Goal: Feedback & Contribution: Leave review/rating

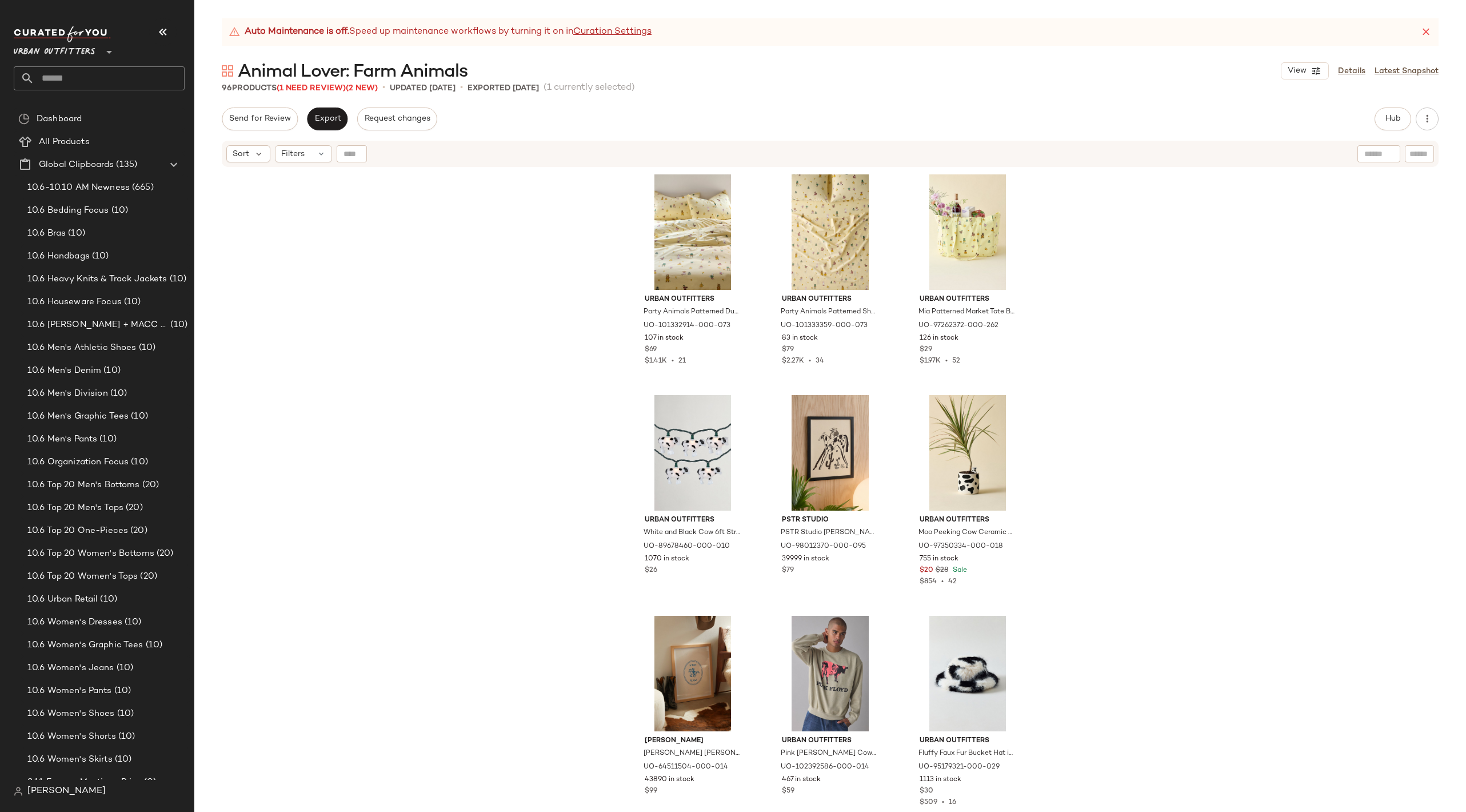
click at [87, 83] on input "text" at bounding box center [109, 78] width 150 height 24
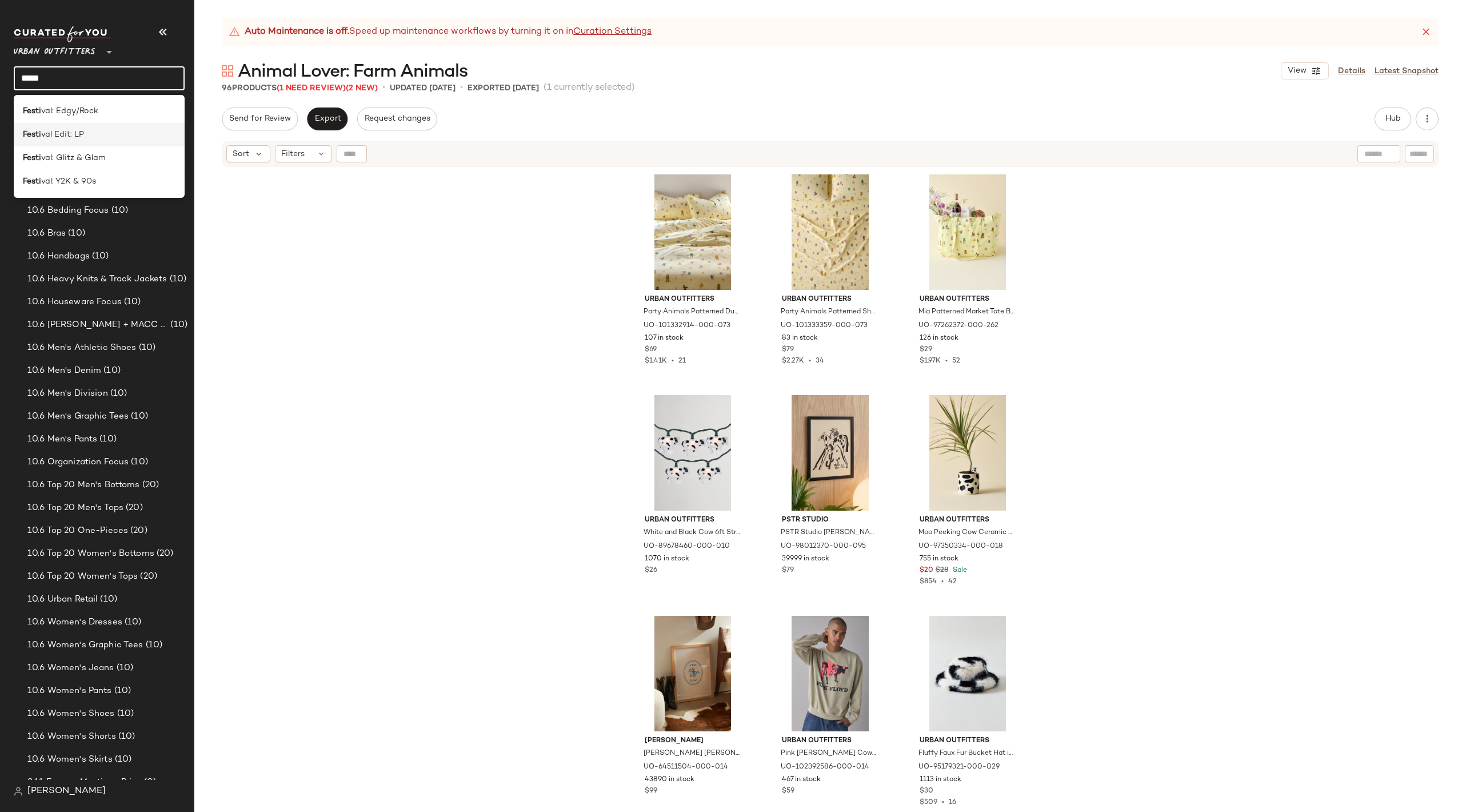
type input "*****"
click at [76, 134] on span "val Edit: LP" at bounding box center [63, 134] width 43 height 12
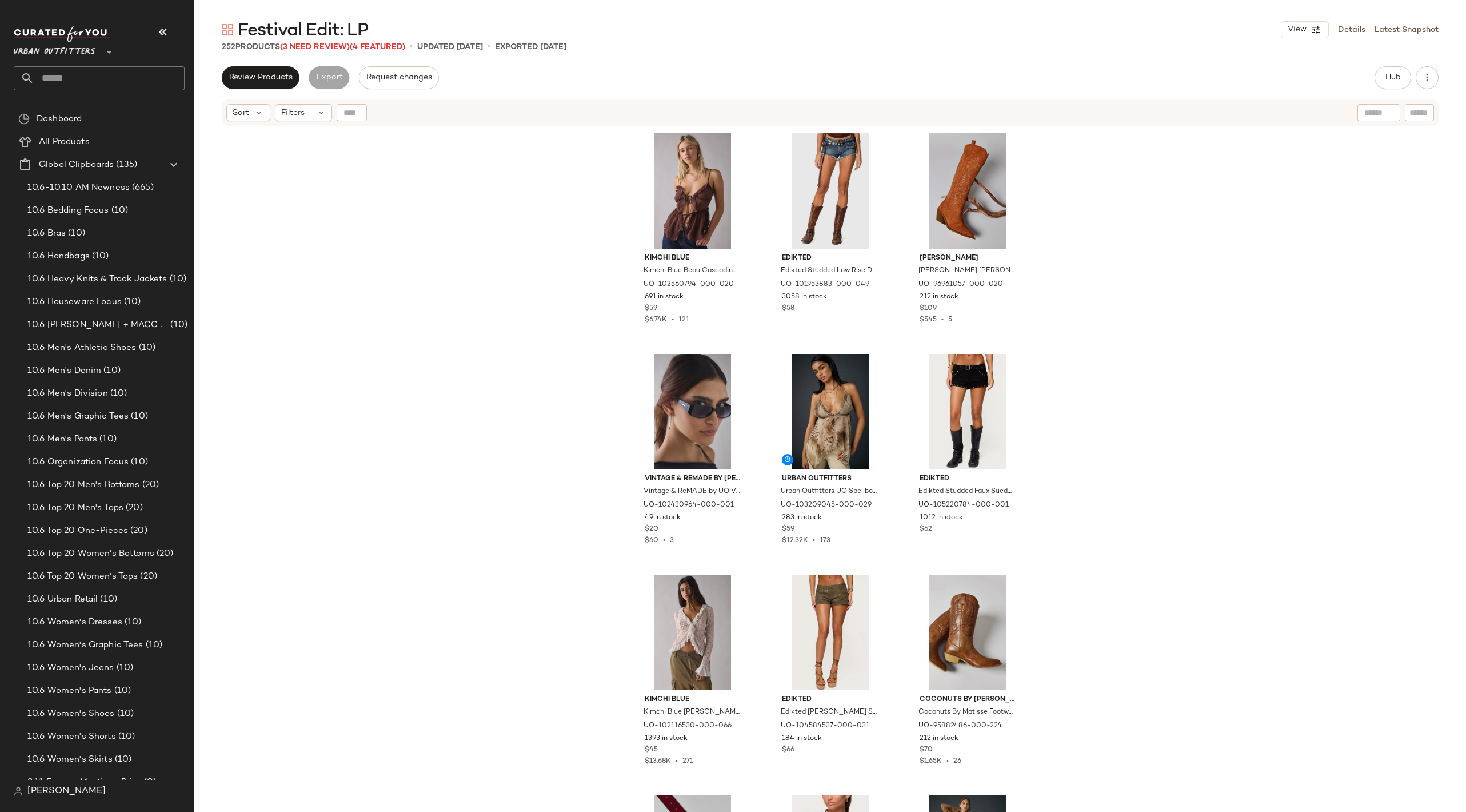
click at [310, 46] on span "(3 Need Review)" at bounding box center [315, 47] width 70 height 9
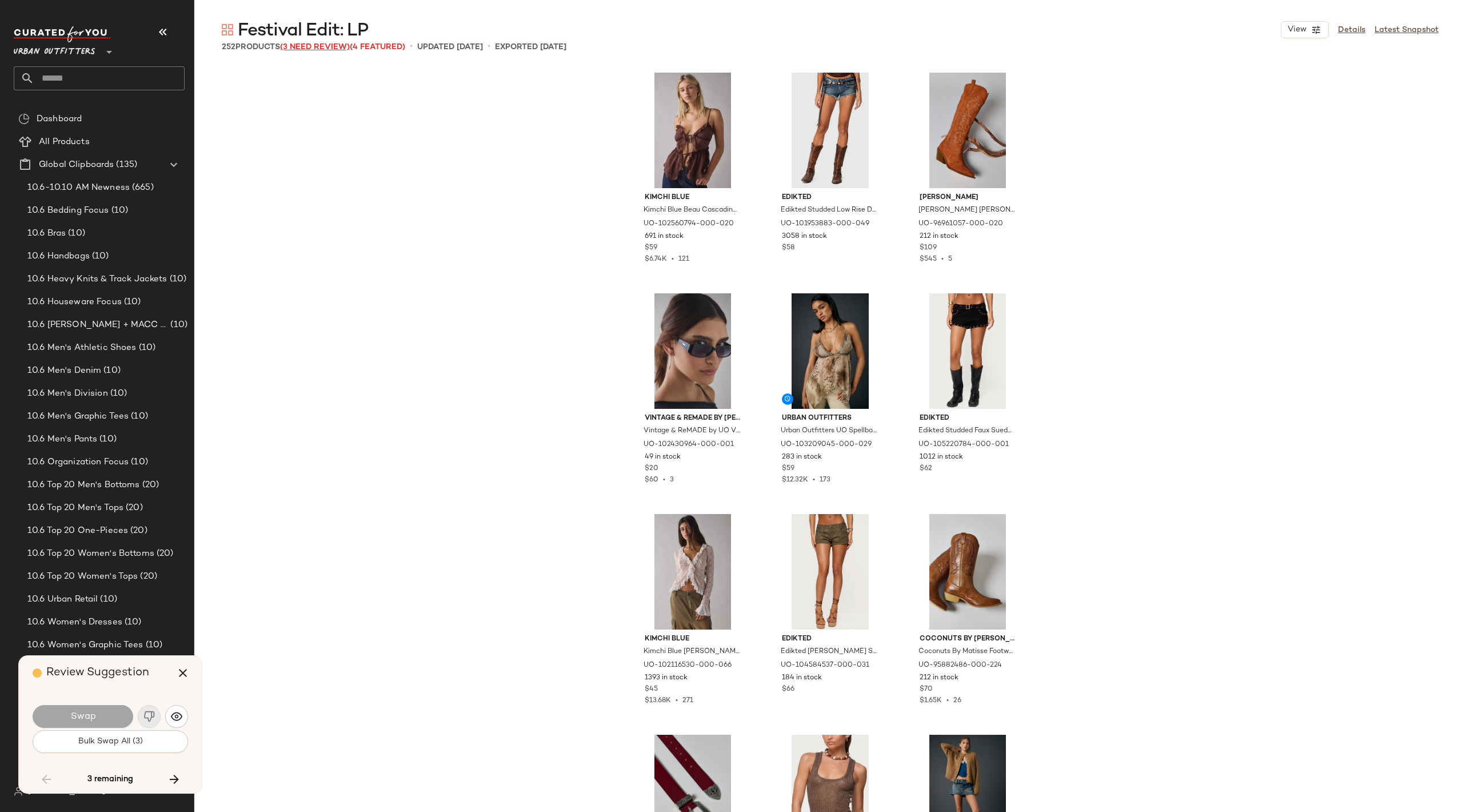
scroll to position [8605, 0]
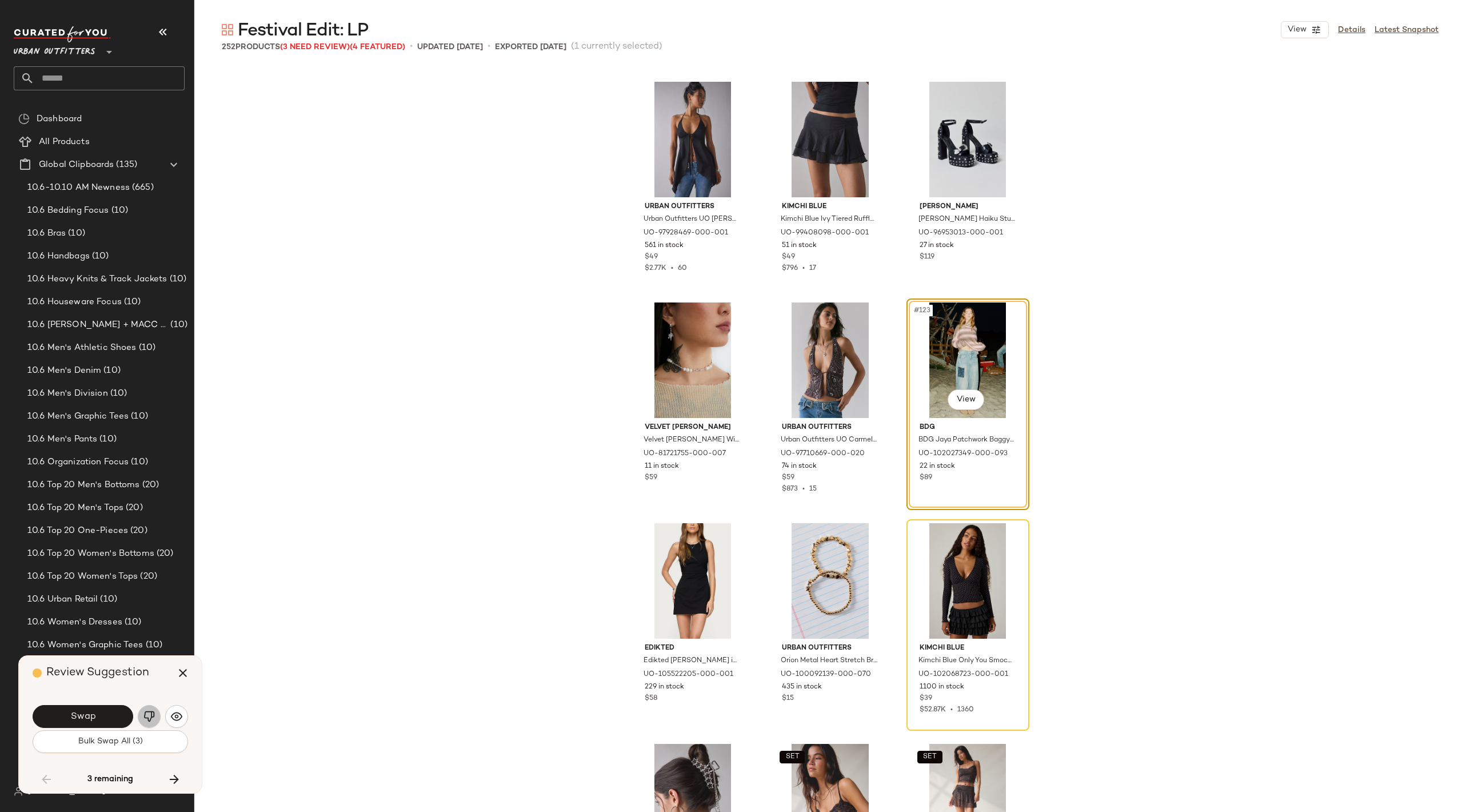
click at [149, 716] on img "button" at bounding box center [148, 715] width 12 height 12
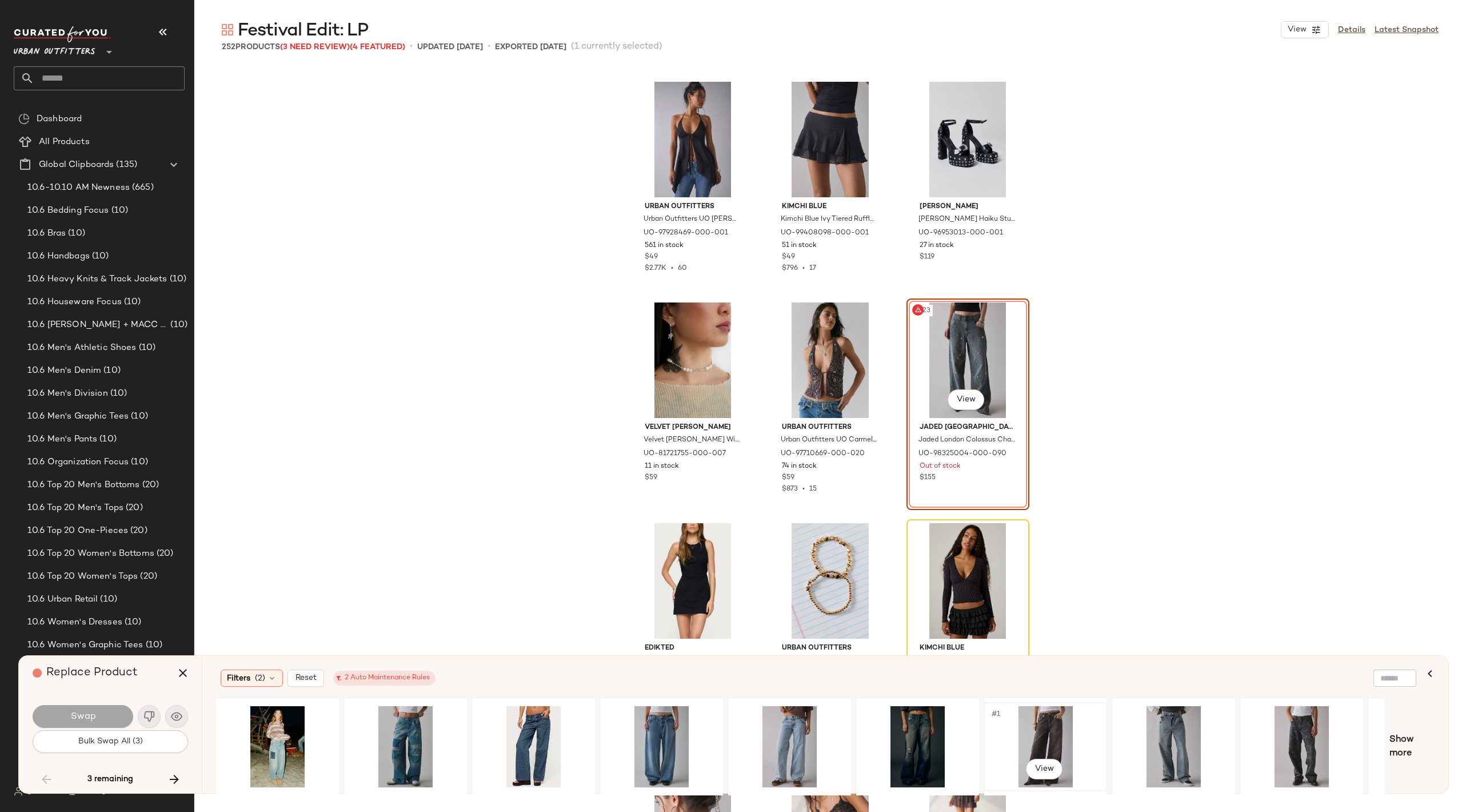
scroll to position [0, 105]
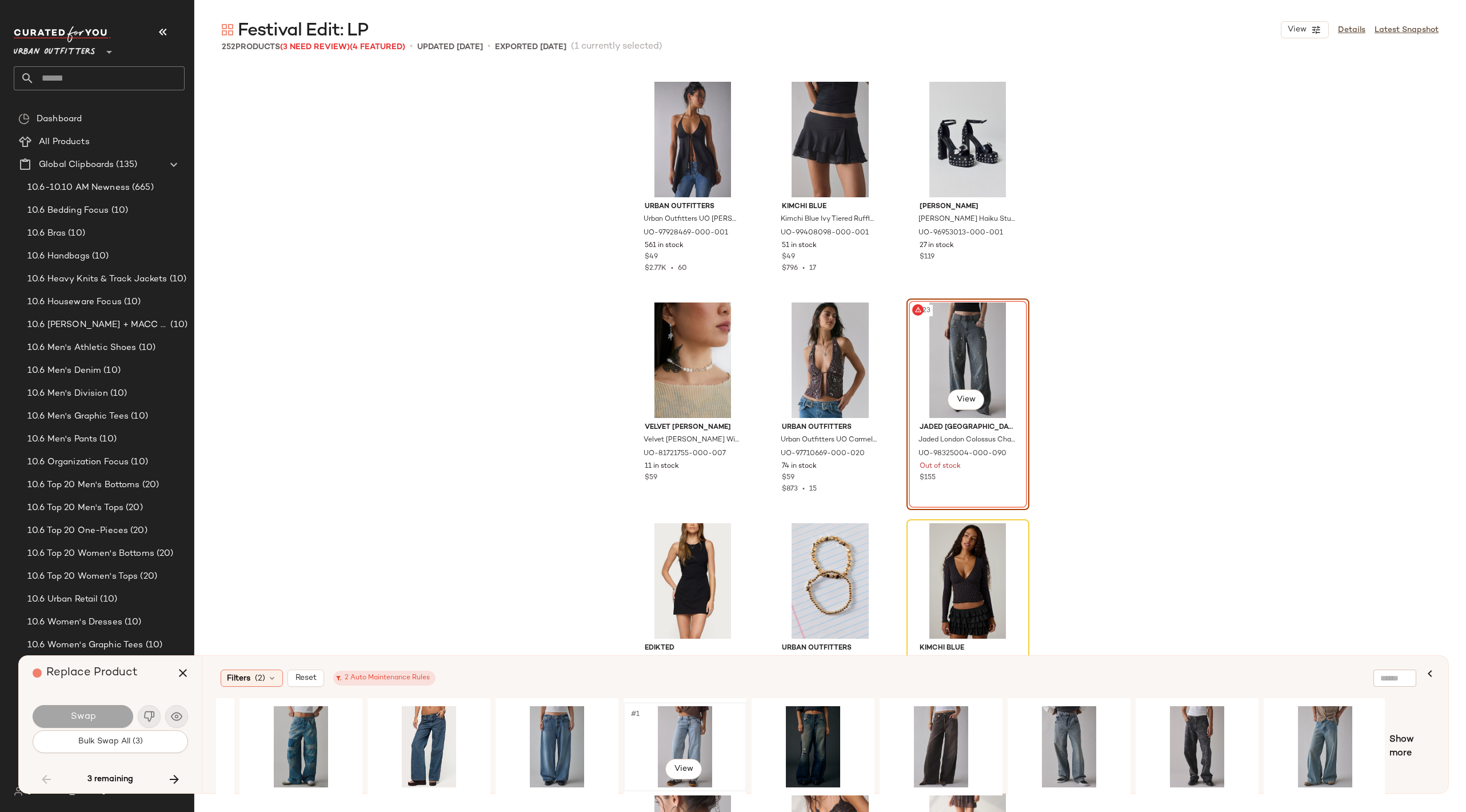
click at [673, 716] on div "#1 View" at bounding box center [685, 746] width 114 height 81
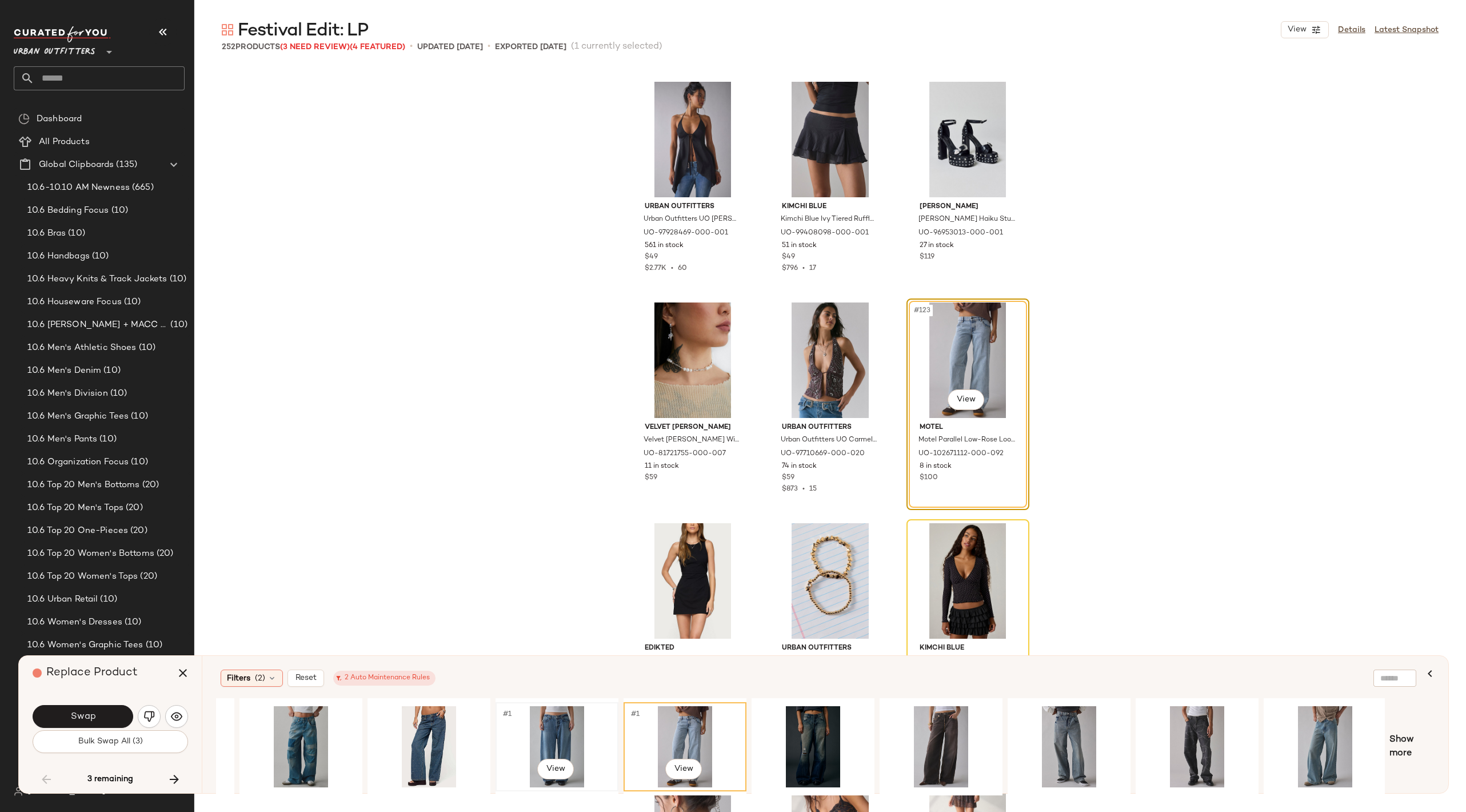
click at [544, 716] on div "#1 View" at bounding box center [557, 746] width 114 height 81
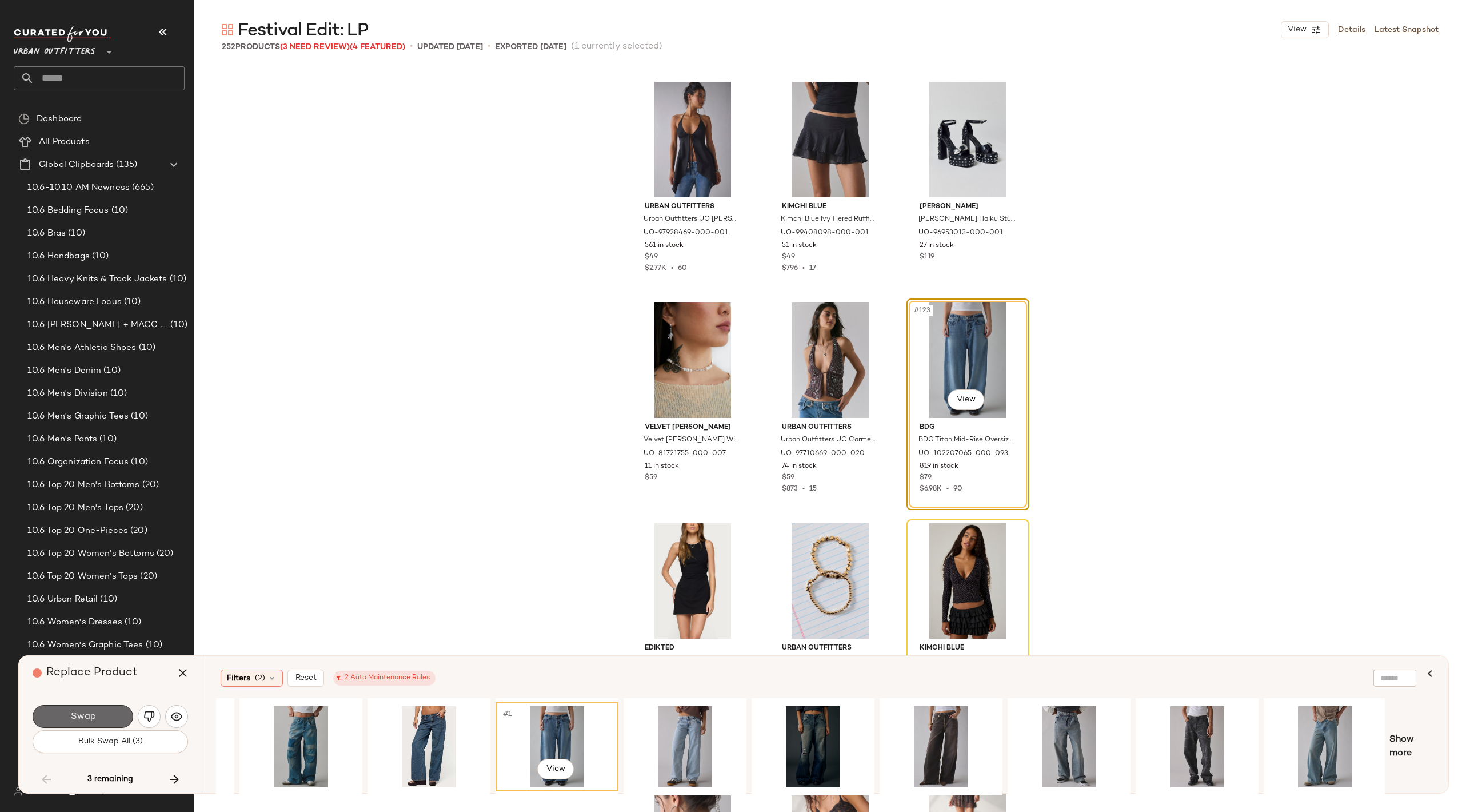
click at [91, 716] on span "Swap" at bounding box center [82, 716] width 26 height 11
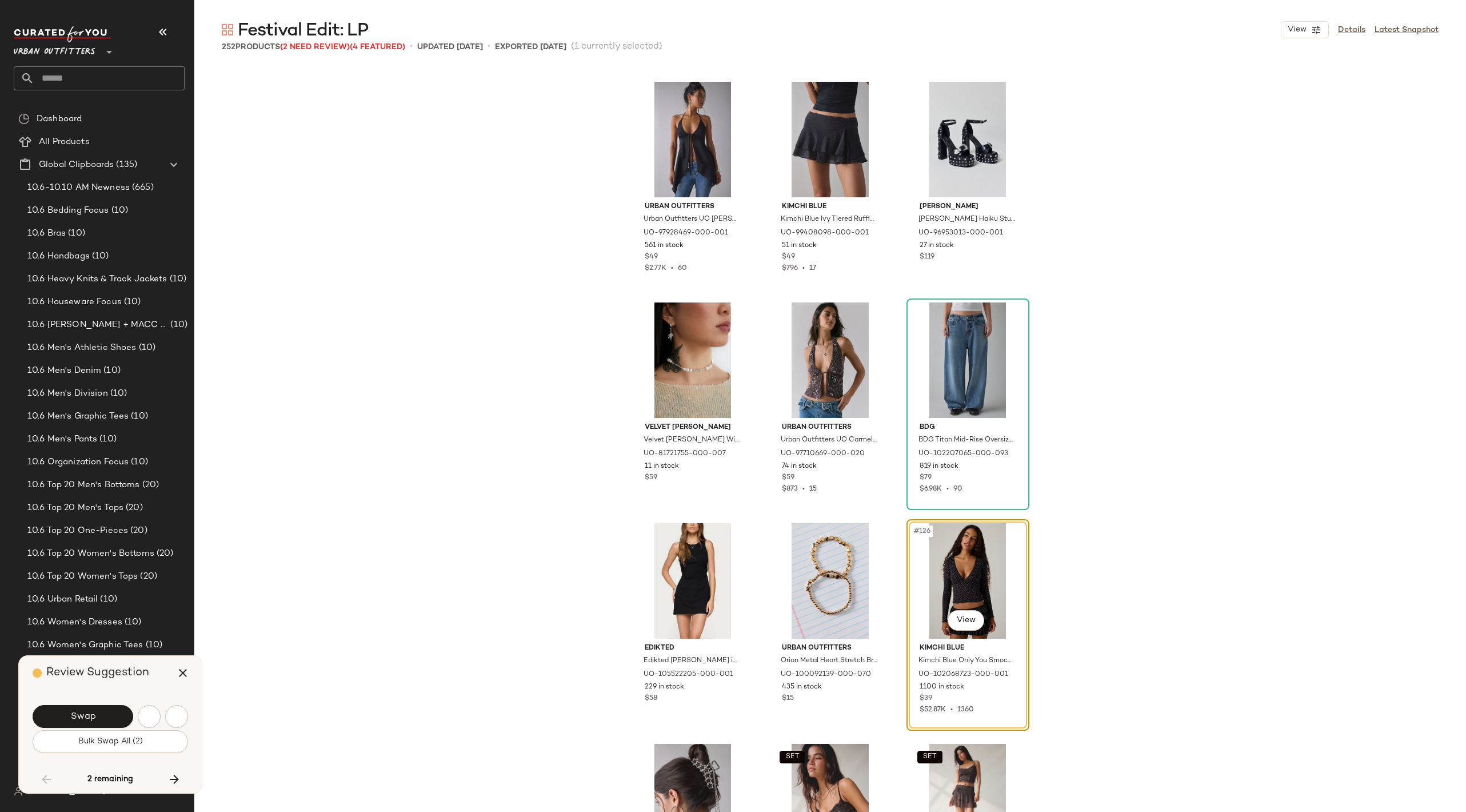
scroll to position [8825, 0]
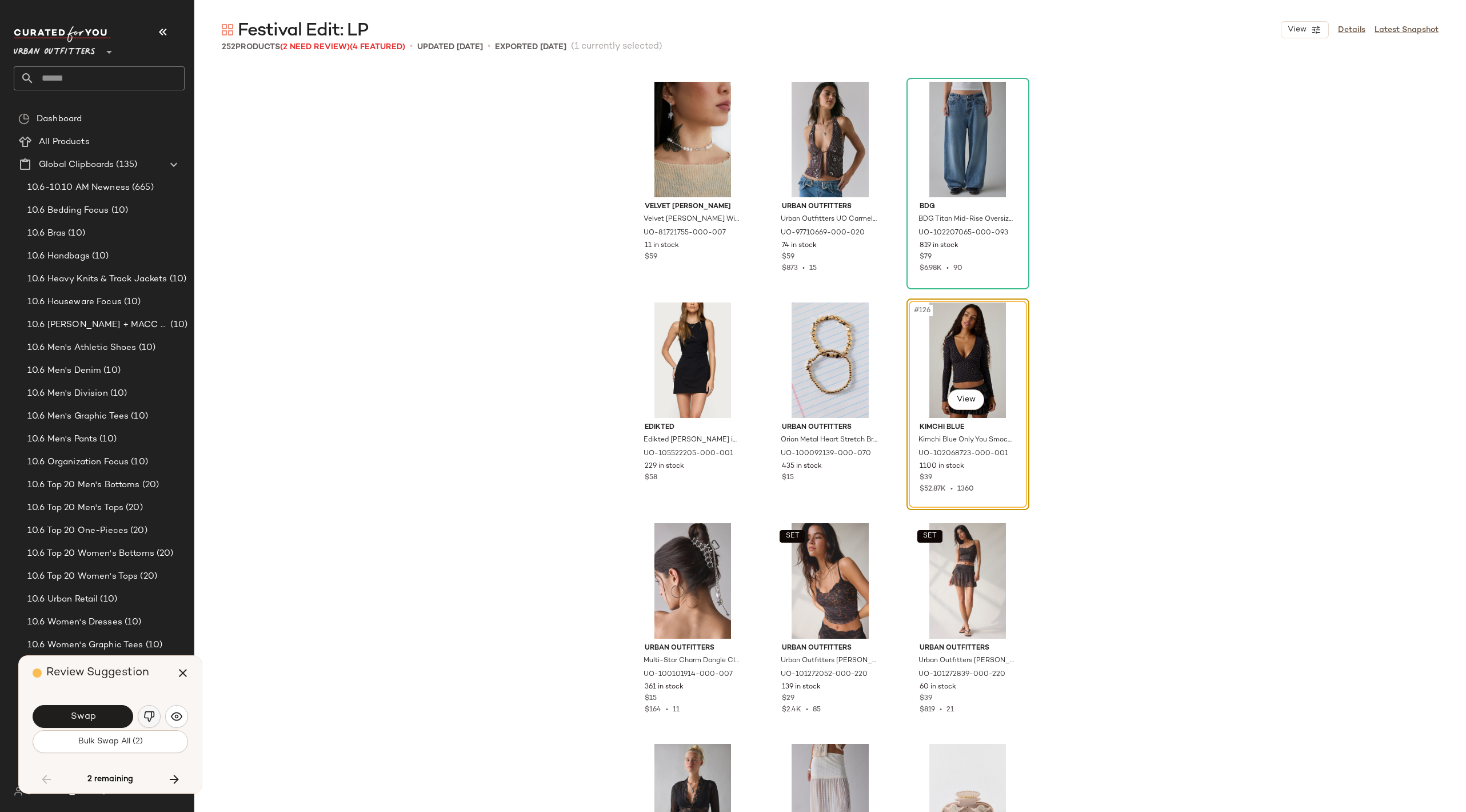
click at [153, 716] on img "button" at bounding box center [148, 715] width 12 height 12
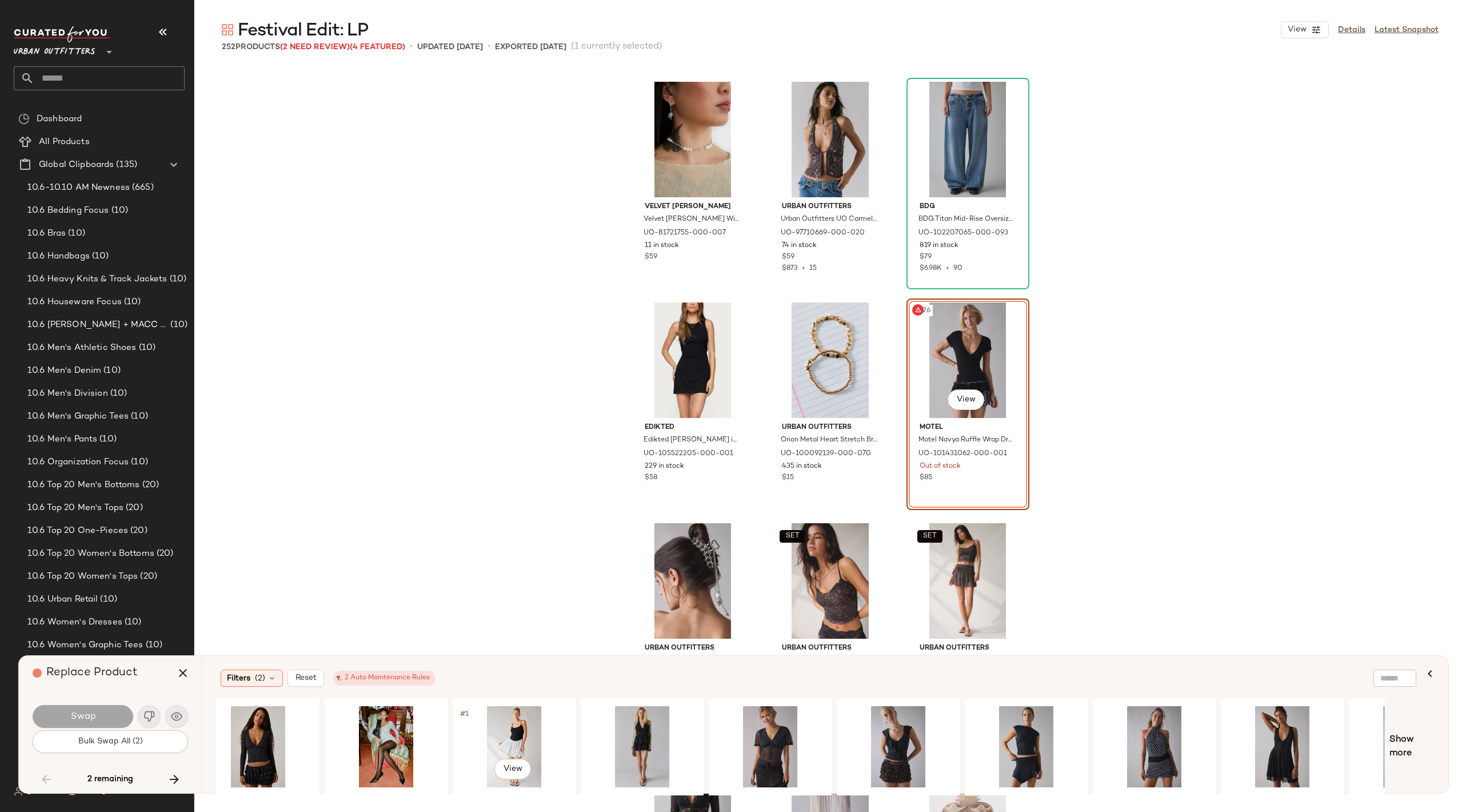
scroll to position [0, 105]
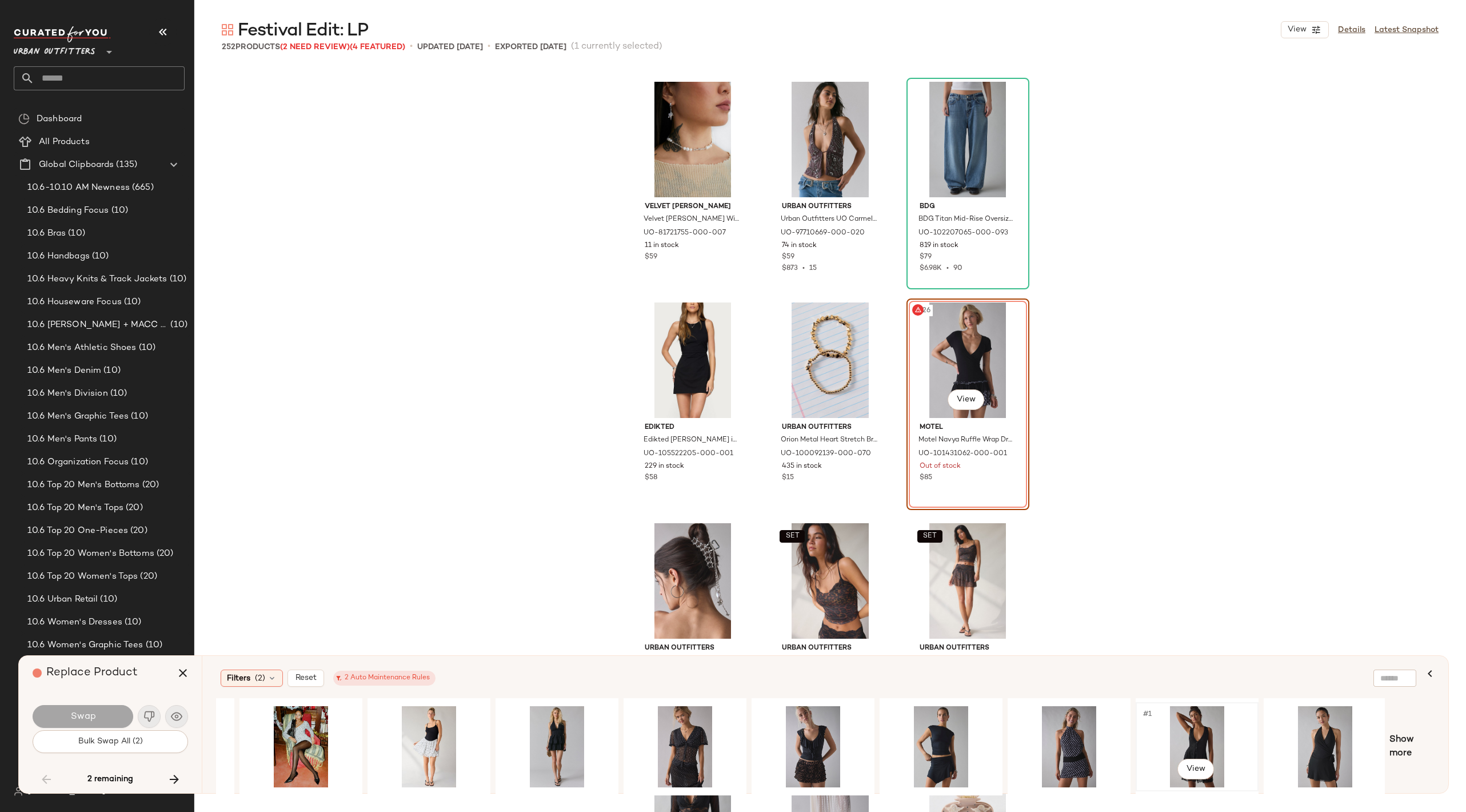
click at [1170, 722] on div "#1 View" at bounding box center [1197, 746] width 114 height 81
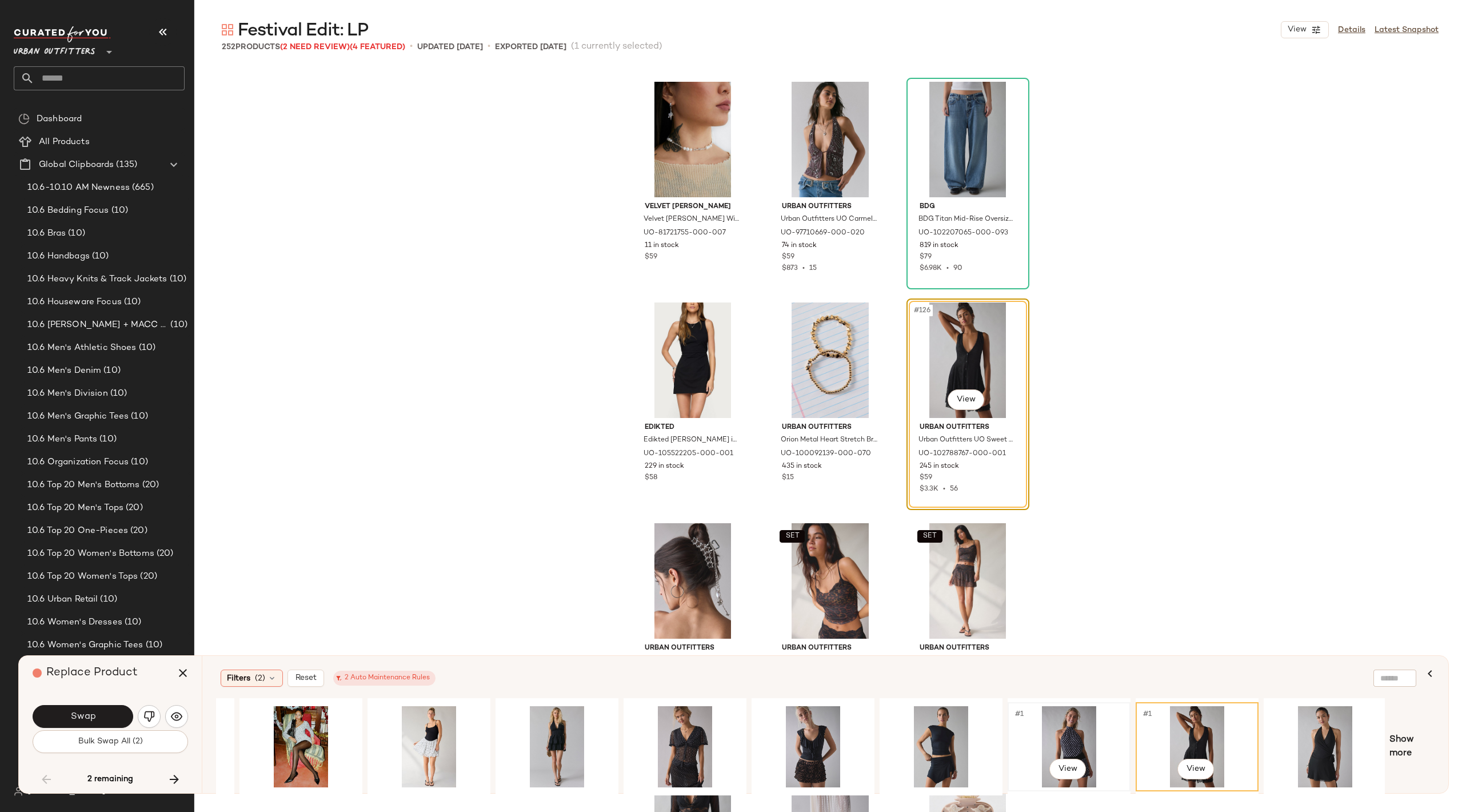
click at [1075, 730] on div "#1 View" at bounding box center [1069, 746] width 114 height 81
click at [926, 738] on div "#1 View" at bounding box center [941, 746] width 114 height 81
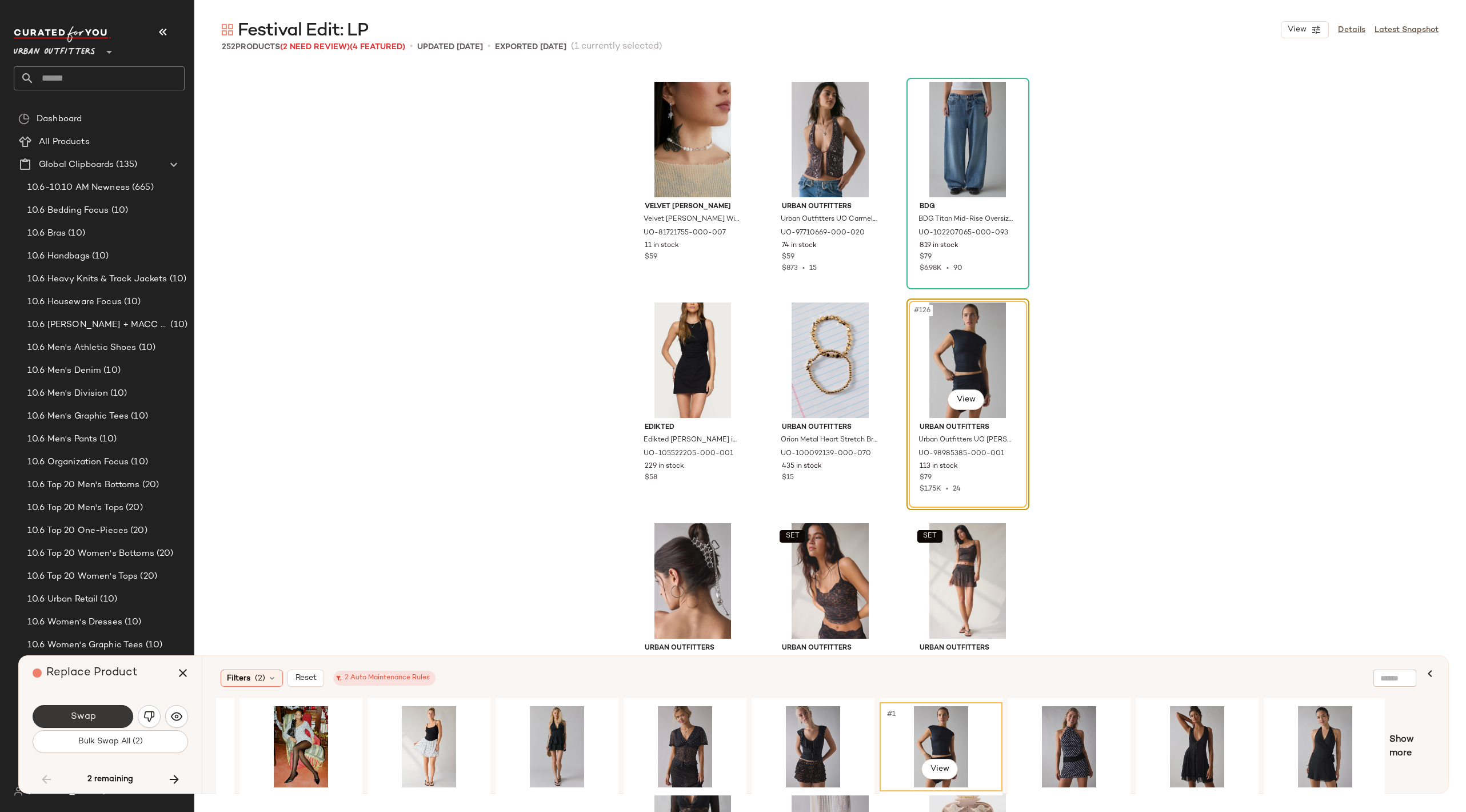
click at [95, 714] on span "Swap" at bounding box center [82, 716] width 26 height 11
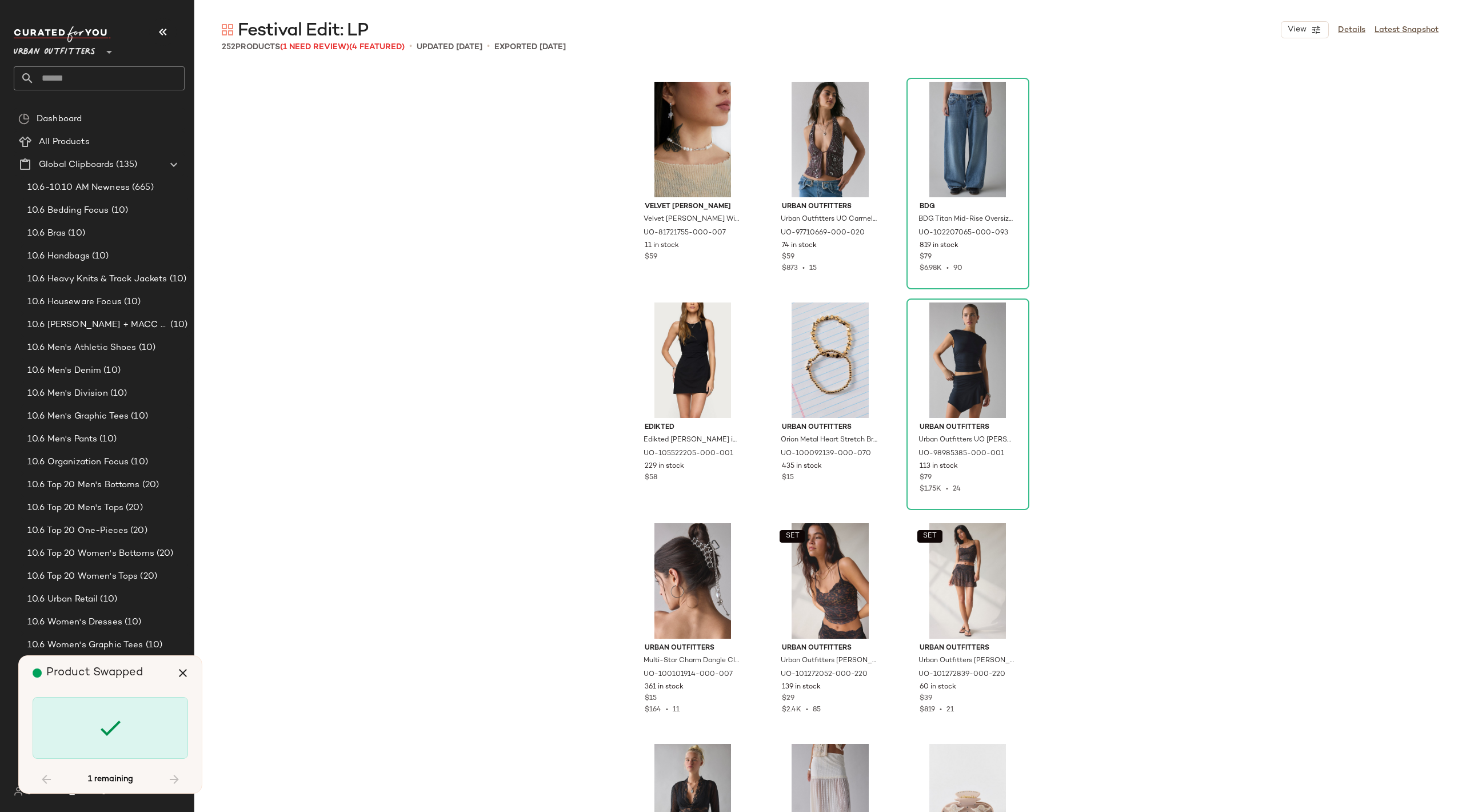
scroll to position [17789, 0]
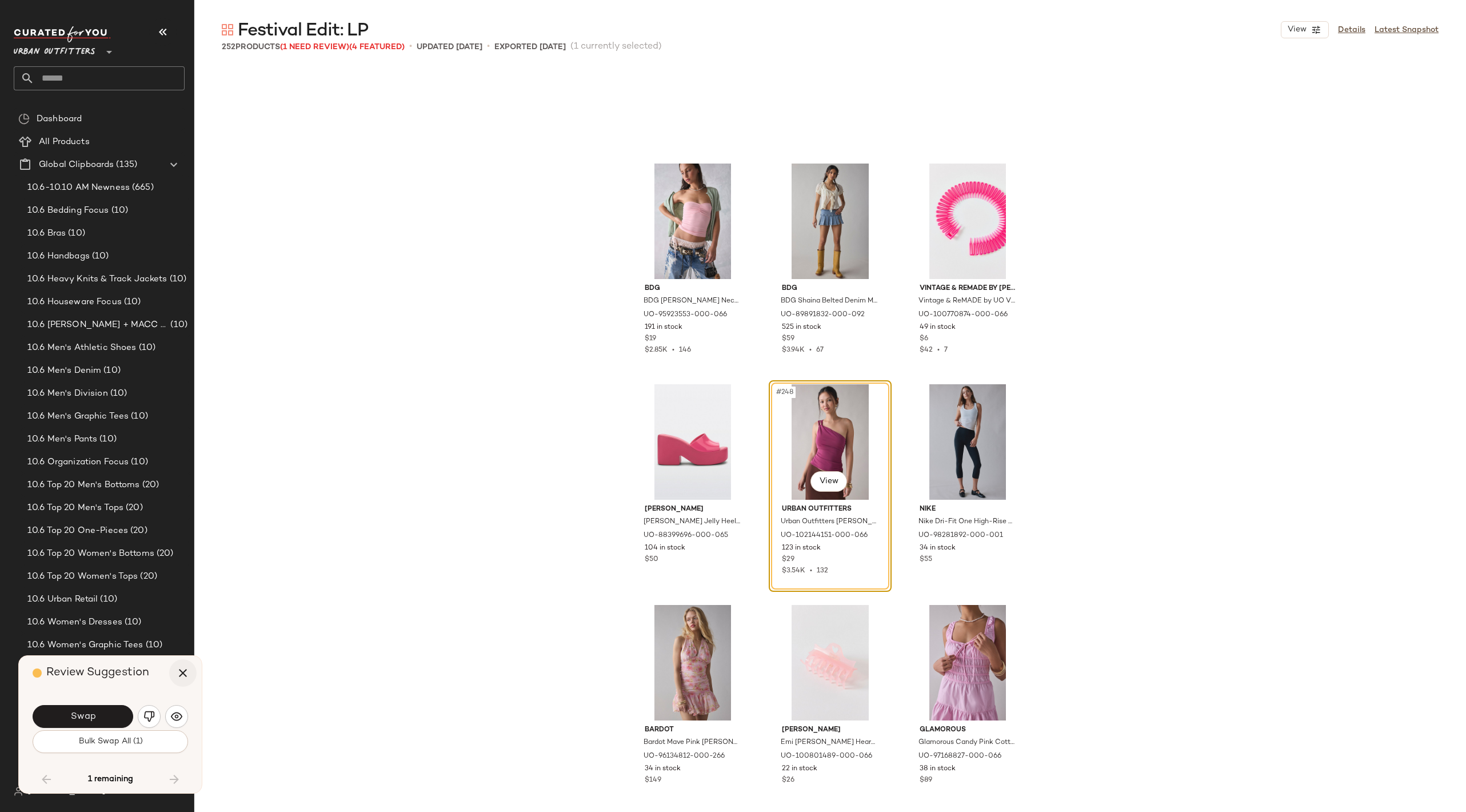
click at [183, 666] on icon "button" at bounding box center [182, 672] width 13 height 13
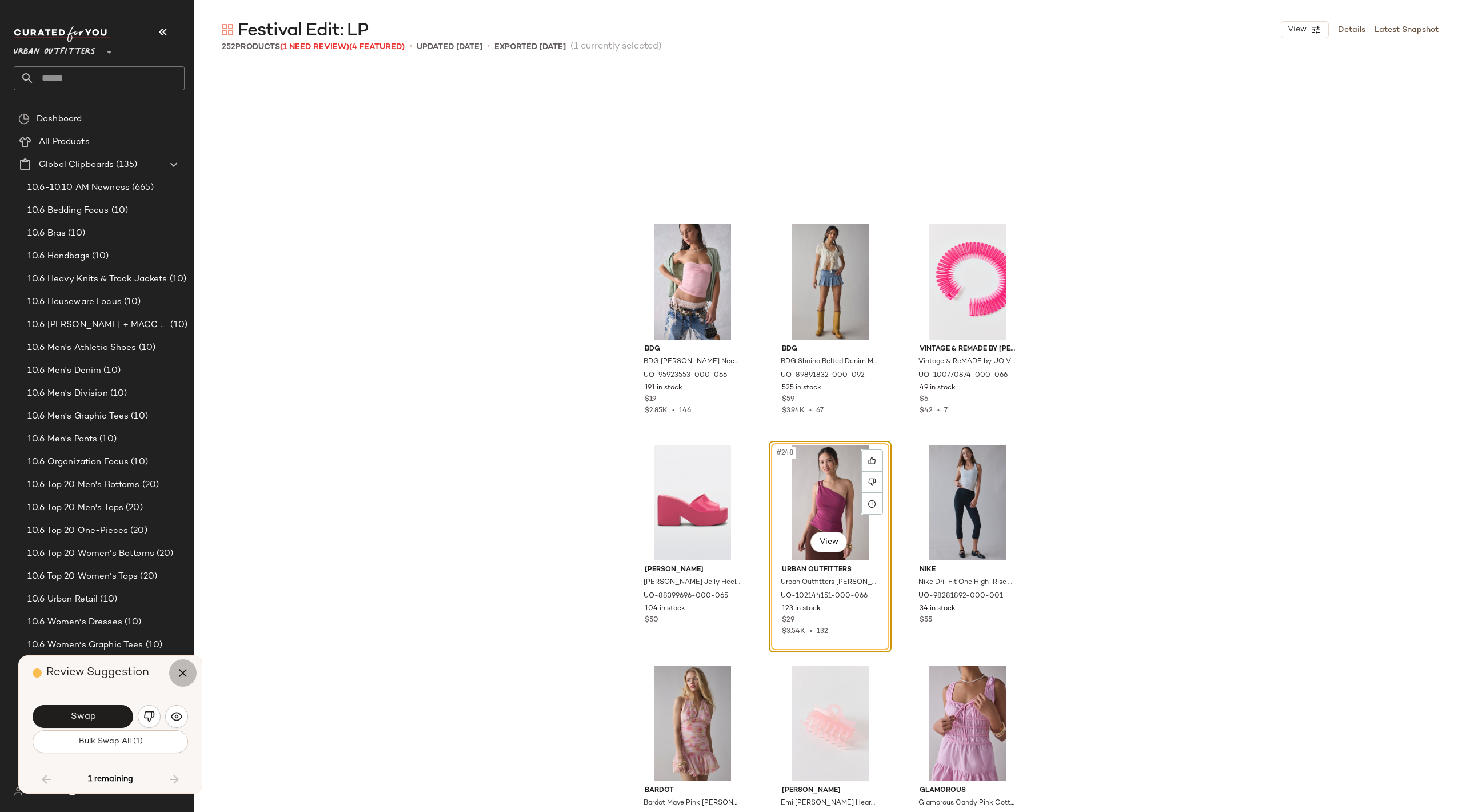
scroll to position [17799, 0]
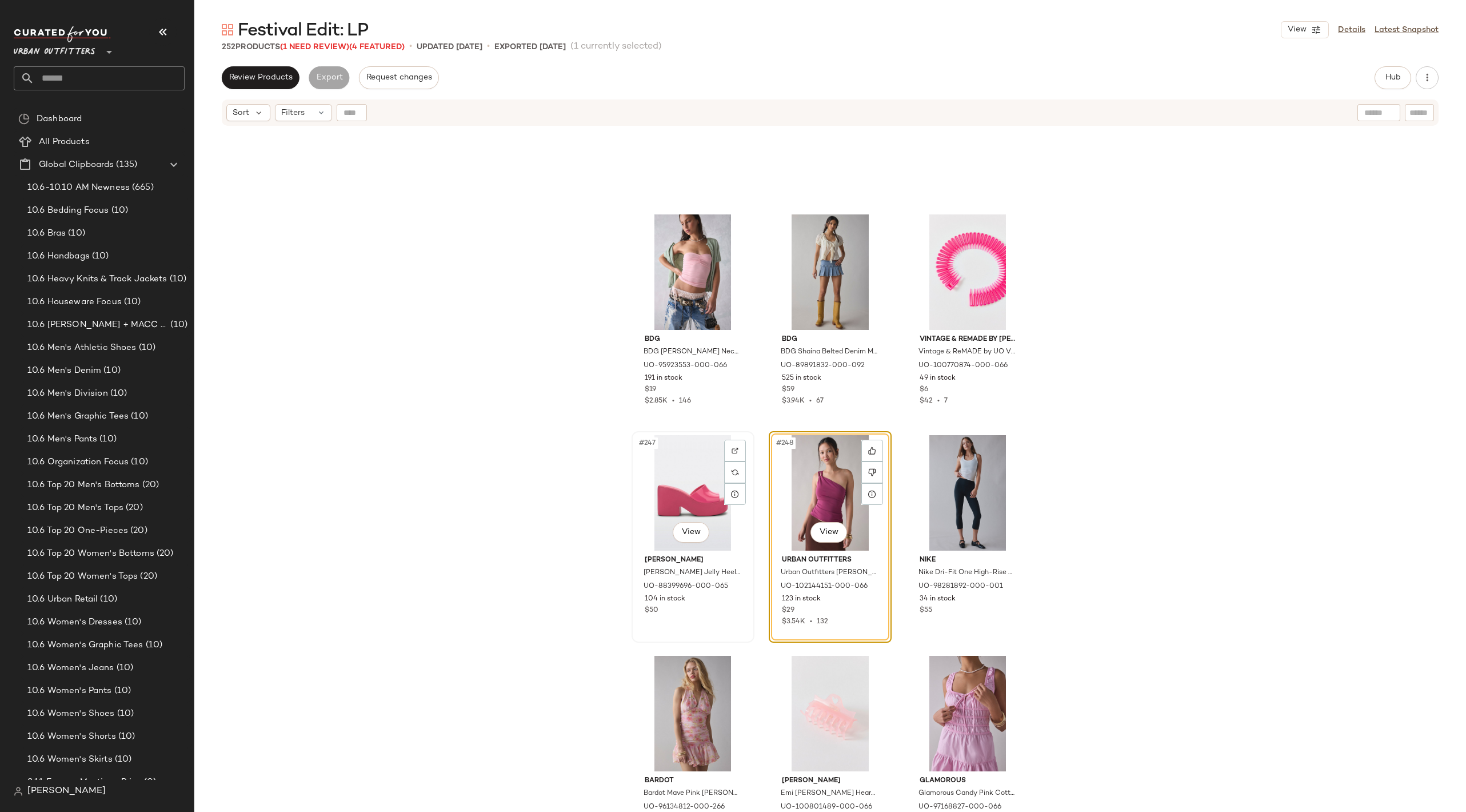
click at [698, 470] on div "#247 View" at bounding box center [693, 492] width 114 height 115
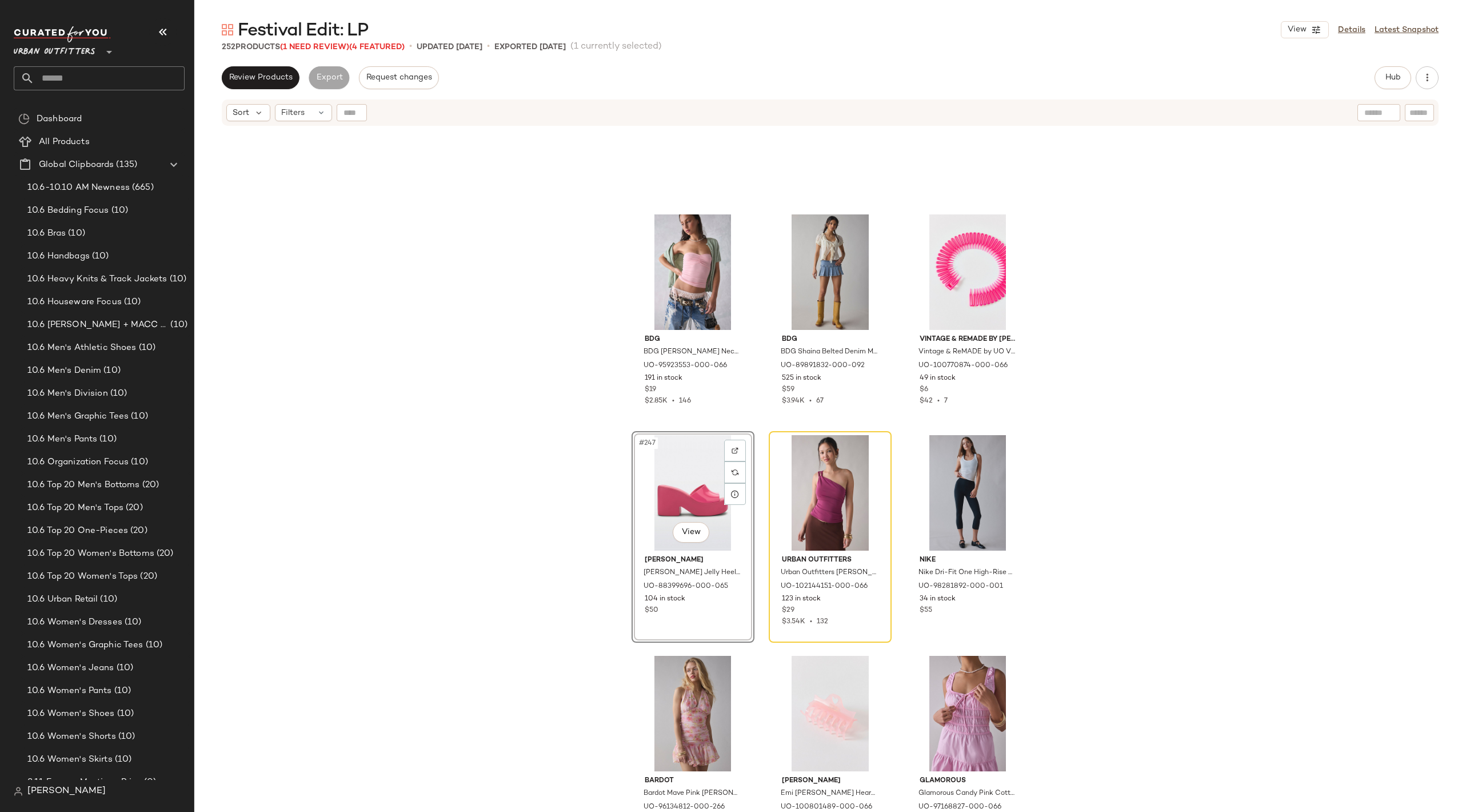
scroll to position [17821, 0]
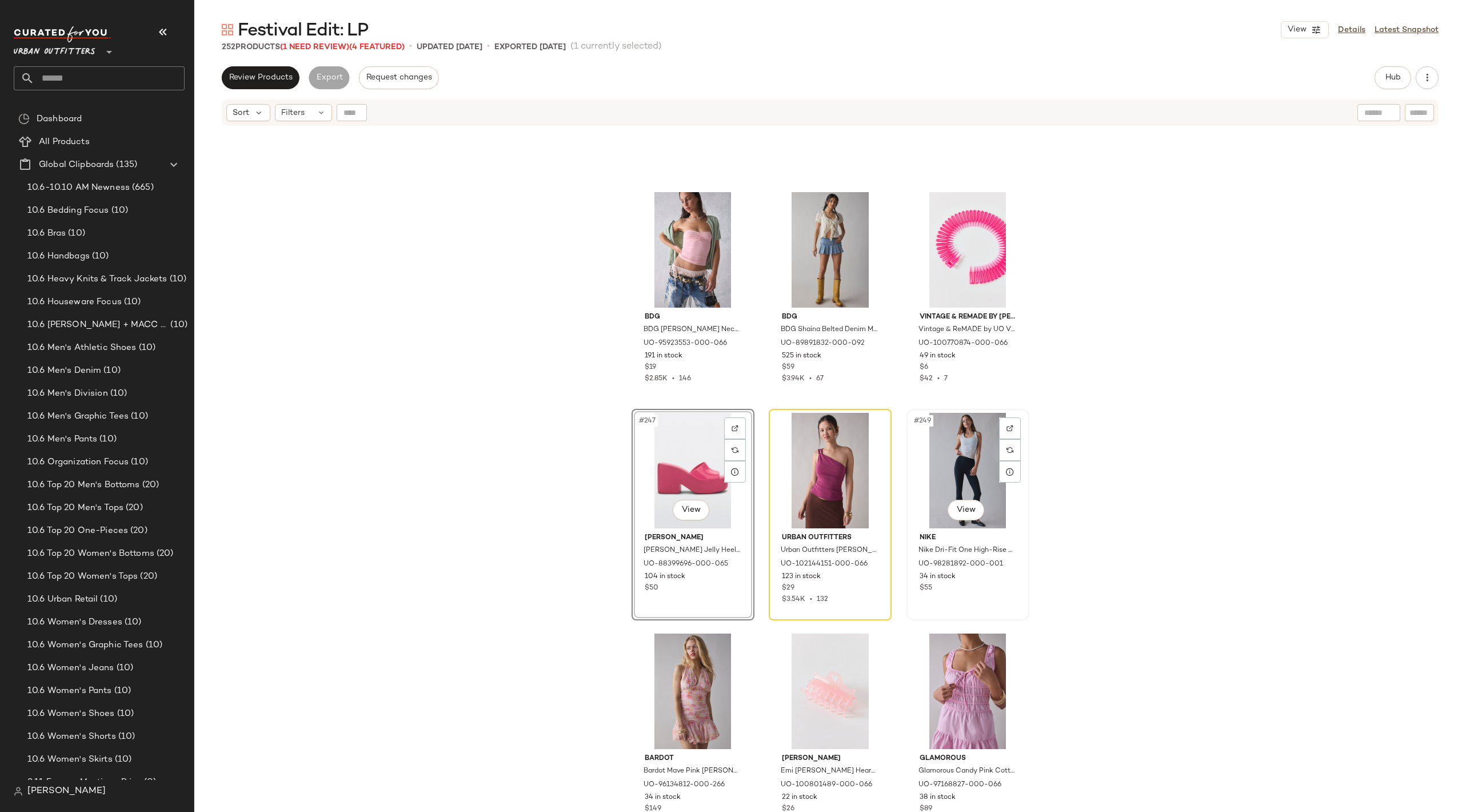
click at [948, 453] on div "#249 View" at bounding box center [968, 469] width 114 height 115
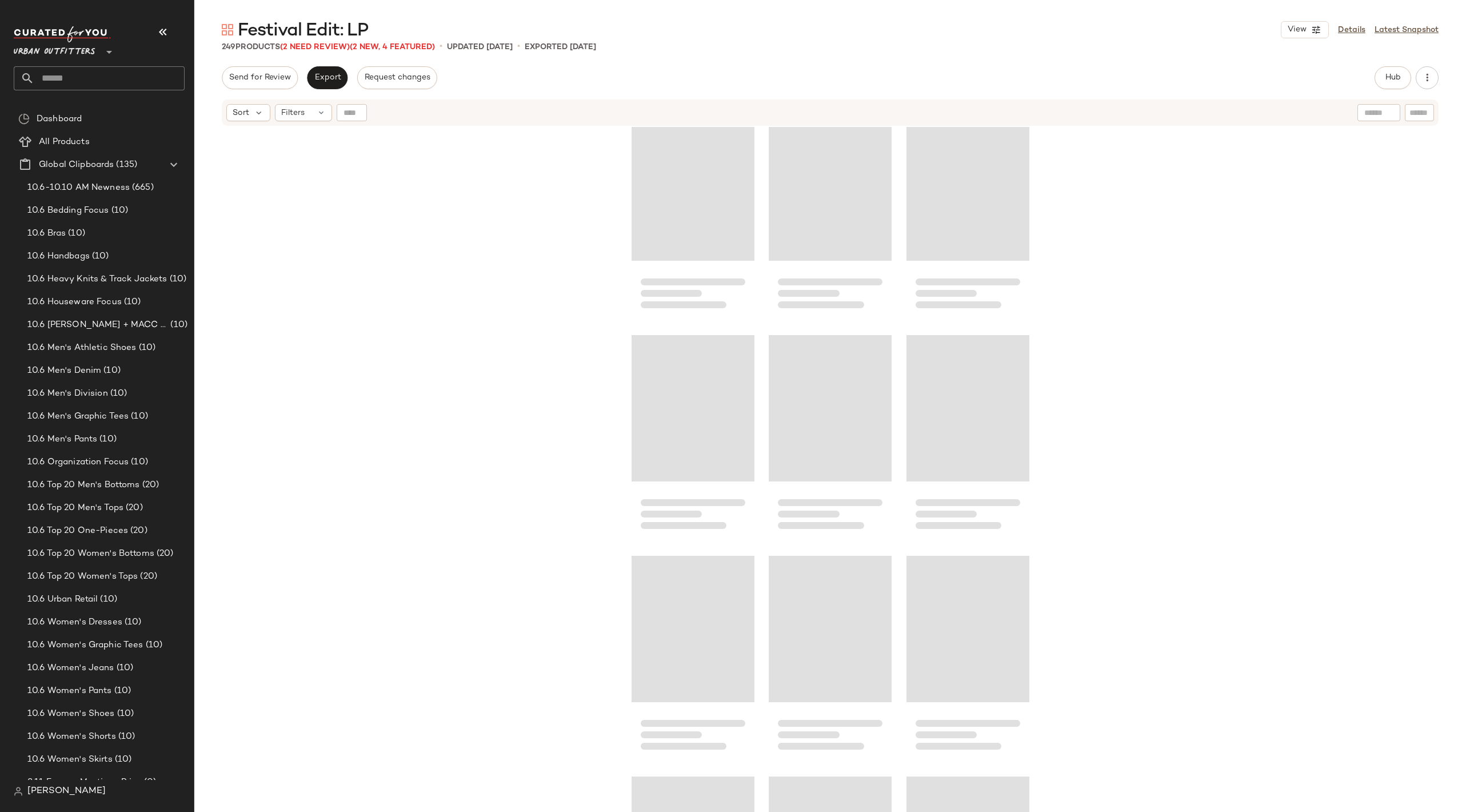
scroll to position [6855, 0]
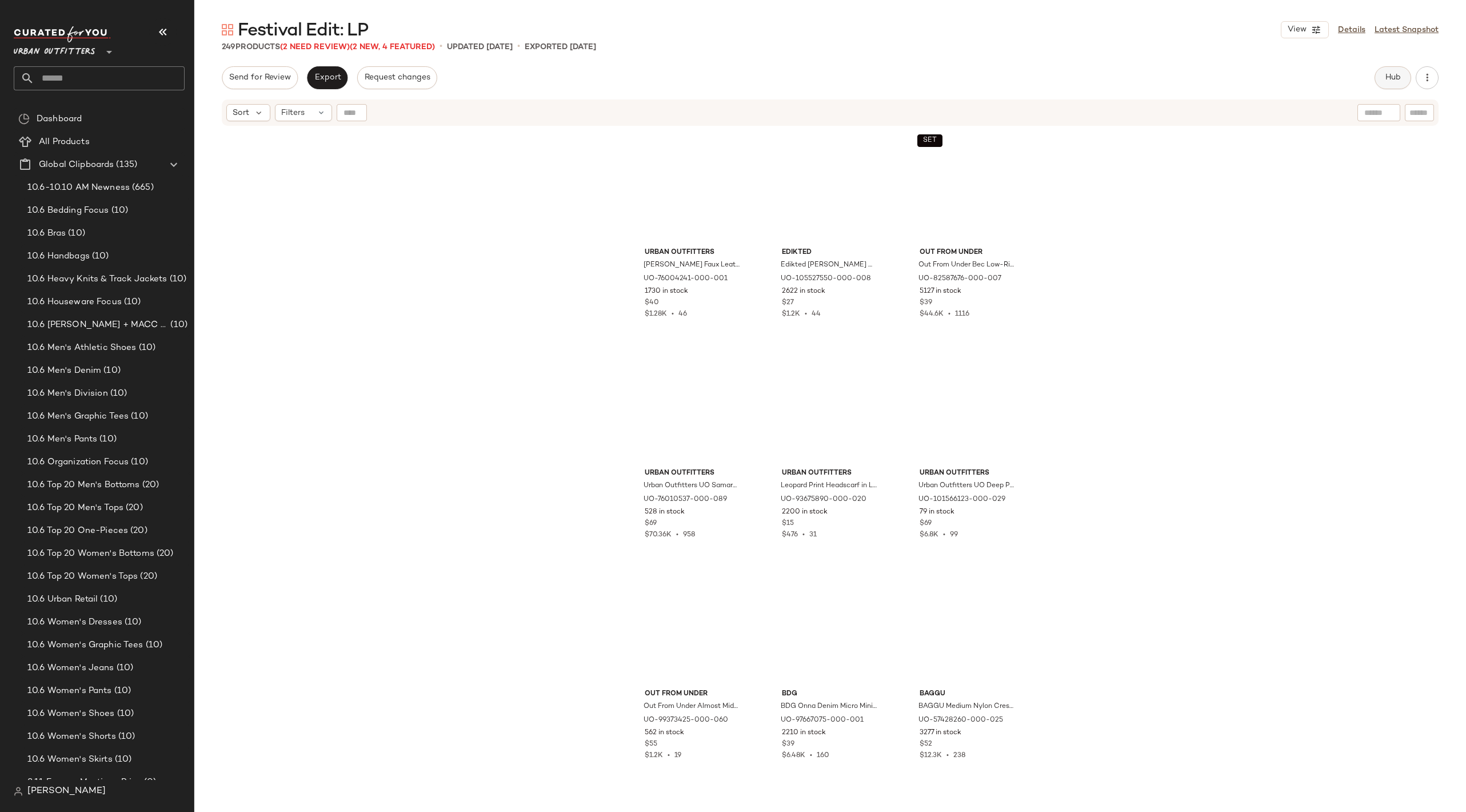
click at [1190, 81] on span "Hub" at bounding box center [1394, 78] width 16 height 9
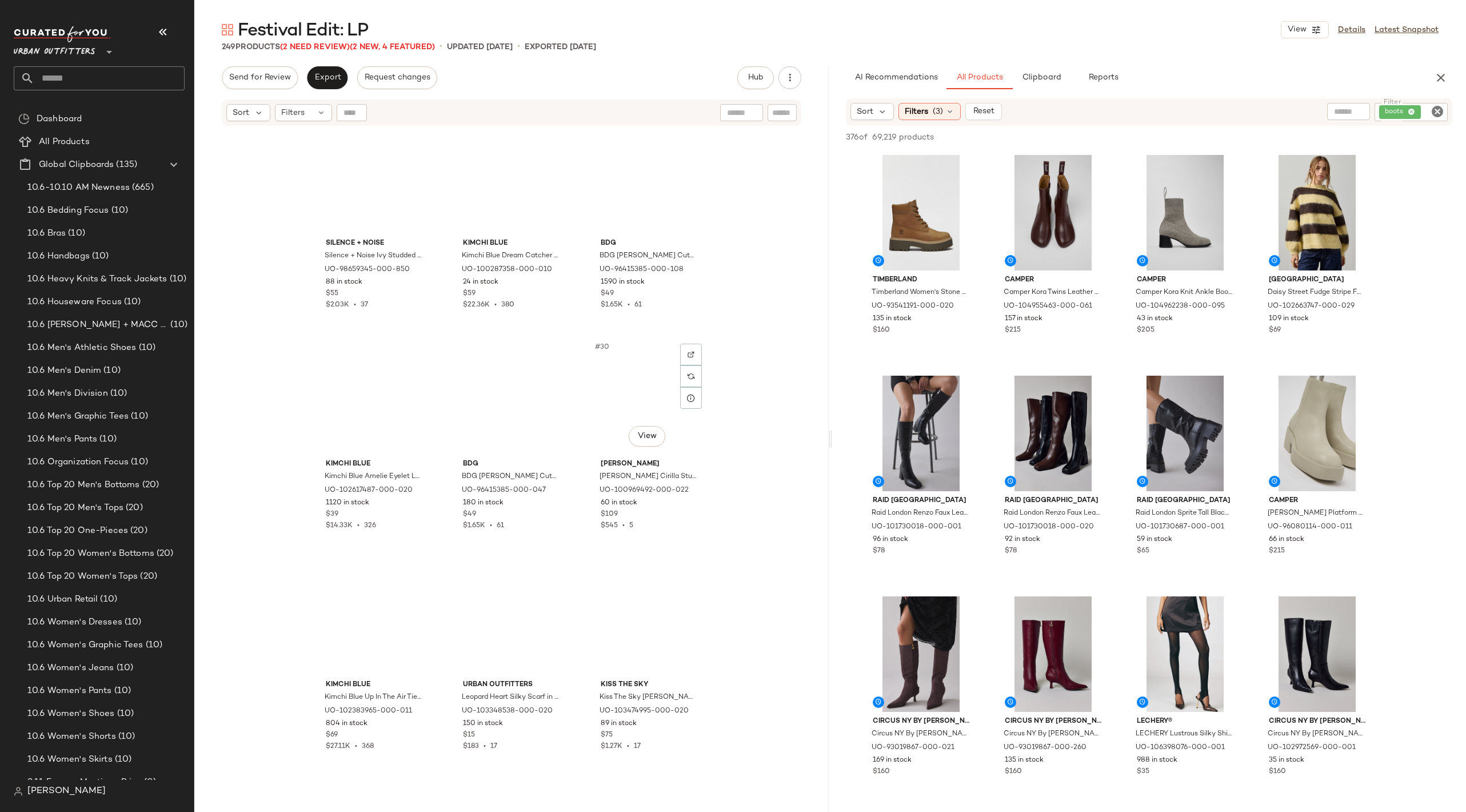
scroll to position [0, 0]
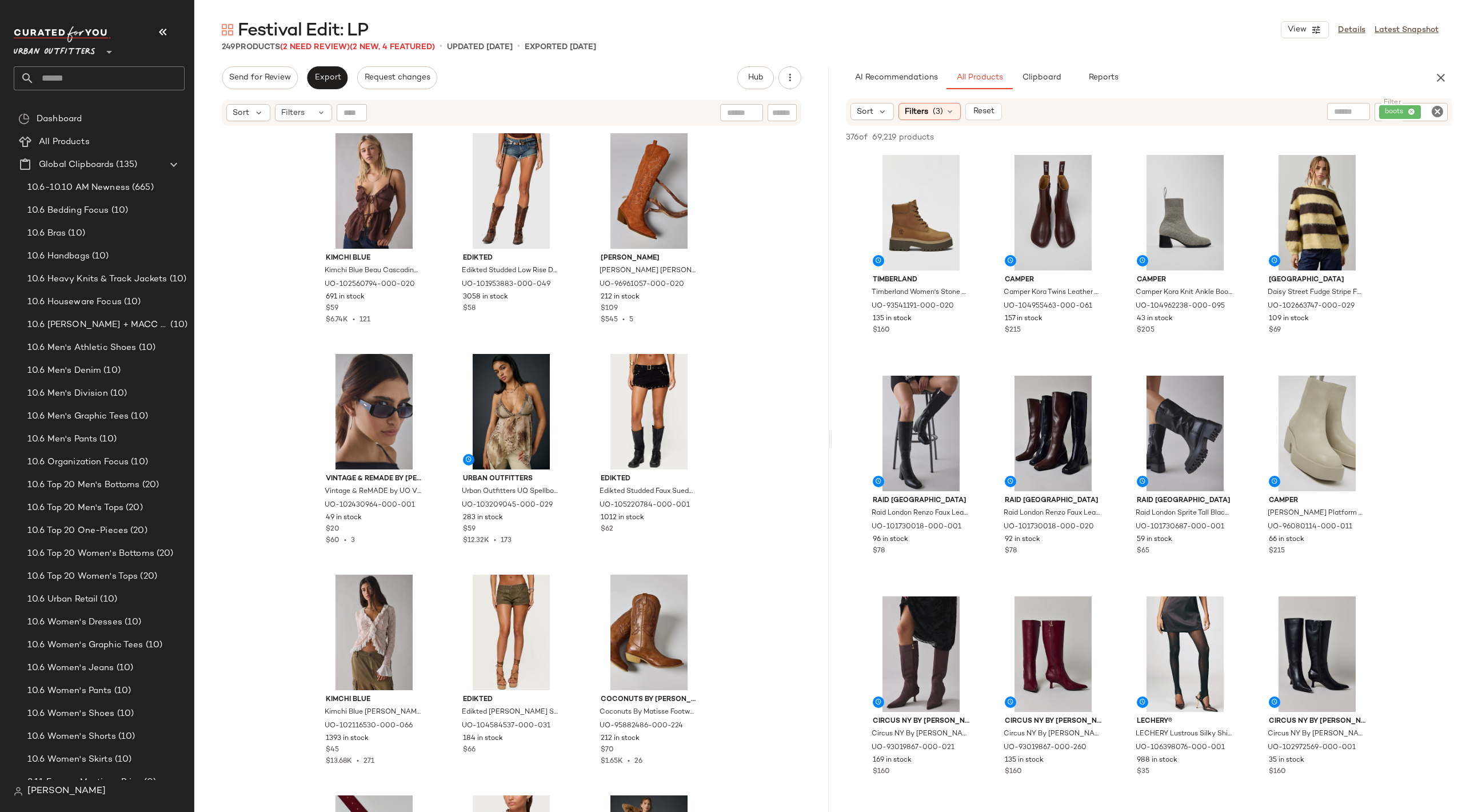
click at [1190, 110] on icon "Clear Filter" at bounding box center [1437, 111] width 13 height 13
click at [1041, 69] on button "Clipboard" at bounding box center [1042, 78] width 57 height 23
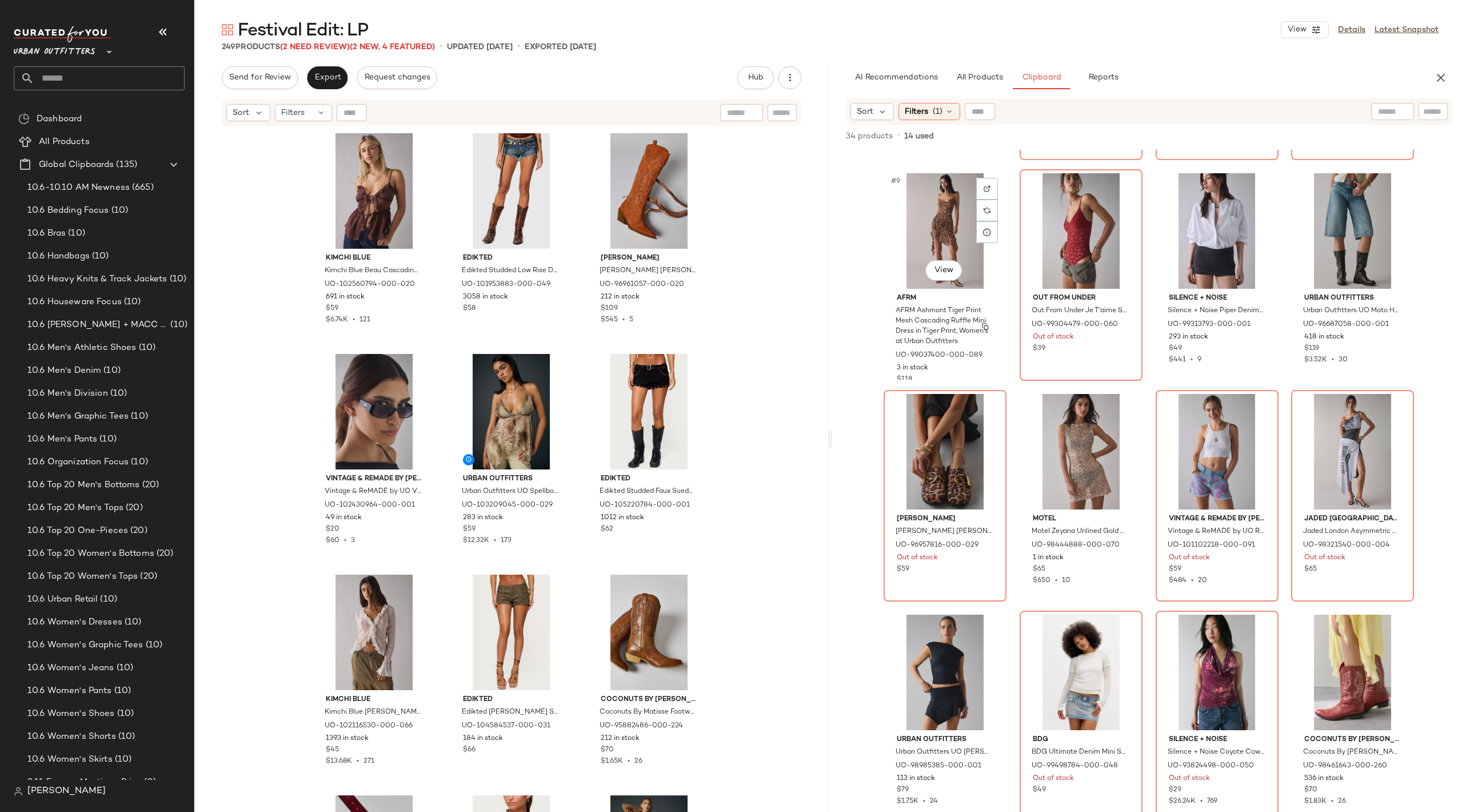
scroll to position [443, 0]
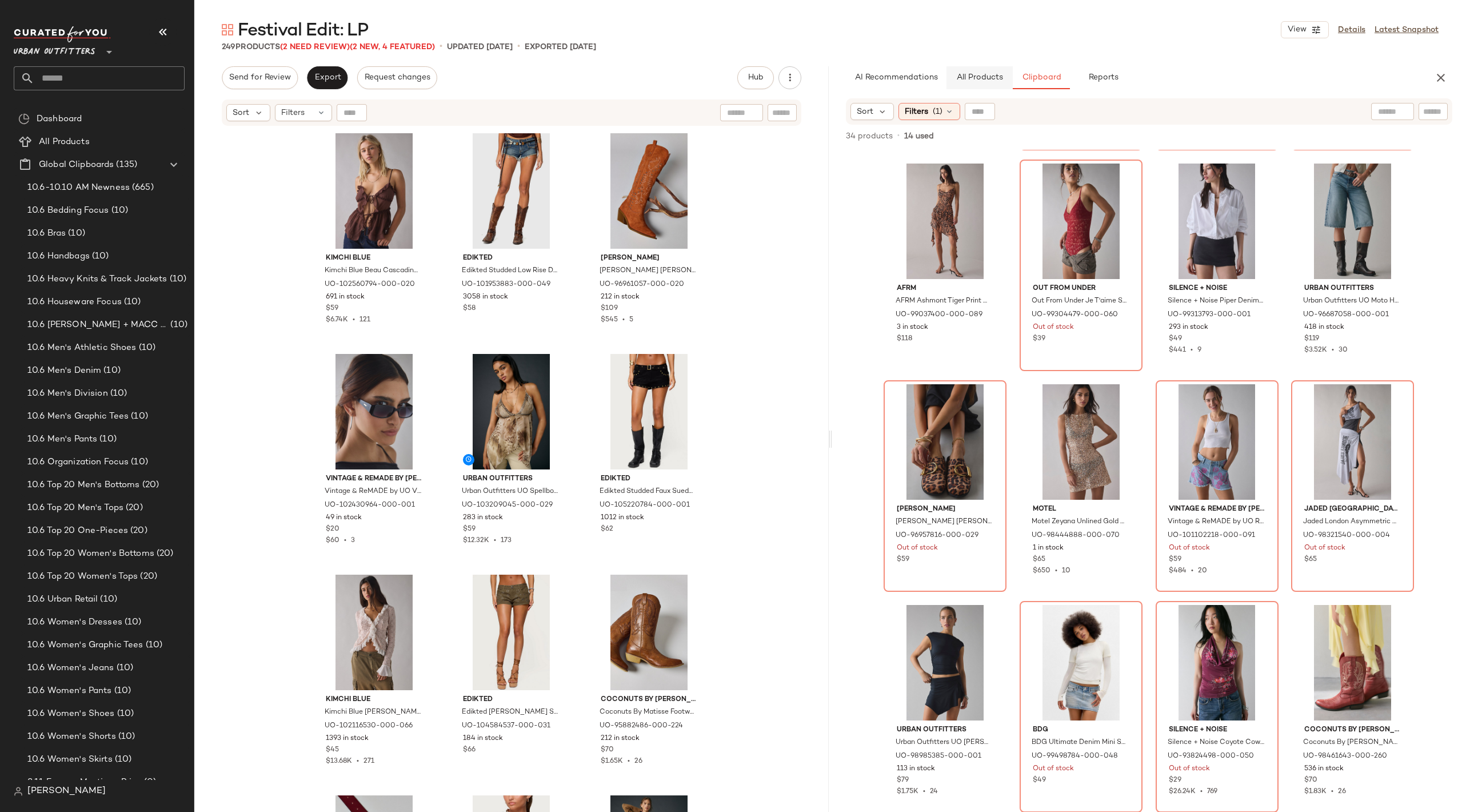
click at [986, 74] on span "All Products" at bounding box center [979, 78] width 47 height 9
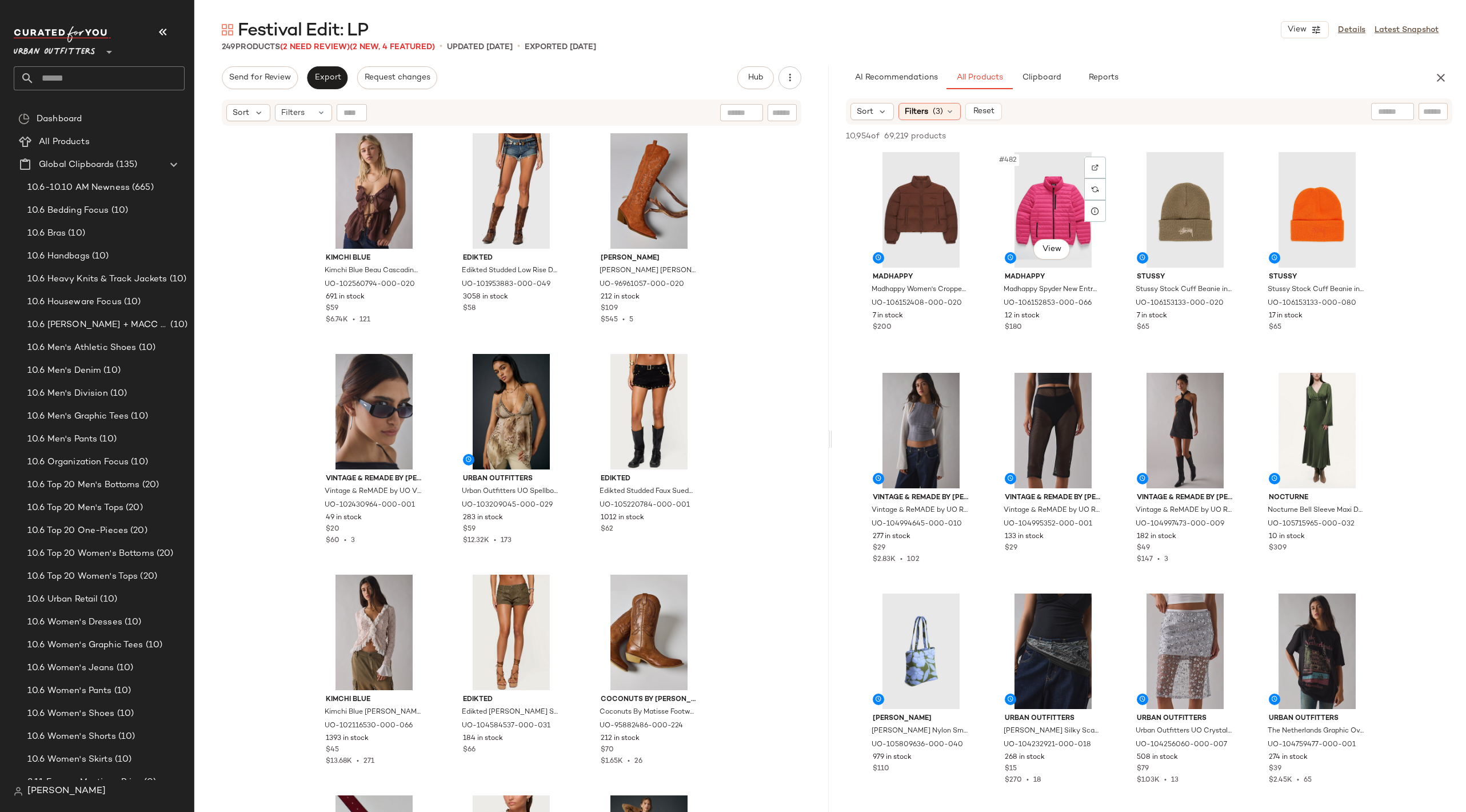
scroll to position [26486, 0]
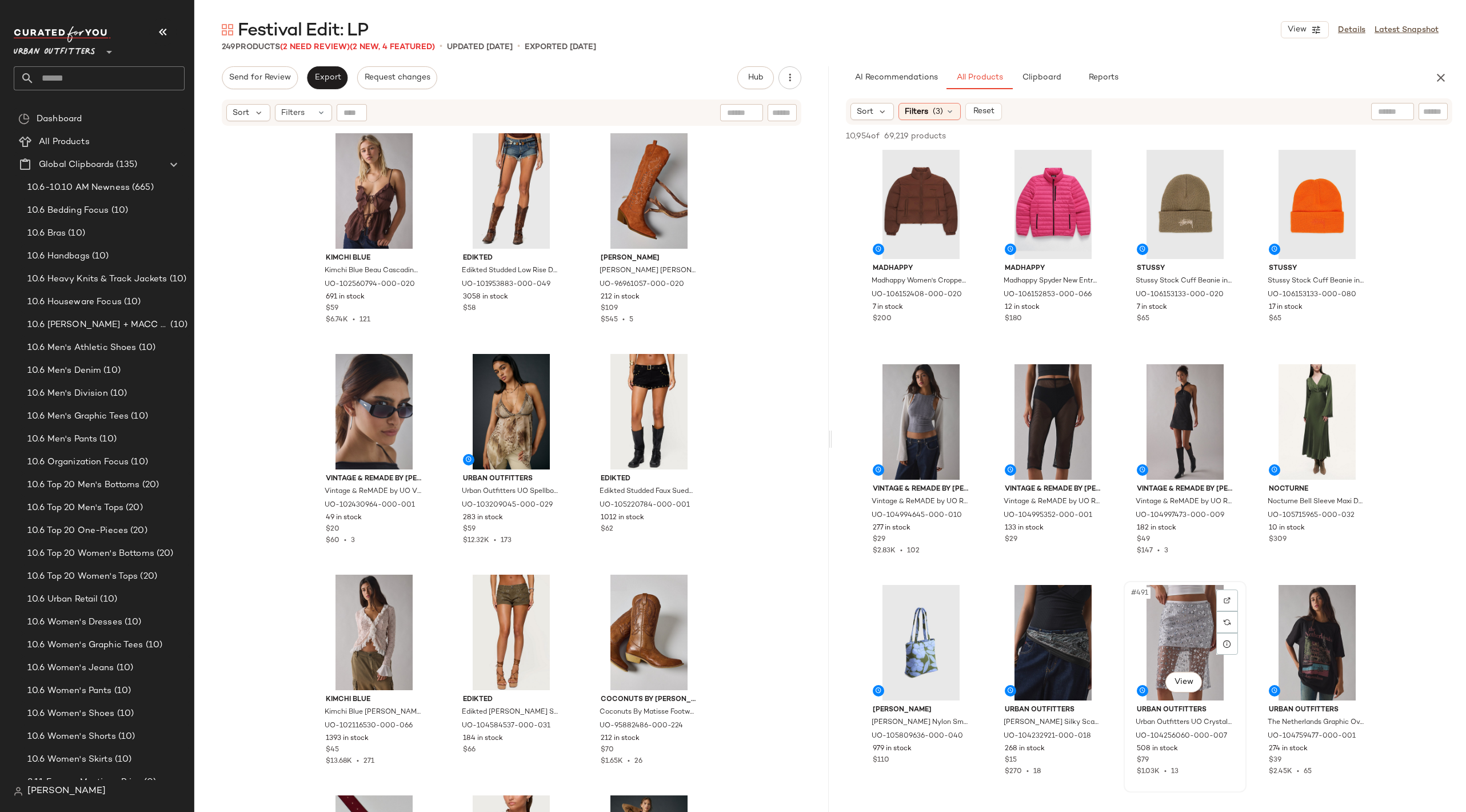
click at [1160, 625] on div "#491 View" at bounding box center [1185, 642] width 114 height 115
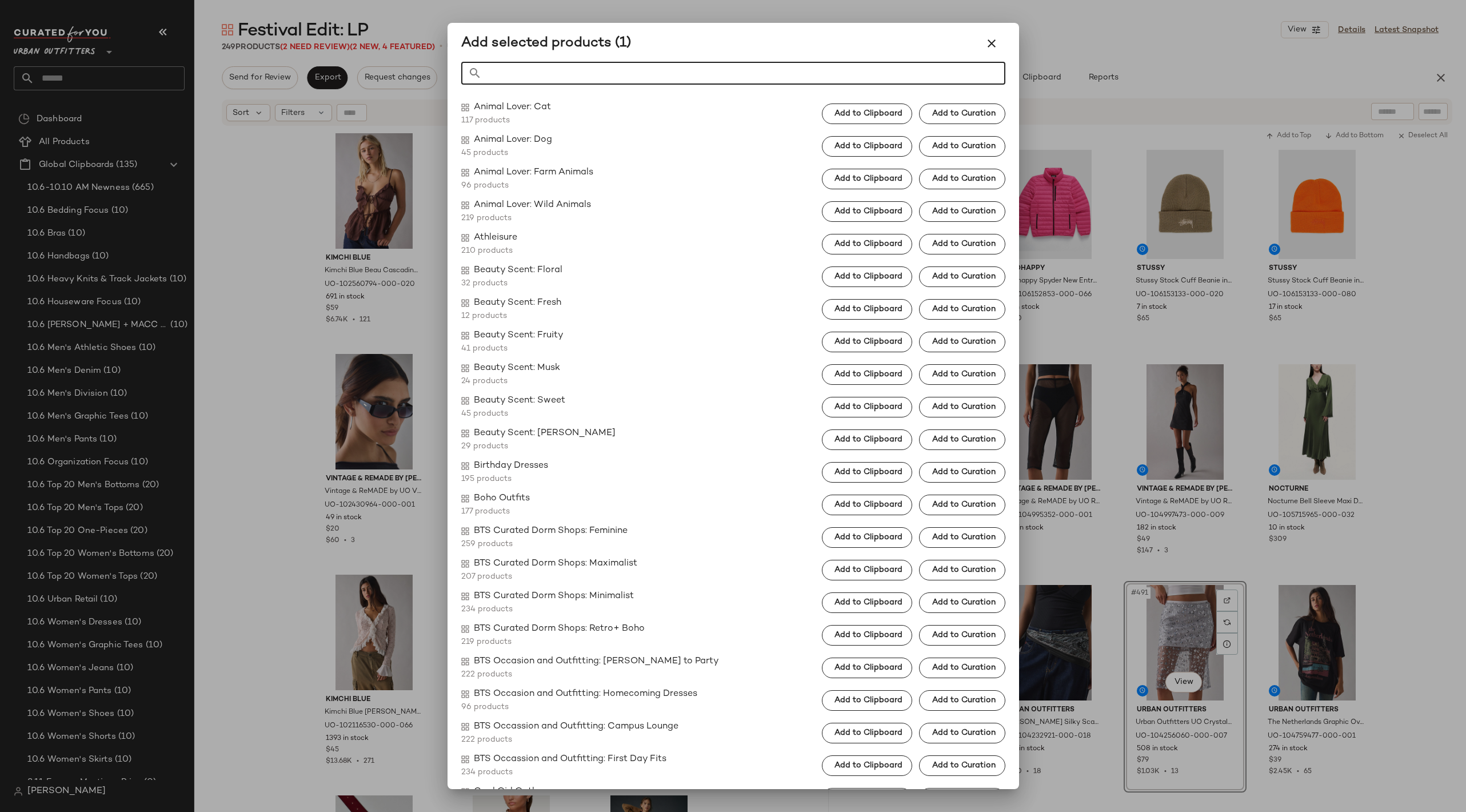
click at [628, 71] on input "Search" at bounding box center [743, 73] width 523 height 23
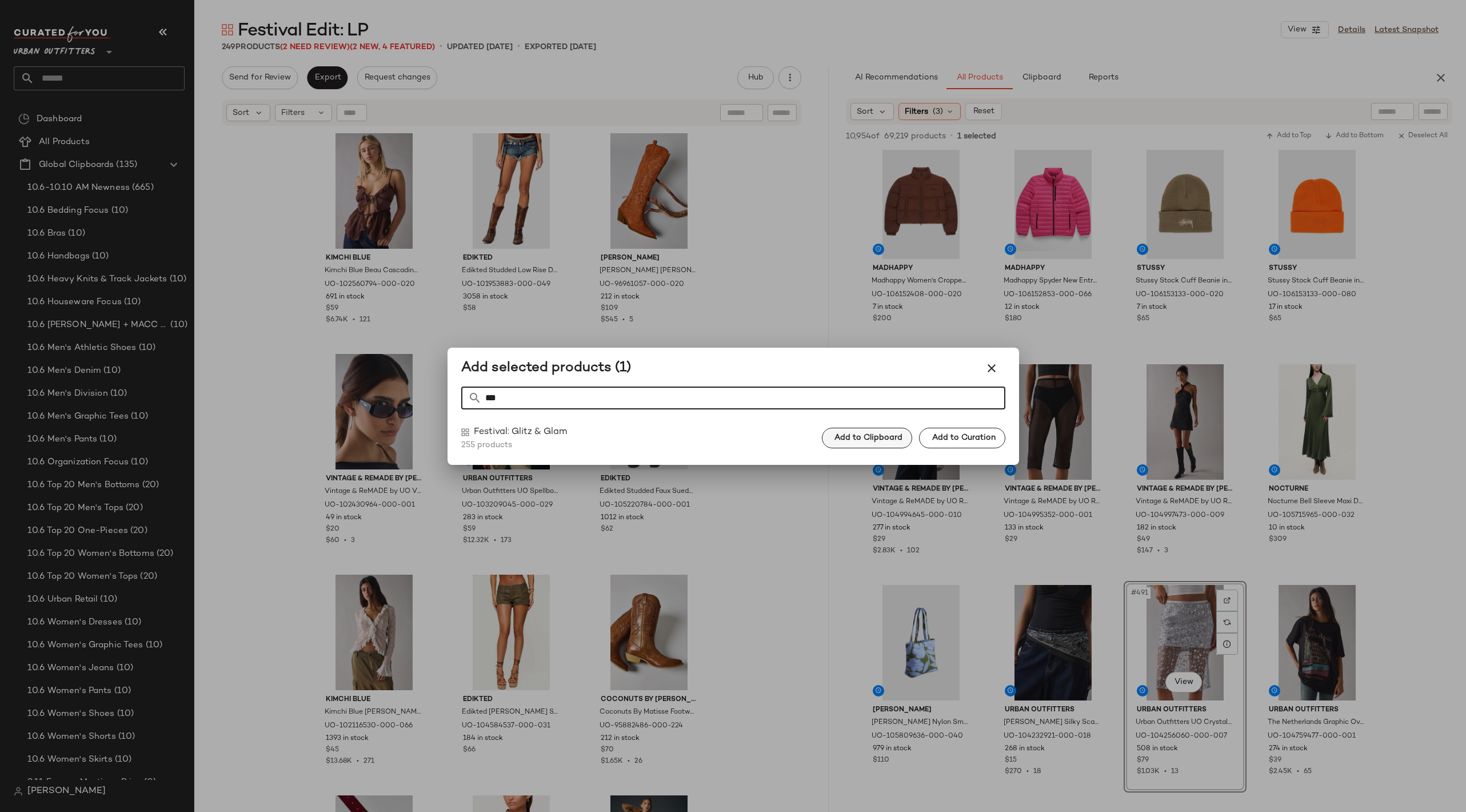
type input "***"
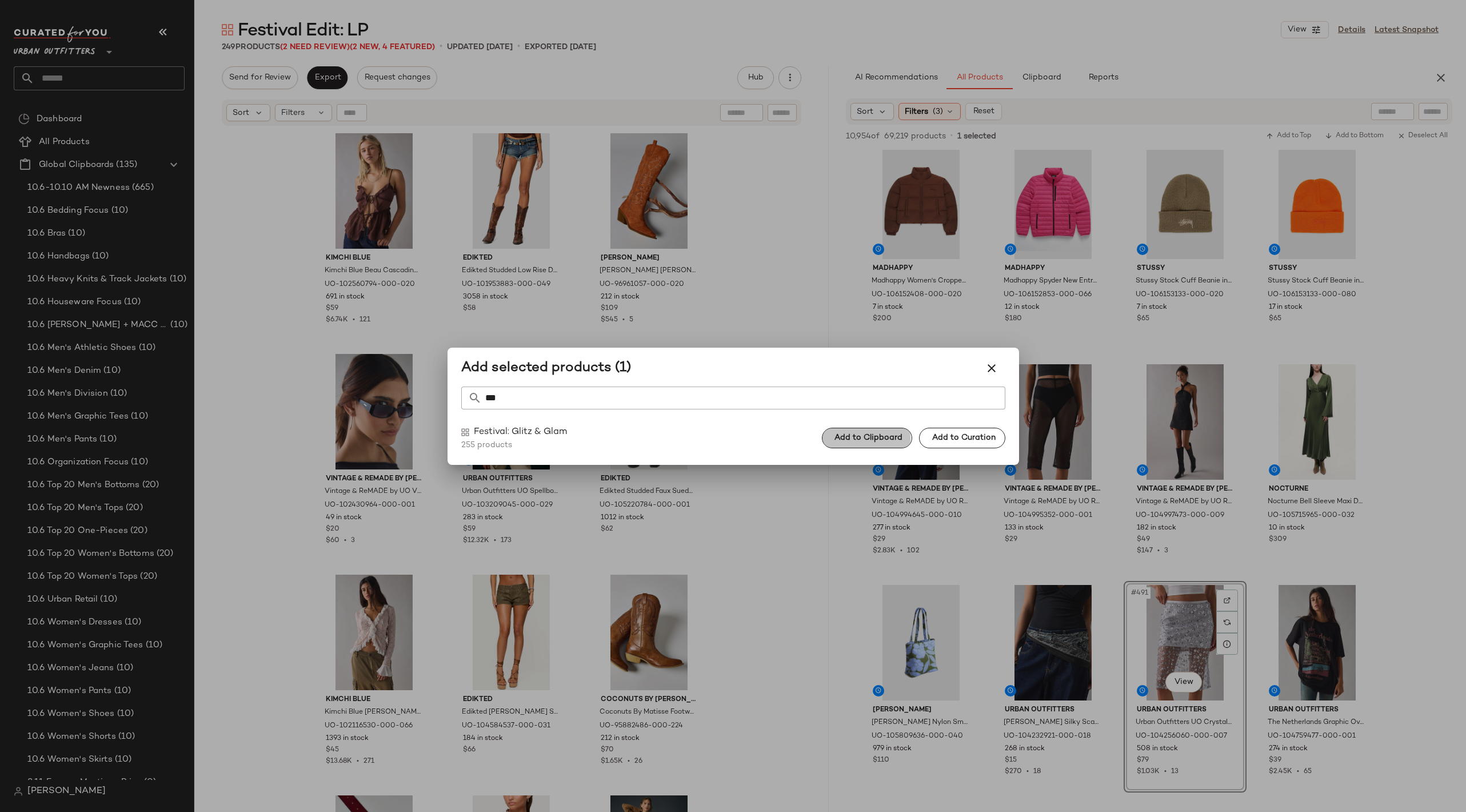
click at [887, 428] on button "Add to Clipboard" at bounding box center [867, 437] width 90 height 21
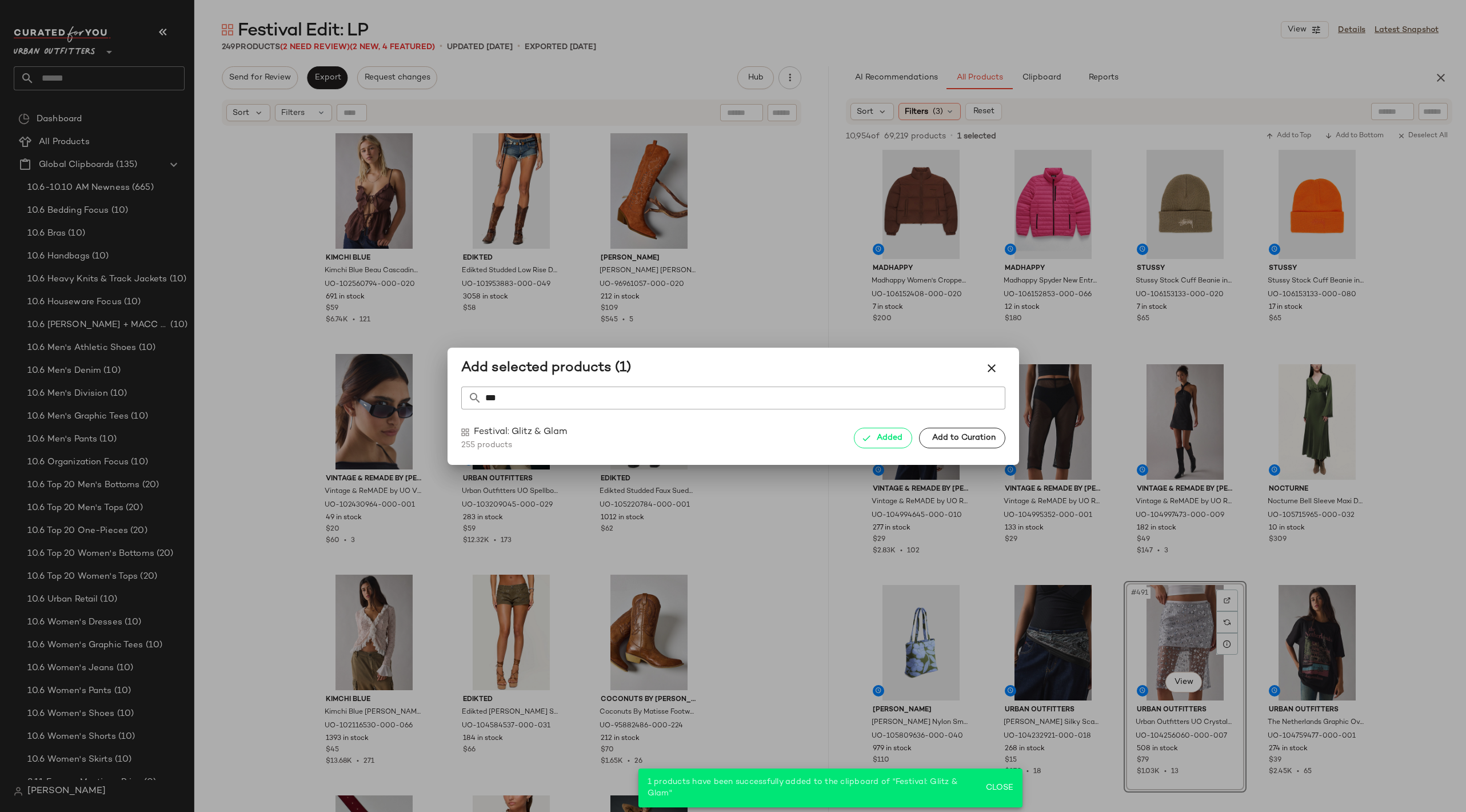
click at [1190, 272] on div at bounding box center [733, 406] width 1466 height 812
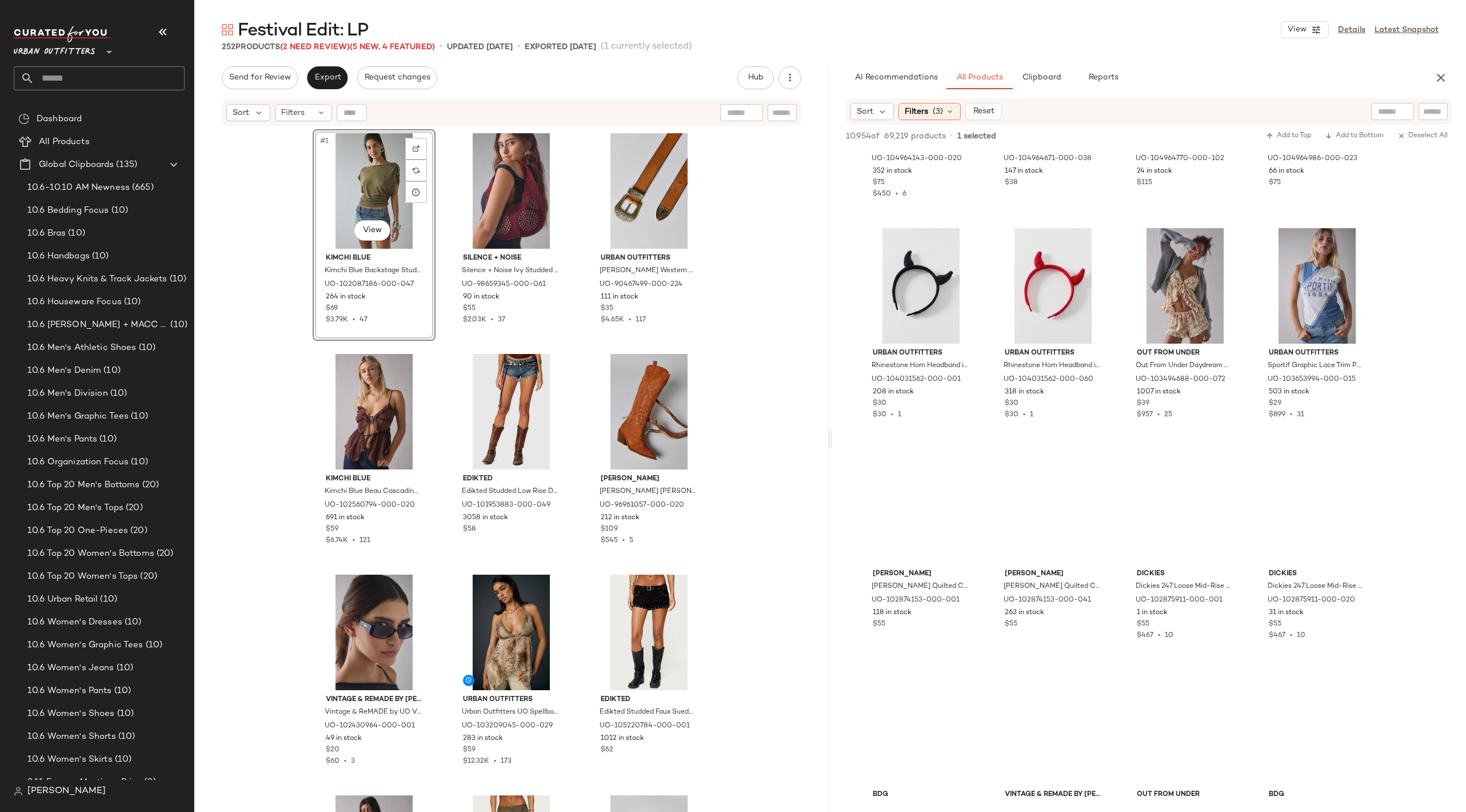
scroll to position [60650, 0]
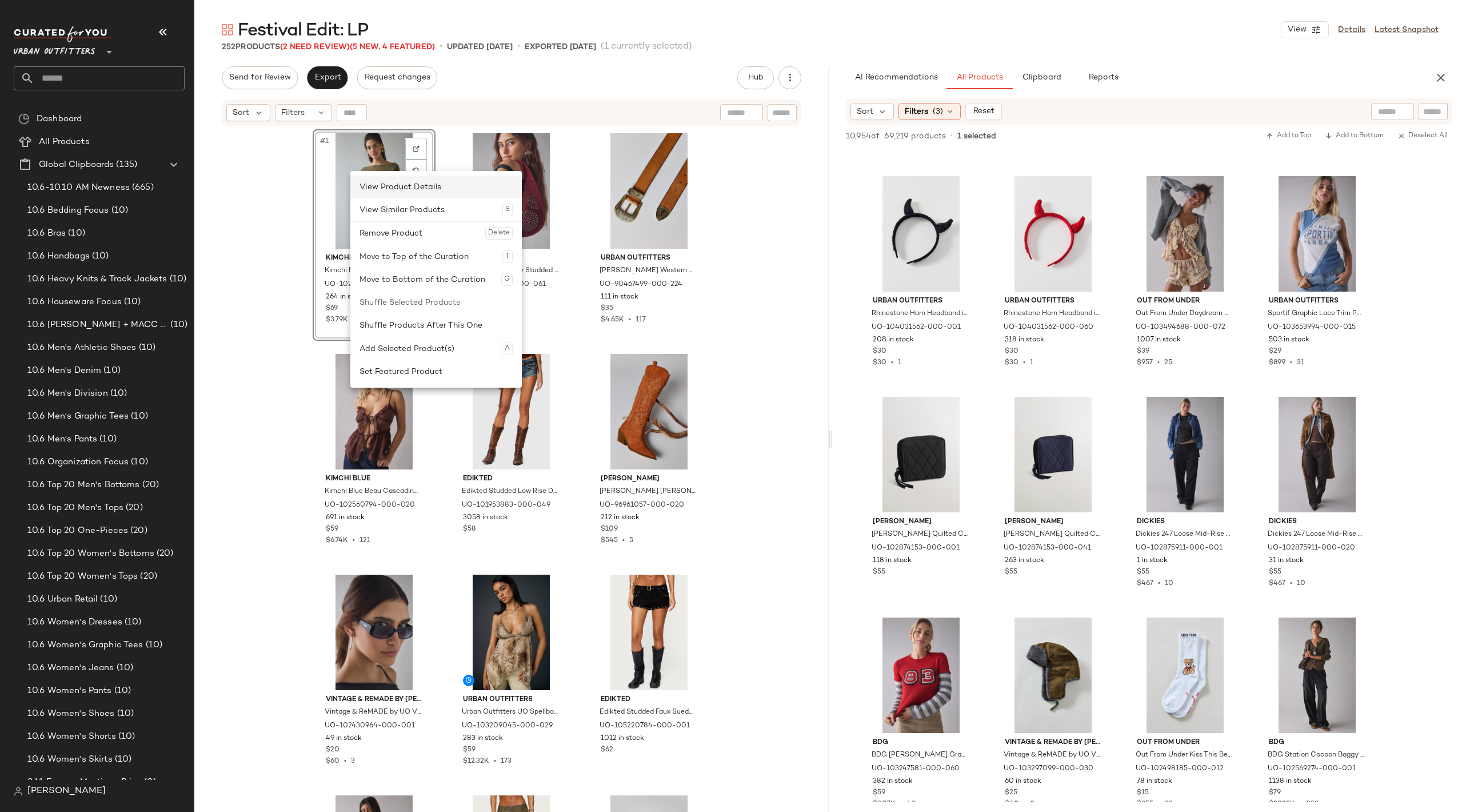
click at [436, 184] on div "View Product Details" at bounding box center [436, 187] width 153 height 23
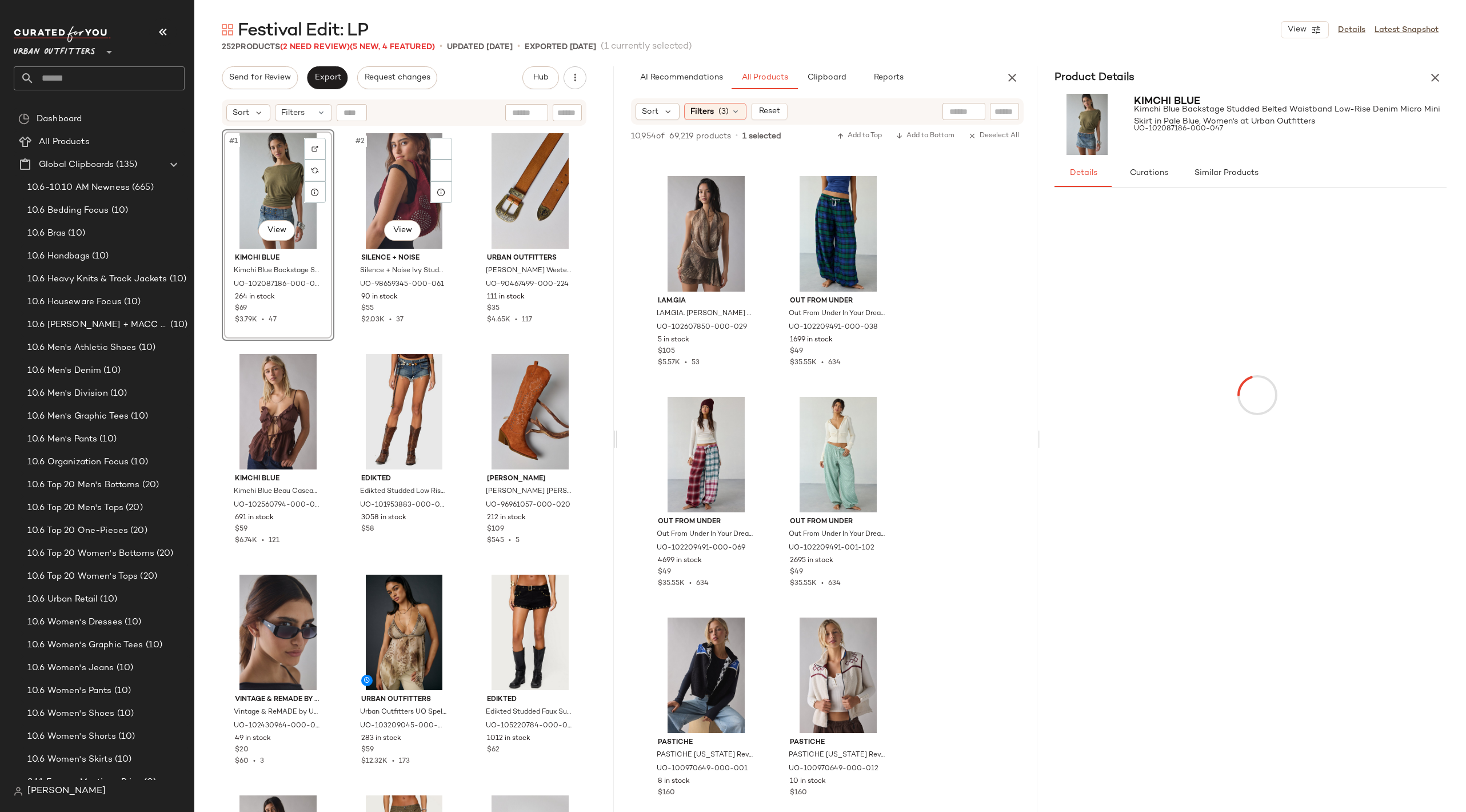
scroll to position [71680, 0]
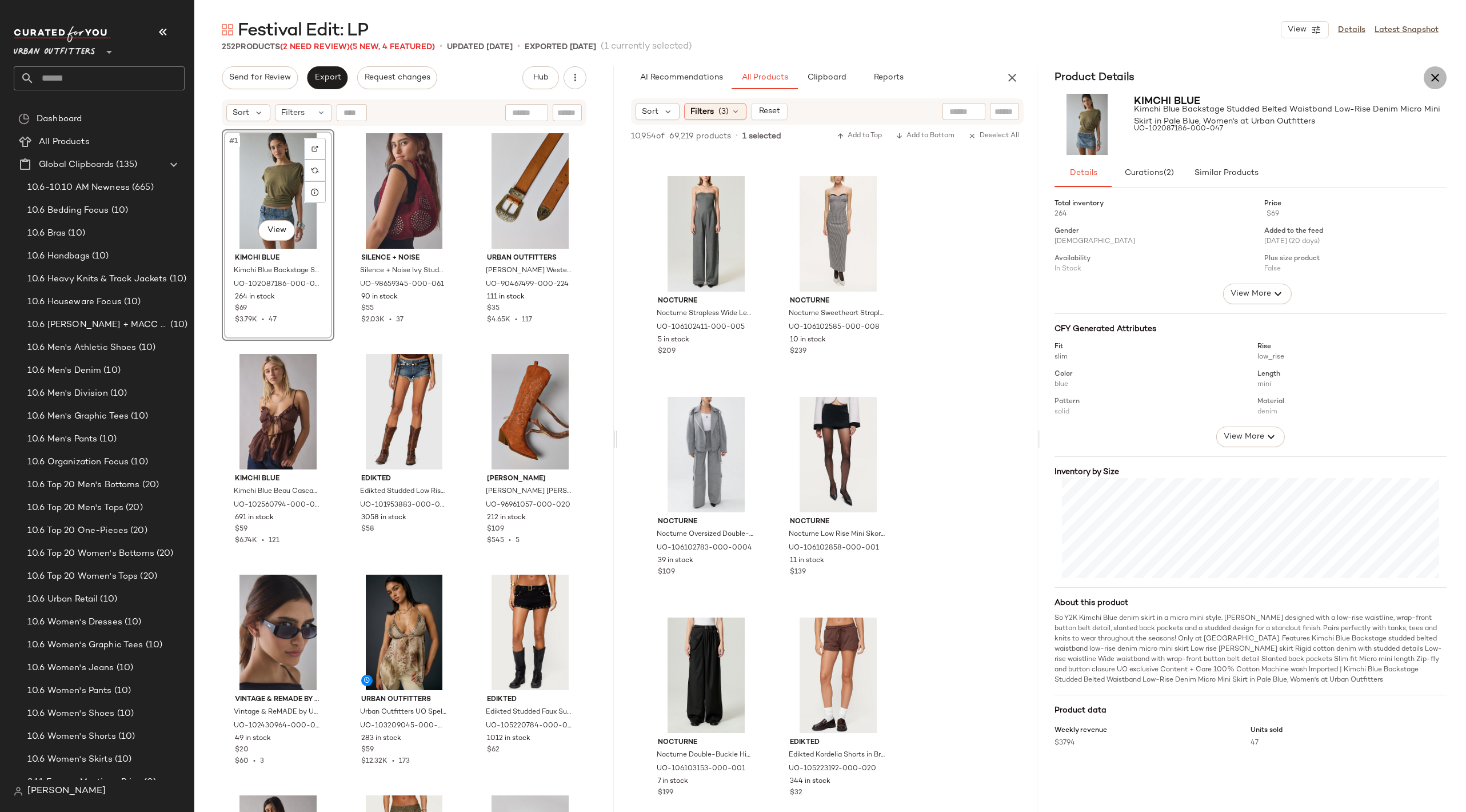
click at [1190, 67] on button "button" at bounding box center [1436, 78] width 23 height 23
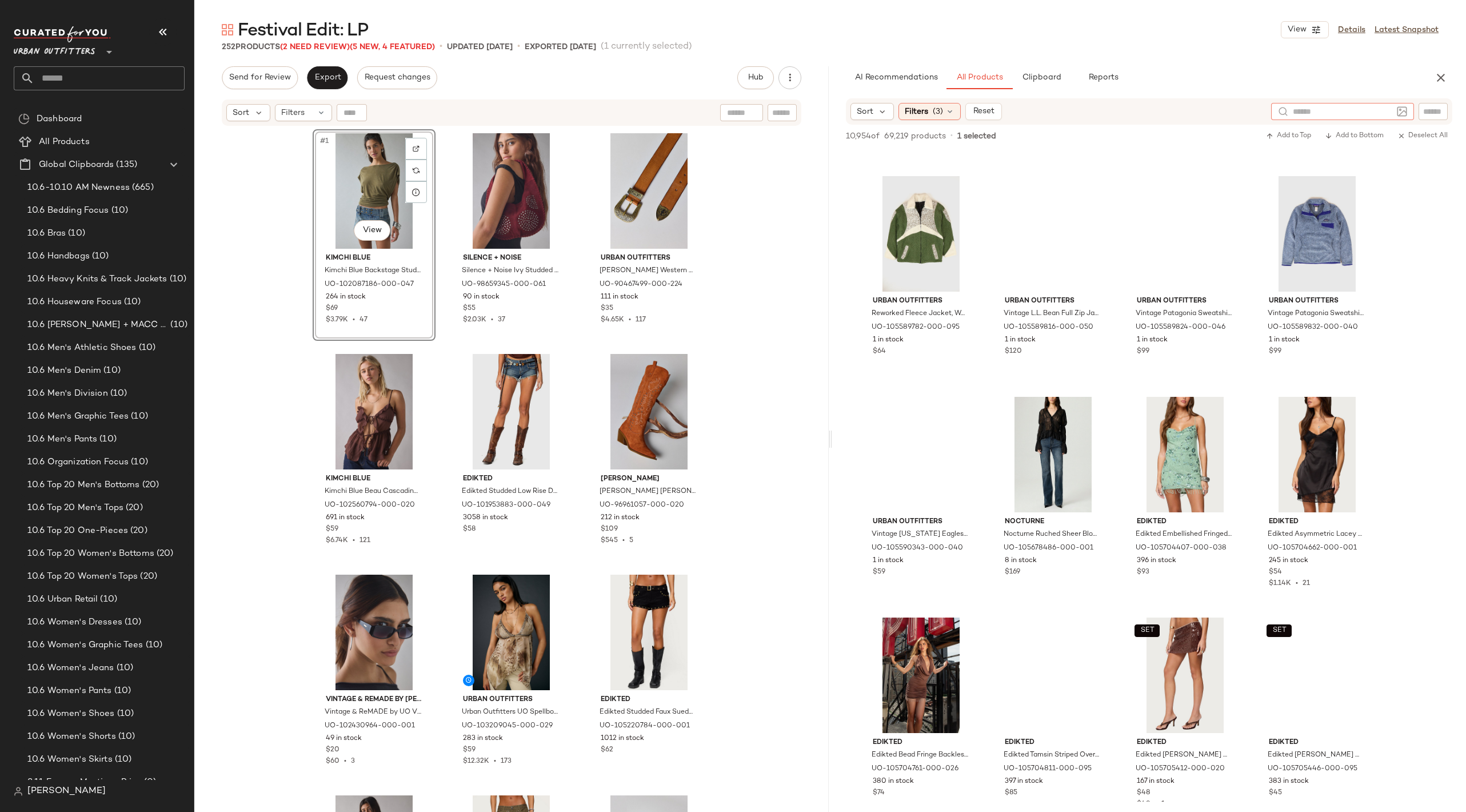
click at [1190, 108] on input "text" at bounding box center [1343, 111] width 99 height 12
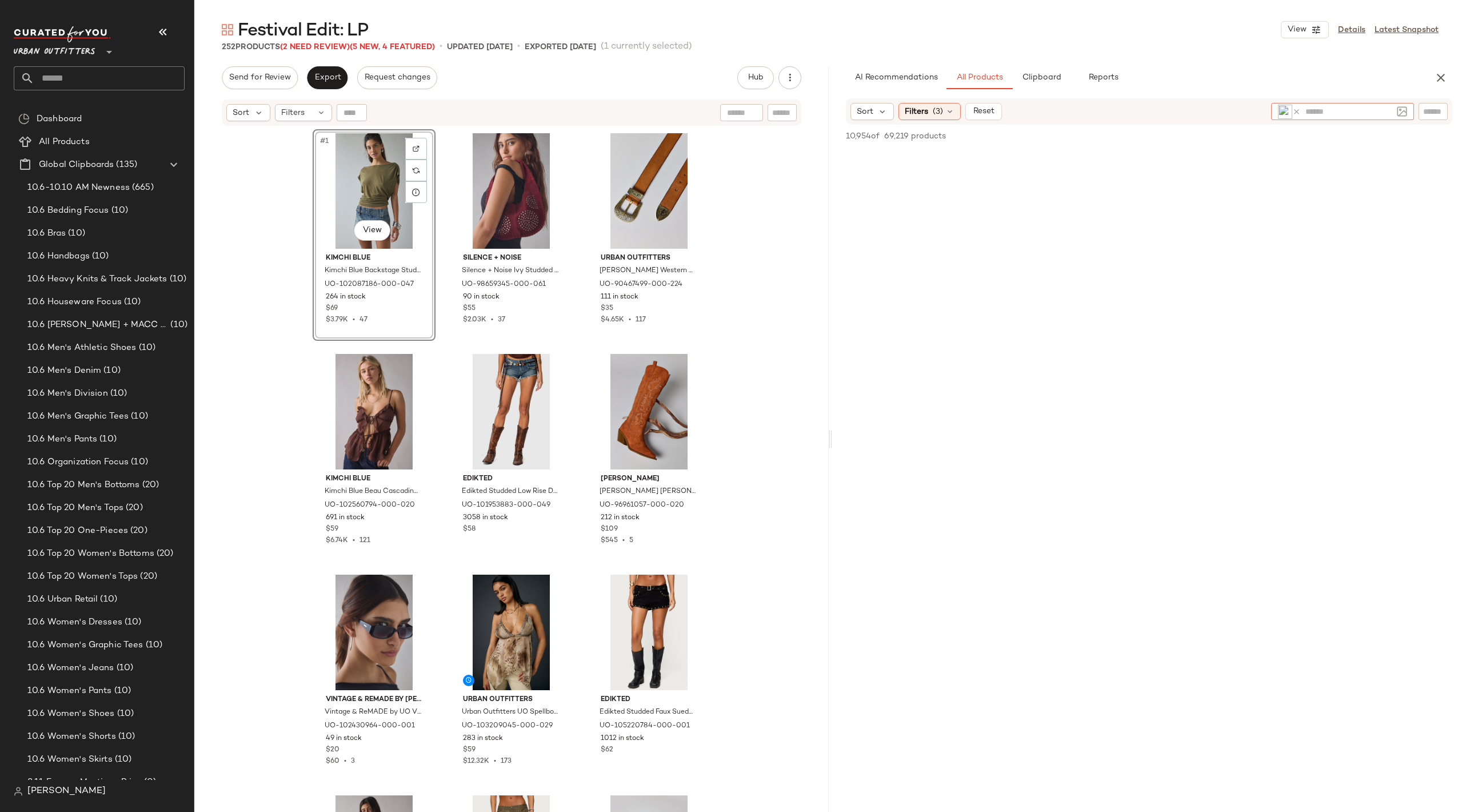
click at [1190, 106] on img at bounding box center [1285, 112] width 14 height 14
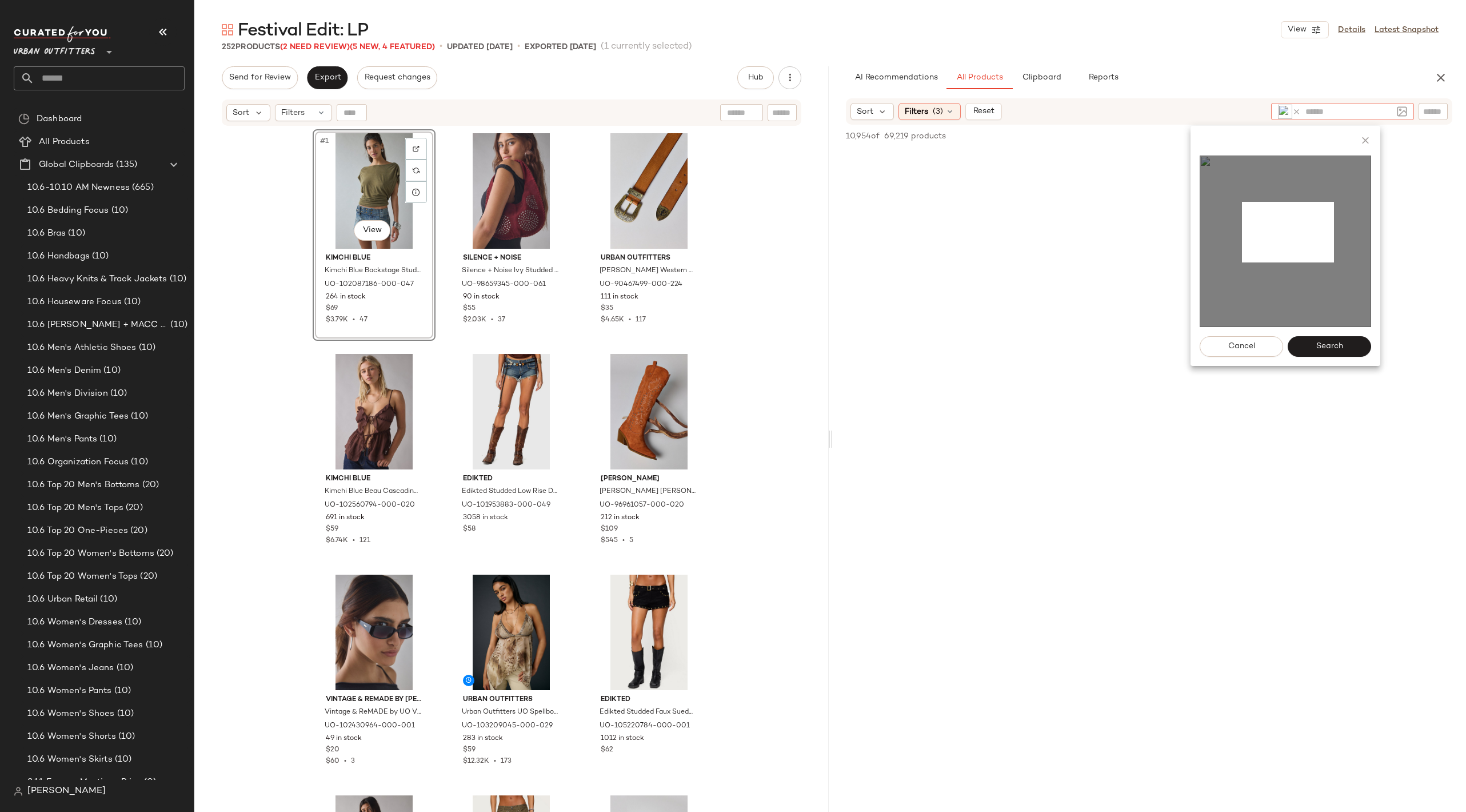
drag, startPoint x: 1242, startPoint y: 202, endPoint x: 1334, endPoint y: 264, distance: 110.9
click at [1190, 264] on img at bounding box center [1286, 241] width 172 height 172
click at [1190, 344] on span "Search" at bounding box center [1329, 346] width 28 height 9
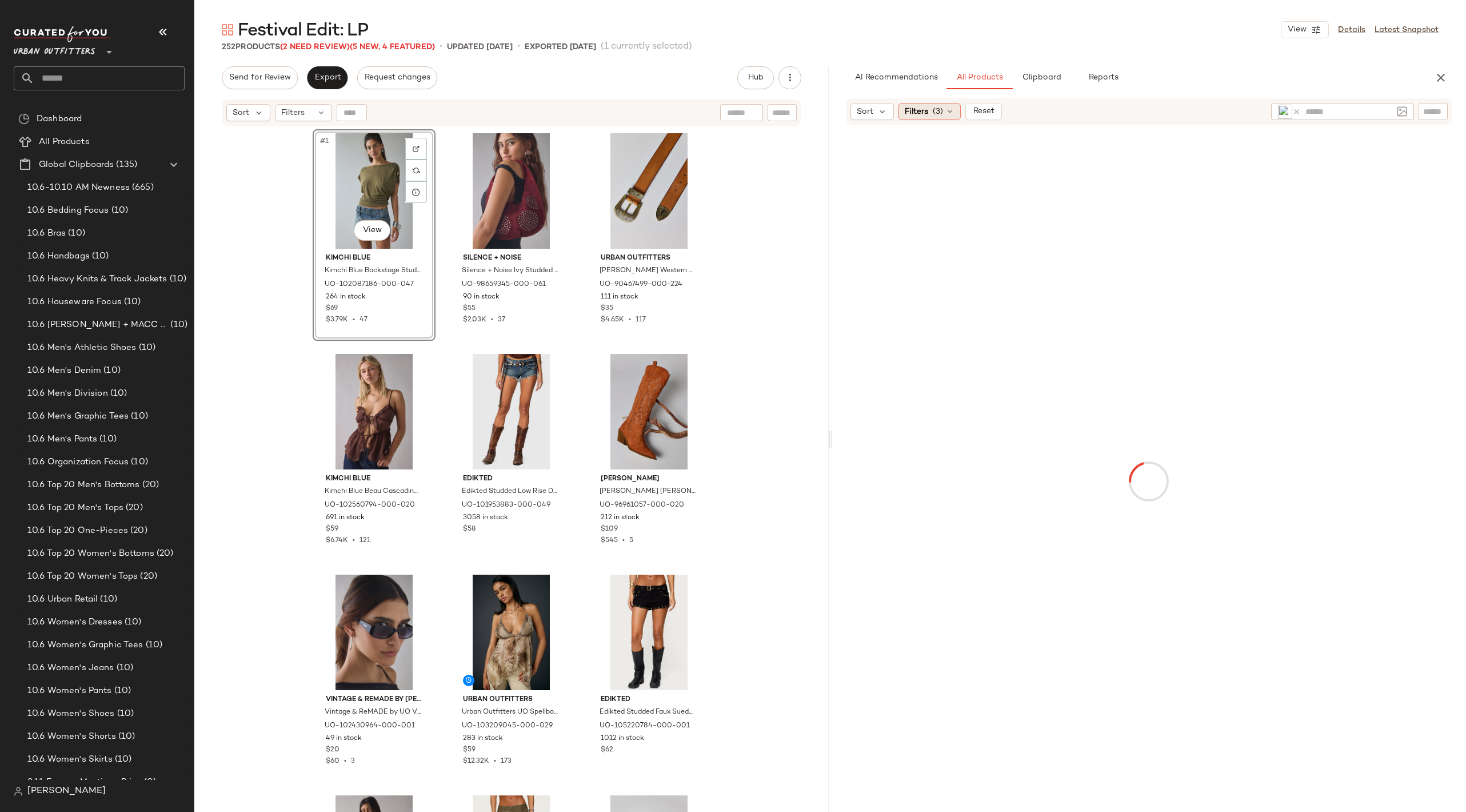
click at [936, 115] on span "(3)" at bounding box center [938, 111] width 11 height 12
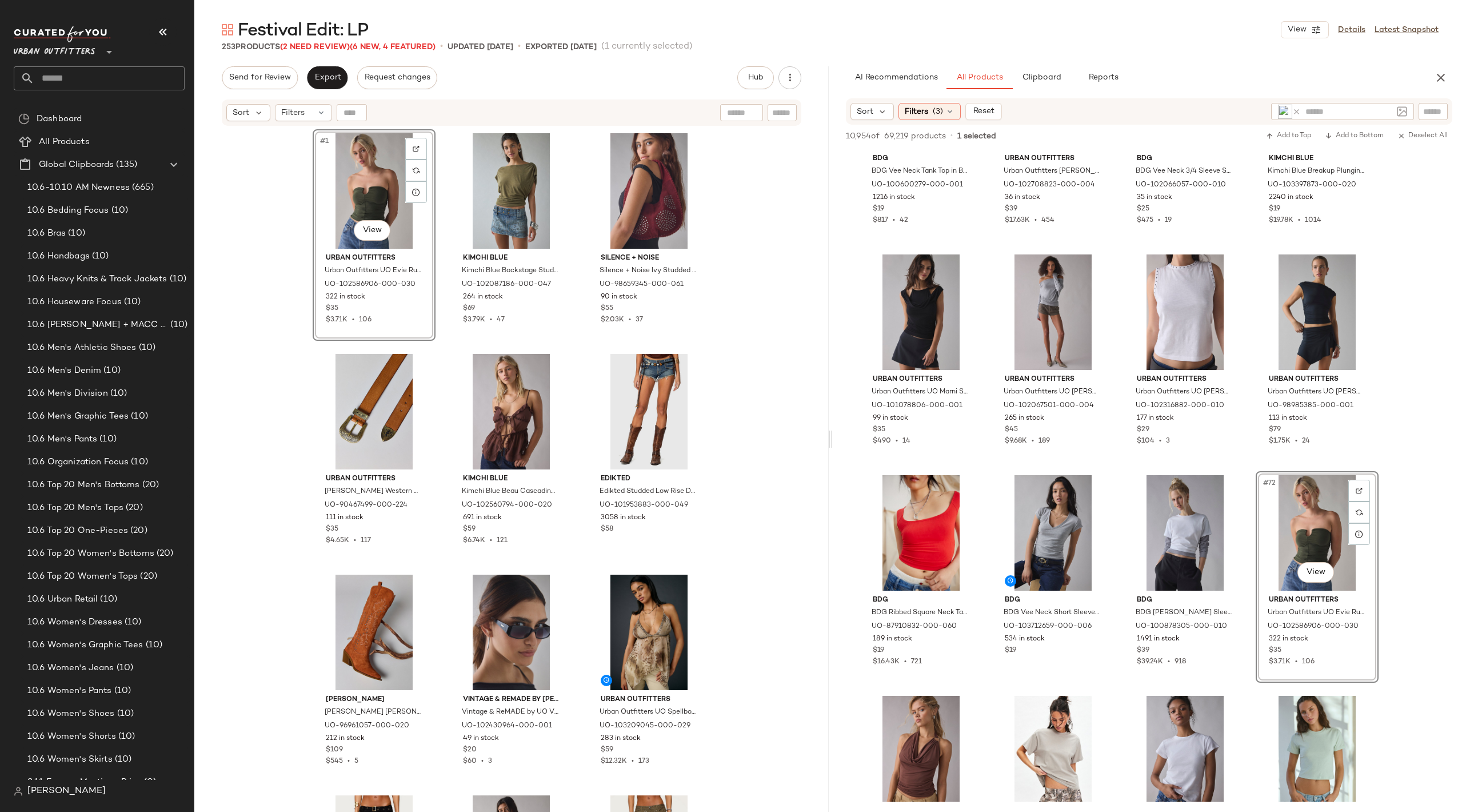
click at [1190, 107] on img at bounding box center [1285, 112] width 14 height 14
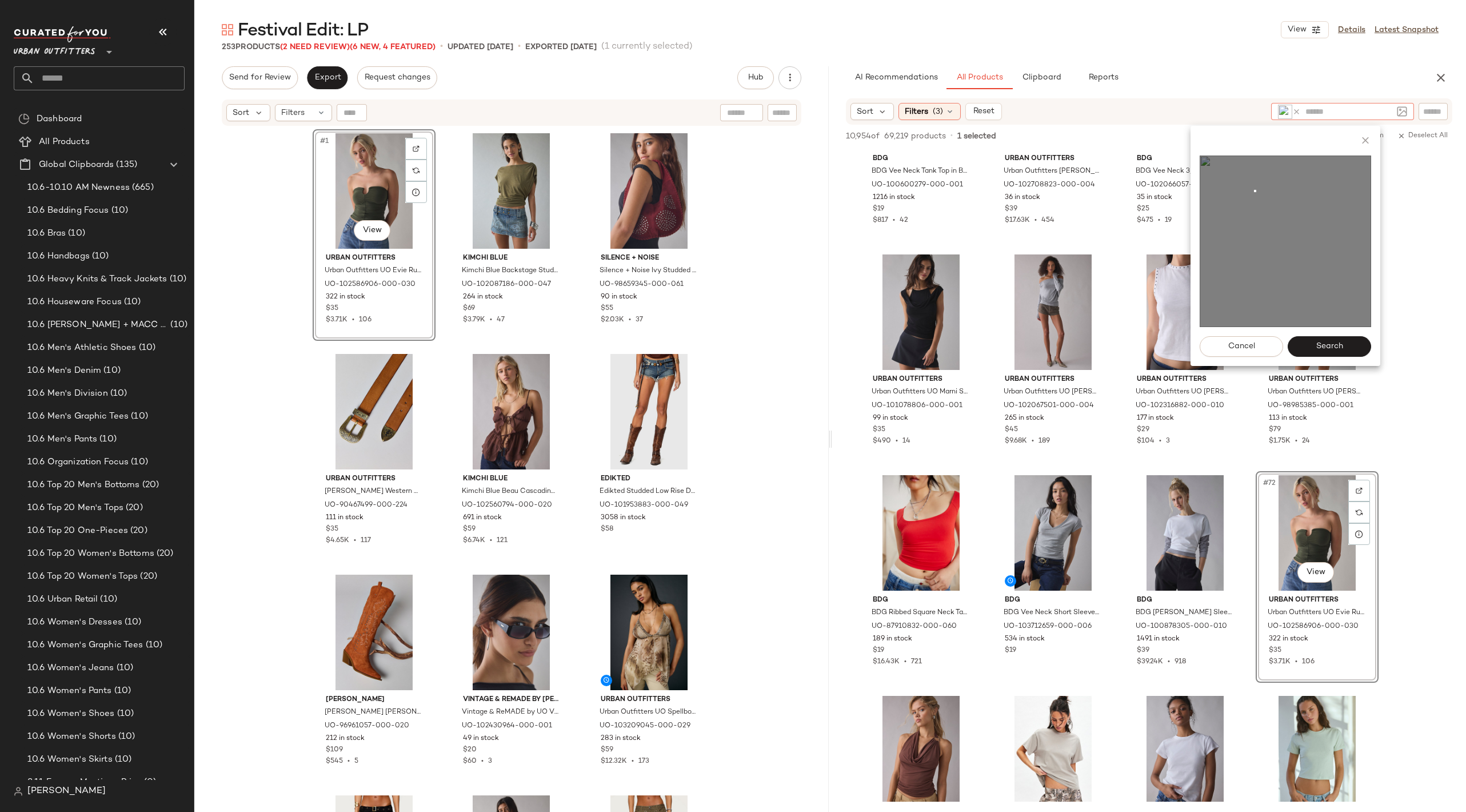
click at [1190, 190] on img at bounding box center [1286, 241] width 172 height 172
drag, startPoint x: 1254, startPoint y: 190, endPoint x: 1333, endPoint y: 266, distance: 109.6
click at [1190, 266] on img at bounding box center [1286, 241] width 172 height 172
click at [1190, 350] on span "Search" at bounding box center [1329, 346] width 28 height 9
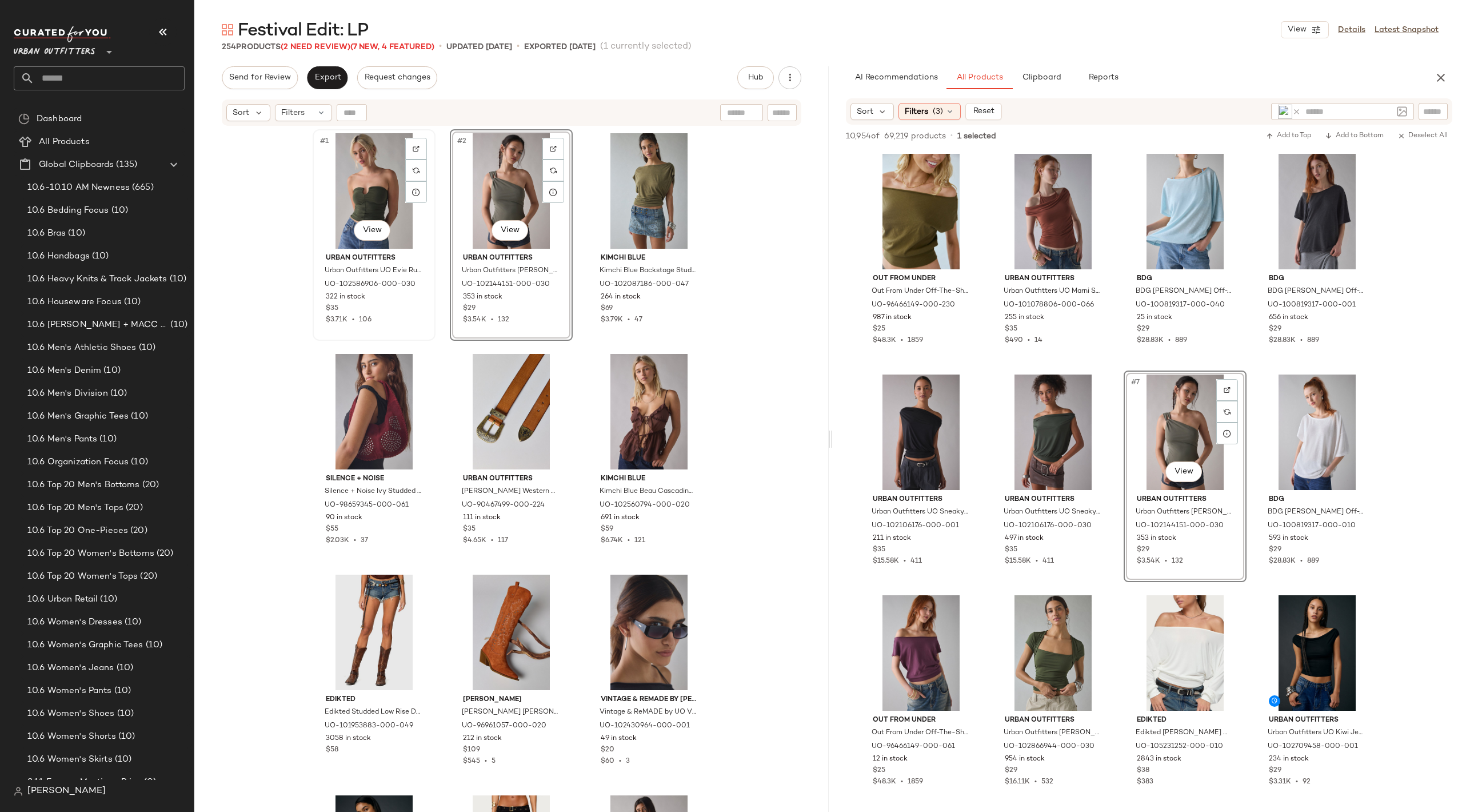
click at [346, 185] on div "#1 View" at bounding box center [374, 190] width 114 height 115
click at [490, 197] on div "#2 View" at bounding box center [511, 190] width 114 height 115
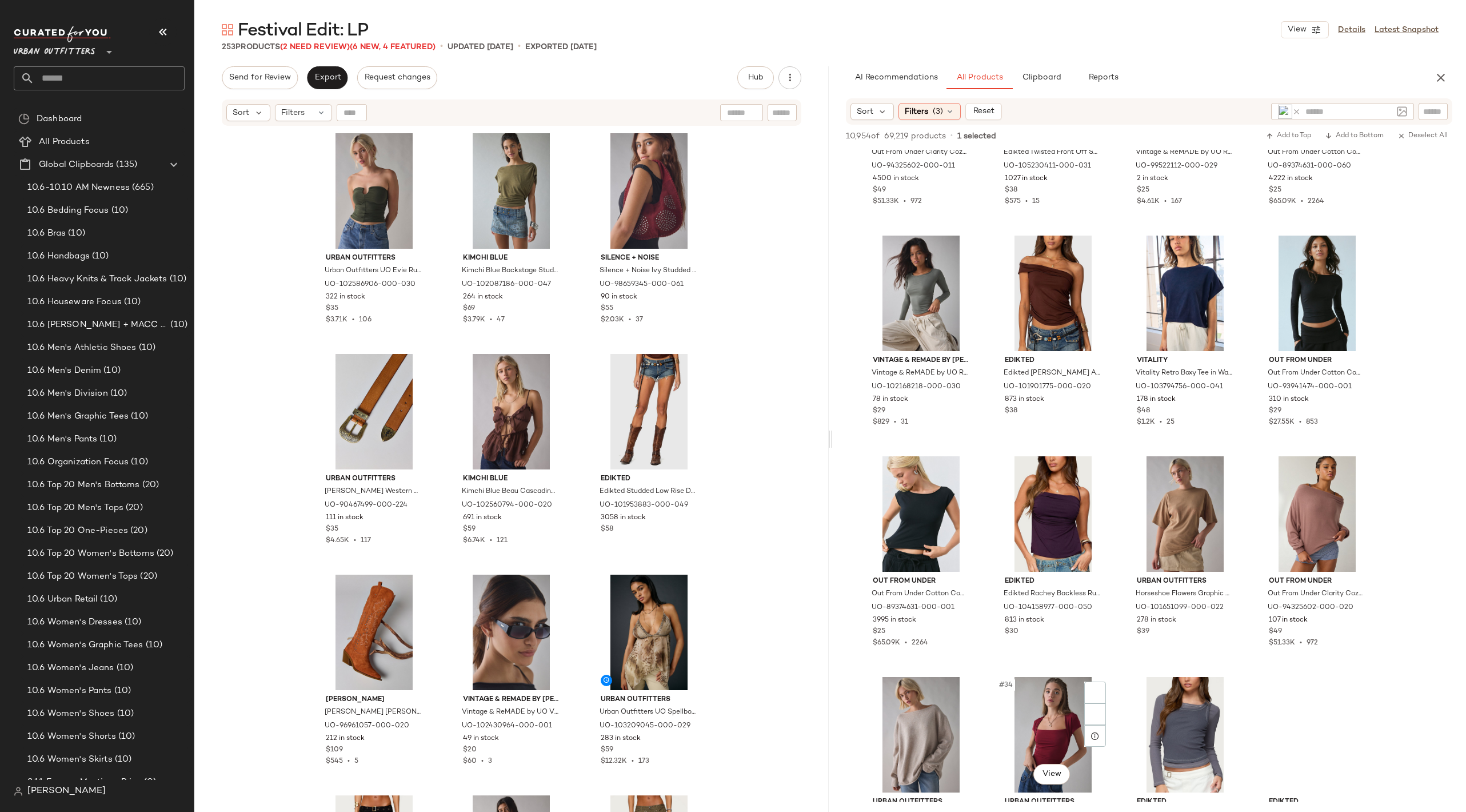
scroll to position [1477, 0]
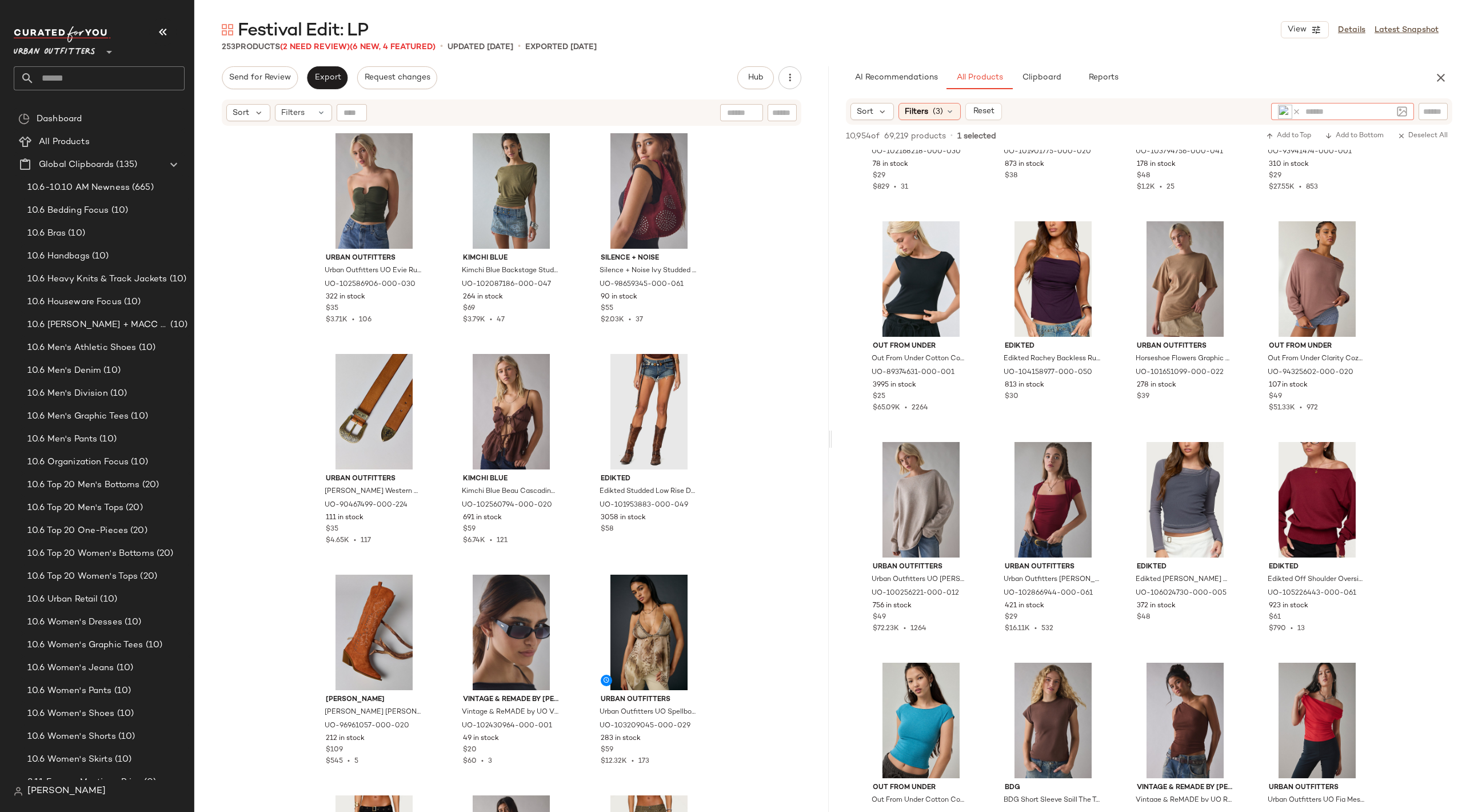
click at [1190, 108] on icon at bounding box center [1297, 112] width 9 height 9
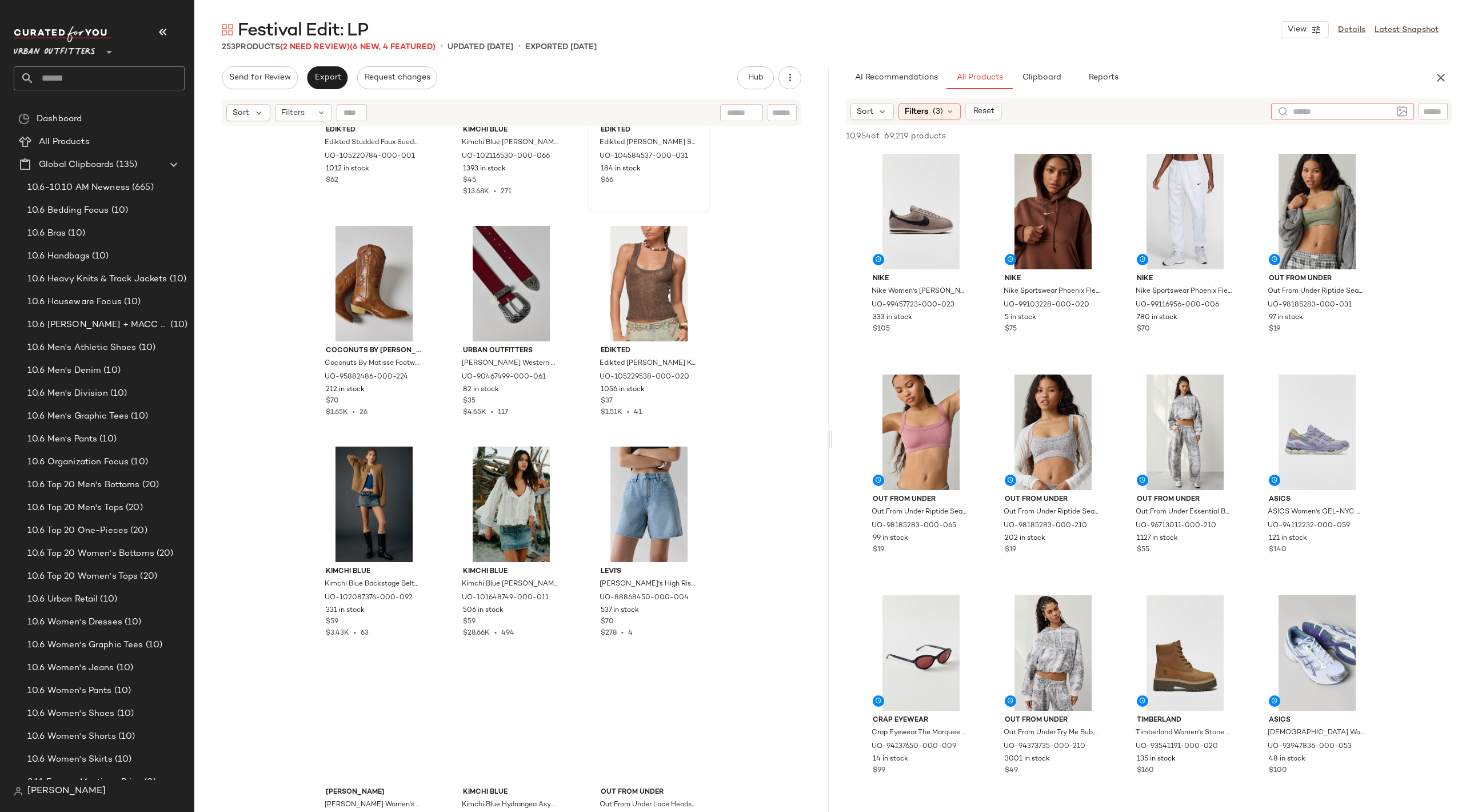
scroll to position [831, 0]
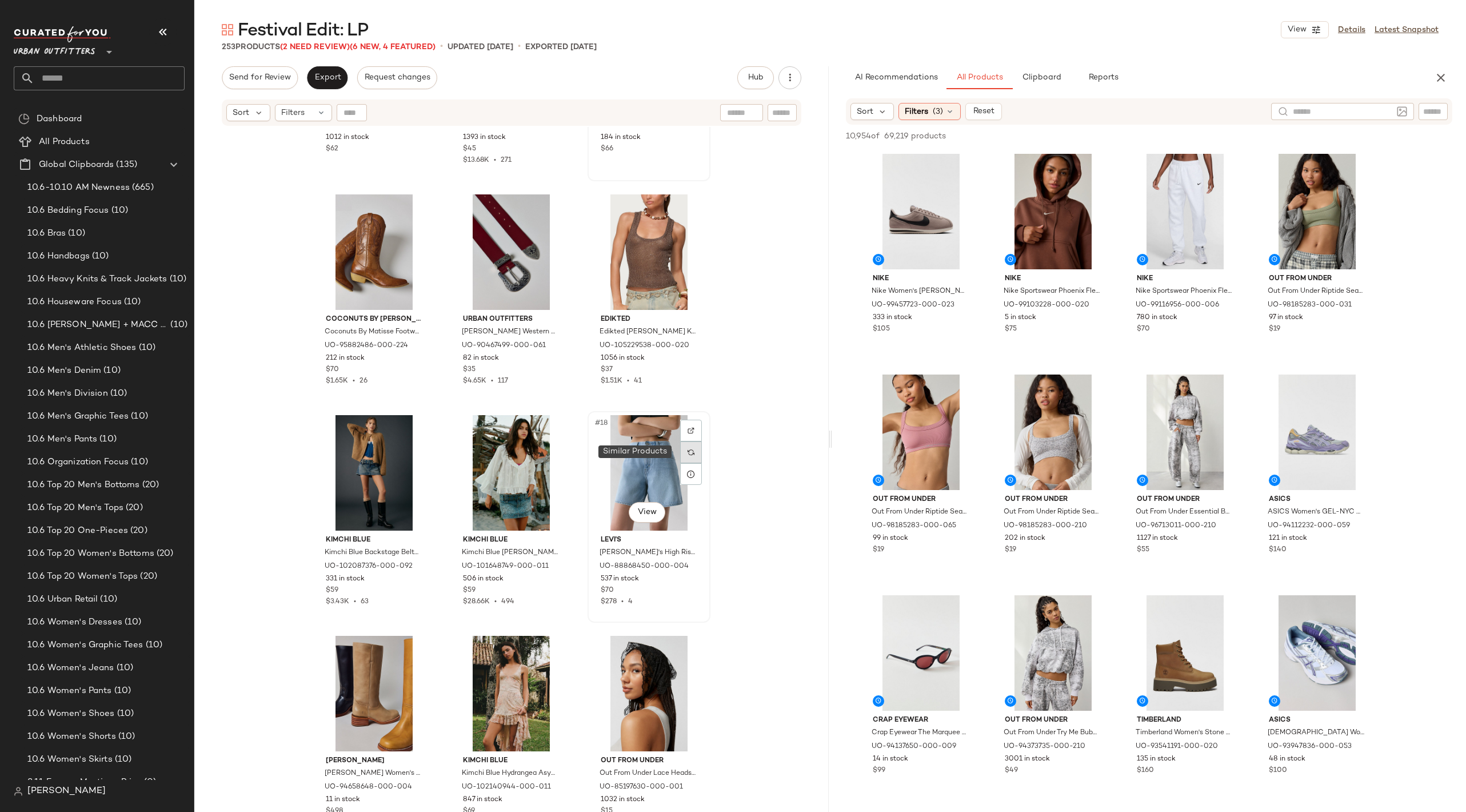
click at [688, 450] on img at bounding box center [691, 453] width 7 height 7
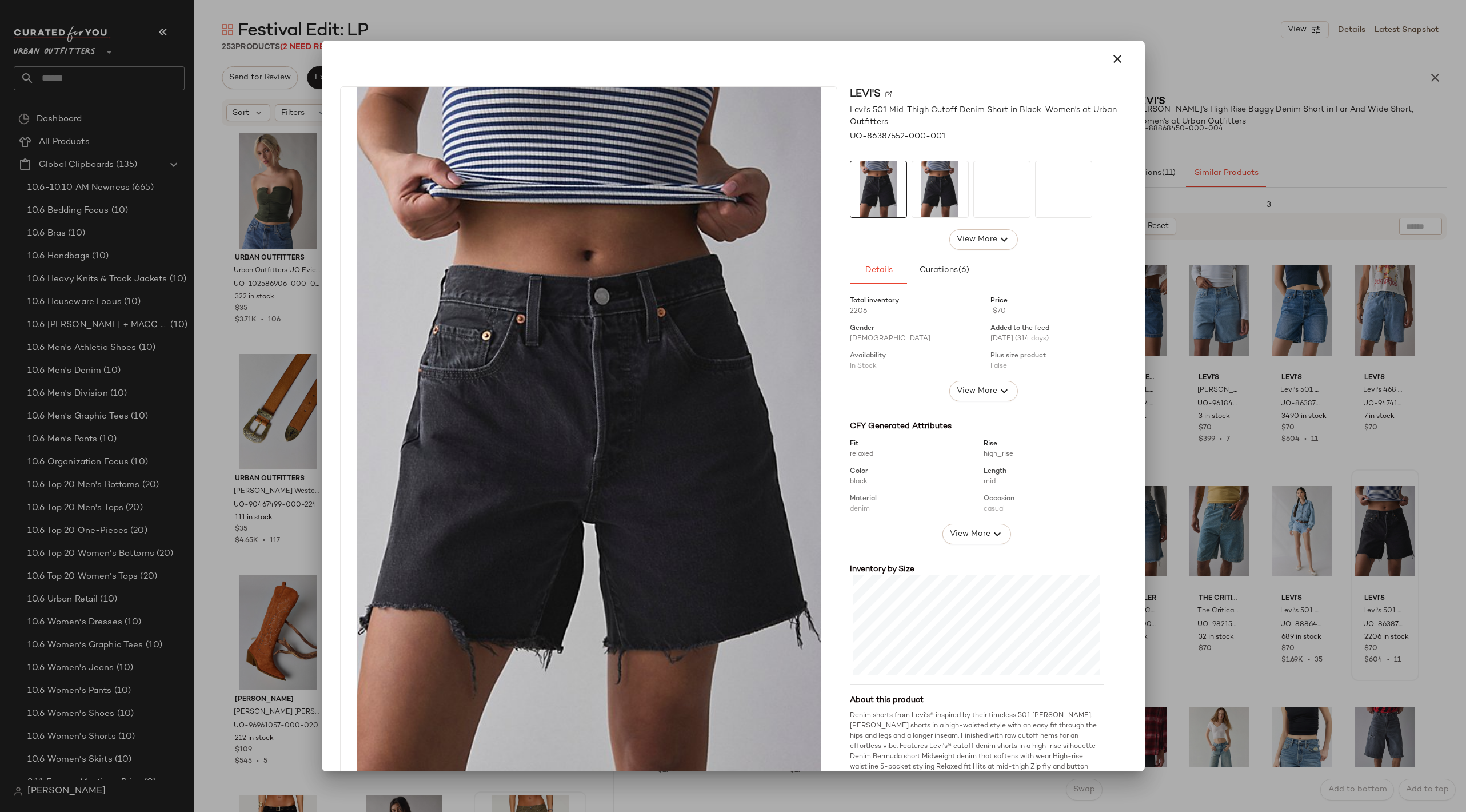
drag, startPoint x: 1365, startPoint y: 561, endPoint x: 1340, endPoint y: 557, distance: 25.3
click at [1111, 56] on icon "button" at bounding box center [1117, 58] width 13 height 13
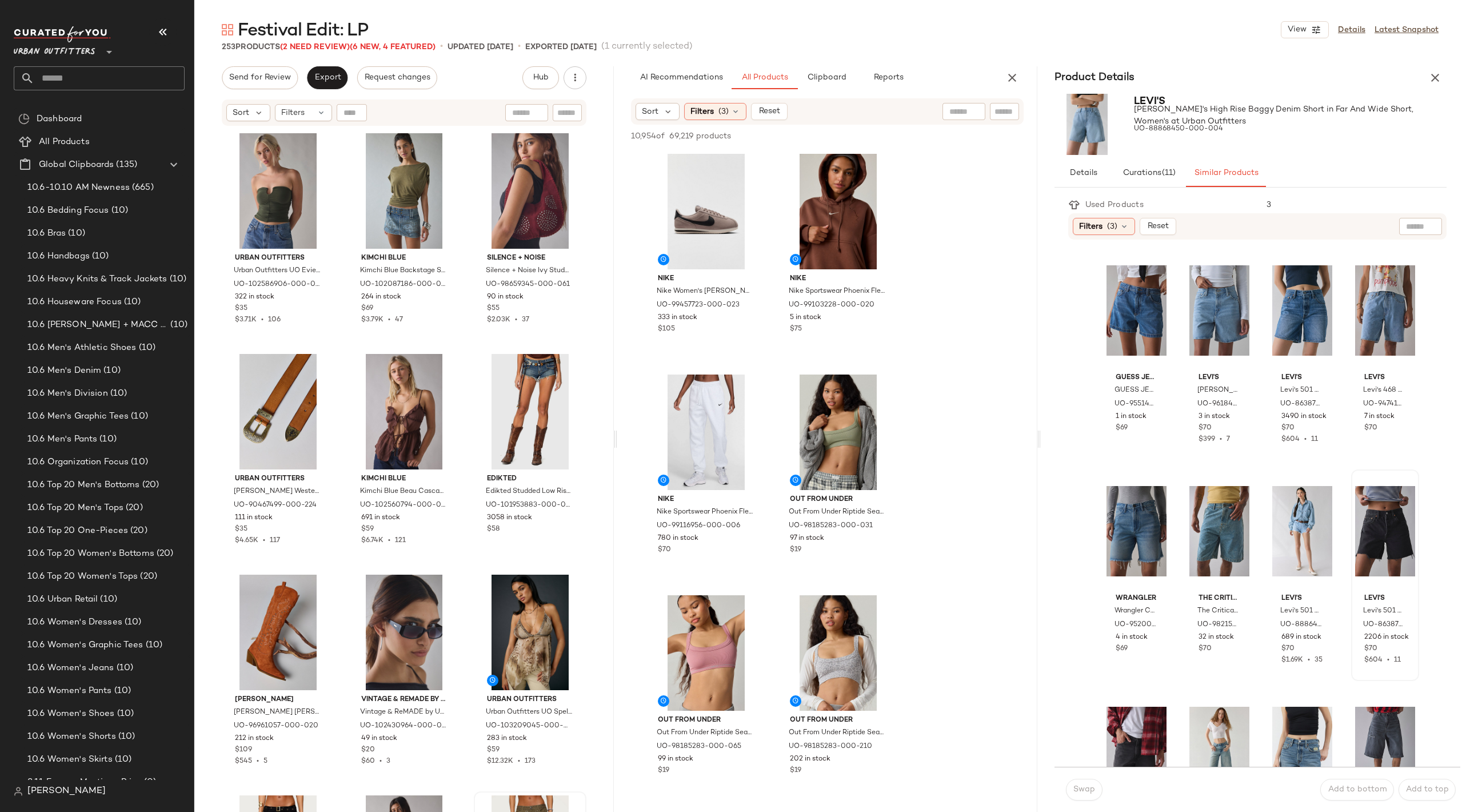
scroll to position [9, 0]
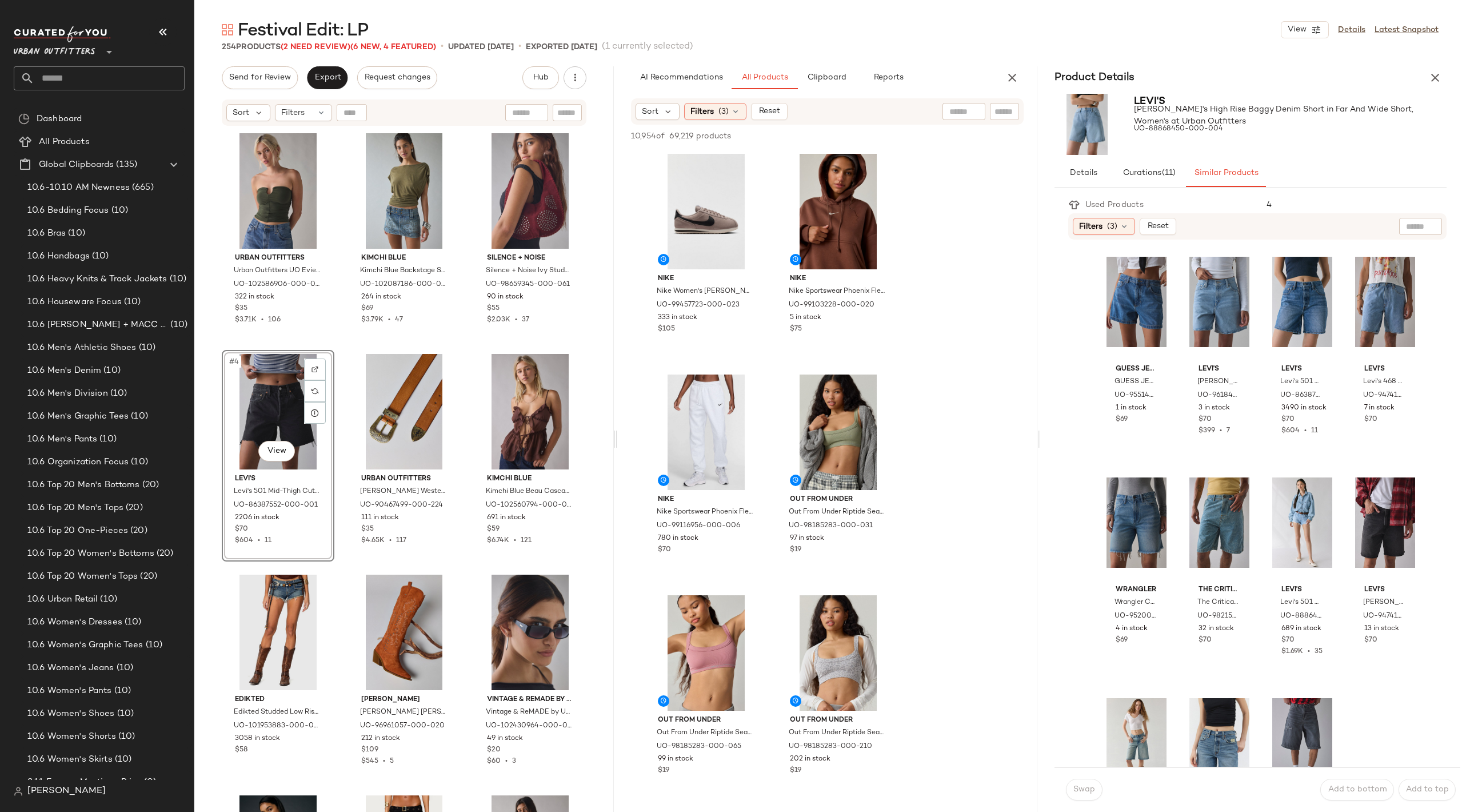
scroll to position [11, 0]
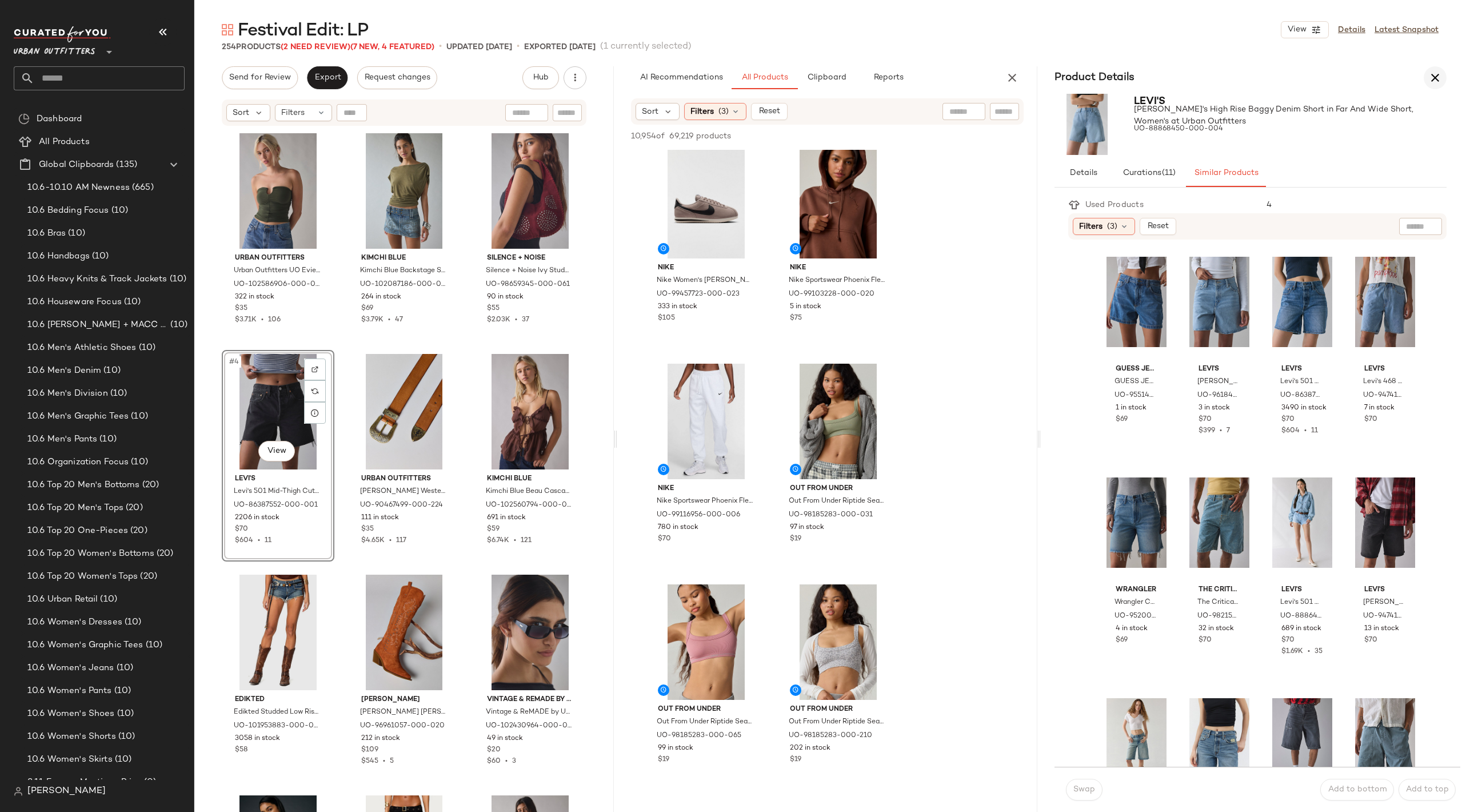
click at [1190, 81] on icon "button" at bounding box center [1435, 77] width 13 height 13
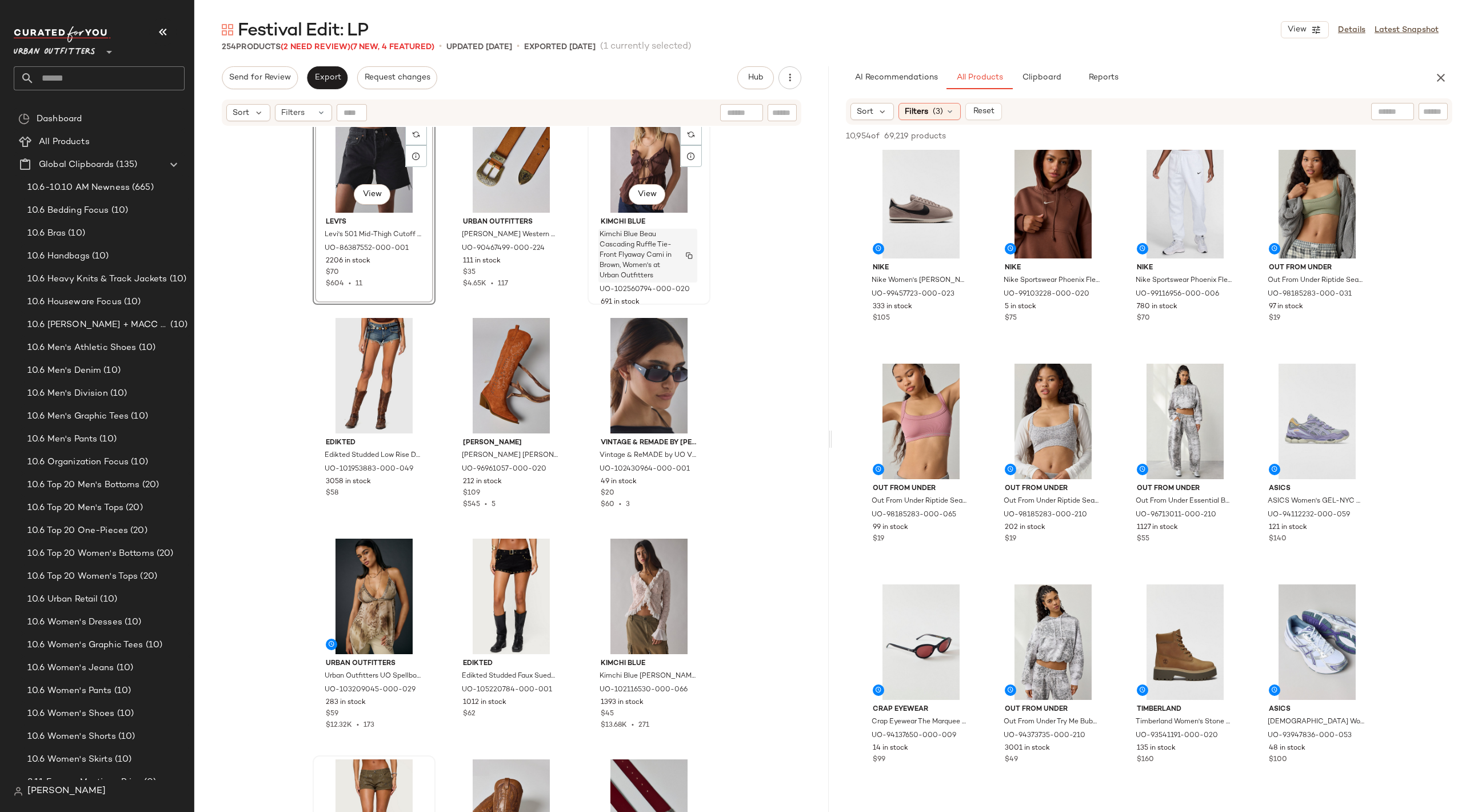
scroll to position [284, 0]
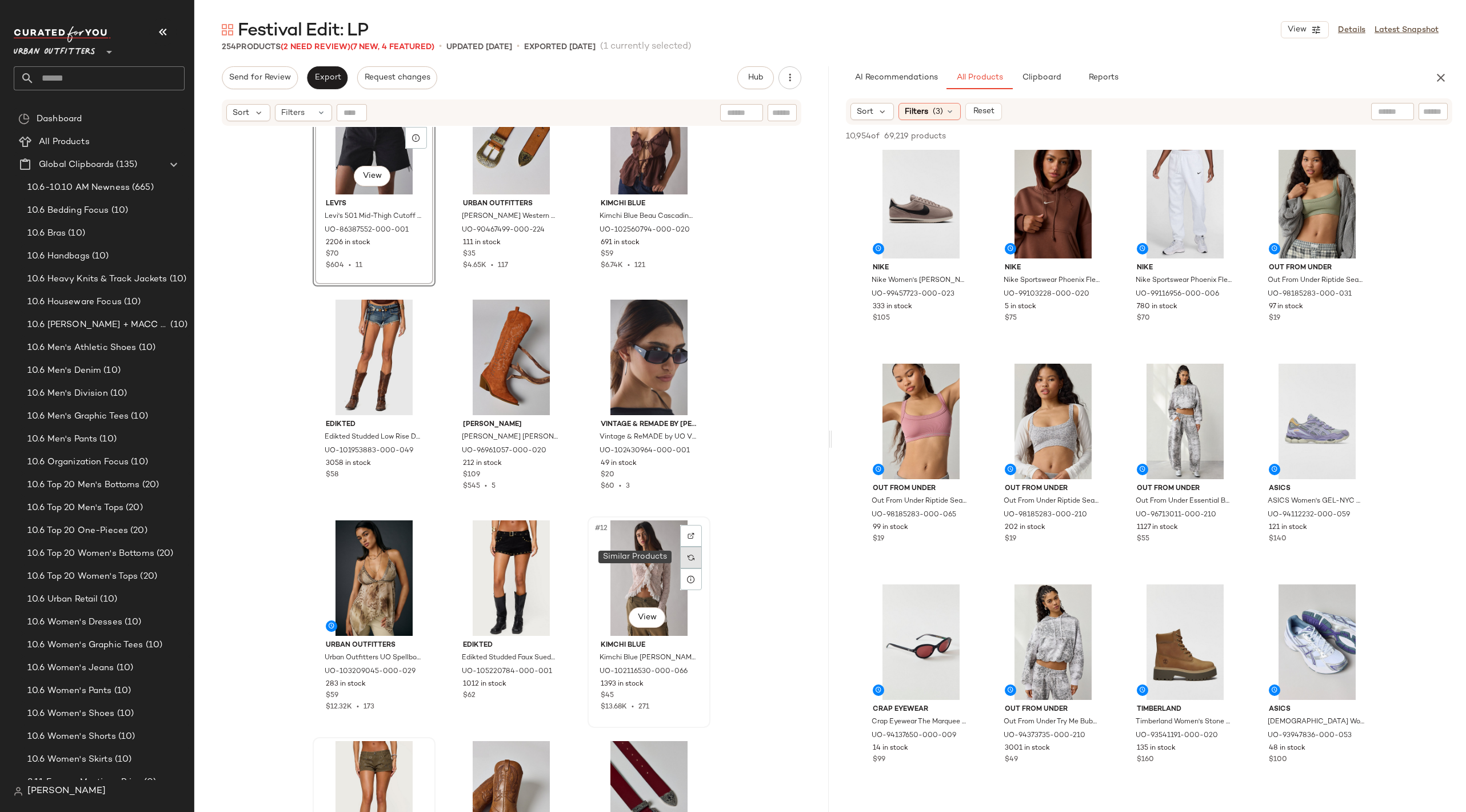
click at [690, 561] on div at bounding box center [691, 557] width 21 height 21
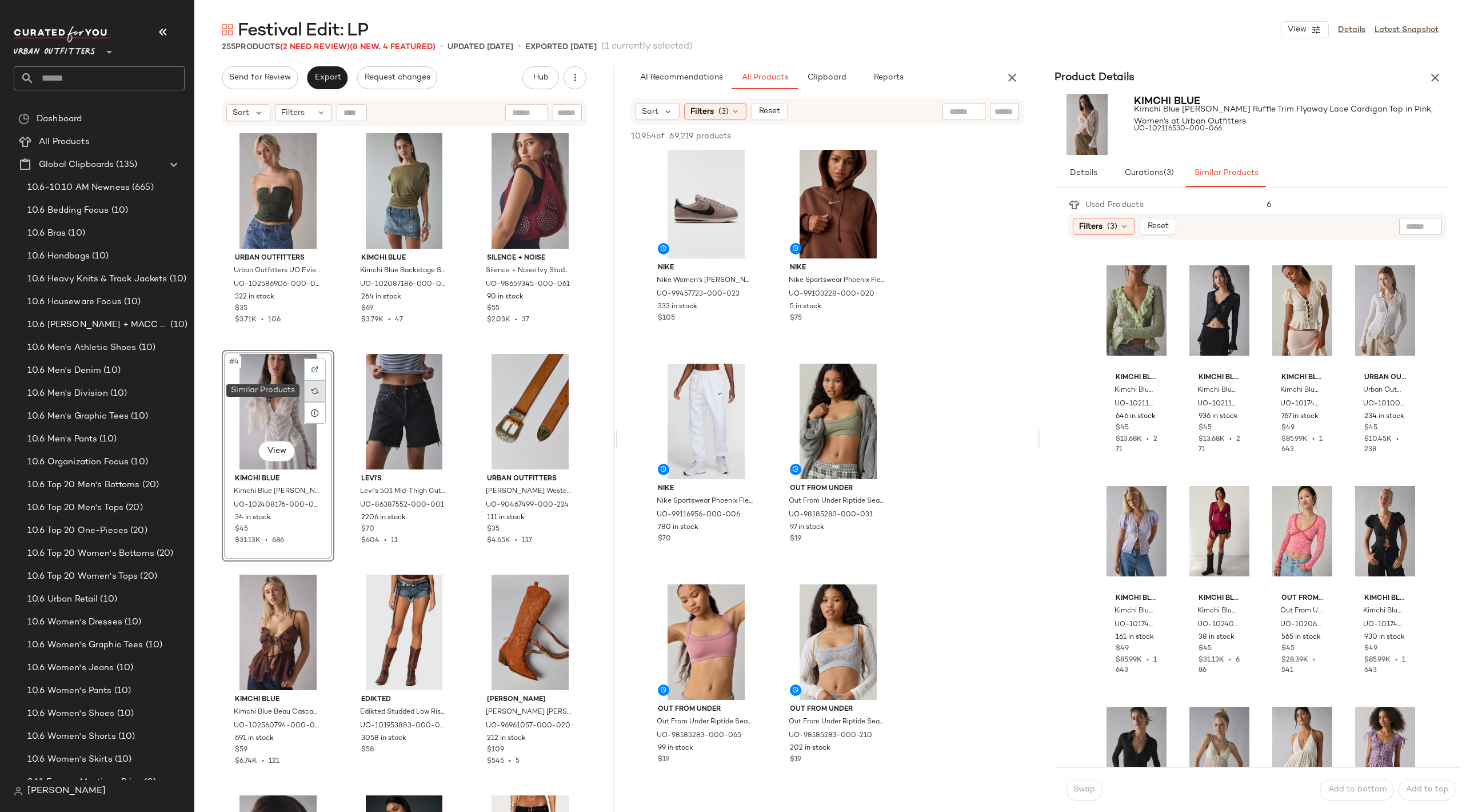
click at [311, 392] on img at bounding box center [315, 391] width 7 height 7
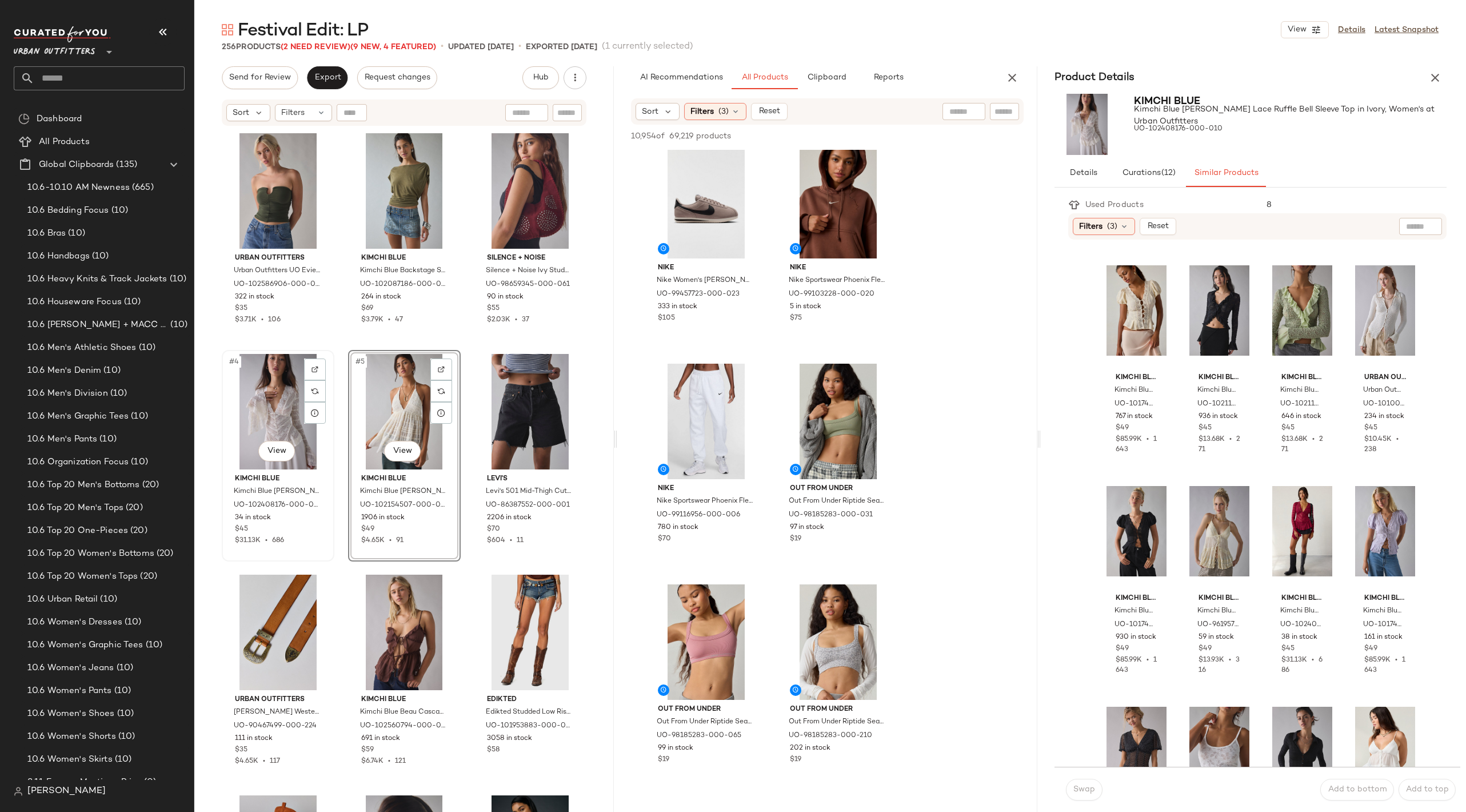
click at [273, 415] on div "#4 View" at bounding box center [277, 411] width 105 height 115
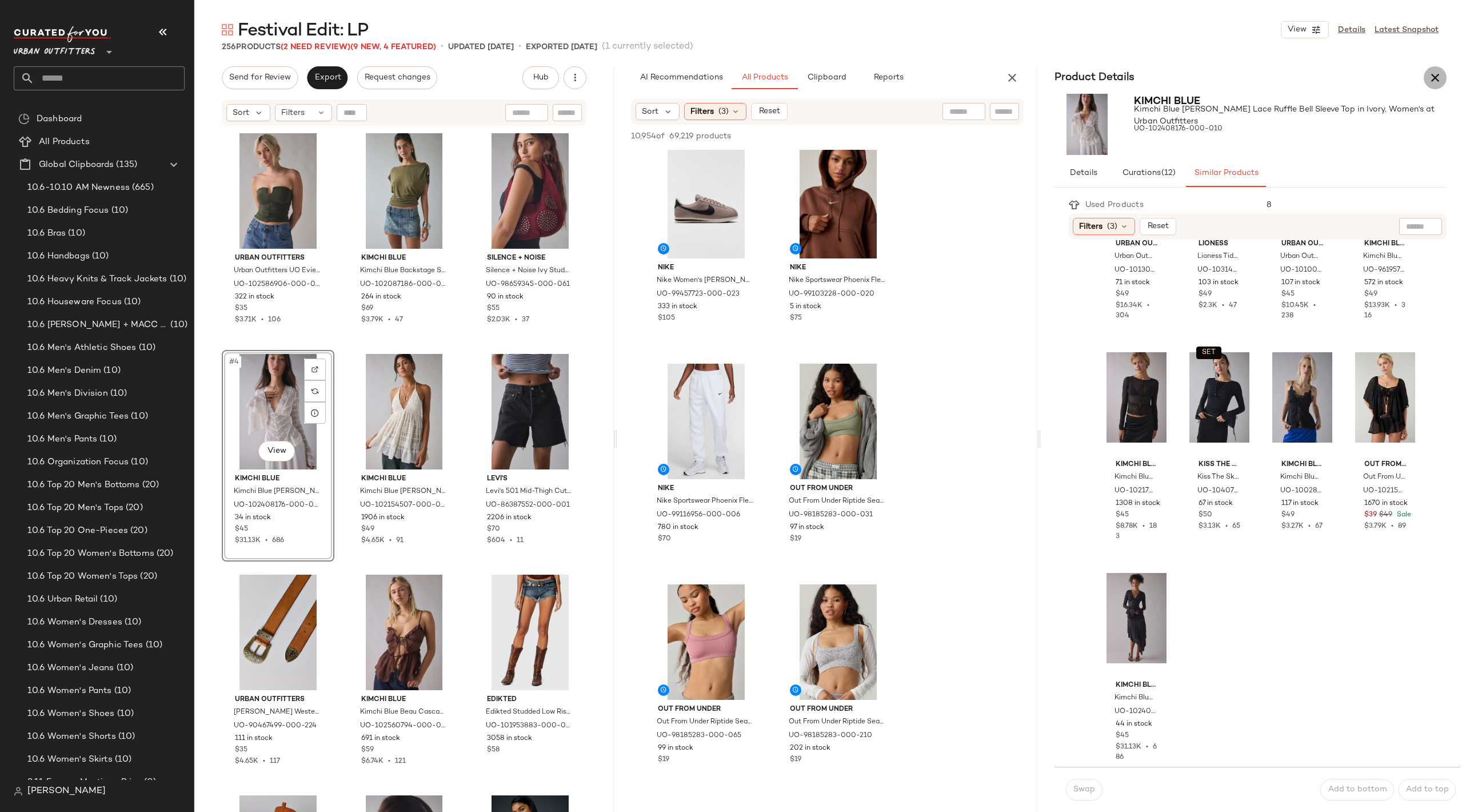
click at [1190, 78] on icon "button" at bounding box center [1435, 77] width 13 height 13
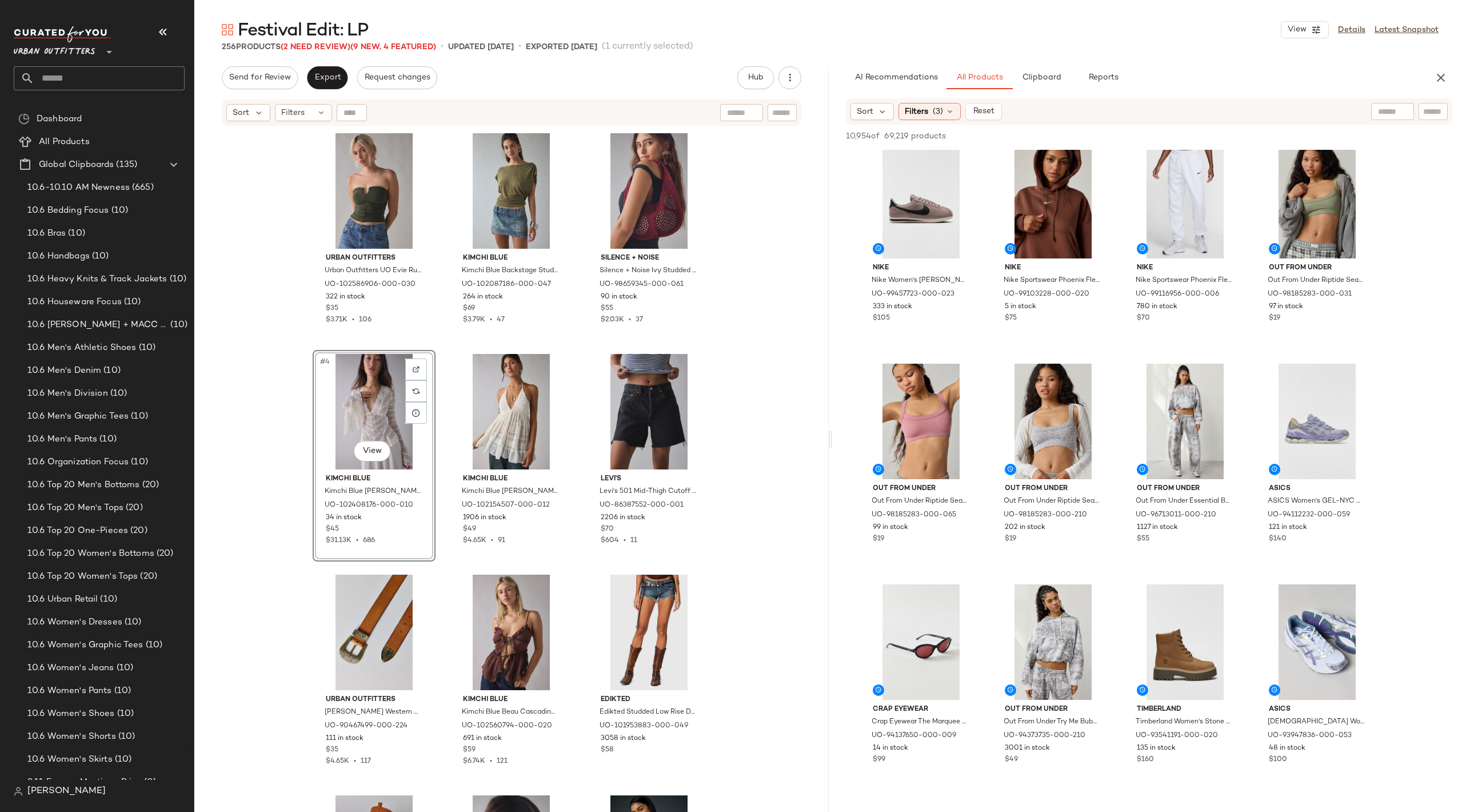
click at [354, 388] on div "#4 View" at bounding box center [374, 411] width 114 height 115
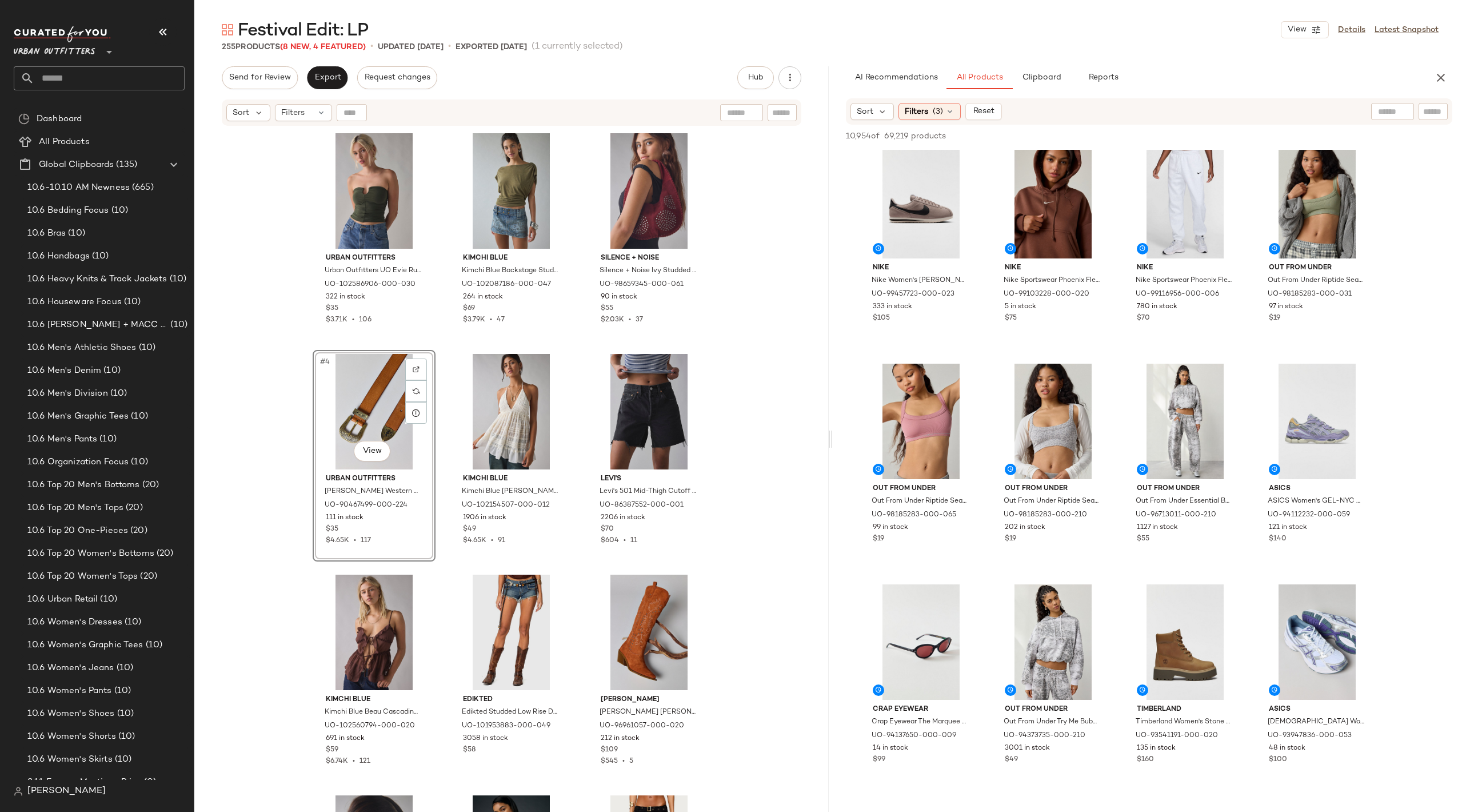
click at [771, 457] on div "Urban Outfitters Urban Outfitters UO Evie Ruched Cutout Tube Top in Green, Wome…" at bounding box center [511, 484] width 634 height 714
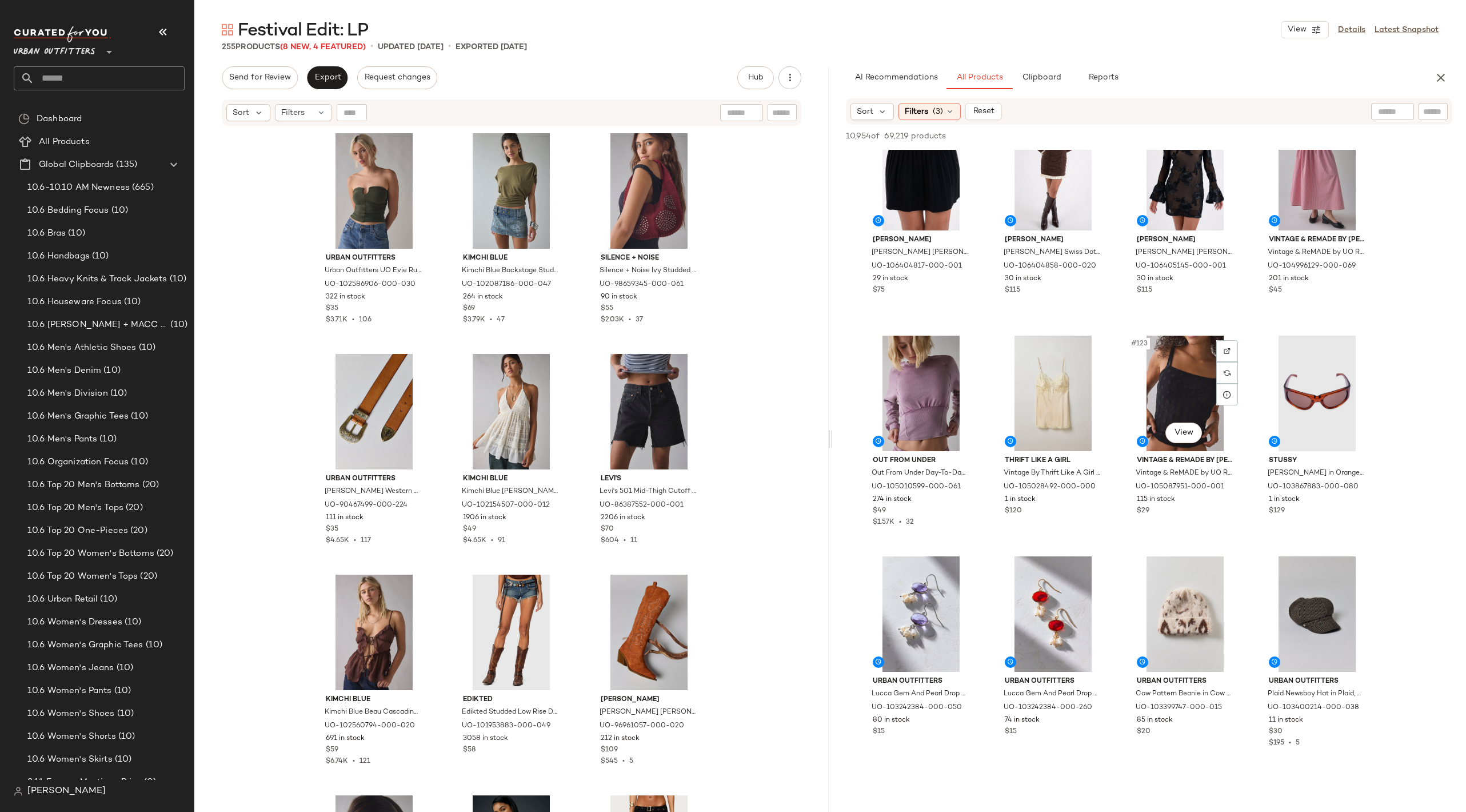
scroll to position [6990, 0]
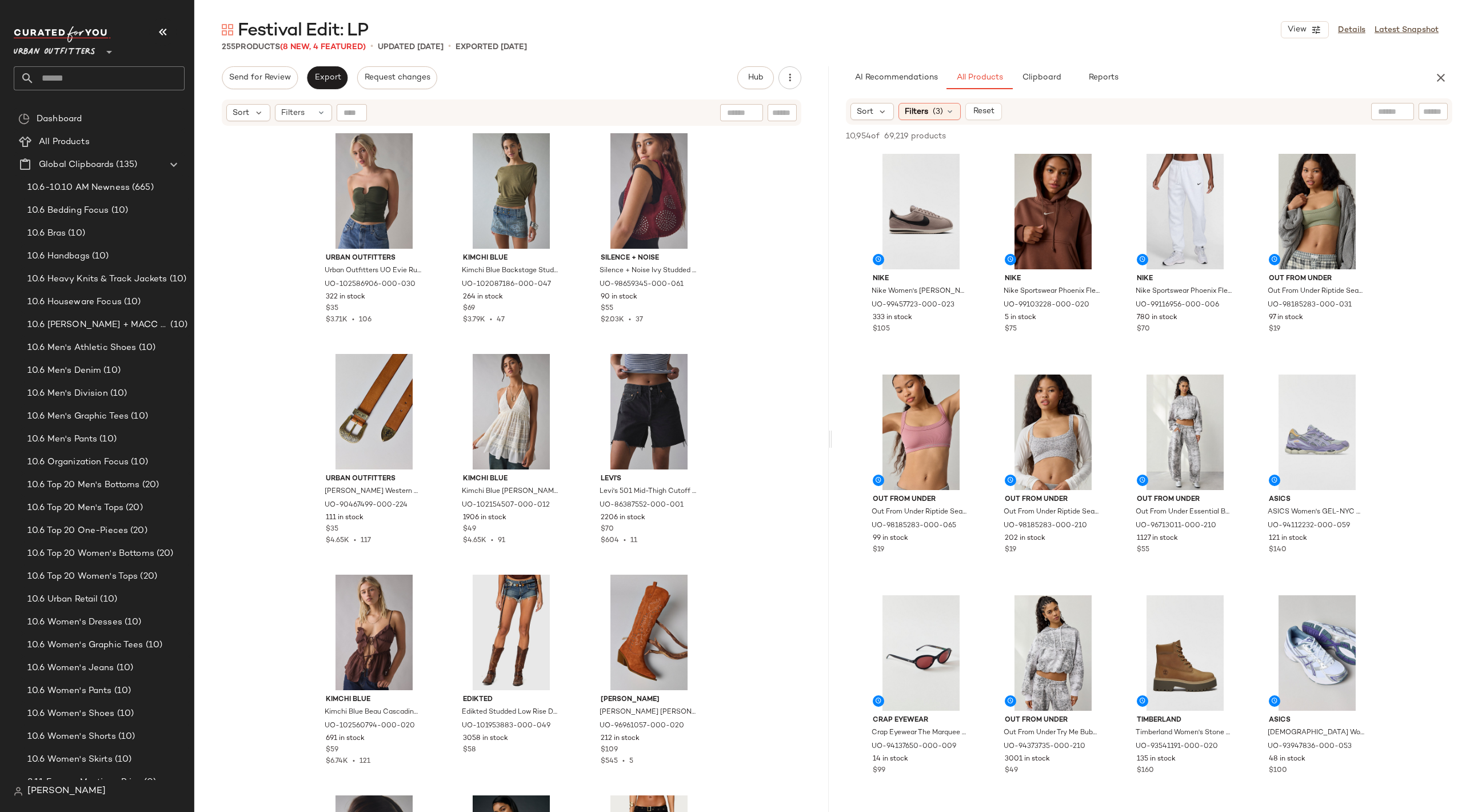
scroll to position [6990, 0]
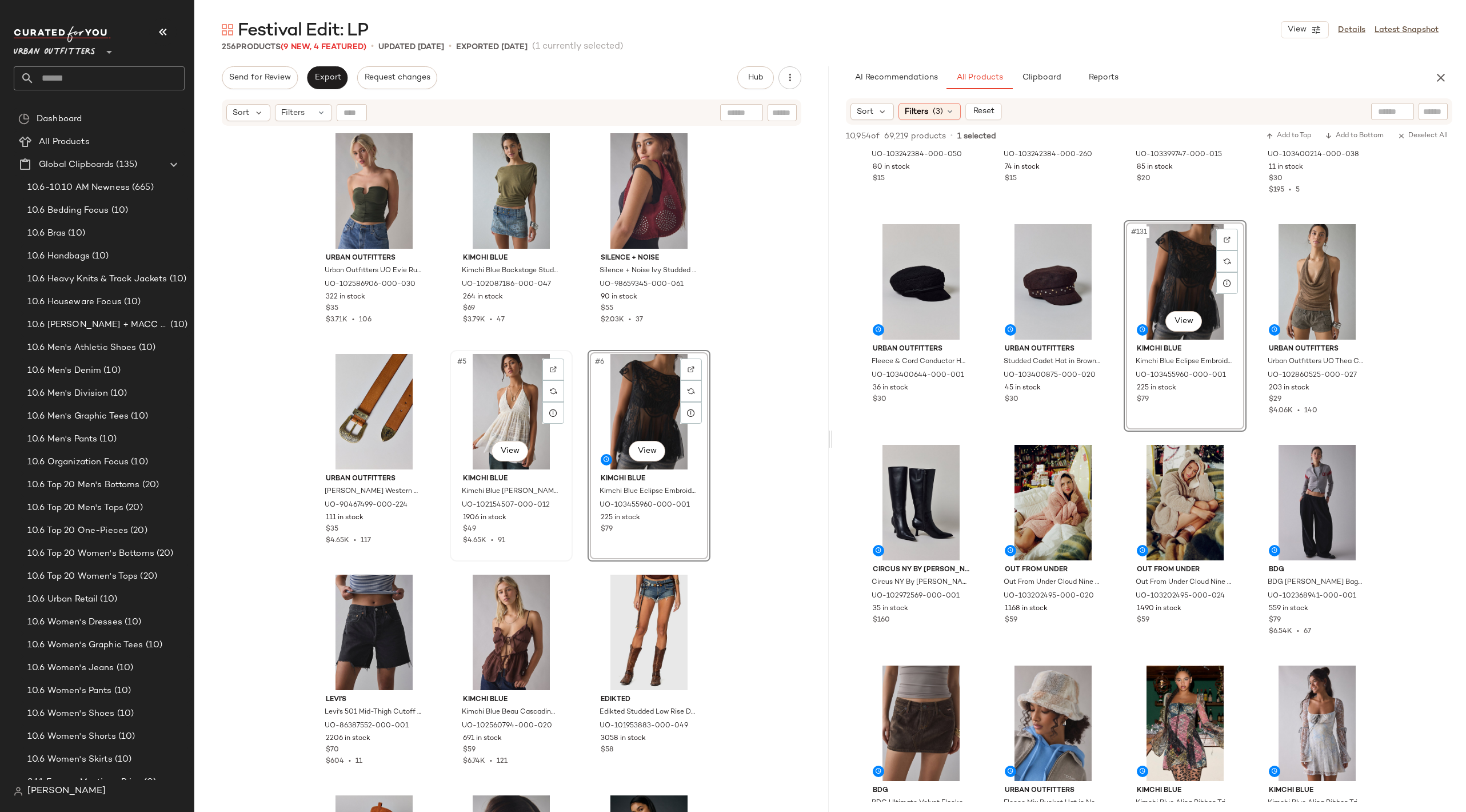
click at [519, 418] on div "#5 View" at bounding box center [511, 411] width 114 height 115
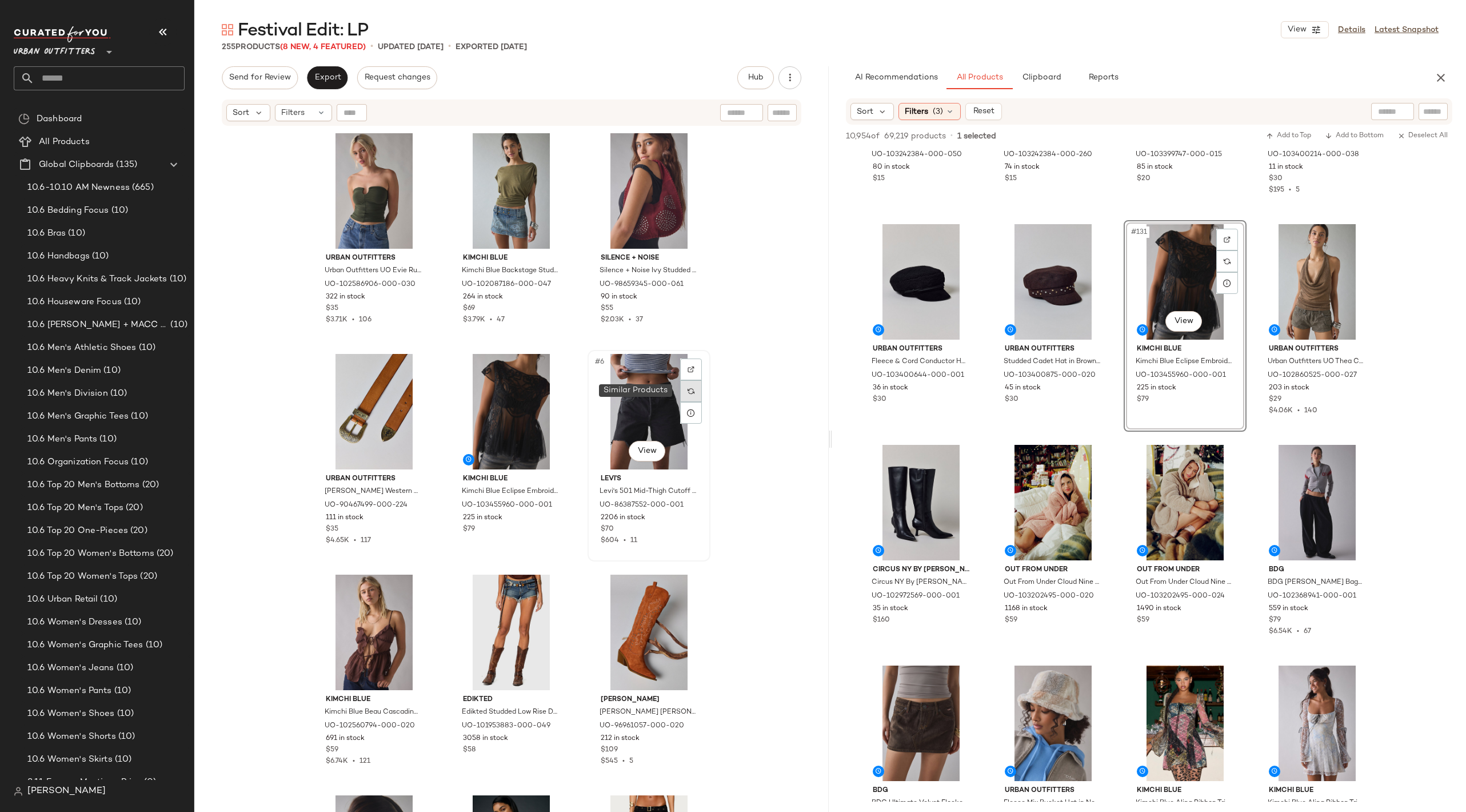
click at [691, 387] on img at bounding box center [691, 391] width 7 height 7
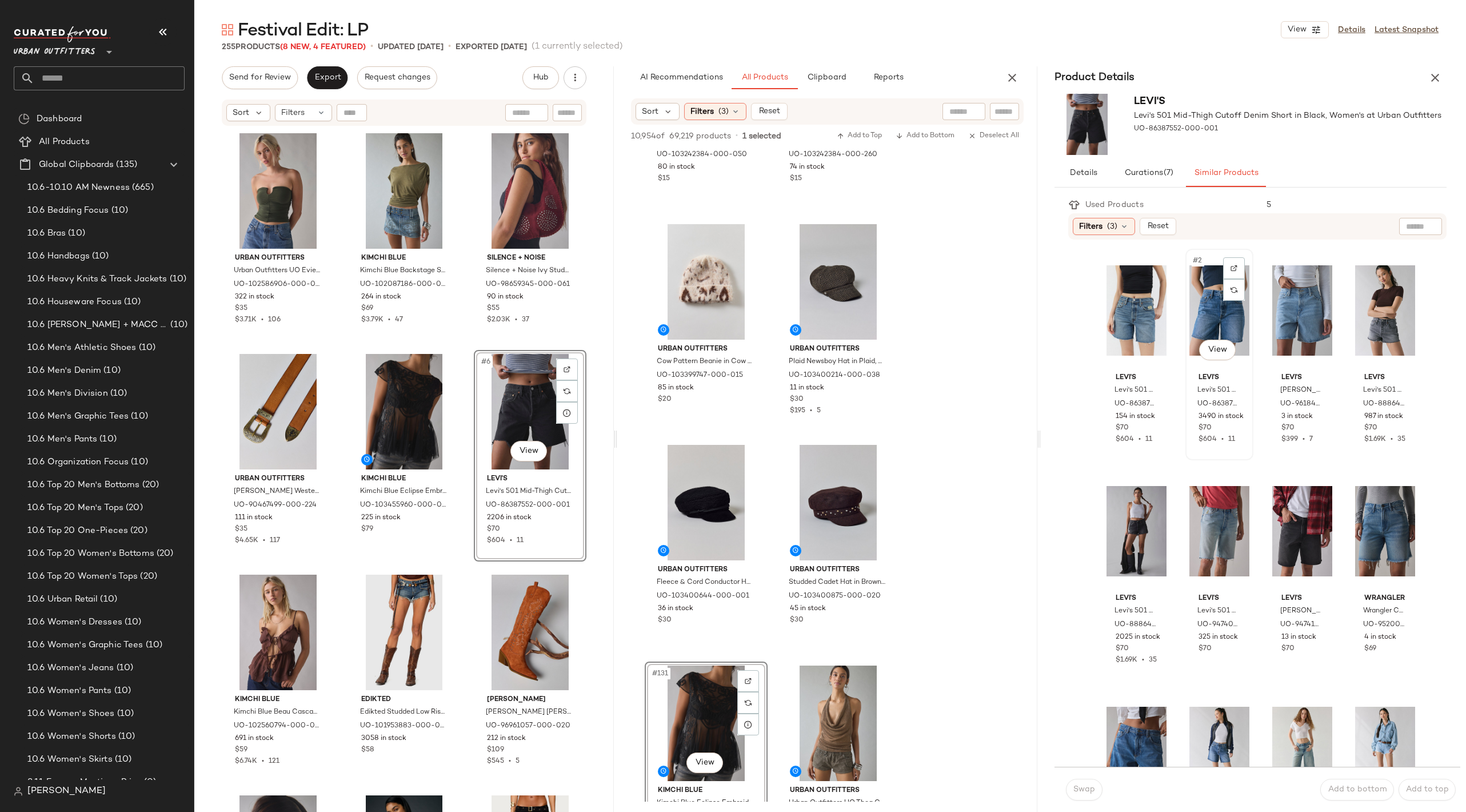
click at [1212, 301] on div "#2 View" at bounding box center [1219, 310] width 60 height 115
click at [1053, 785] on div "Used Products 5 Filters (3) Reset Levi's Levi's 501 Mid-Thigh Cutoff Denim Shor…" at bounding box center [1250, 502] width 419 height 620
click at [1081, 785] on span "Swap" at bounding box center [1084, 790] width 22 height 9
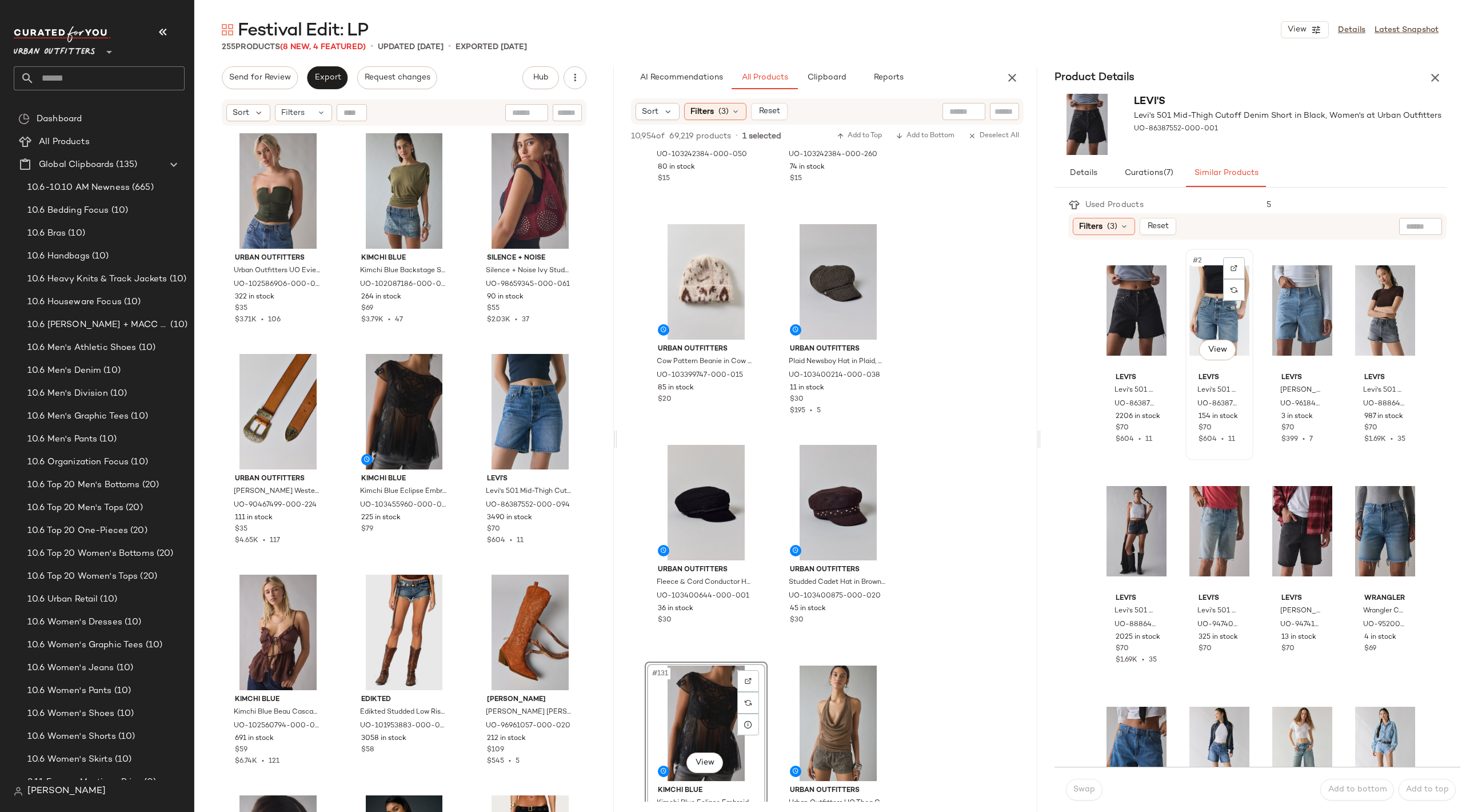
click at [1214, 317] on div "#2 View" at bounding box center [1219, 310] width 60 height 115
click at [1297, 311] on div "#3 View" at bounding box center [1302, 310] width 60 height 115
click at [556, 390] on div at bounding box center [567, 391] width 21 height 21
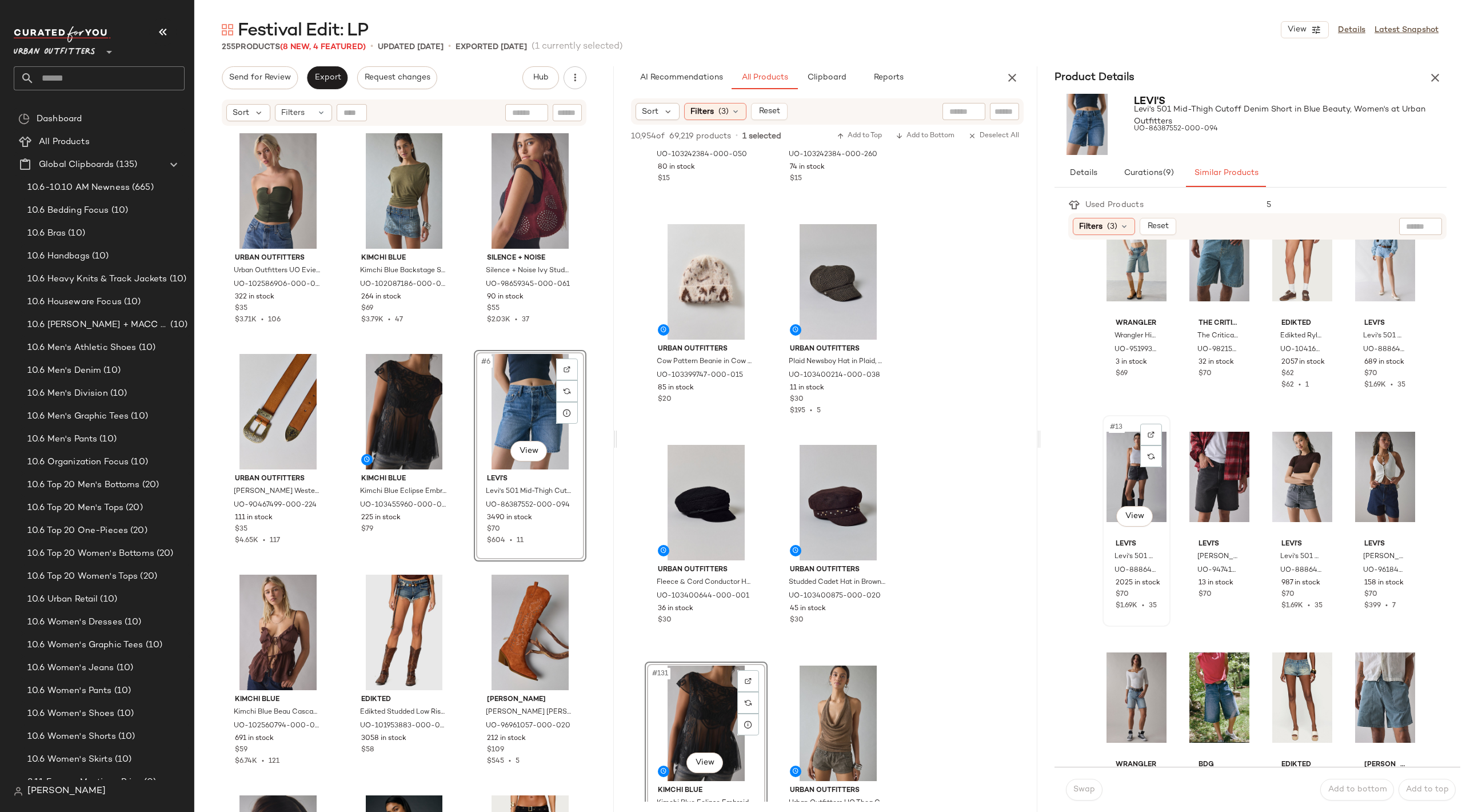
scroll to position [575, 0]
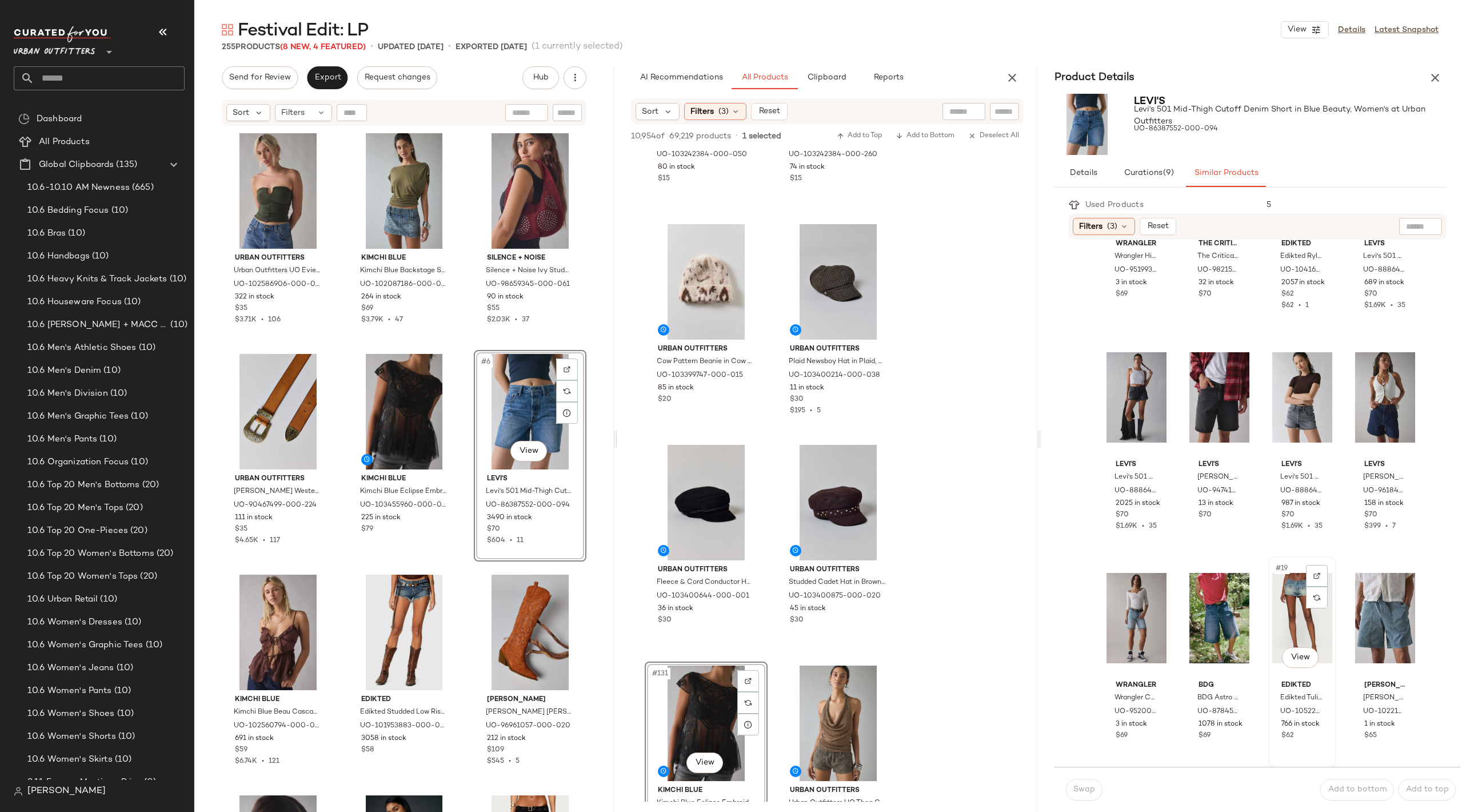
click at [1306, 604] on div at bounding box center [1317, 586] width 21 height 44
click at [1084, 786] on span "Swap" at bounding box center [1084, 790] width 22 height 9
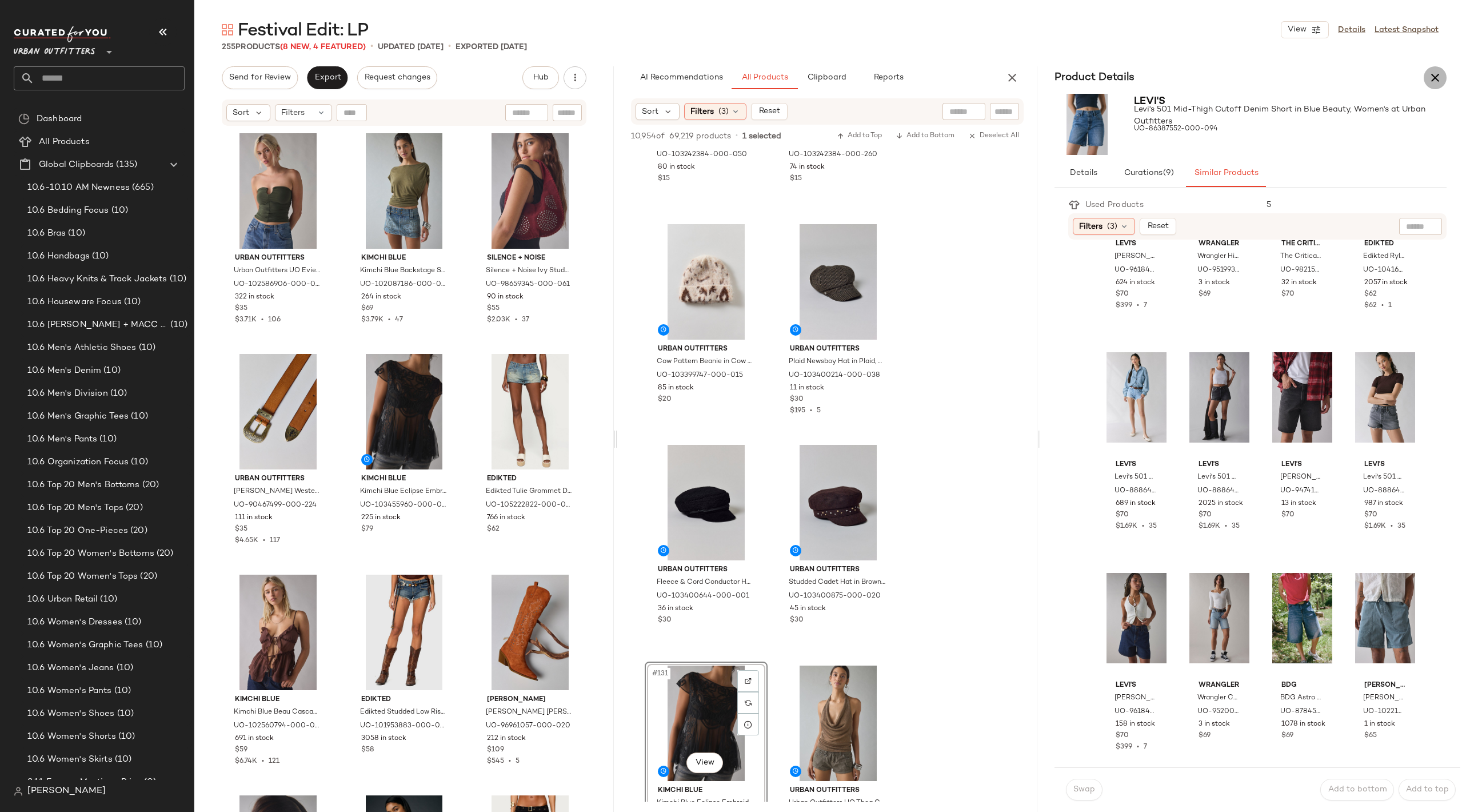
click at [1439, 79] on icon "button" at bounding box center [1435, 77] width 13 height 13
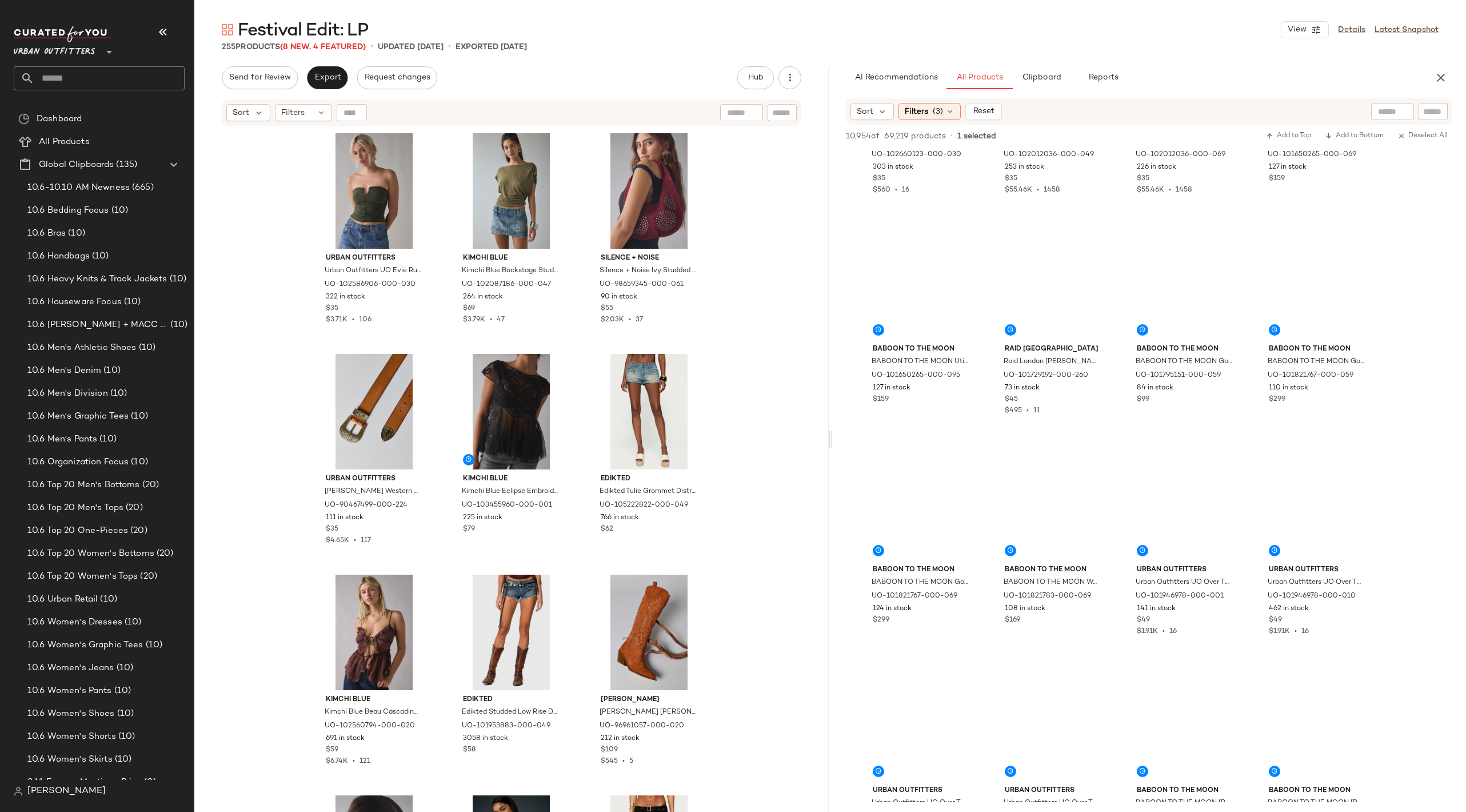
scroll to position [8313, 0]
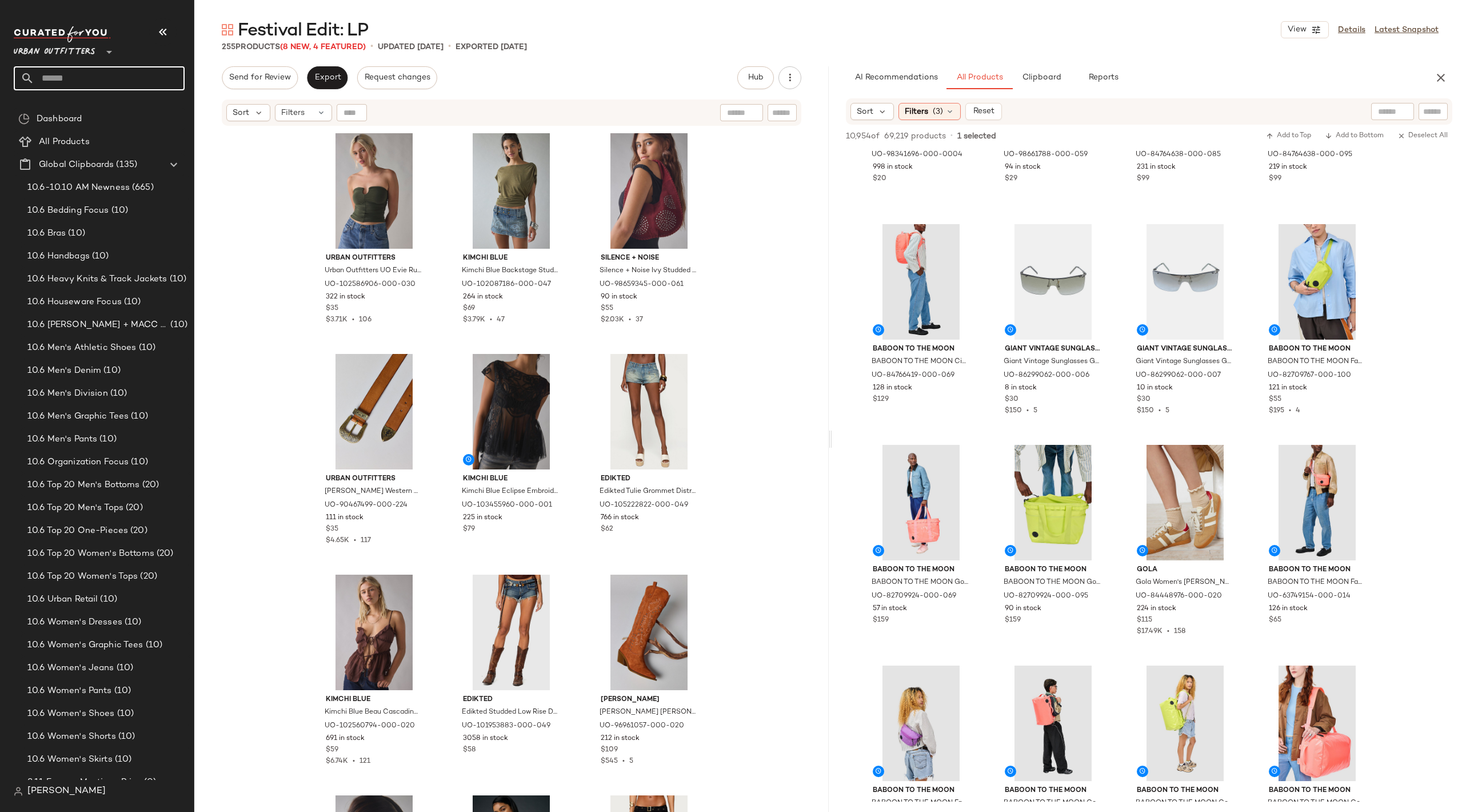
click at [103, 79] on input "text" at bounding box center [109, 78] width 150 height 24
type input "****"
click at [111, 106] on div "Festival: Edgy /Rock" at bounding box center [99, 111] width 153 height 12
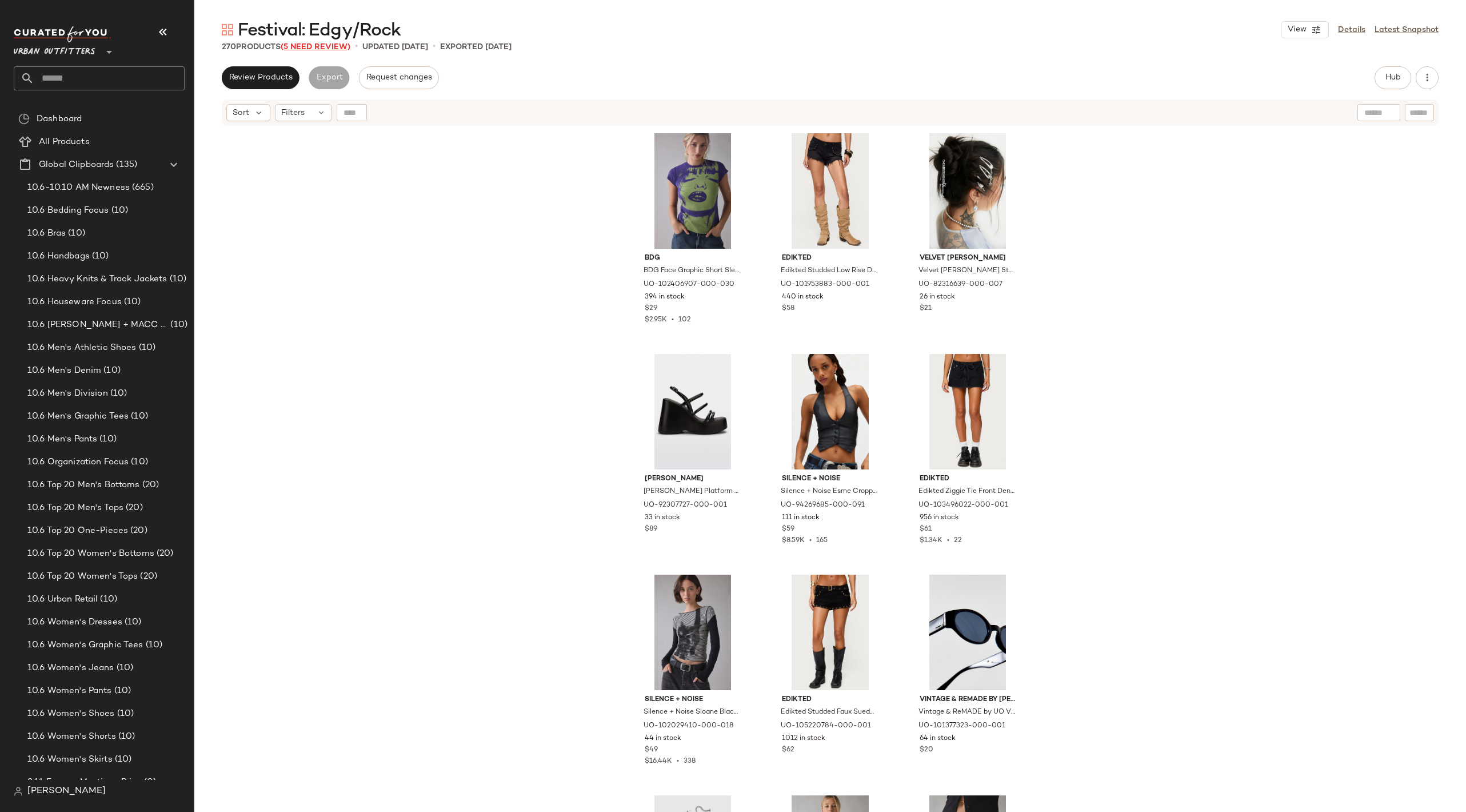
click at [322, 47] on span "(5 Need Review)" at bounding box center [316, 47] width 70 height 9
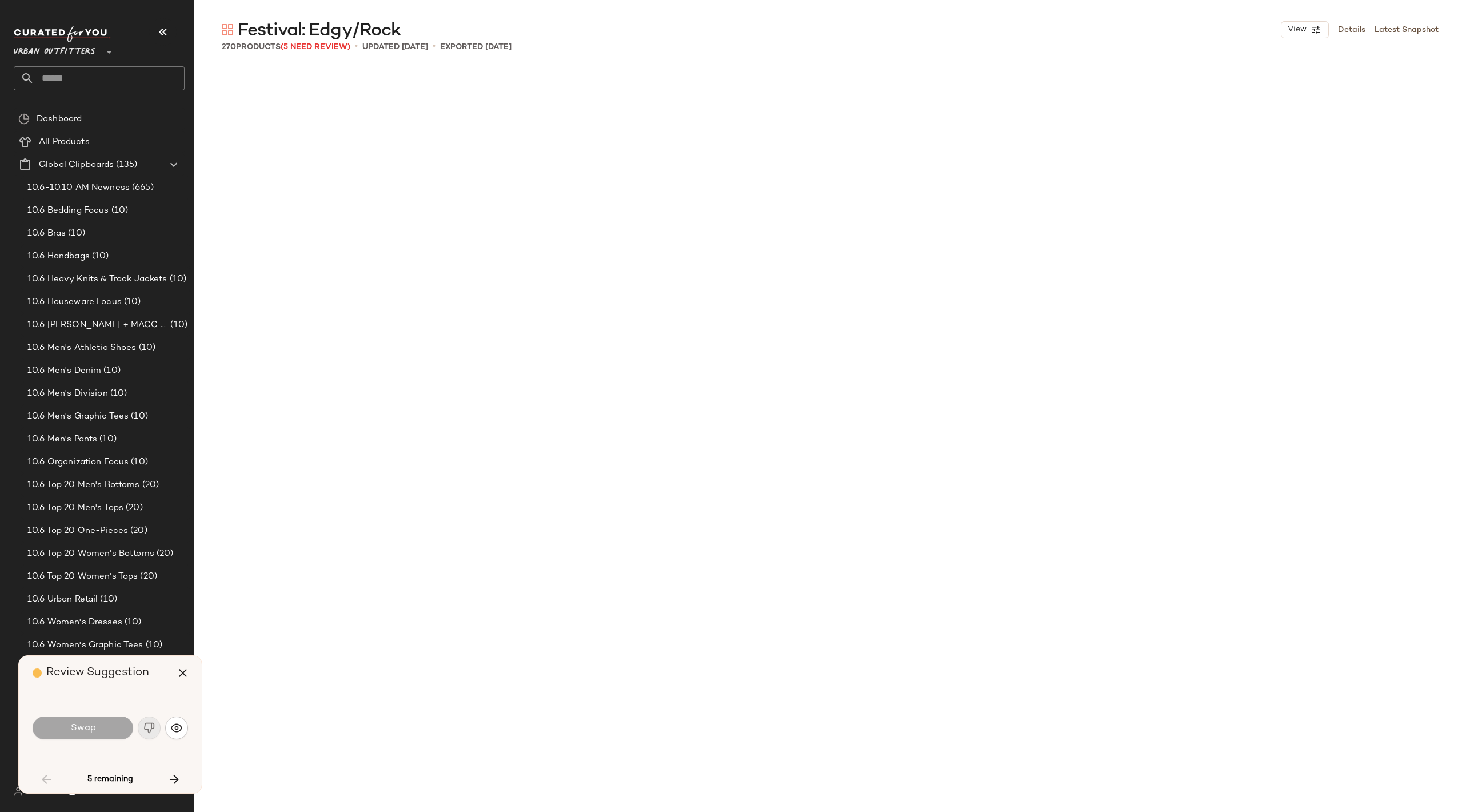
scroll to position [1324, 0]
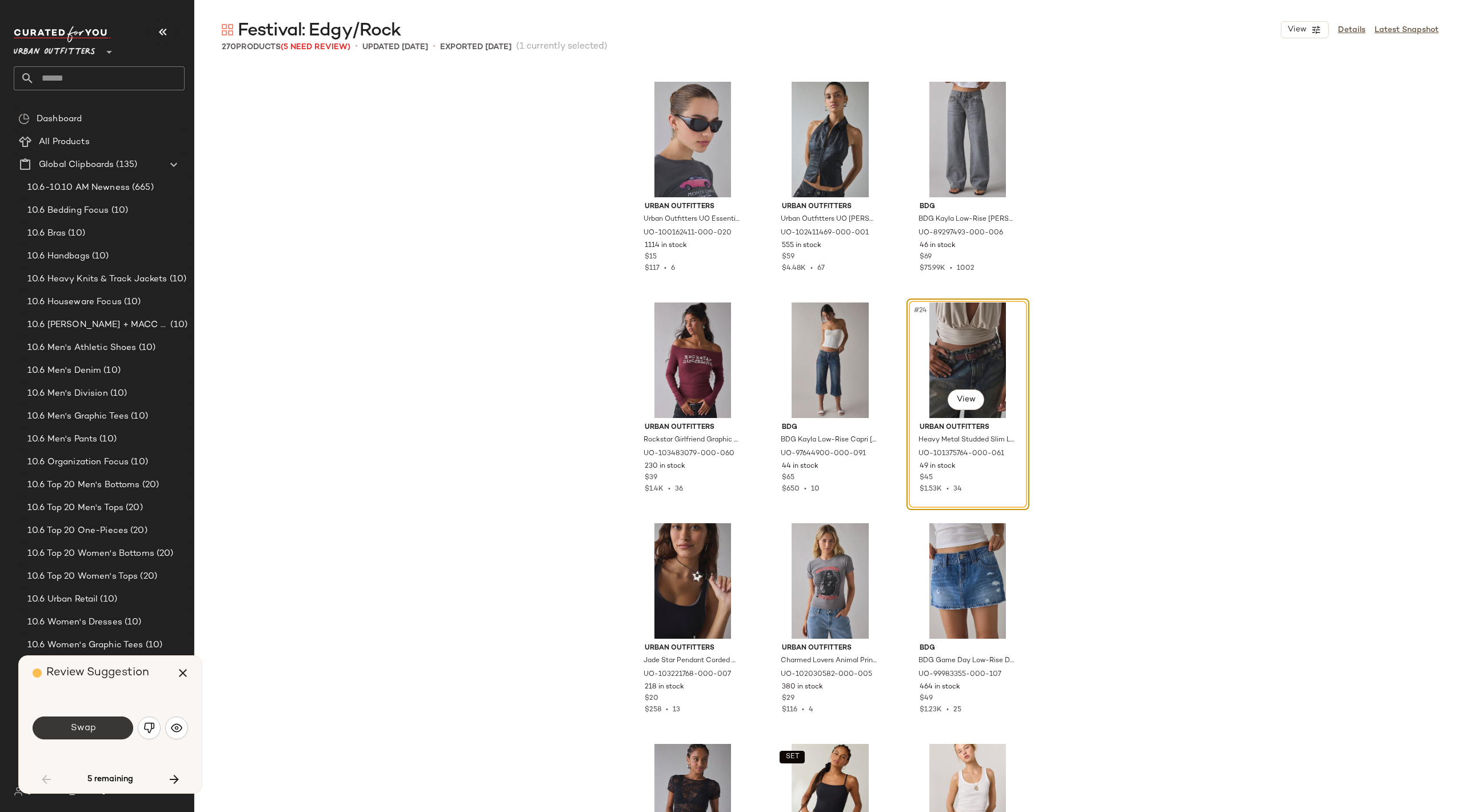
click at [96, 731] on button "Swap" at bounding box center [82, 728] width 100 height 23
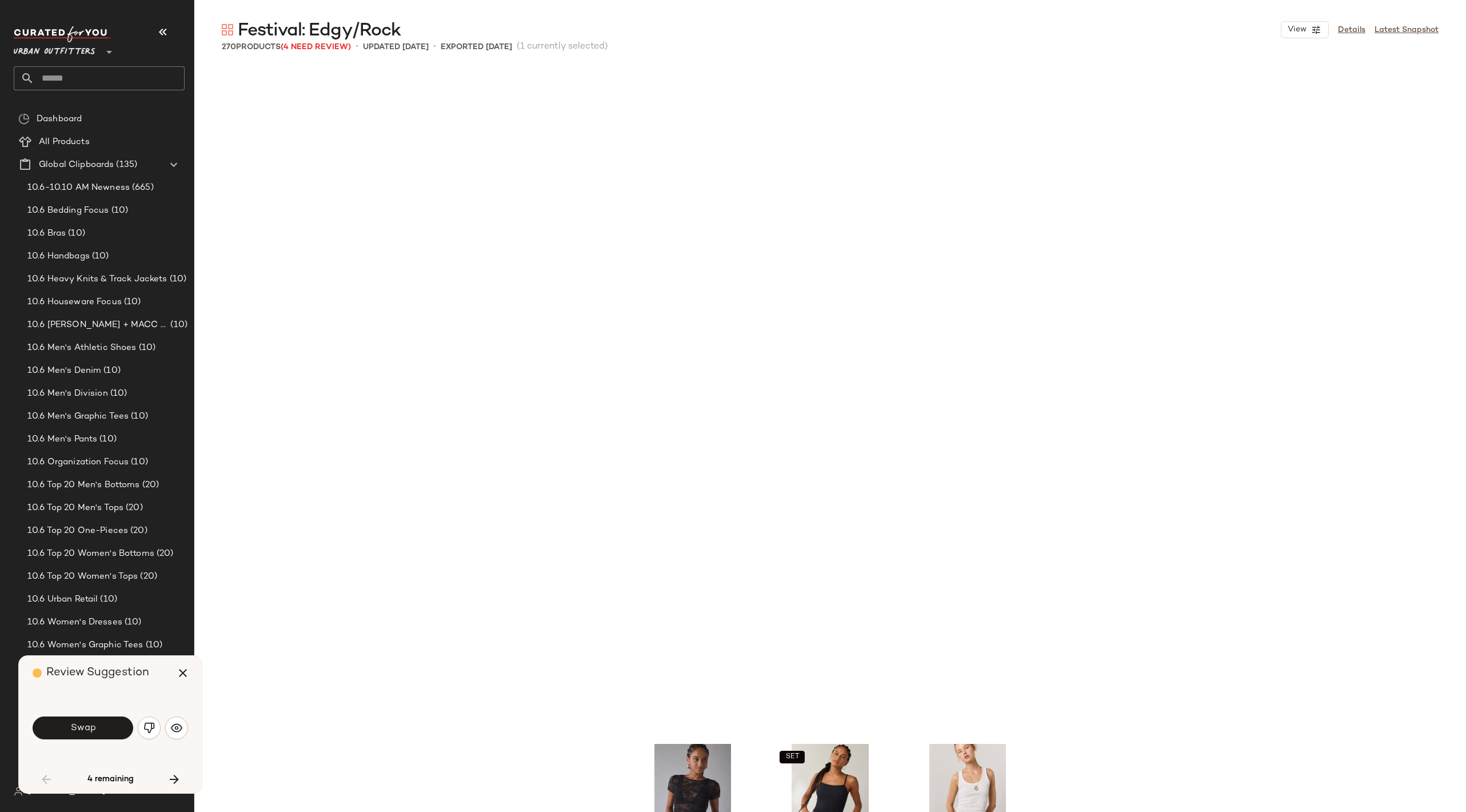
scroll to position [1985, 0]
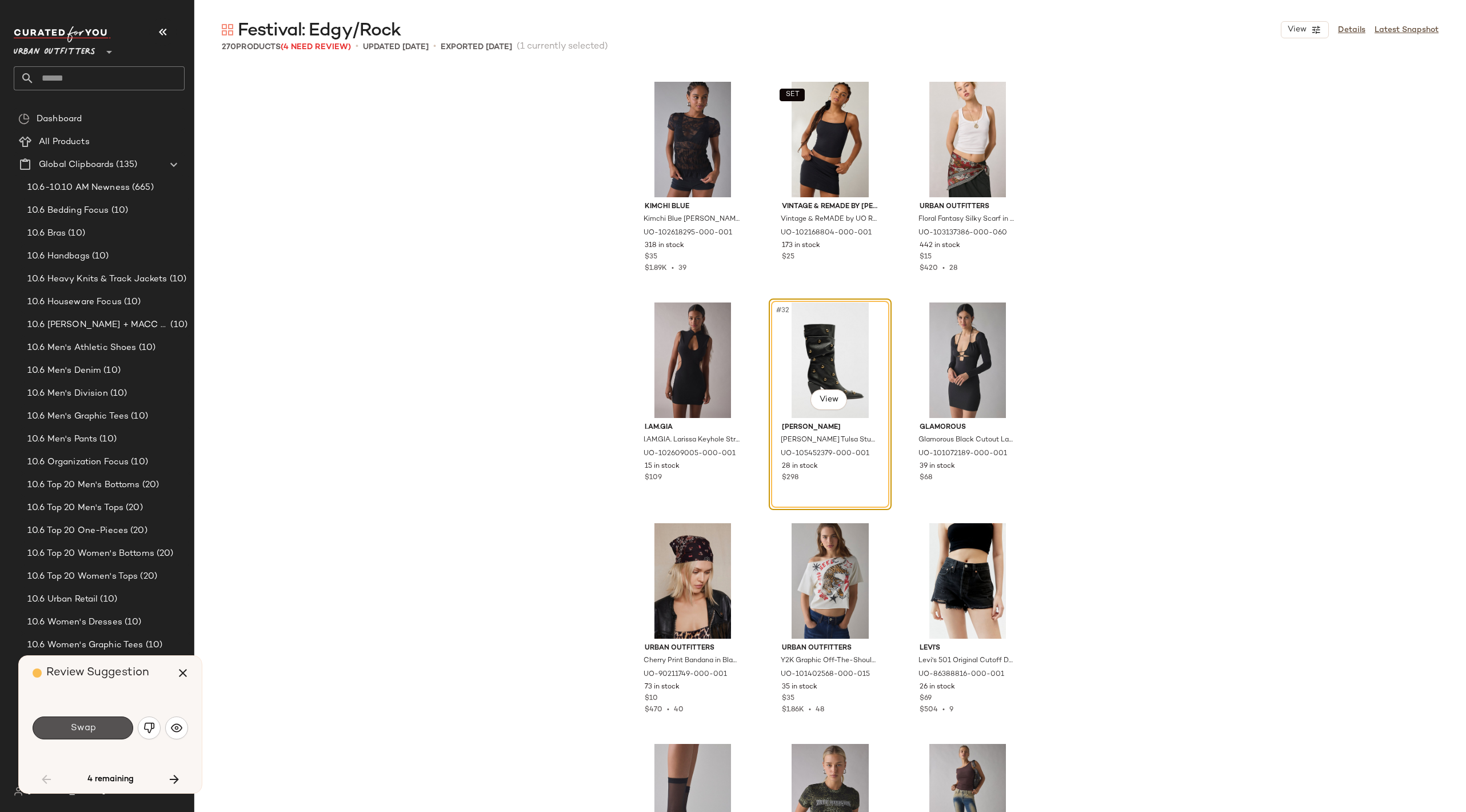
click at [96, 731] on button "Swap" at bounding box center [82, 728] width 100 height 23
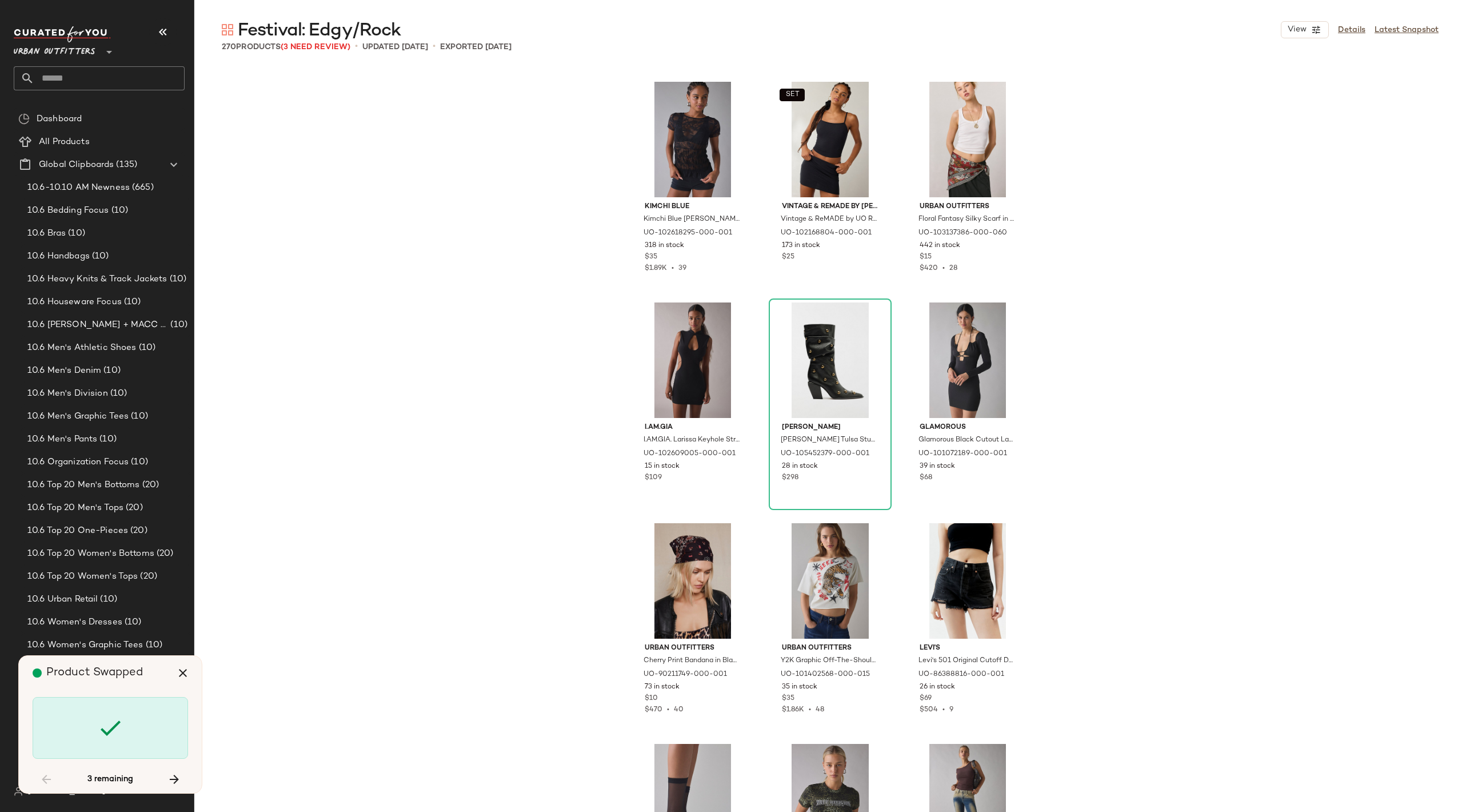
scroll to position [5295, 0]
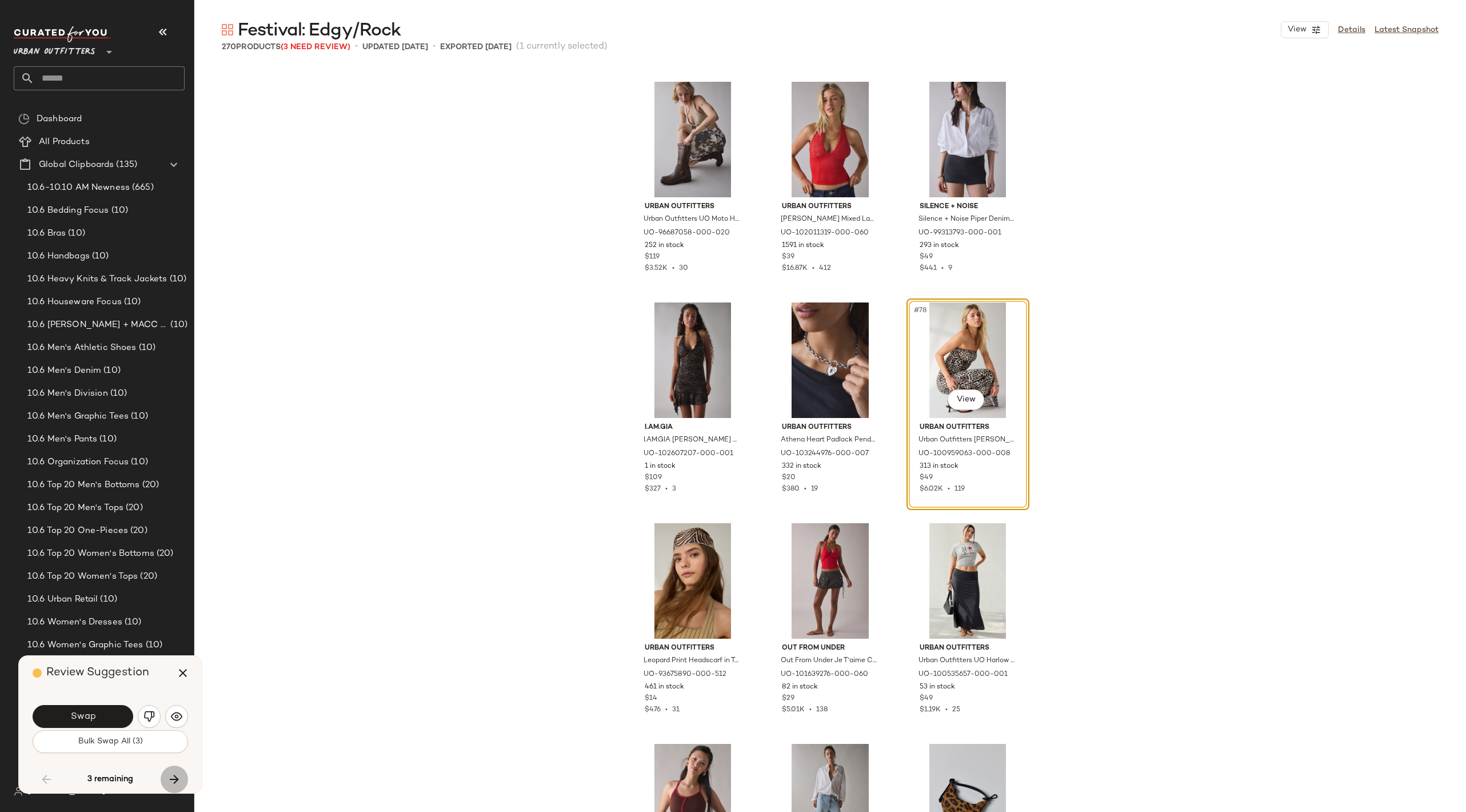
click at [182, 782] on button "button" at bounding box center [174, 779] width 28 height 28
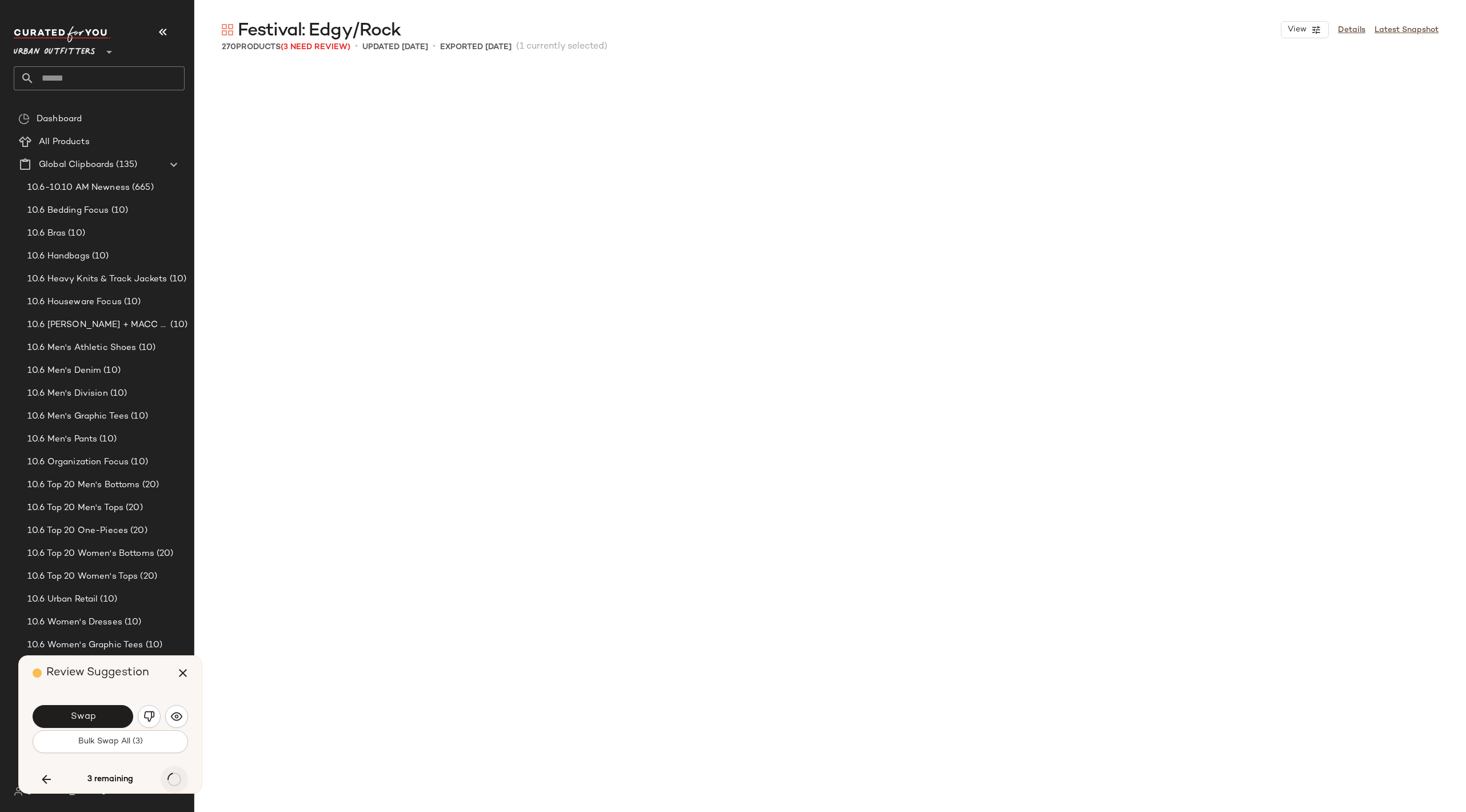
scroll to position [15444, 0]
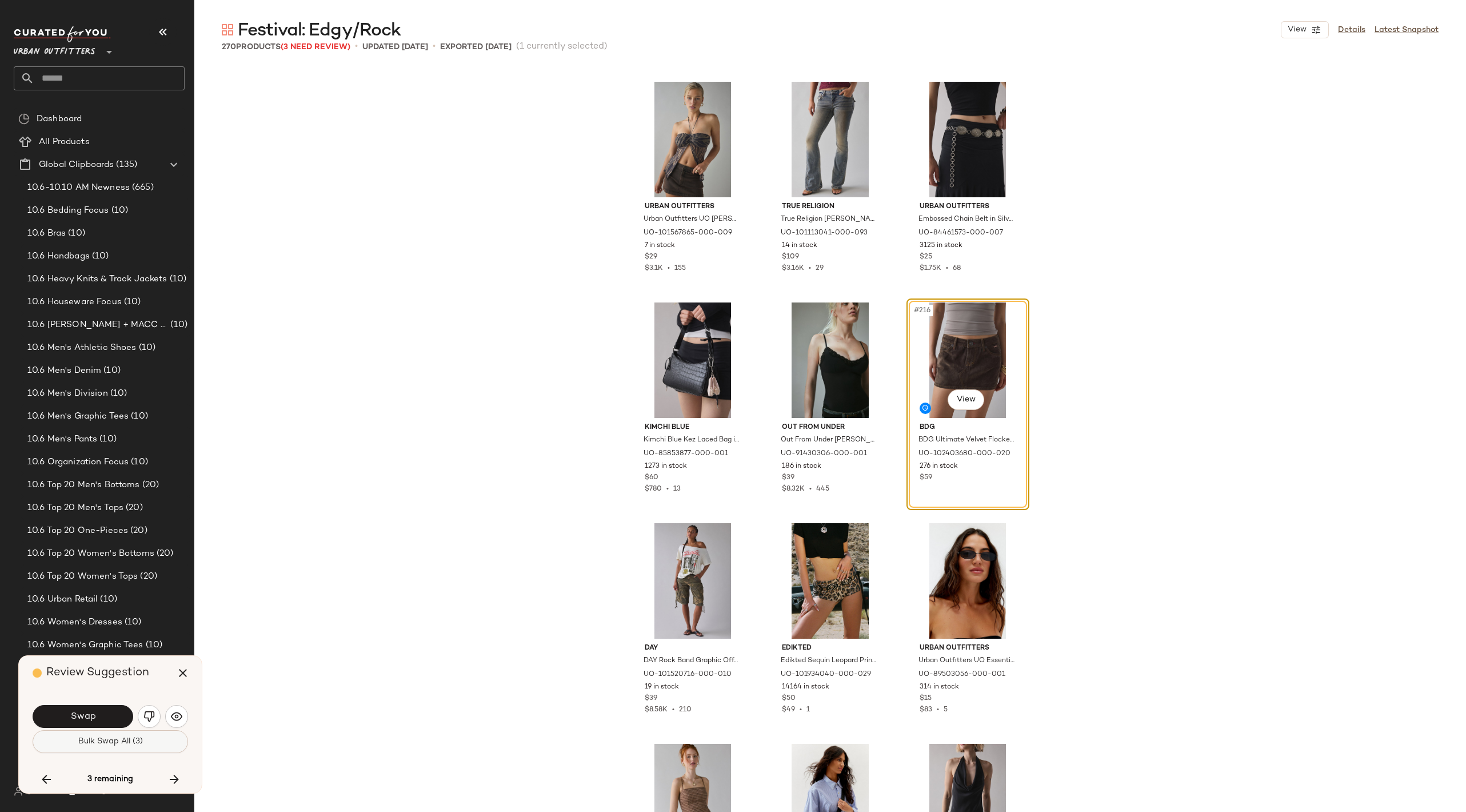
click at [157, 740] on button "Bulk Swap All (3)" at bounding box center [110, 741] width 156 height 23
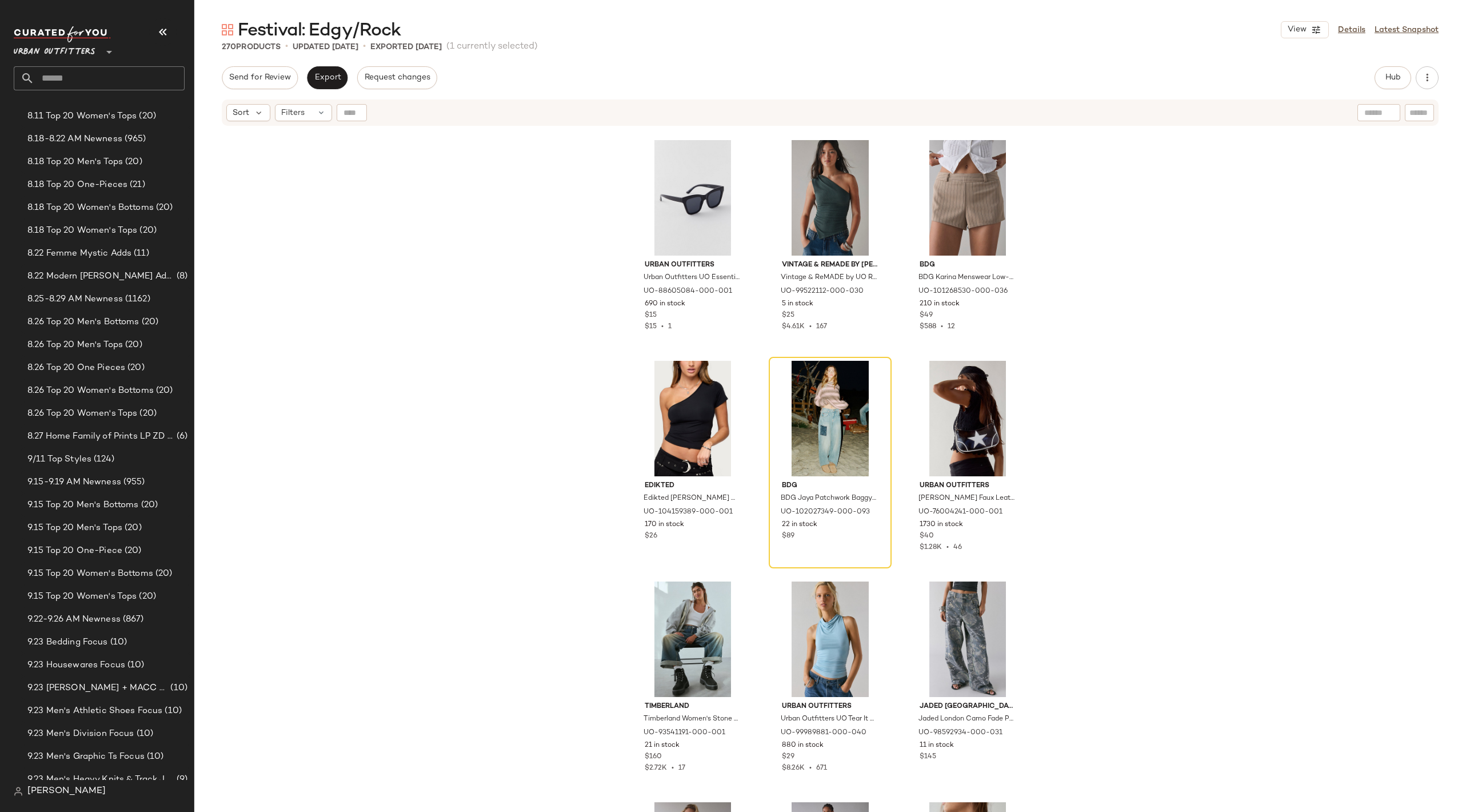
scroll to position [17426, 0]
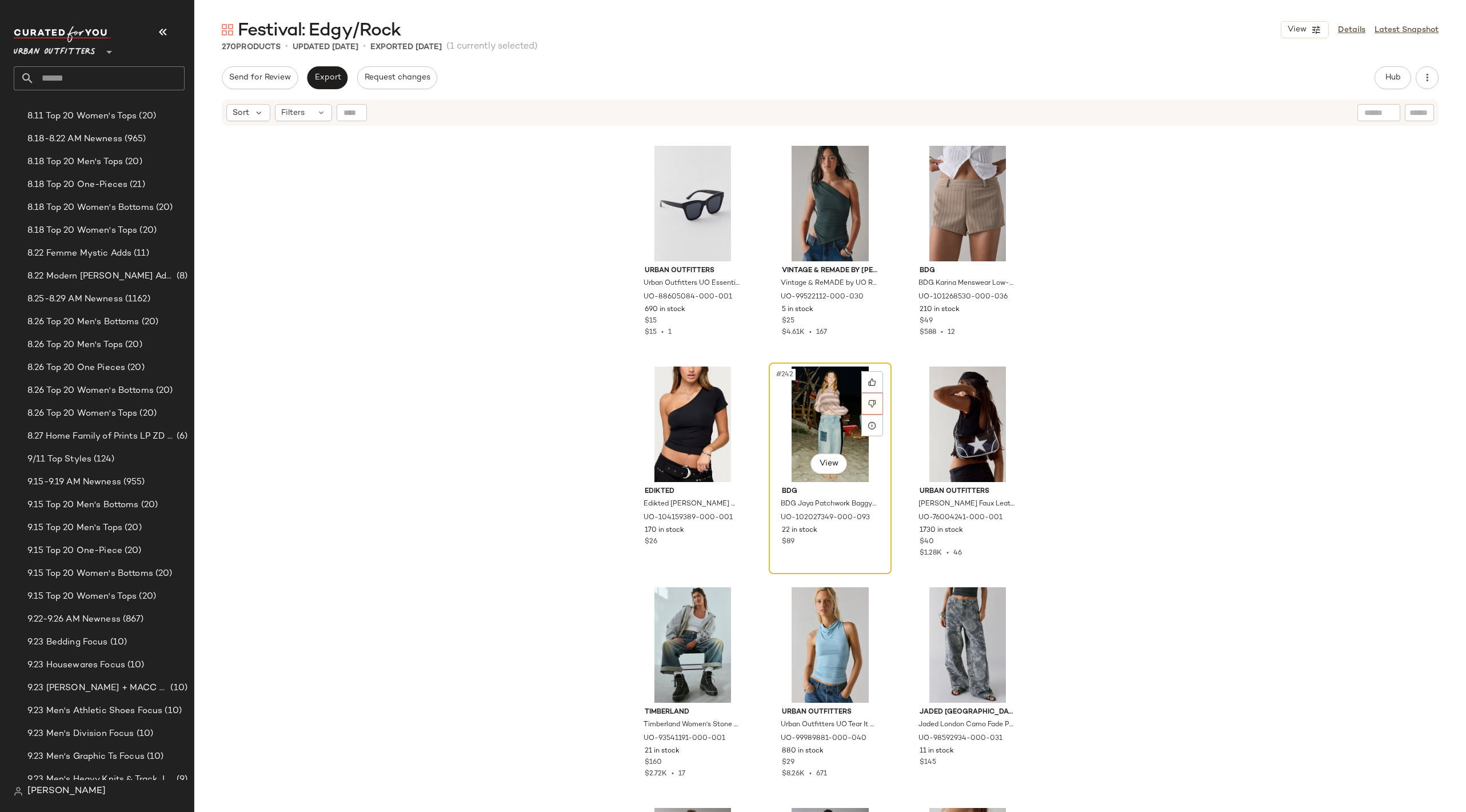
click at [862, 405] on div at bounding box center [872, 403] width 21 height 21
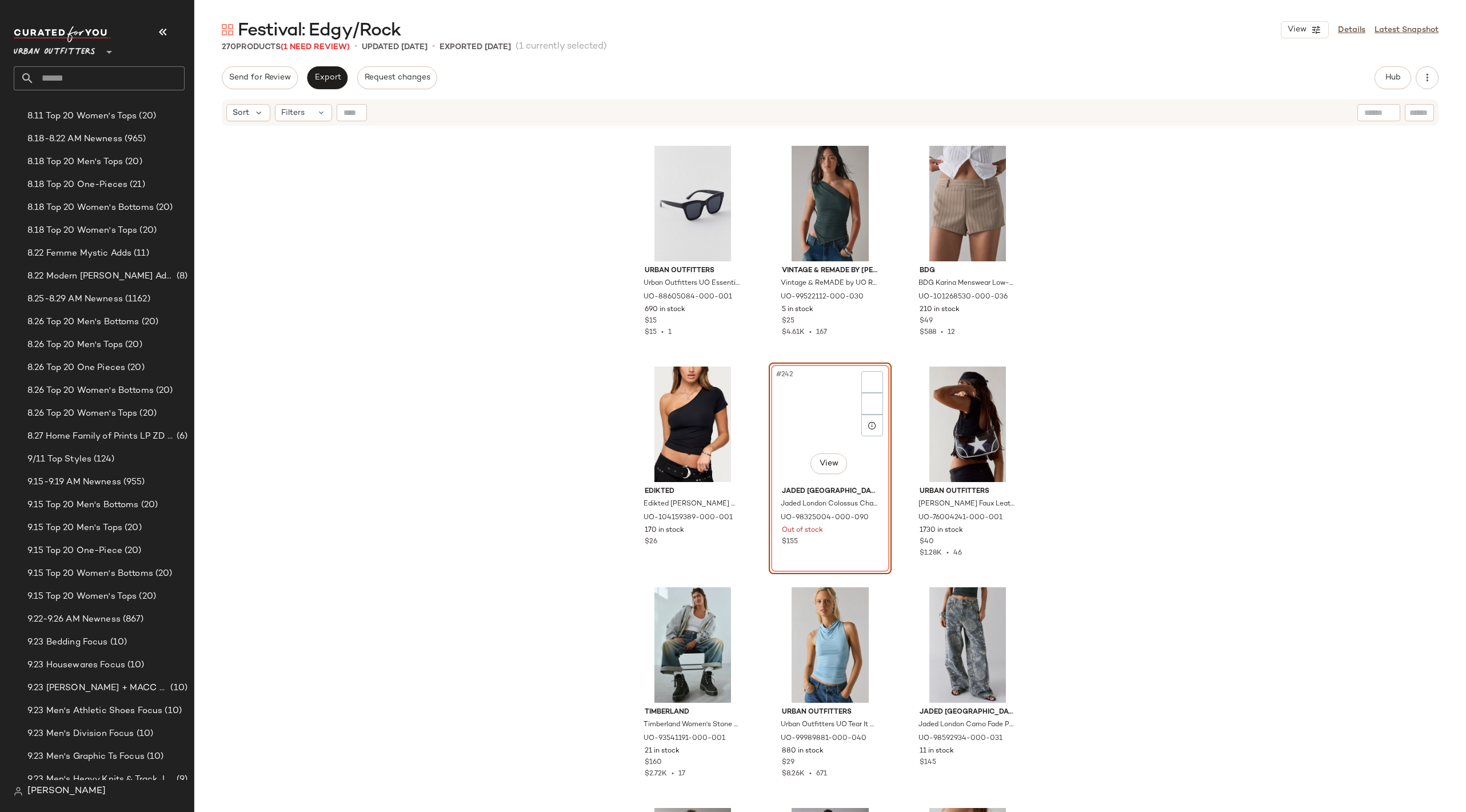
scroll to position [17429, 0]
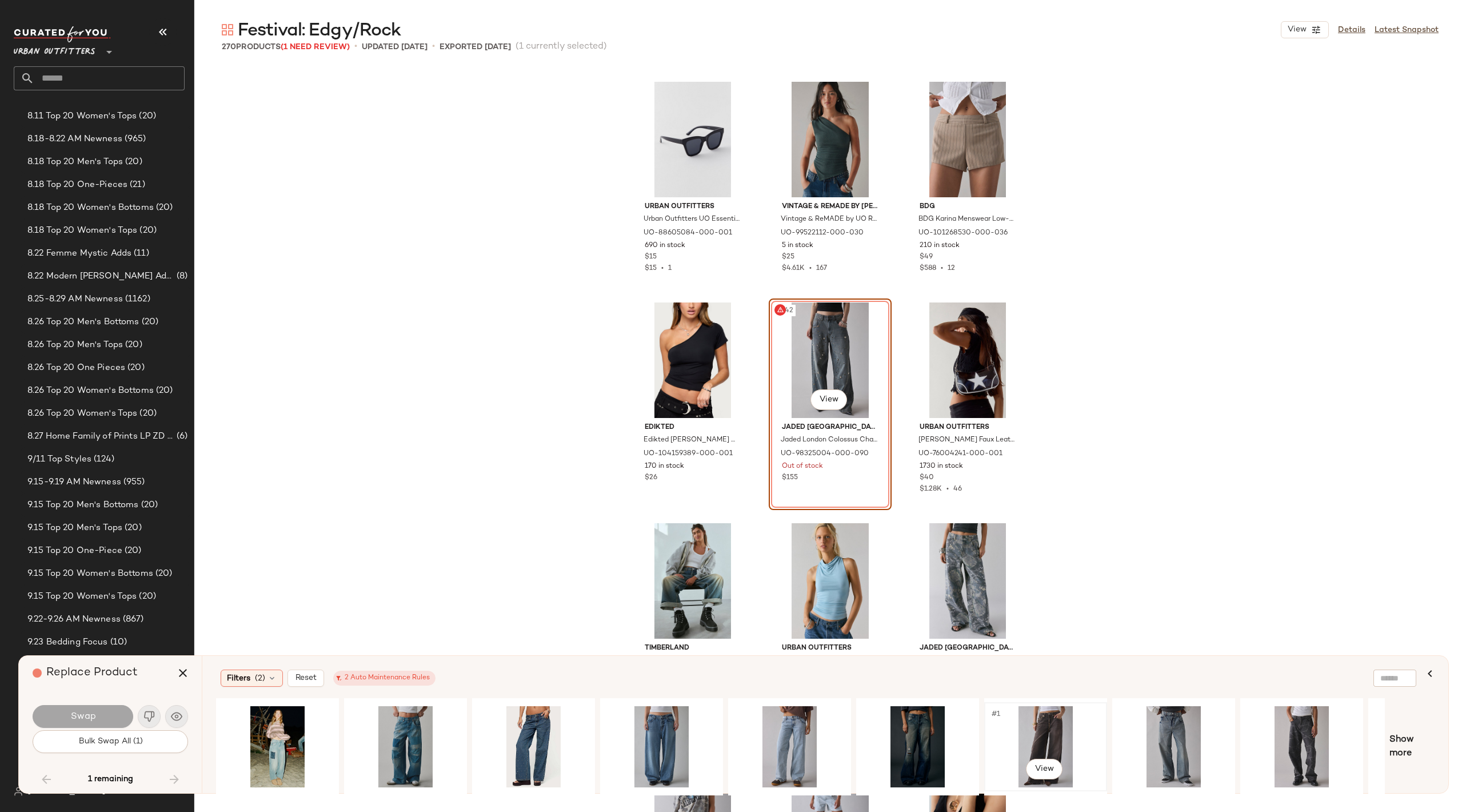
click at [1030, 746] on div "#1 View" at bounding box center [1046, 746] width 114 height 81
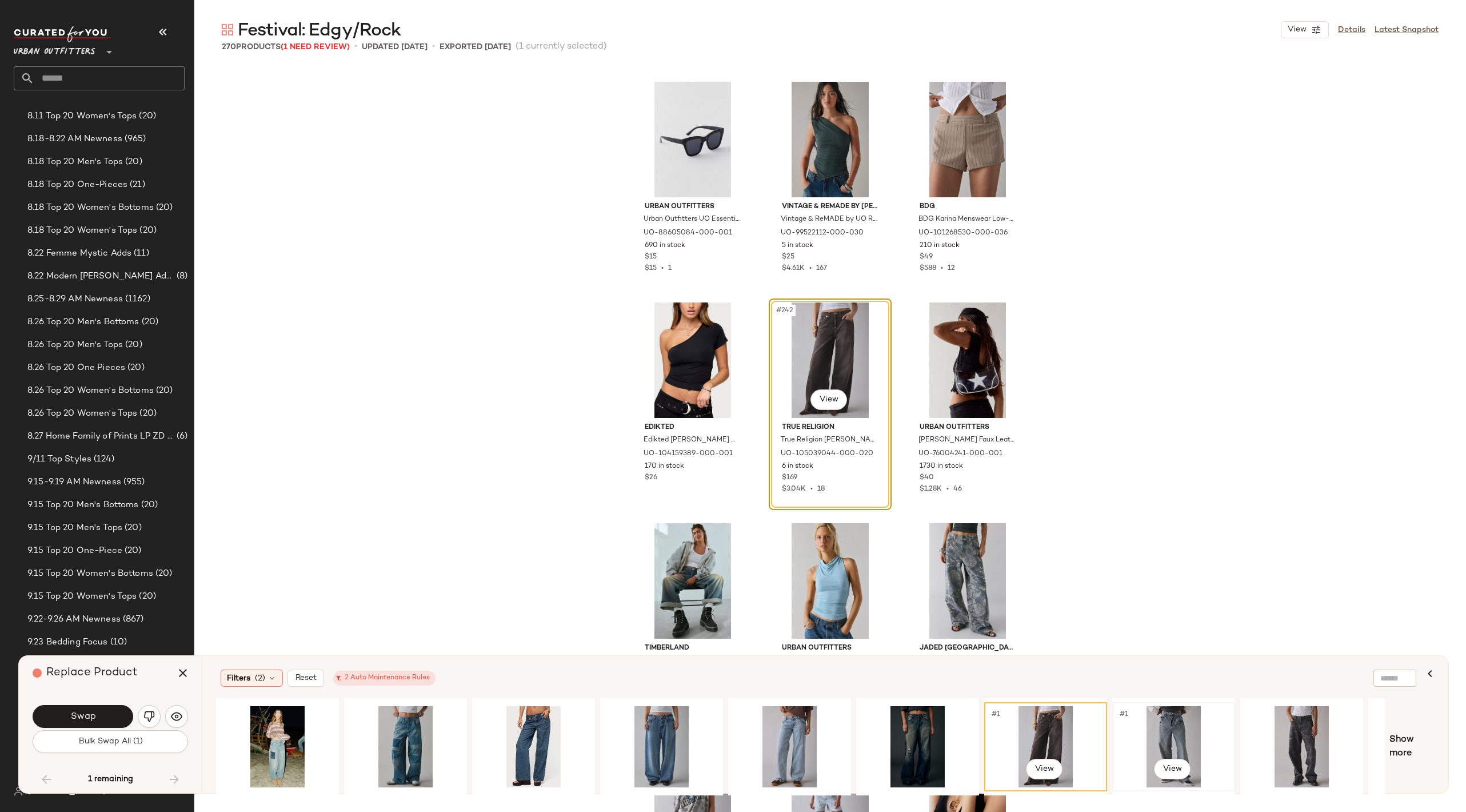
click at [1184, 716] on div "#1 View" at bounding box center [1174, 746] width 114 height 81
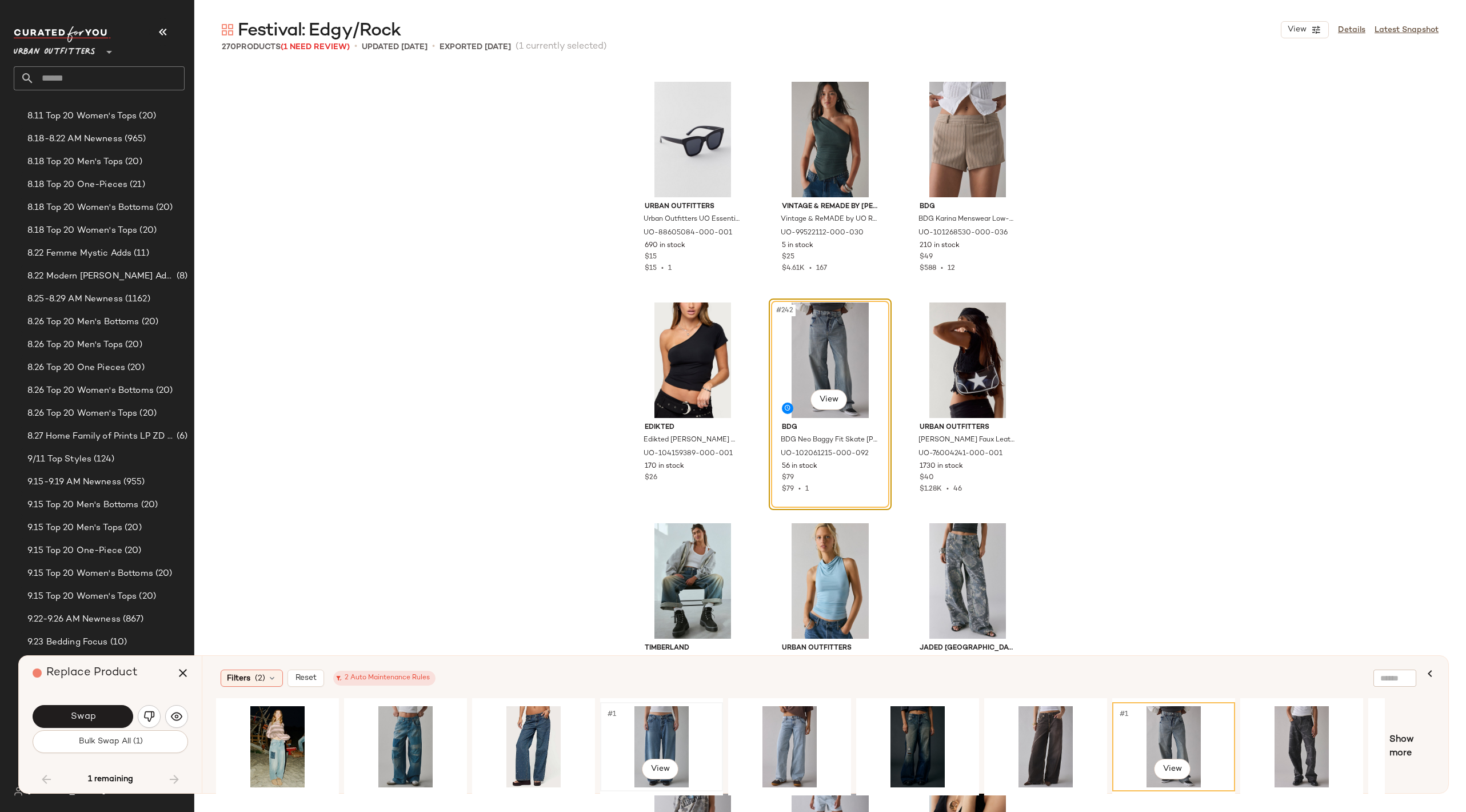
click at [633, 731] on div "#1 View" at bounding box center [662, 746] width 114 height 81
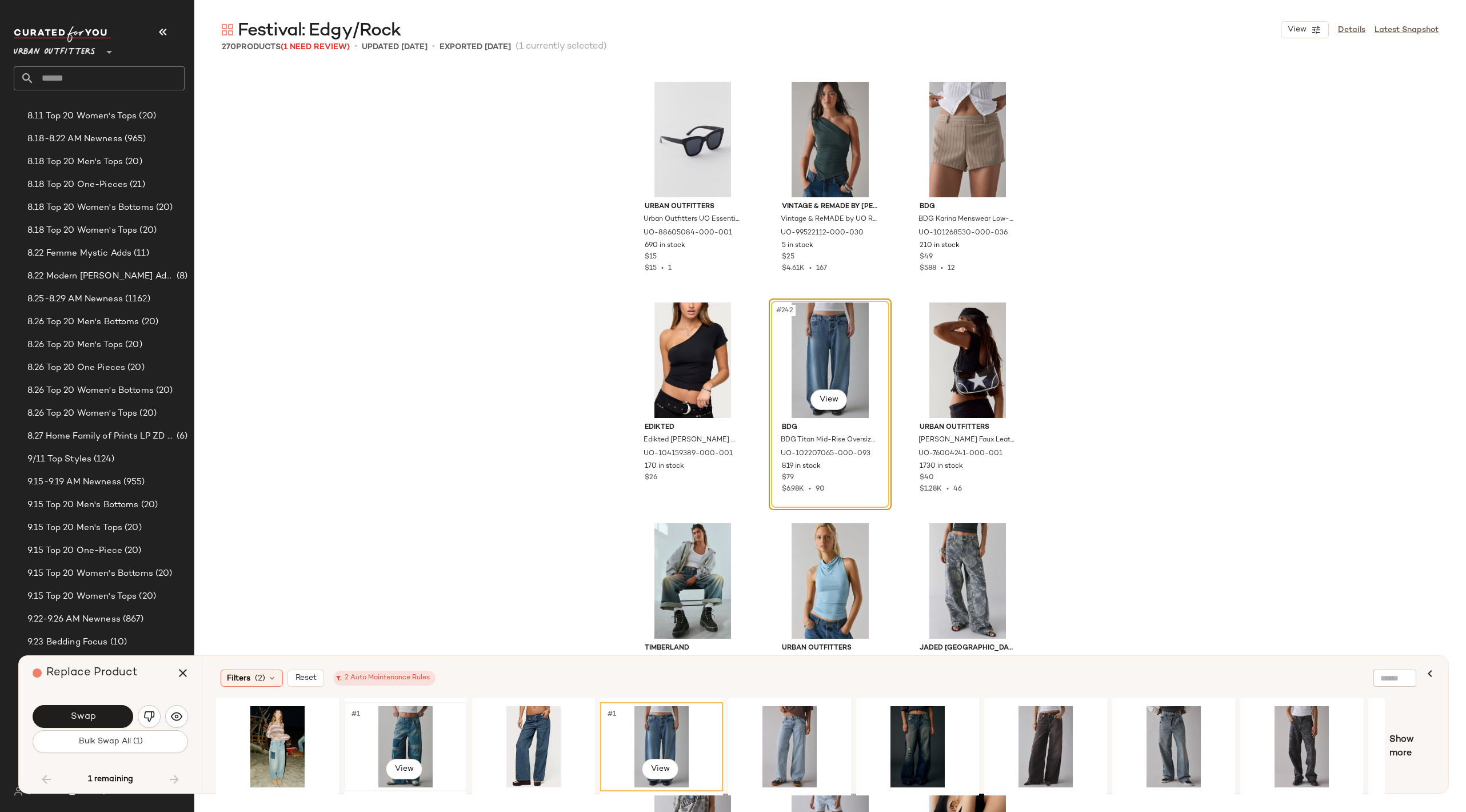
click at [390, 739] on div "#1 View" at bounding box center [405, 746] width 114 height 81
click at [668, 728] on div "#1 View" at bounding box center [662, 746] width 114 height 81
click at [502, 718] on div "#1 View" at bounding box center [533, 746] width 114 height 81
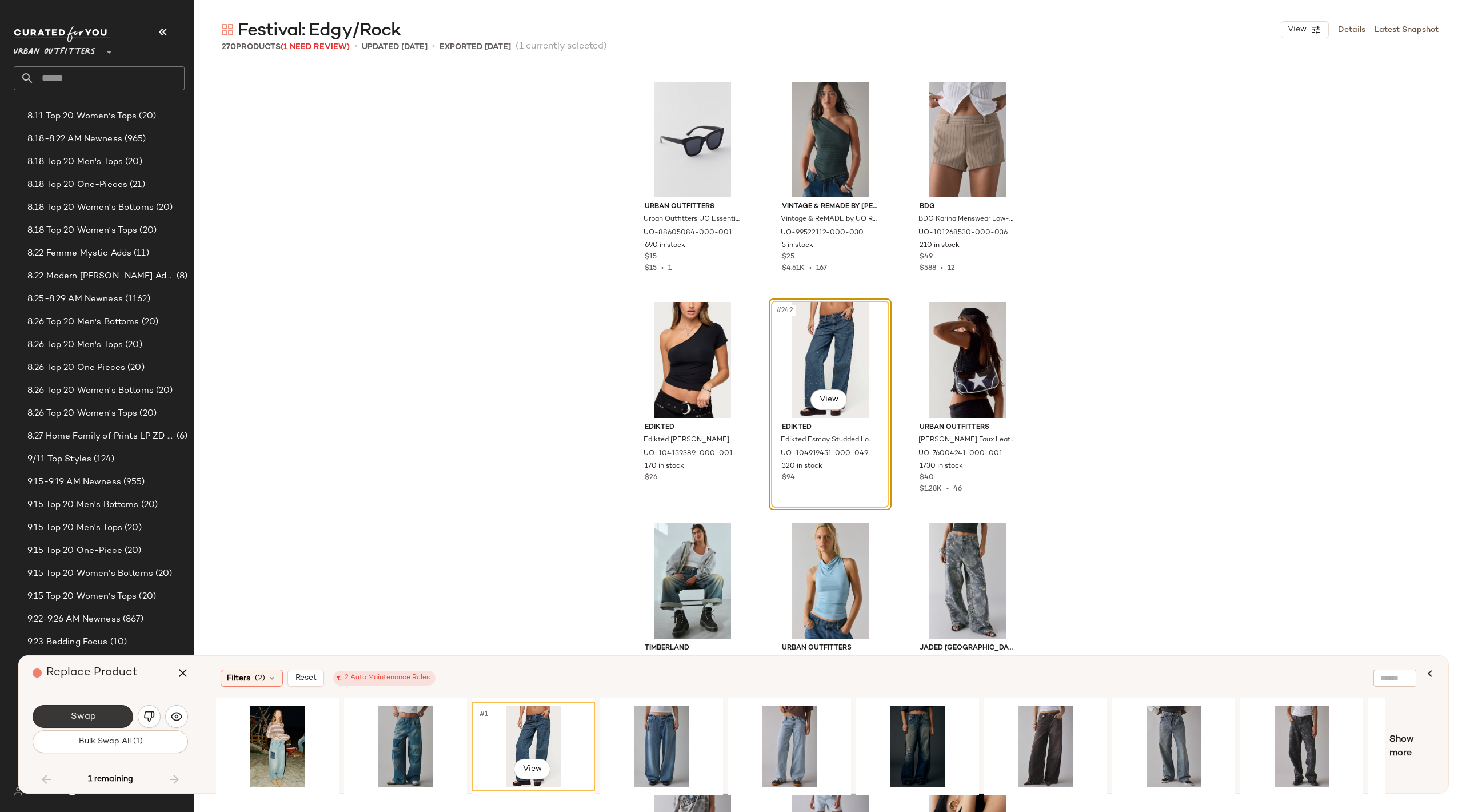
click at [87, 709] on button "Swap" at bounding box center [82, 716] width 100 height 23
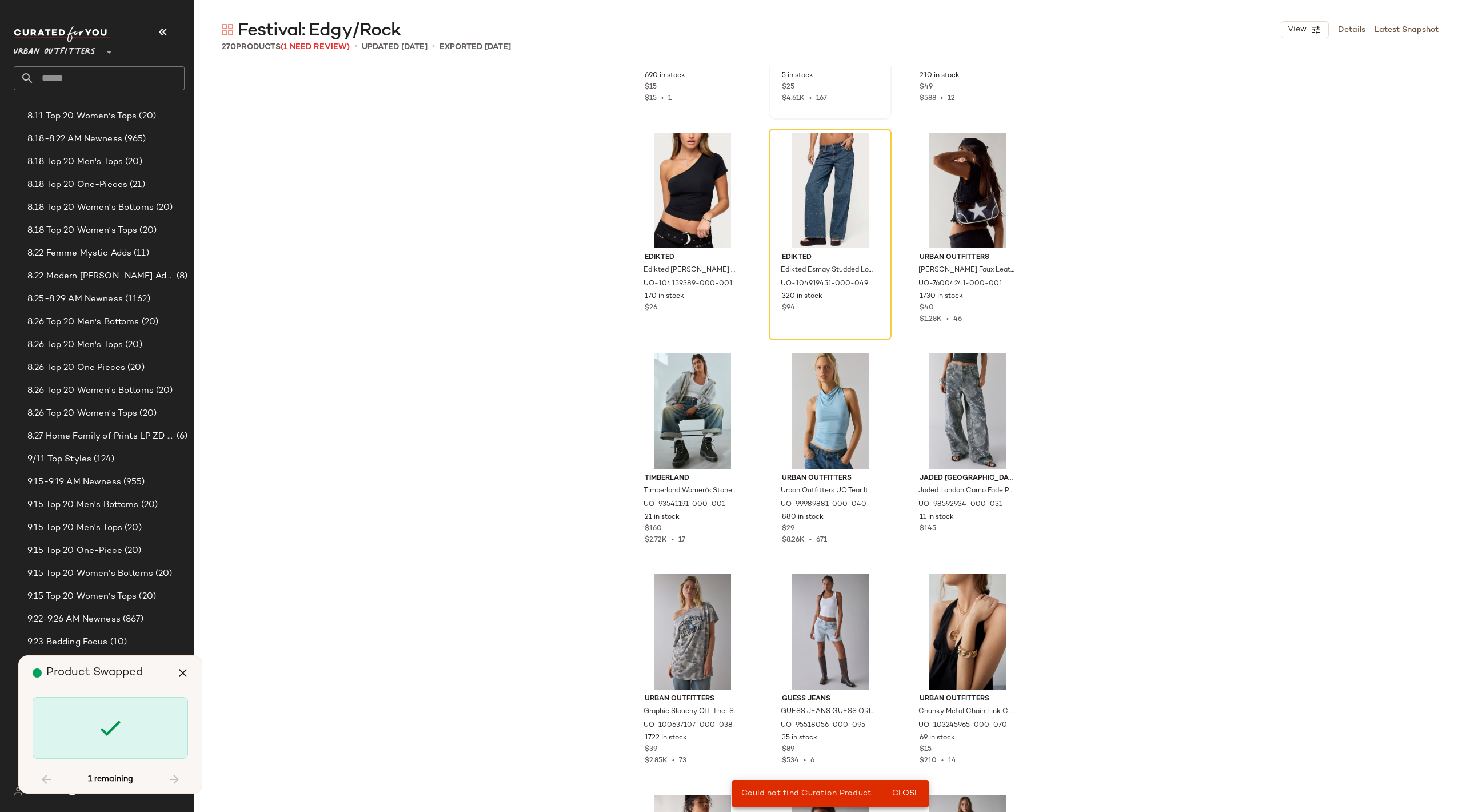
scroll to position [17429, 0]
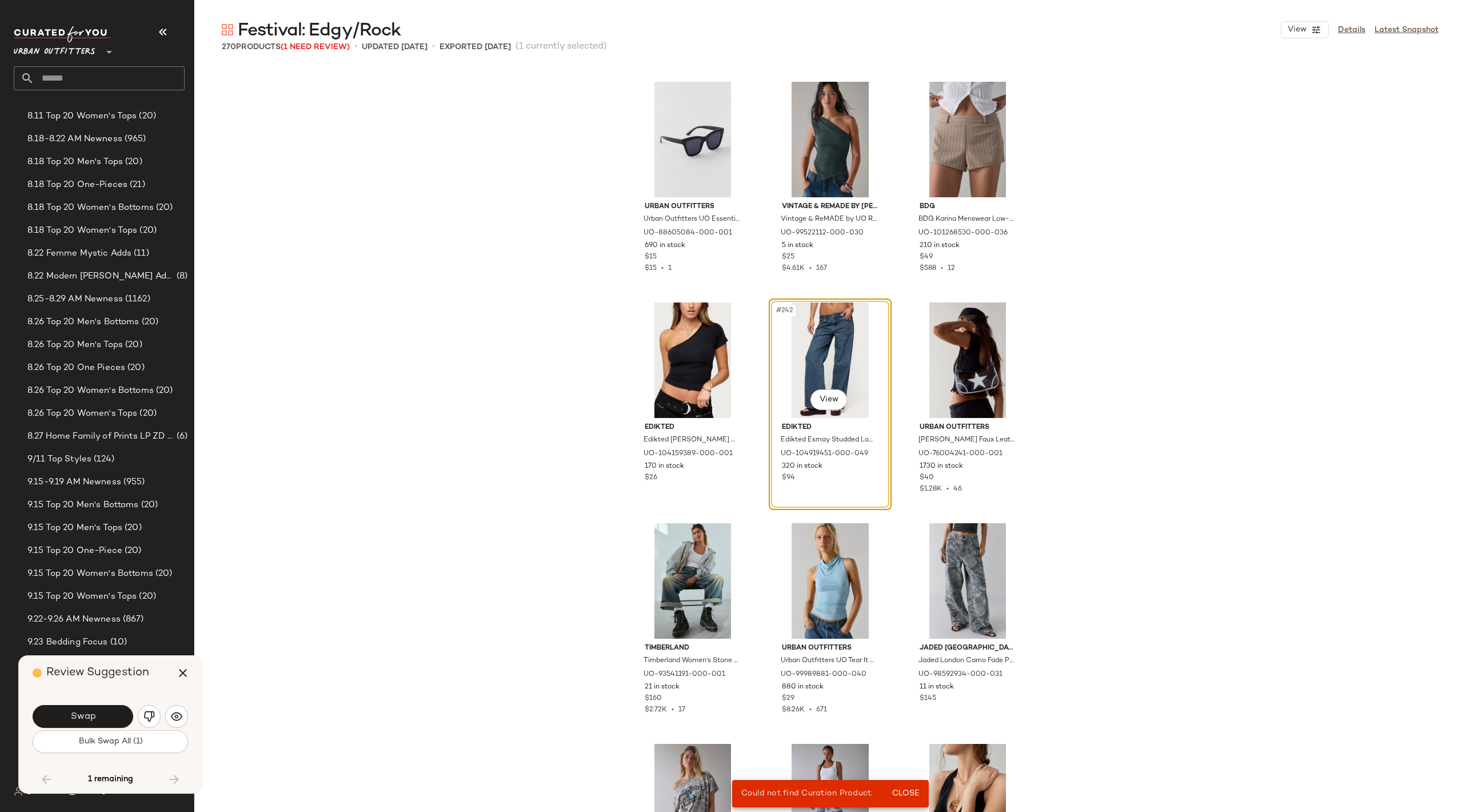
click at [874, 343] on div "#242 View" at bounding box center [830, 359] width 114 height 115
click at [184, 671] on icon "button" at bounding box center [182, 672] width 13 height 13
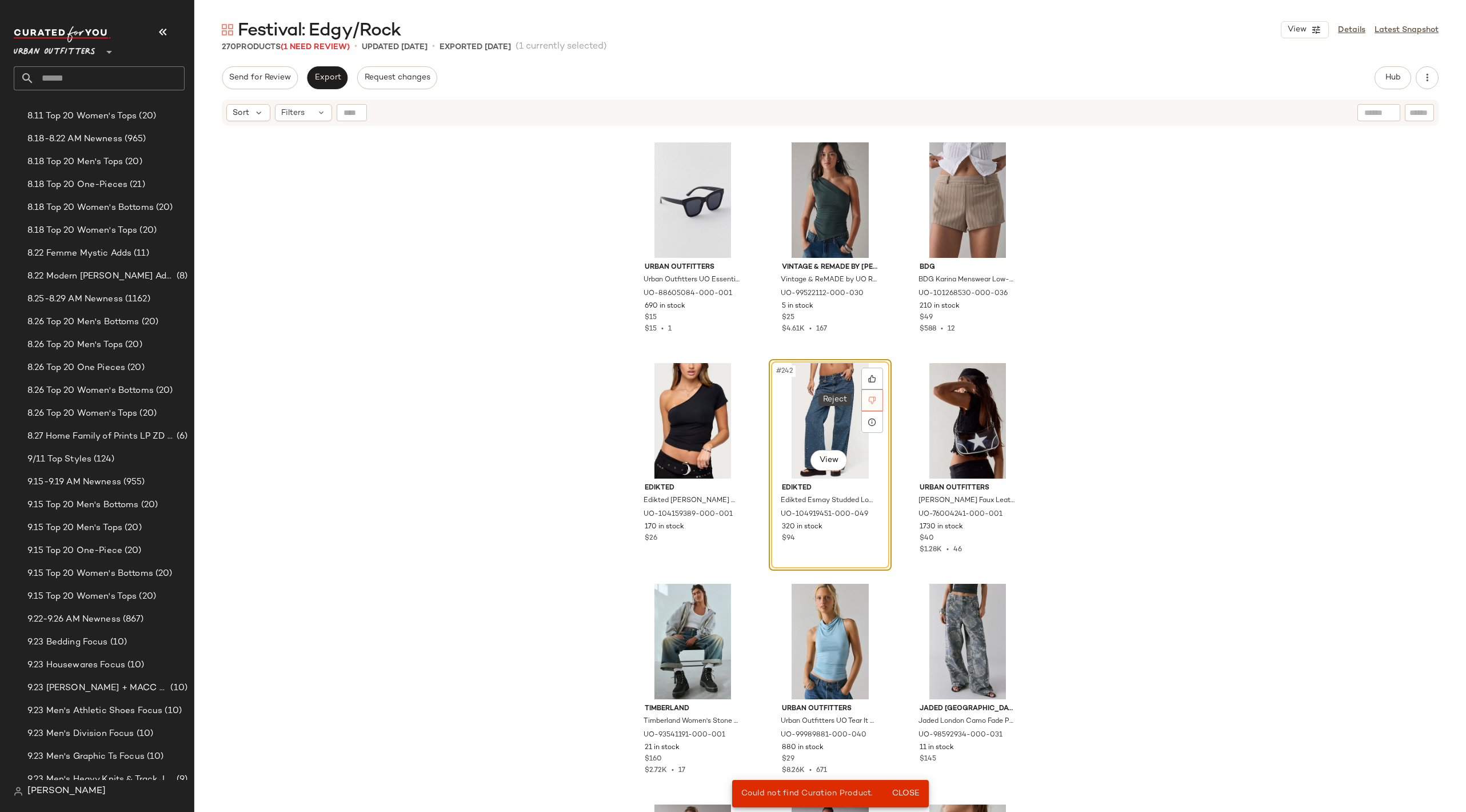
click at [869, 397] on icon at bounding box center [872, 400] width 8 height 8
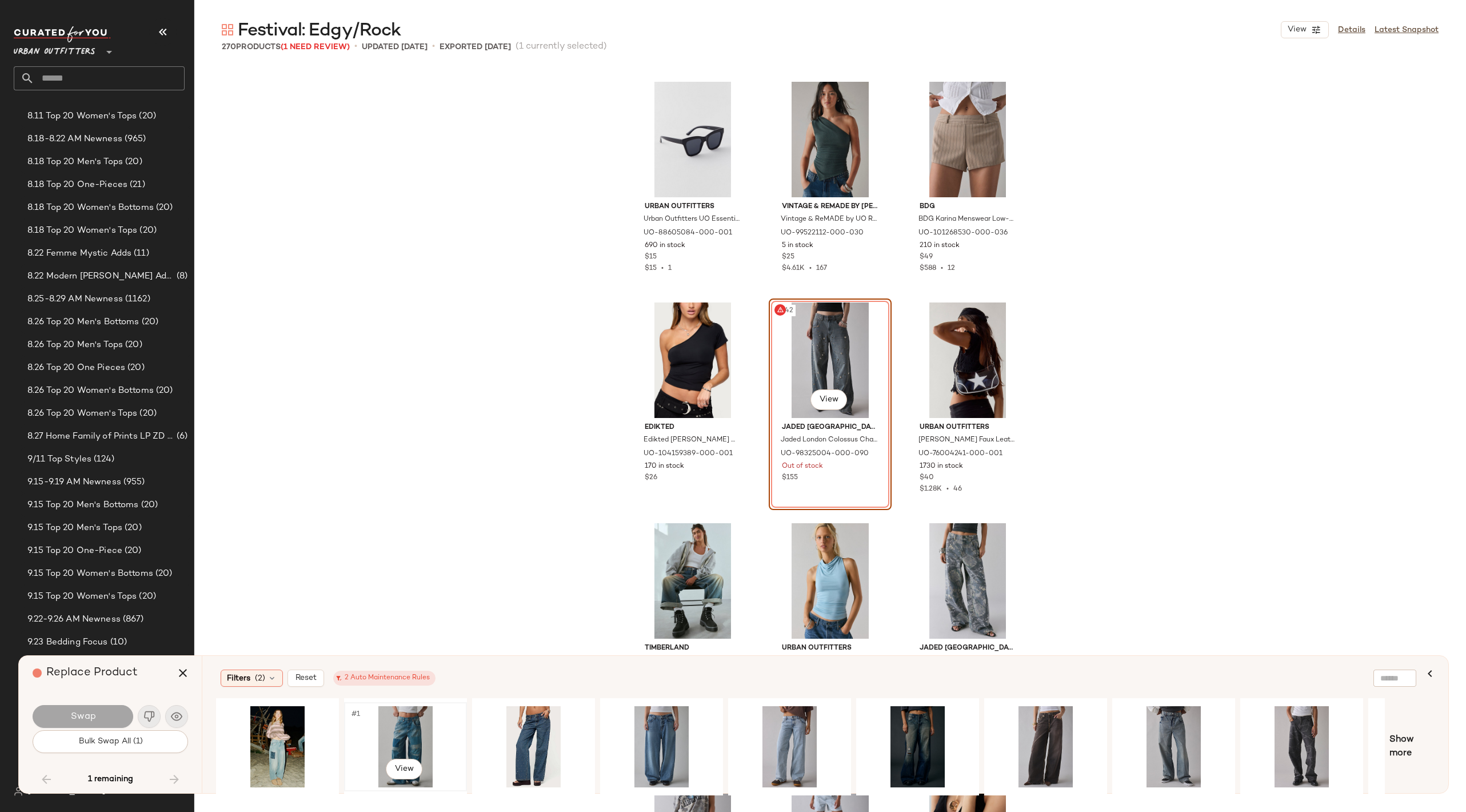
click at [412, 732] on div "#1 View" at bounding box center [405, 746] width 114 height 81
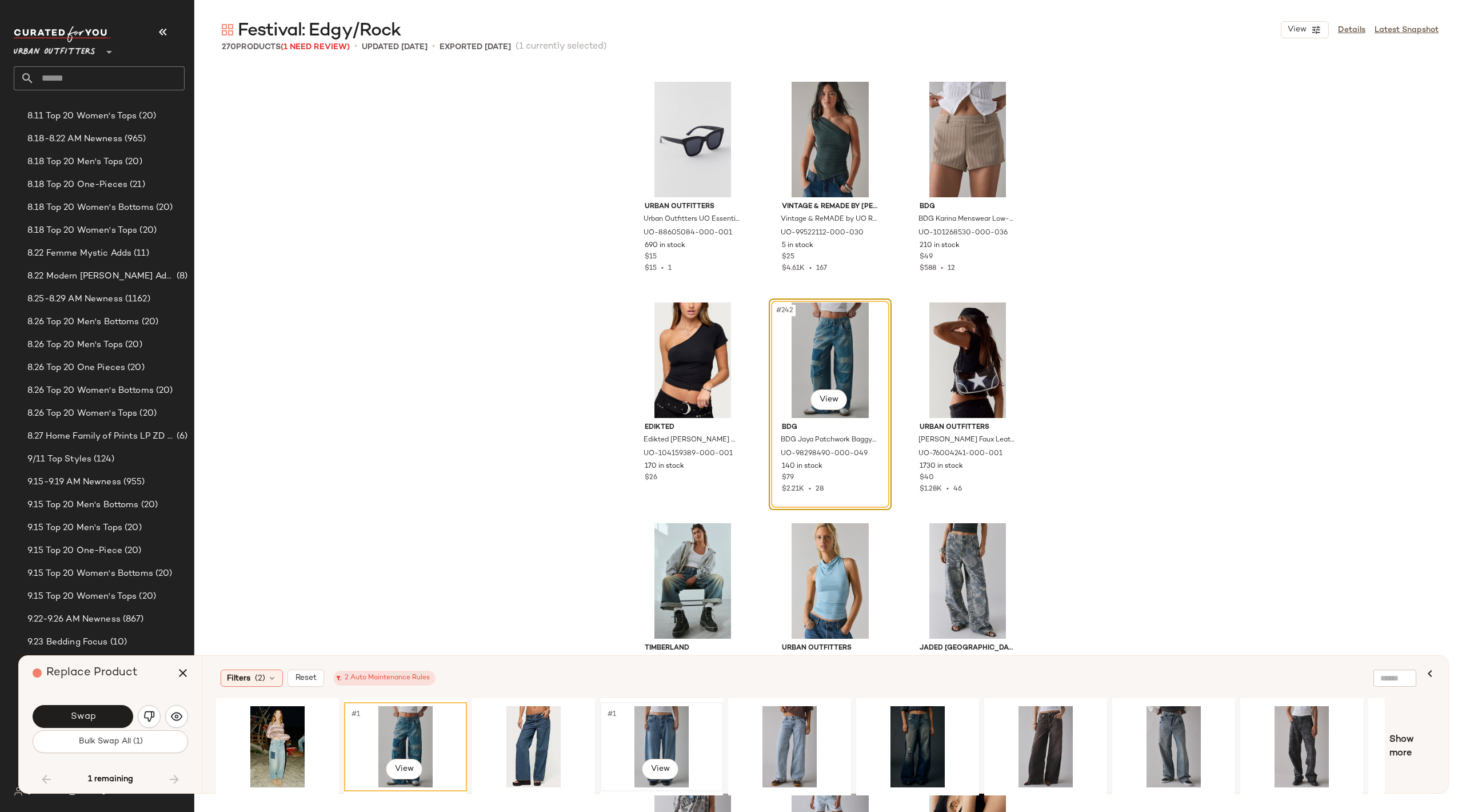
click at [661, 722] on div "#1 View" at bounding box center [662, 746] width 114 height 81
click at [794, 716] on div "#1 View" at bounding box center [790, 746] width 114 height 81
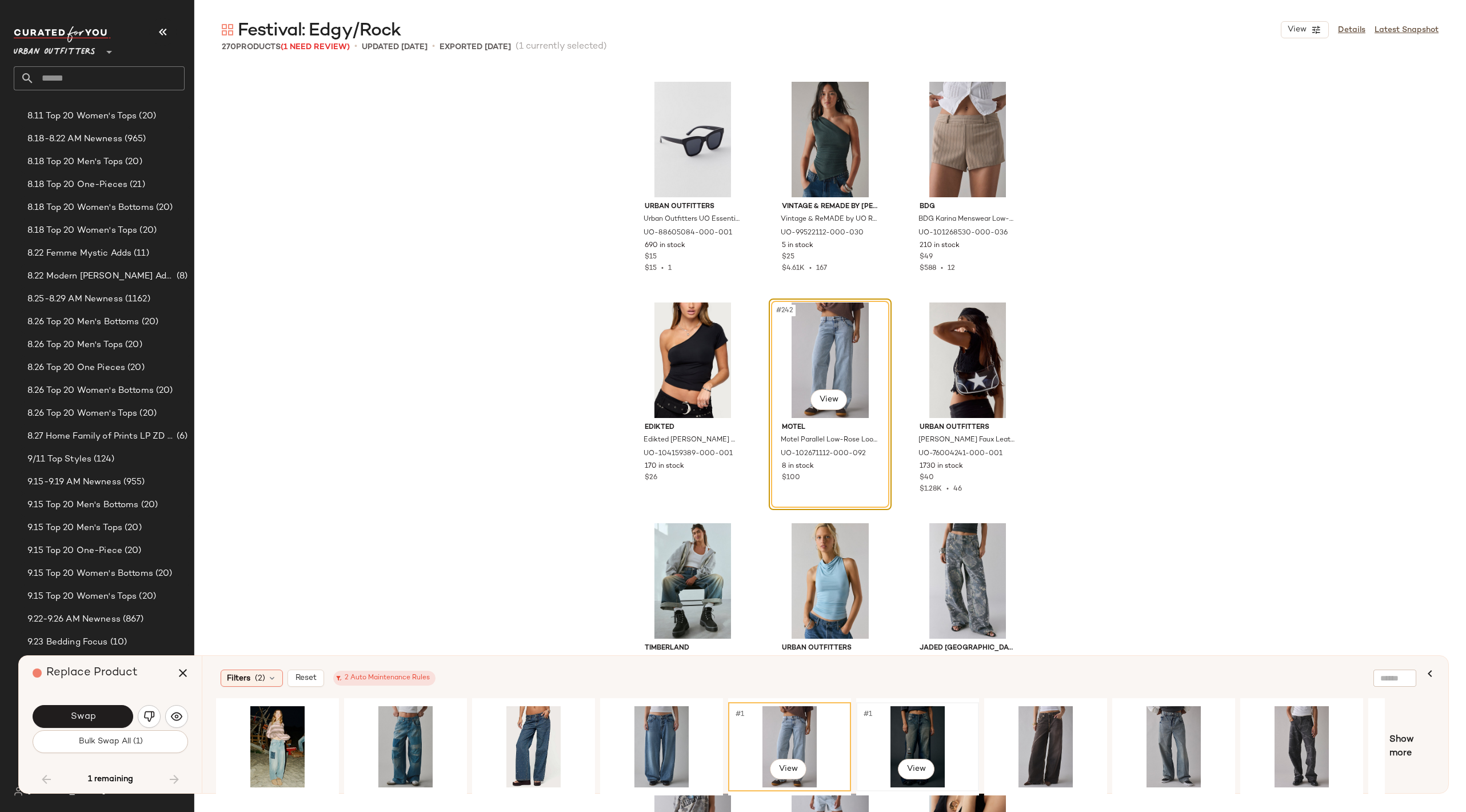
click at [932, 718] on div "#1 View" at bounding box center [918, 746] width 114 height 81
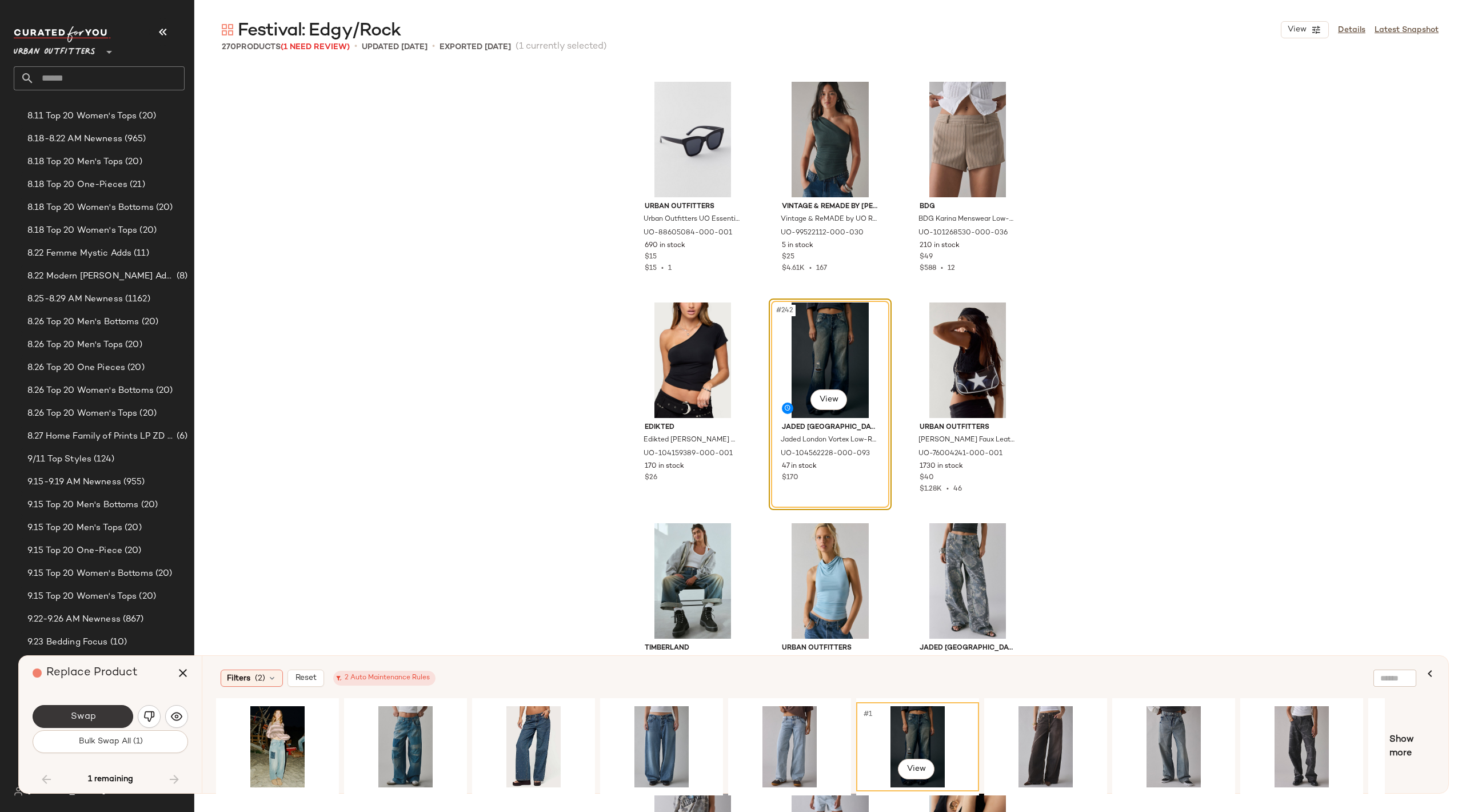
click at [85, 715] on span "Swap" at bounding box center [82, 716] width 26 height 11
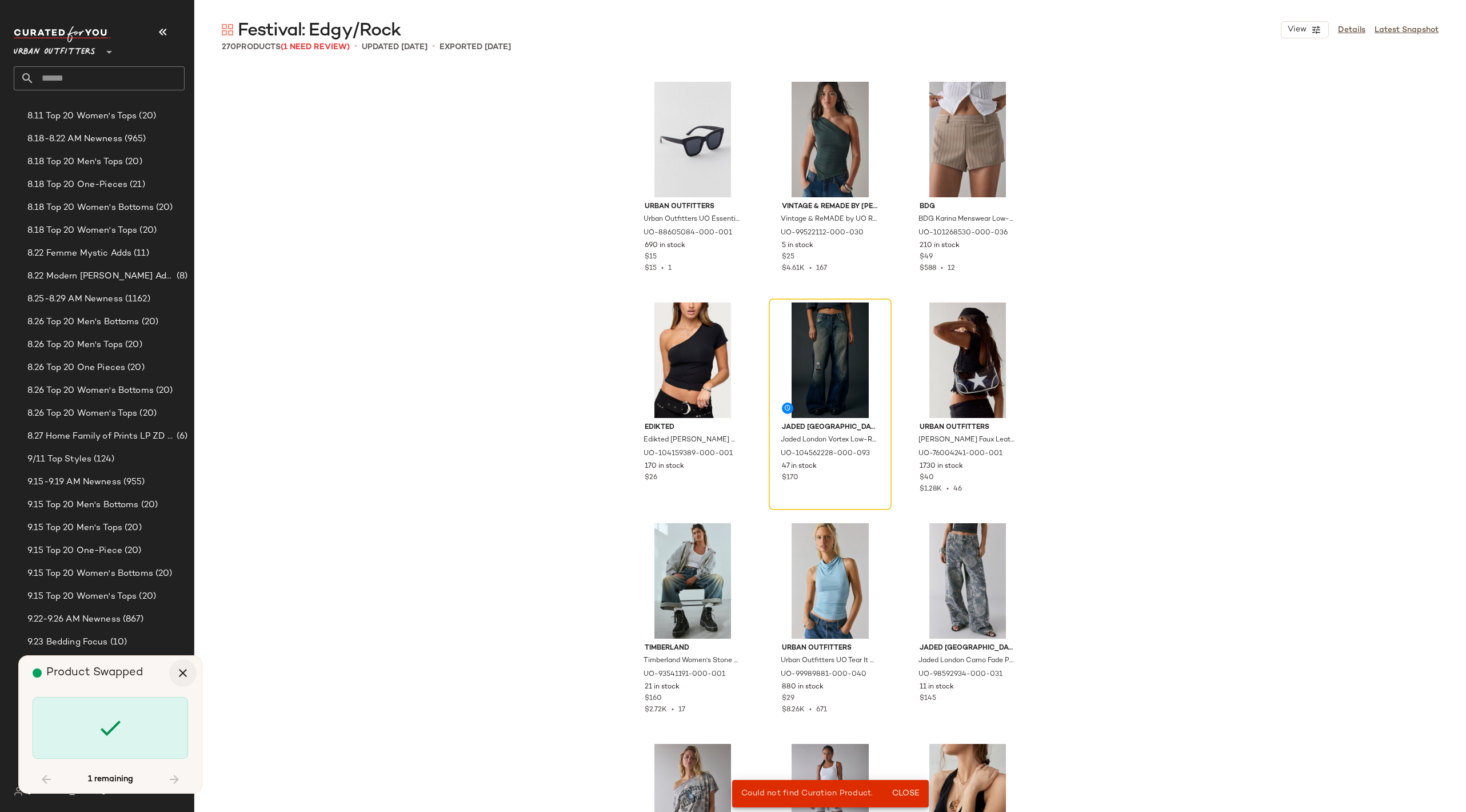
click at [186, 679] on icon "button" at bounding box center [182, 672] width 13 height 13
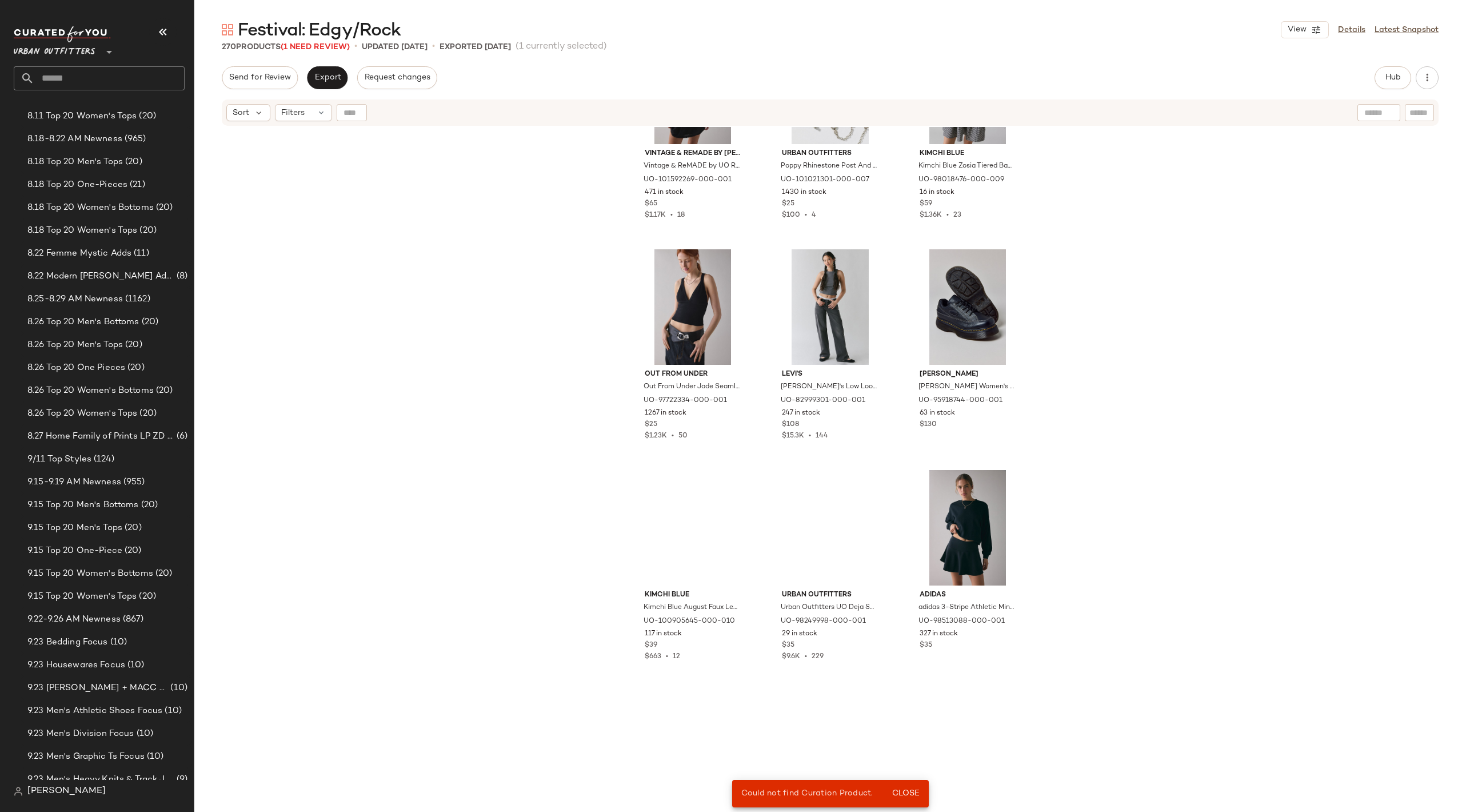
scroll to position [19145, 0]
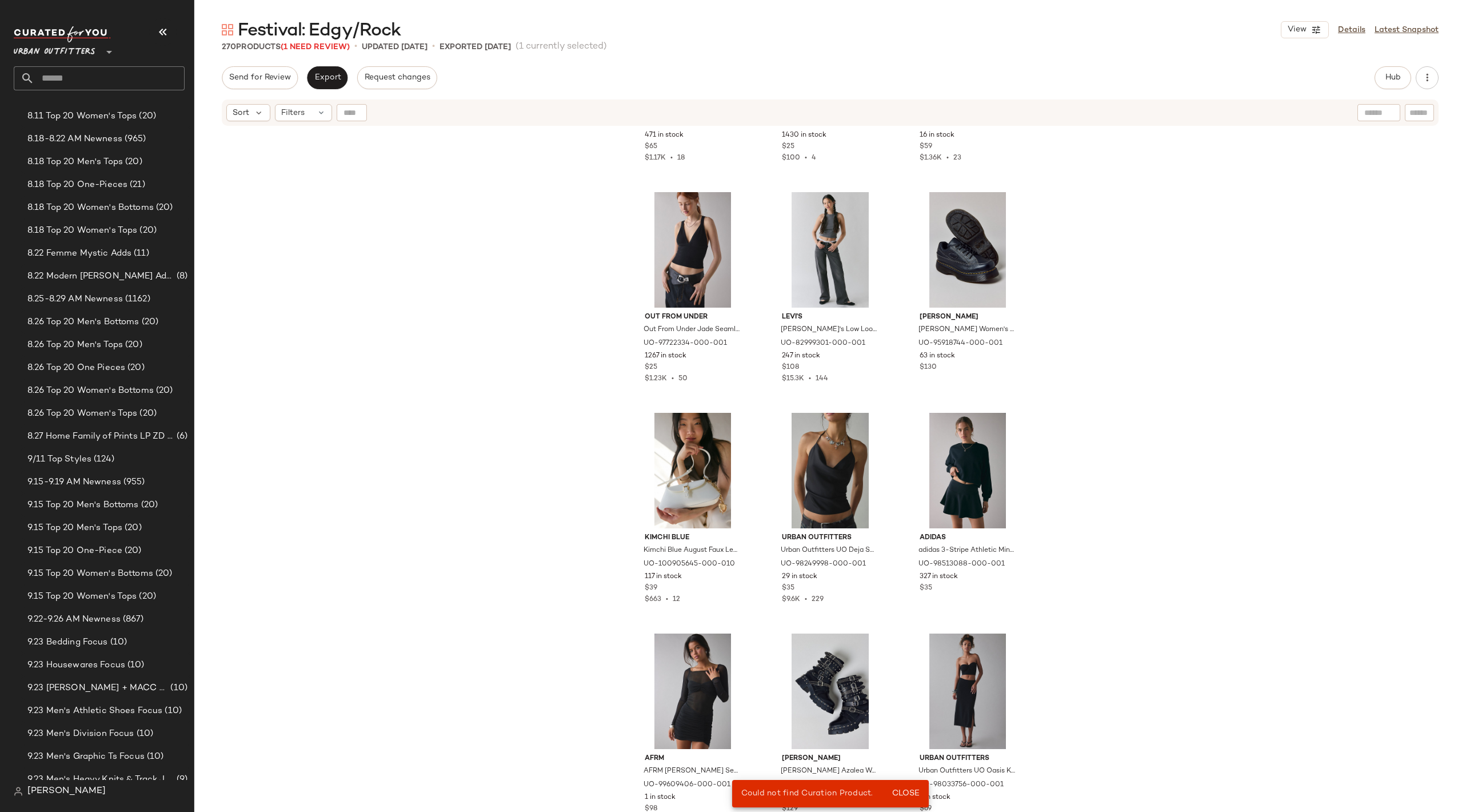
click at [554, 452] on div "Vintage & ReMADE by UO Vintage & ReMADE by UO ReMADE By UO Made In LA EcoVero™ …" at bounding box center [830, 484] width 1272 height 714
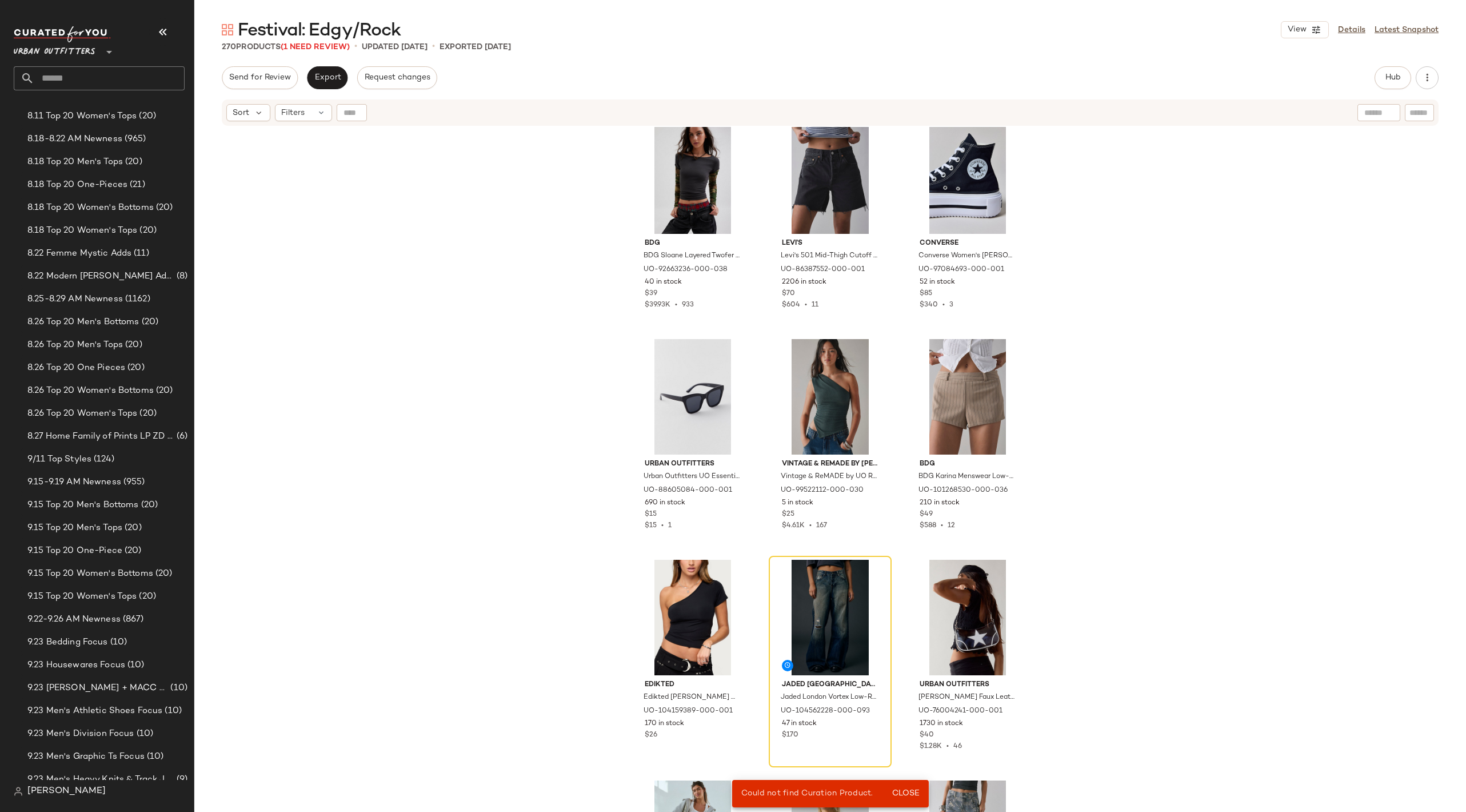
scroll to position [16490, 0]
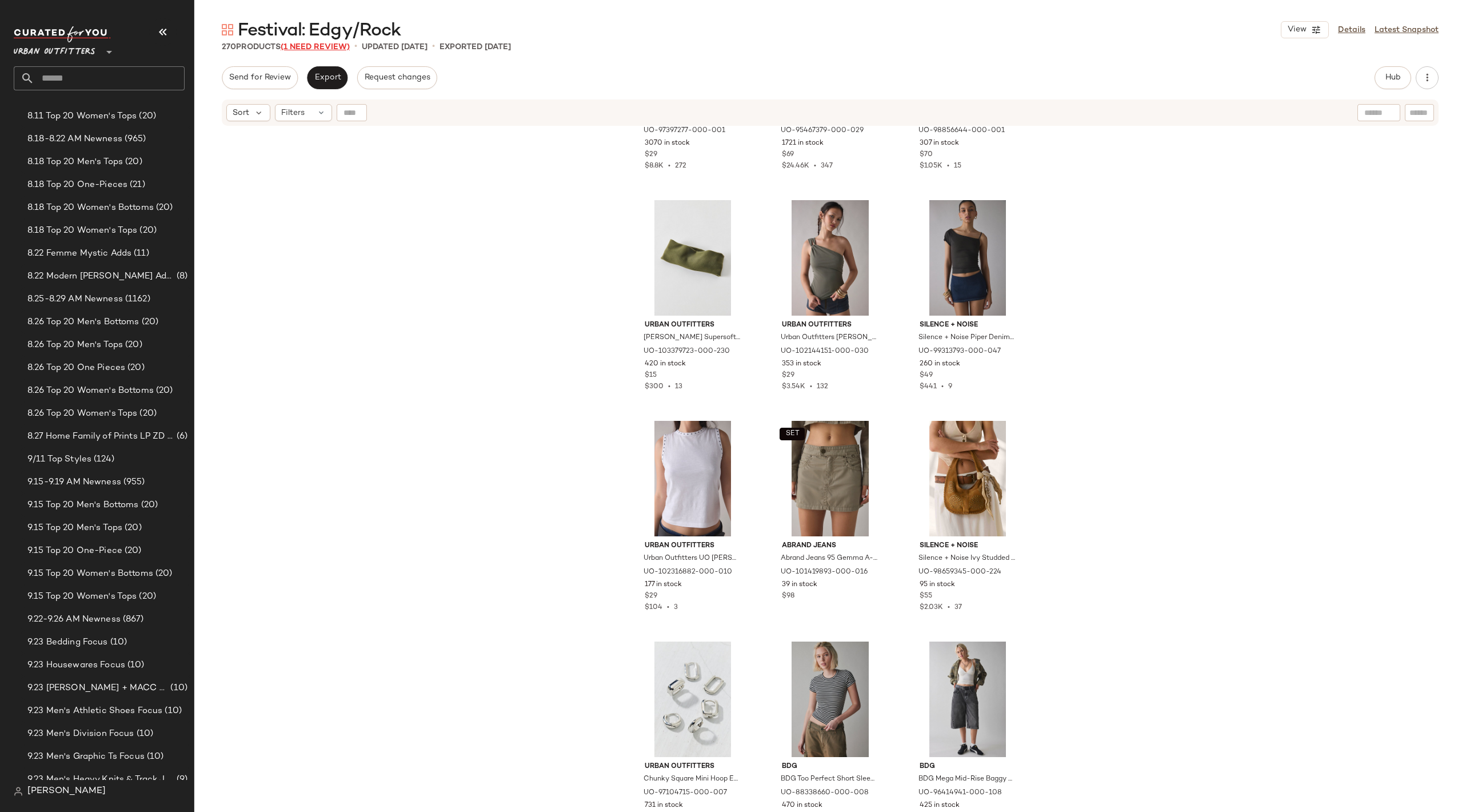
click at [300, 44] on span "(1 Need Review)" at bounding box center [315, 47] width 69 height 9
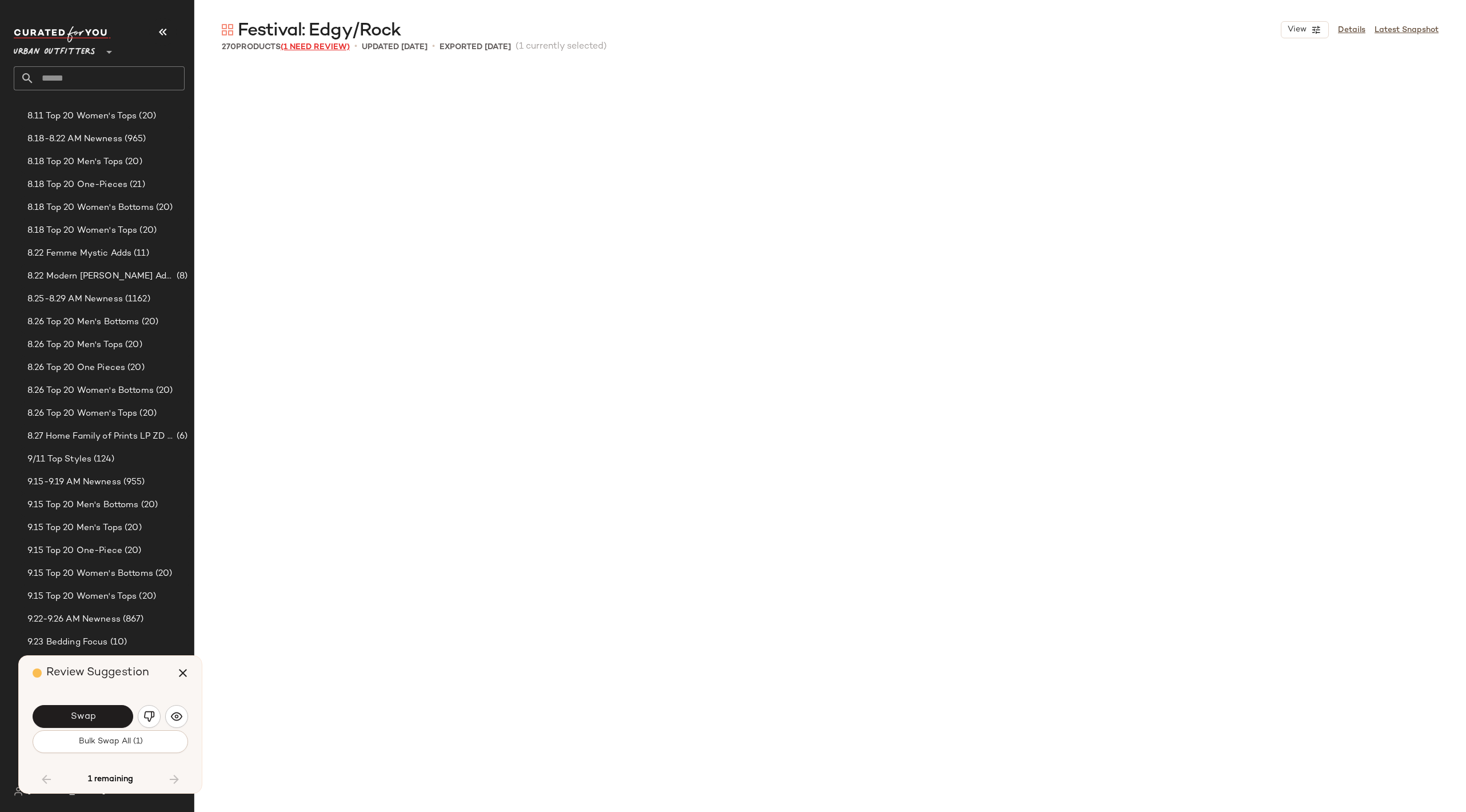
scroll to position [17429, 0]
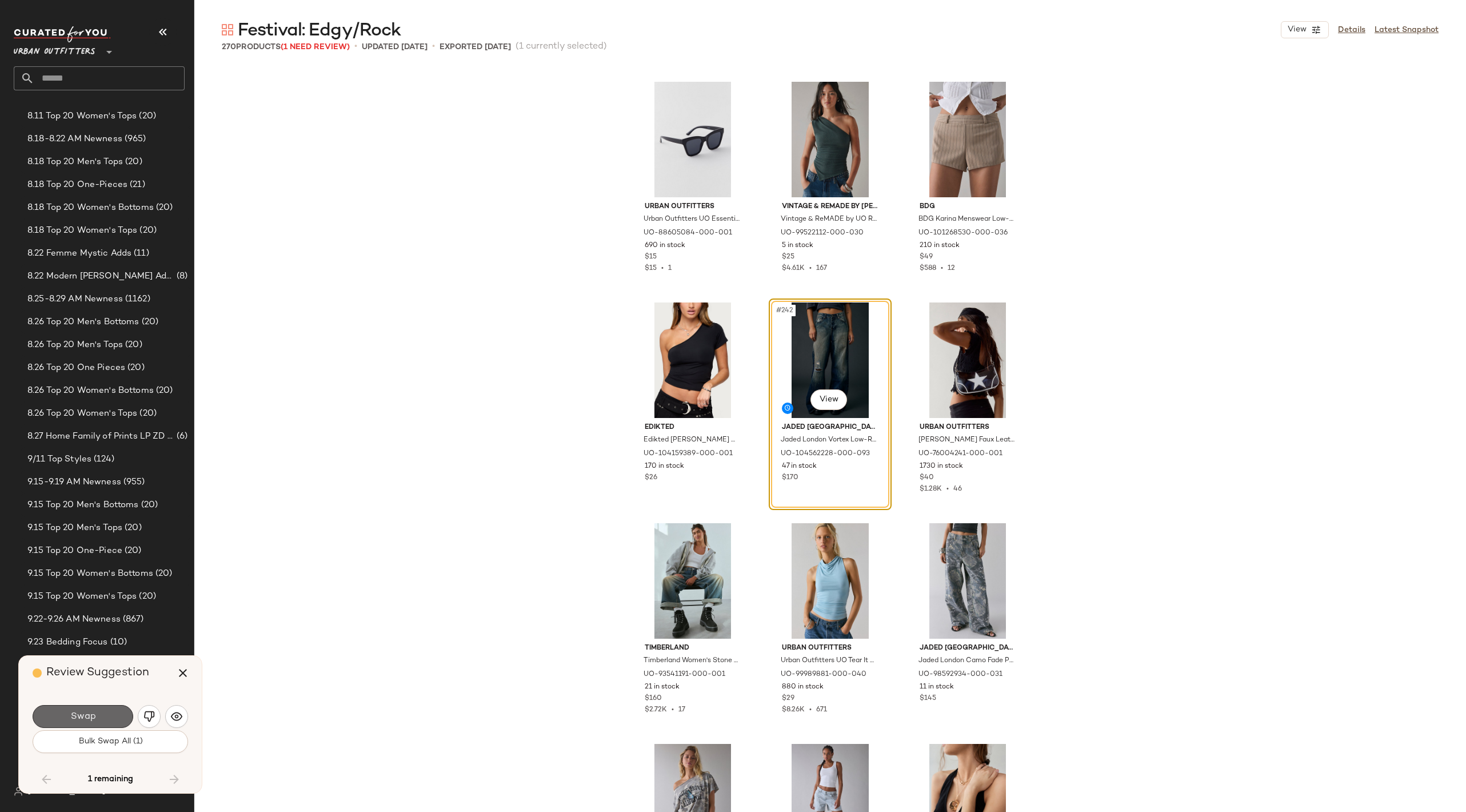
click at [73, 709] on button "Swap" at bounding box center [82, 716] width 100 height 23
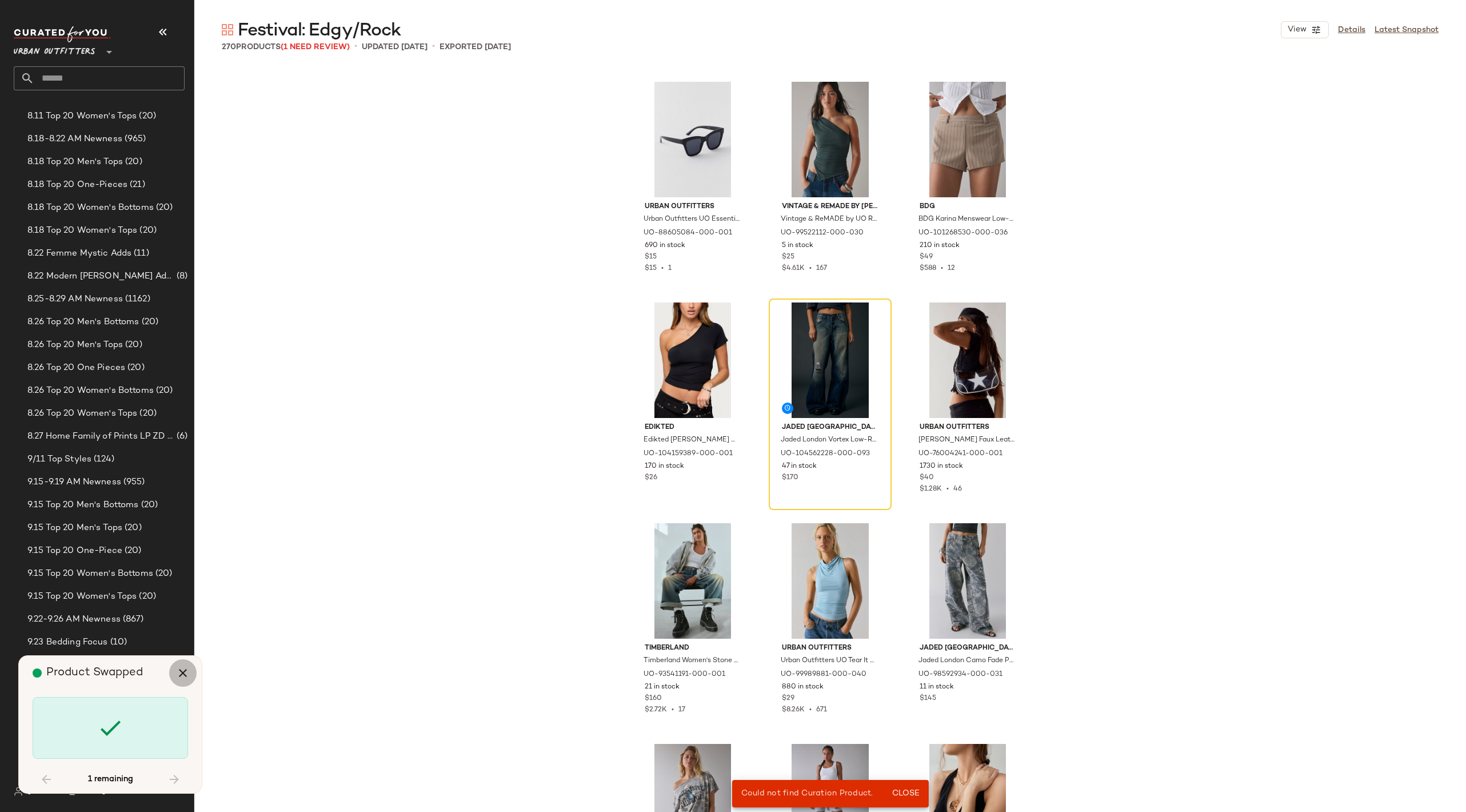
click at [182, 664] on button "button" at bounding box center [182, 672] width 28 height 28
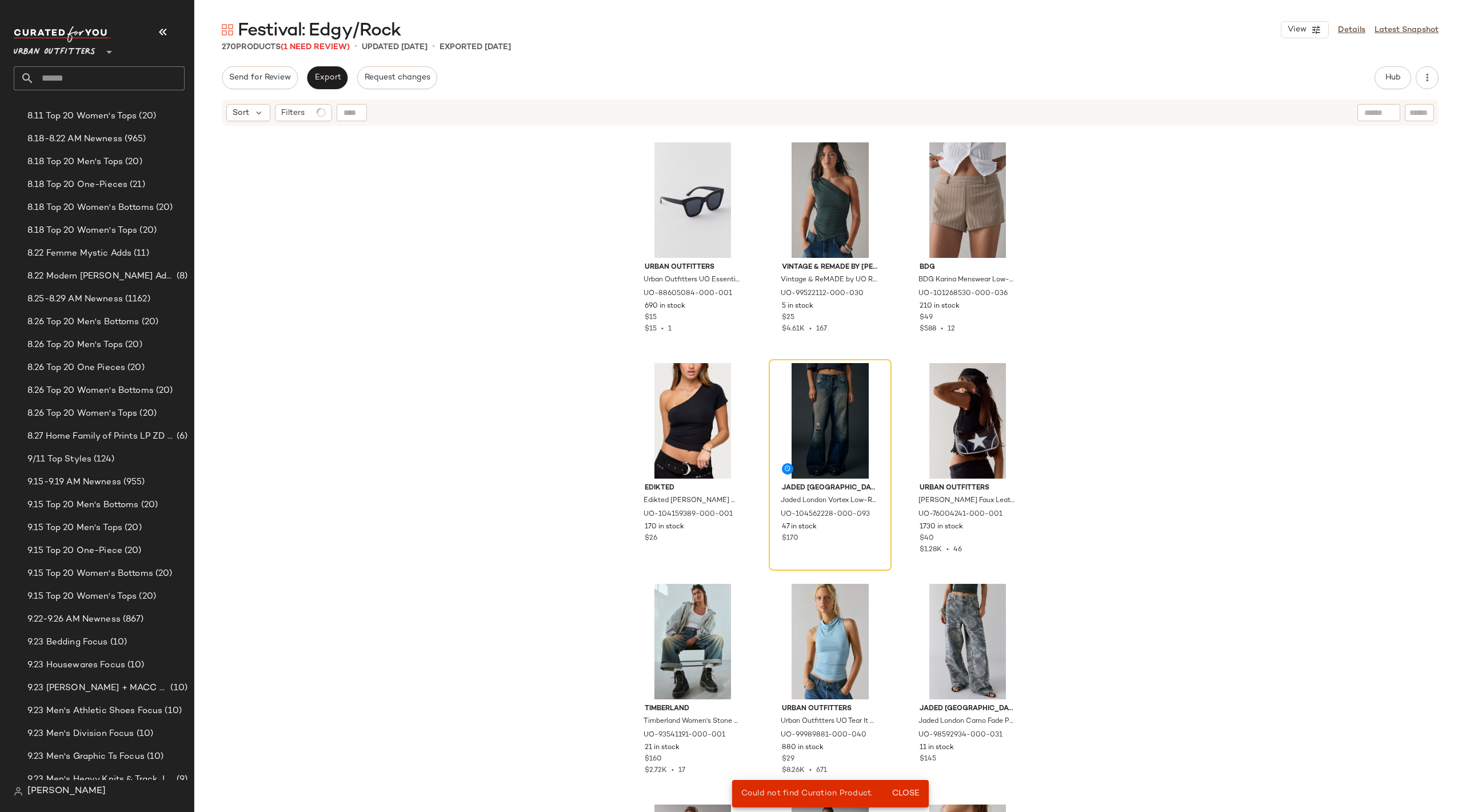
click at [441, 578] on div "Urban Outfitters Urban Outfitters UO Essential Oversized Sunglasses in Black, W…" at bounding box center [830, 484] width 1272 height 714
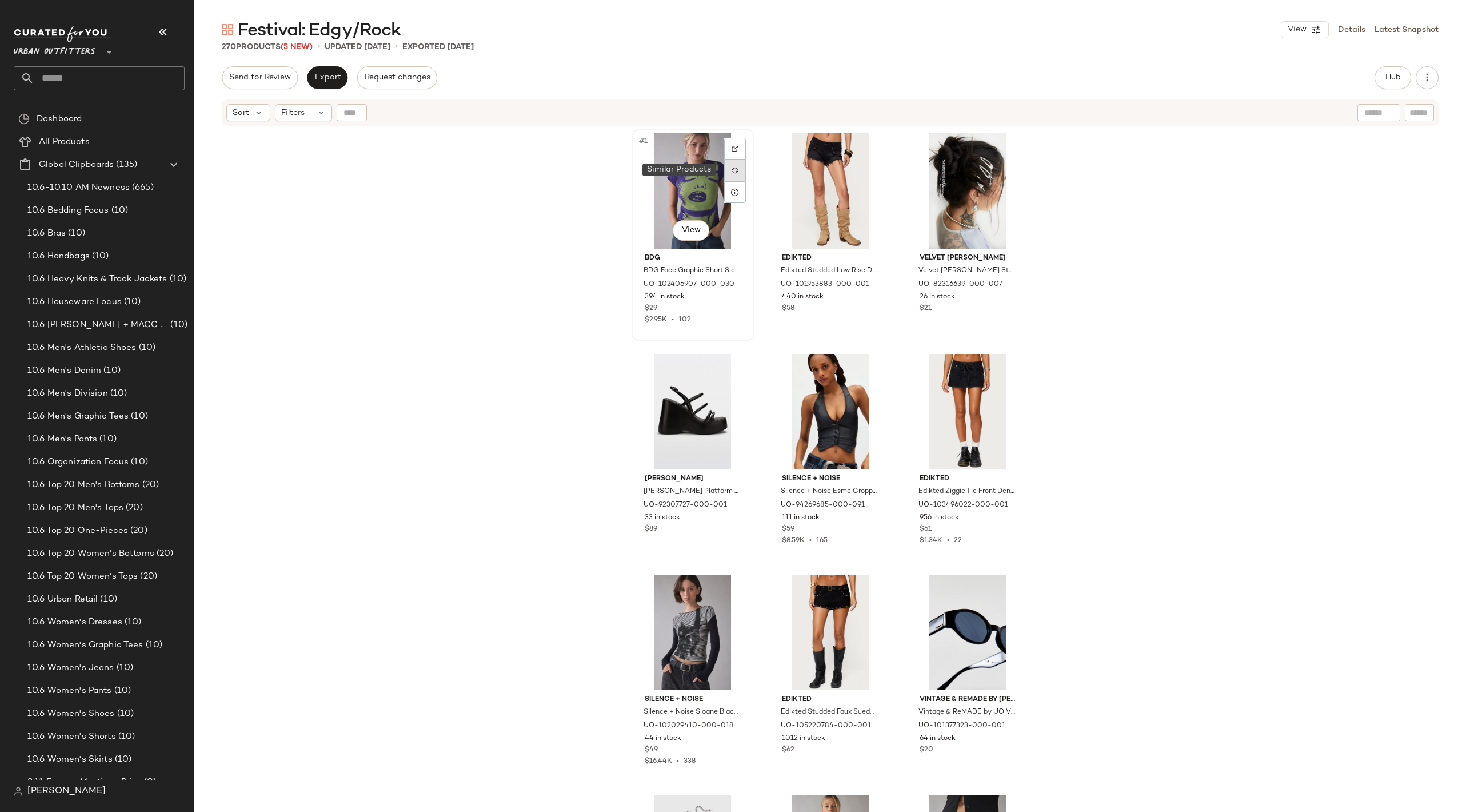
click at [733, 172] on img at bounding box center [735, 171] width 7 height 7
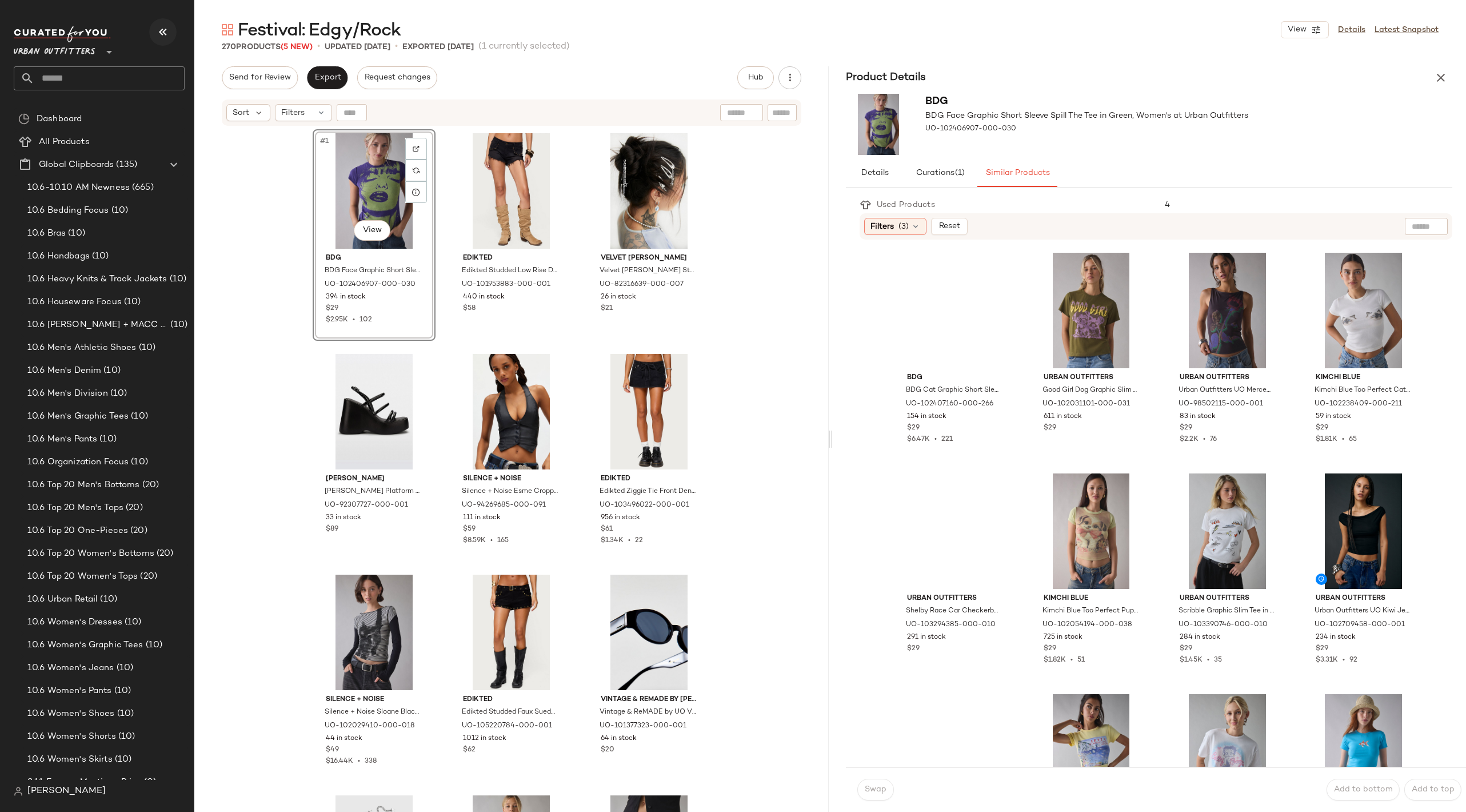
click at [163, 33] on icon "button" at bounding box center [162, 31] width 13 height 13
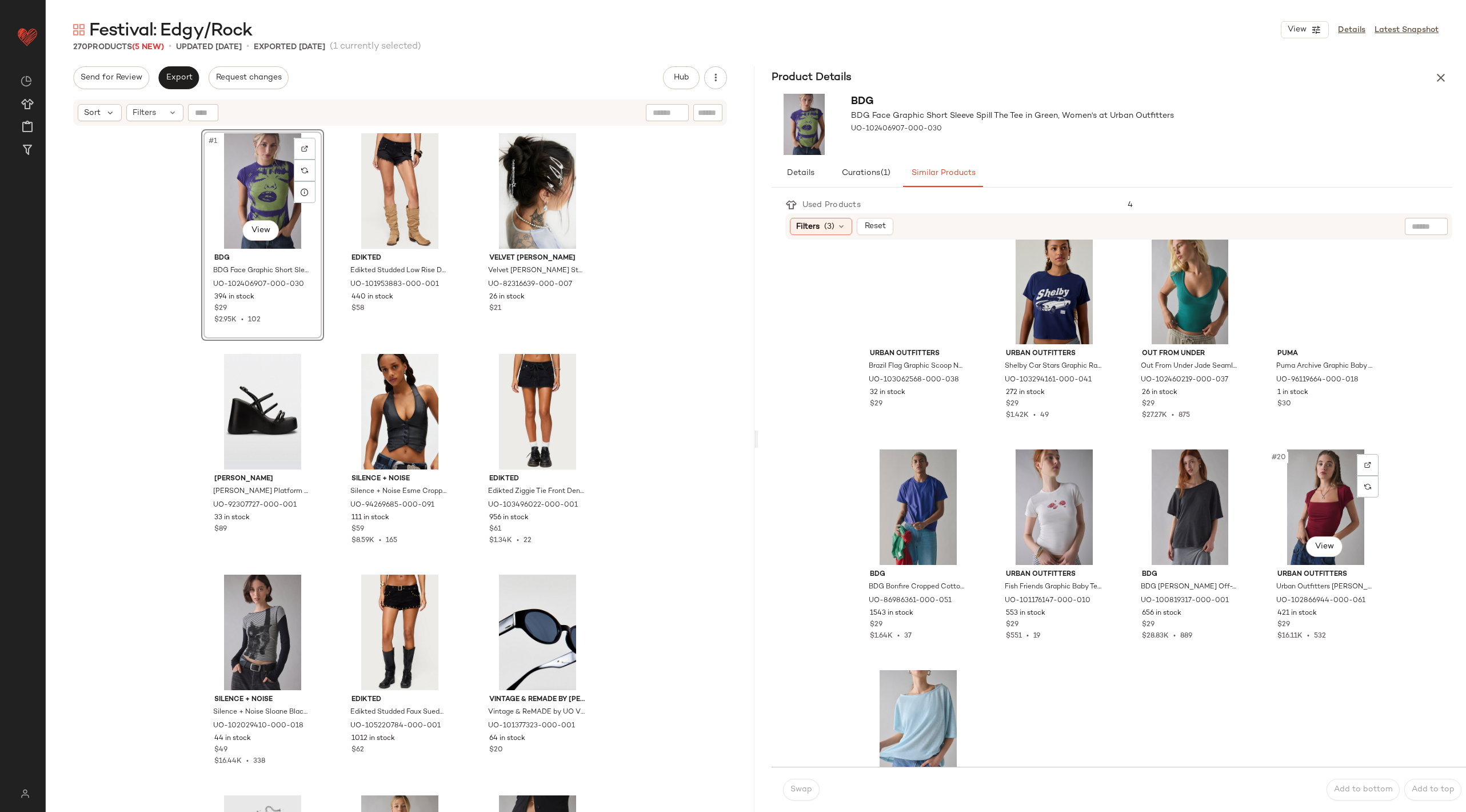
scroll to position [687, 0]
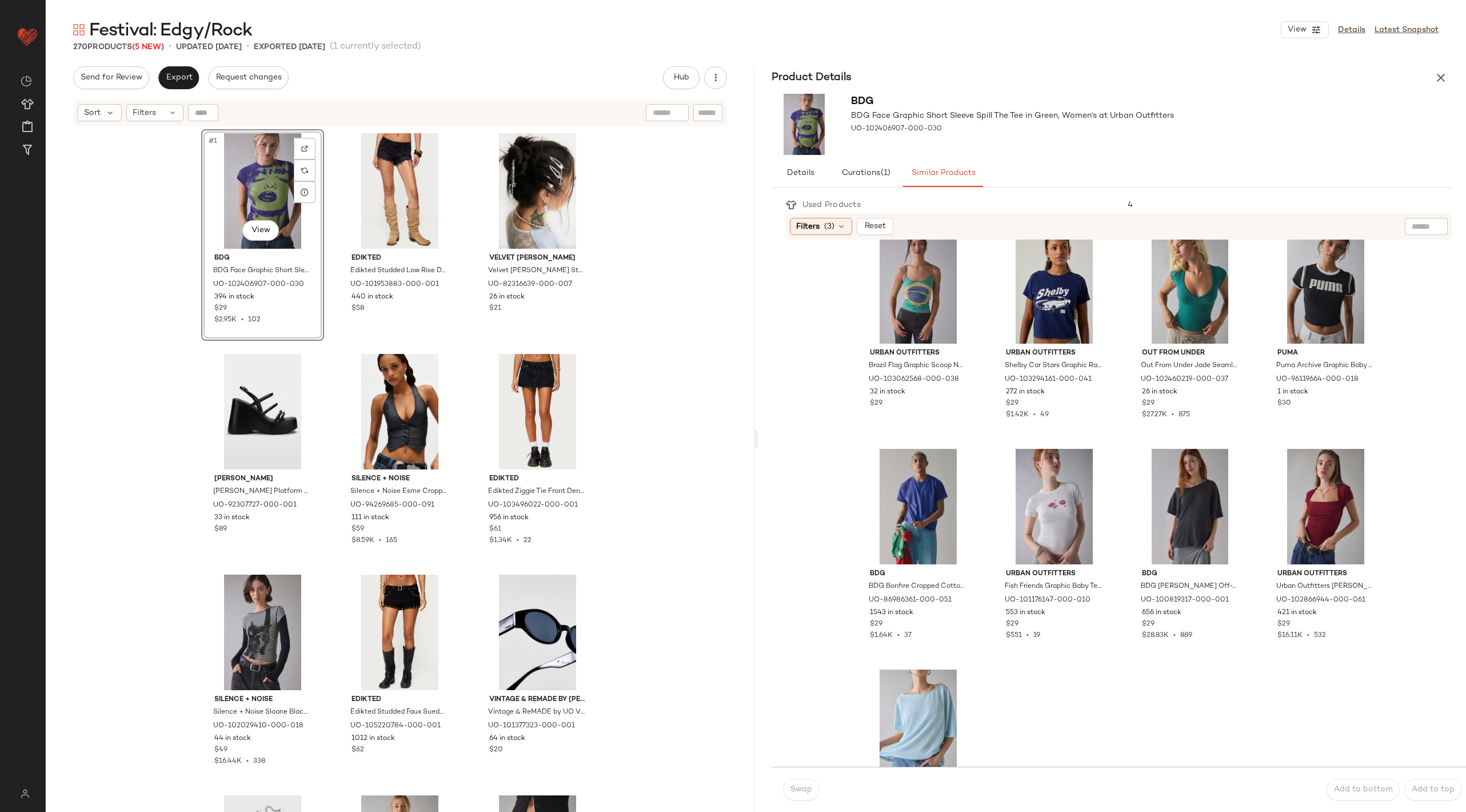
click at [1453, 76] on div "Product Details" at bounding box center [1113, 78] width 709 height 23
click at [1433, 75] on button "button" at bounding box center [1441, 78] width 23 height 23
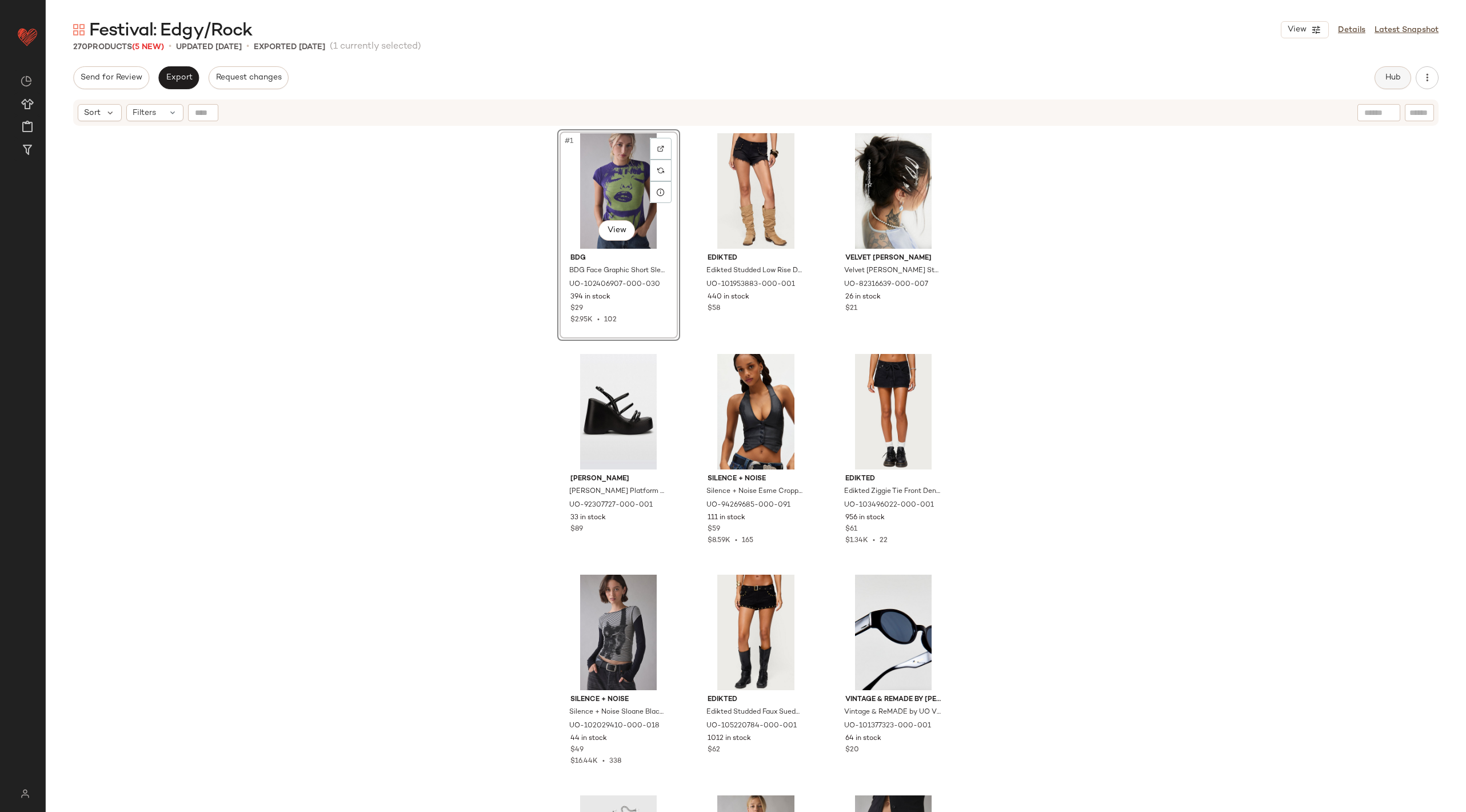
click at [1388, 83] on button "Hub" at bounding box center [1393, 78] width 37 height 23
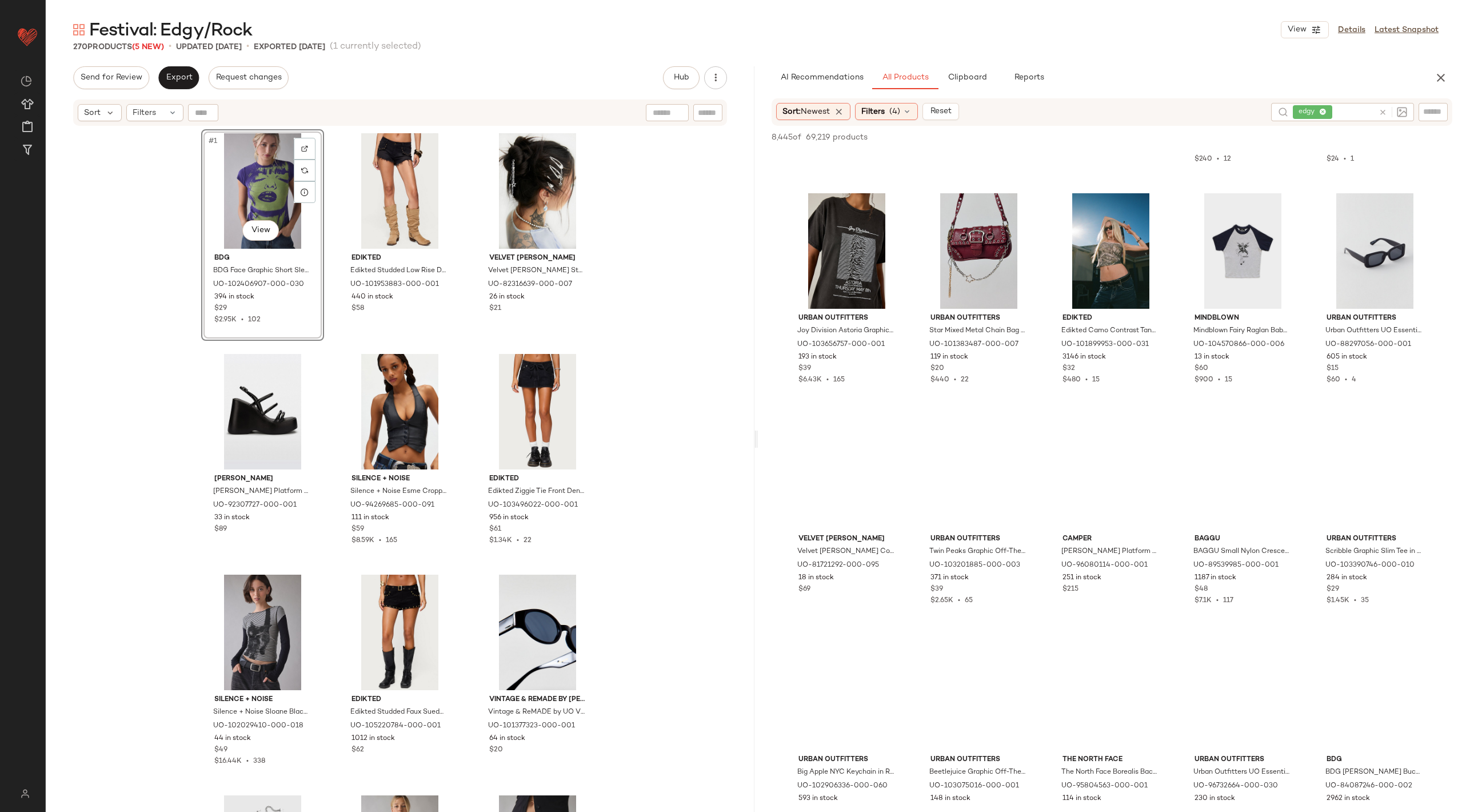
scroll to position [1499, 0]
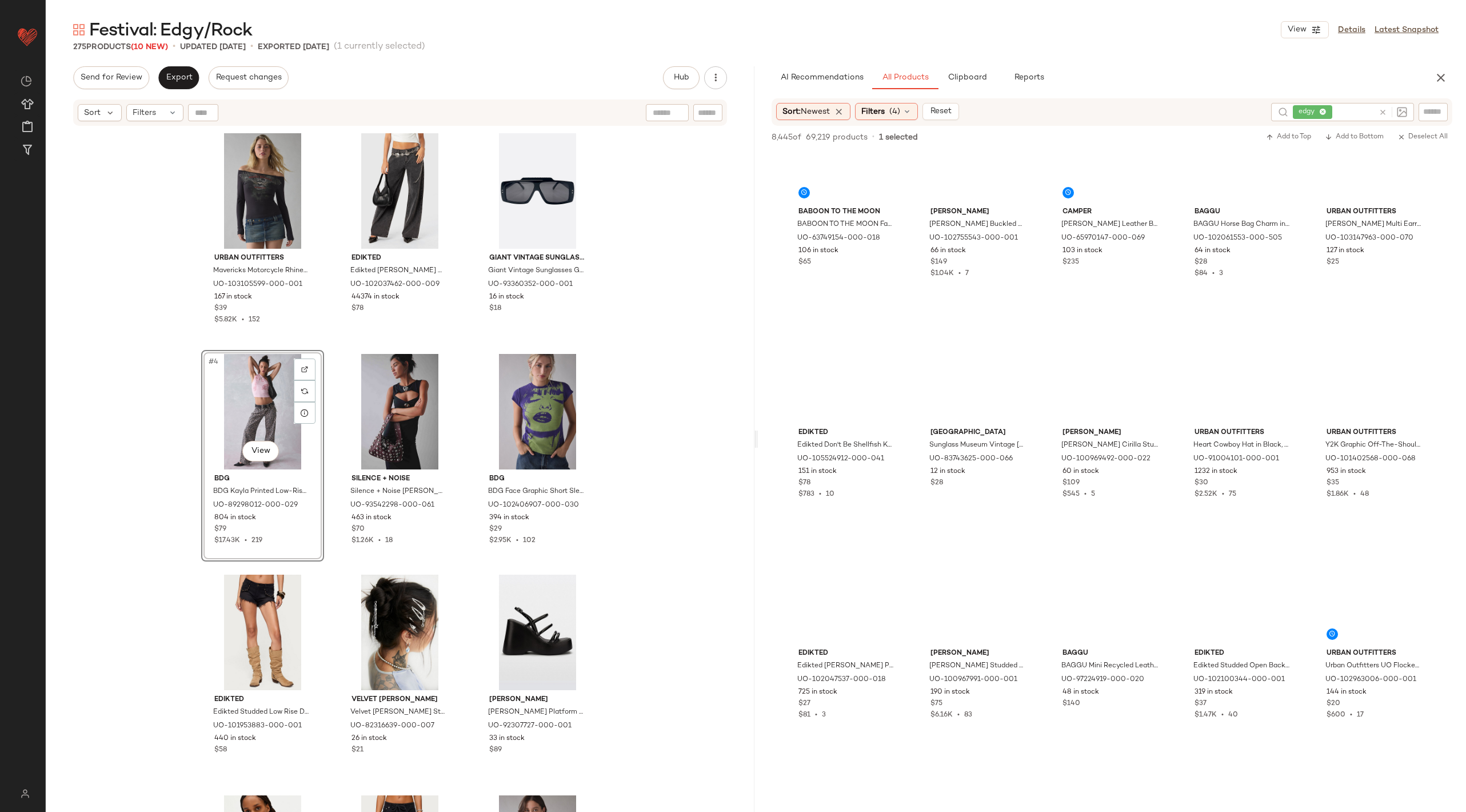
scroll to position [13570, 0]
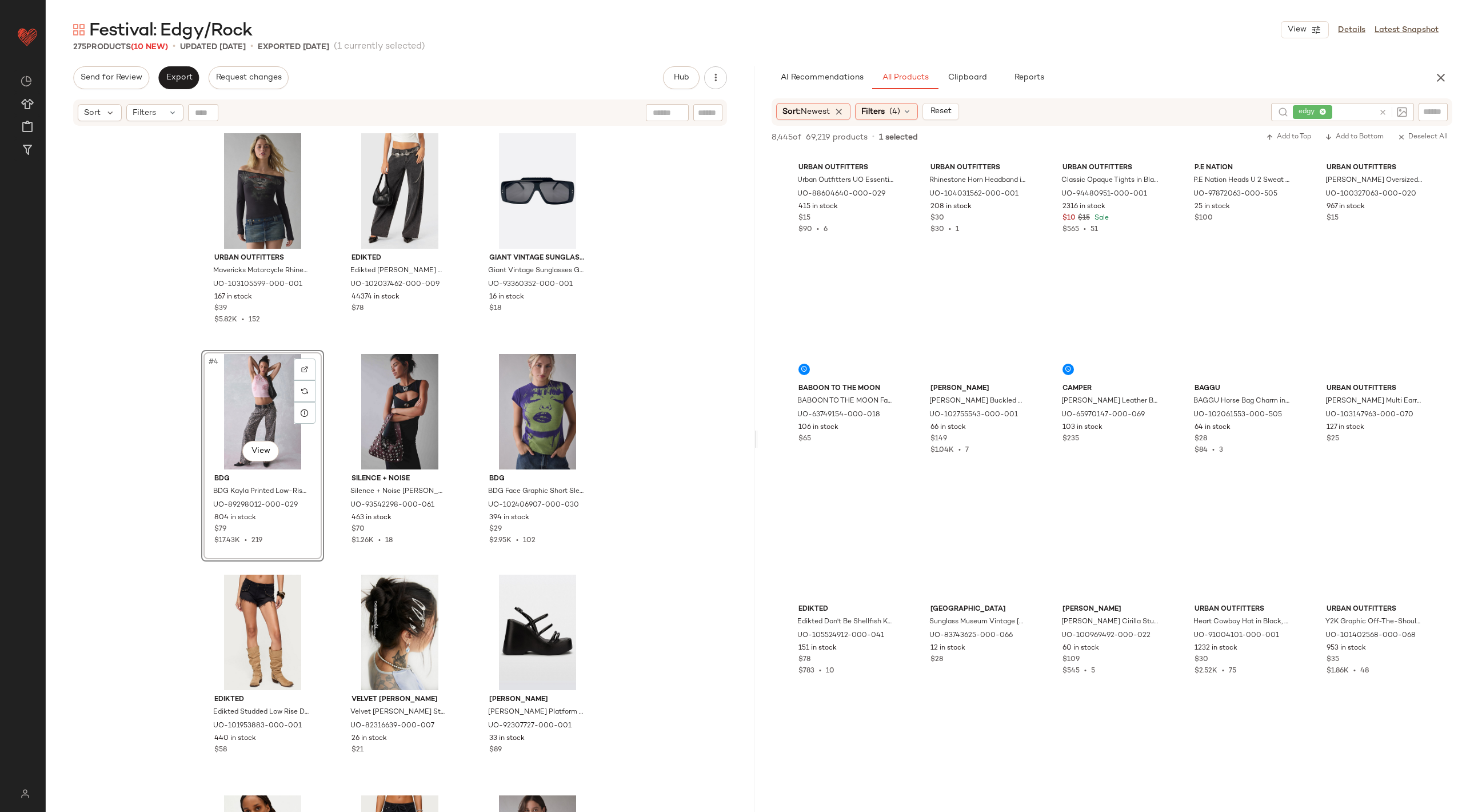
click at [1385, 110] on icon at bounding box center [1384, 113] width 9 height 9
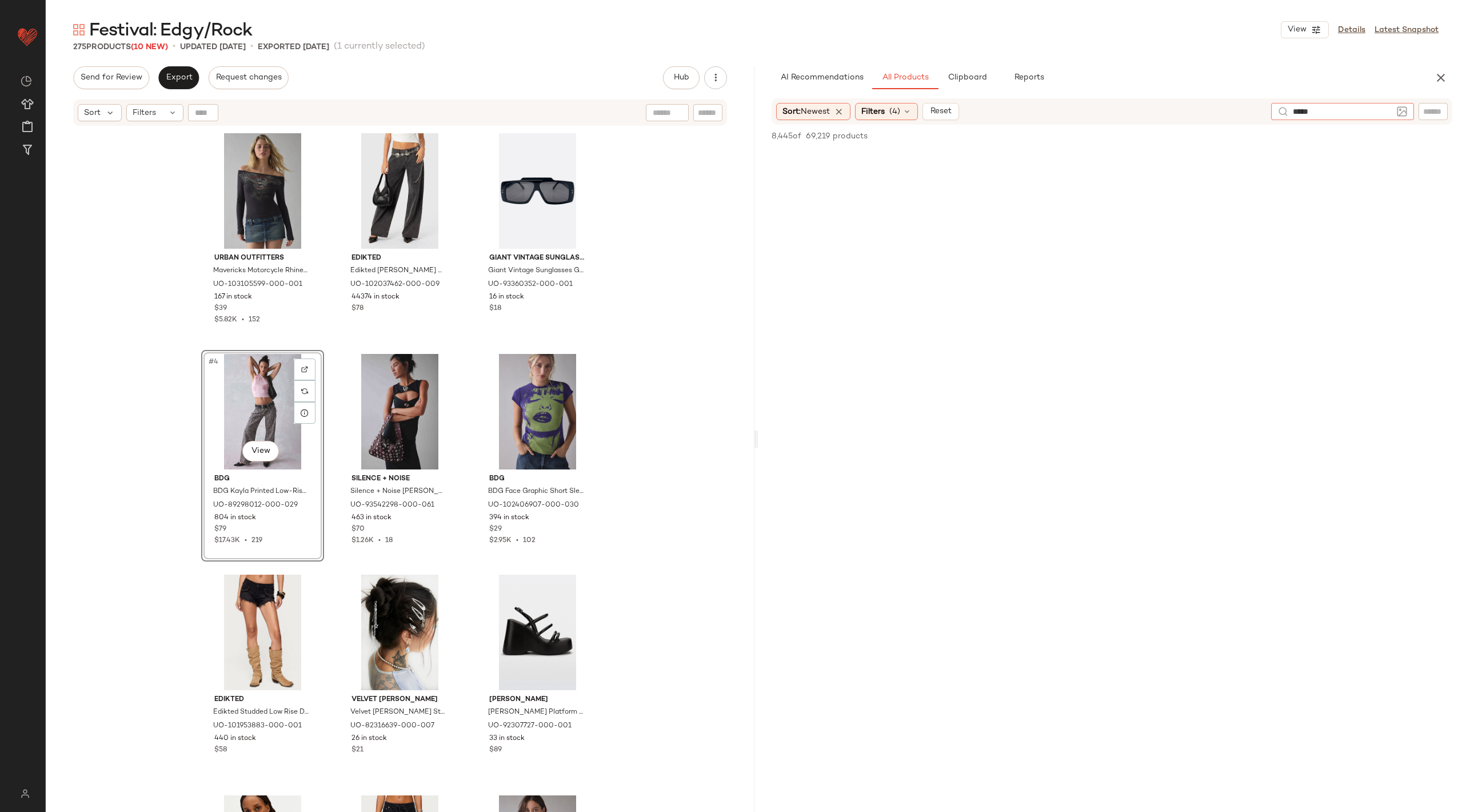
type input "****"
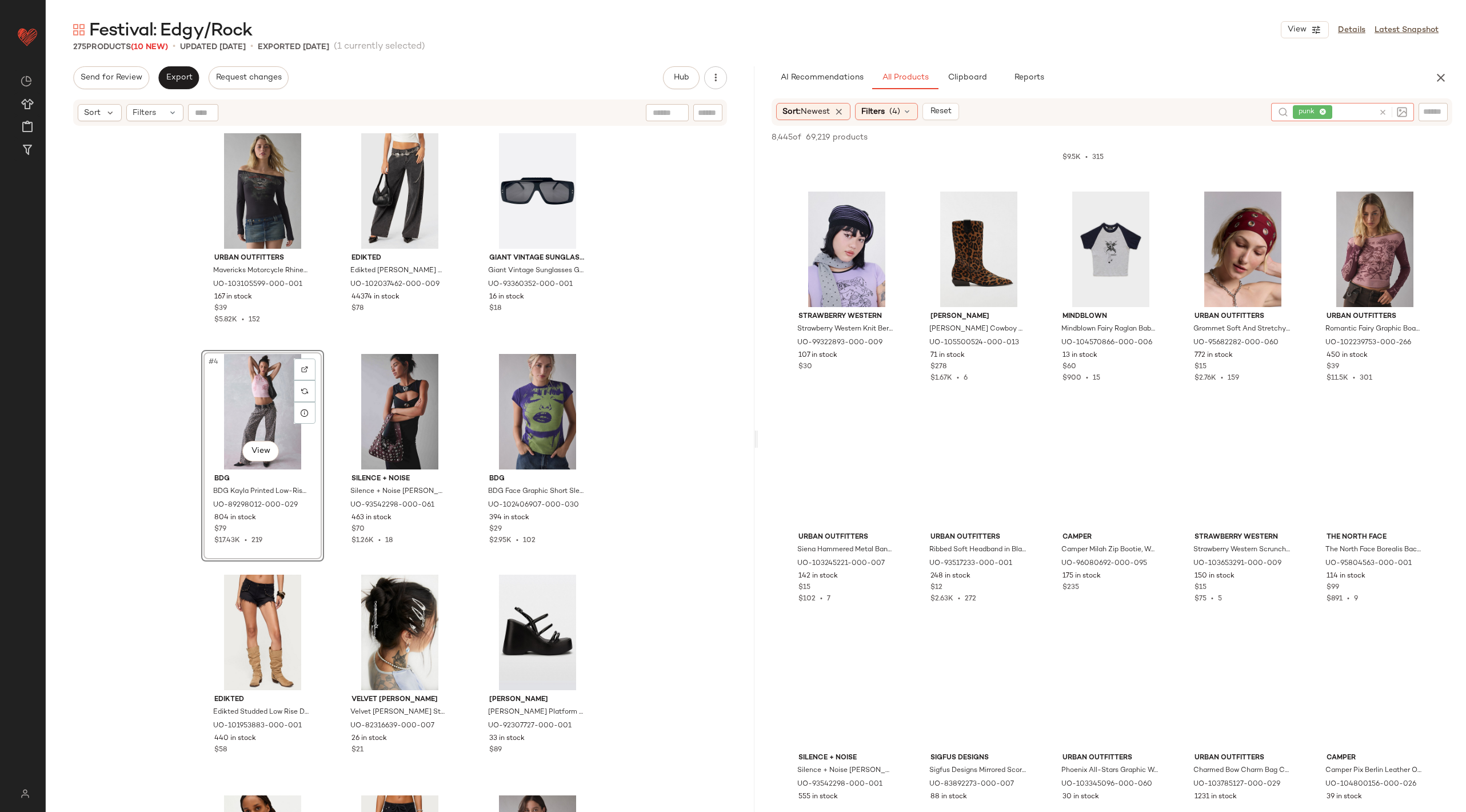
scroll to position [2170, 0]
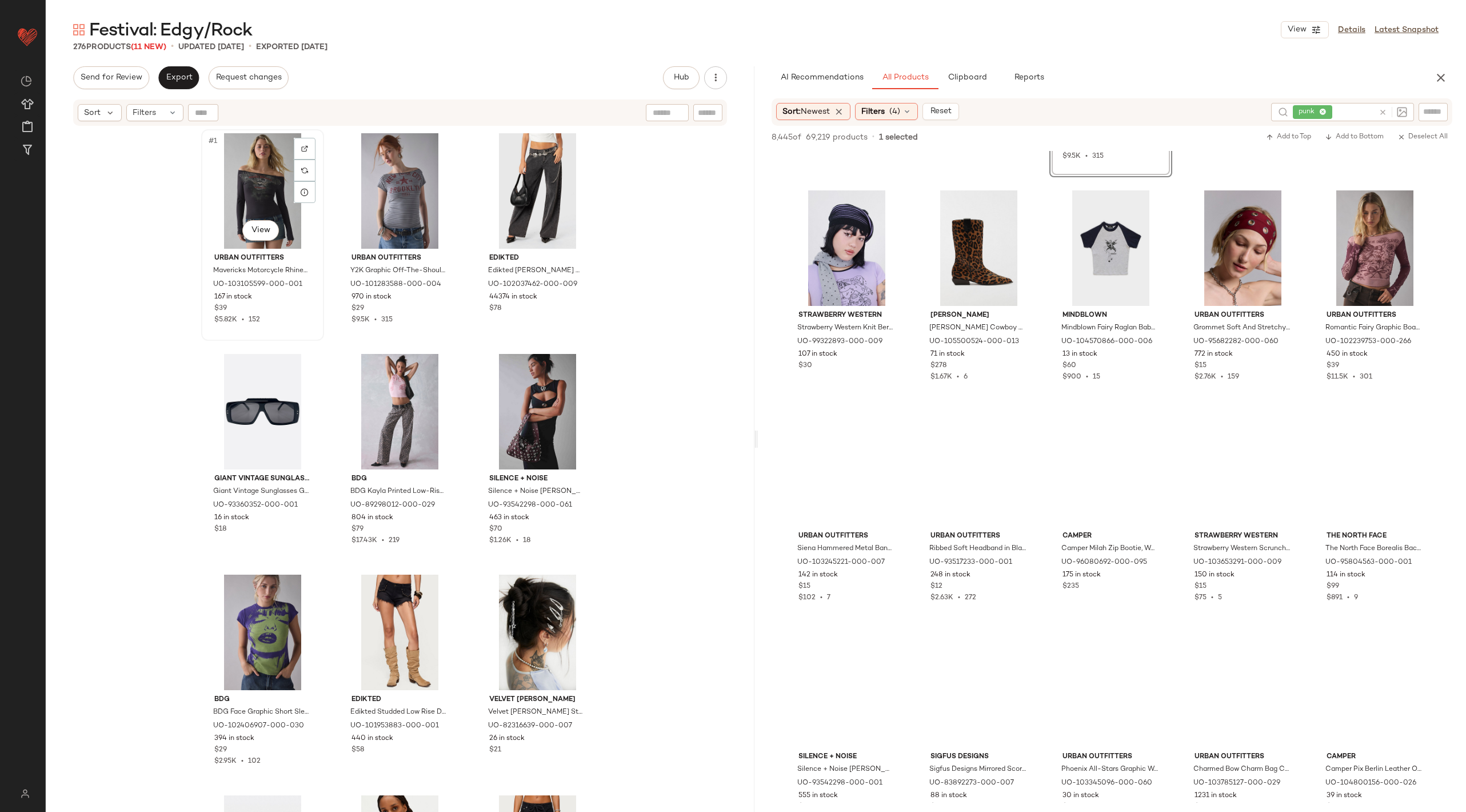
click at [250, 191] on div "#1 View" at bounding box center [262, 190] width 114 height 115
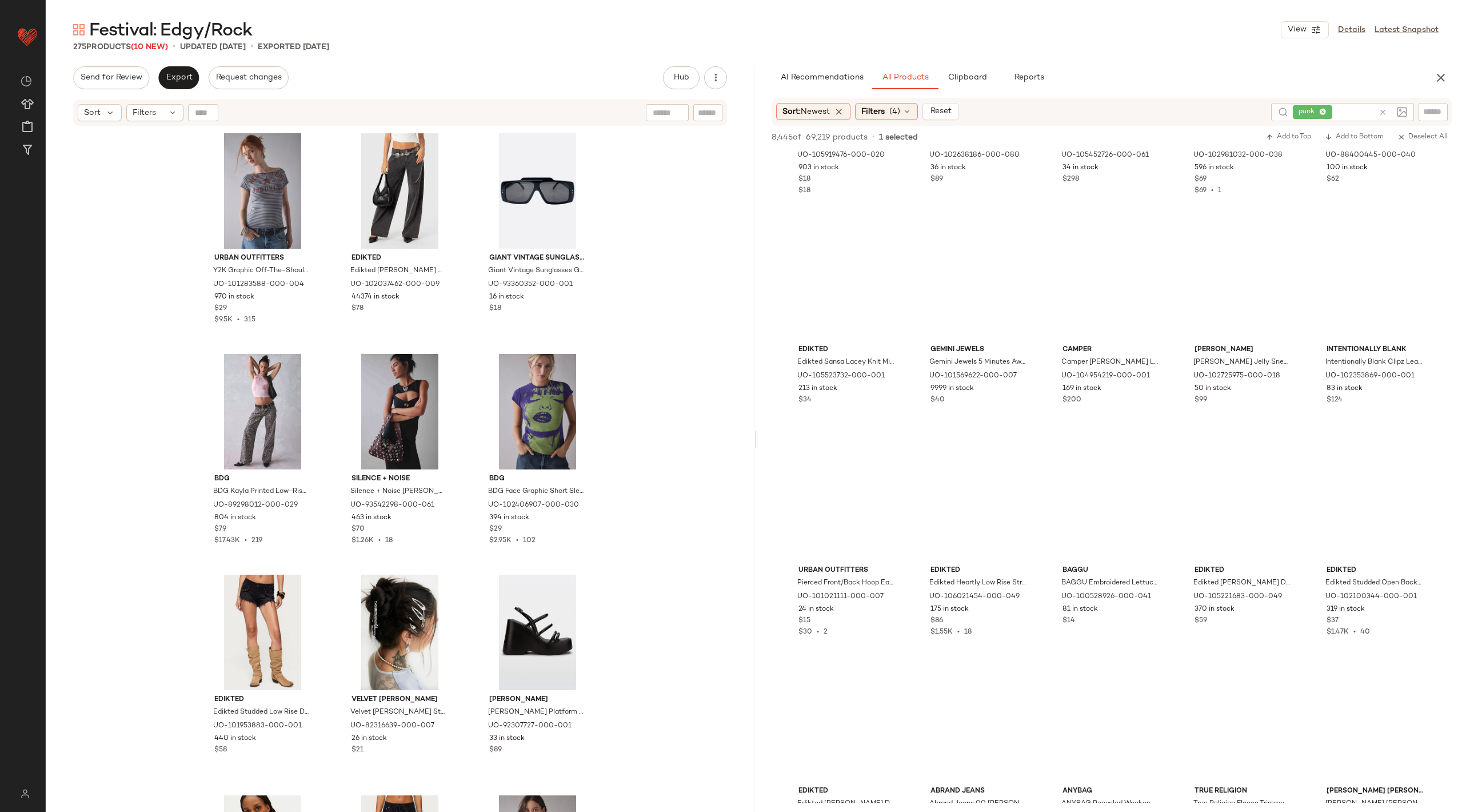
scroll to position [27731, 0]
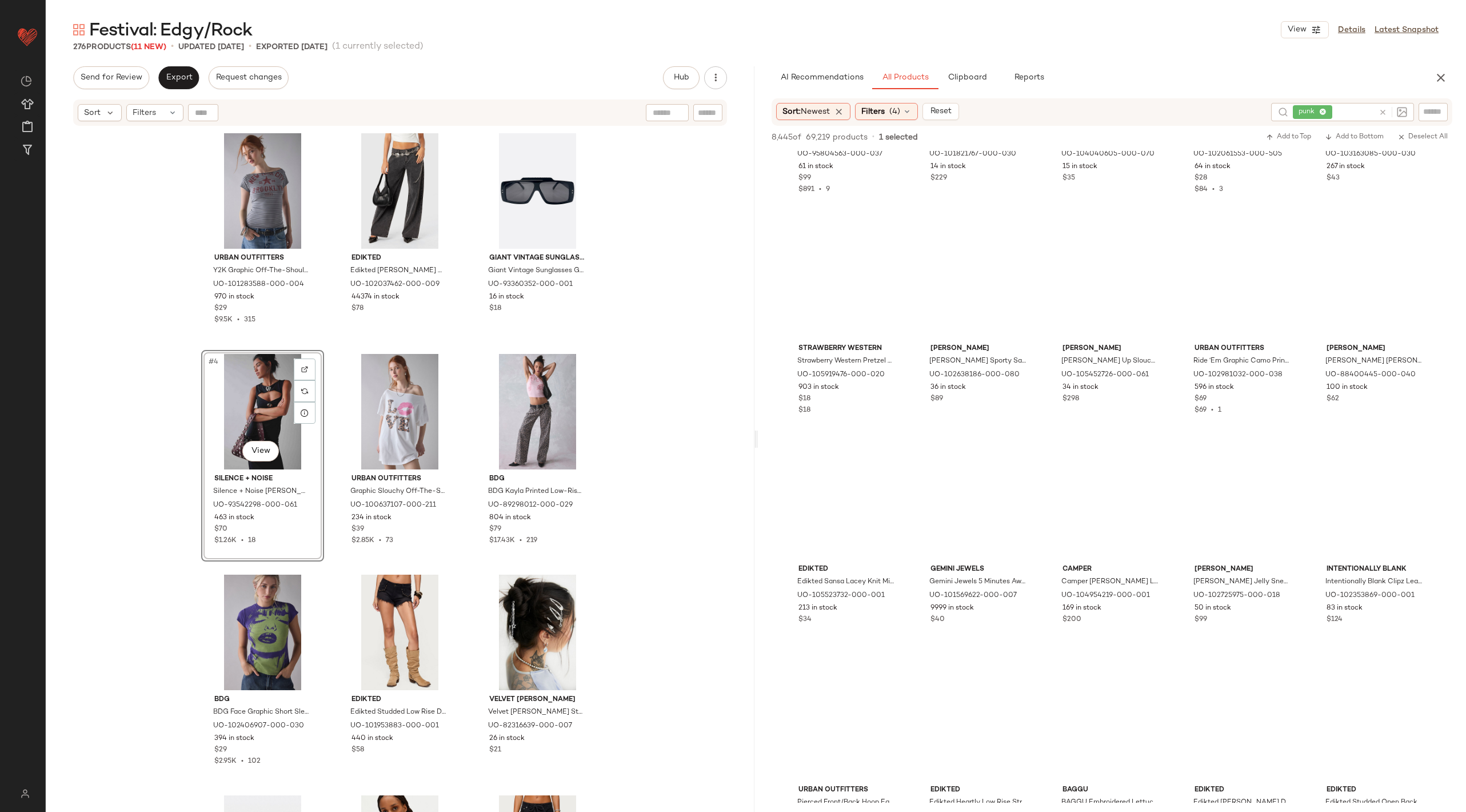
click at [672, 454] on div "Urban Outfitters Y2K Graphic Off-The-Shoulder Slim Tee in Grey, Women's at Urba…" at bounding box center [400, 484] width 709 height 714
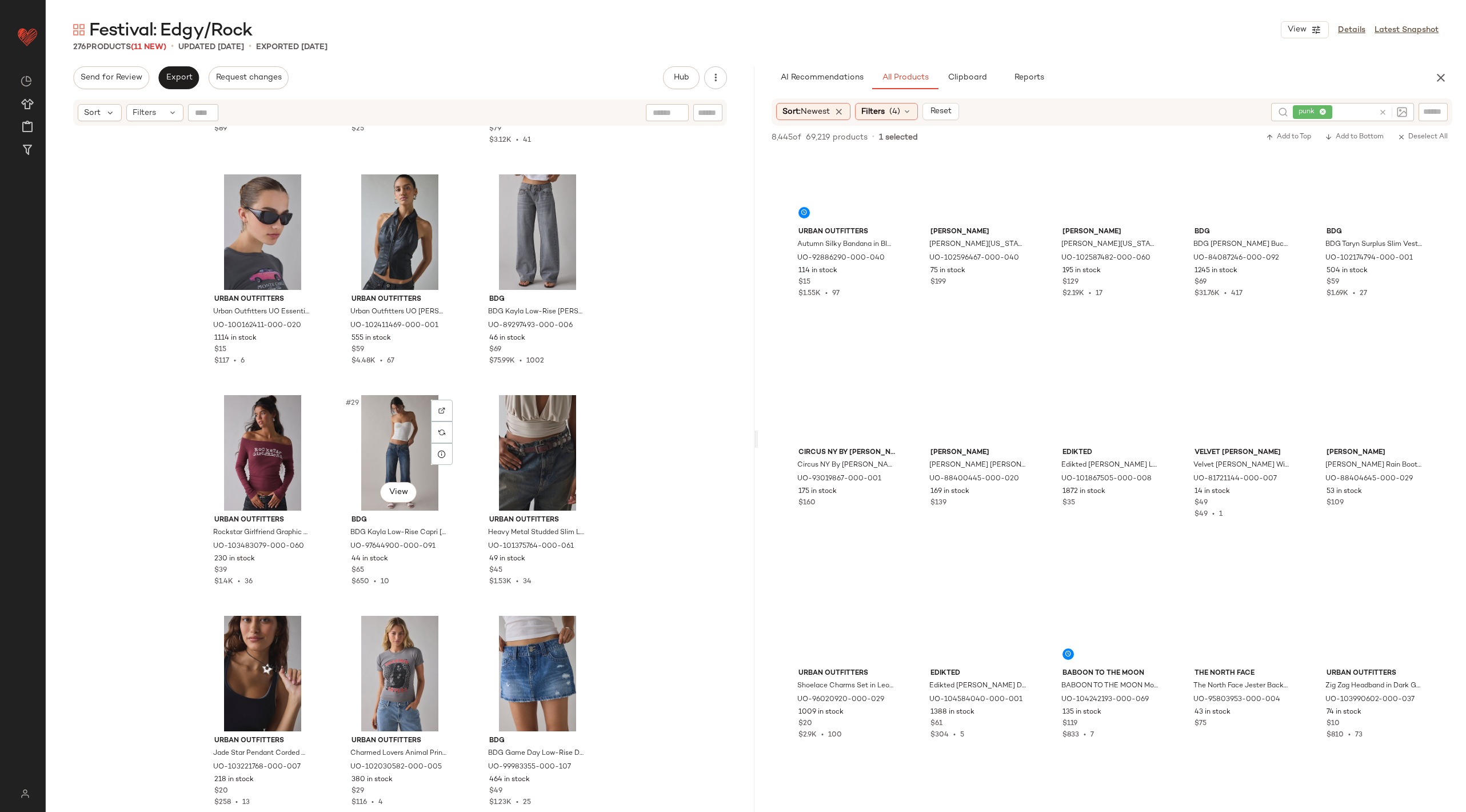
scroll to position [1734, 0]
click at [436, 214] on div at bounding box center [442, 211] width 21 height 21
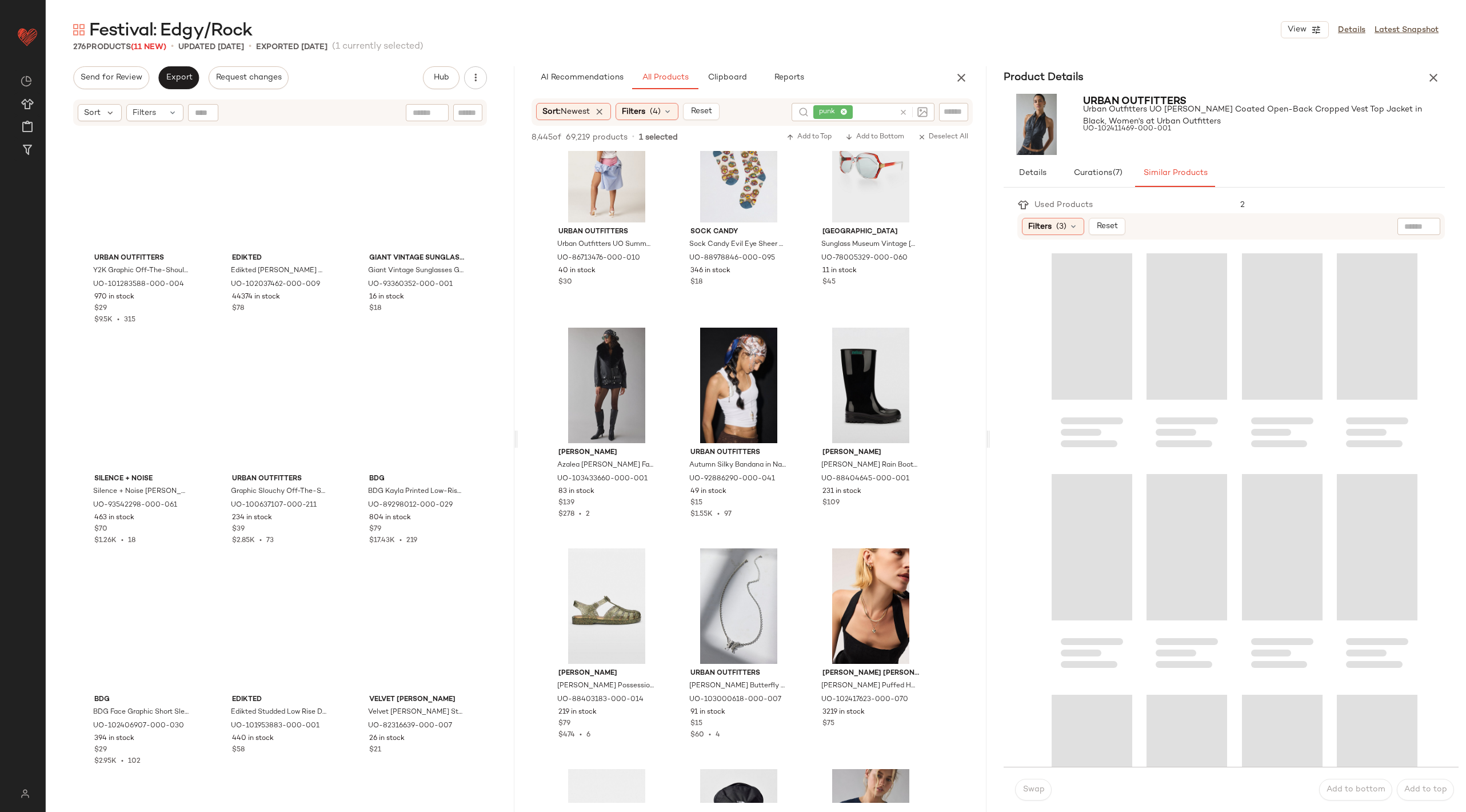
scroll to position [35127, 0]
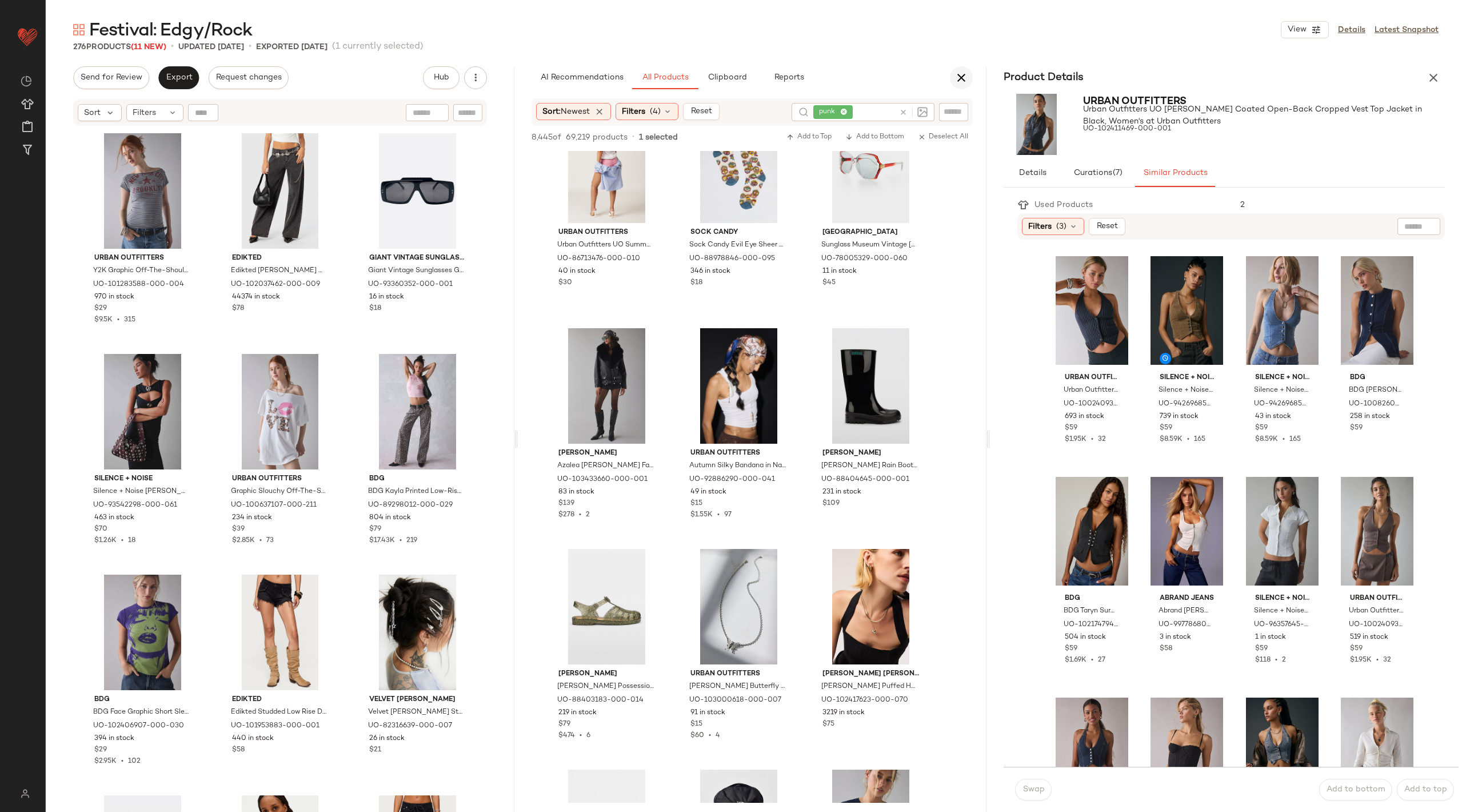
click at [964, 72] on icon "button" at bounding box center [961, 77] width 13 height 13
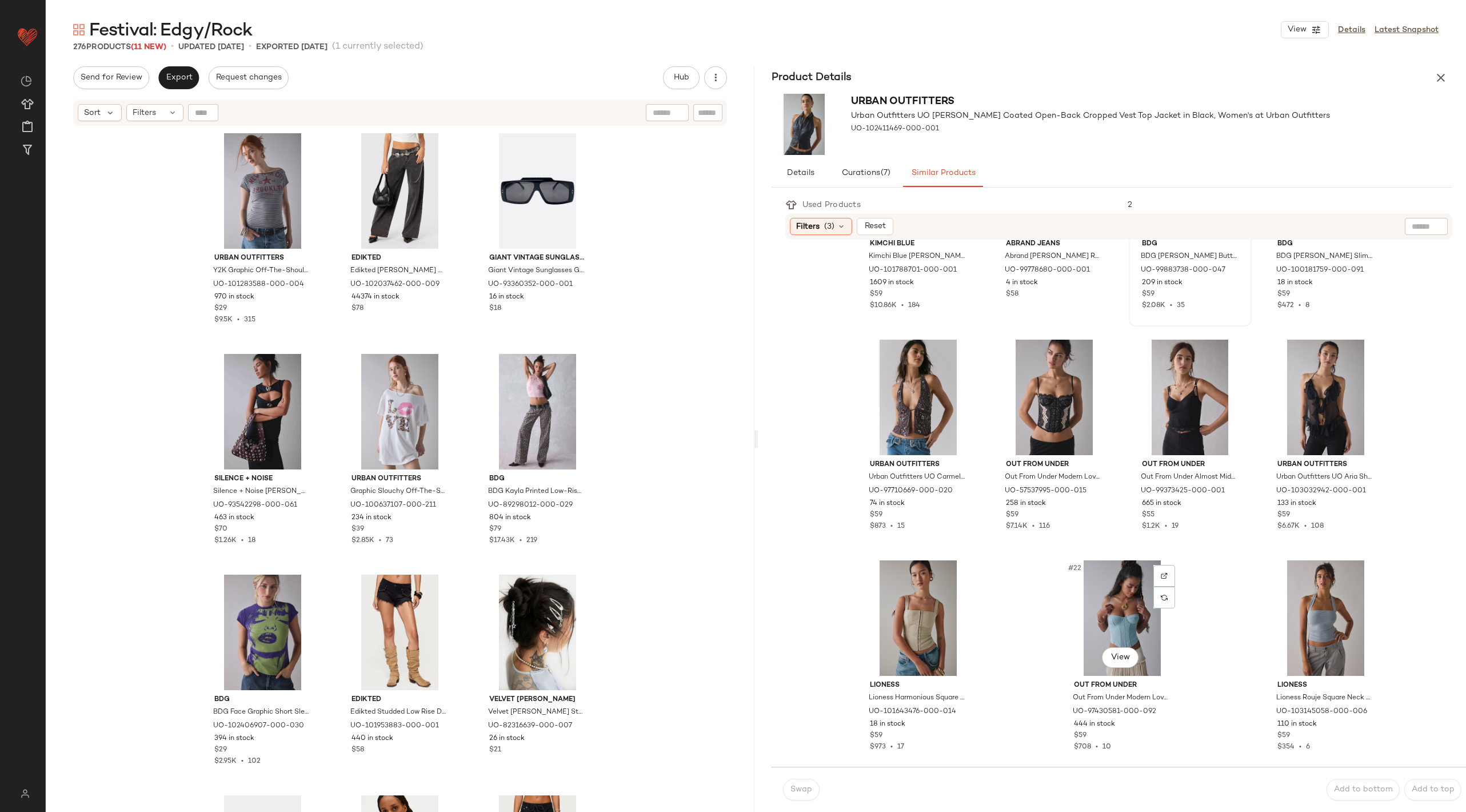
scroll to position [0, 0]
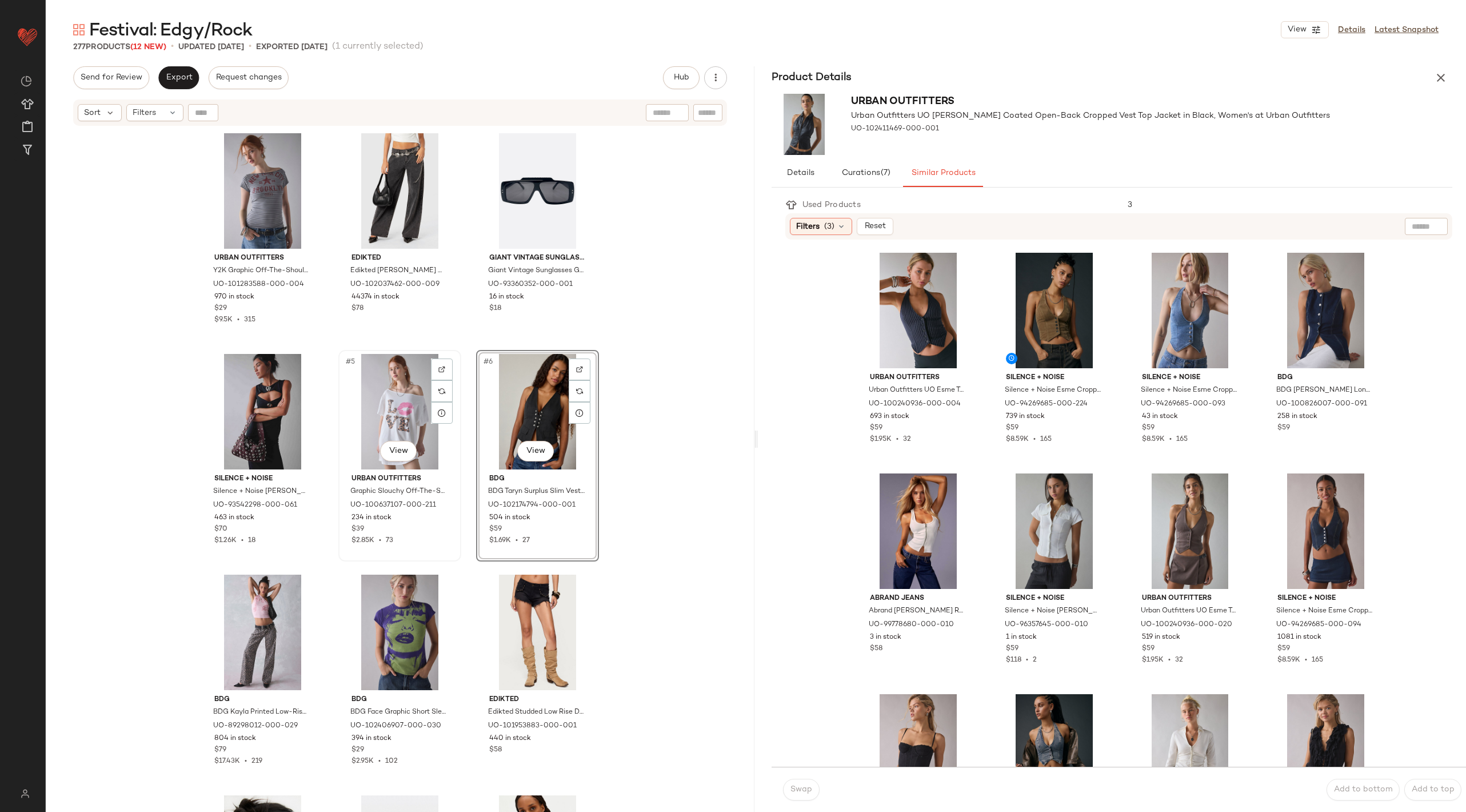
click at [381, 395] on div "#5 View" at bounding box center [400, 411] width 114 height 115
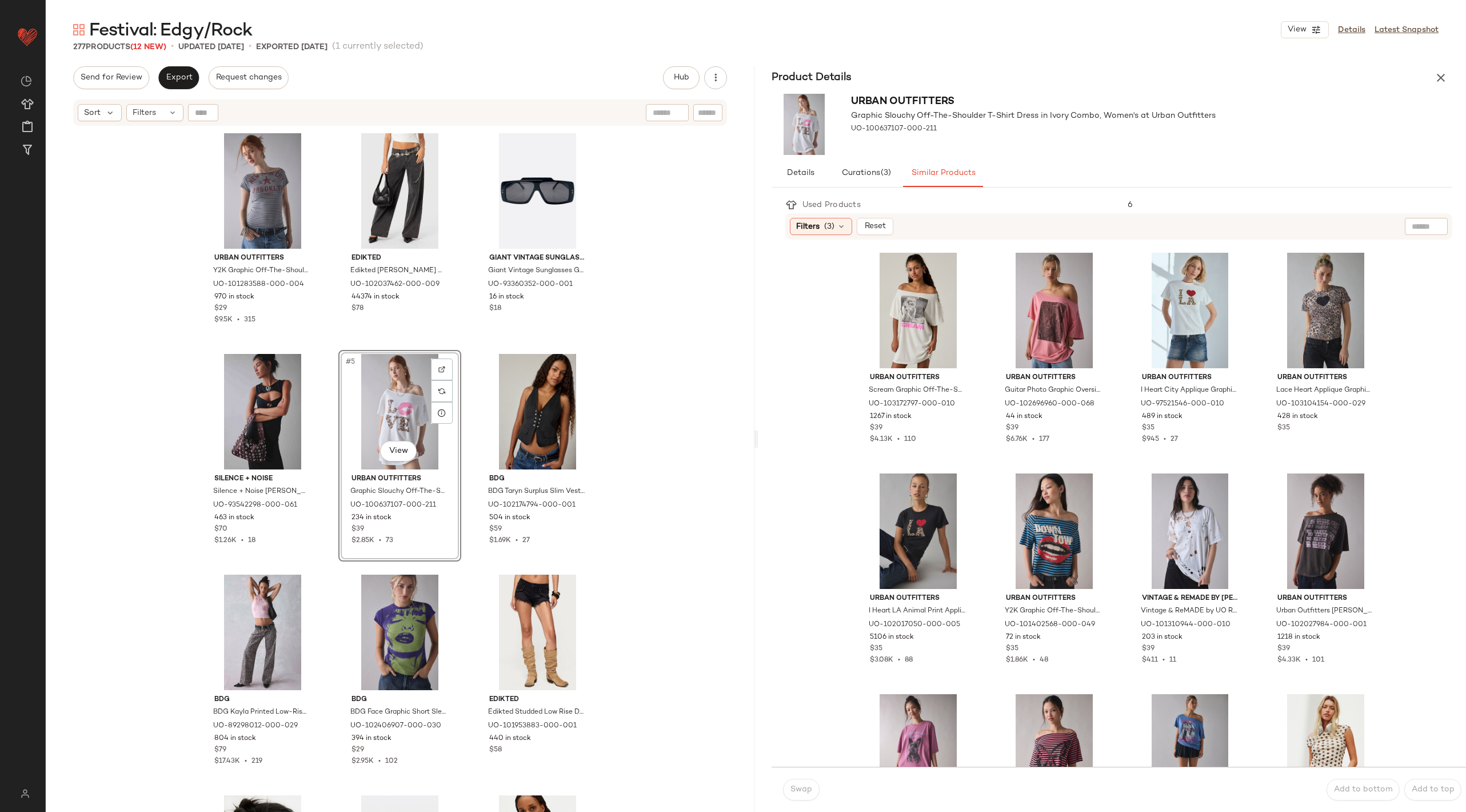
click at [617, 385] on div "Urban Outfitters Y2K Graphic Off-The-Shoulder Slim Tee in Grey, Women's at Urba…" at bounding box center [400, 484] width 709 height 714
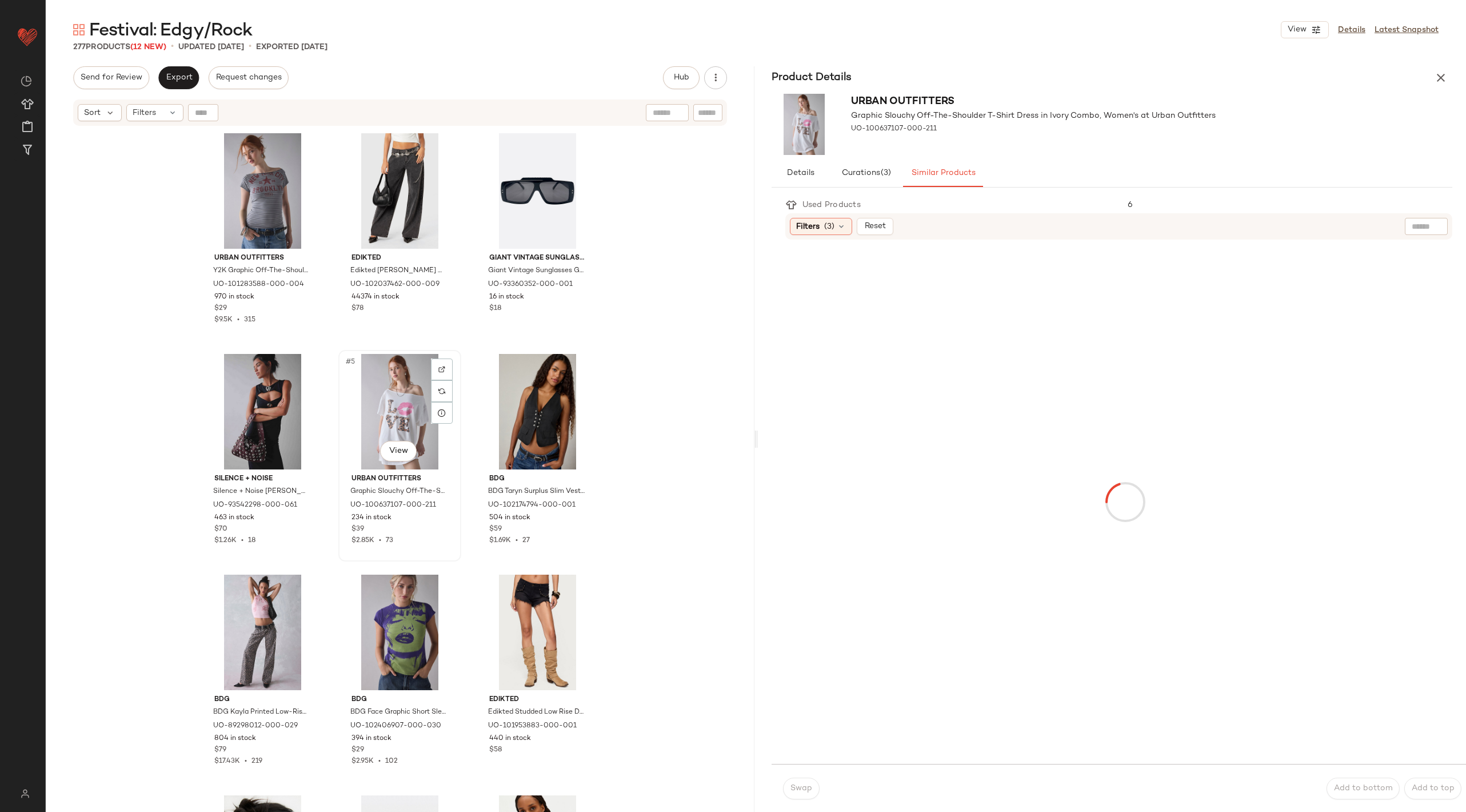
click at [363, 407] on div "#5 View" at bounding box center [400, 411] width 114 height 115
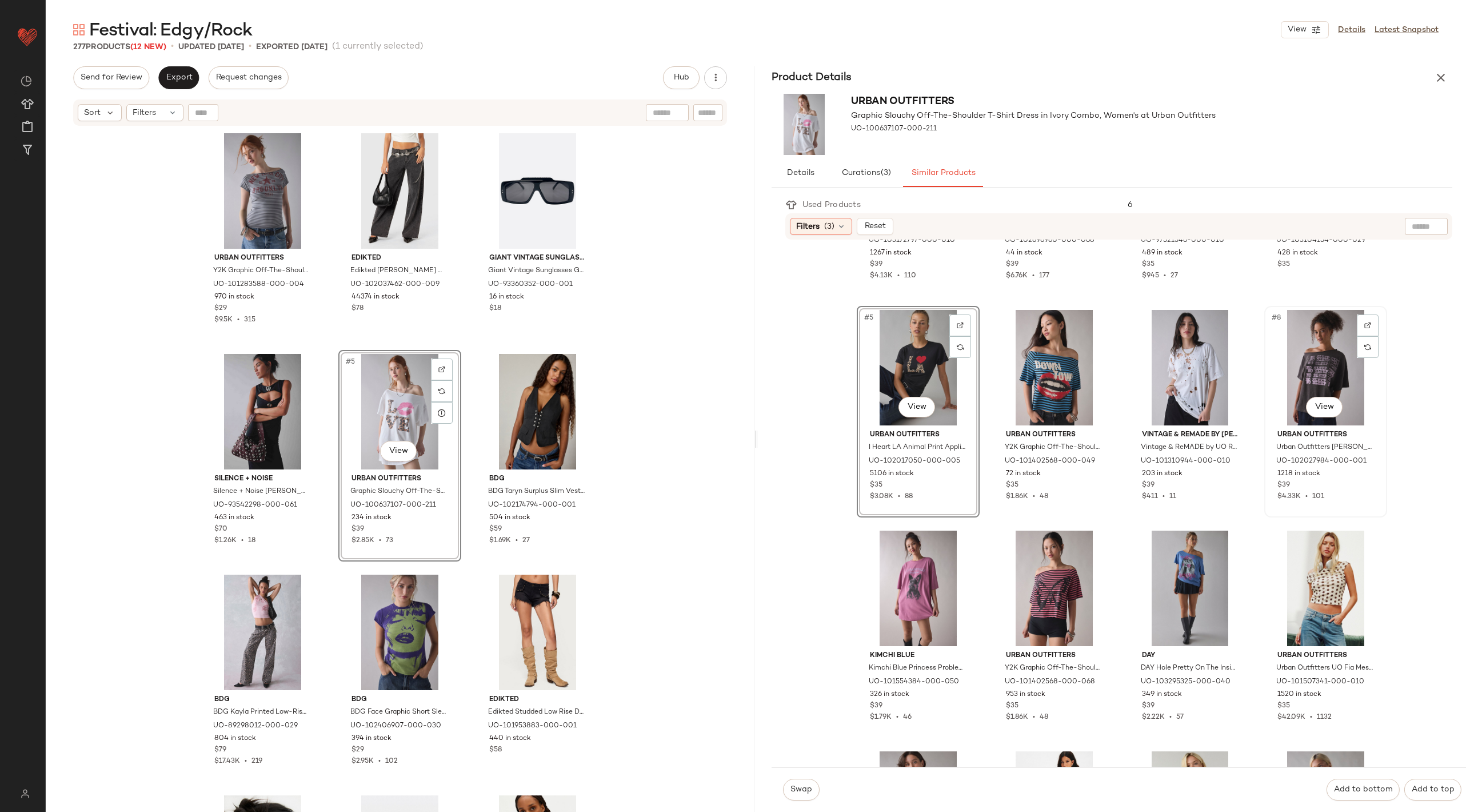
scroll to position [564, 0]
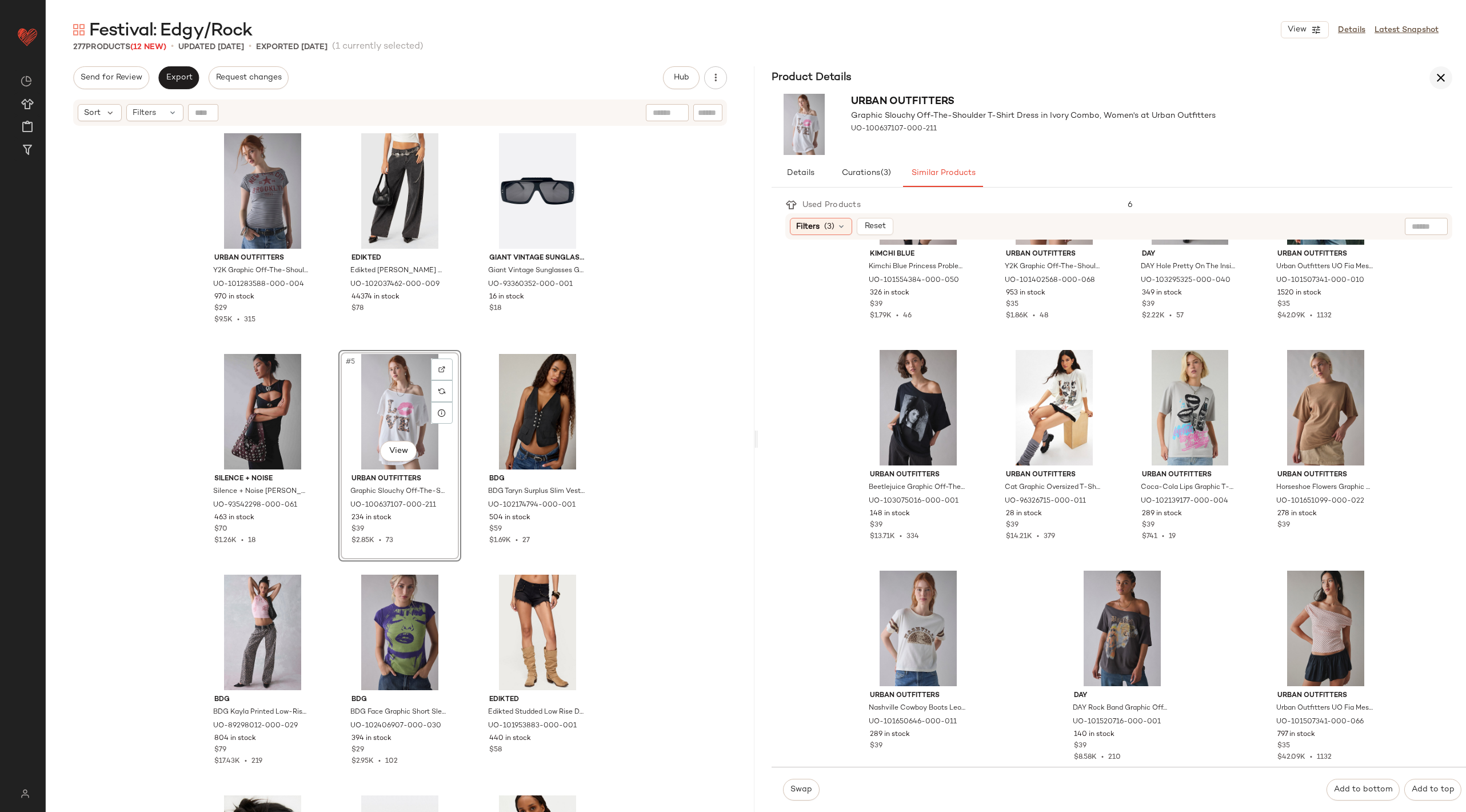
click at [1439, 83] on icon "button" at bounding box center [1441, 77] width 13 height 13
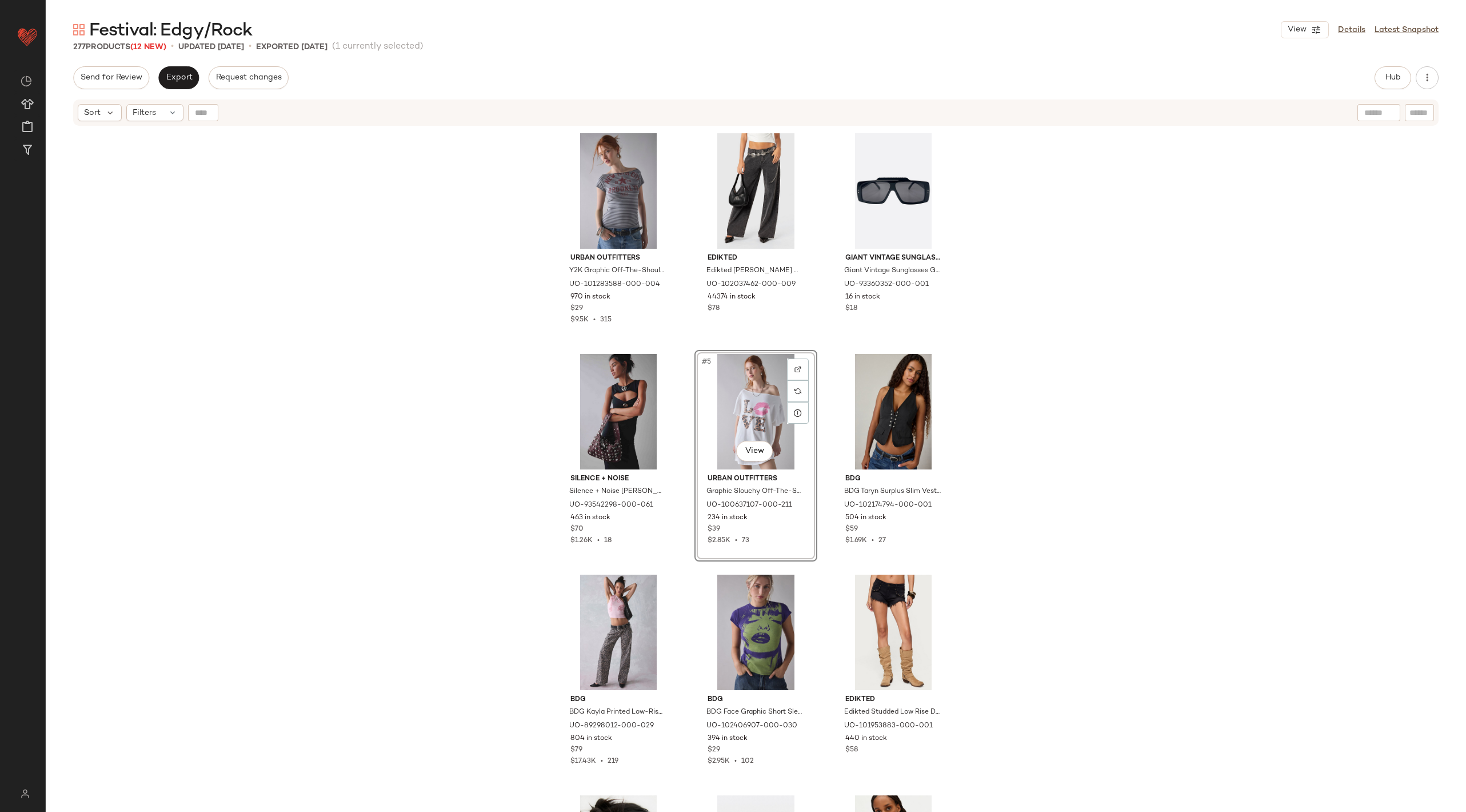
click at [779, 404] on div "#5 View" at bounding box center [756, 411] width 114 height 115
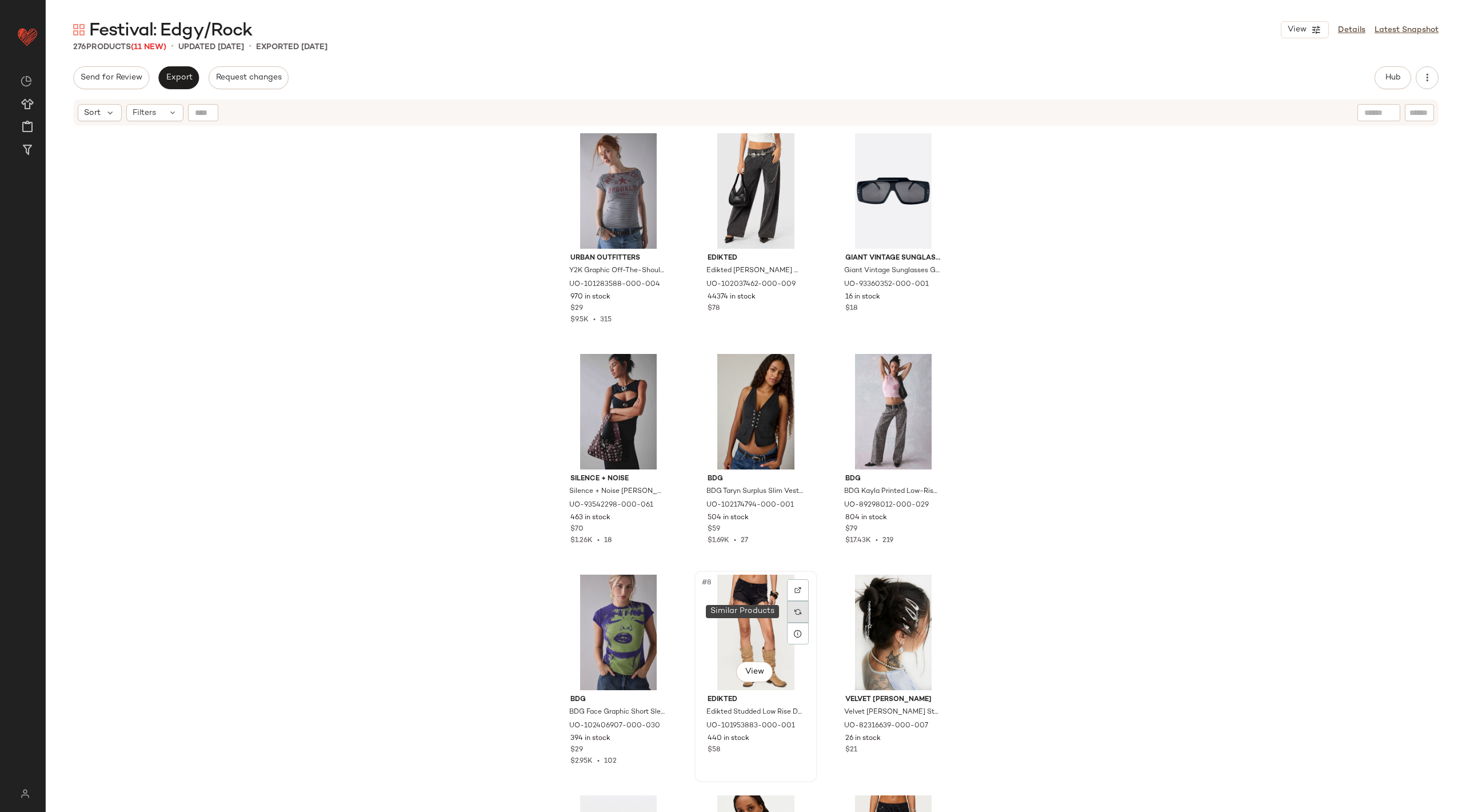
click at [794, 608] on img at bounding box center [798, 612] width 7 height 7
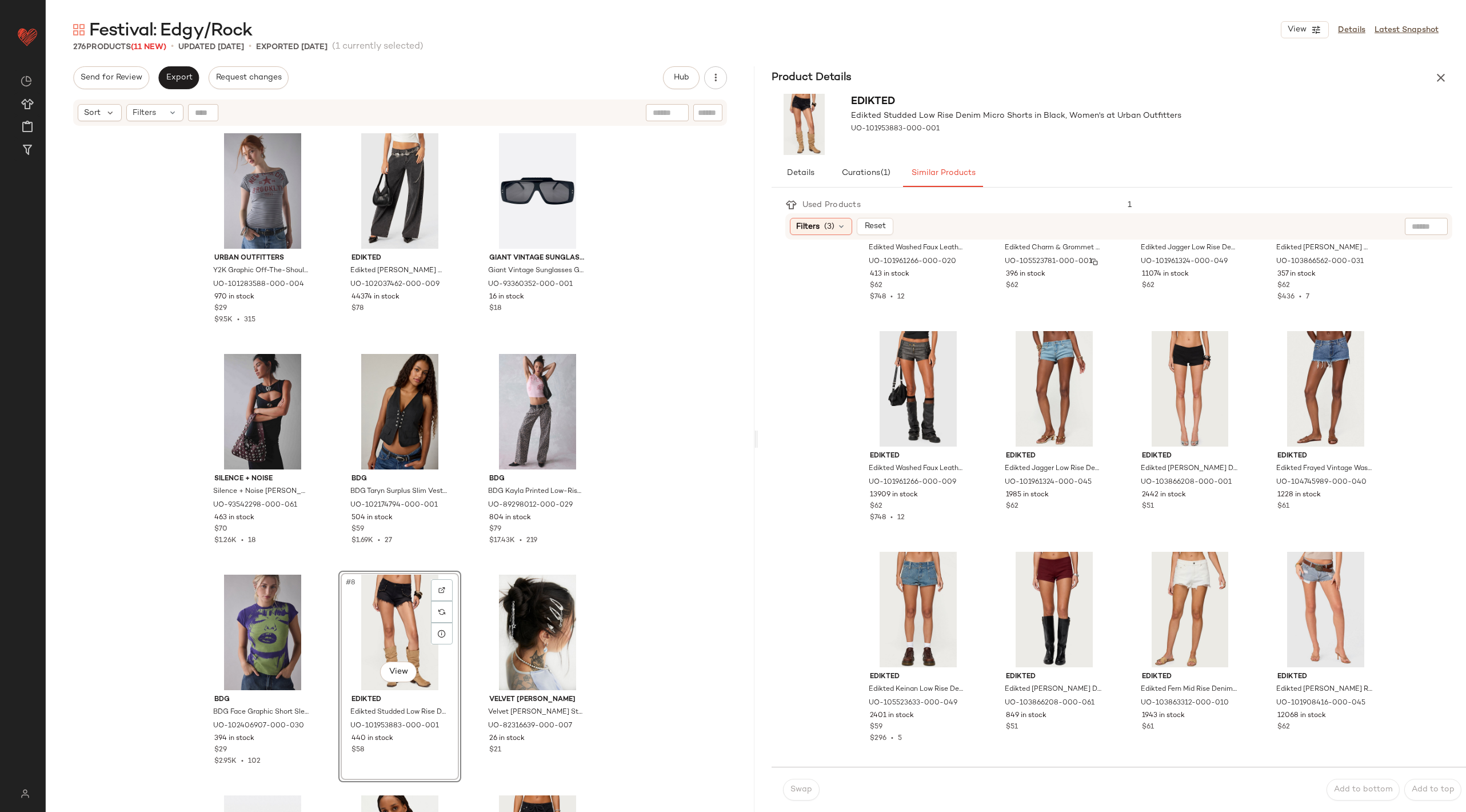
scroll to position [583, 0]
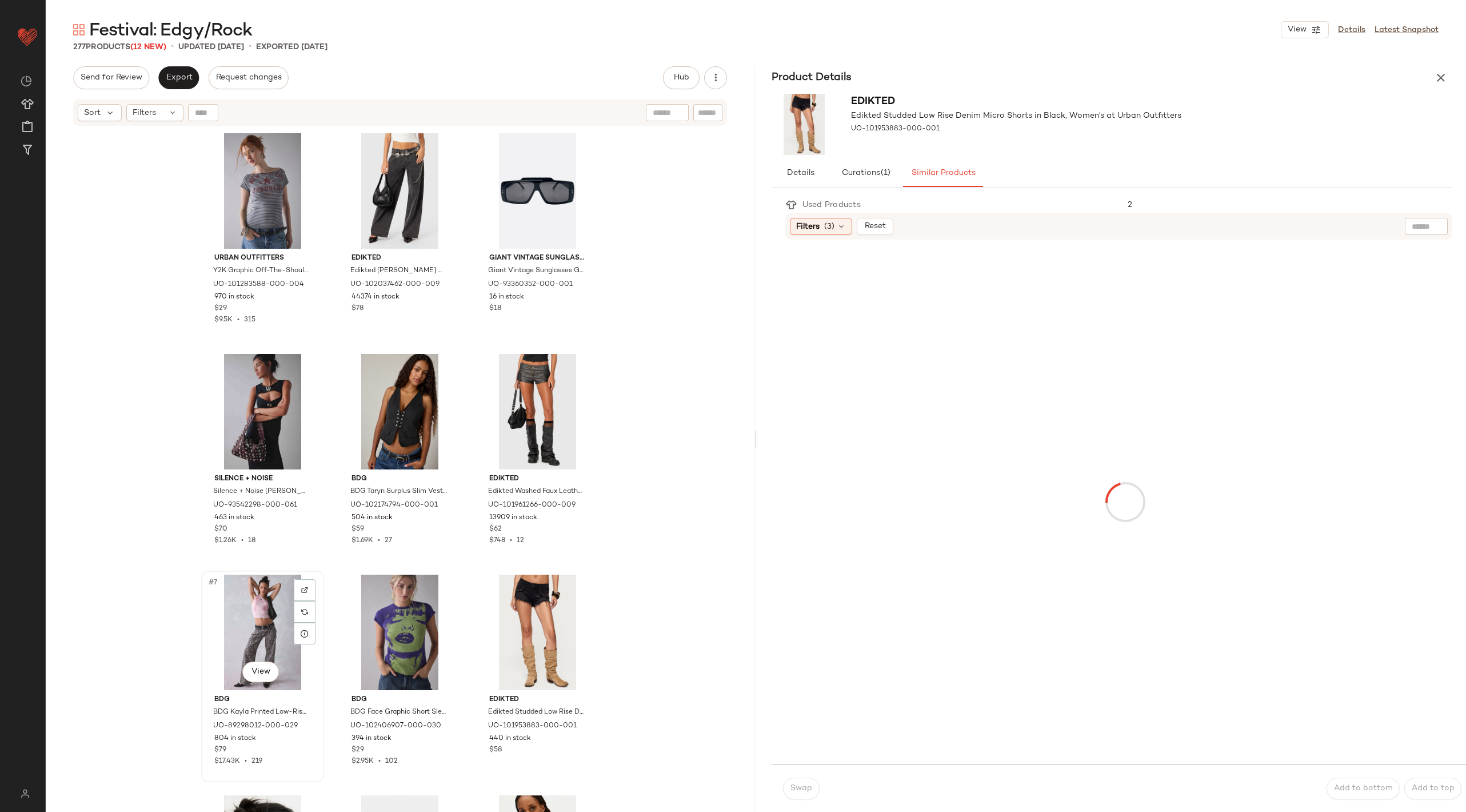
click at [251, 606] on div "#7 View" at bounding box center [262, 631] width 114 height 115
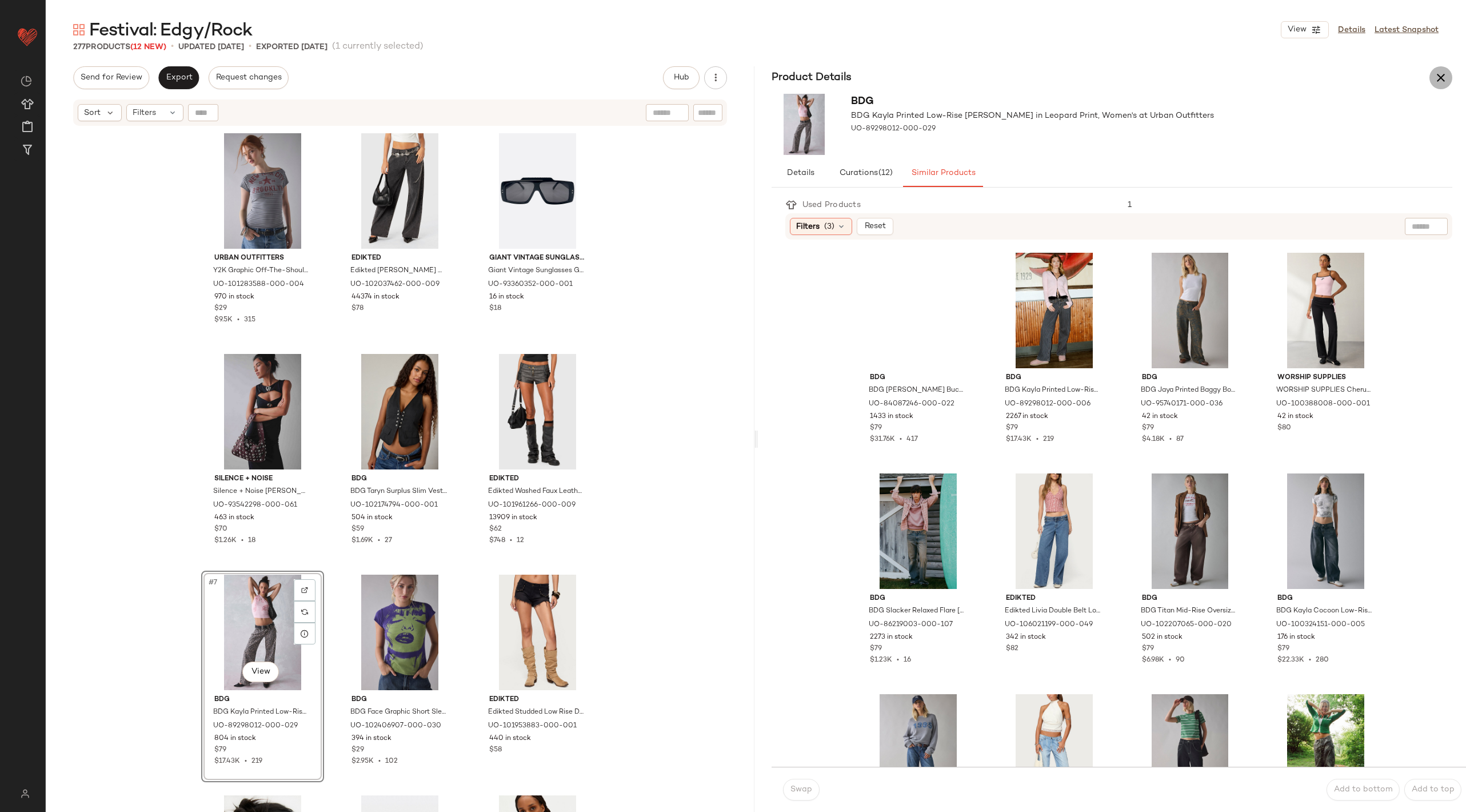
click at [1447, 79] on icon "button" at bounding box center [1441, 77] width 13 height 13
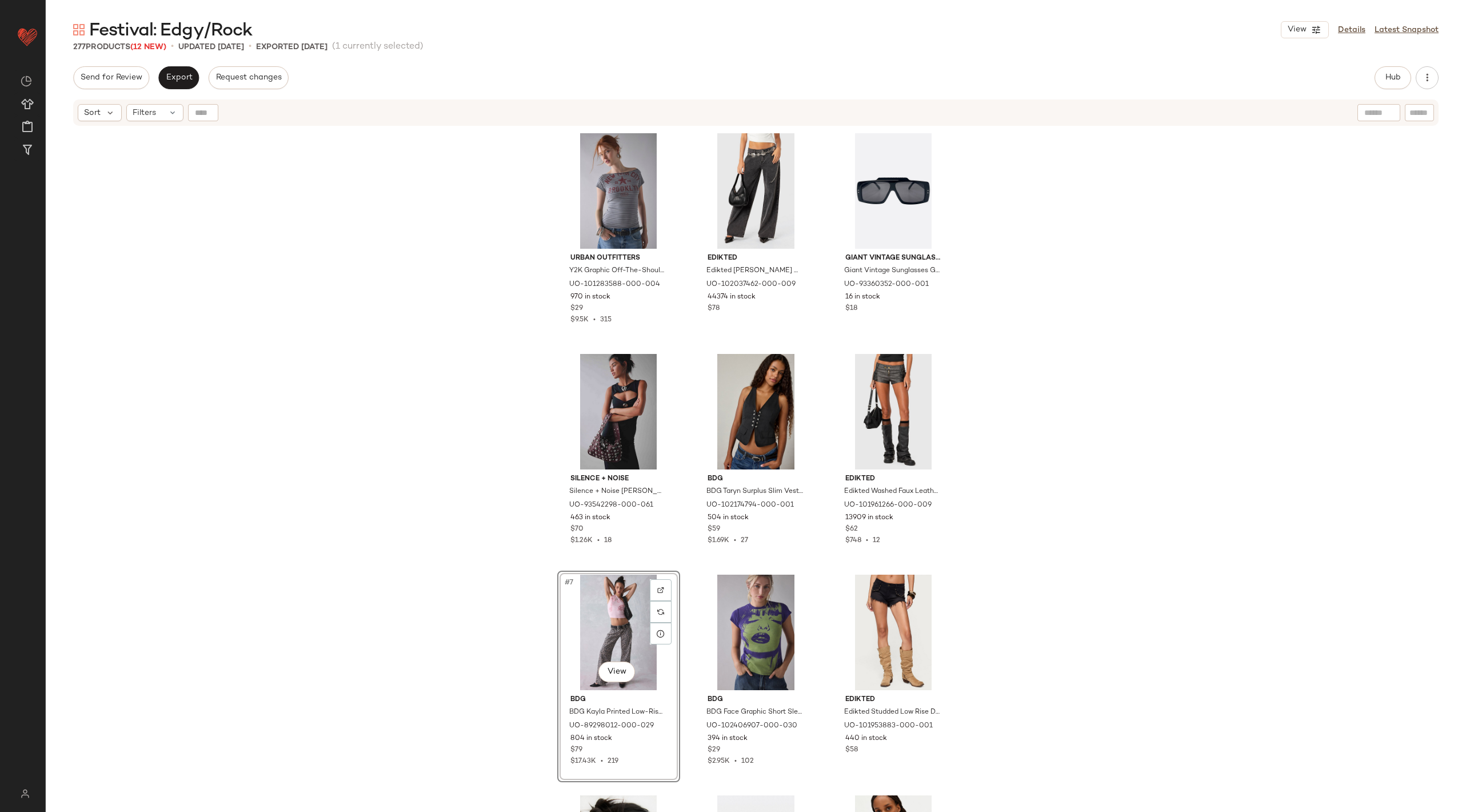
click at [606, 595] on div "#7 View" at bounding box center [619, 631] width 114 height 115
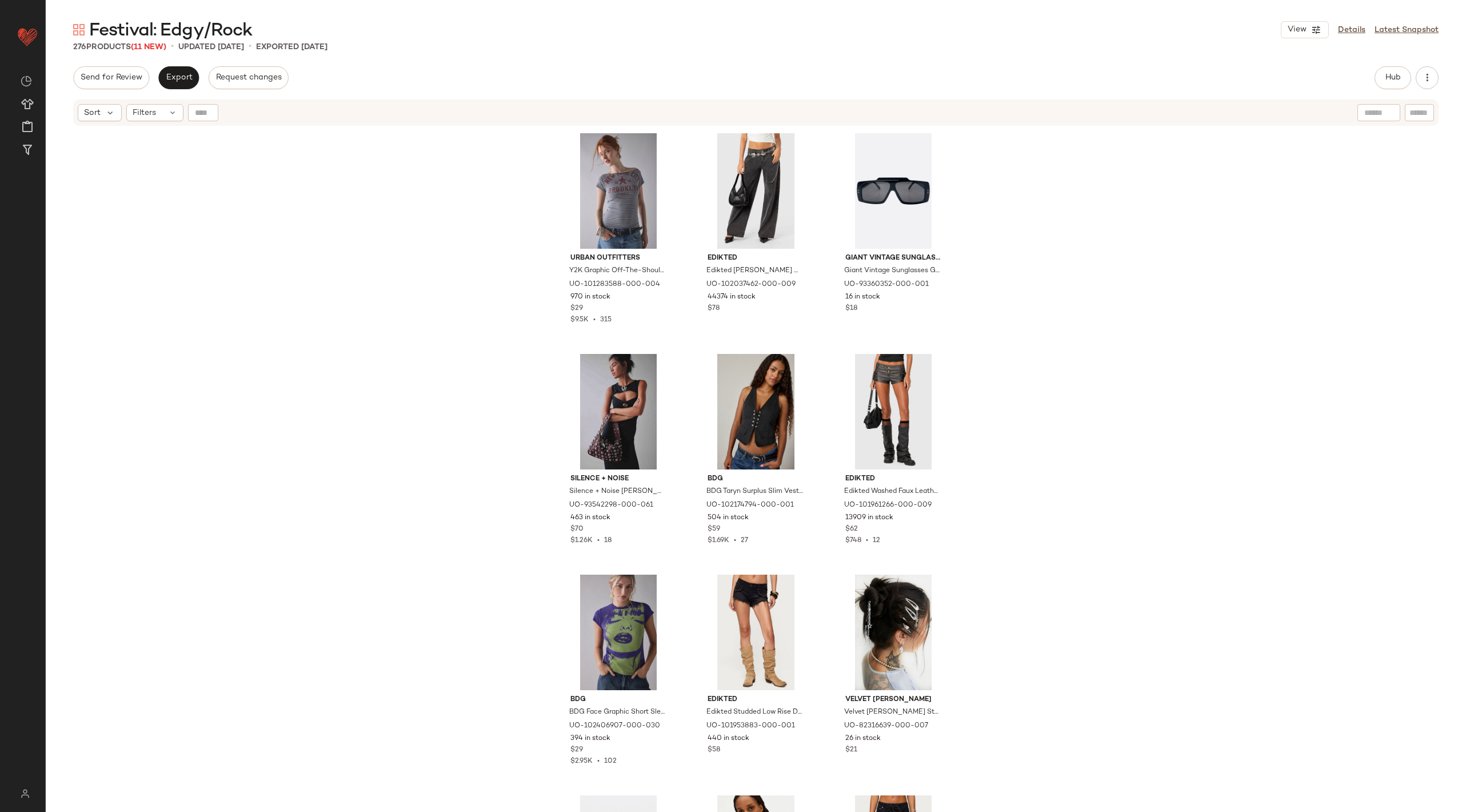
click at [1155, 620] on div "Urban Outfitters Y2K Graphic Off-The-Shoulder Slim Tee in Grey, Women's at Urba…" at bounding box center [756, 484] width 1420 height 714
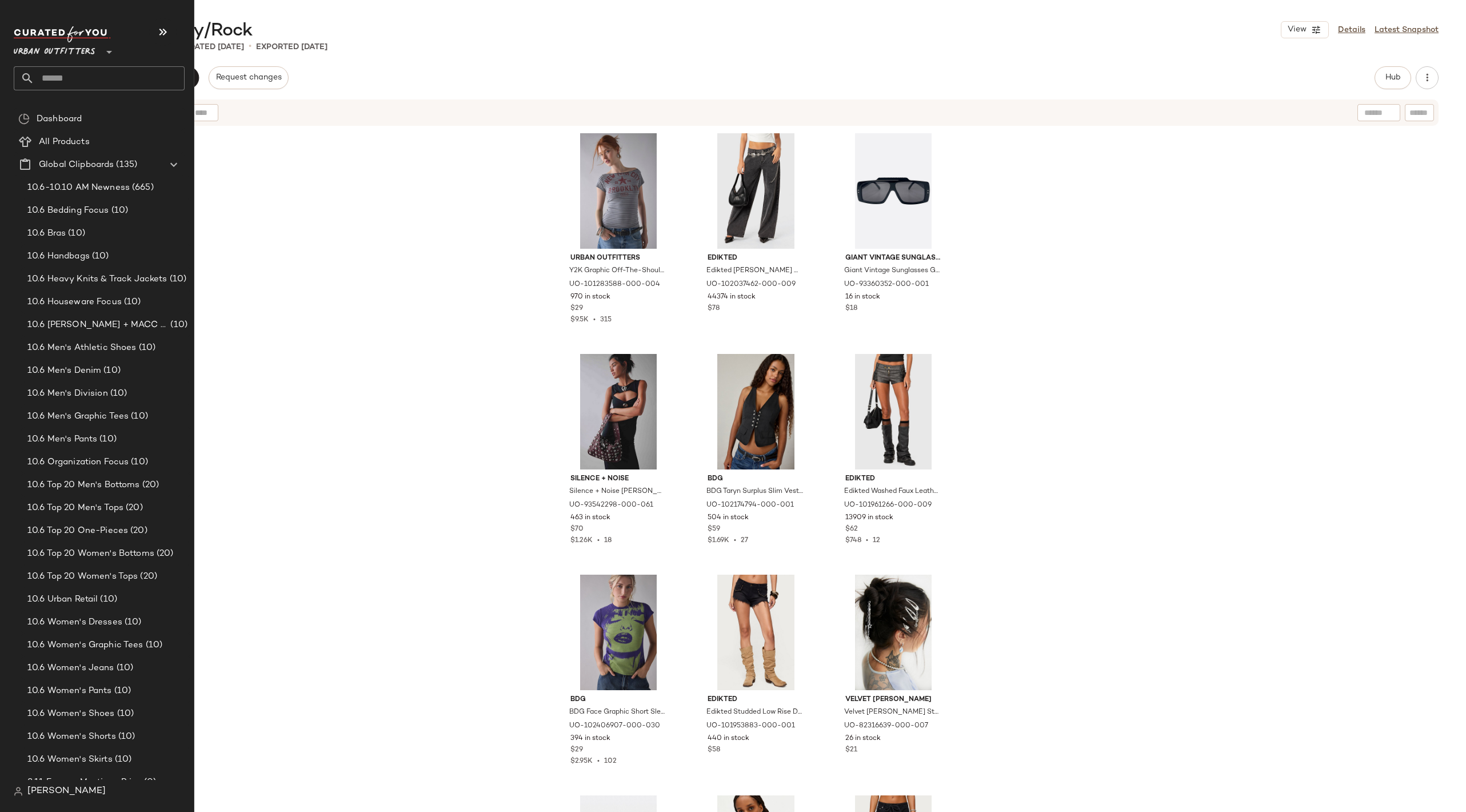
click at [64, 77] on input "text" at bounding box center [109, 78] width 150 height 24
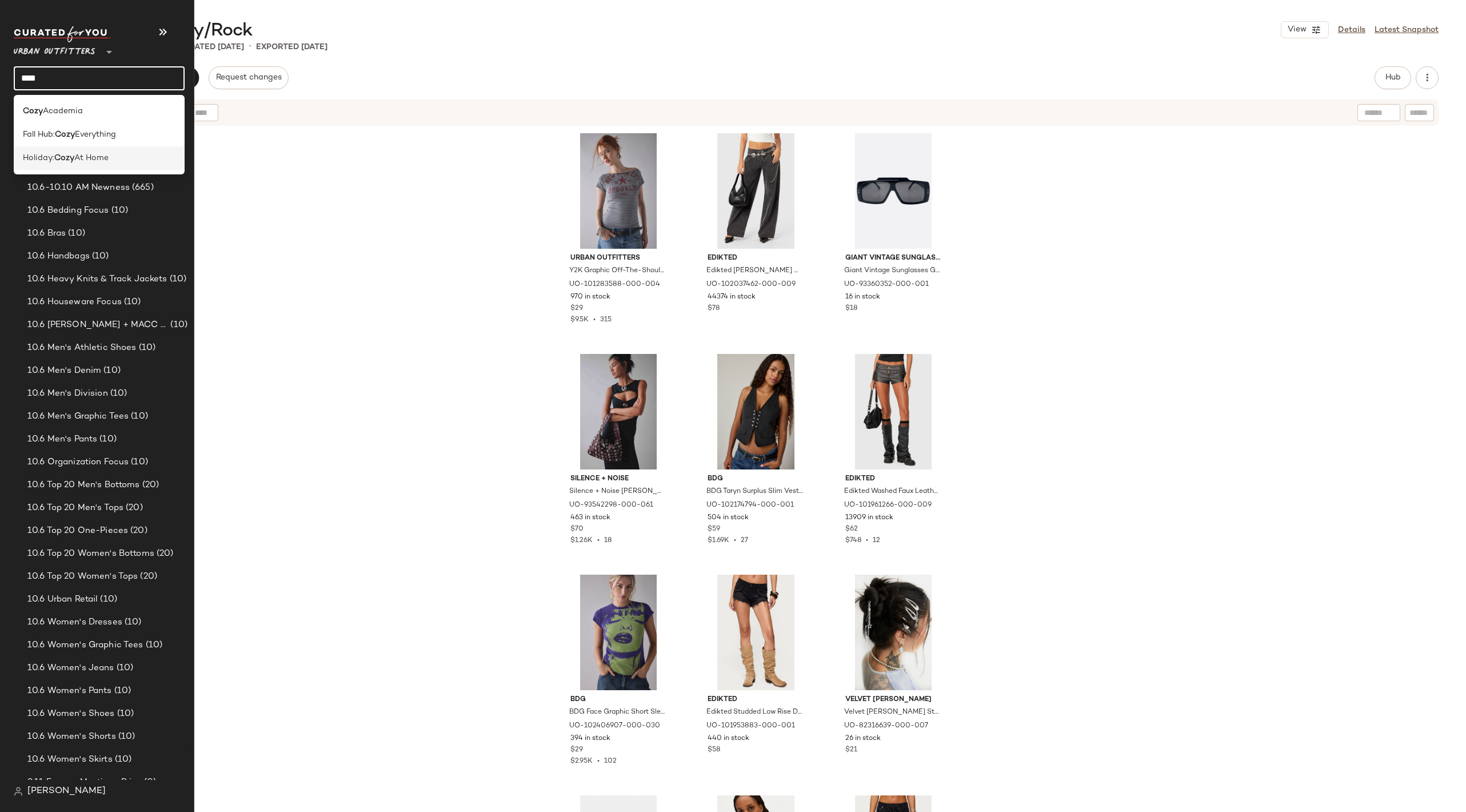
type input "****"
click at [97, 158] on span "At Home" at bounding box center [91, 157] width 34 height 12
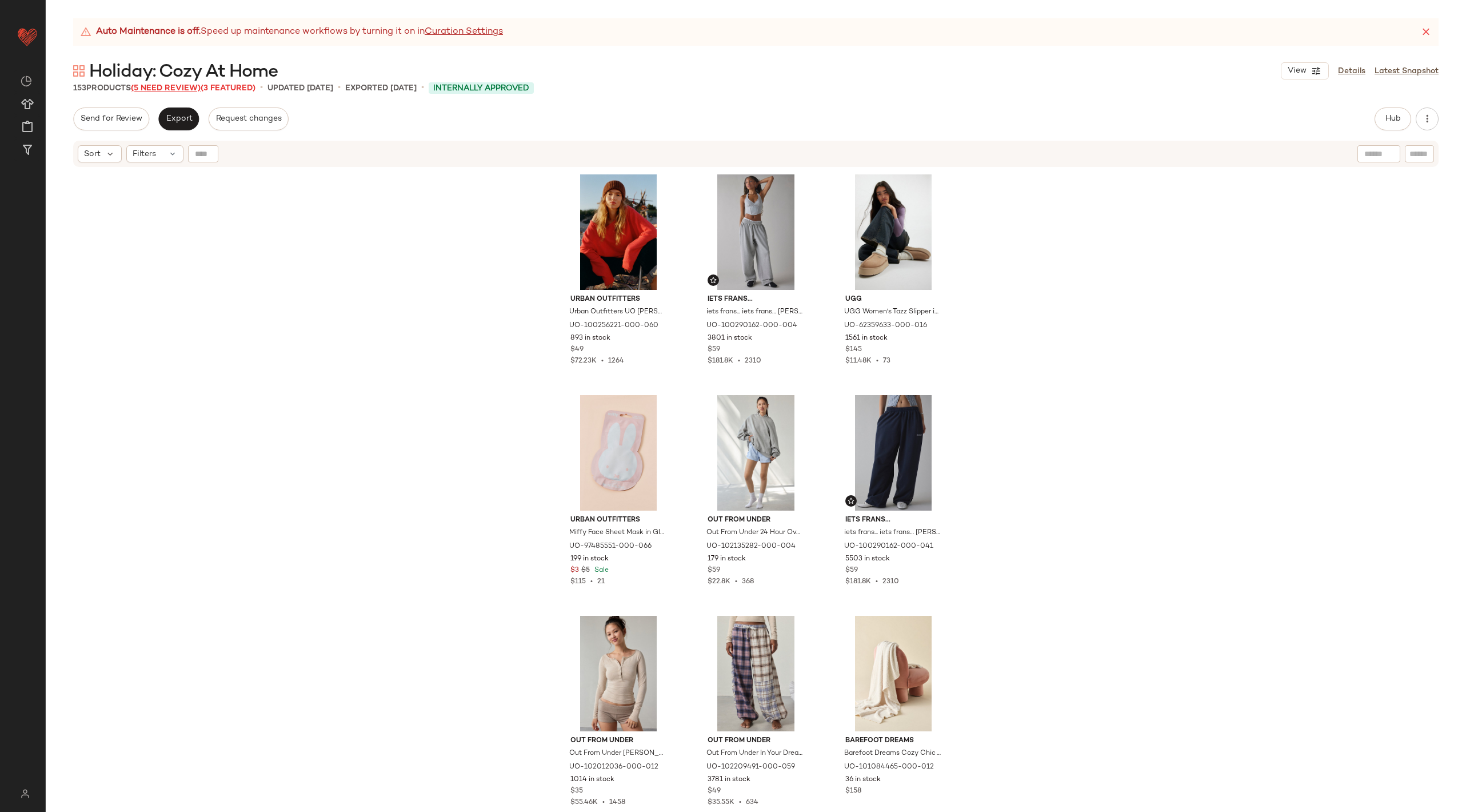
click at [179, 87] on span "(5 Need Review)" at bounding box center [165, 89] width 70 height 9
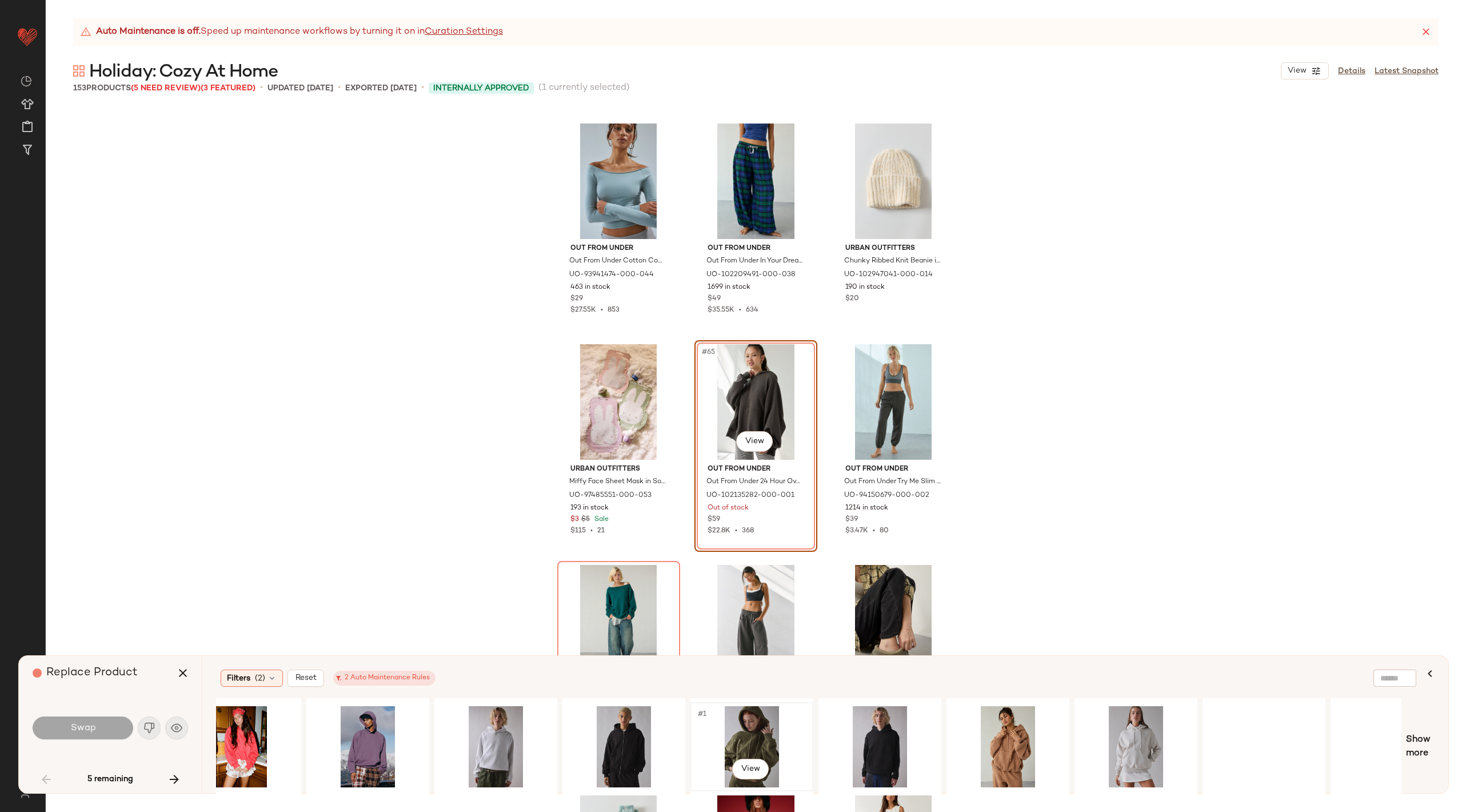
scroll to position [0, 858]
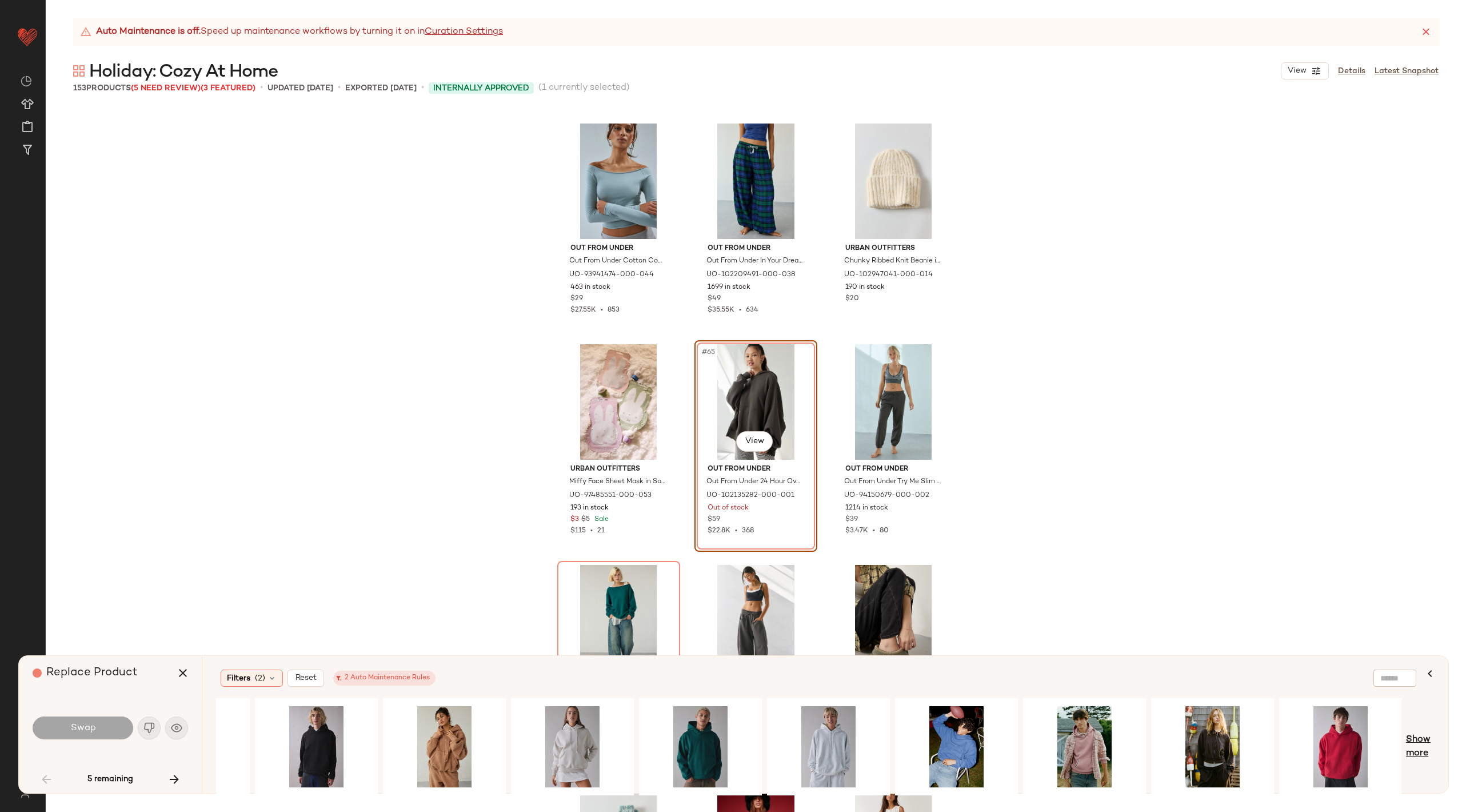
click at [1427, 743] on span "Show more" at bounding box center [1420, 746] width 29 height 28
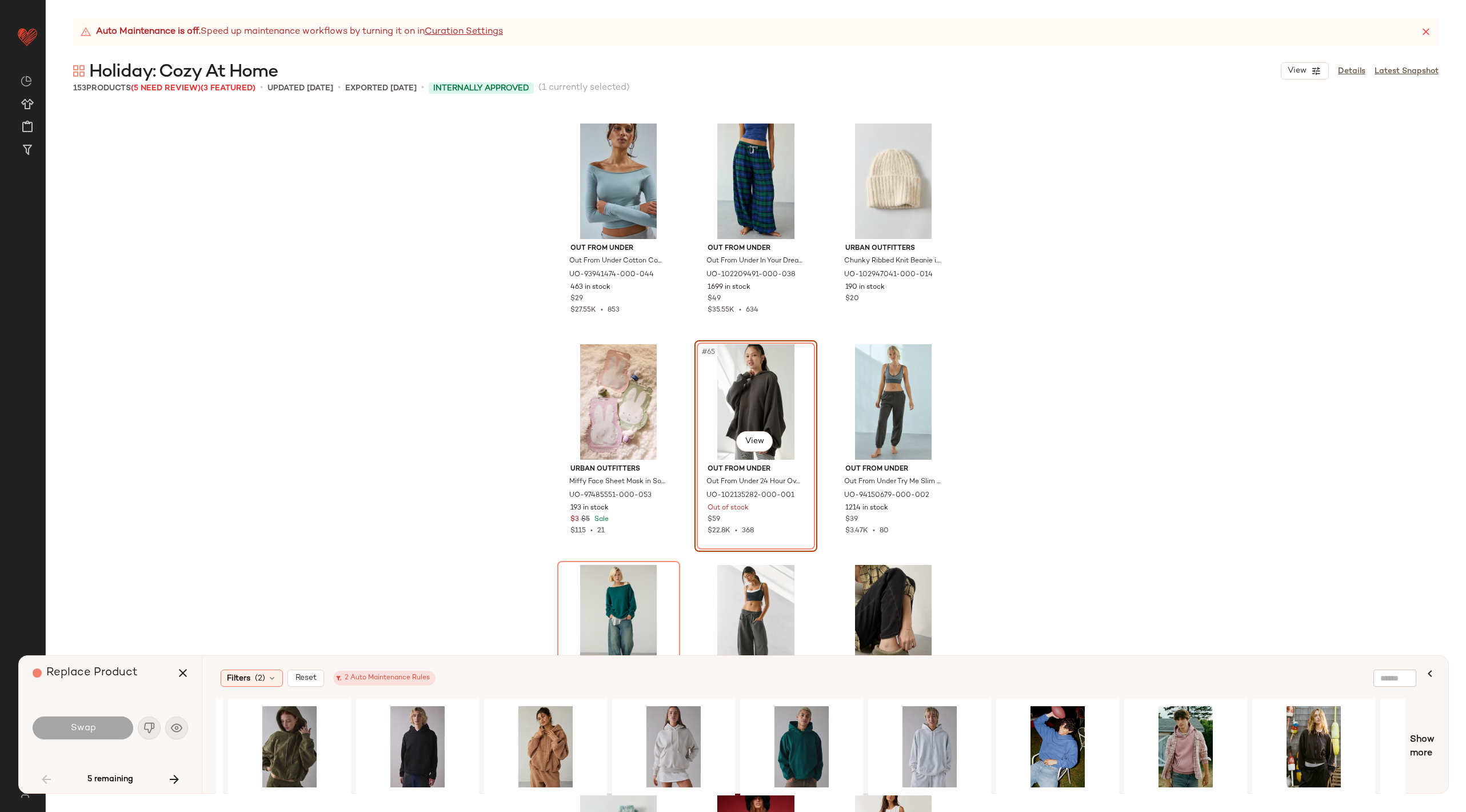
scroll to position [0, 377]
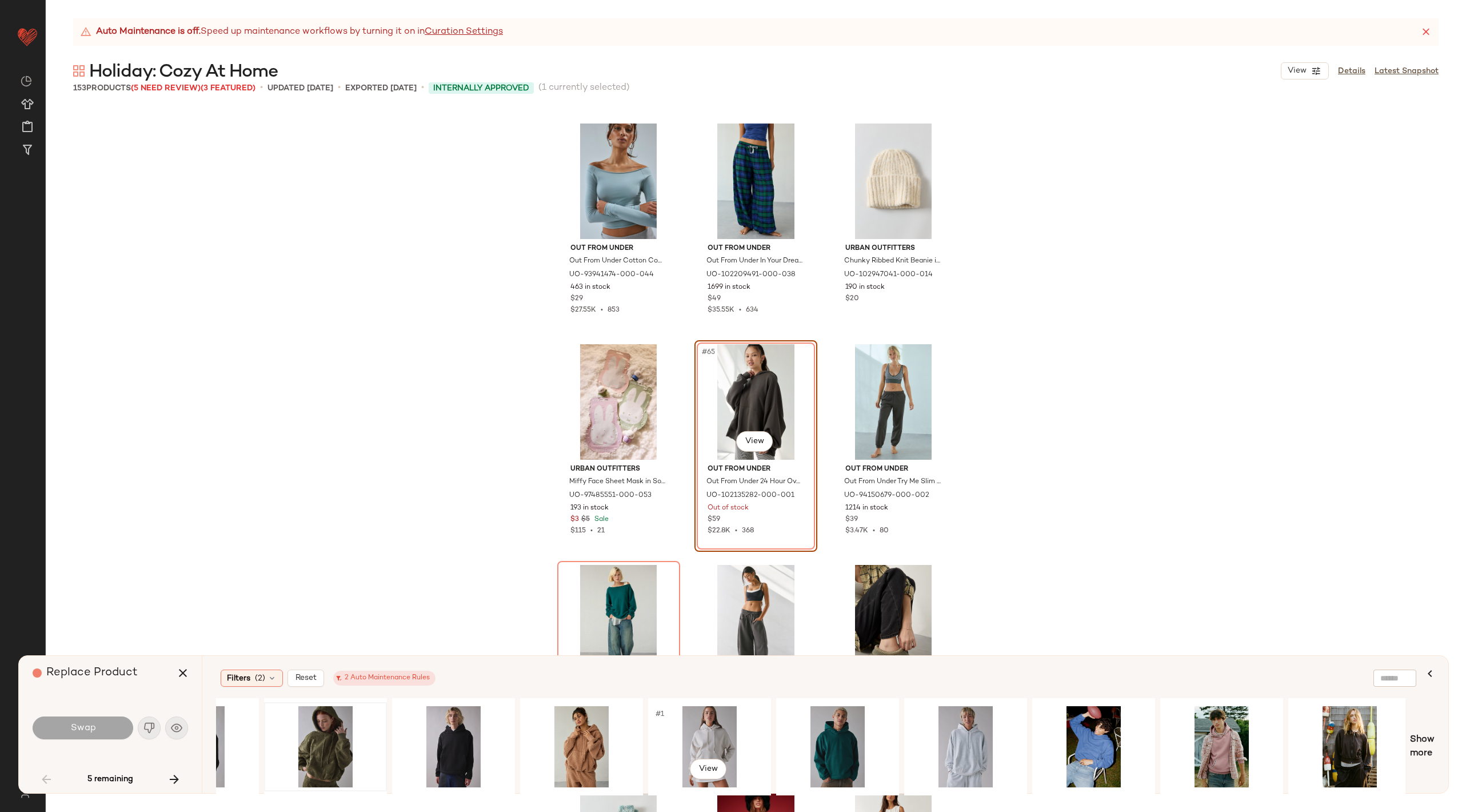
scroll to position [0, 1493]
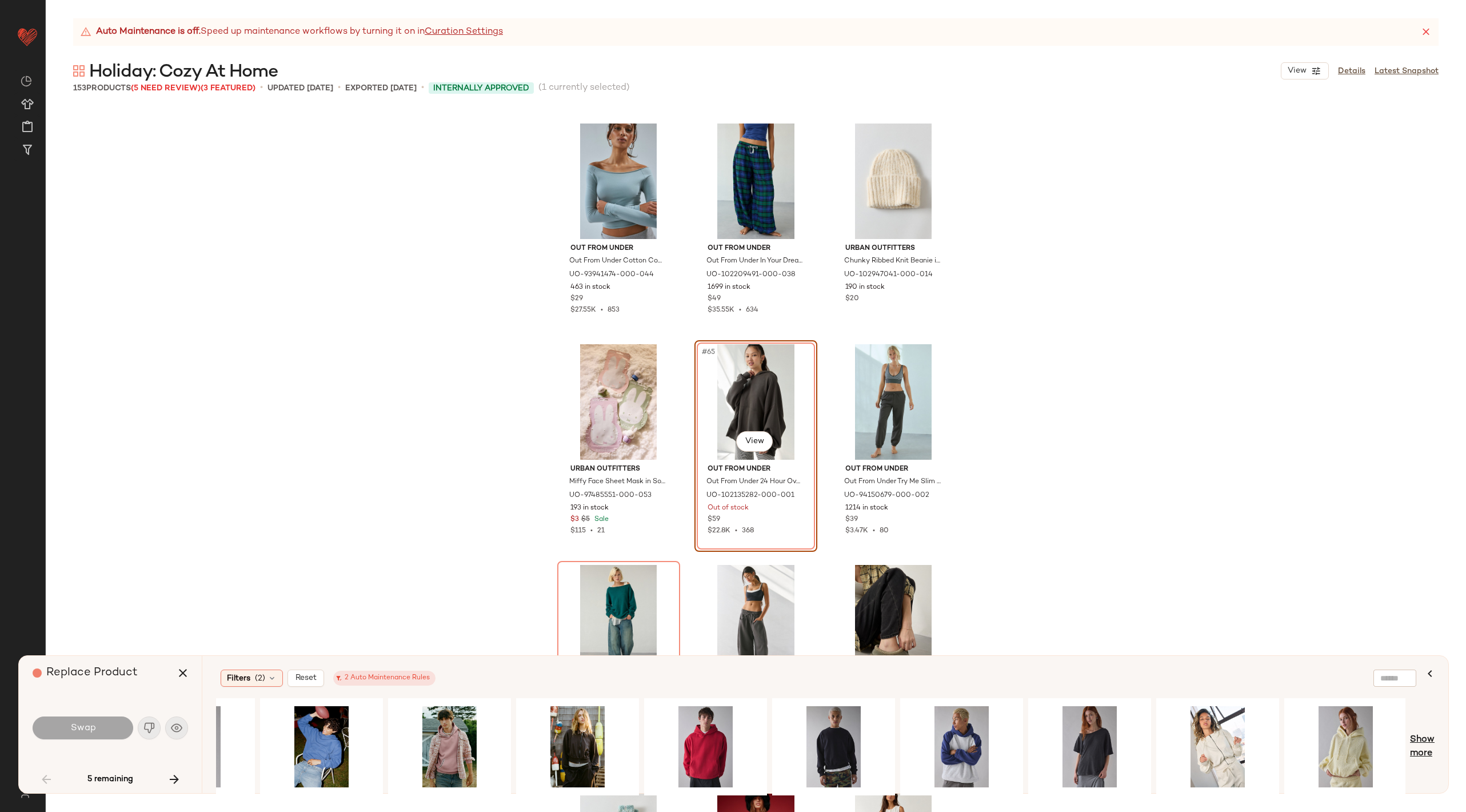
click at [1417, 747] on span "Show more" at bounding box center [1422, 746] width 24 height 28
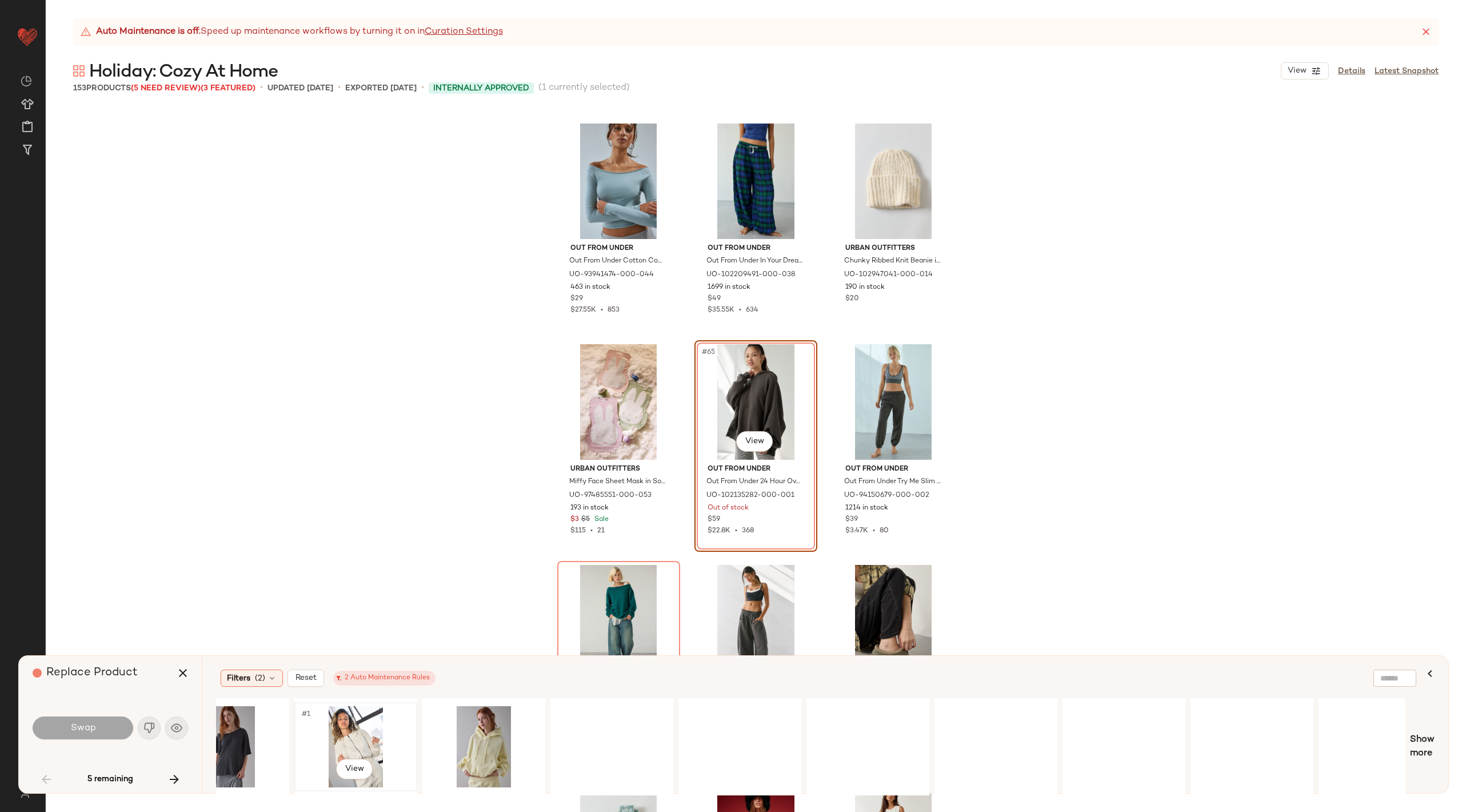
scroll to position [0, 2645]
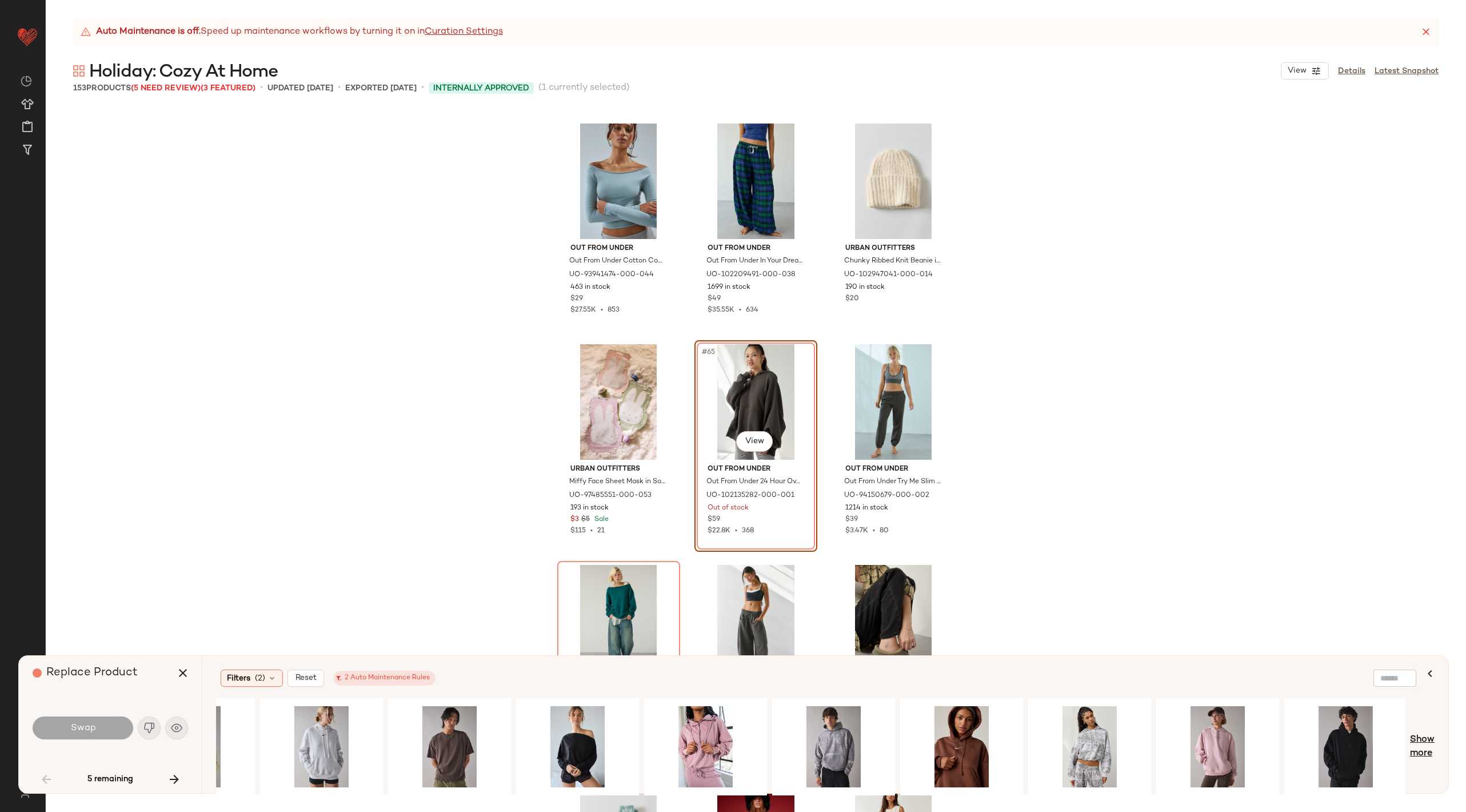
click at [1417, 749] on span "Show more" at bounding box center [1422, 746] width 24 height 28
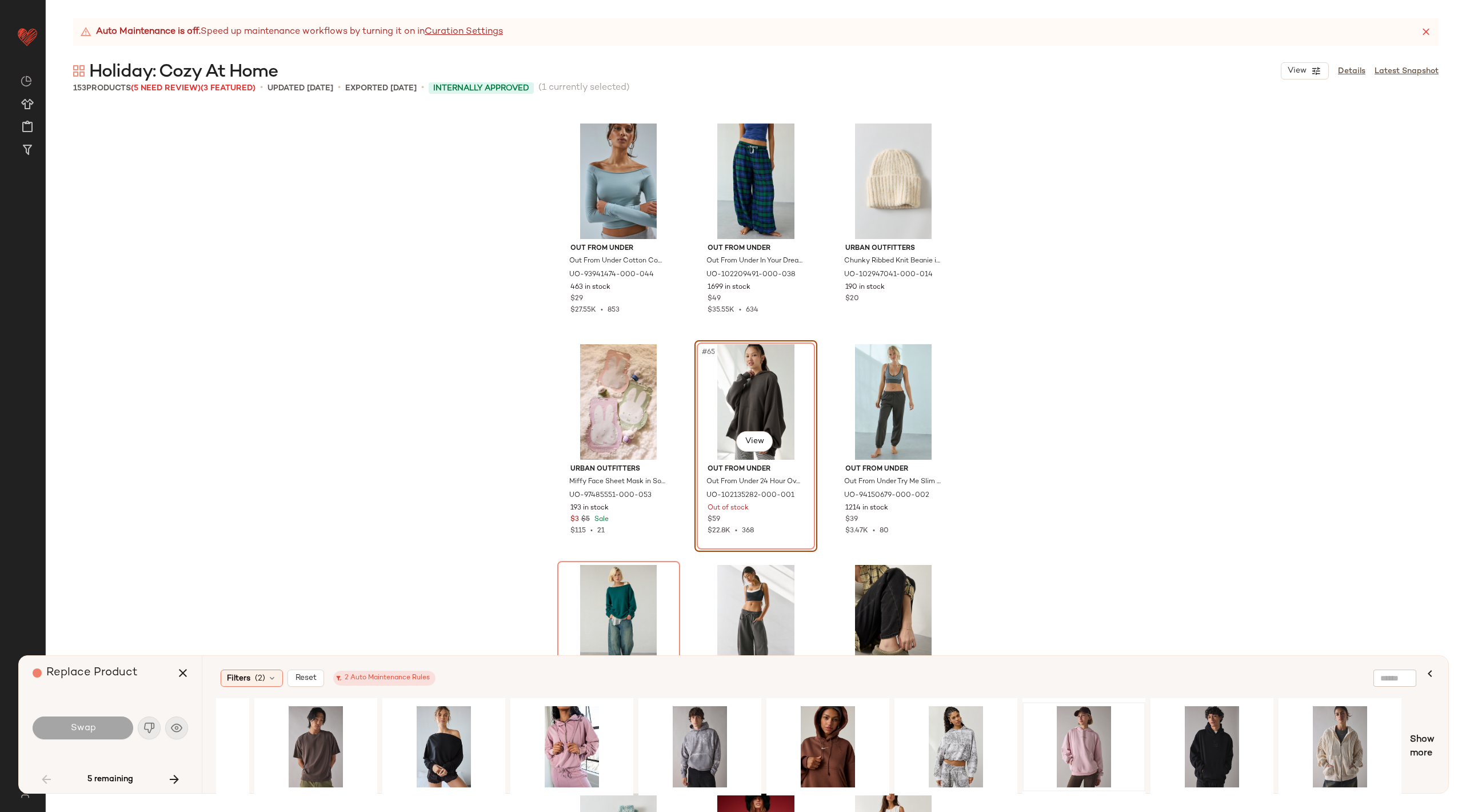
scroll to position [0, 2750]
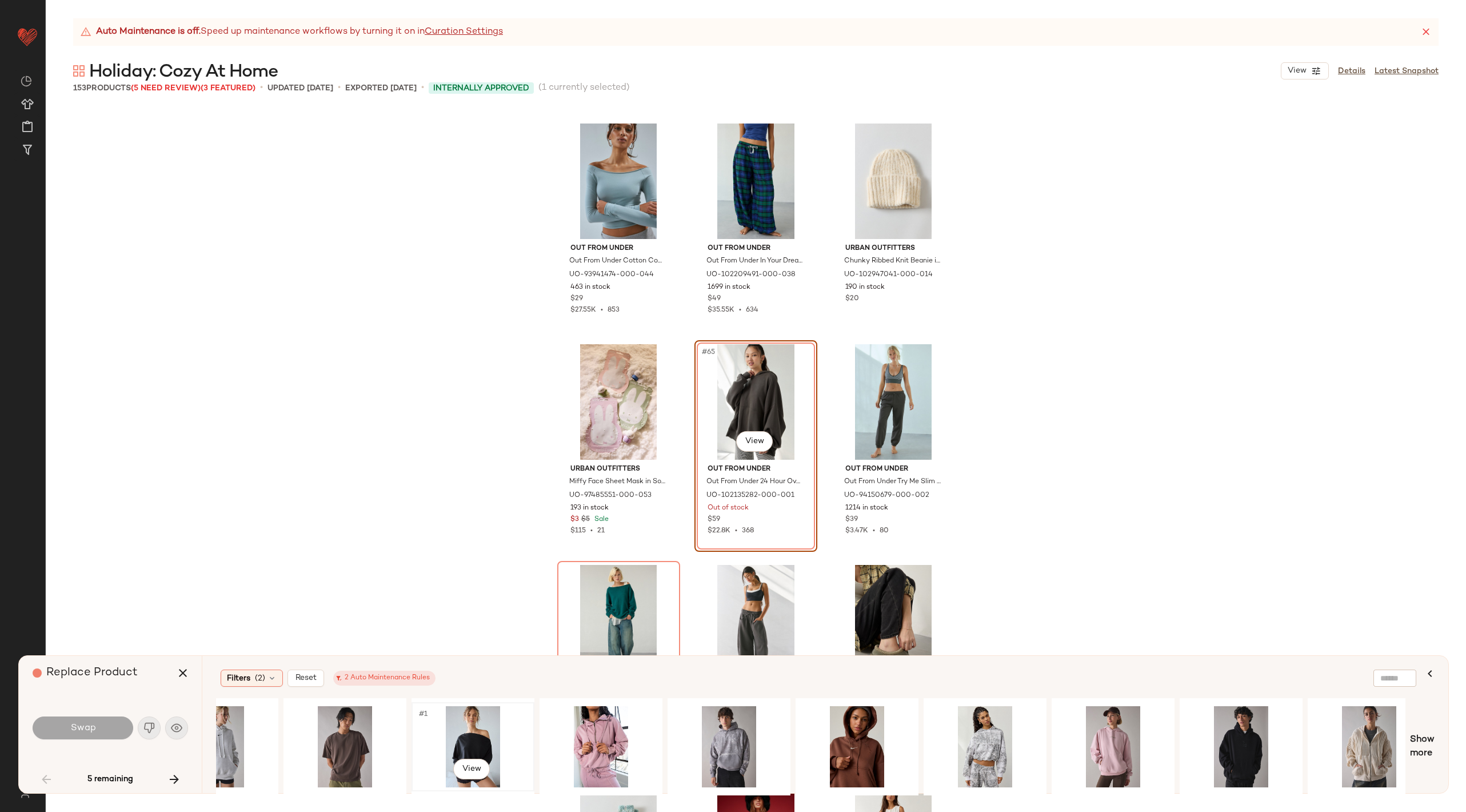
click at [487, 738] on div "#1 View" at bounding box center [473, 746] width 114 height 81
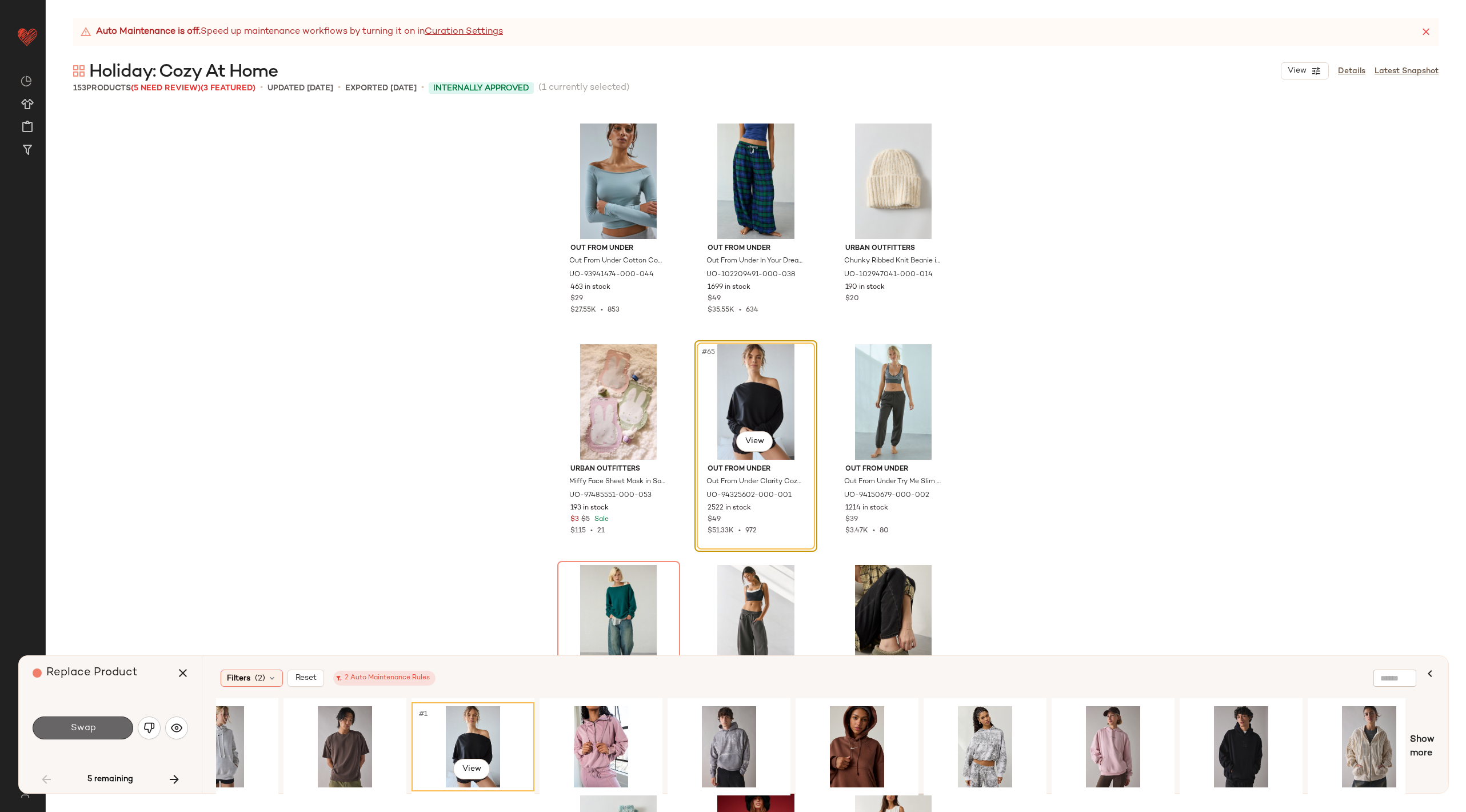
click at [66, 726] on button "Swap" at bounding box center [82, 728] width 100 height 23
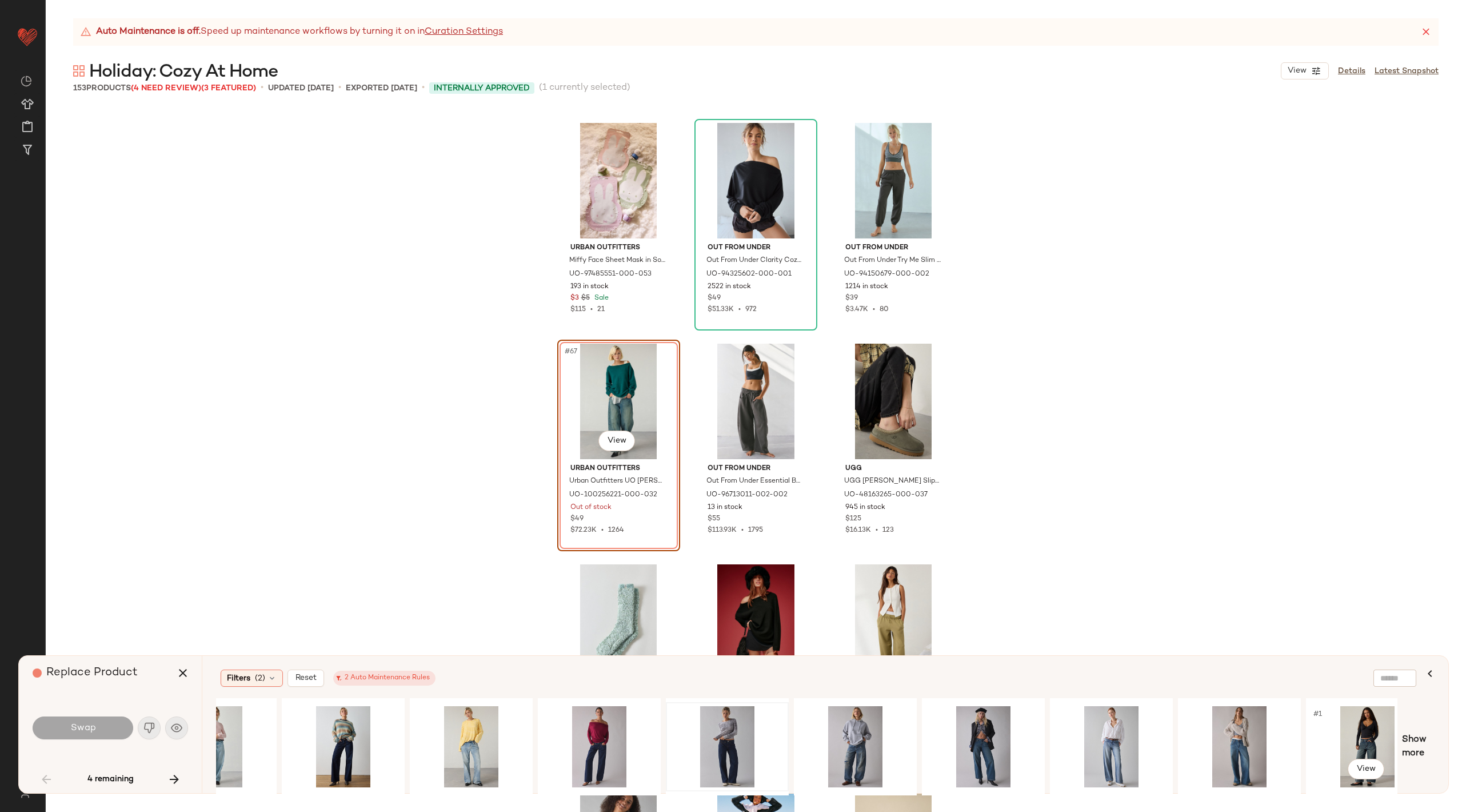
scroll to position [0, 605]
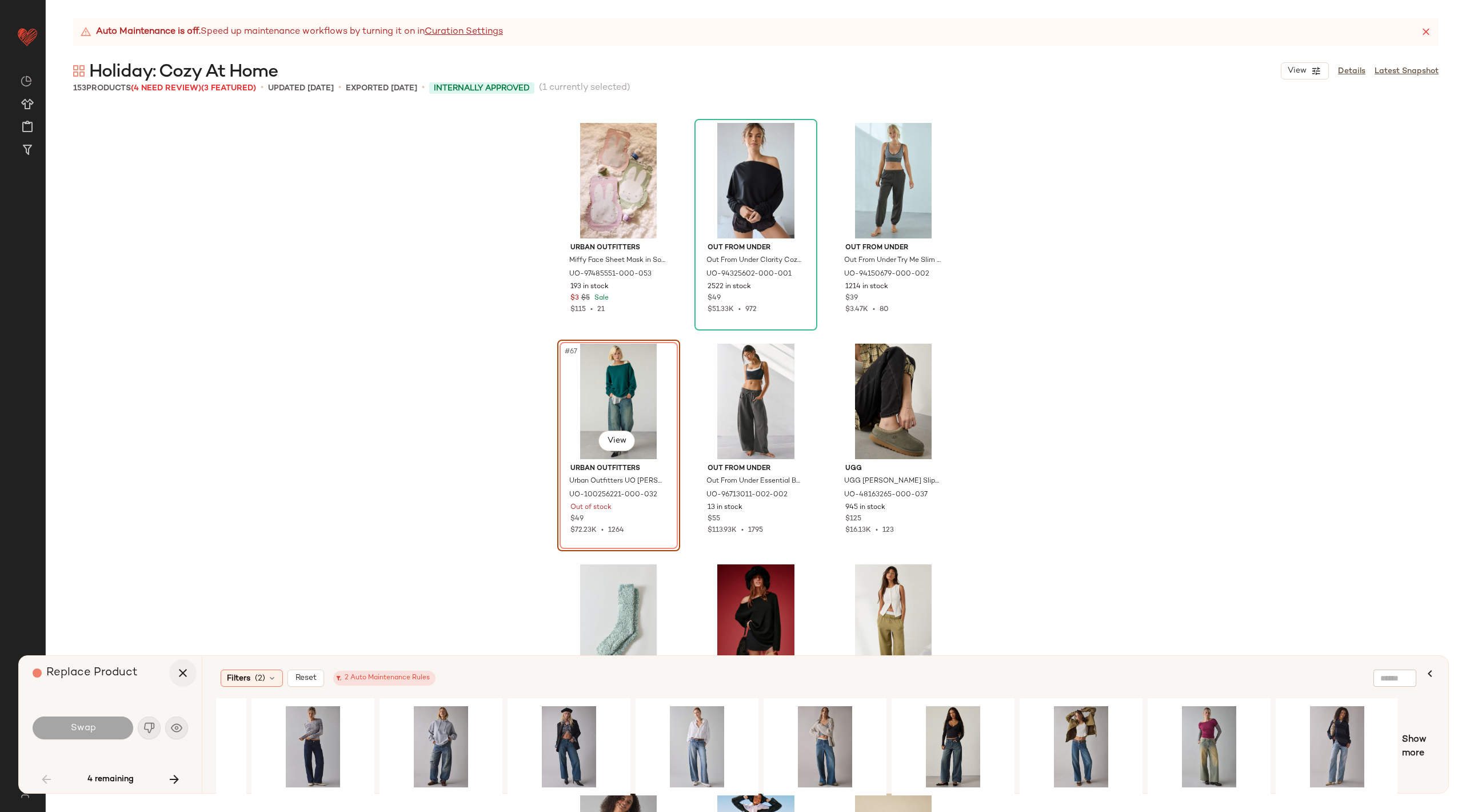
click at [179, 671] on icon "button" at bounding box center [182, 672] width 13 height 13
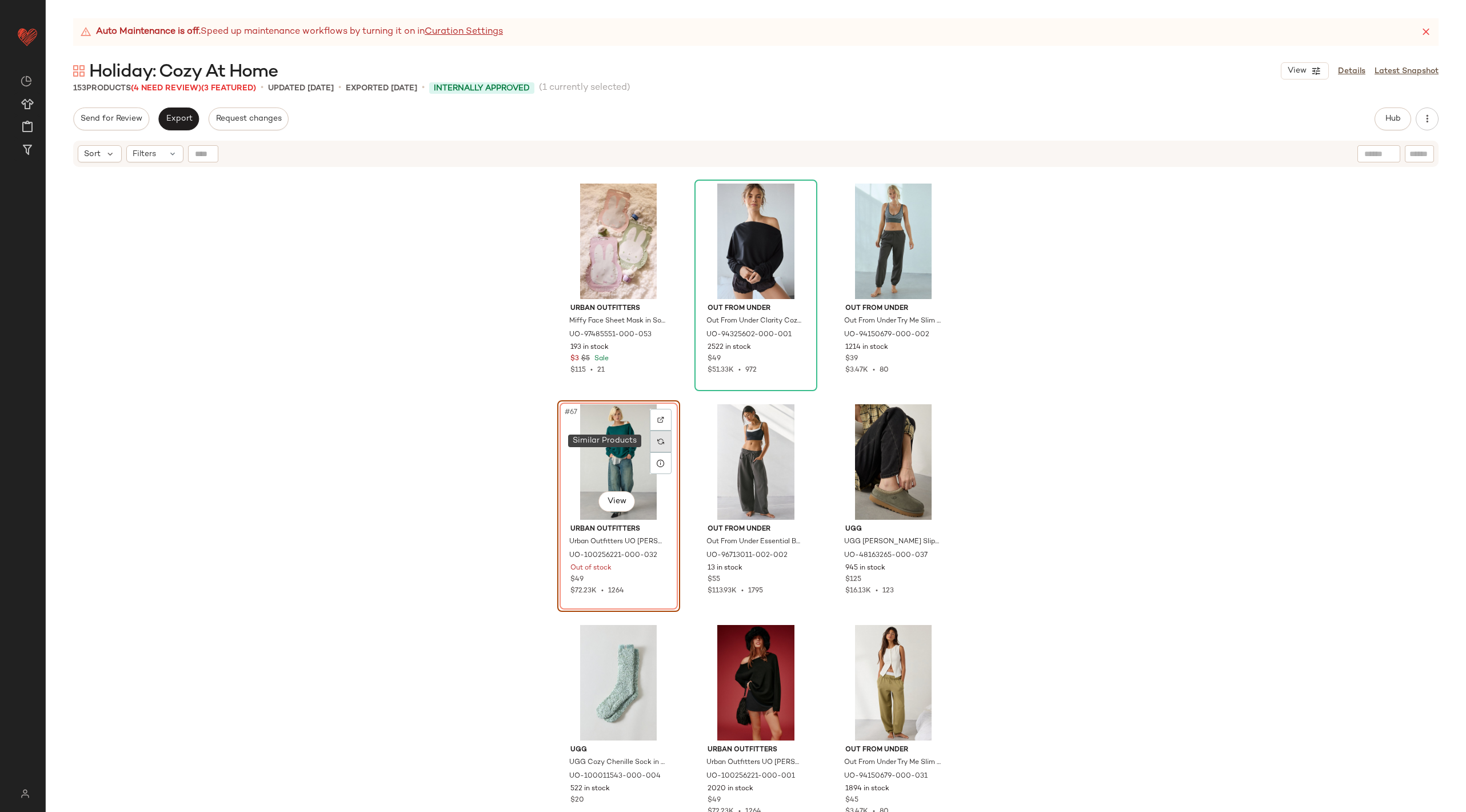
click at [661, 446] on div at bounding box center [661, 441] width 21 height 21
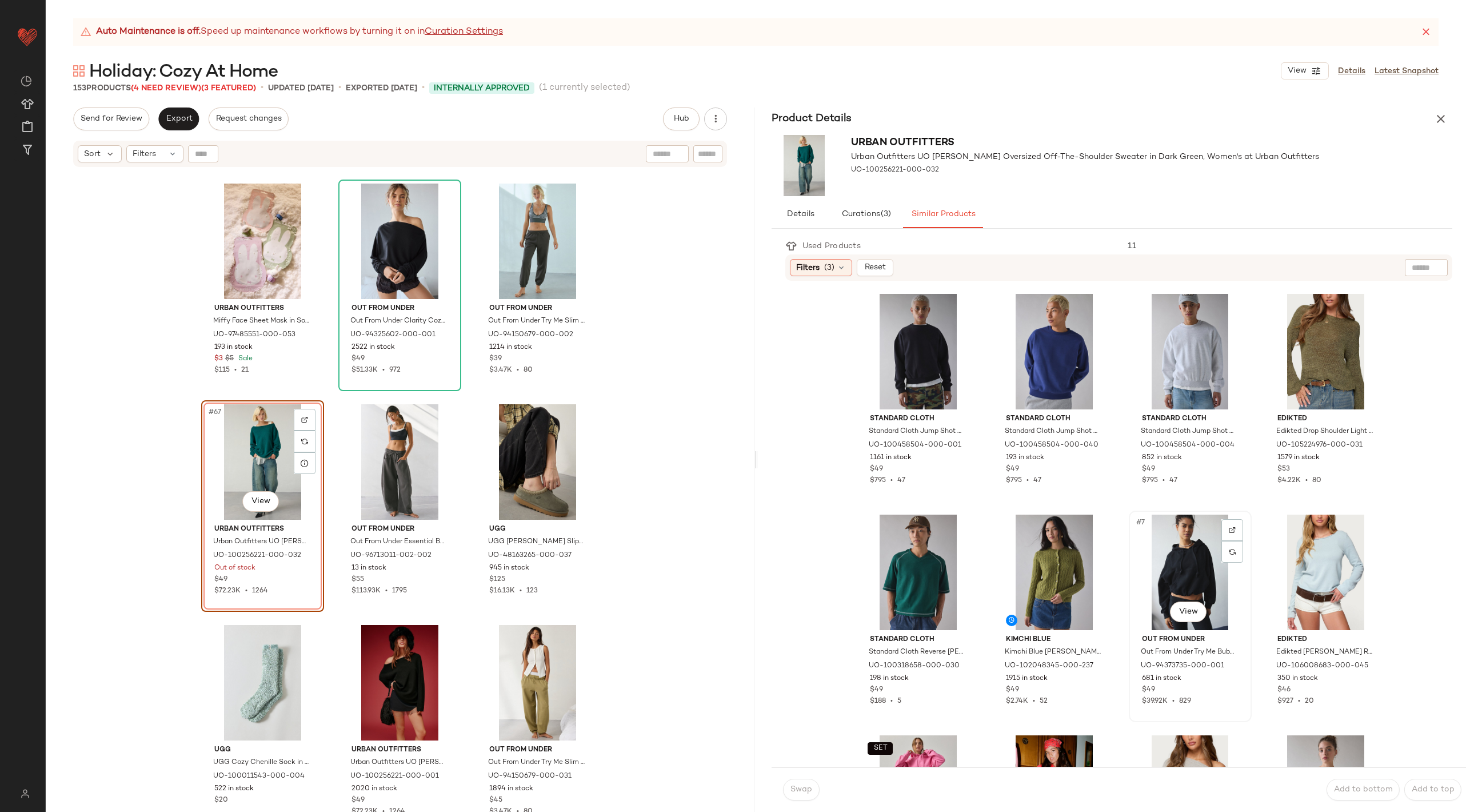
click at [1171, 547] on div "#7 View" at bounding box center [1191, 571] width 114 height 115
click at [805, 797] on button "Swap" at bounding box center [801, 790] width 37 height 21
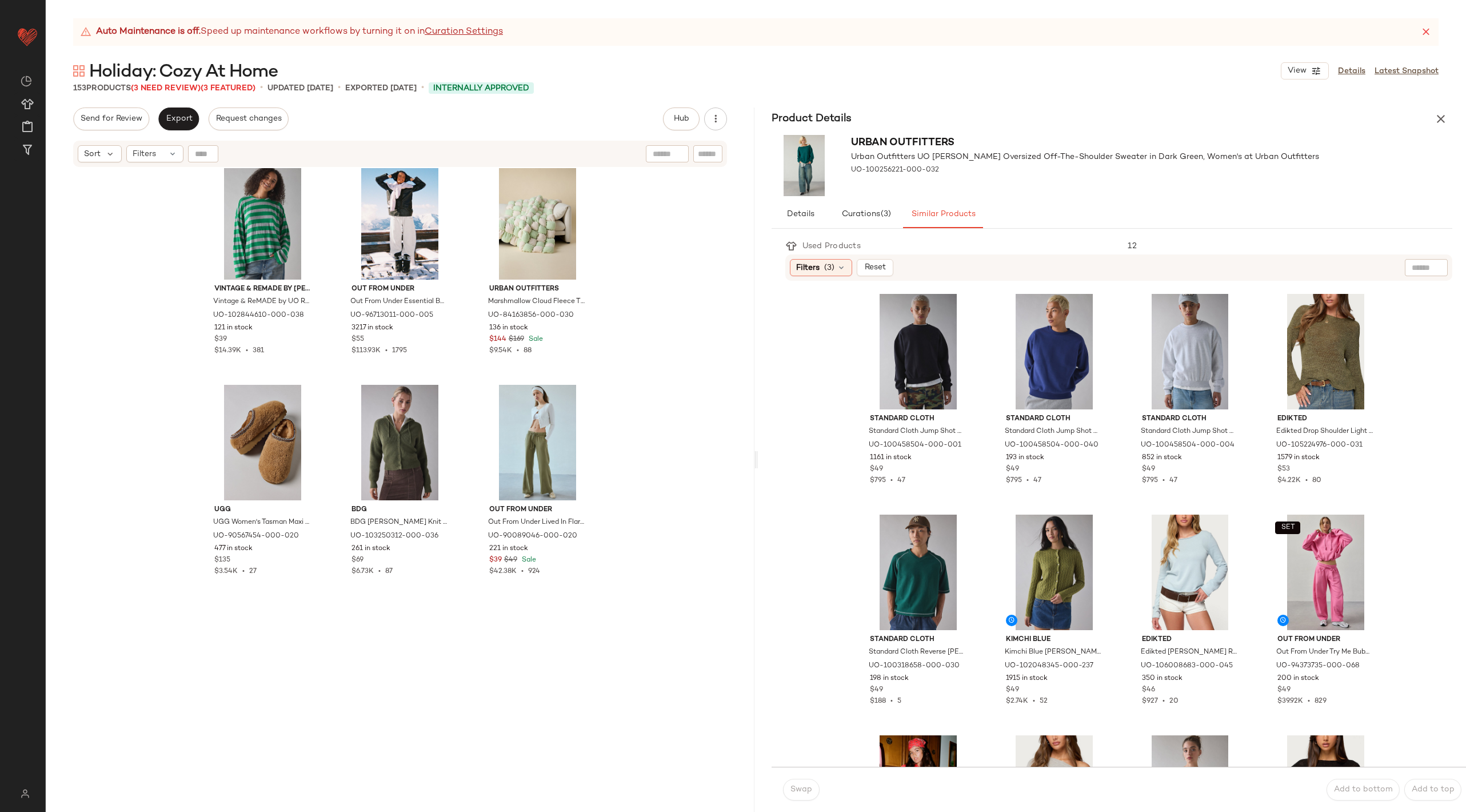
scroll to position [3338, 0]
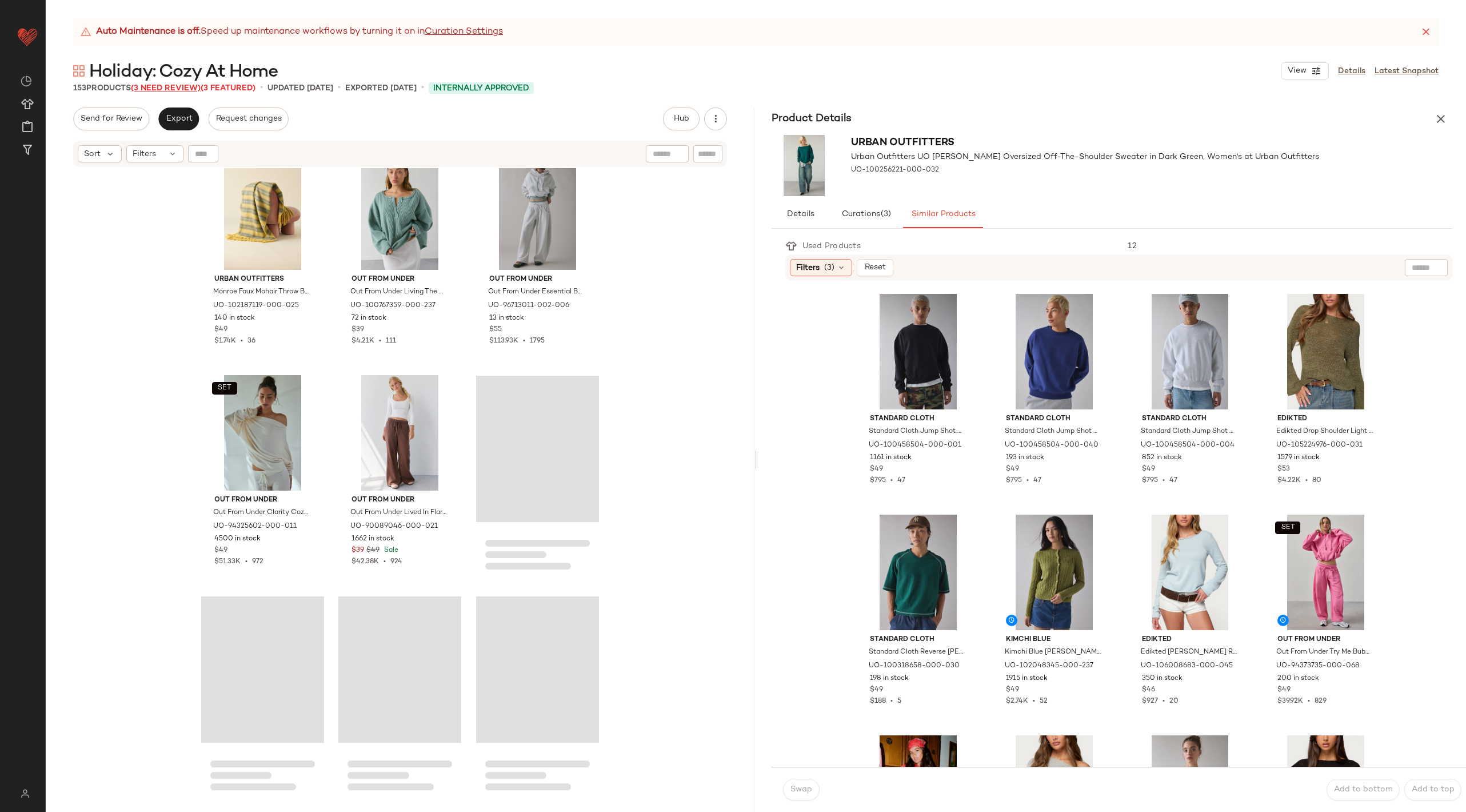
click at [188, 91] on span "(3 Need Review)" at bounding box center [165, 89] width 70 height 9
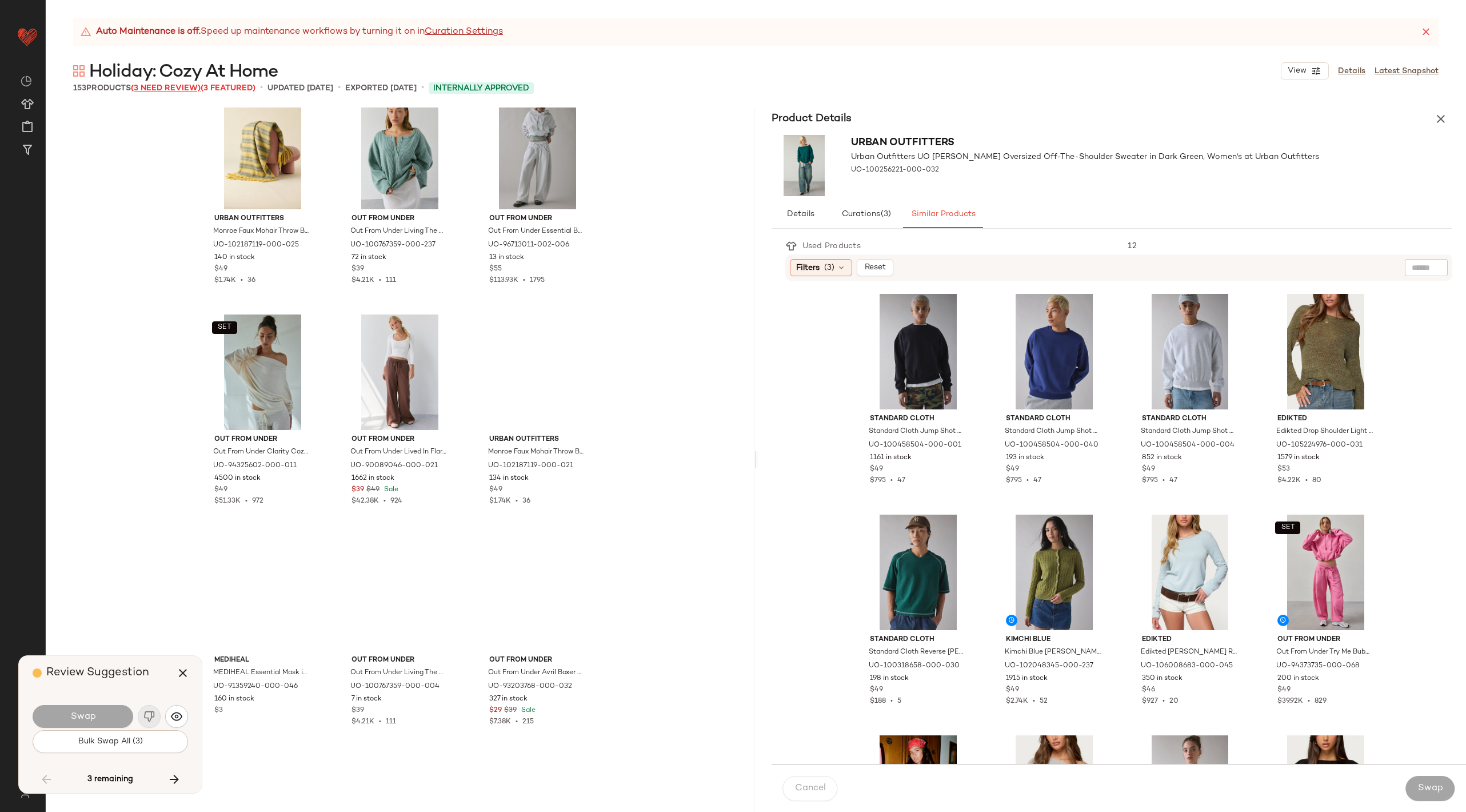
scroll to position [7943, 0]
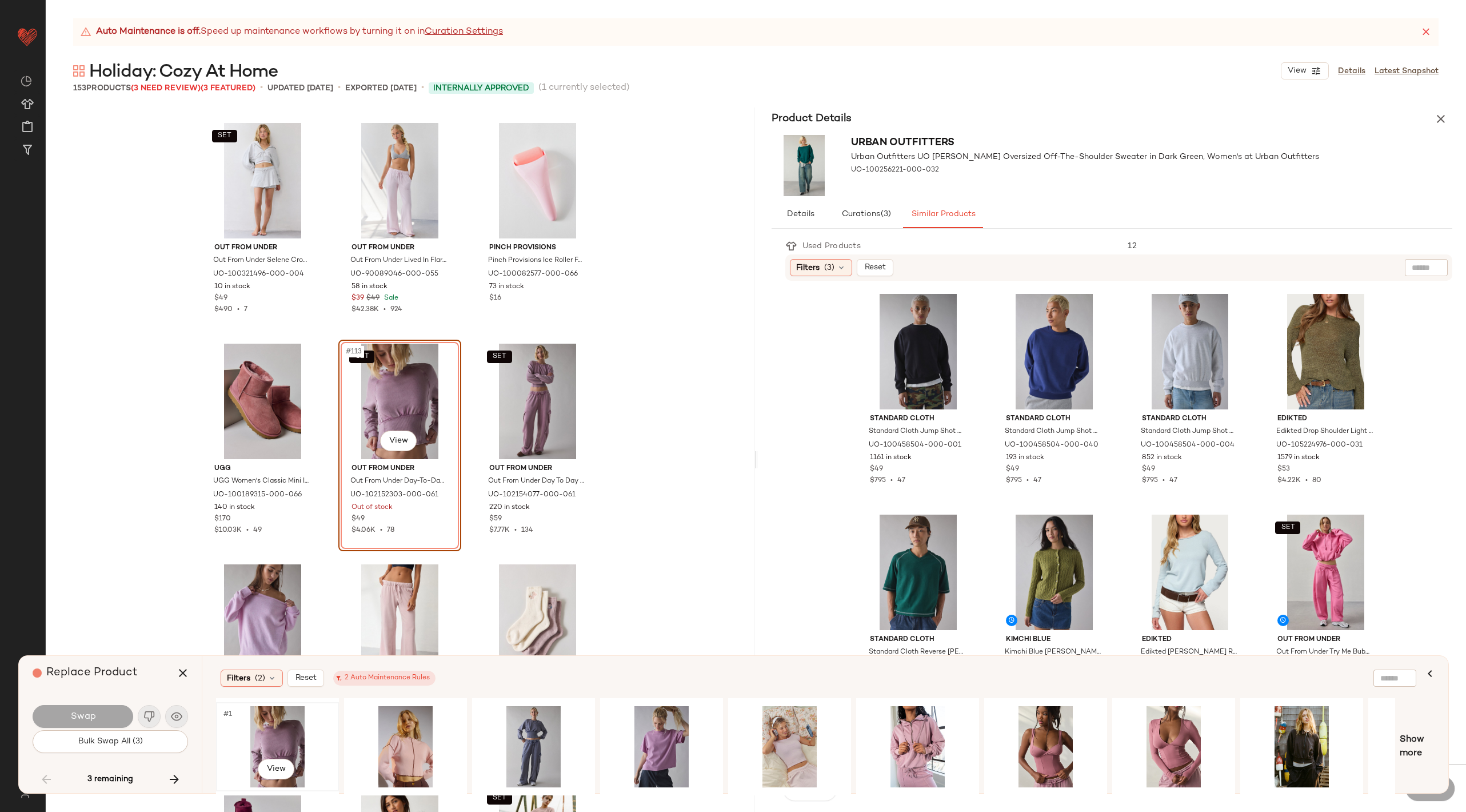
click at [259, 720] on div "#1 View" at bounding box center [277, 746] width 114 height 81
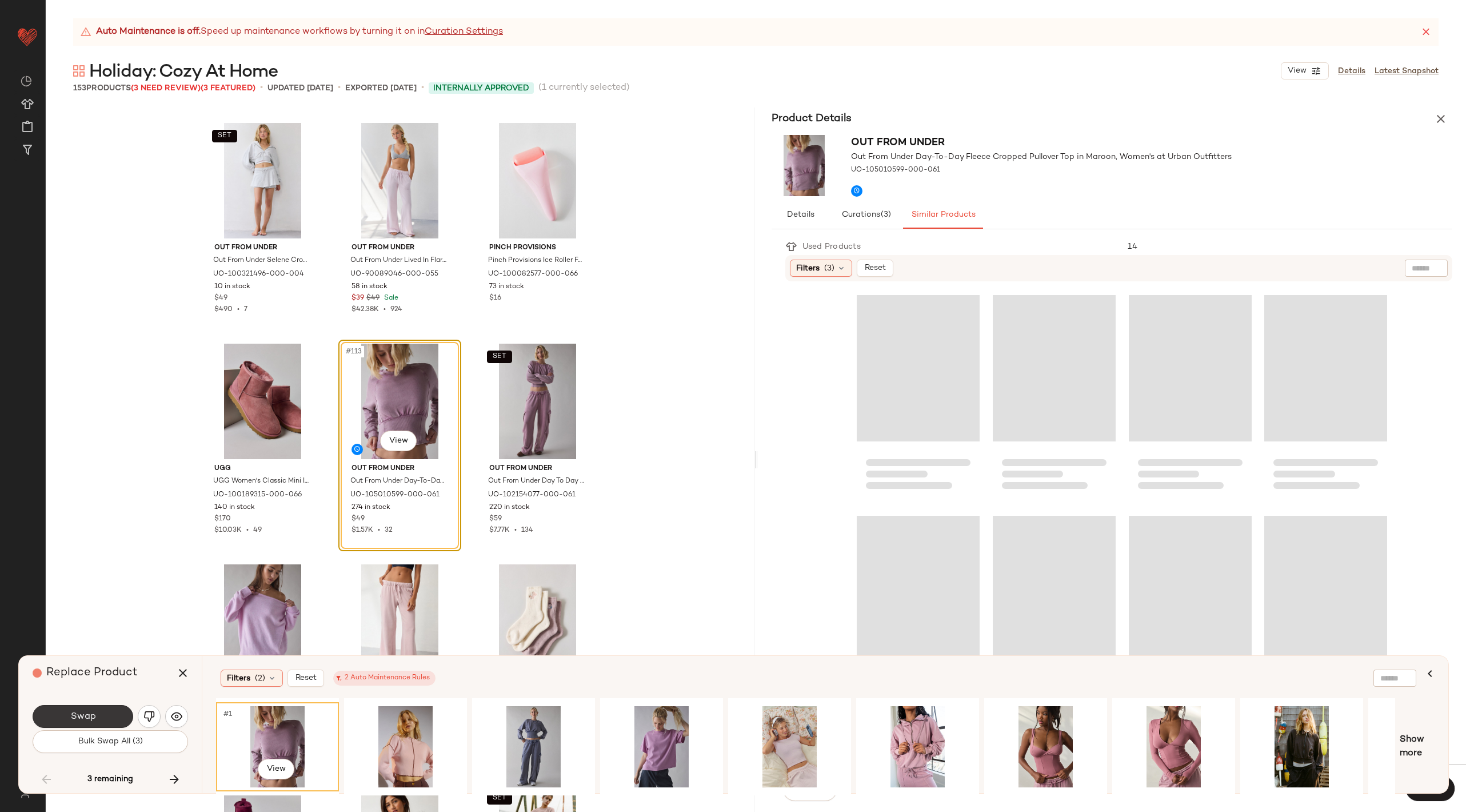
click at [94, 710] on button "Swap" at bounding box center [82, 716] width 100 height 23
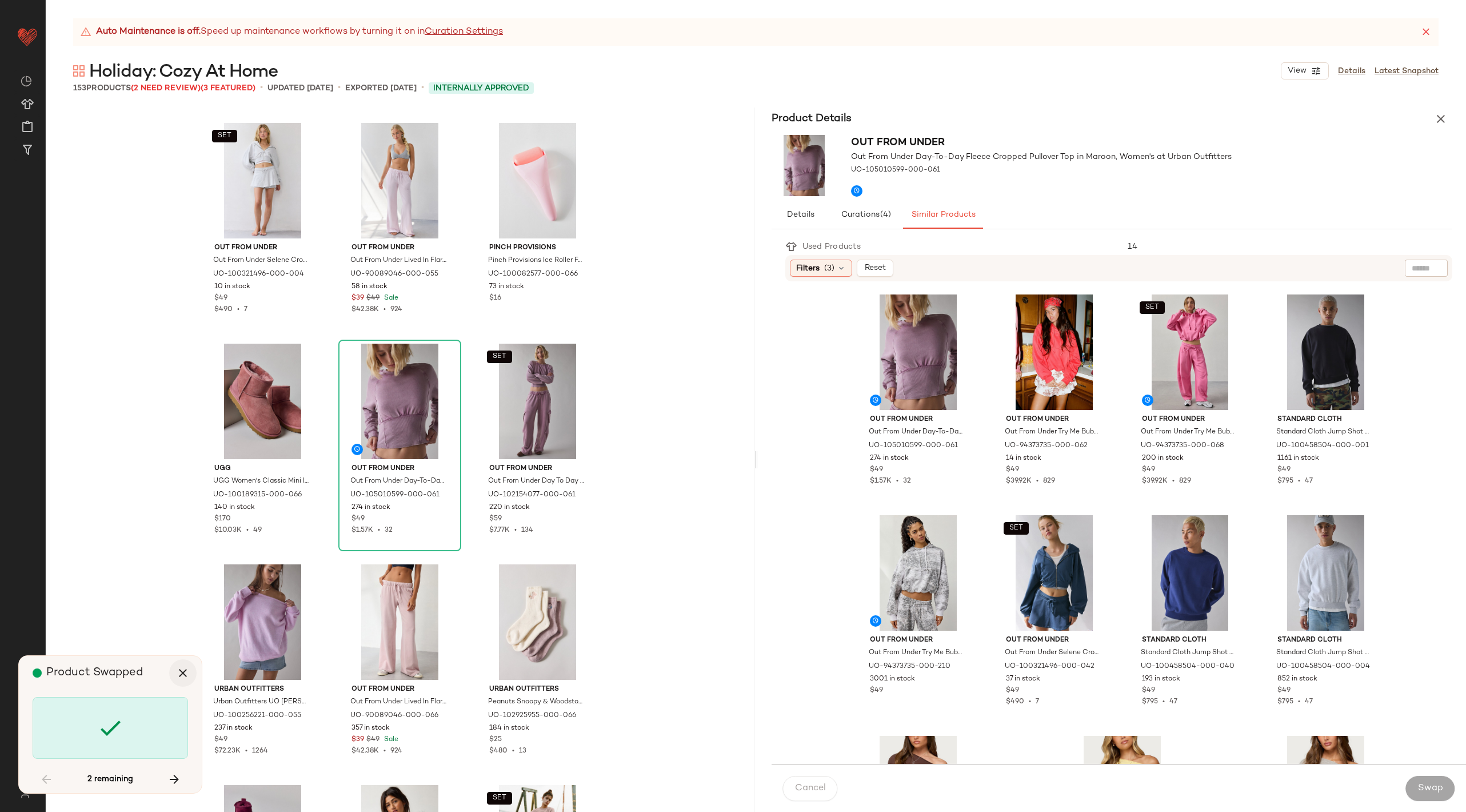
click at [190, 673] on button "button" at bounding box center [182, 672] width 28 height 28
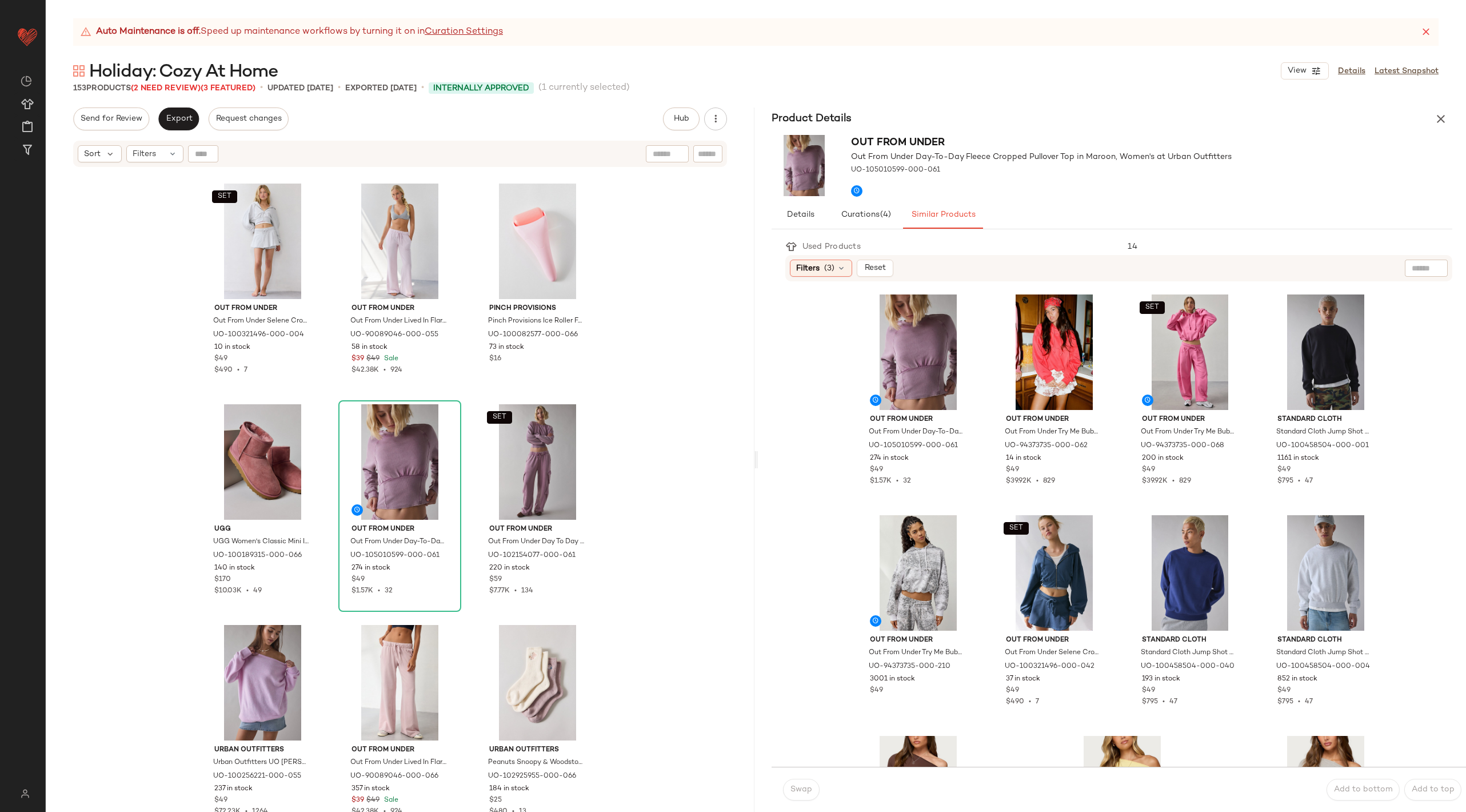
scroll to position [10149, 0]
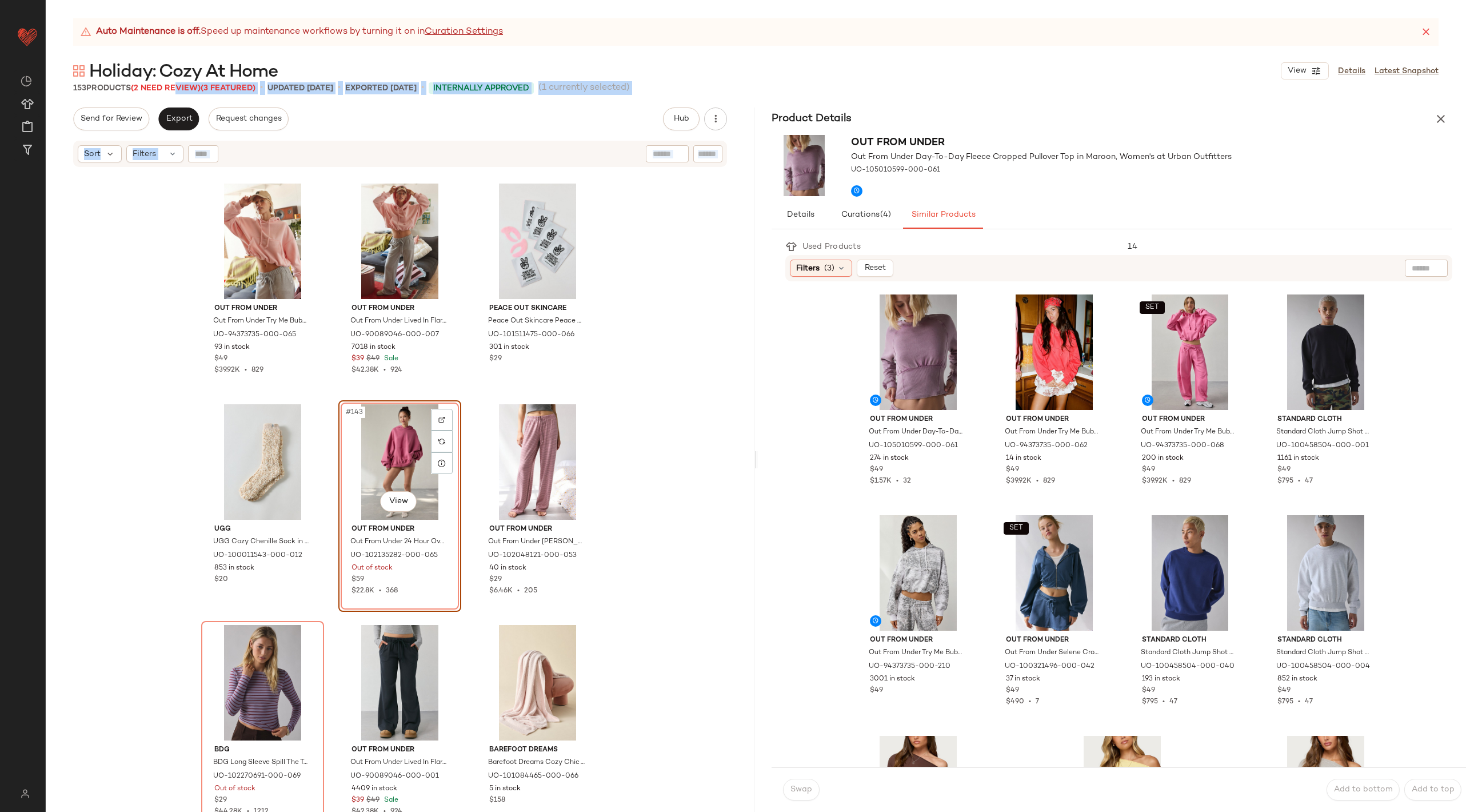
drag, startPoint x: 174, startPoint y: 87, endPoint x: 99, endPoint y: 335, distance: 259.1
click at [100, 334] on div "Auto Maintenance is off. Speed up maintenance workflows by turning it on in Cur…" at bounding box center [756, 414] width 1420 height 793
click at [438, 441] on img at bounding box center [442, 442] width 7 height 7
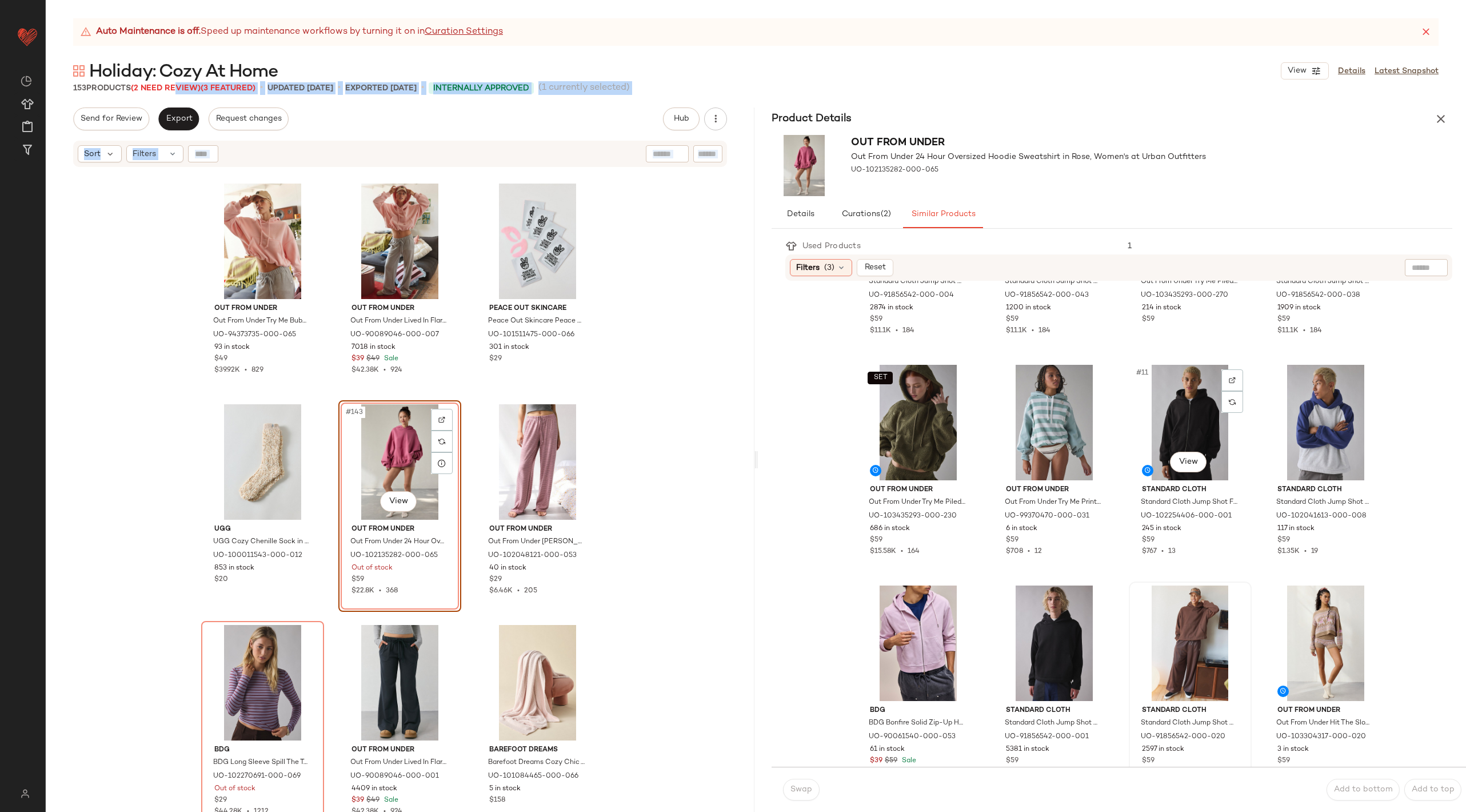
scroll to position [837, 0]
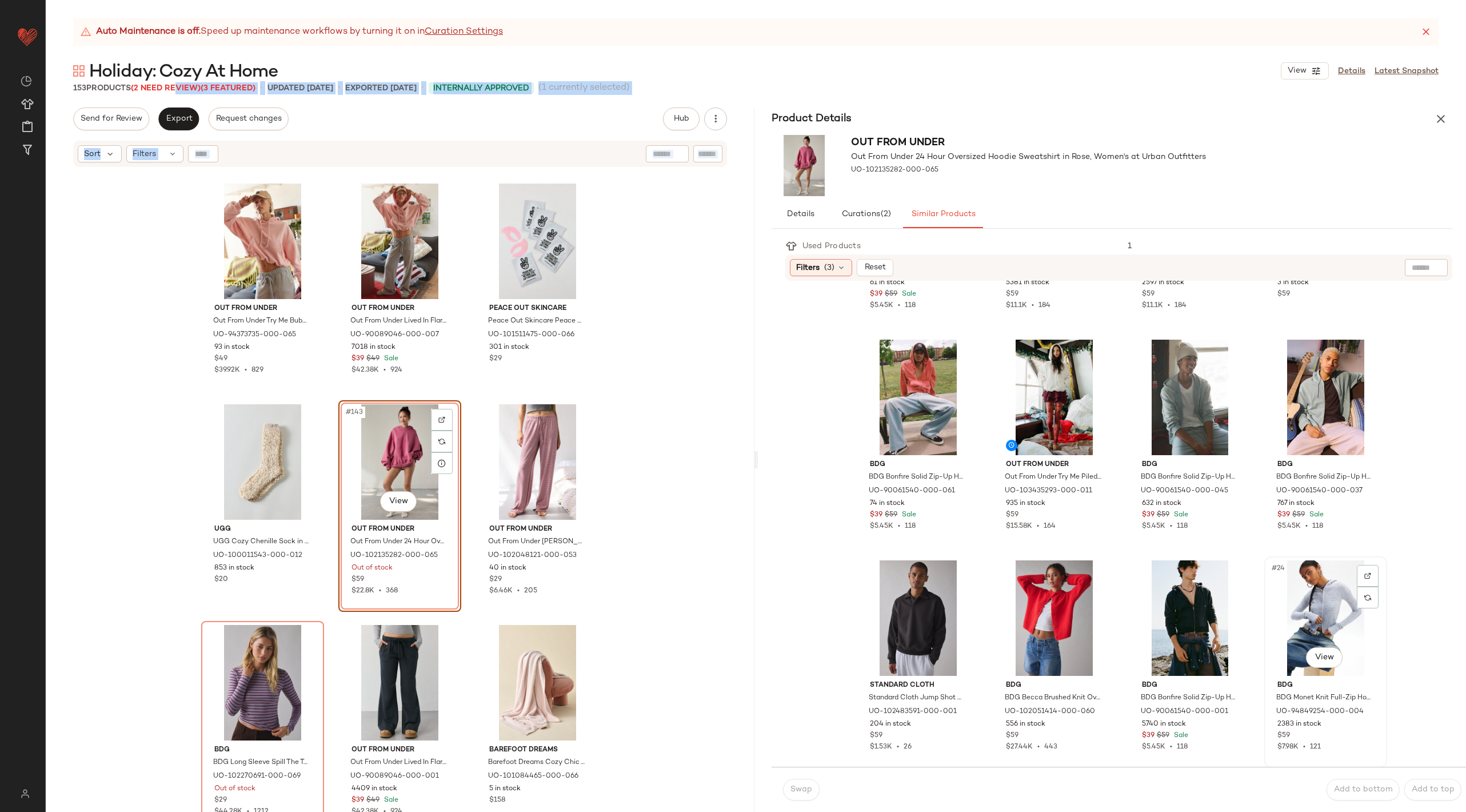
click at [1328, 603] on div "#24 View" at bounding box center [1326, 617] width 114 height 115
click at [802, 787] on span "Swap" at bounding box center [801, 790] width 22 height 9
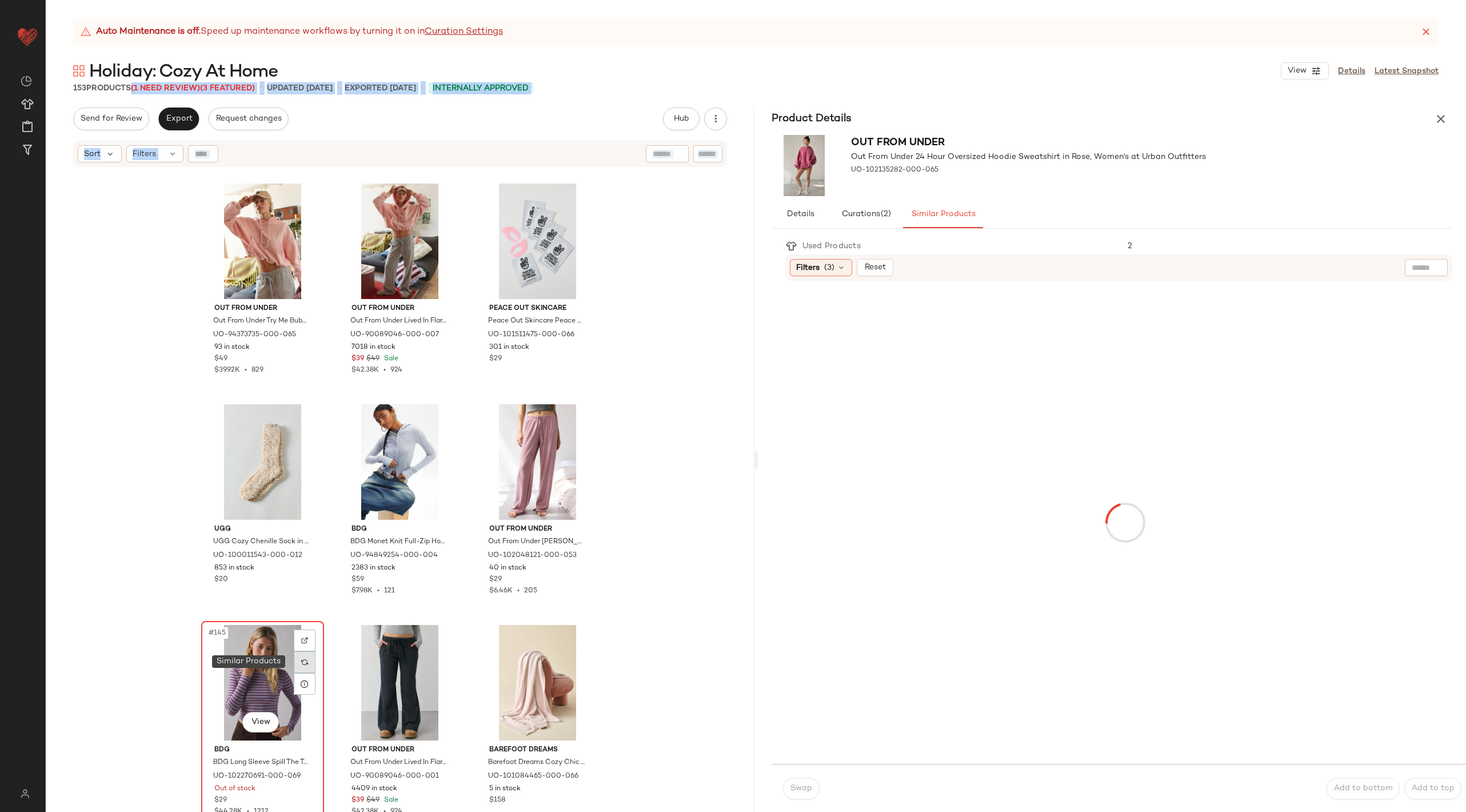
click at [295, 665] on div at bounding box center [305, 662] width 21 height 21
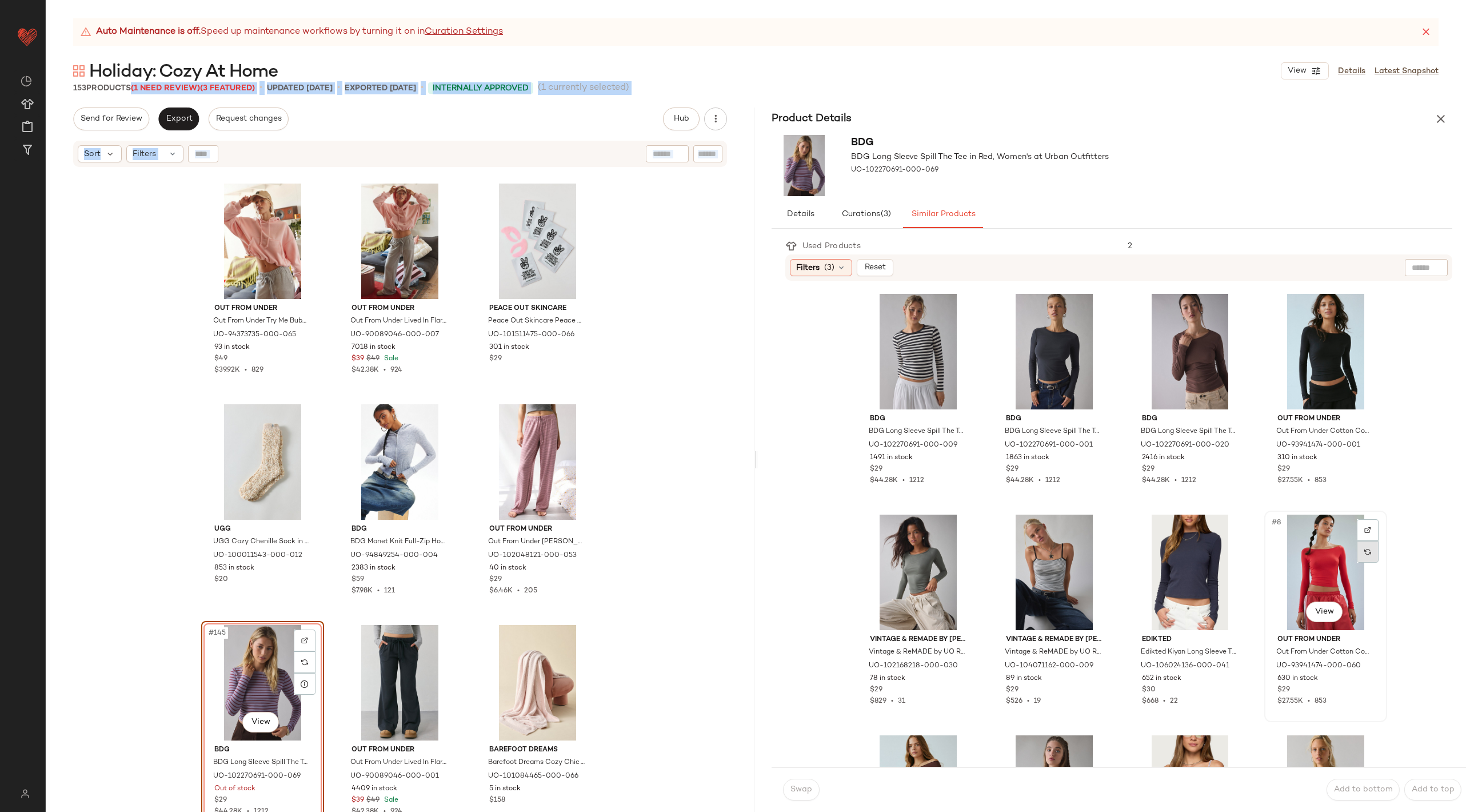
click at [1368, 554] on div at bounding box center [1368, 552] width 21 height 21
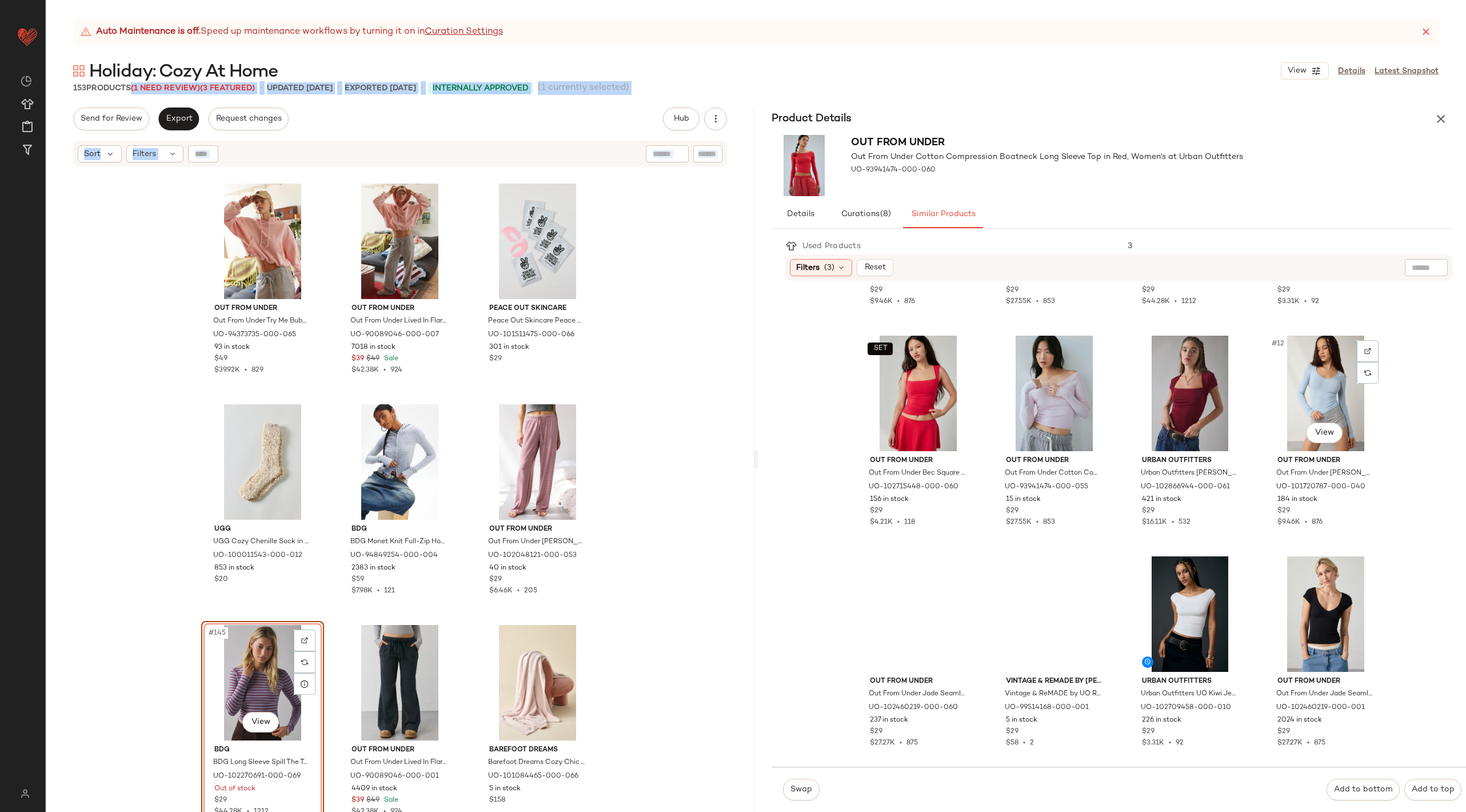
scroll to position [402, 0]
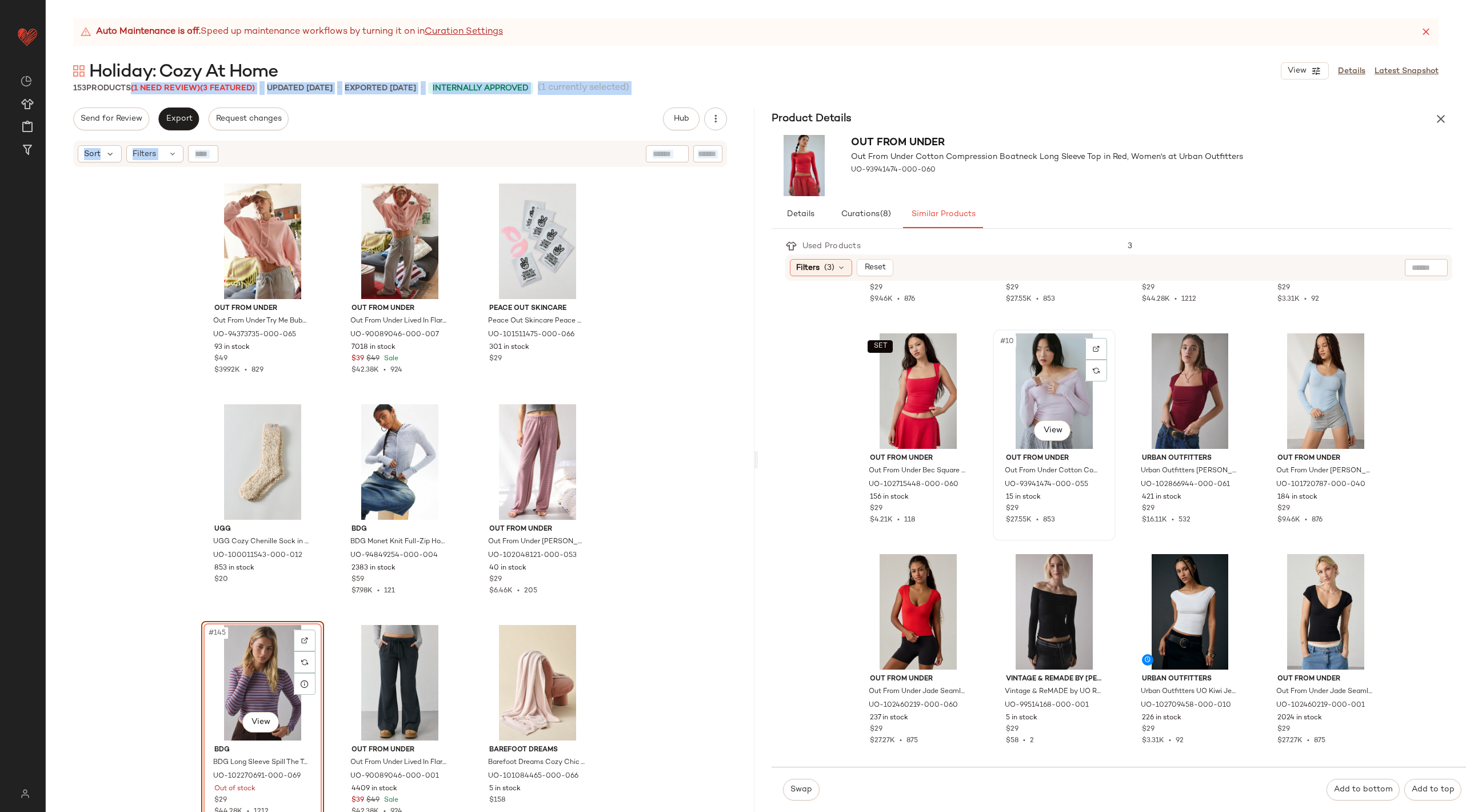
click at [1034, 385] on div "#10 View" at bounding box center [1055, 391] width 114 height 115
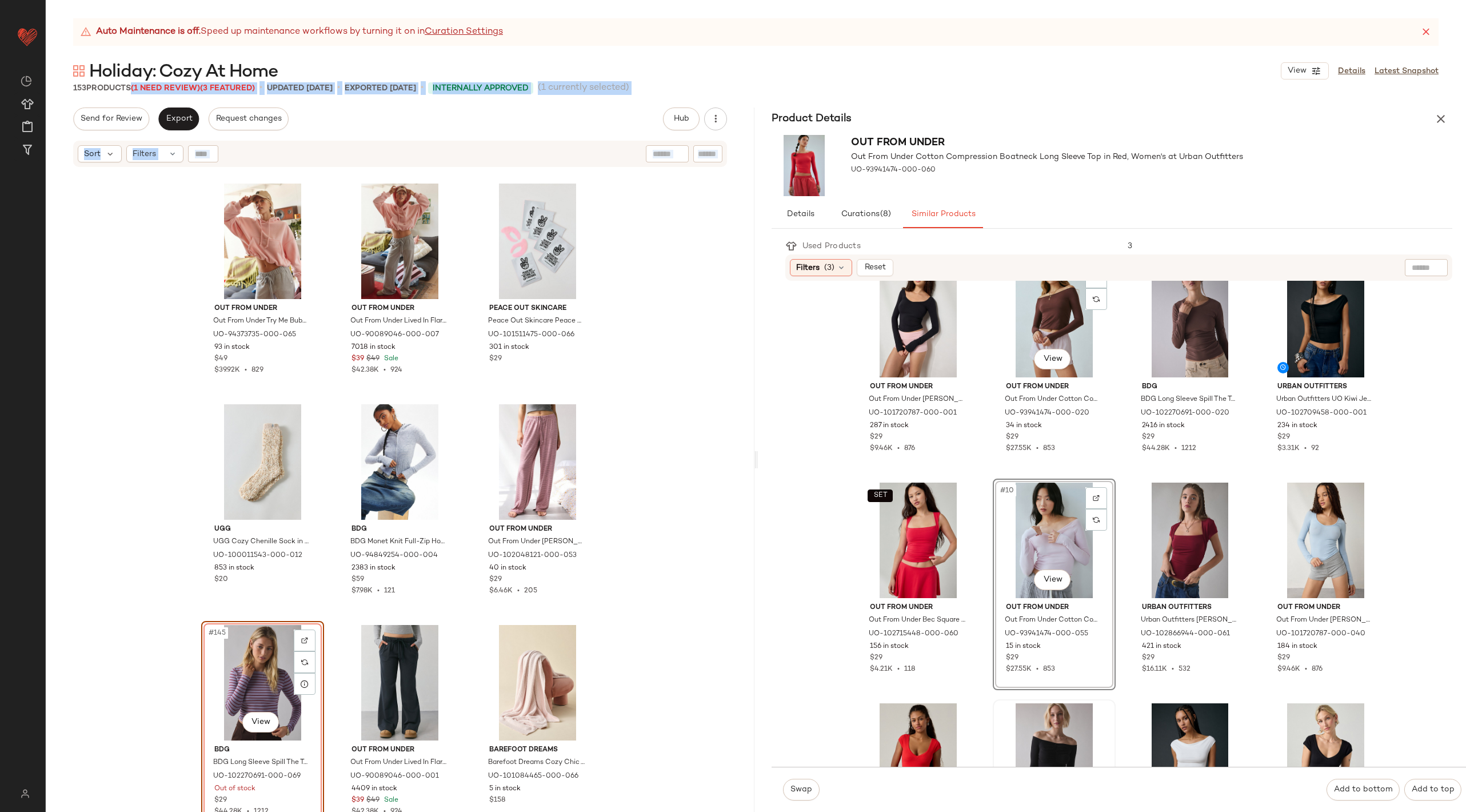
scroll to position [254, 0]
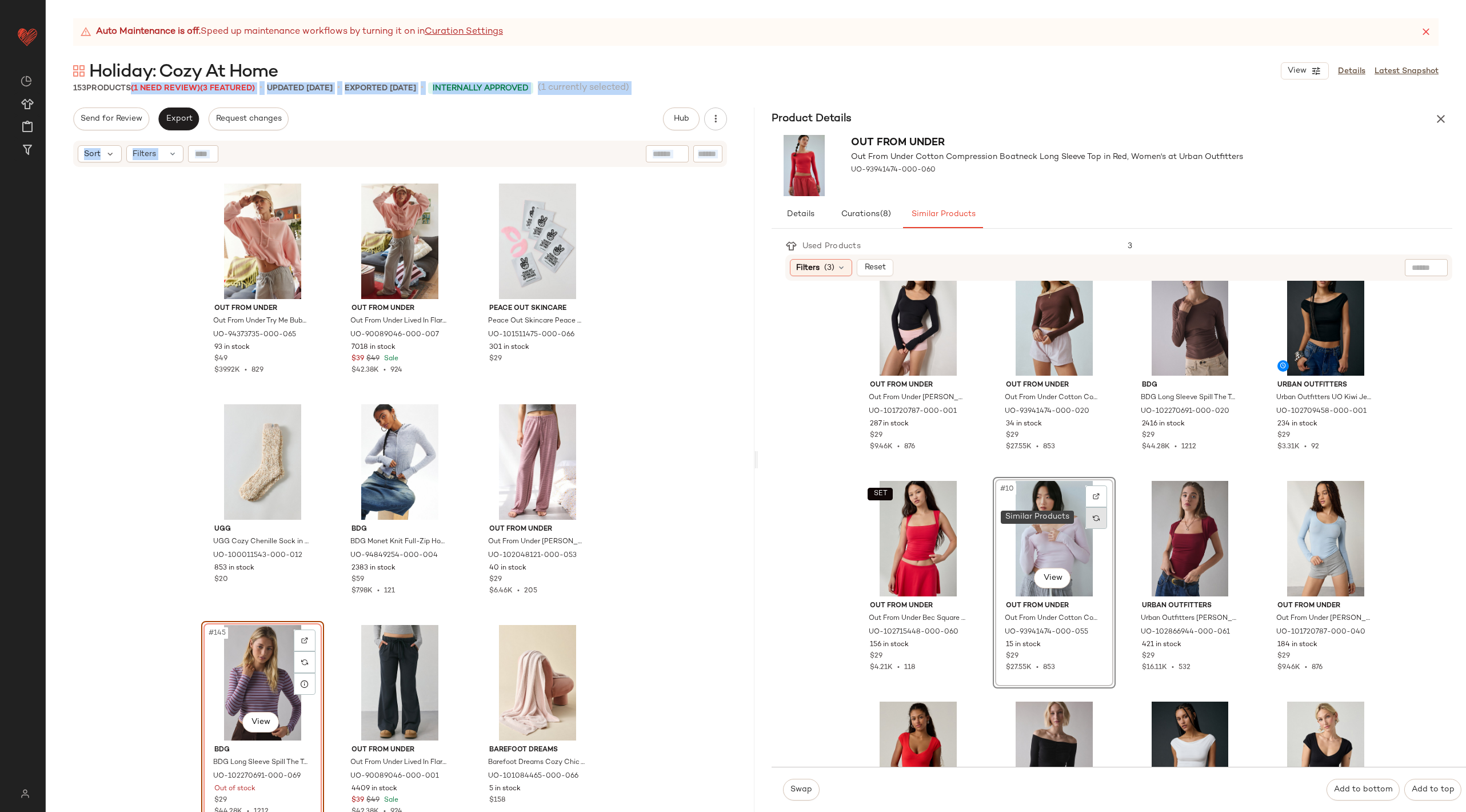
click at [1094, 516] on div at bounding box center [1097, 518] width 21 height 21
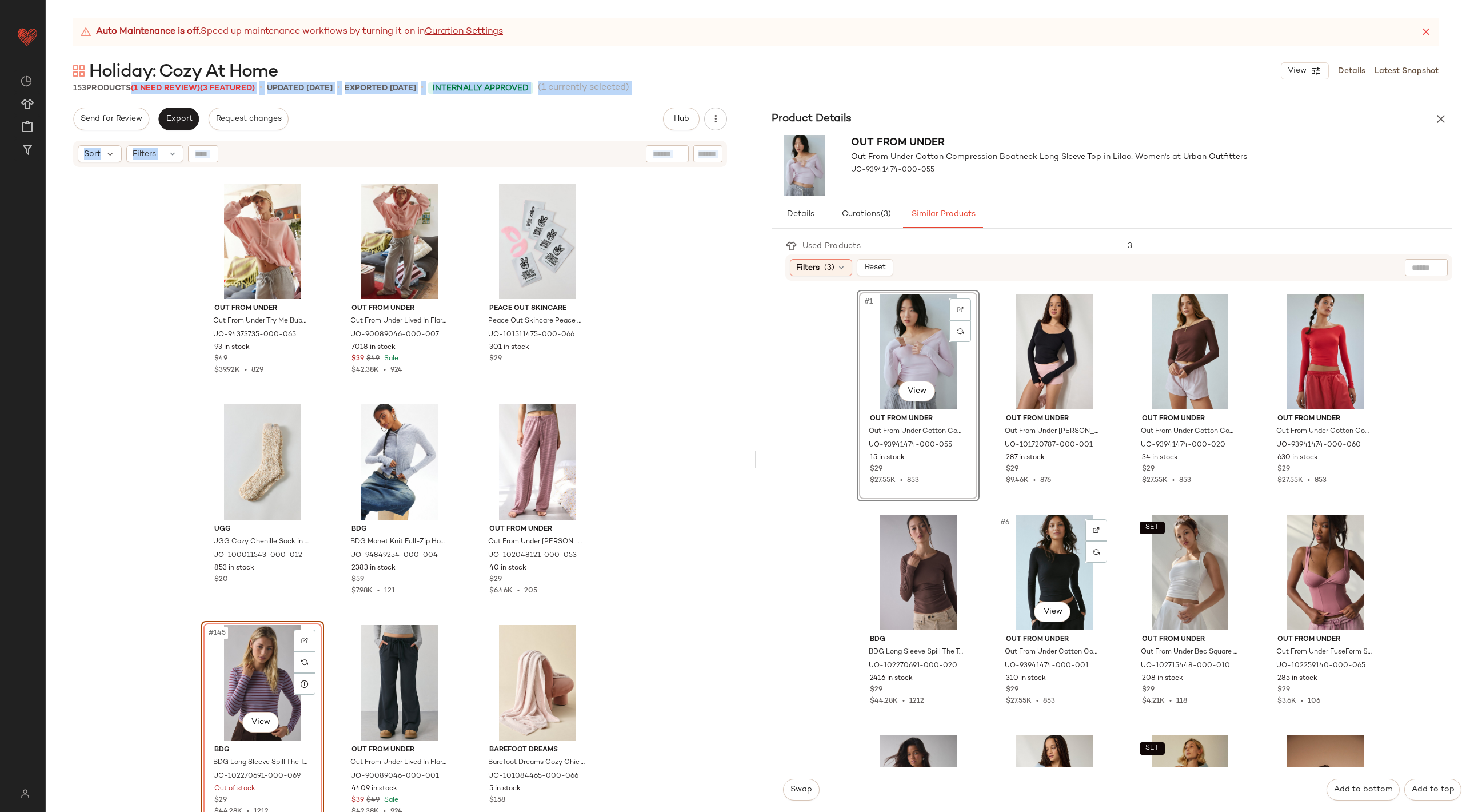
scroll to position [9, 0]
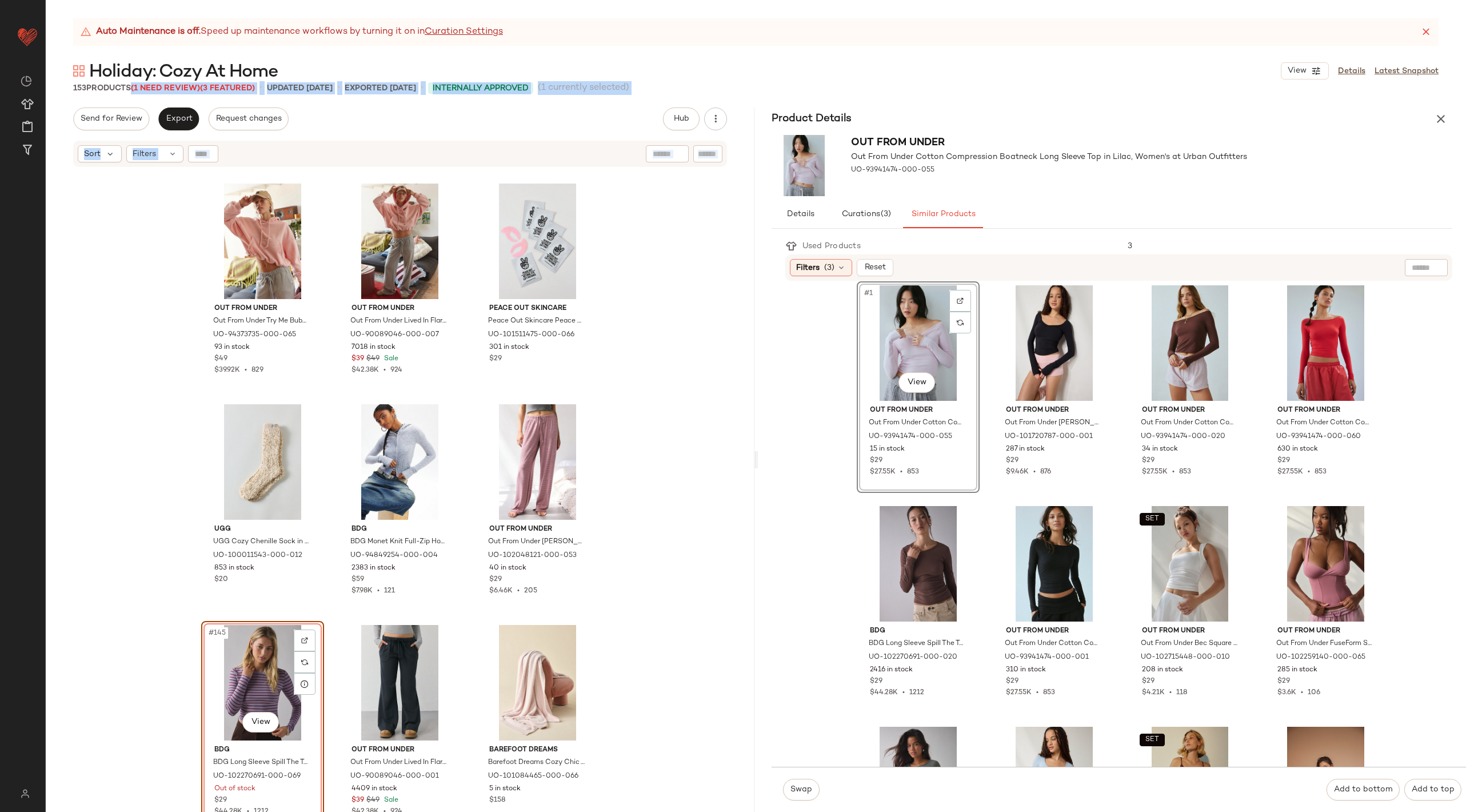
click at [917, 340] on div "#1 View" at bounding box center [919, 343] width 114 height 115
click at [795, 785] on span "Swap" at bounding box center [801, 790] width 22 height 9
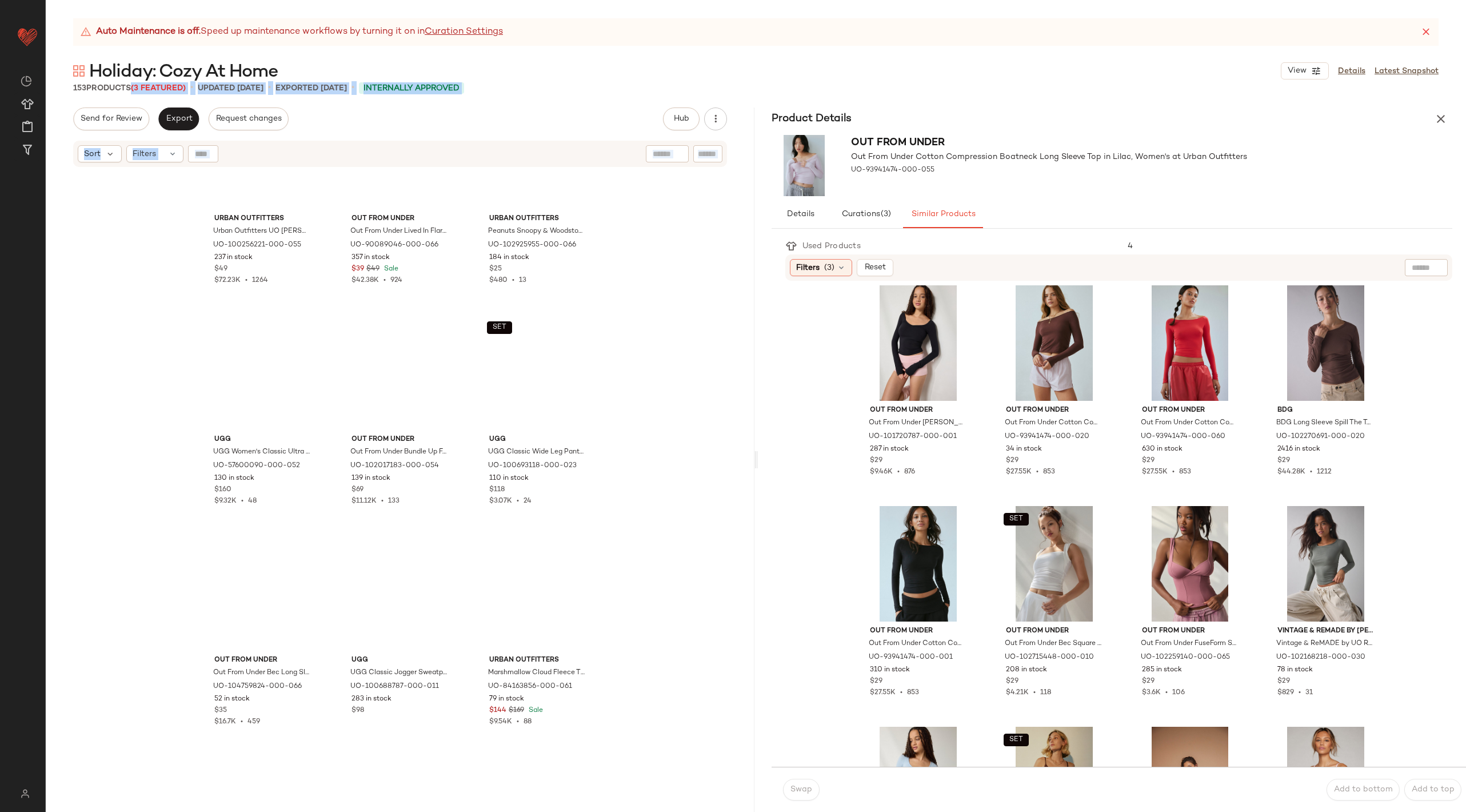
scroll to position [7896, 0]
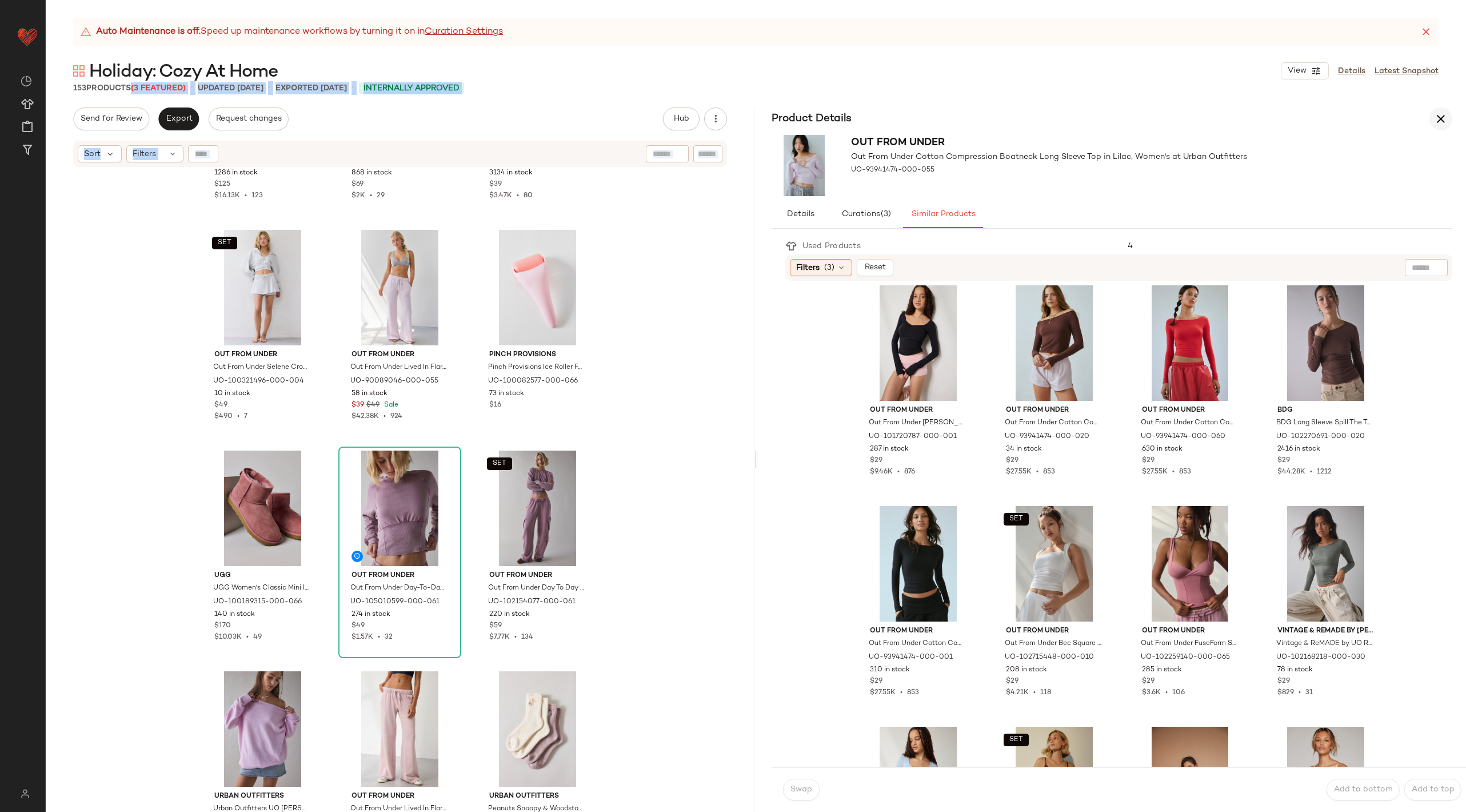
click at [1442, 115] on icon "button" at bounding box center [1441, 118] width 13 height 13
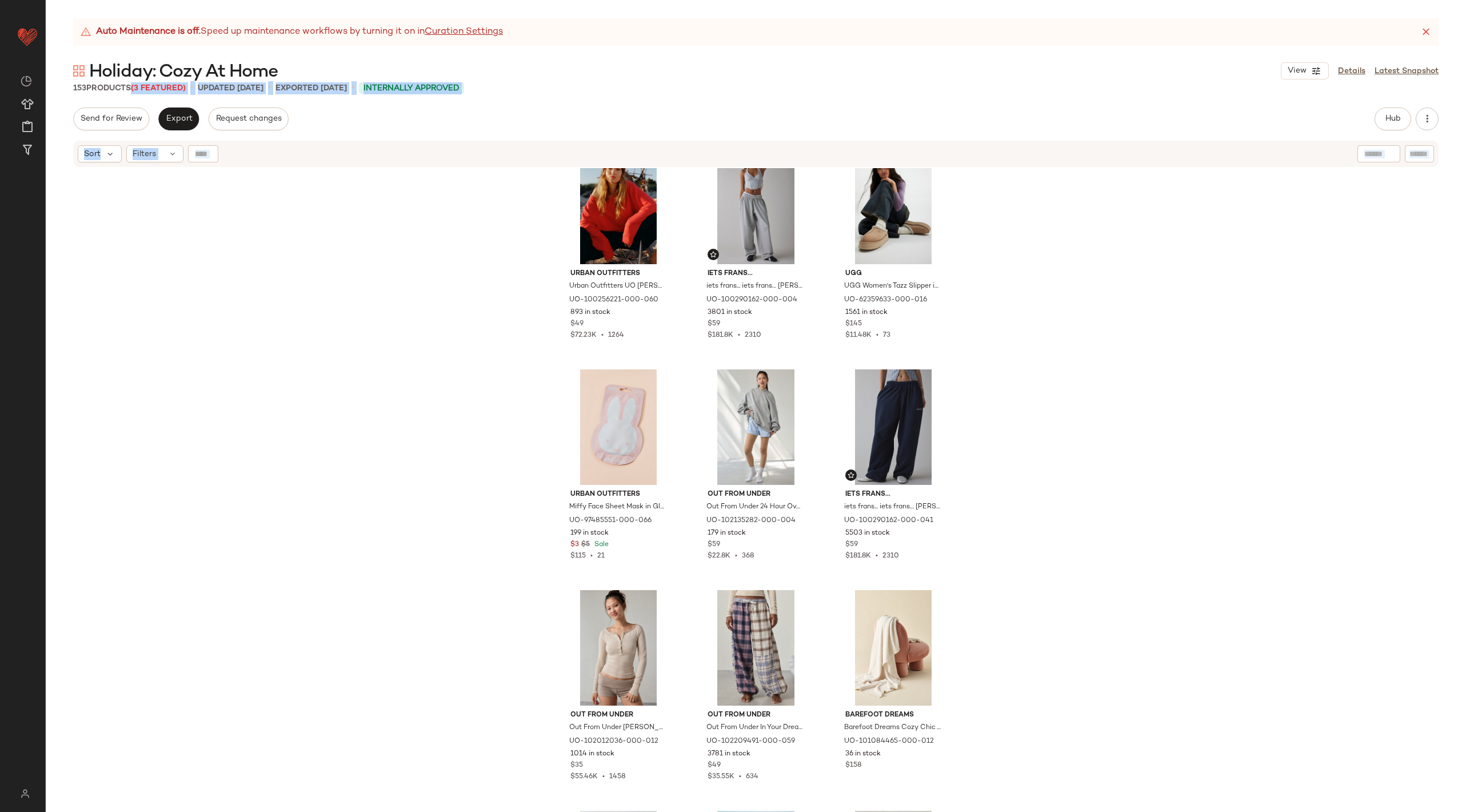
scroll to position [0, 0]
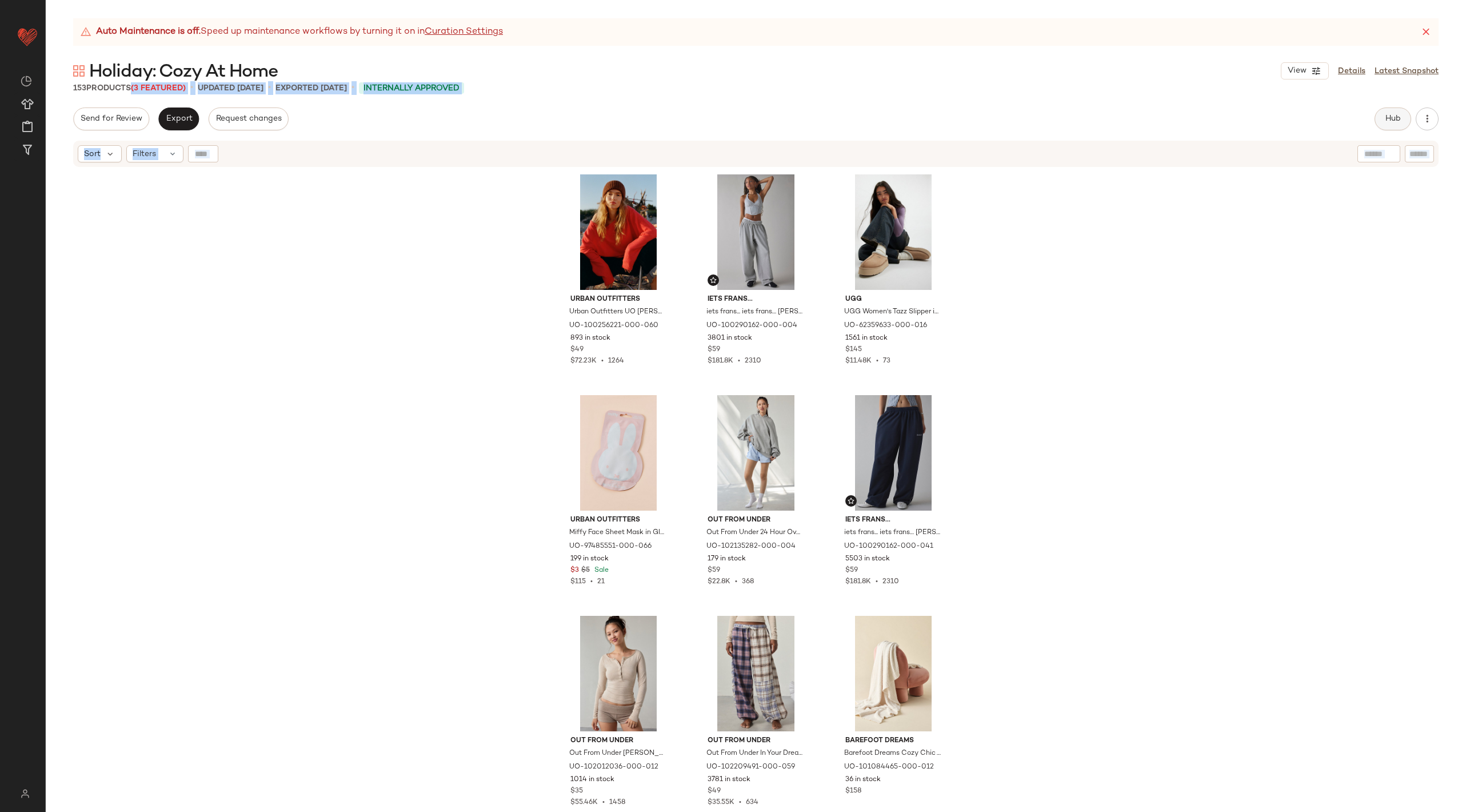
click at [1391, 118] on span "Hub" at bounding box center [1394, 119] width 16 height 9
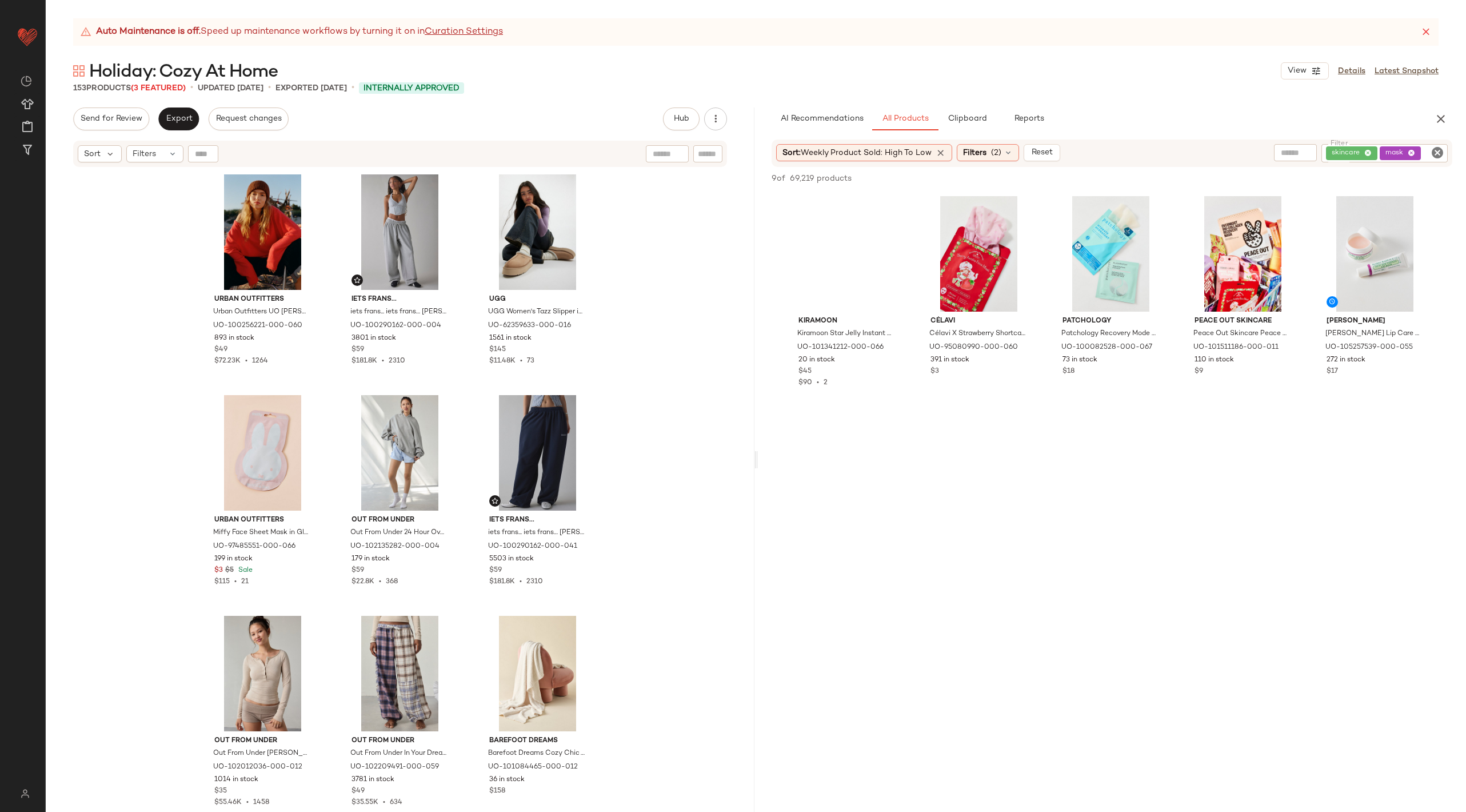
click at [704, 443] on div "Urban Outfitters Urban Outfitters UO Nola Oversized Off-The-Shoulder Sweater in…" at bounding box center [400, 504] width 709 height 672
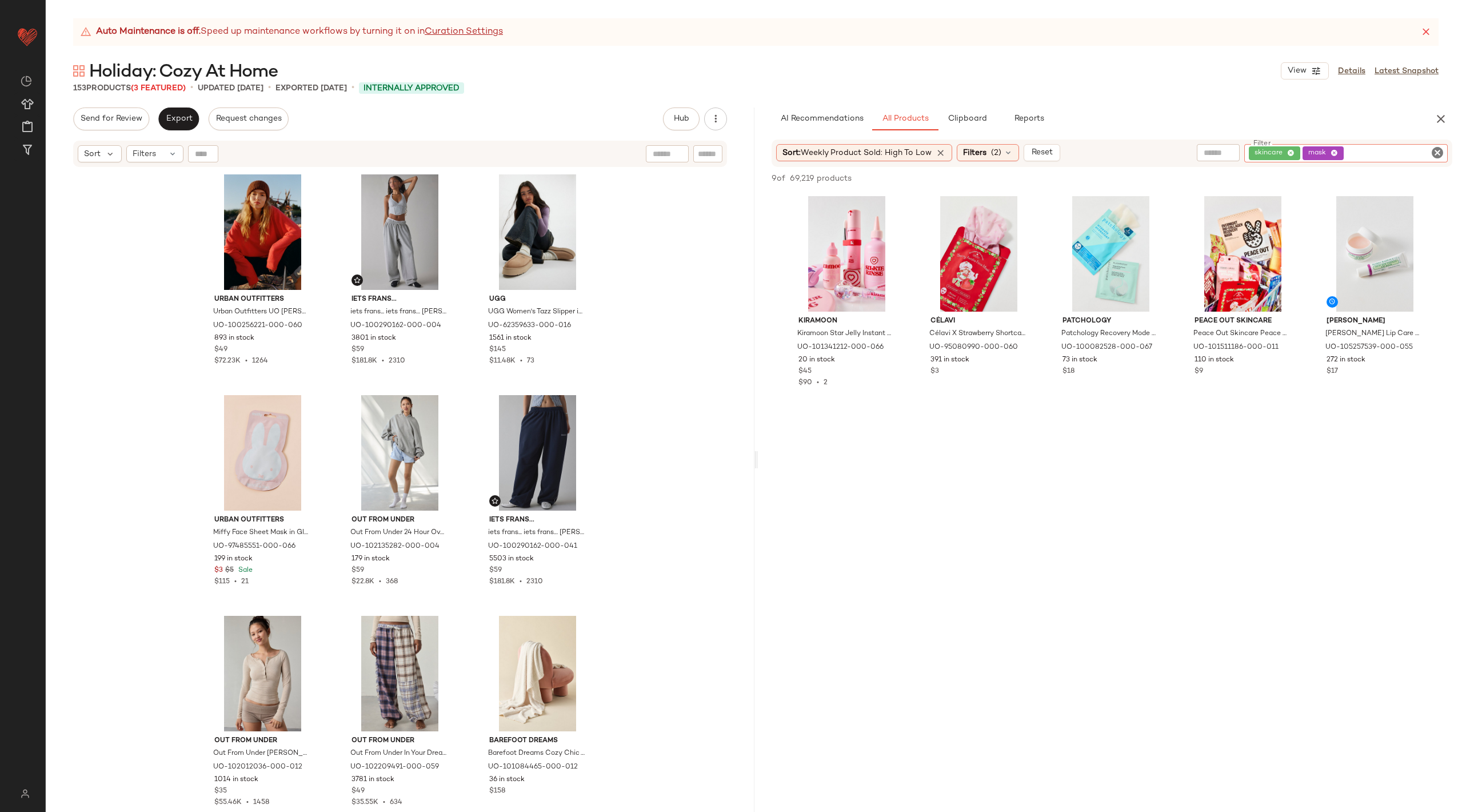
click at [1446, 153] on div "skincare mask" at bounding box center [1346, 153] width 204 height 18
click at [1437, 152] on icon "Clear Filter" at bounding box center [1437, 152] width 13 height 13
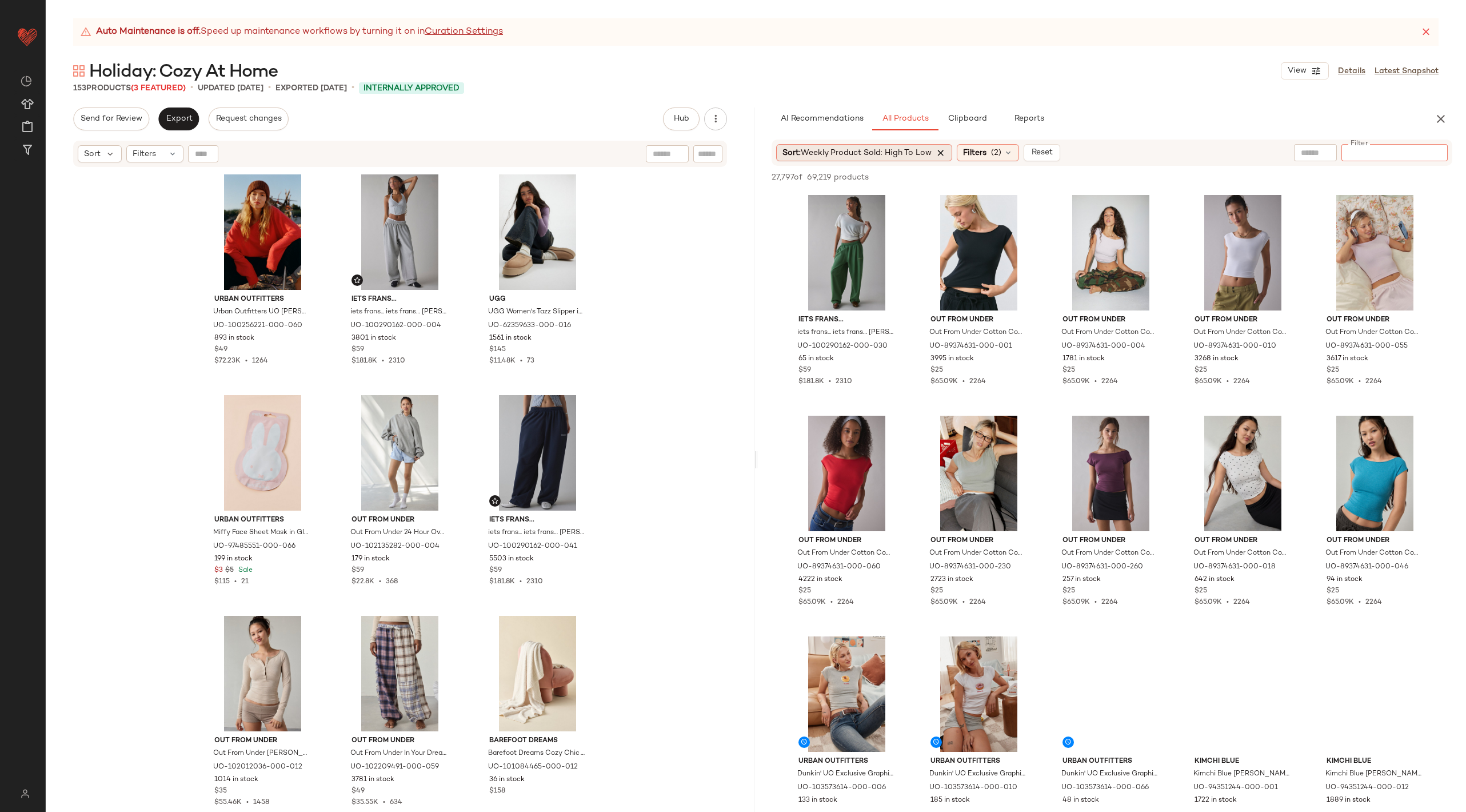
click at [944, 151] on icon at bounding box center [942, 153] width 11 height 11
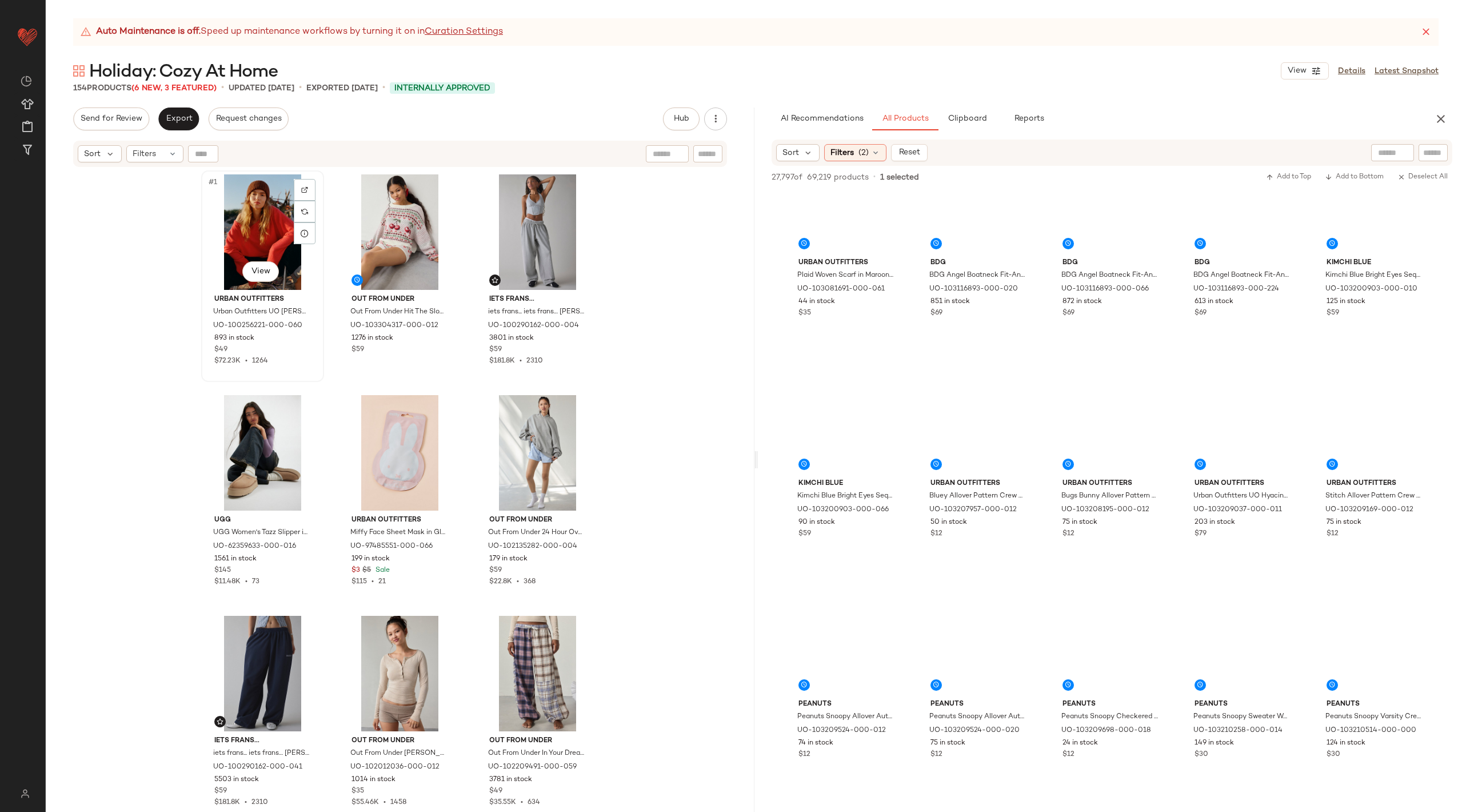
click at [262, 211] on div "#1 View" at bounding box center [262, 232] width 114 height 115
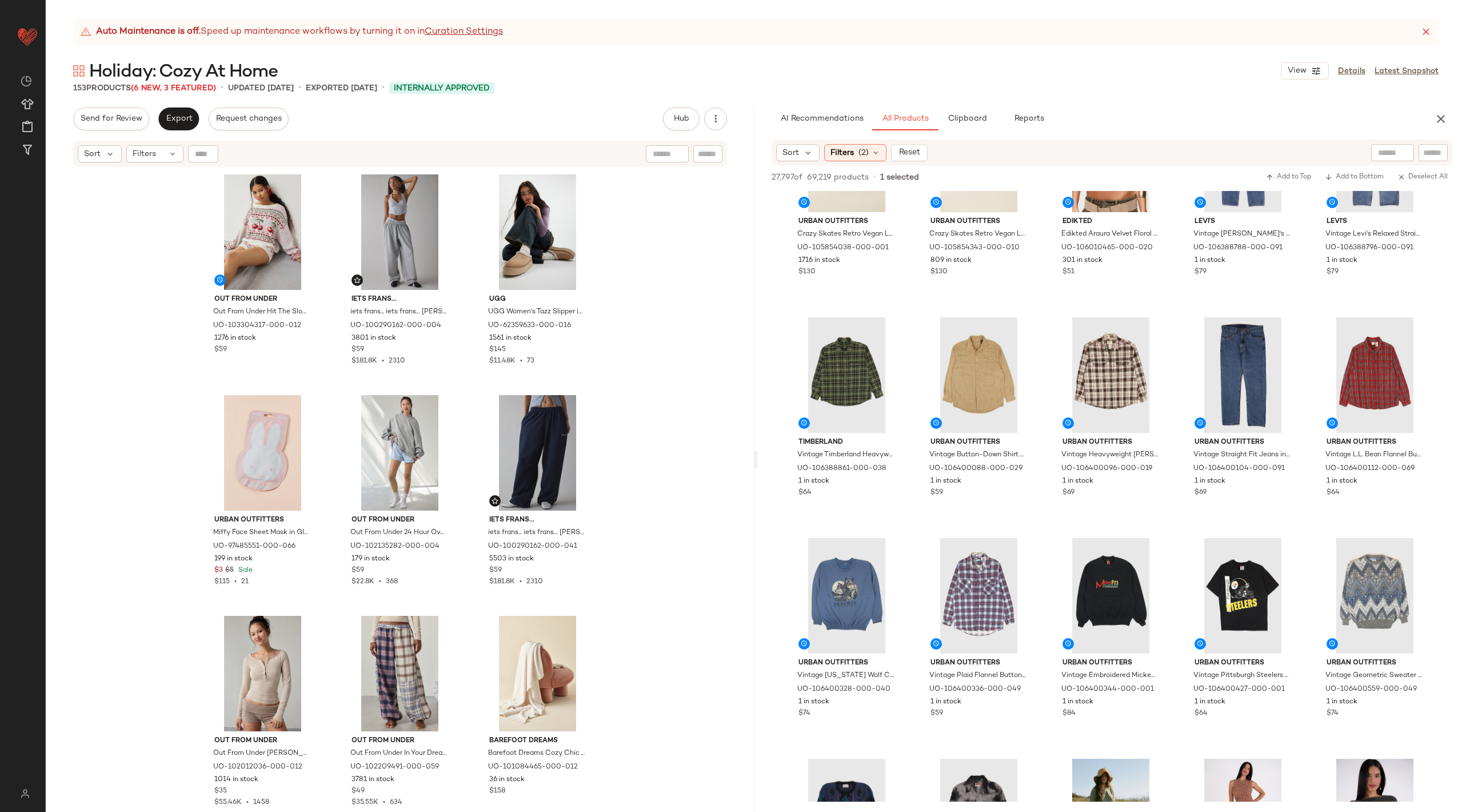
scroll to position [3171, 0]
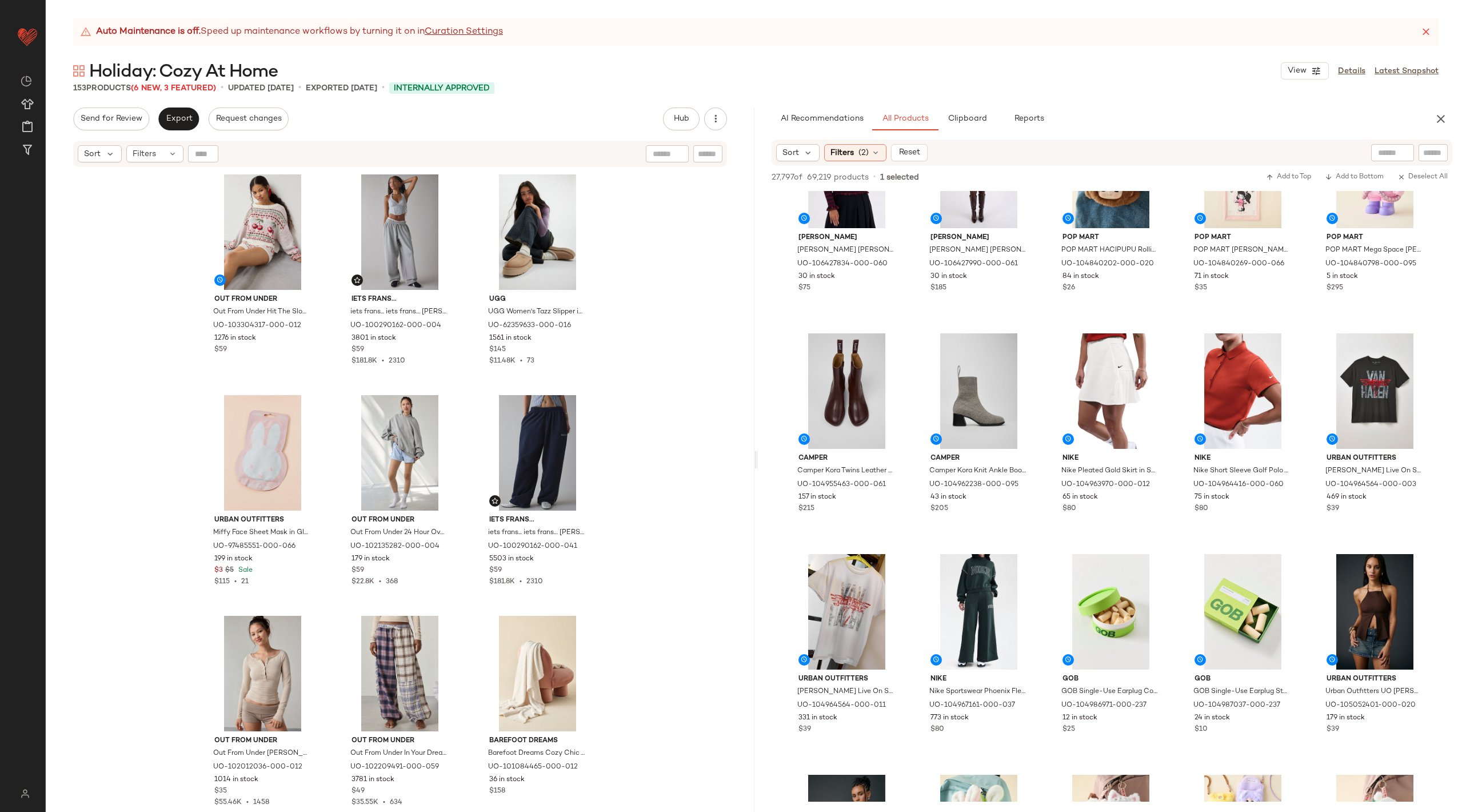
click at [982, 98] on div "Auto Maintenance is off. Speed up maintenance workflows by turning it on in Cur…" at bounding box center [756, 414] width 1420 height 793
click at [982, 120] on span "Clipboard" at bounding box center [967, 119] width 39 height 9
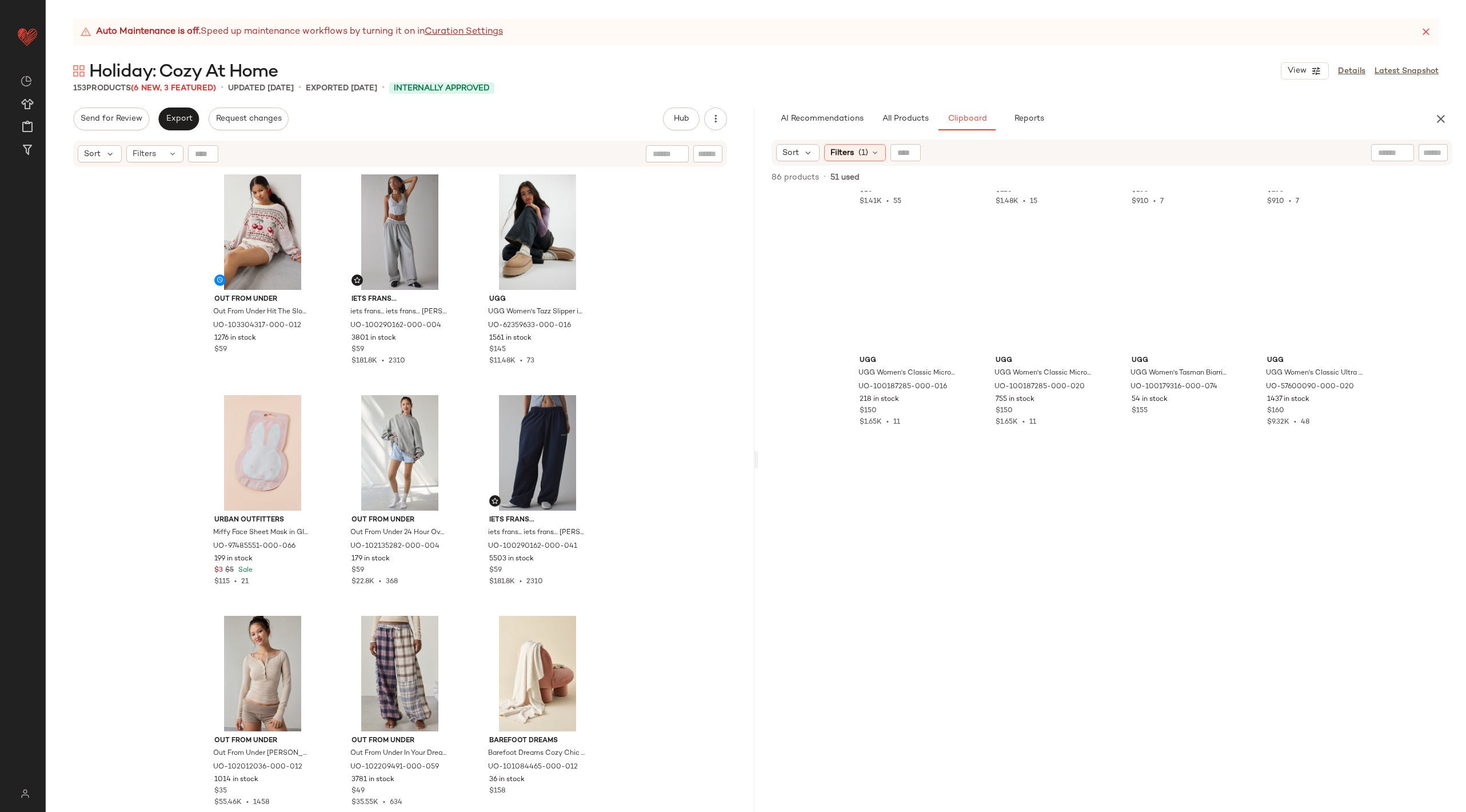
scroll to position [1366, 0]
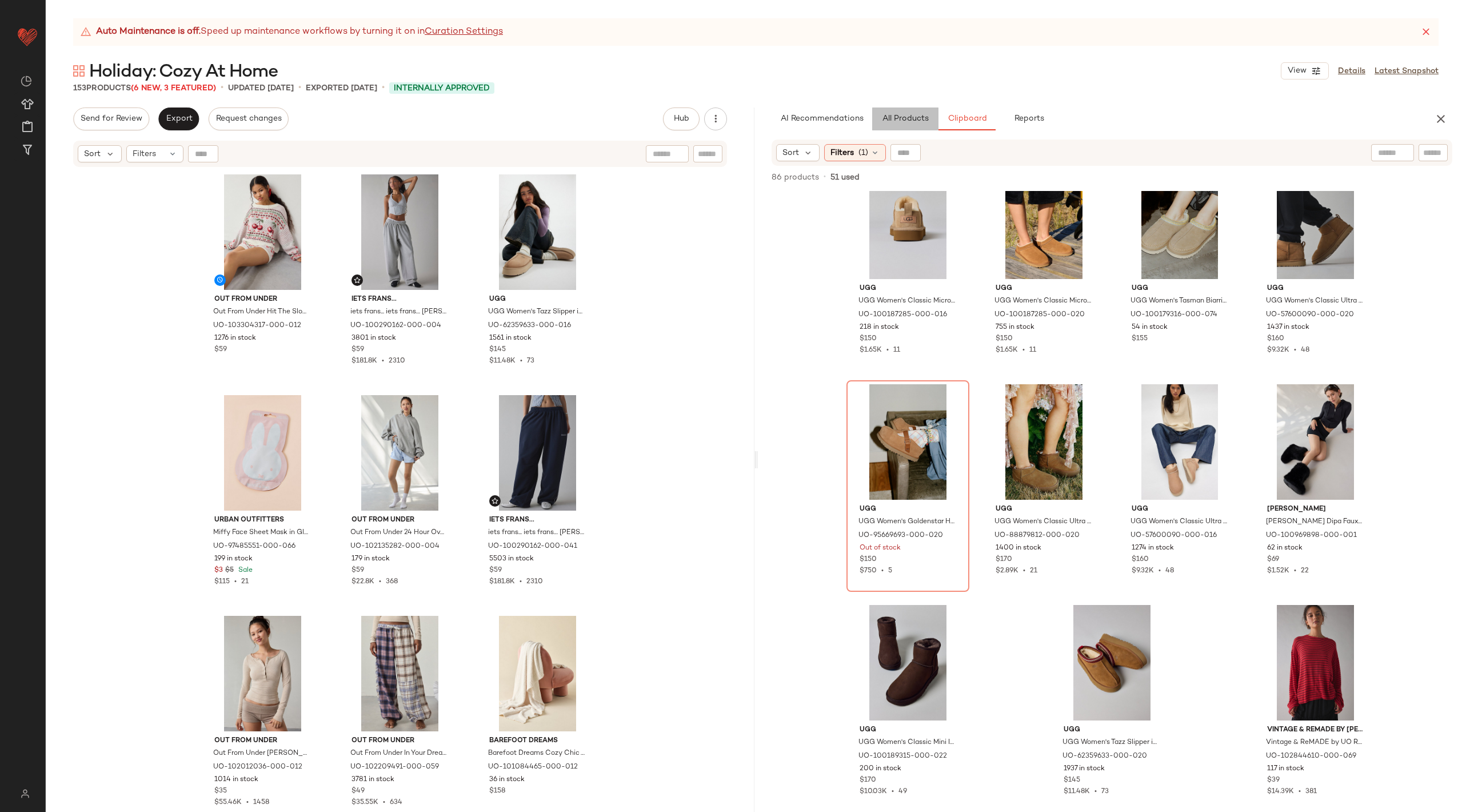
click at [896, 125] on button "All Products" at bounding box center [905, 119] width 66 height 23
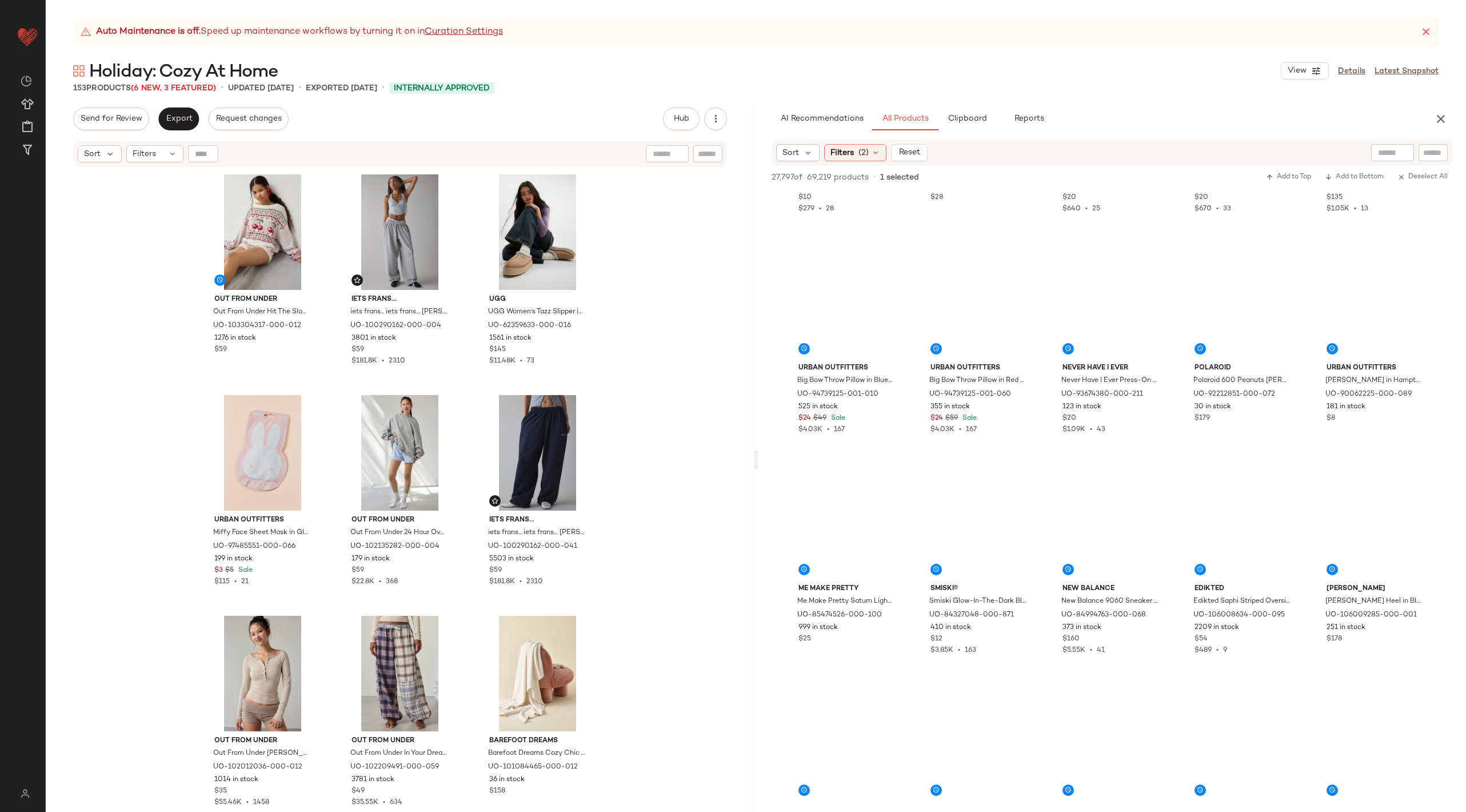
scroll to position [29501, 0]
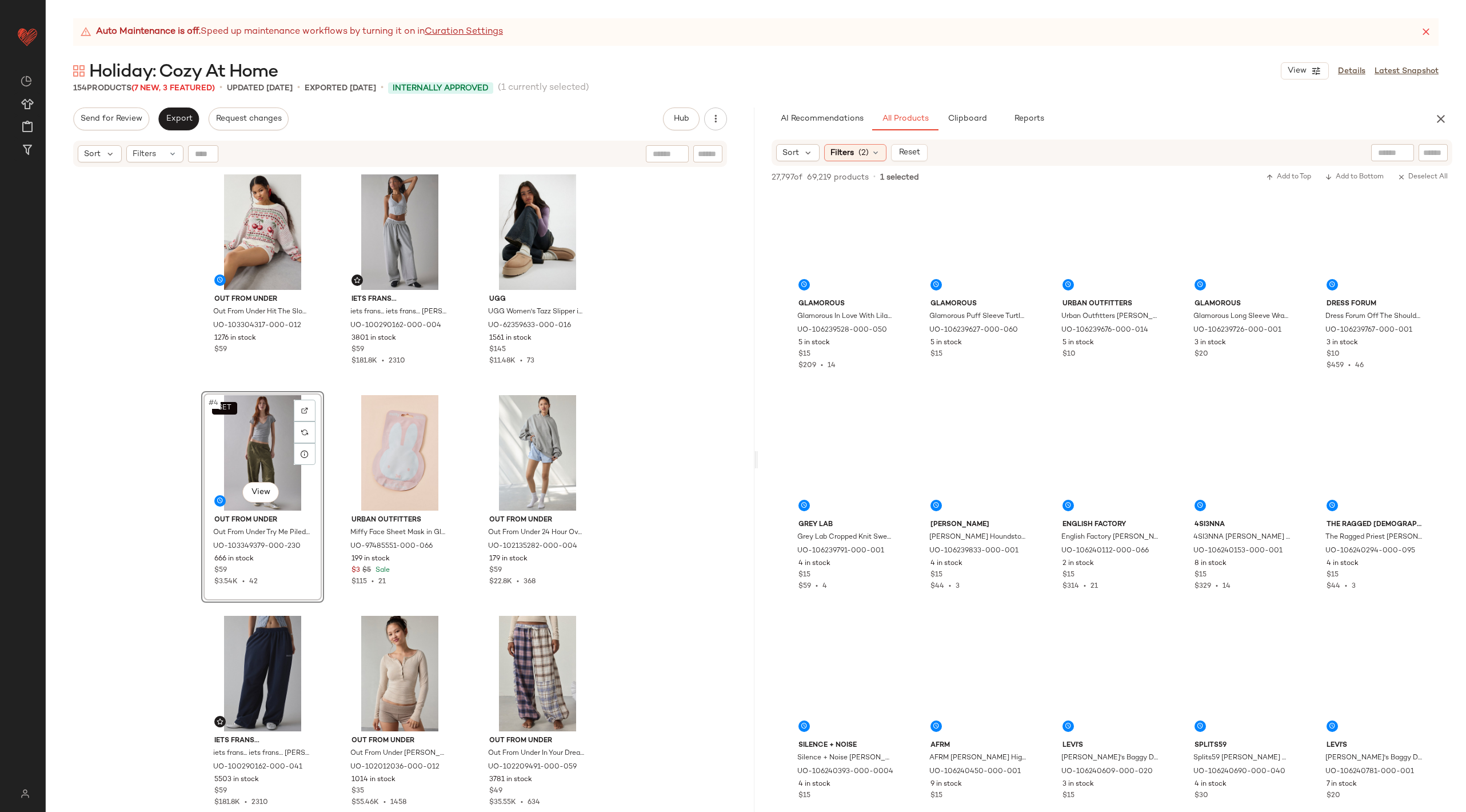
scroll to position [30935, 0]
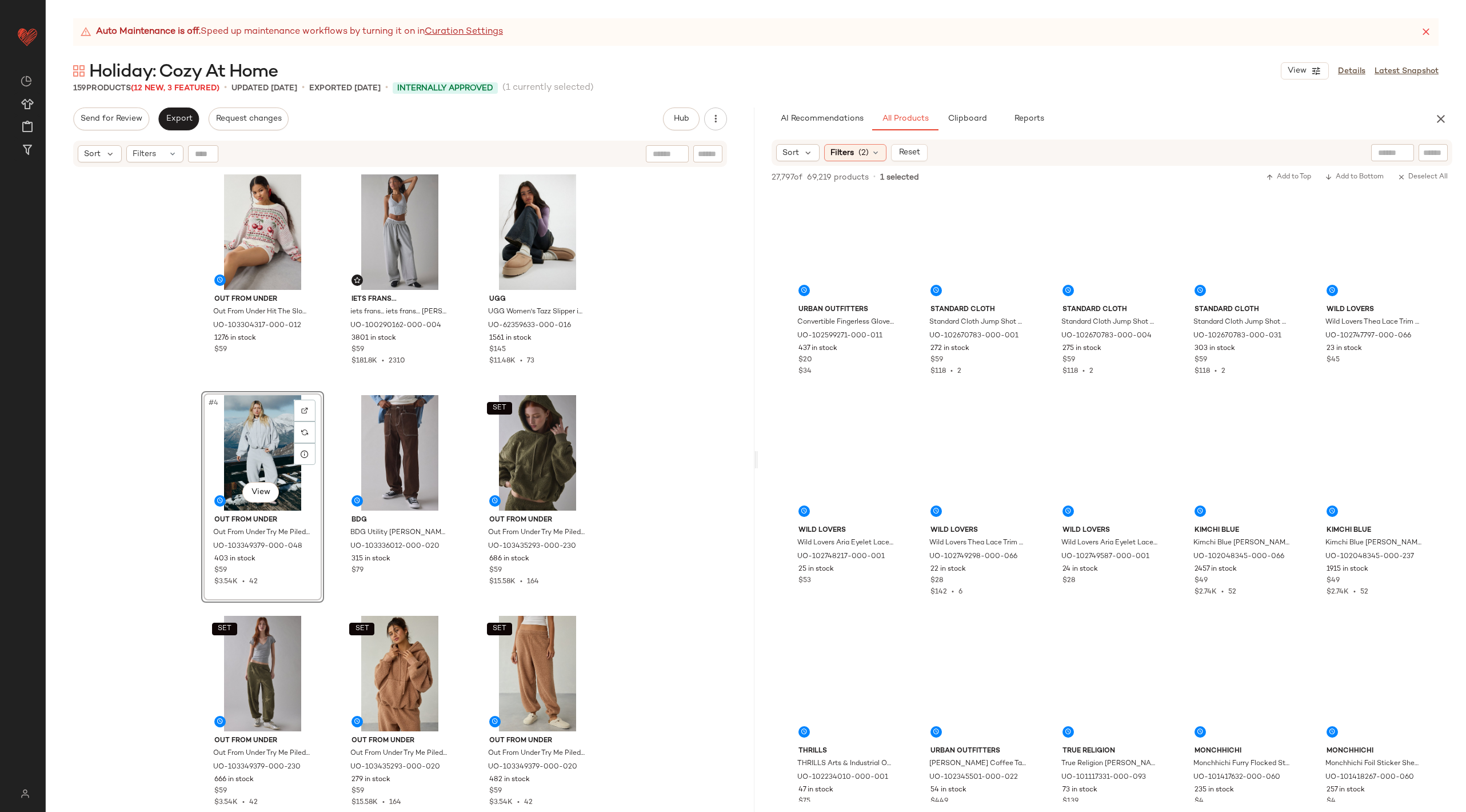
scroll to position [42877, 0]
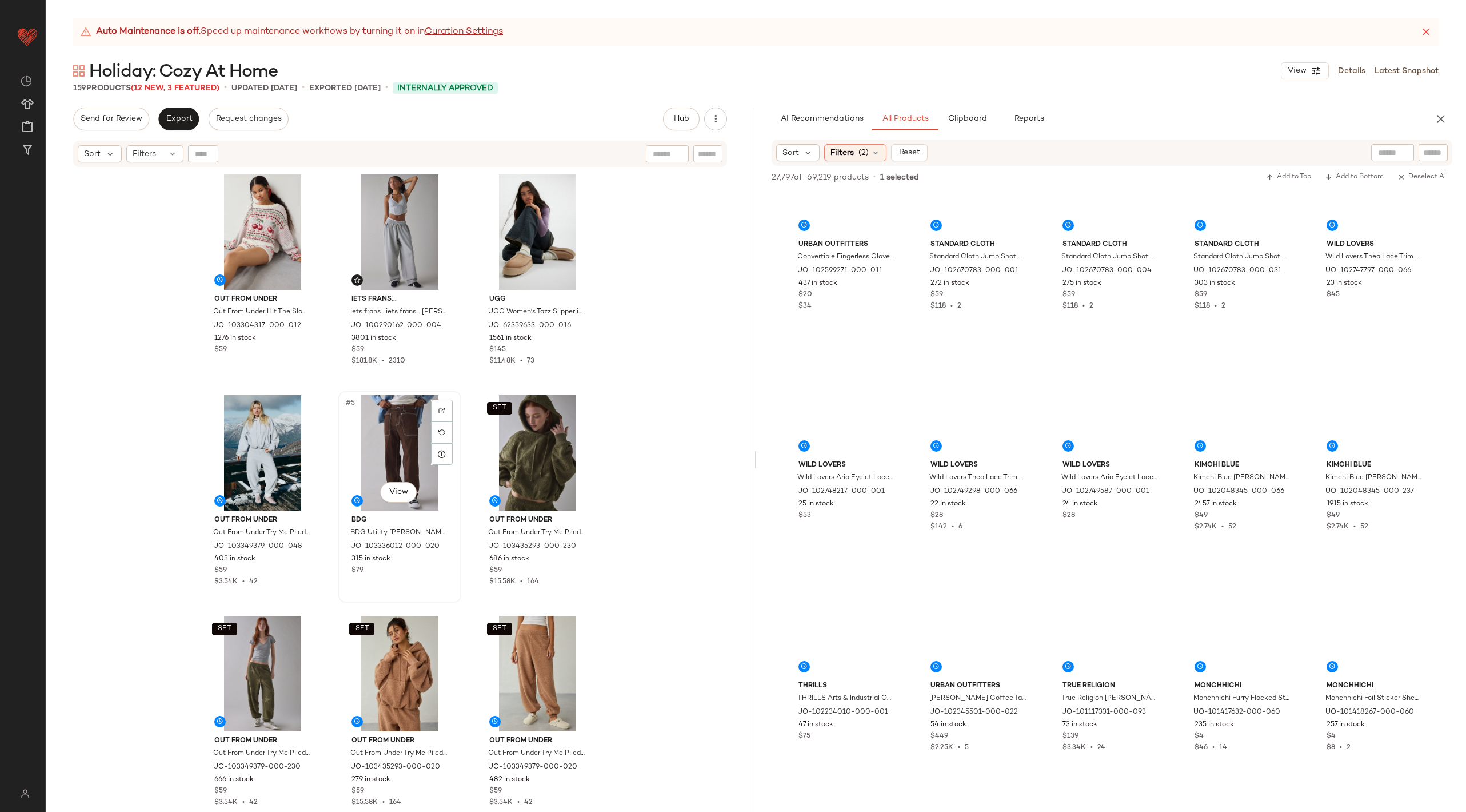
click at [377, 449] on div "#5 View" at bounding box center [400, 453] width 114 height 115
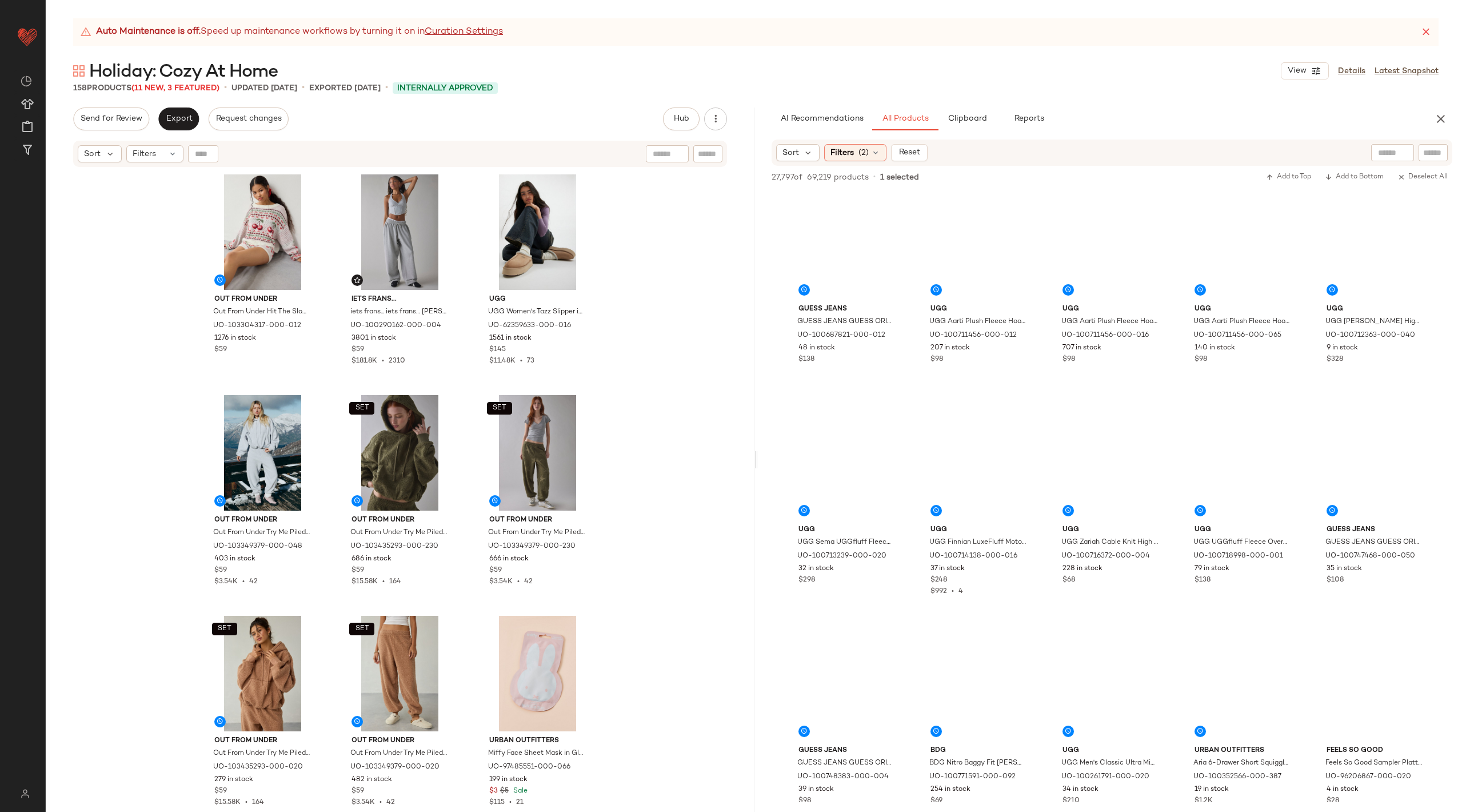
scroll to position [44135, 0]
click at [1438, 154] on input "text" at bounding box center [1433, 152] width 20 height 12
type input "**********"
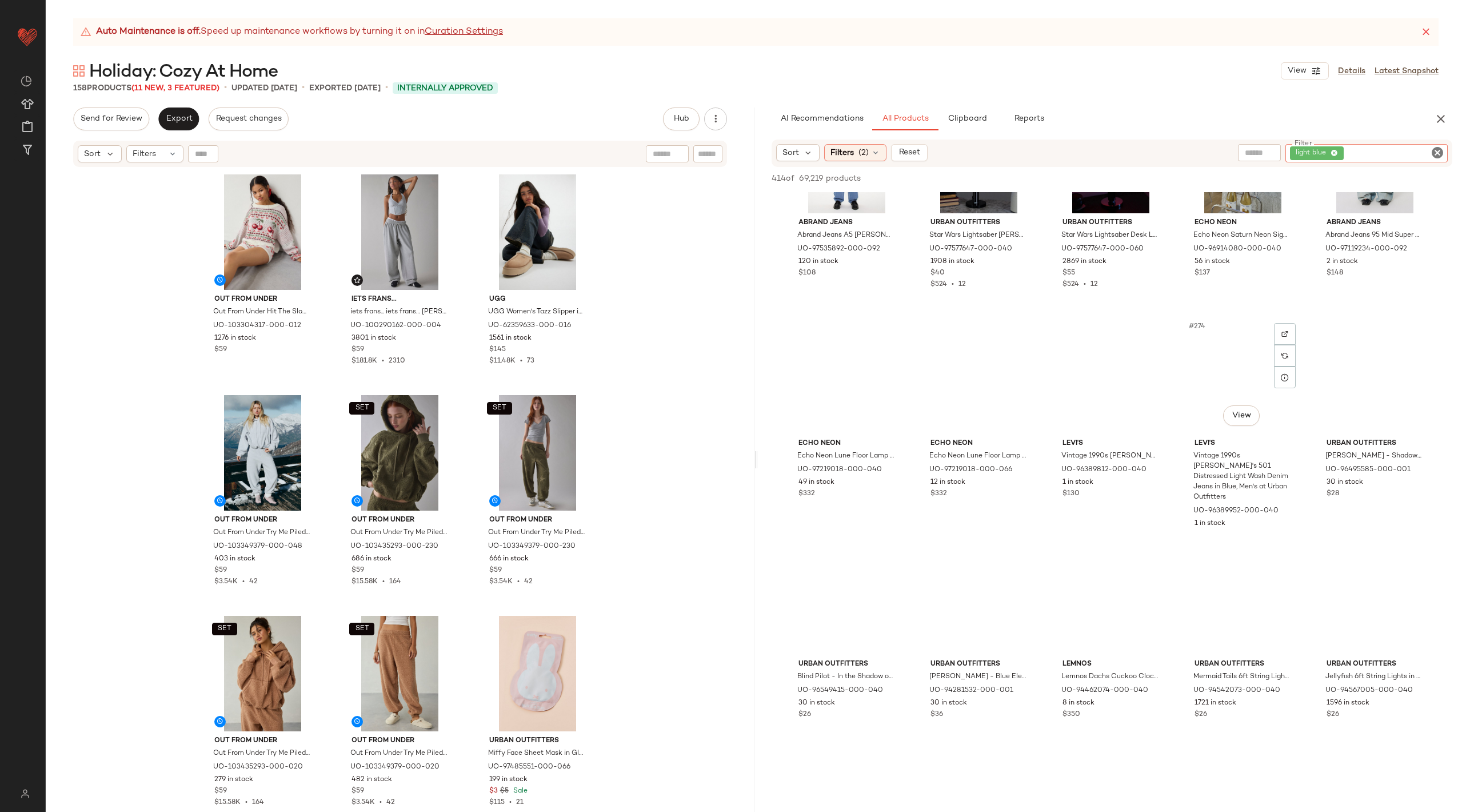
scroll to position [1124, 0]
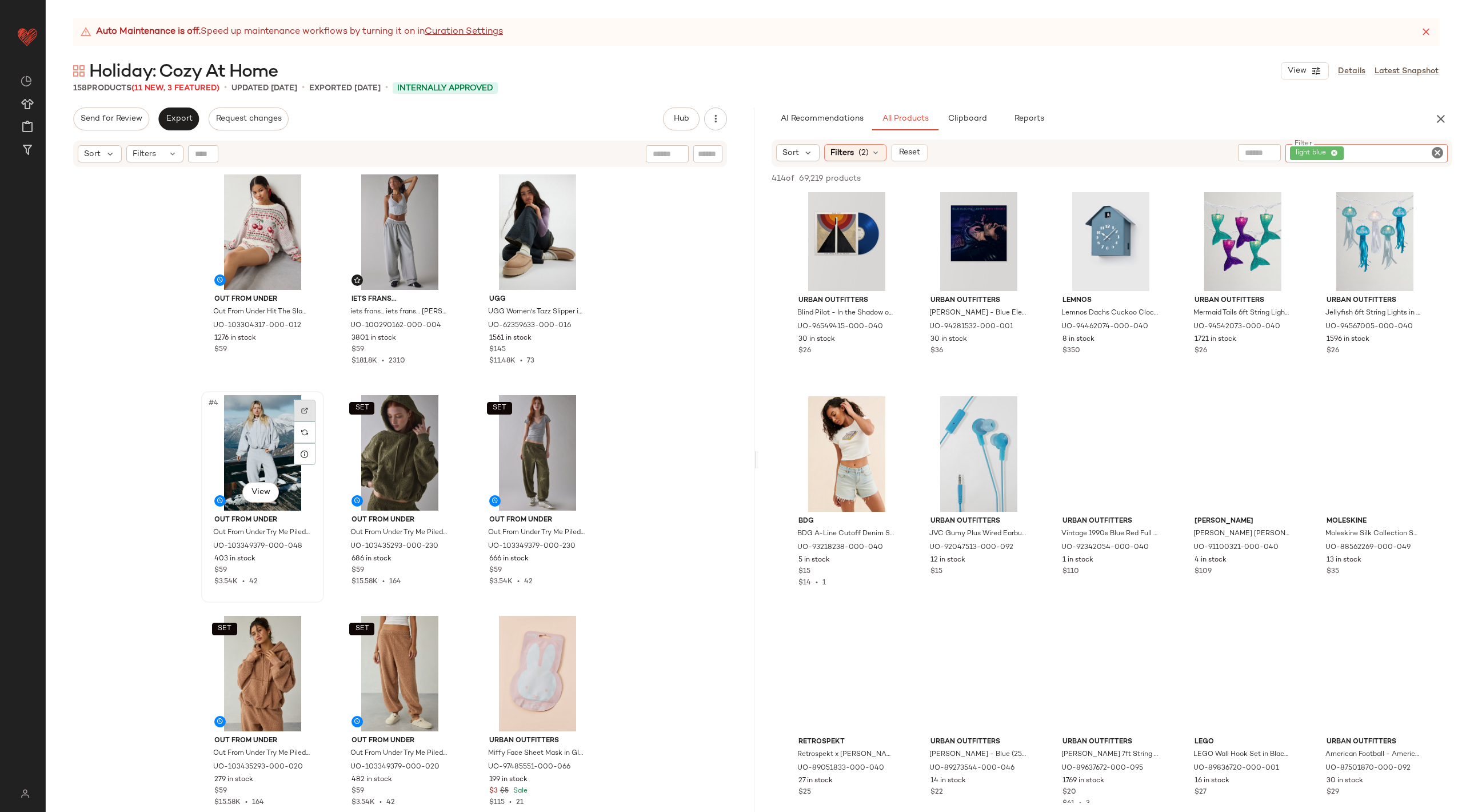
click at [301, 416] on div at bounding box center [305, 410] width 21 height 21
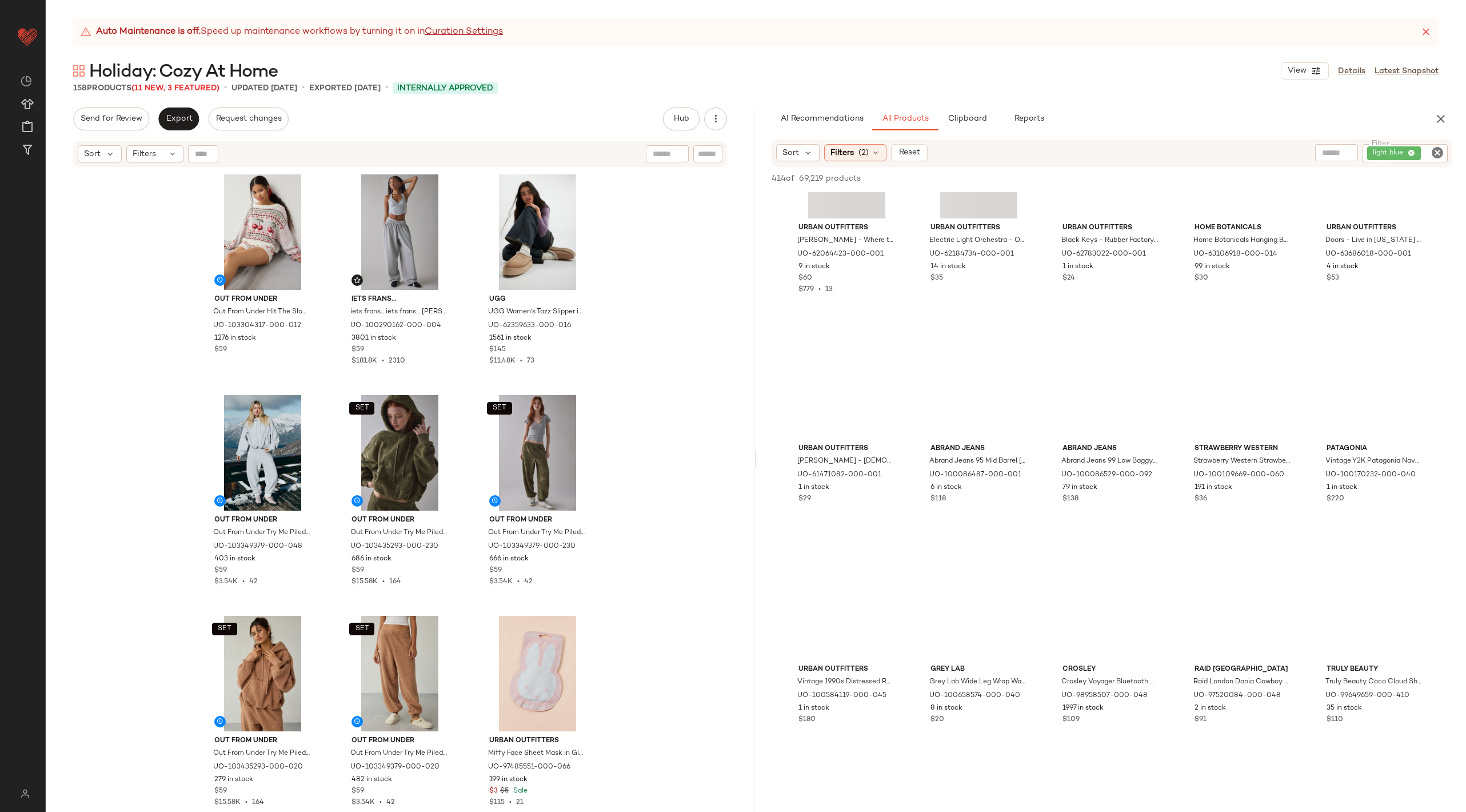
scroll to position [2409, 0]
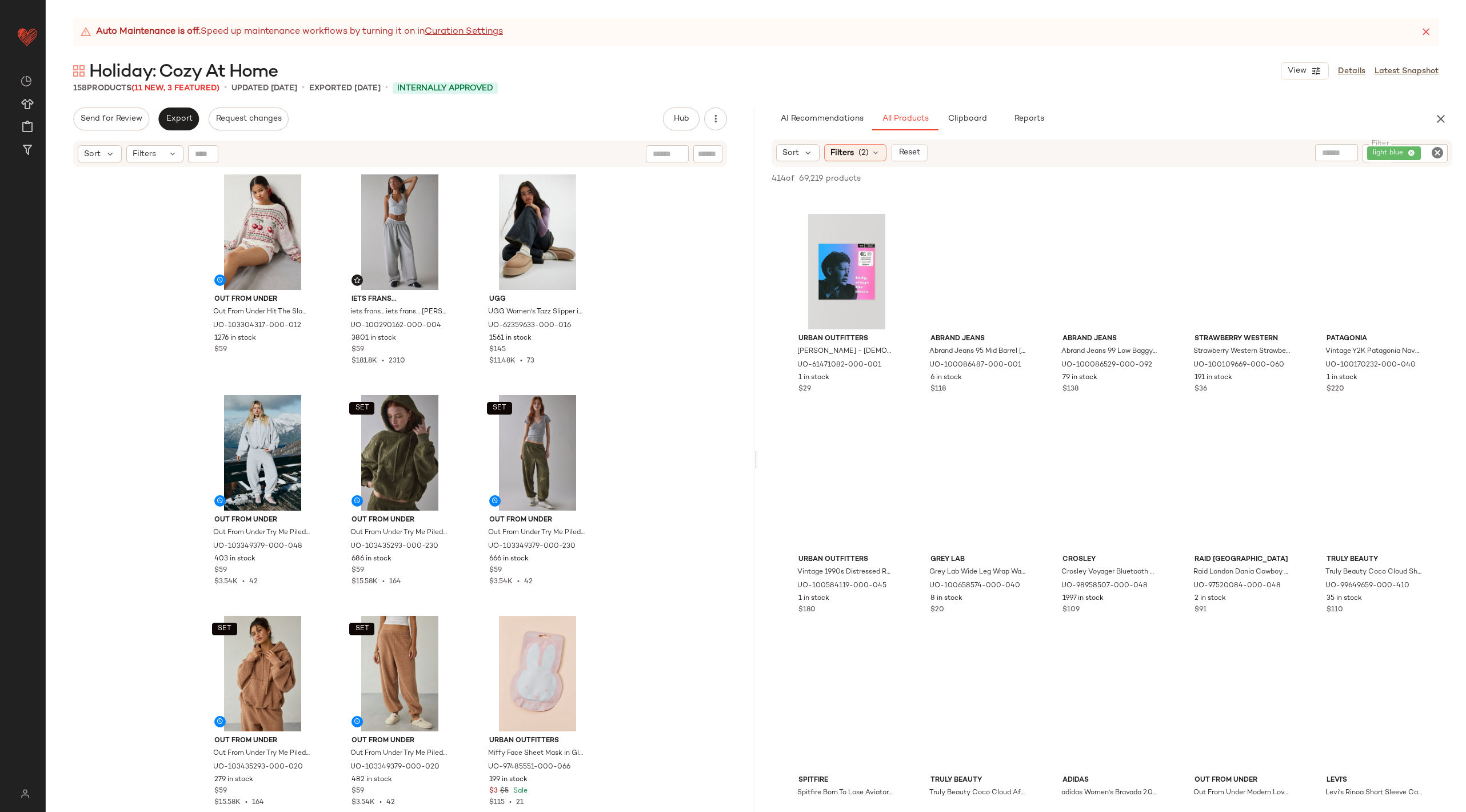
click at [1441, 156] on icon "Clear Filter" at bounding box center [1437, 152] width 13 height 13
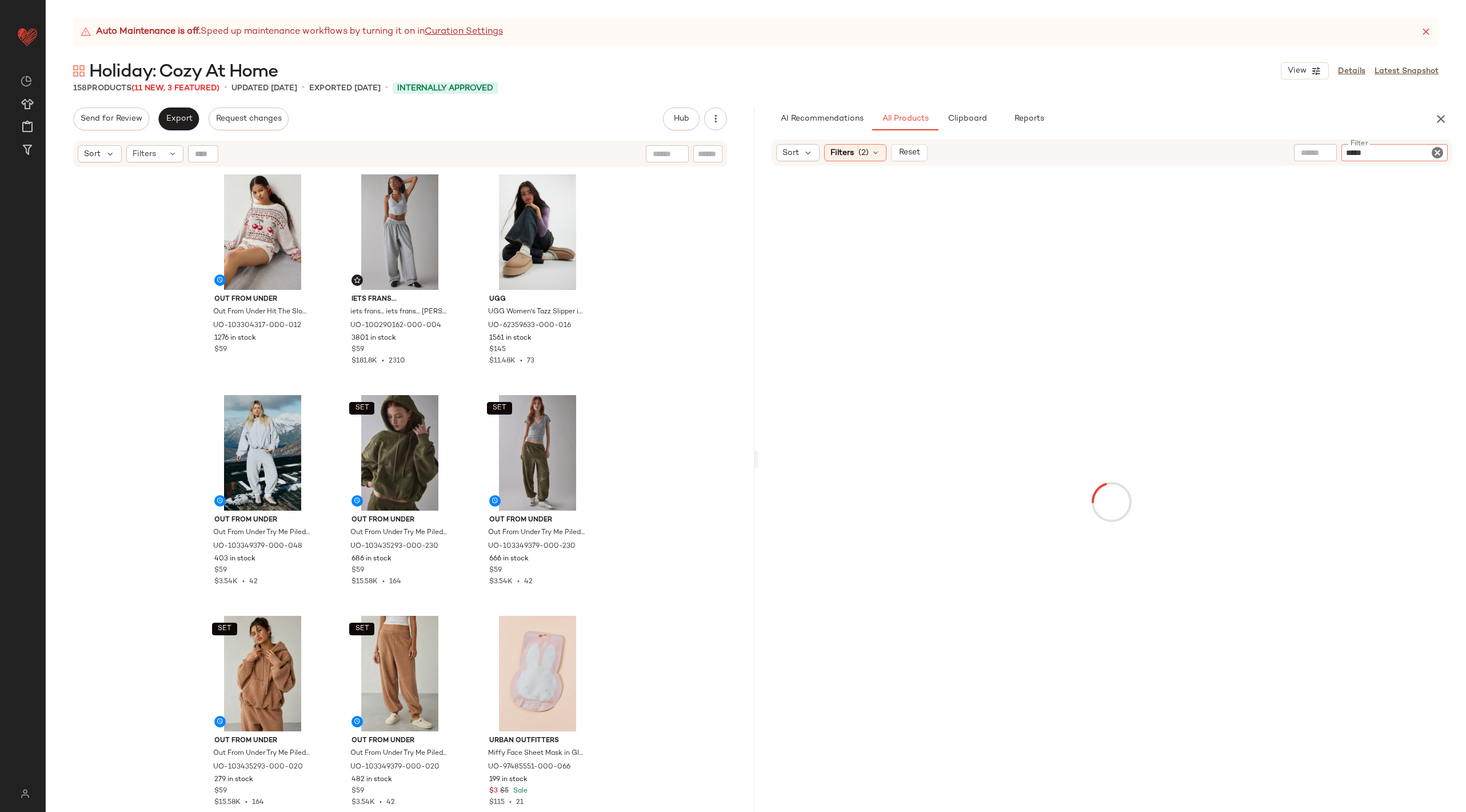
type input "******"
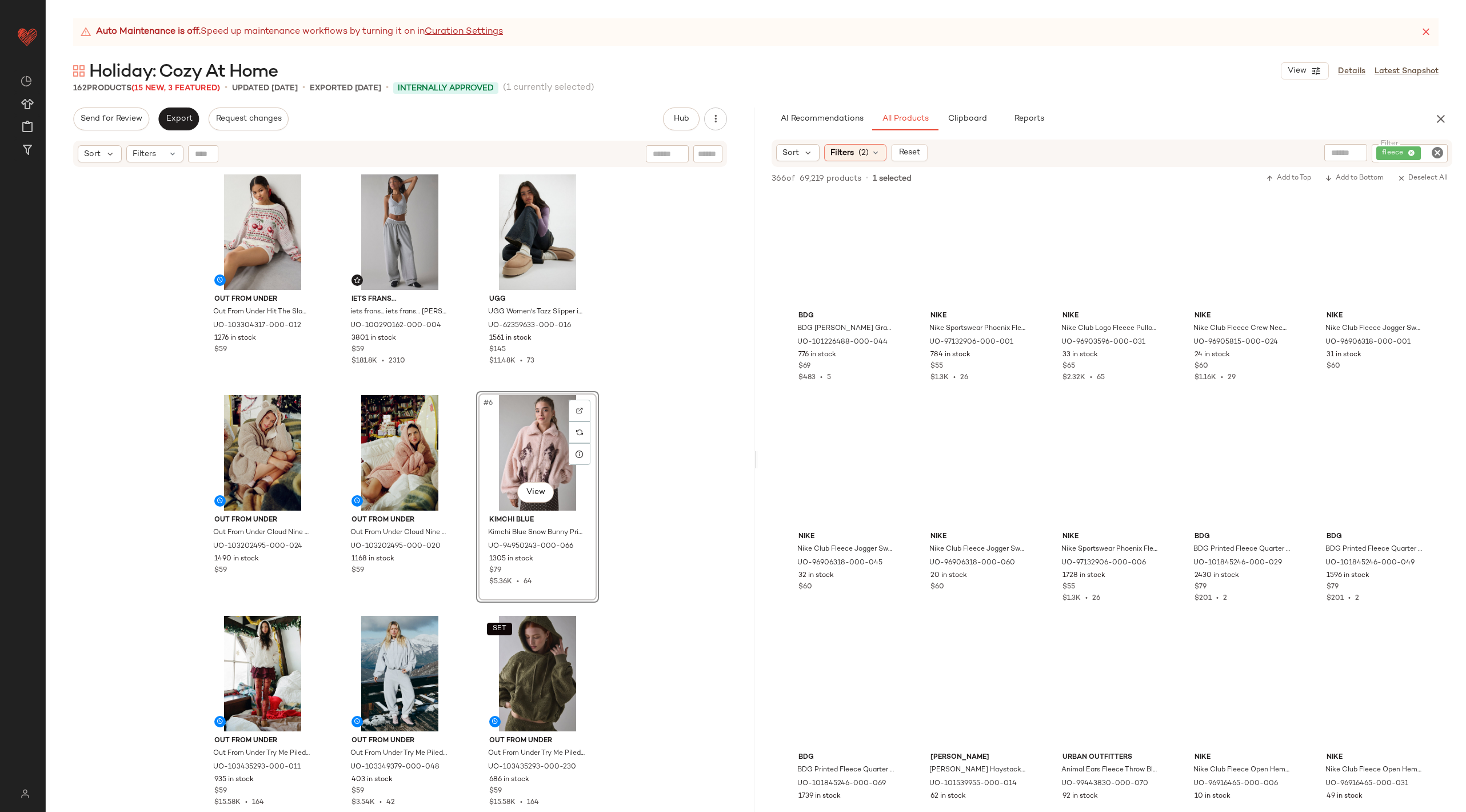
scroll to position [7380, 0]
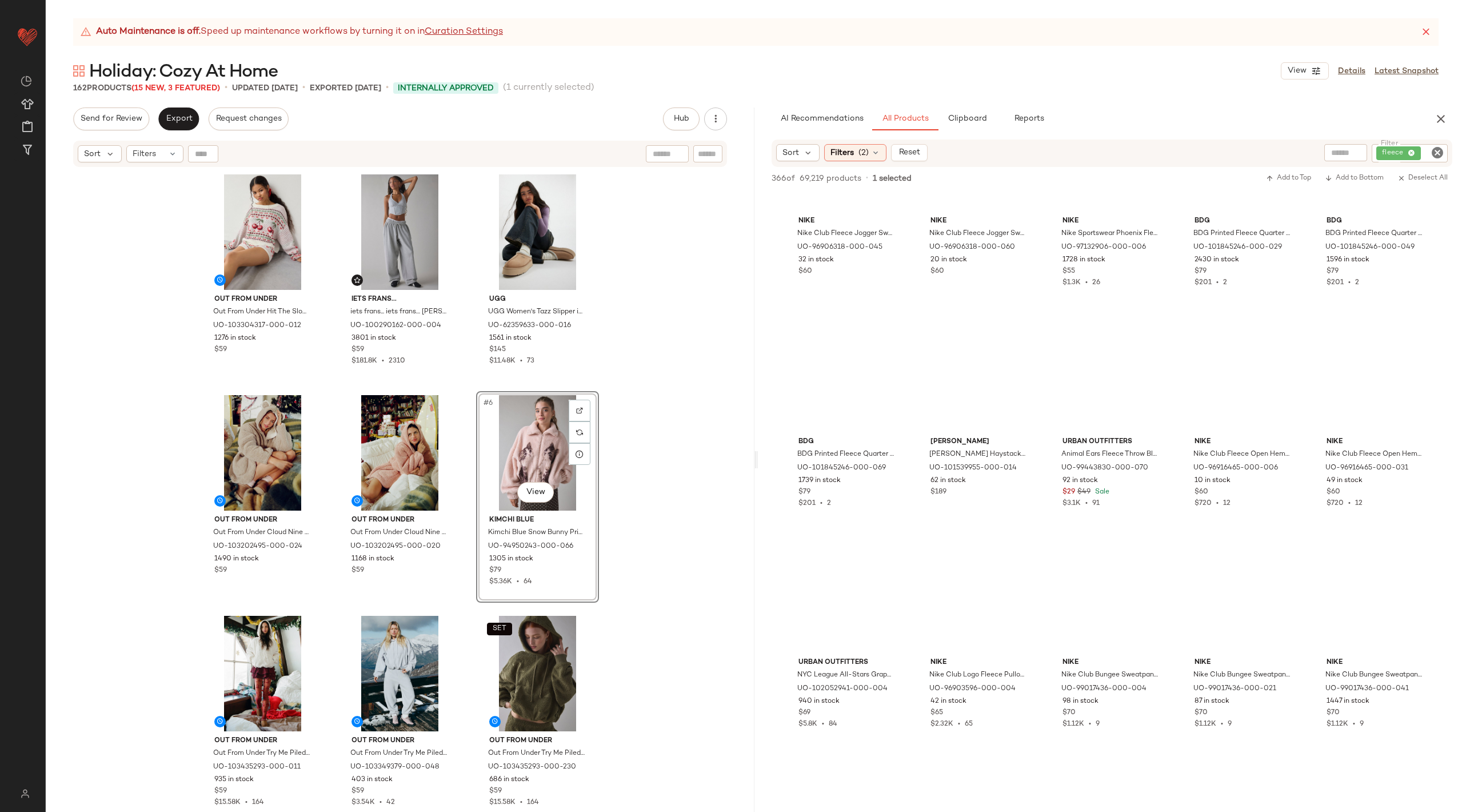
click at [1437, 148] on icon "Clear Filter" at bounding box center [1437, 152] width 13 height 13
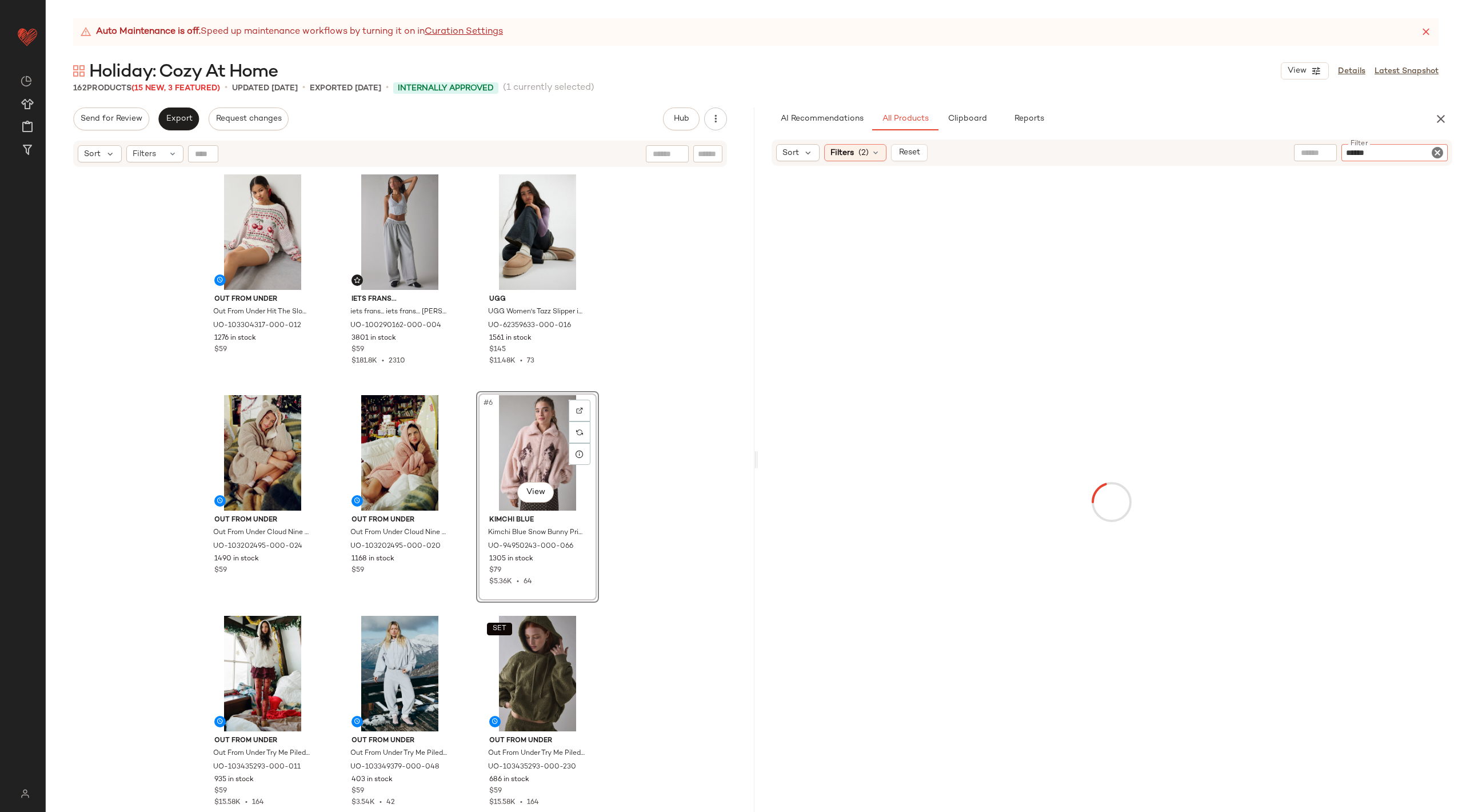
type input "*******"
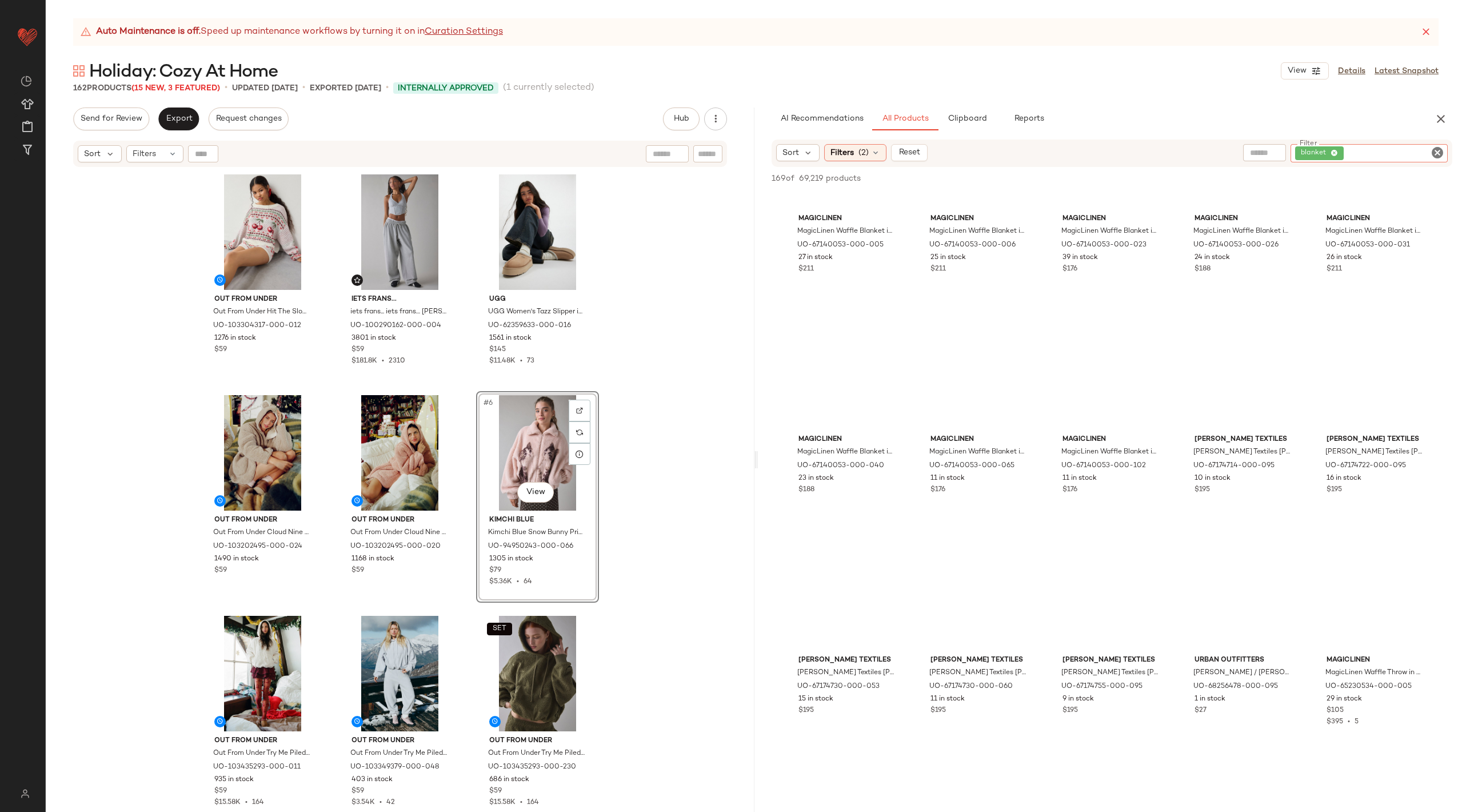
scroll to position [4996, 0]
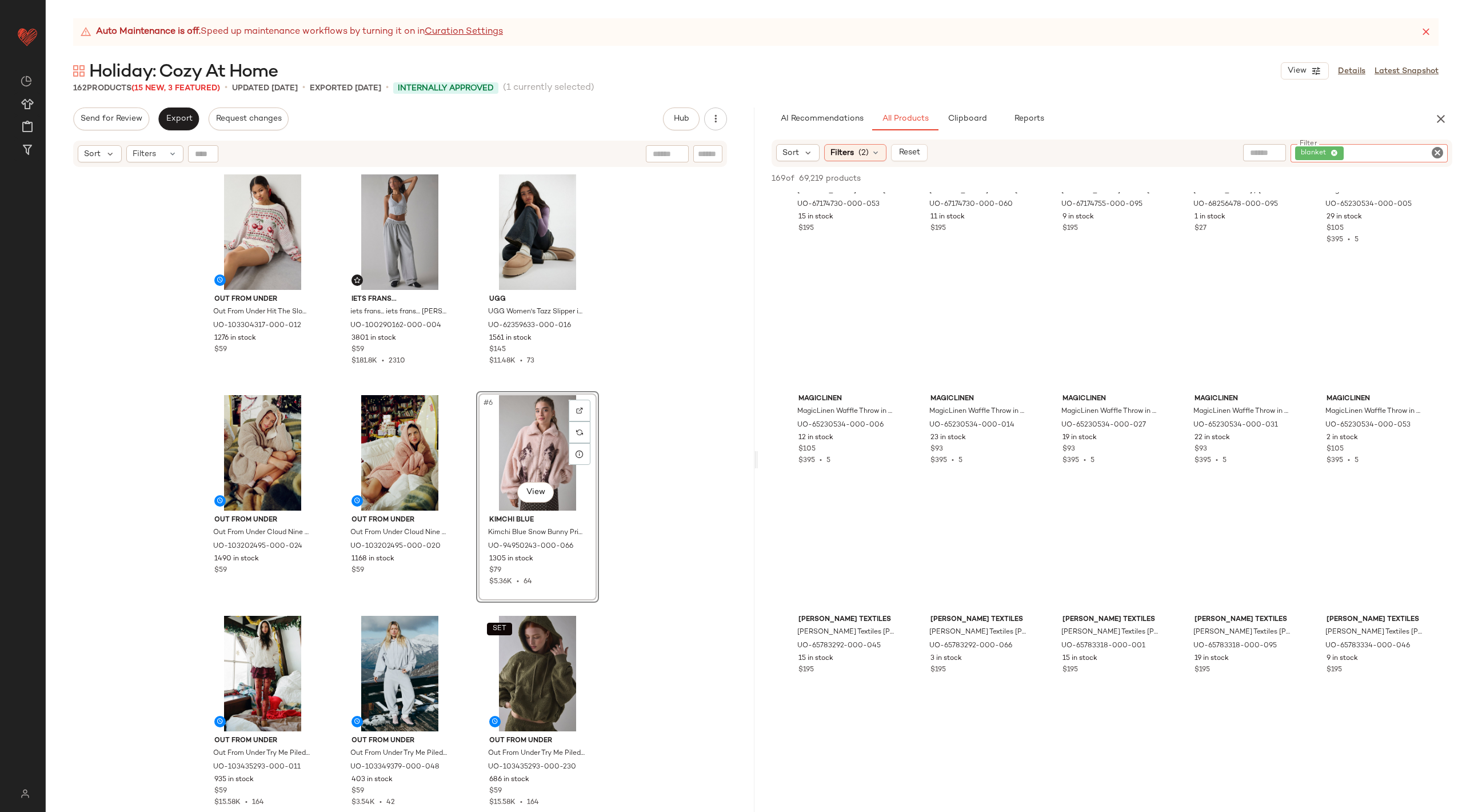
click at [1436, 156] on icon "Clear Filter" at bounding box center [1437, 152] width 13 height 13
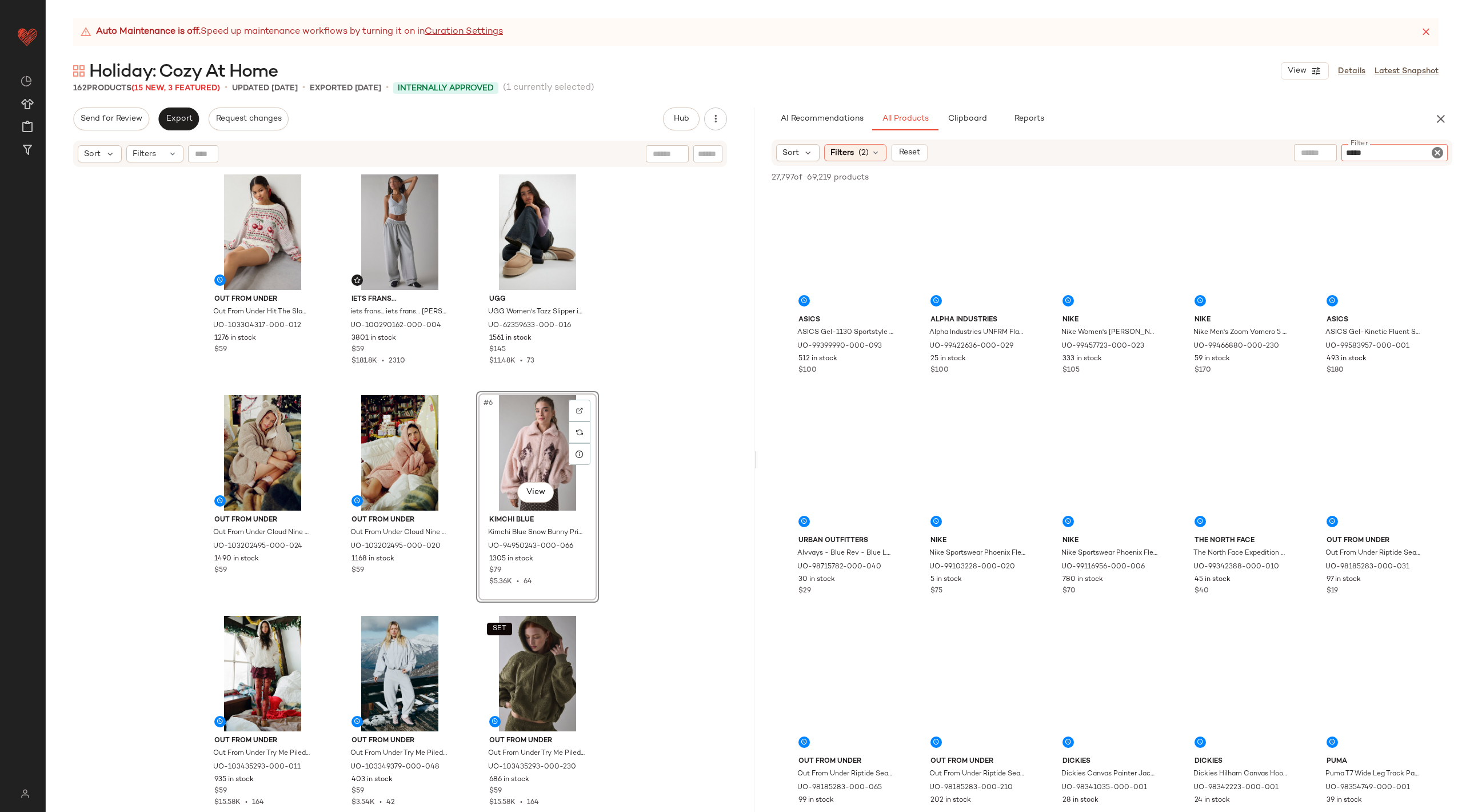
type input "******"
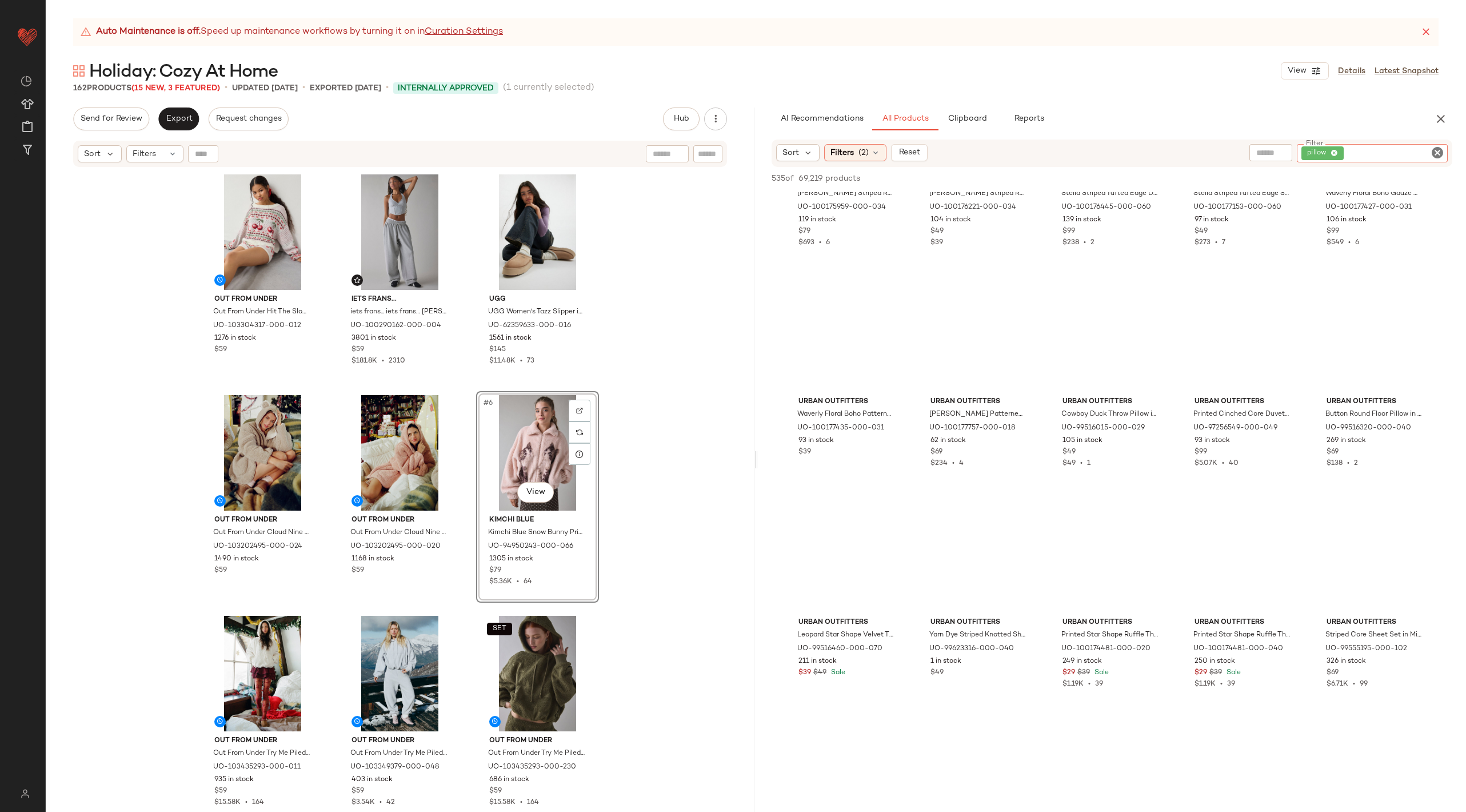
scroll to position [7222, 0]
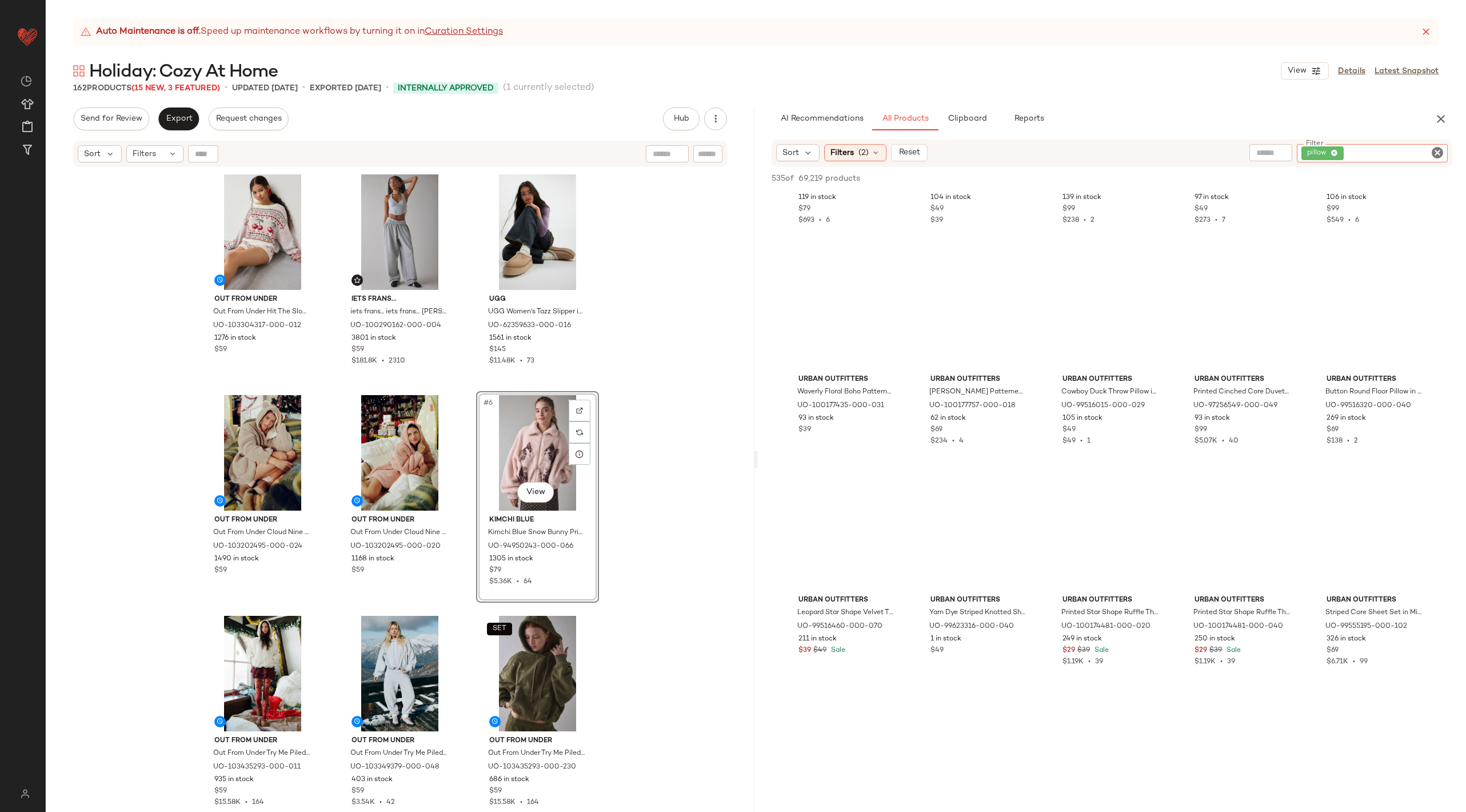
click at [1438, 155] on icon "Clear Filter" at bounding box center [1437, 152] width 13 height 13
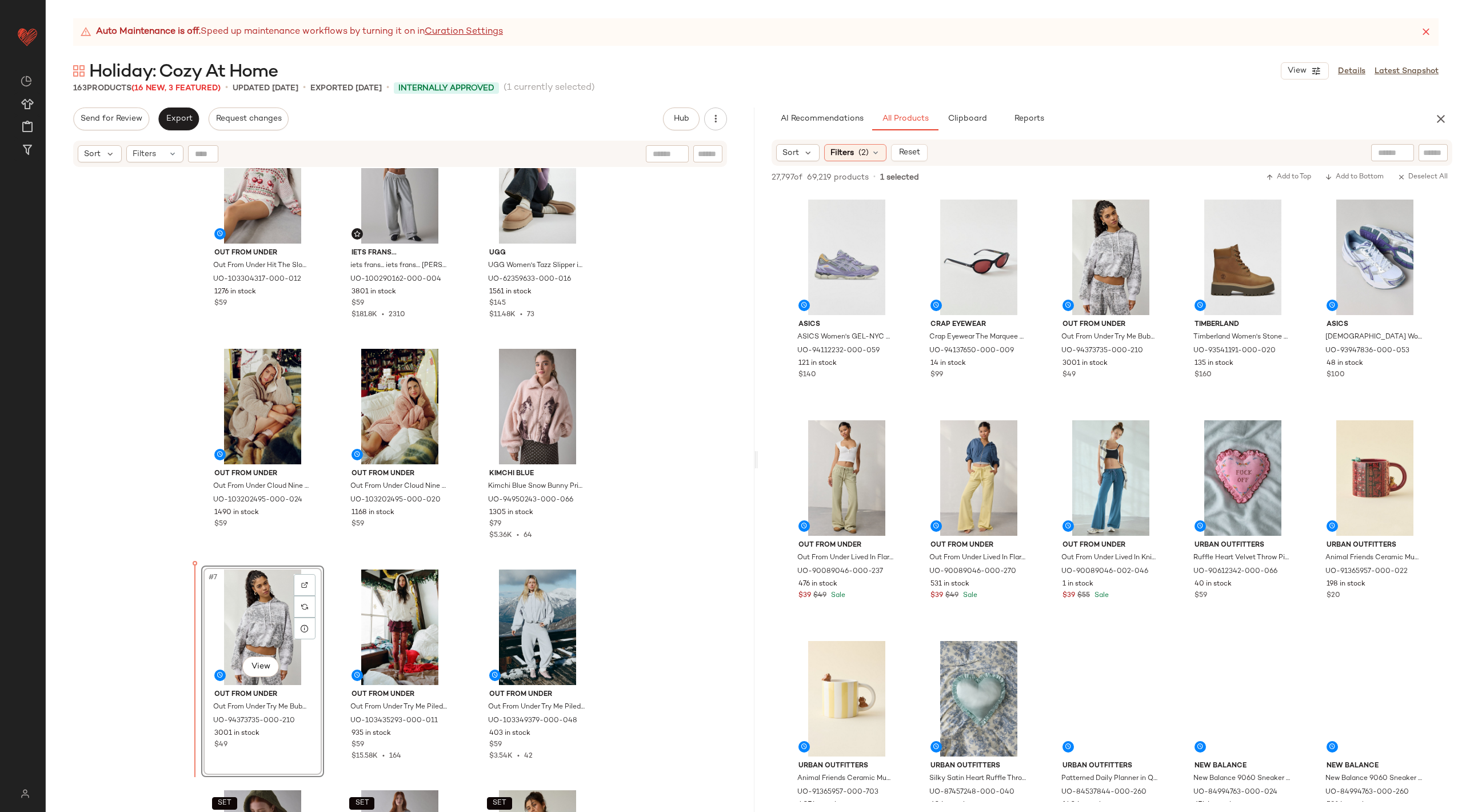
scroll to position [47, 0]
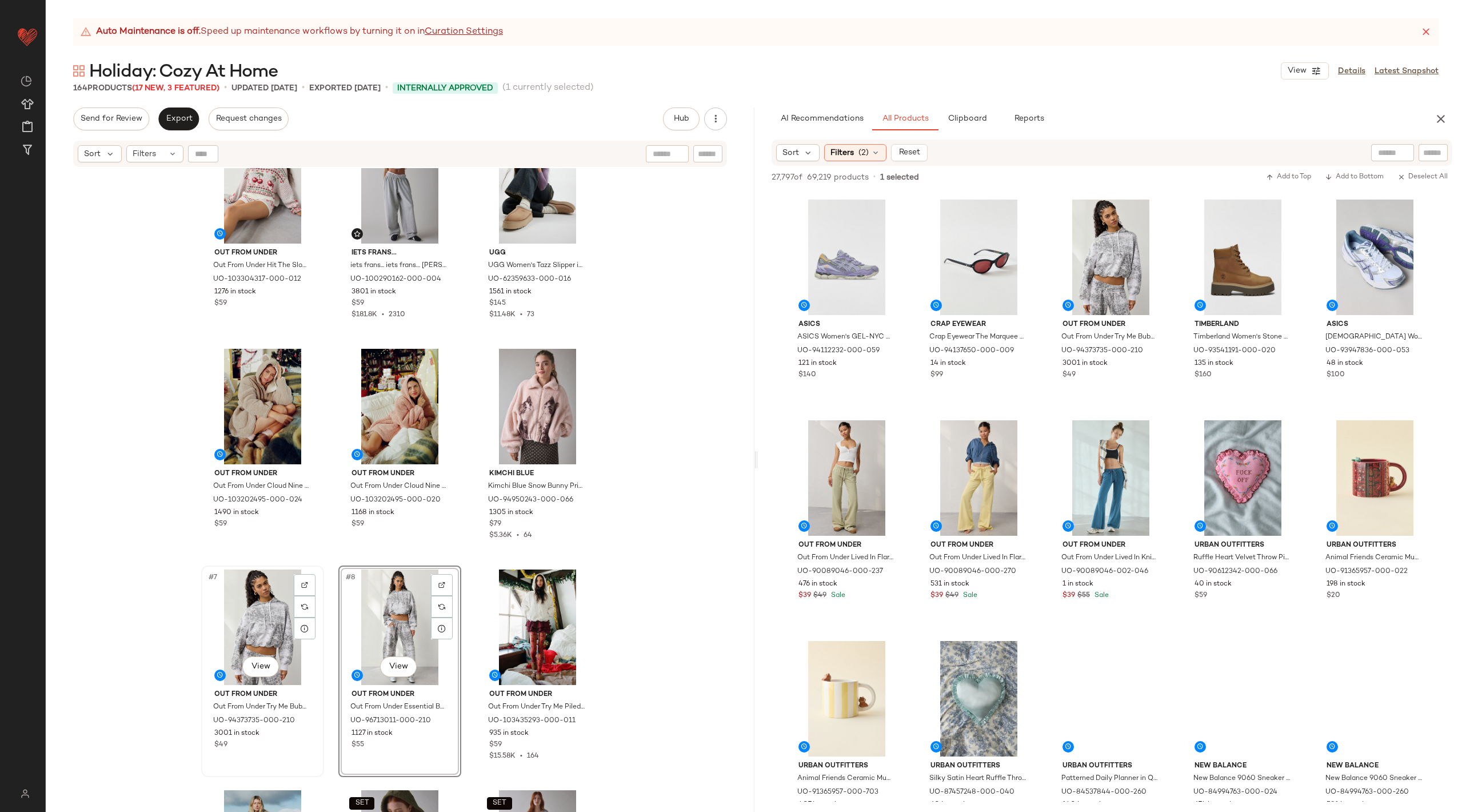
click at [242, 623] on div "#7 View" at bounding box center [262, 627] width 114 height 115
click at [386, 618] on div "#8 View" at bounding box center [400, 627] width 114 height 115
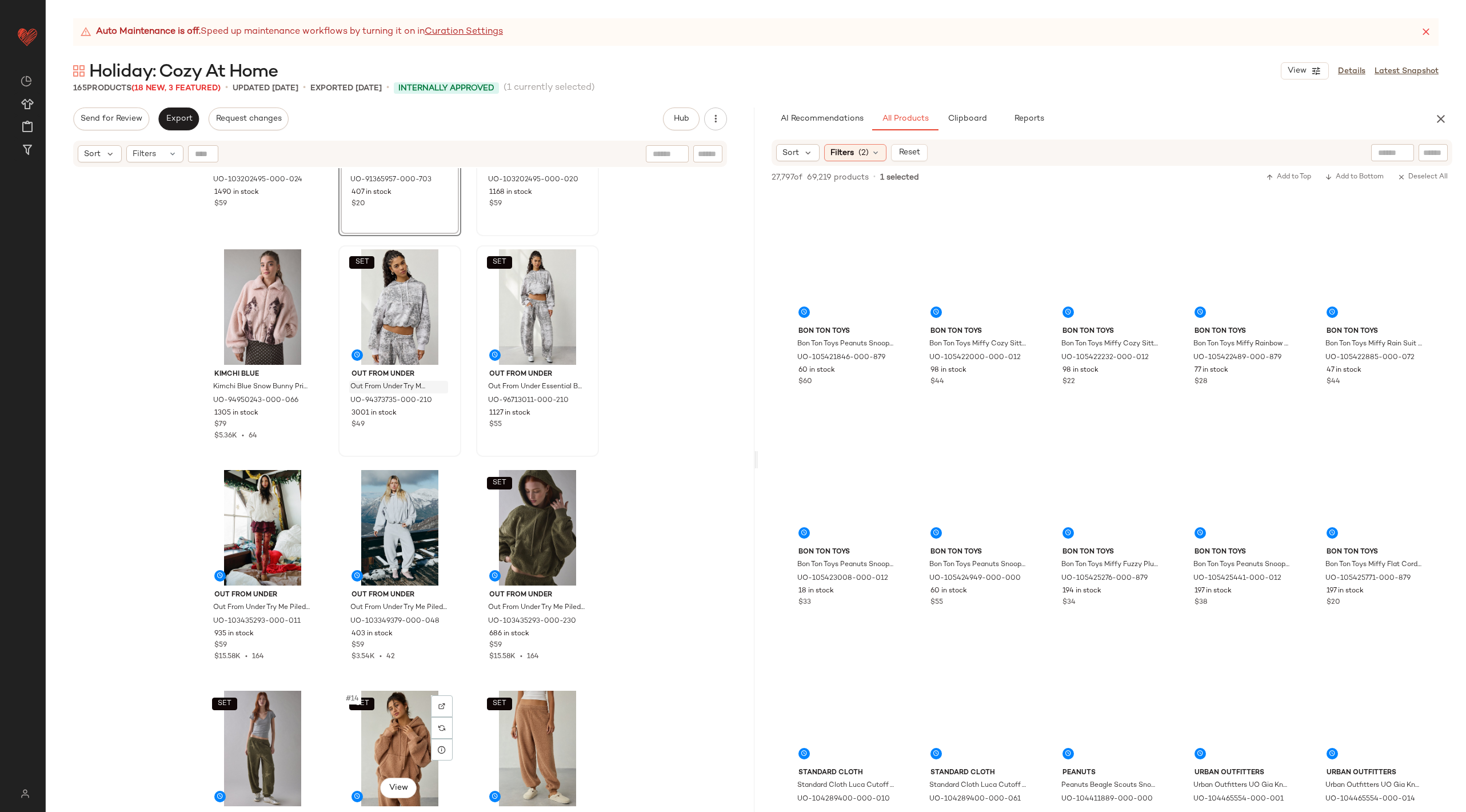
scroll to position [374, 0]
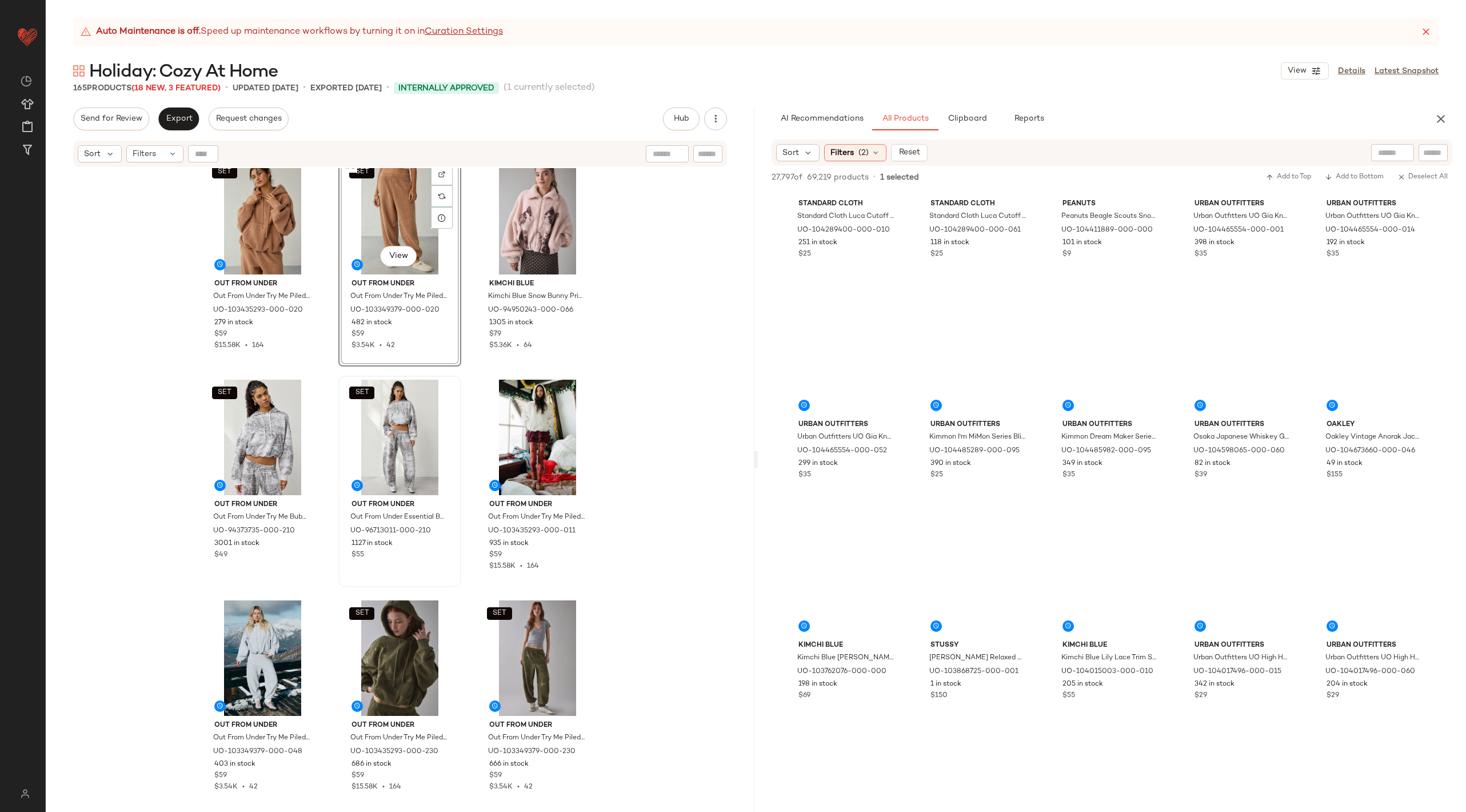
scroll to position [5271, 0]
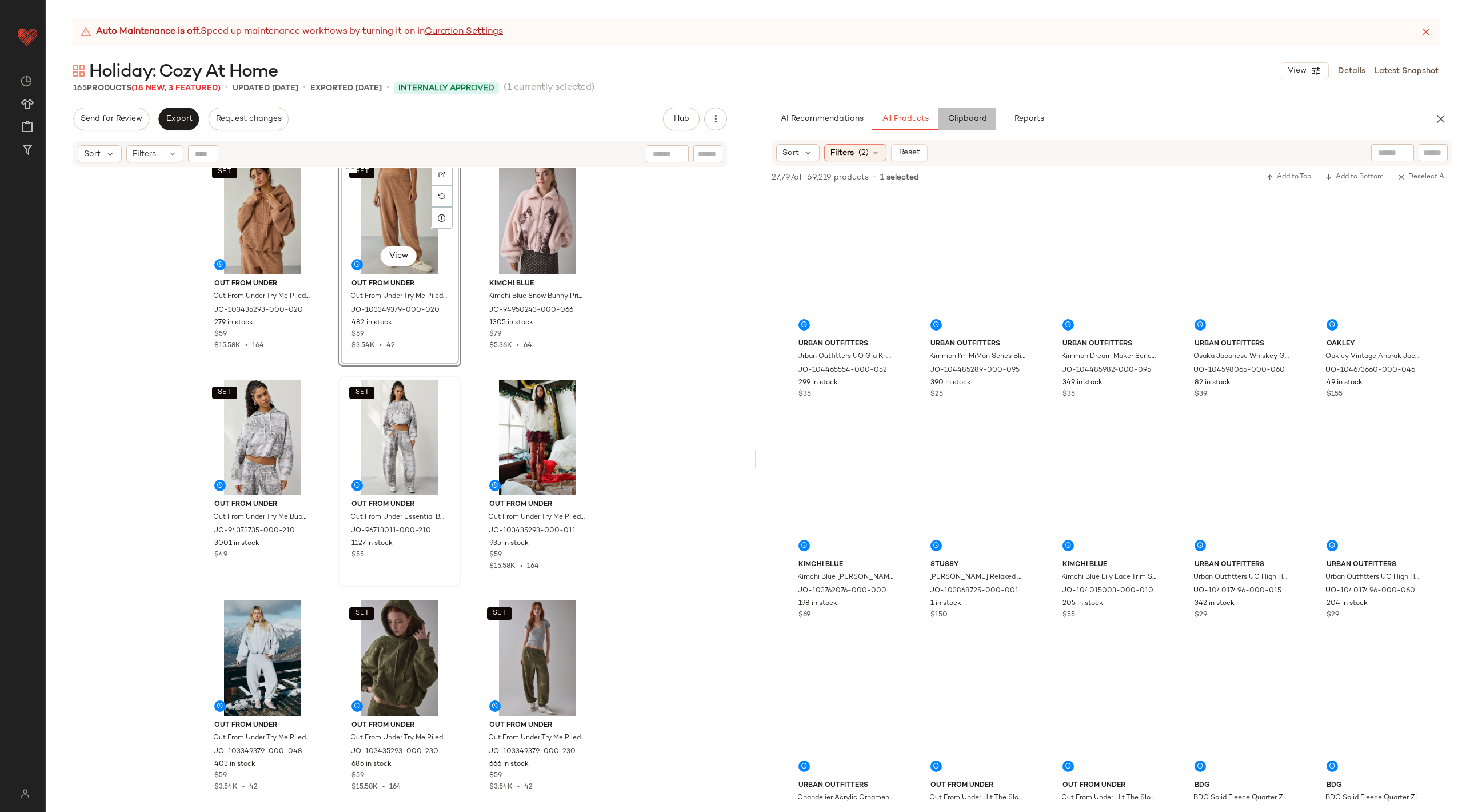
click at [958, 114] on span "Clipboard" at bounding box center [967, 119] width 39 height 9
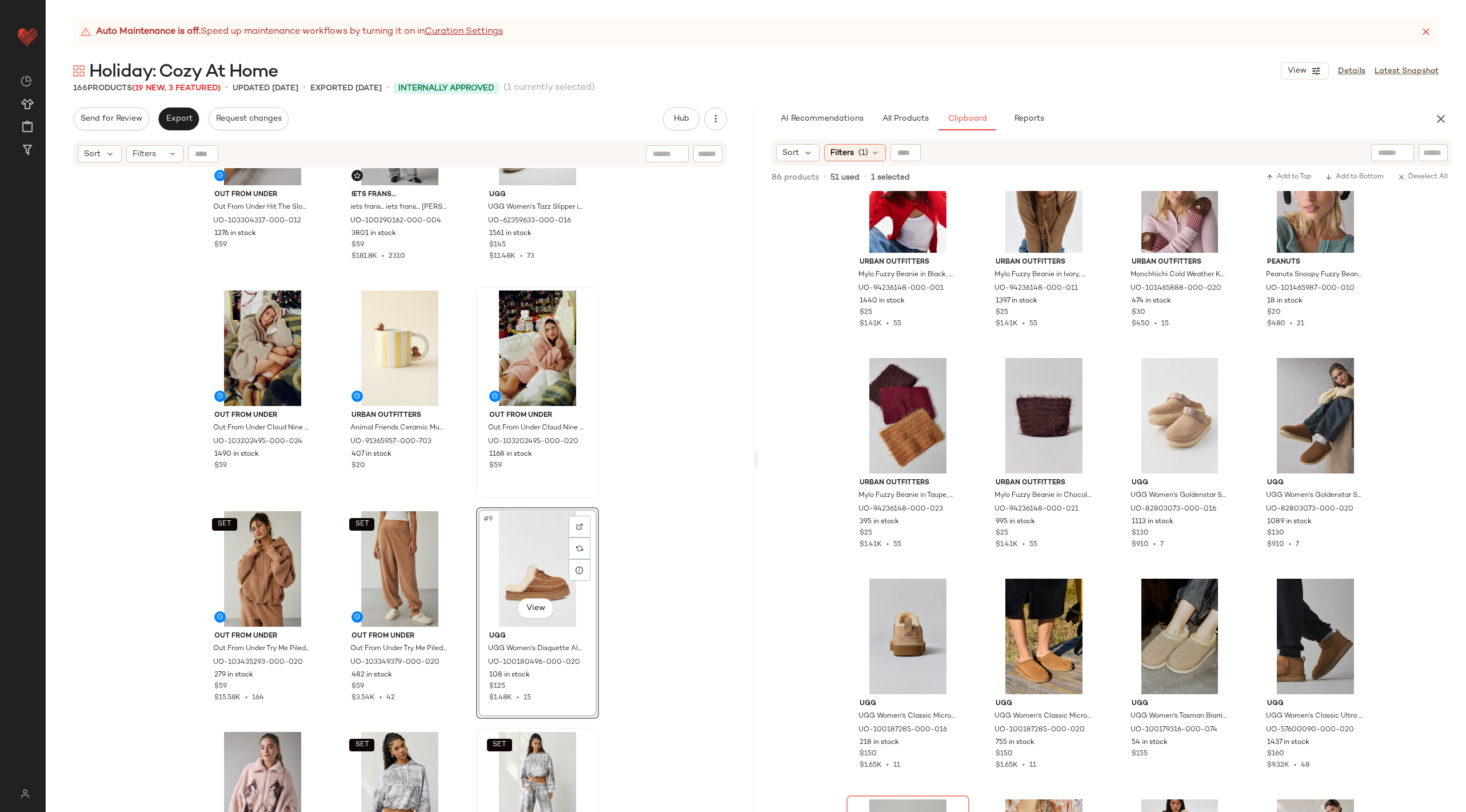
scroll to position [0, 0]
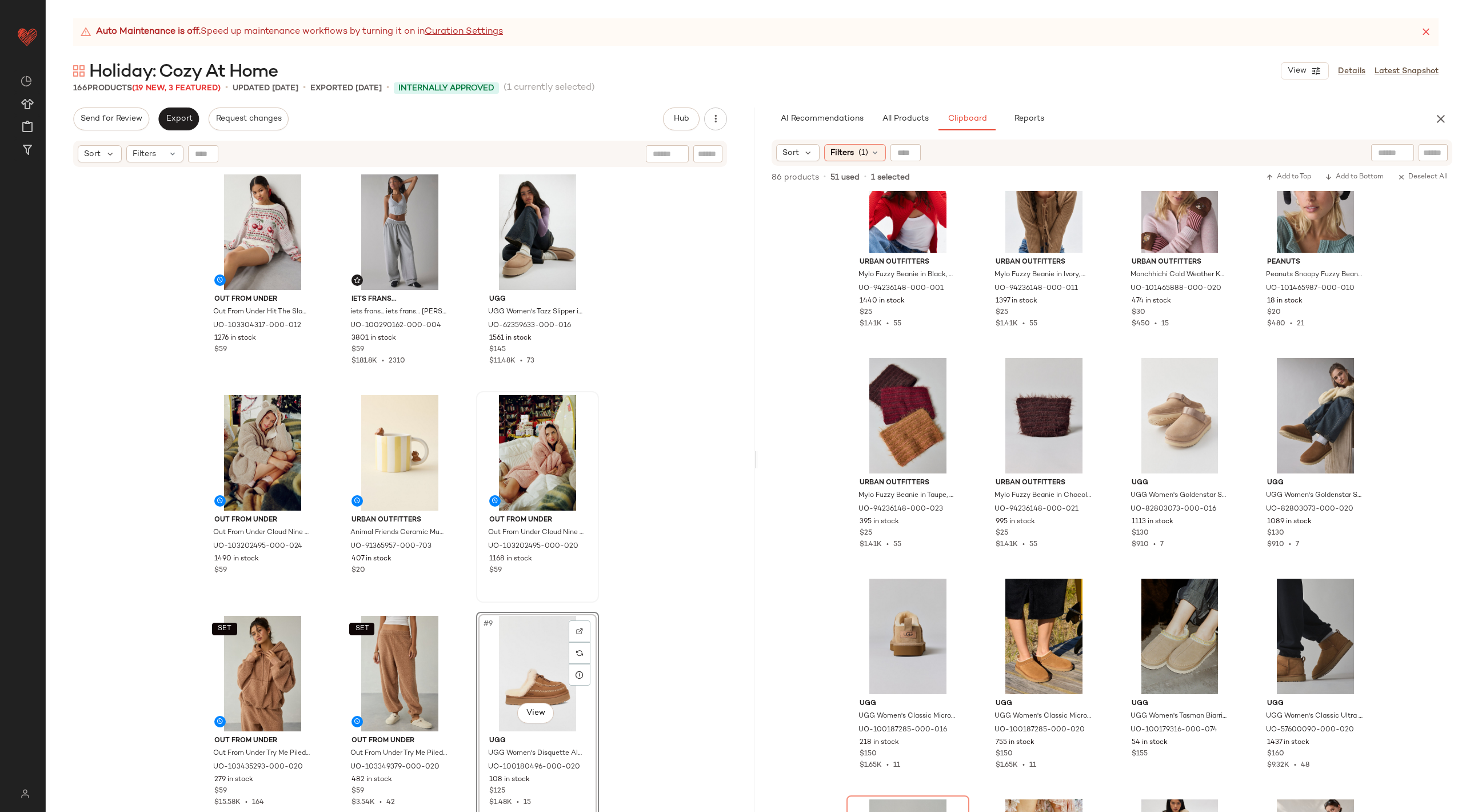
click at [708, 455] on div "Out From Under Out From Under Hit The Slopes Cropped Fairisle Sweater in Cream,…" at bounding box center [400, 504] width 709 height 672
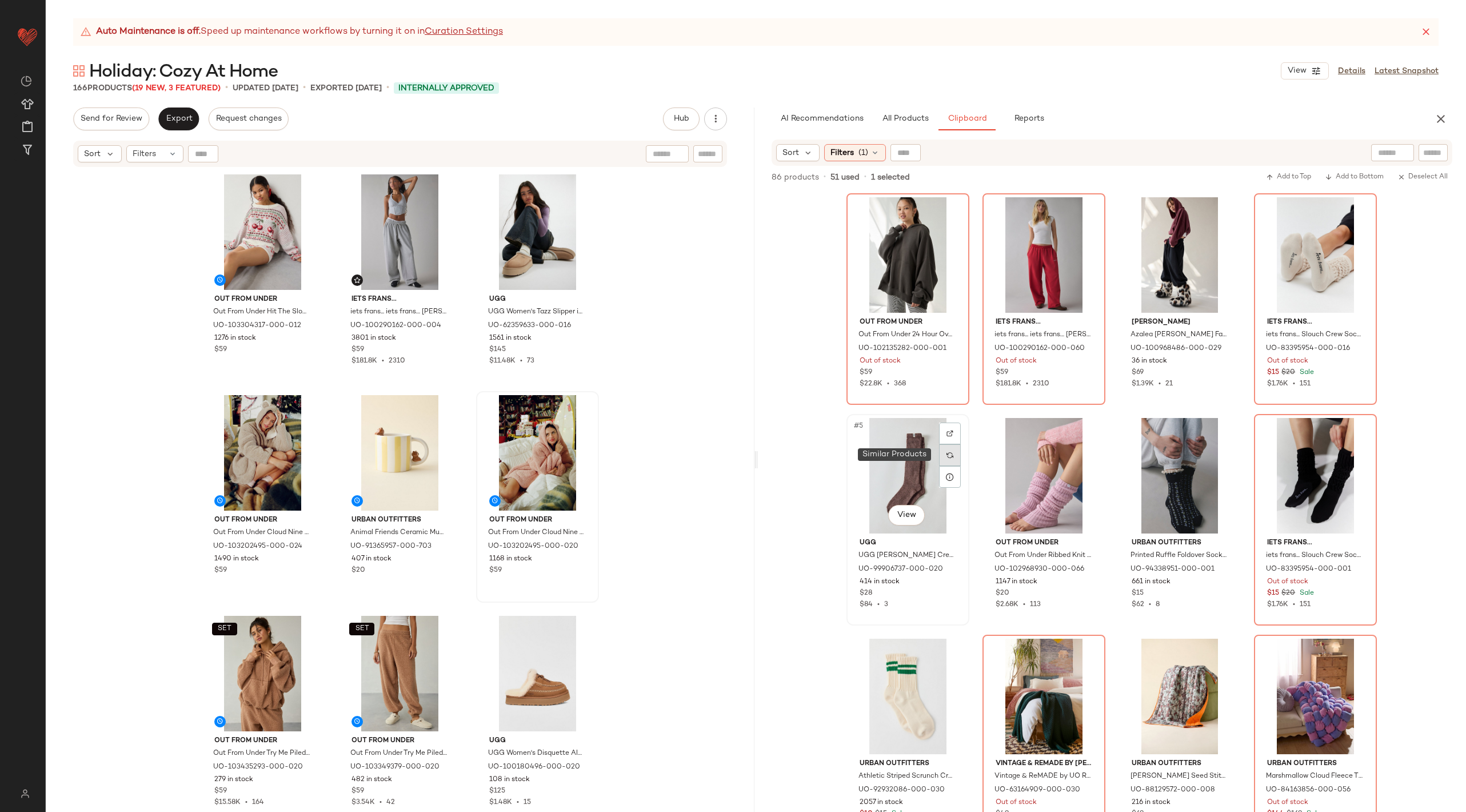
click at [946, 455] on img at bounding box center [950, 455] width 7 height 7
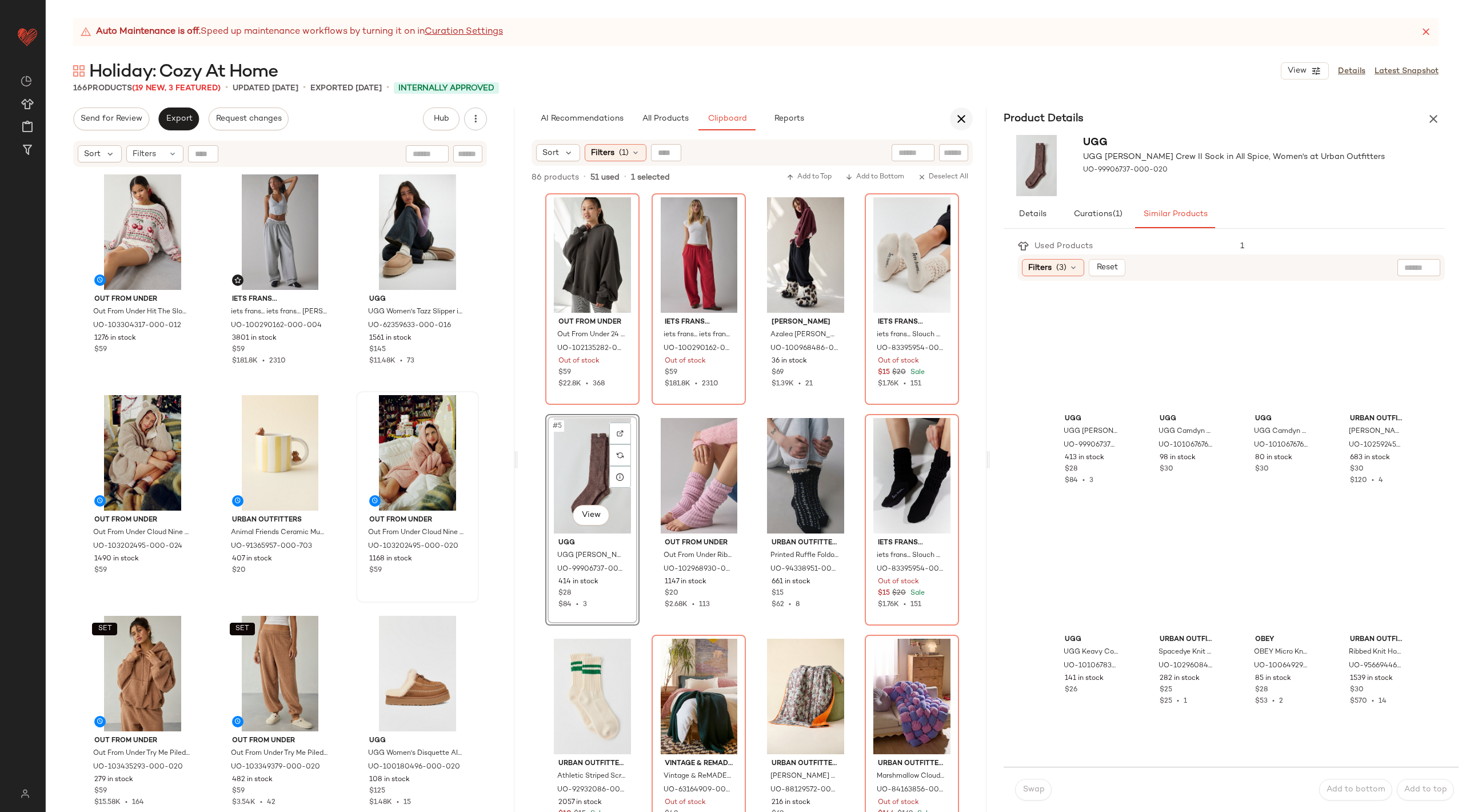
click at [965, 114] on icon "button" at bounding box center [961, 118] width 13 height 13
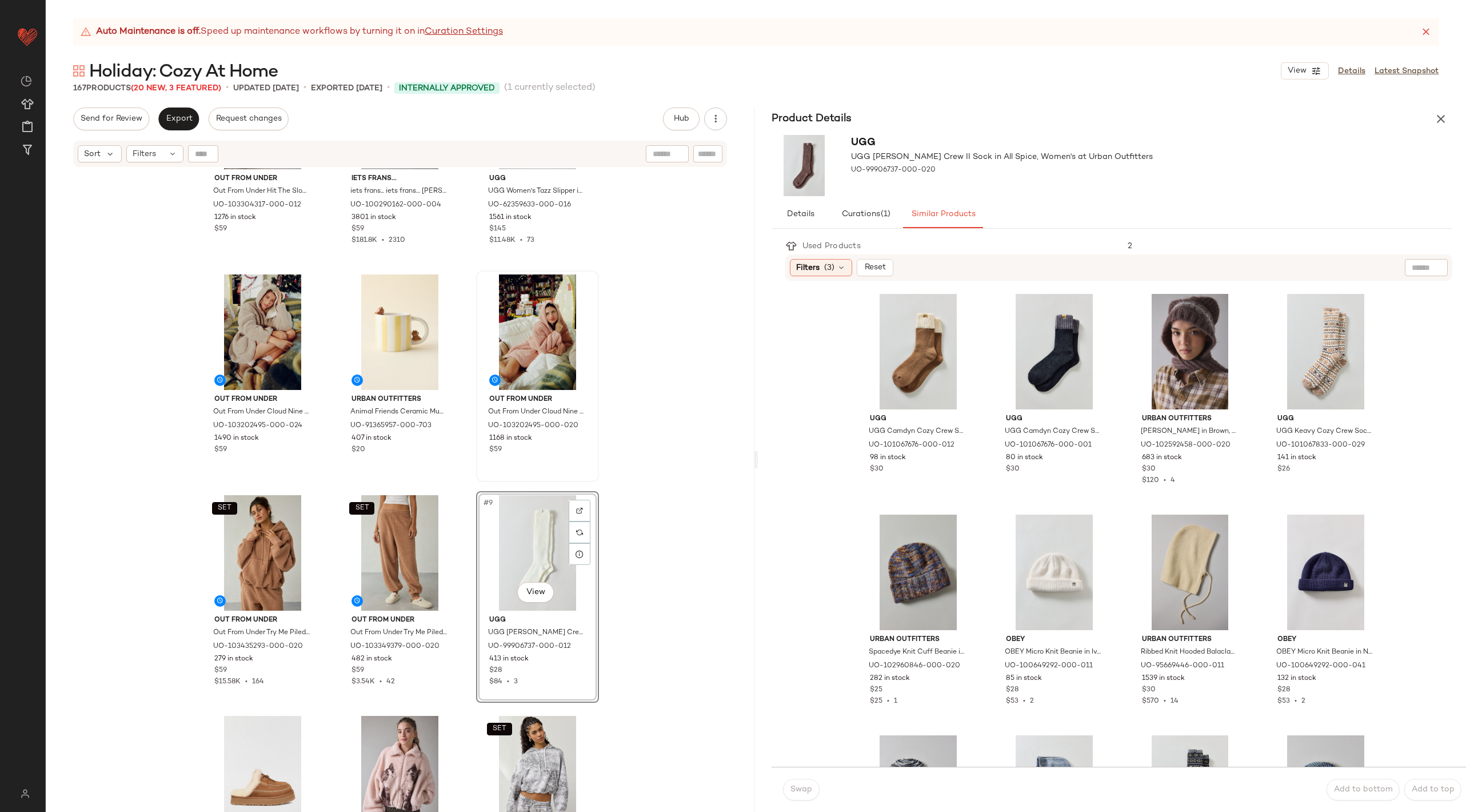
scroll to position [151, 0]
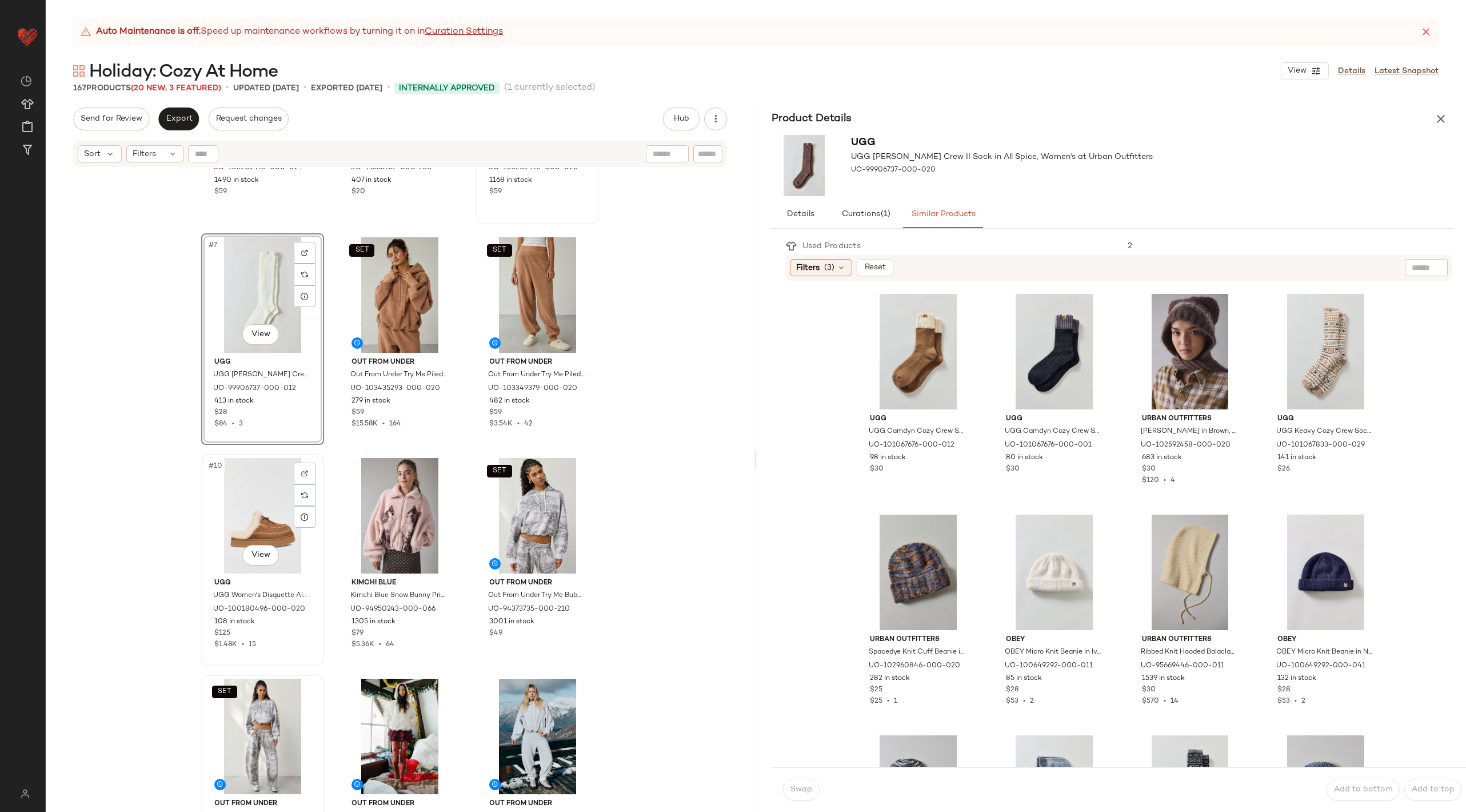
click at [237, 479] on div "#10 View" at bounding box center [262, 515] width 114 height 115
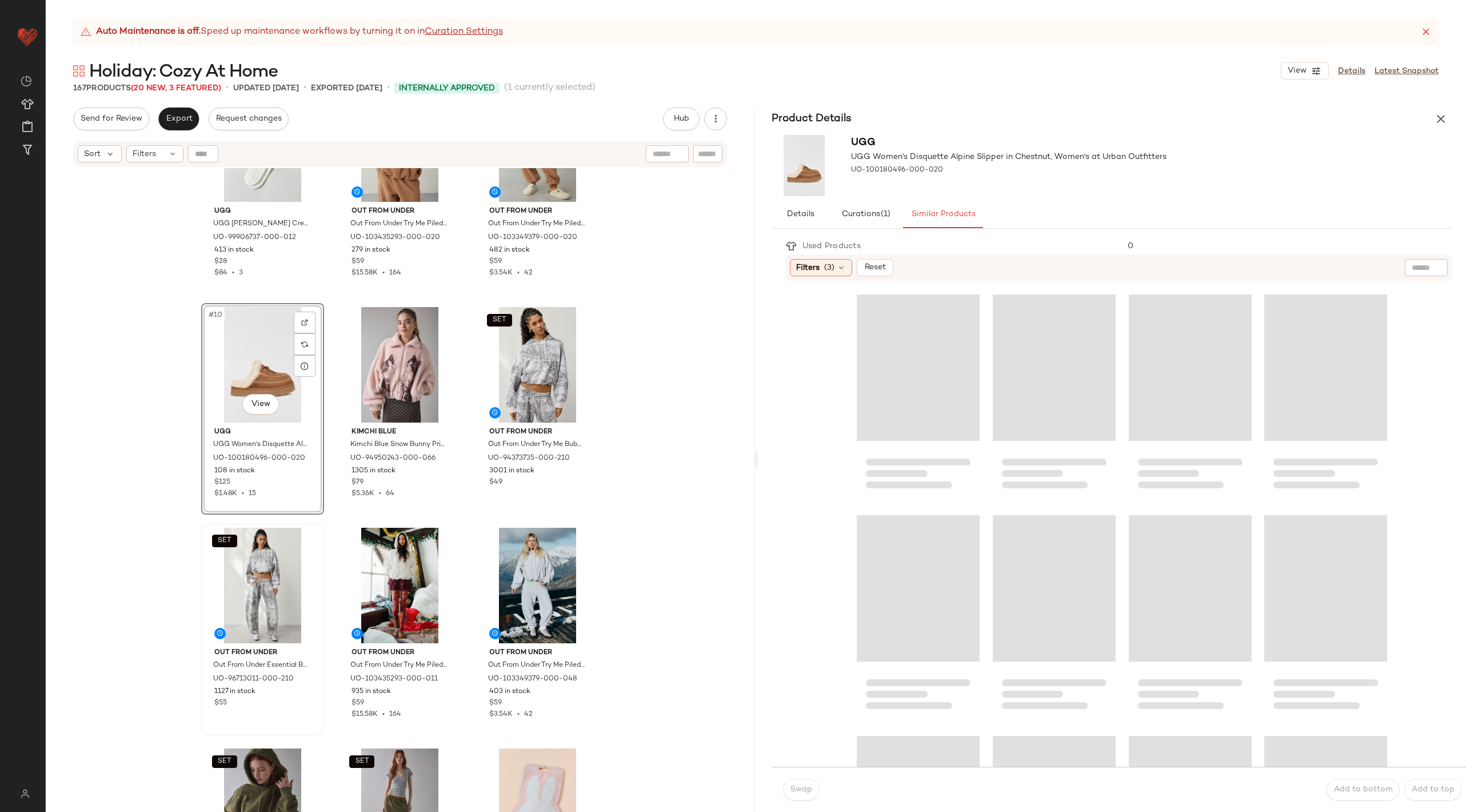
scroll to position [541, 0]
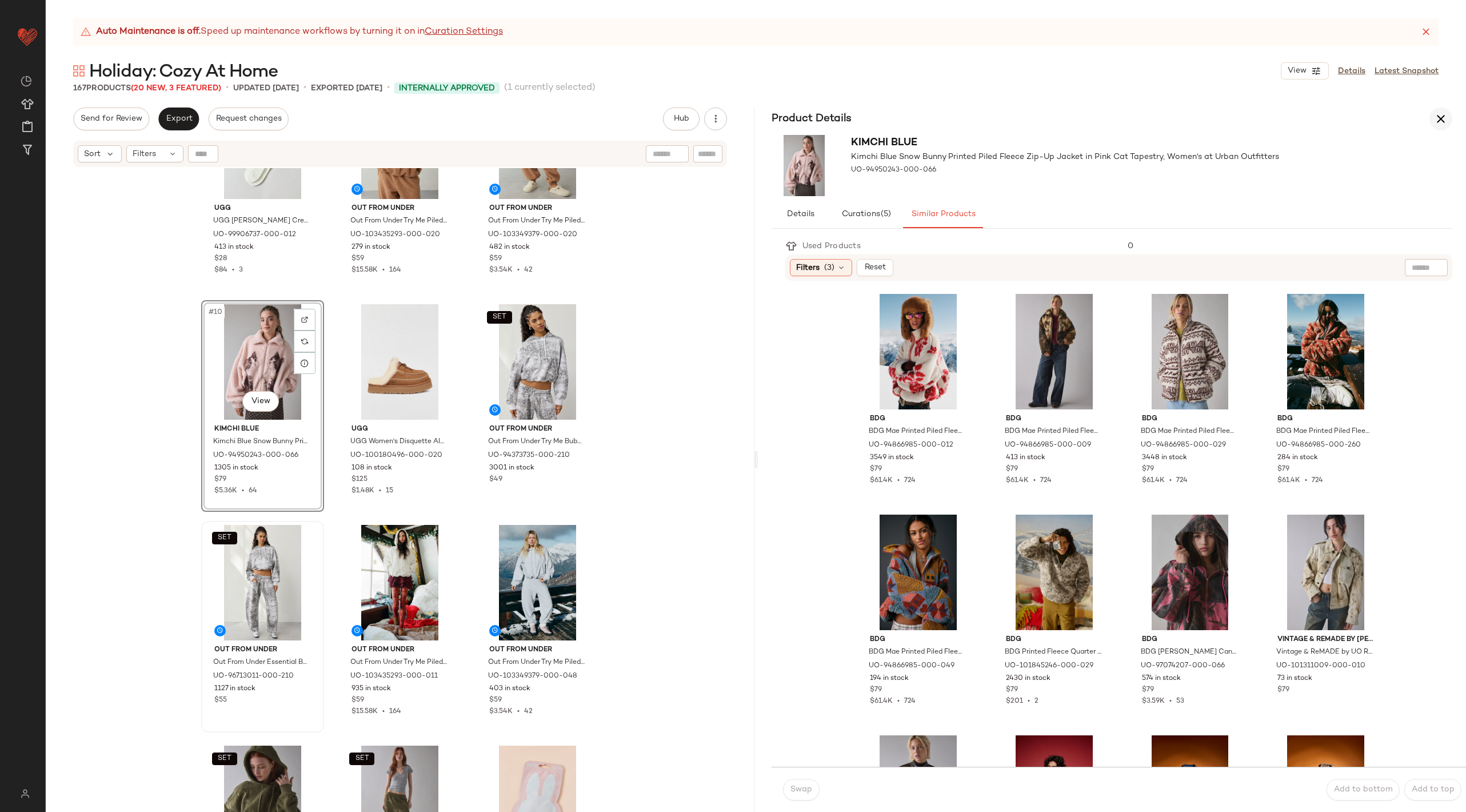
click at [1443, 113] on icon "button" at bounding box center [1441, 118] width 13 height 13
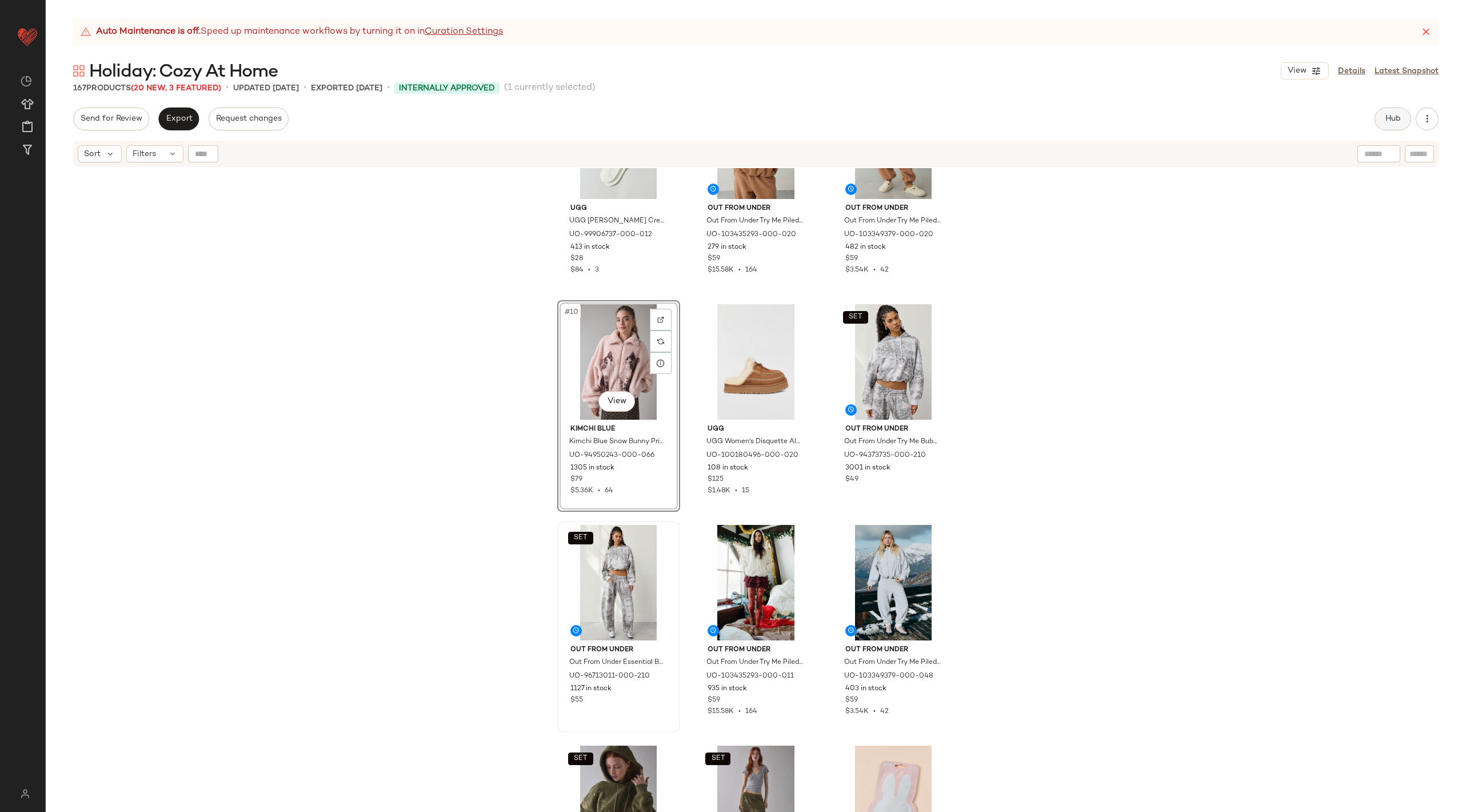
click at [1396, 115] on span "Hub" at bounding box center [1394, 119] width 16 height 9
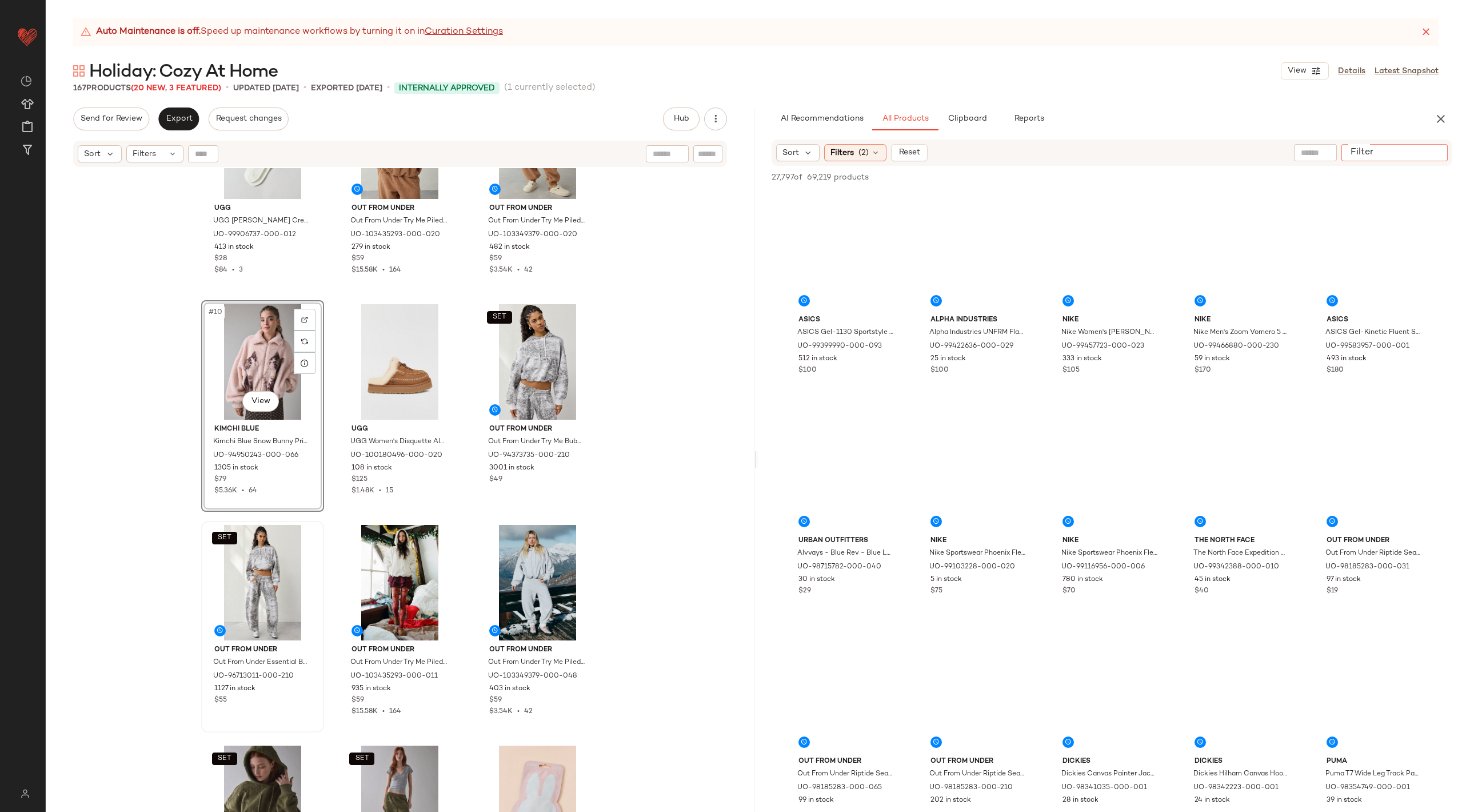
click at [1437, 157] on input "Filter" at bounding box center [1394, 152] width 97 height 12
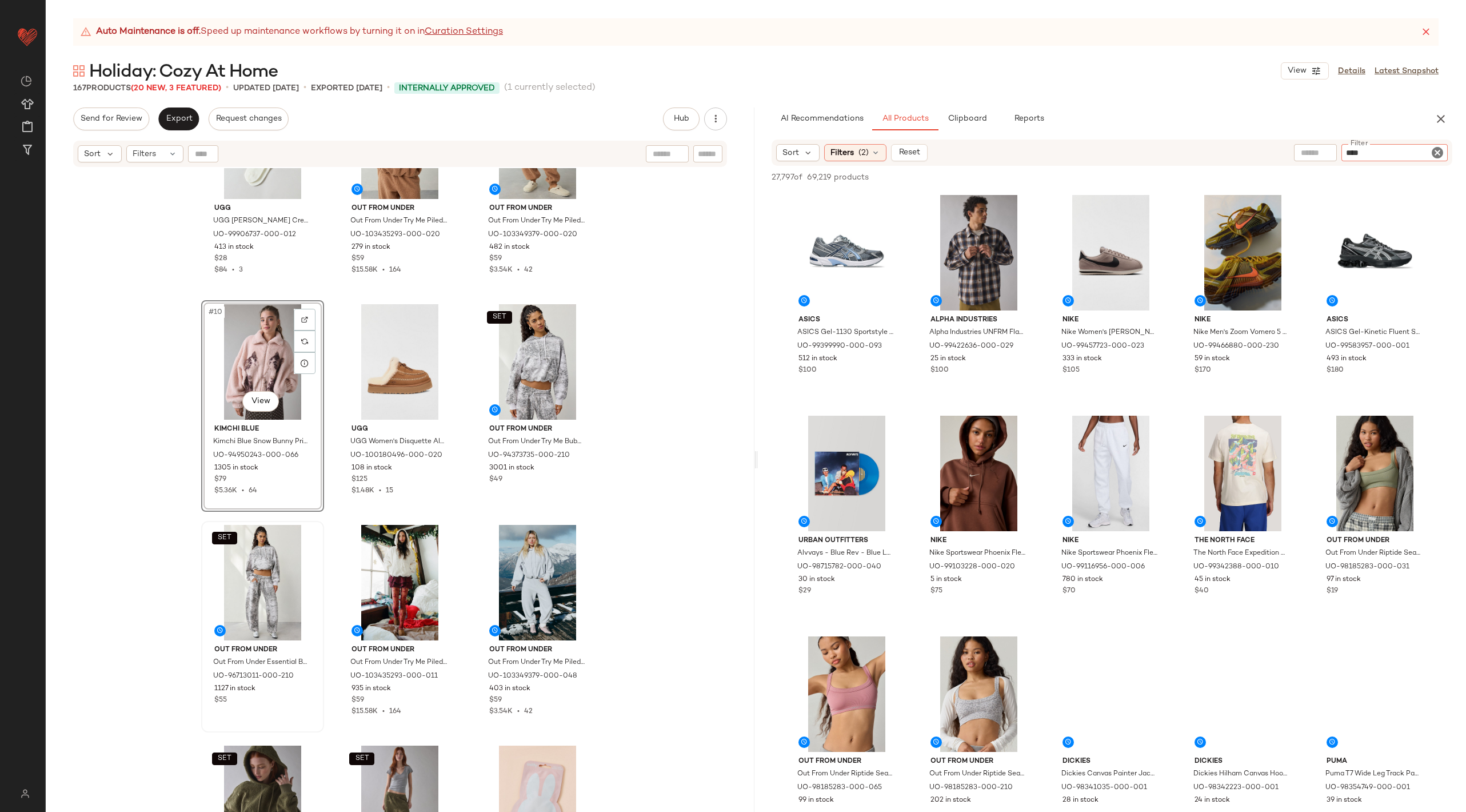
type input "*****"
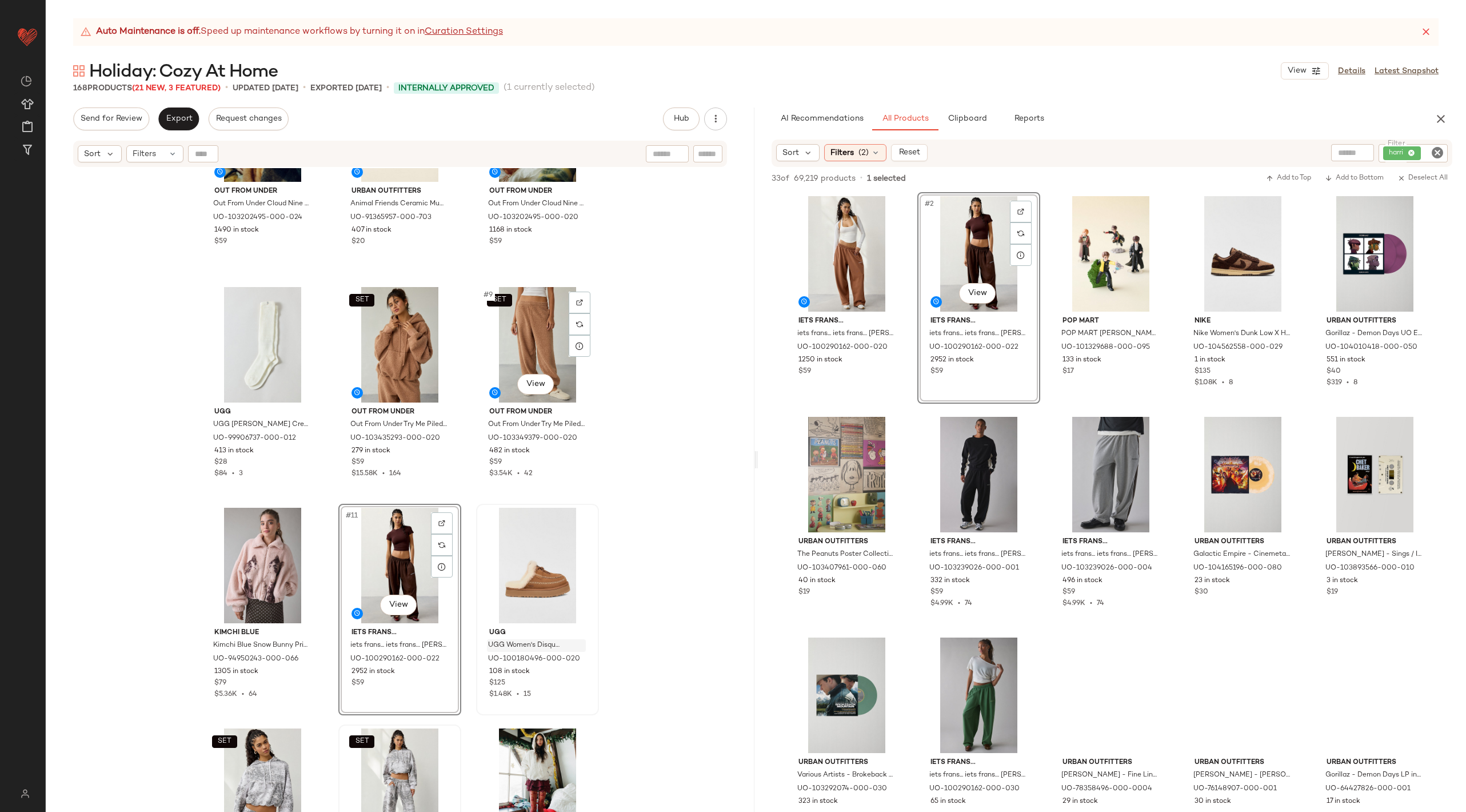
scroll to position [819, 0]
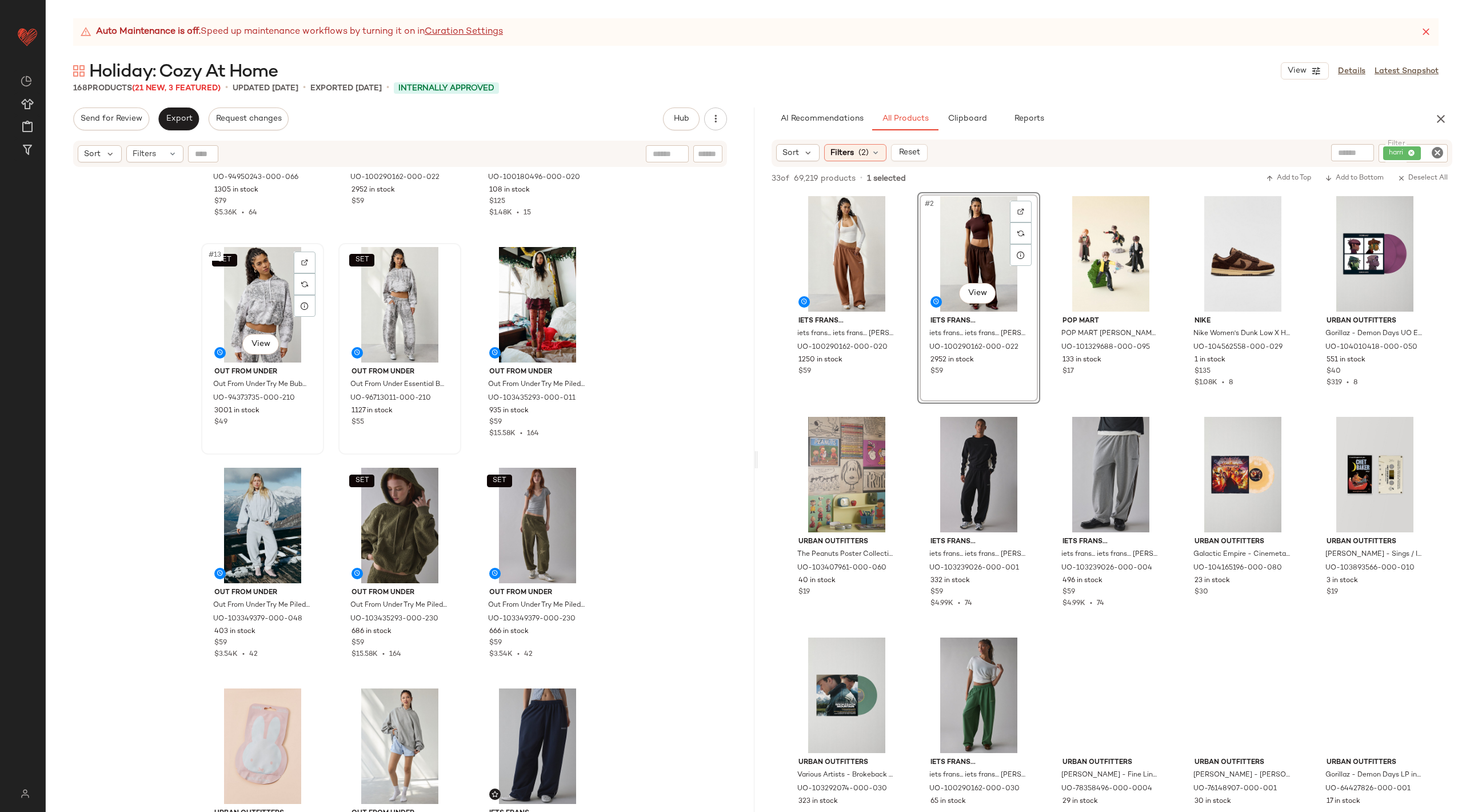
click at [258, 304] on div "SET #13 View" at bounding box center [262, 304] width 114 height 115
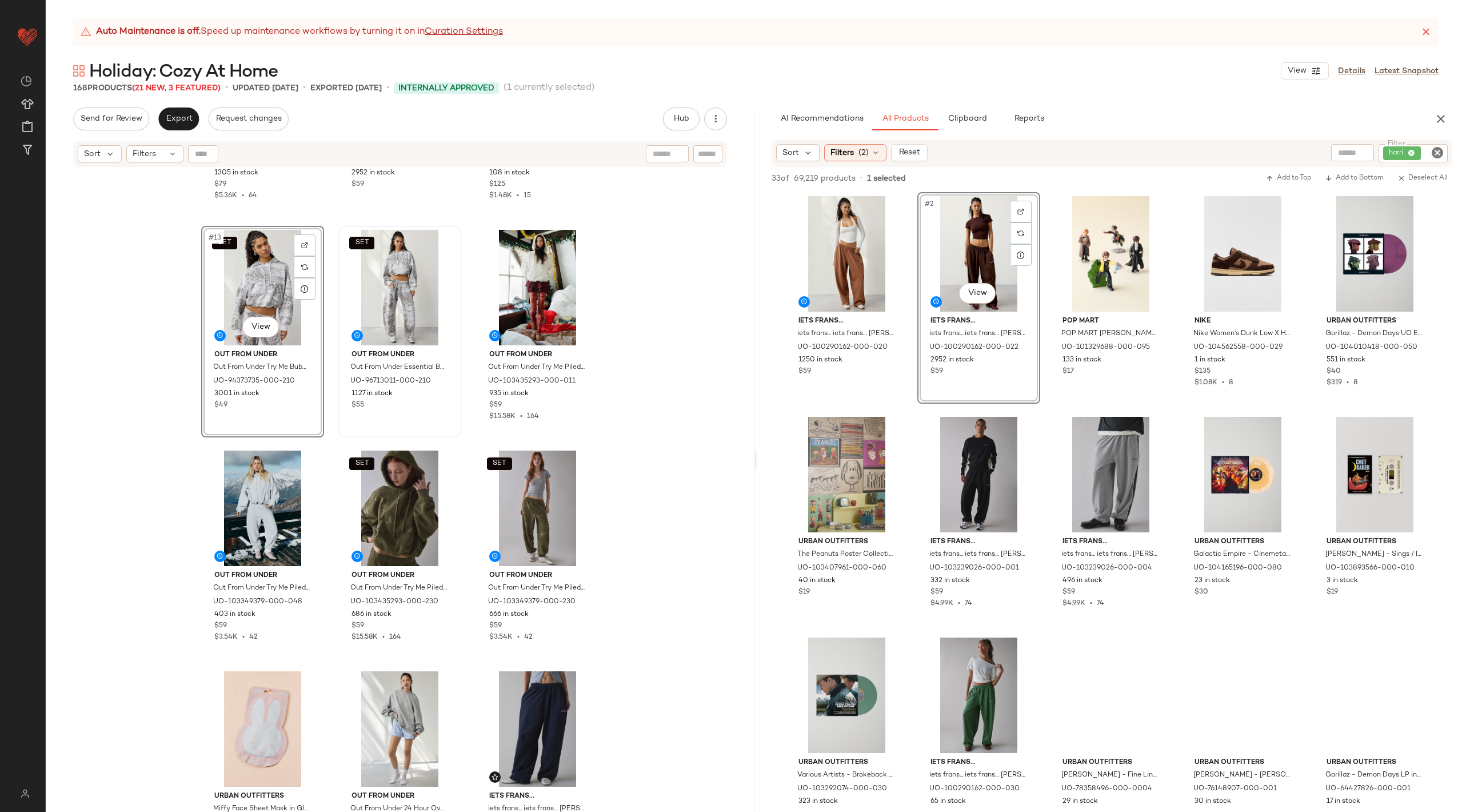
scroll to position [835, 0]
click at [501, 488] on div "SET #18 View" at bounding box center [538, 509] width 114 height 115
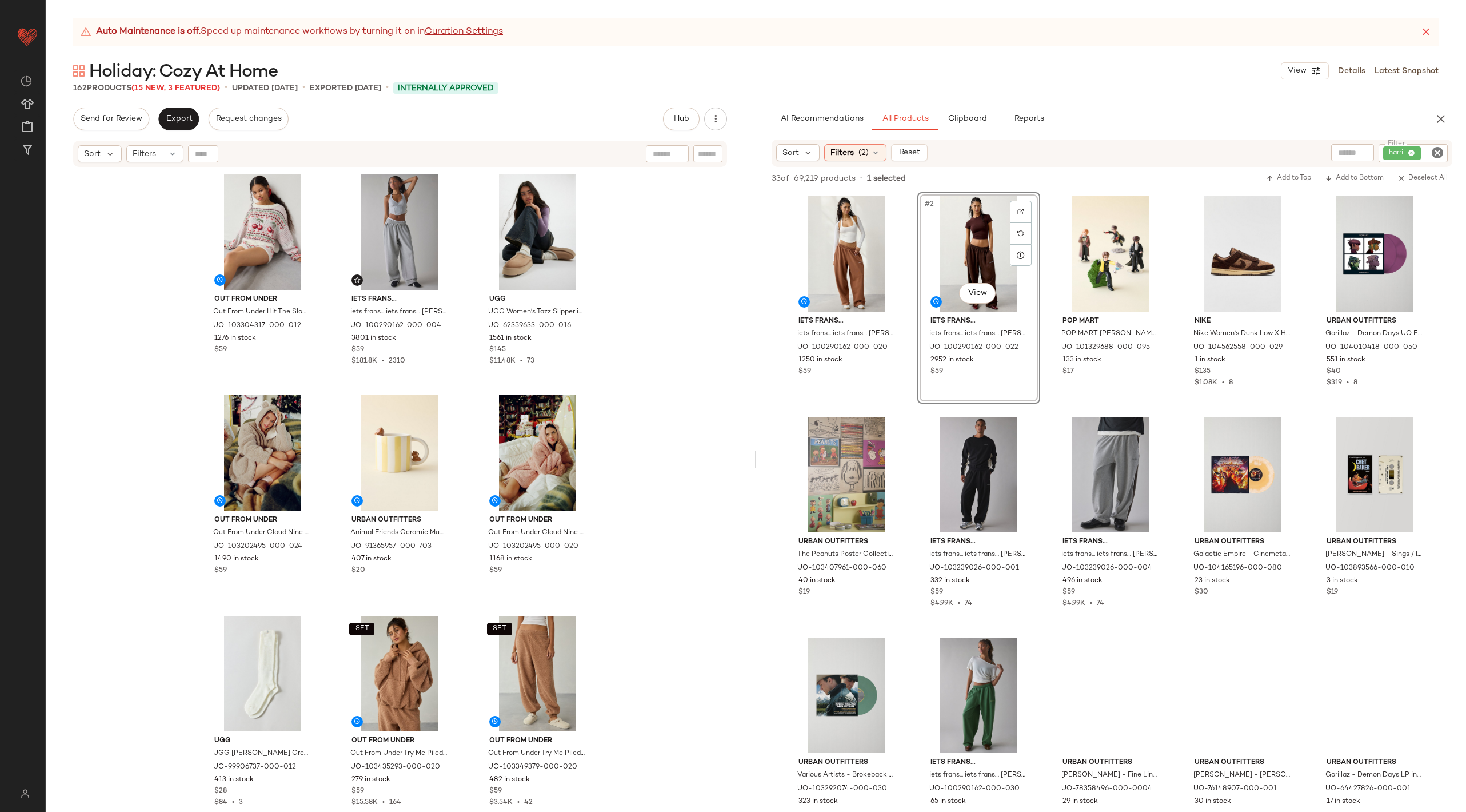
click at [646, 504] on div "Out From Under Out From Under Hit The Slopes Cropped Fairisle Sweater in Cream,…" at bounding box center [400, 504] width 709 height 672
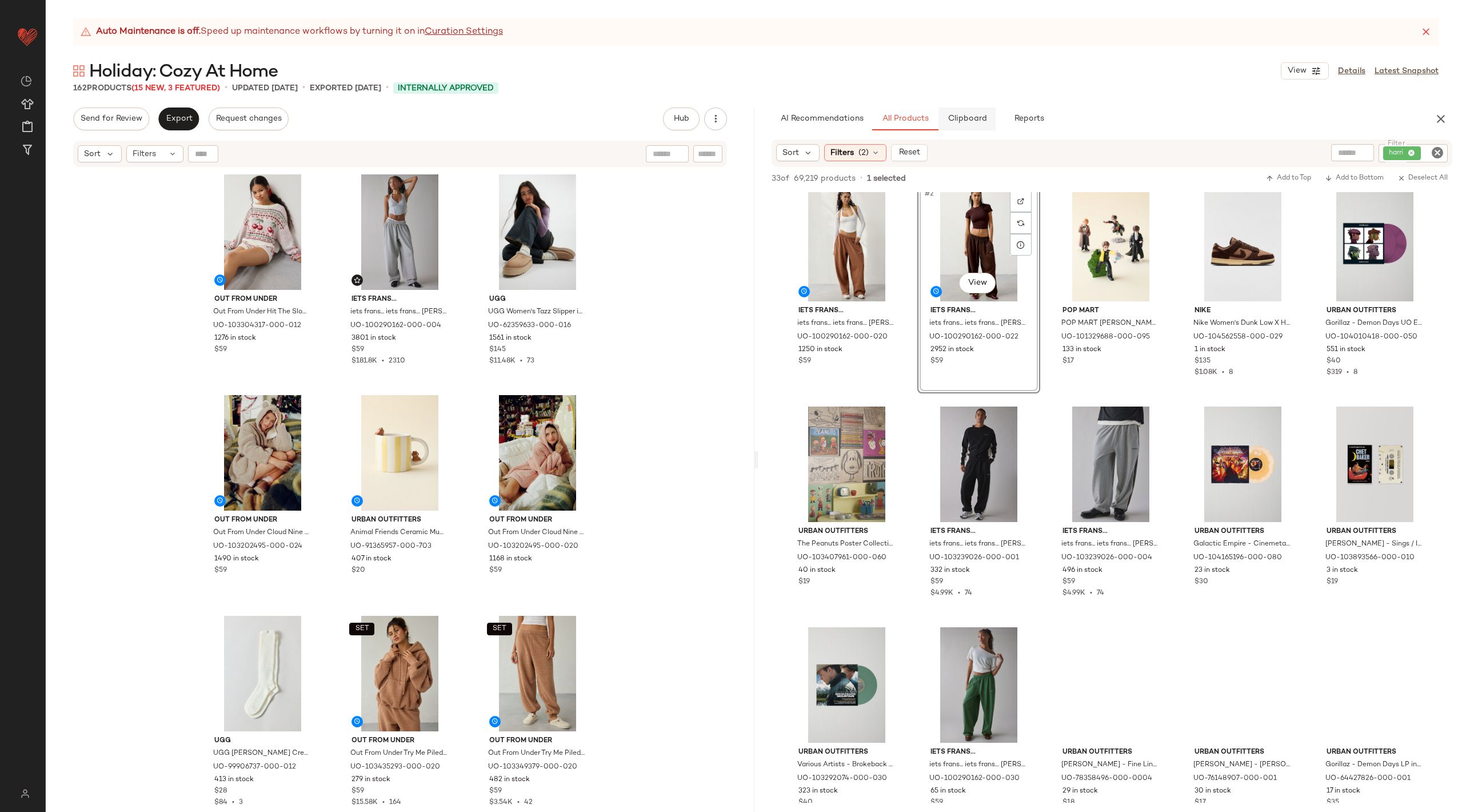
click at [964, 112] on button "Clipboard" at bounding box center [967, 119] width 57 height 23
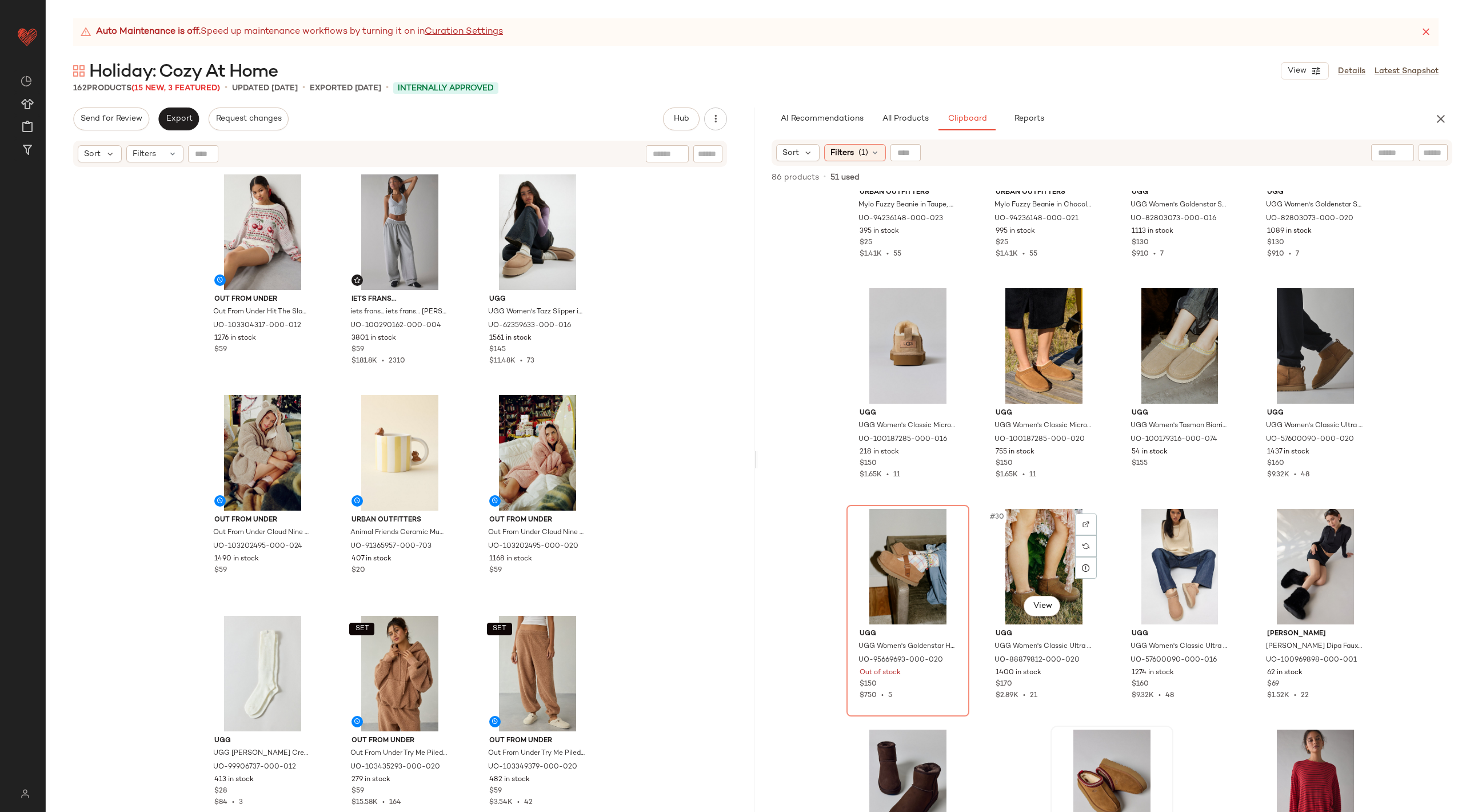
scroll to position [837, 0]
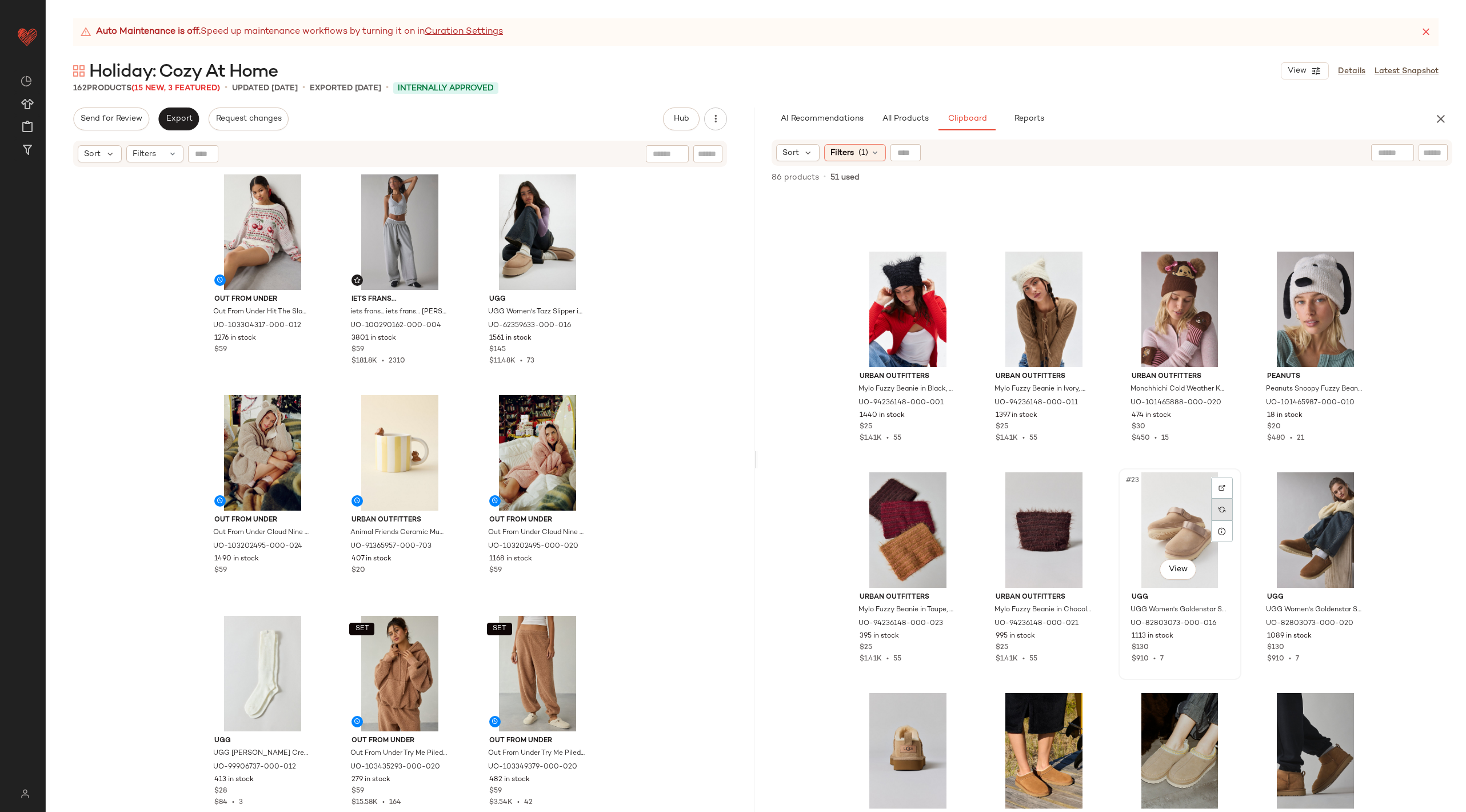
click at [1215, 506] on div at bounding box center [1222, 509] width 21 height 21
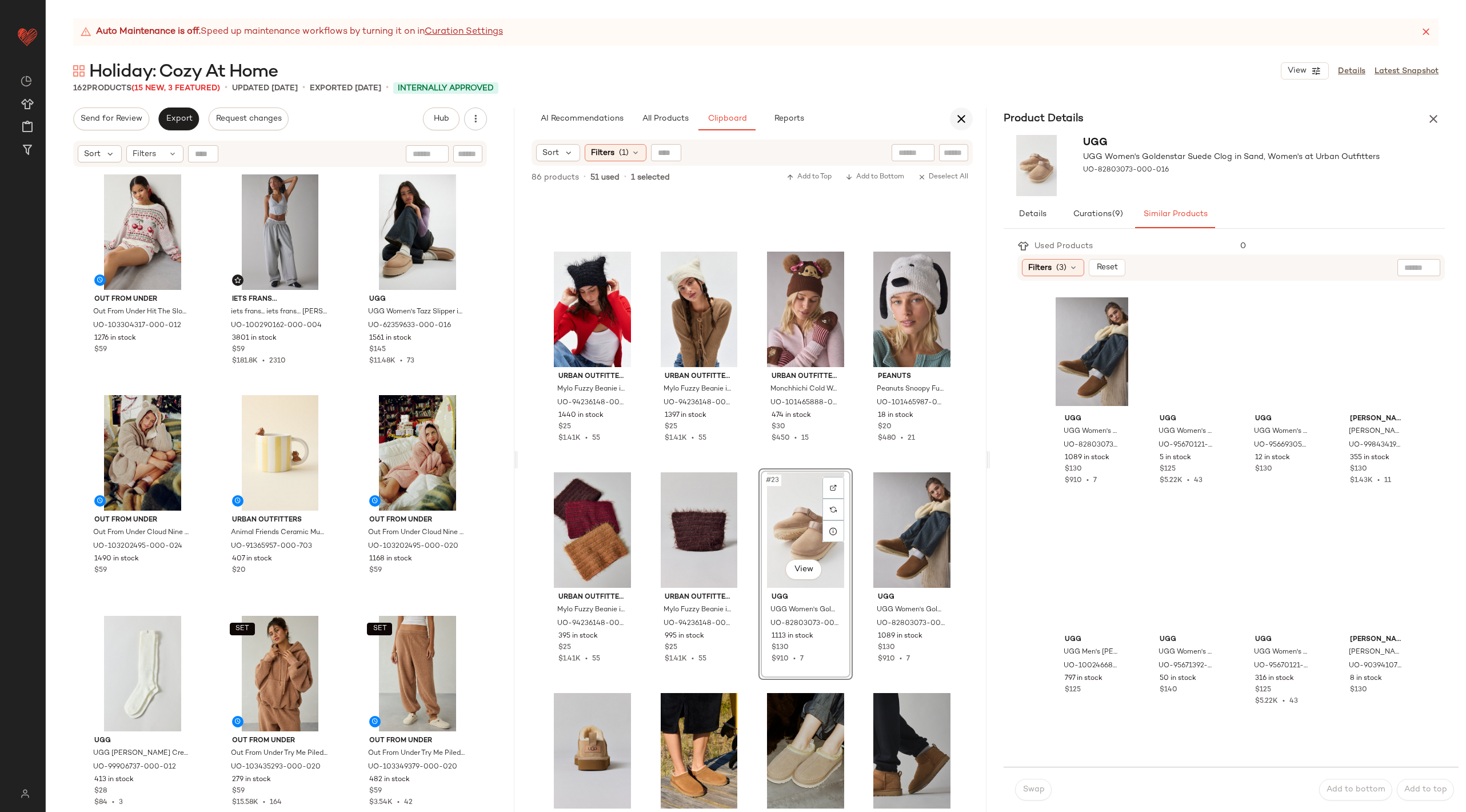
click at [956, 117] on icon "button" at bounding box center [961, 118] width 13 height 13
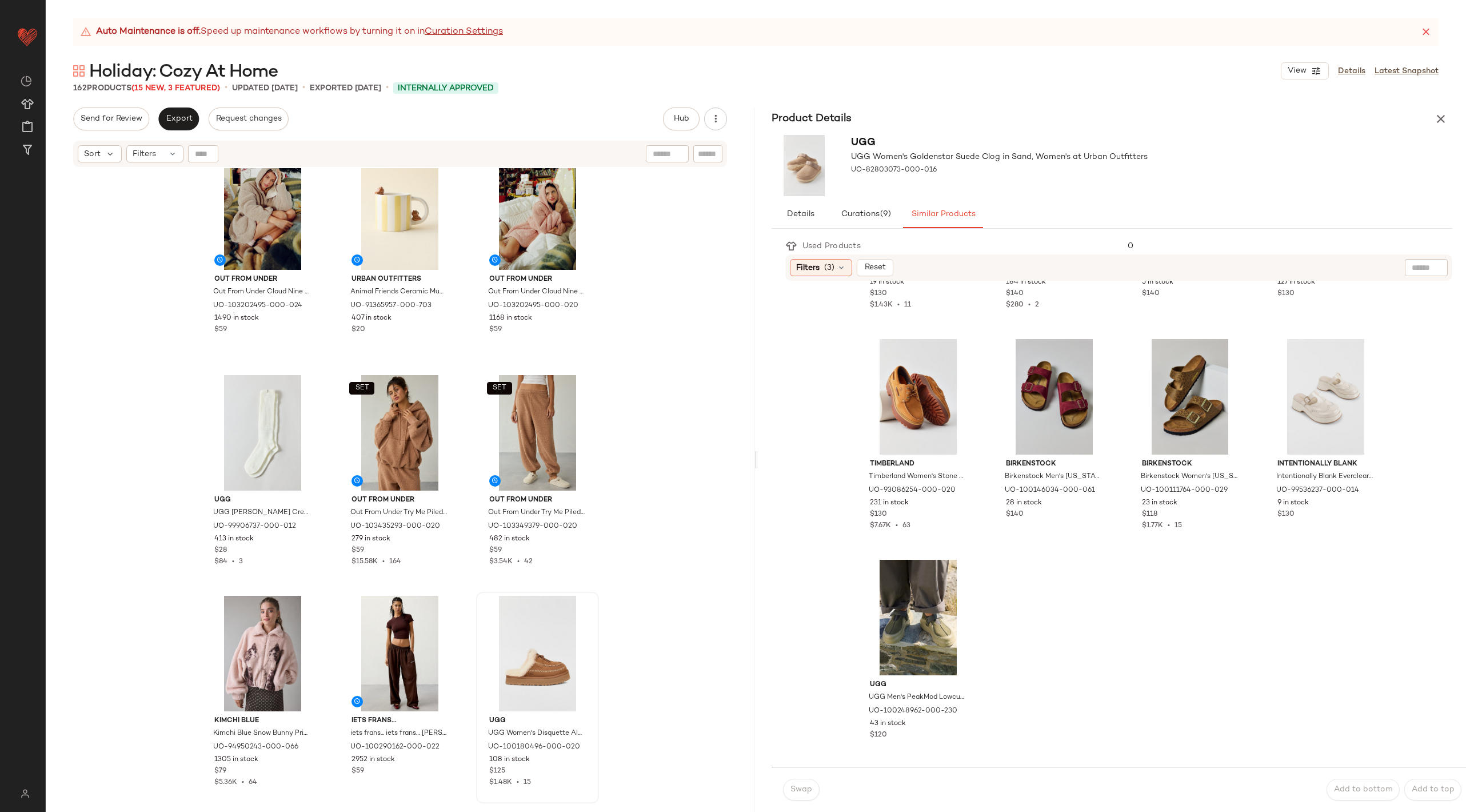
scroll to position [218, 0]
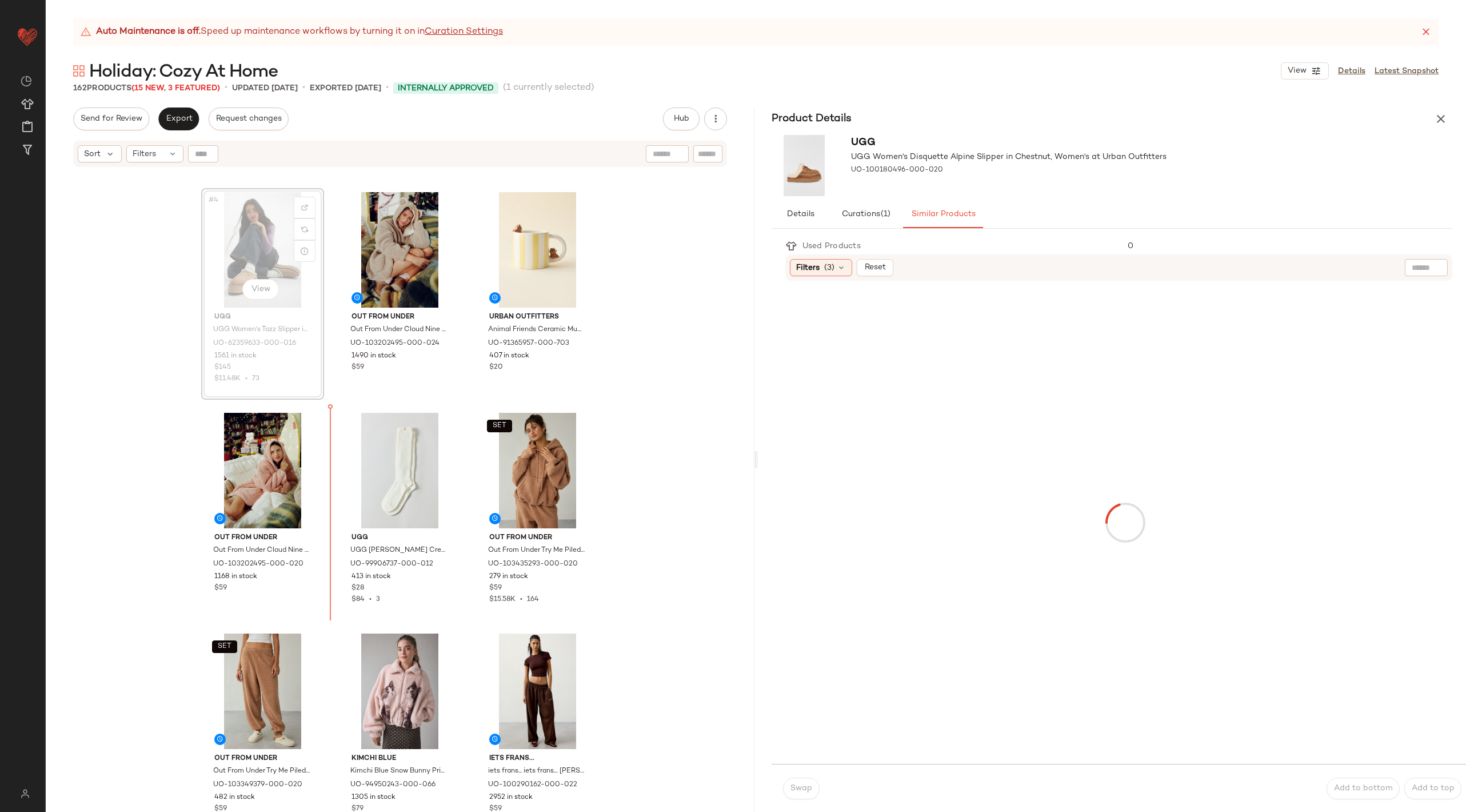
scroll to position [202, 0]
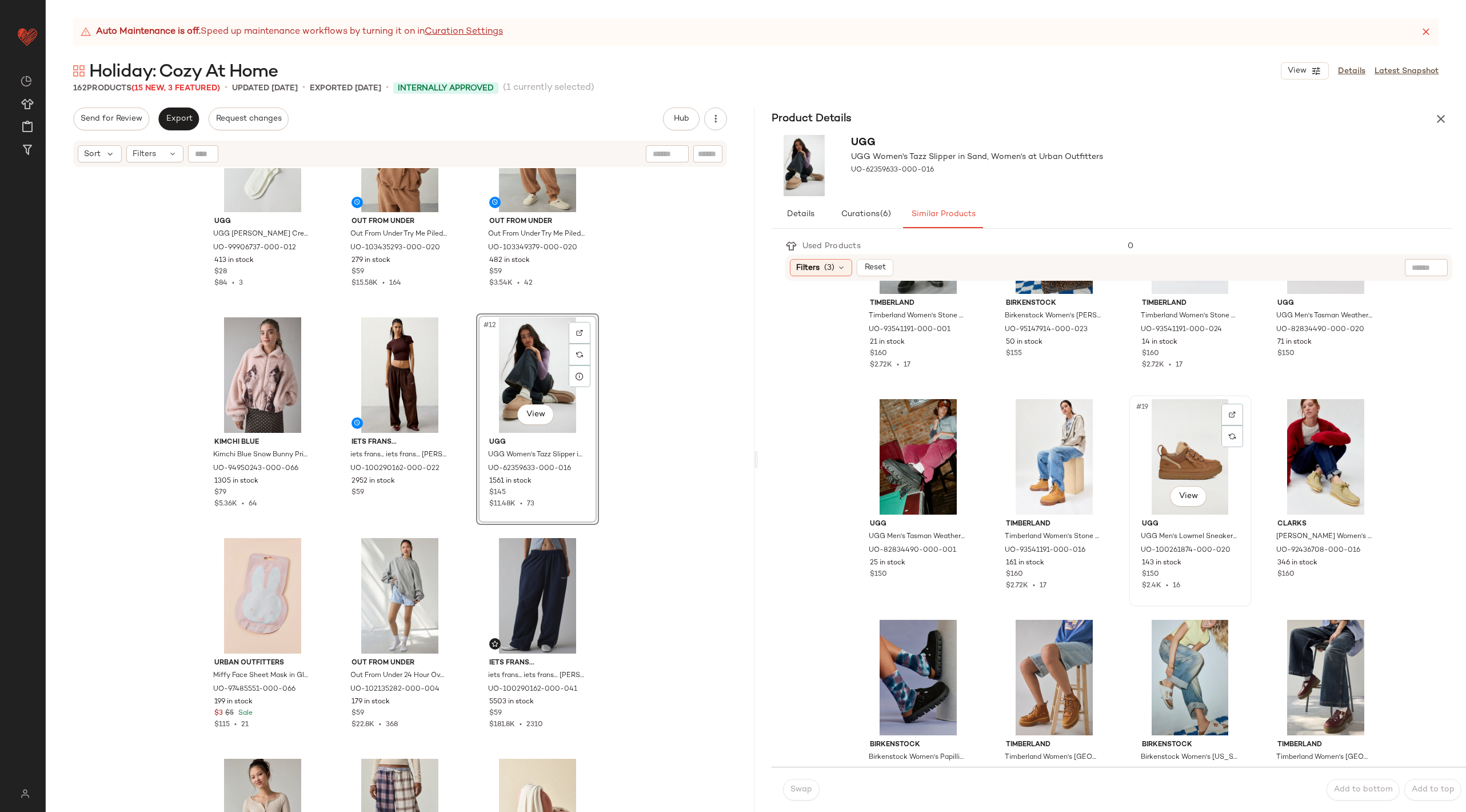
scroll to position [1058, 0]
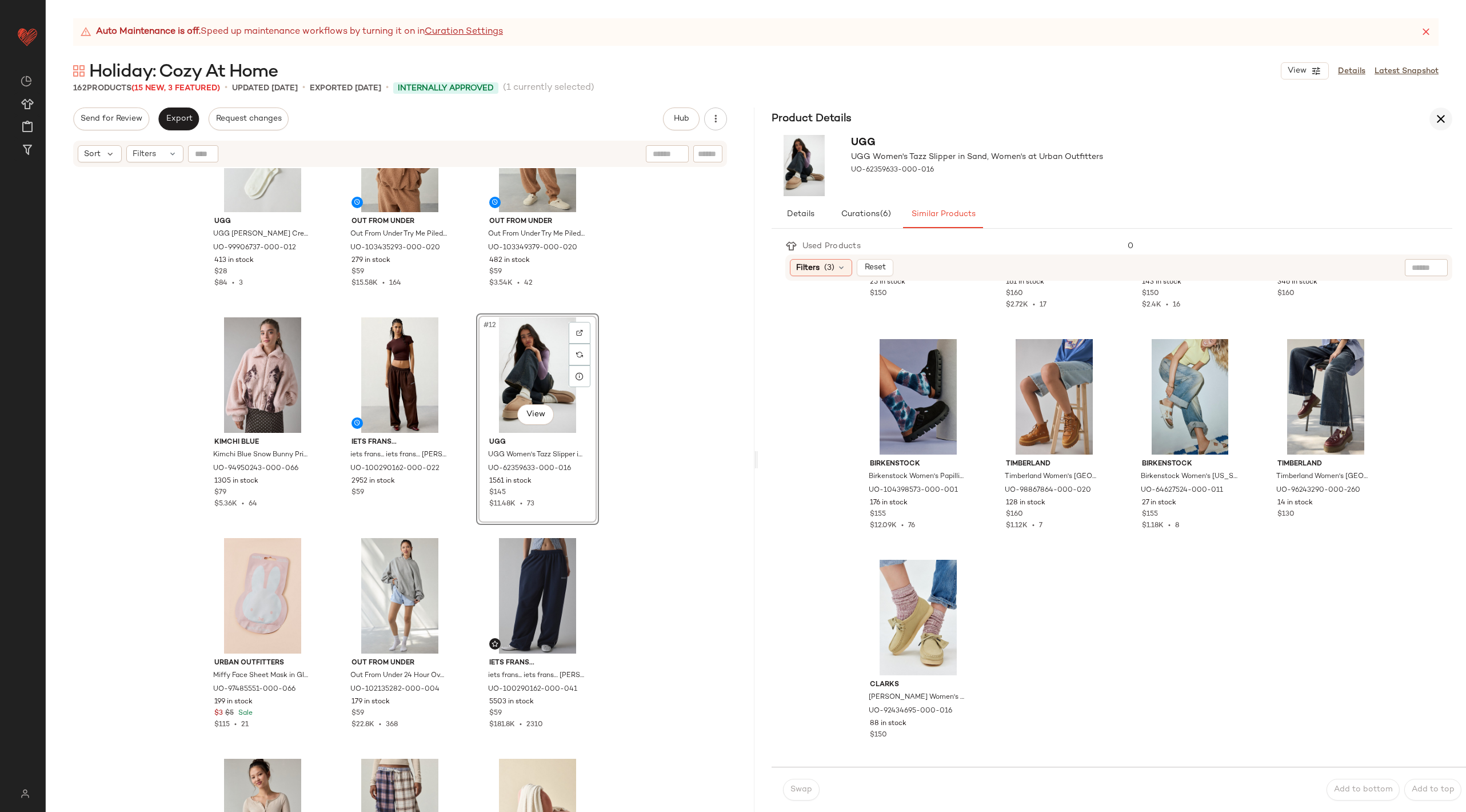
click at [1445, 123] on icon "button" at bounding box center [1441, 118] width 13 height 13
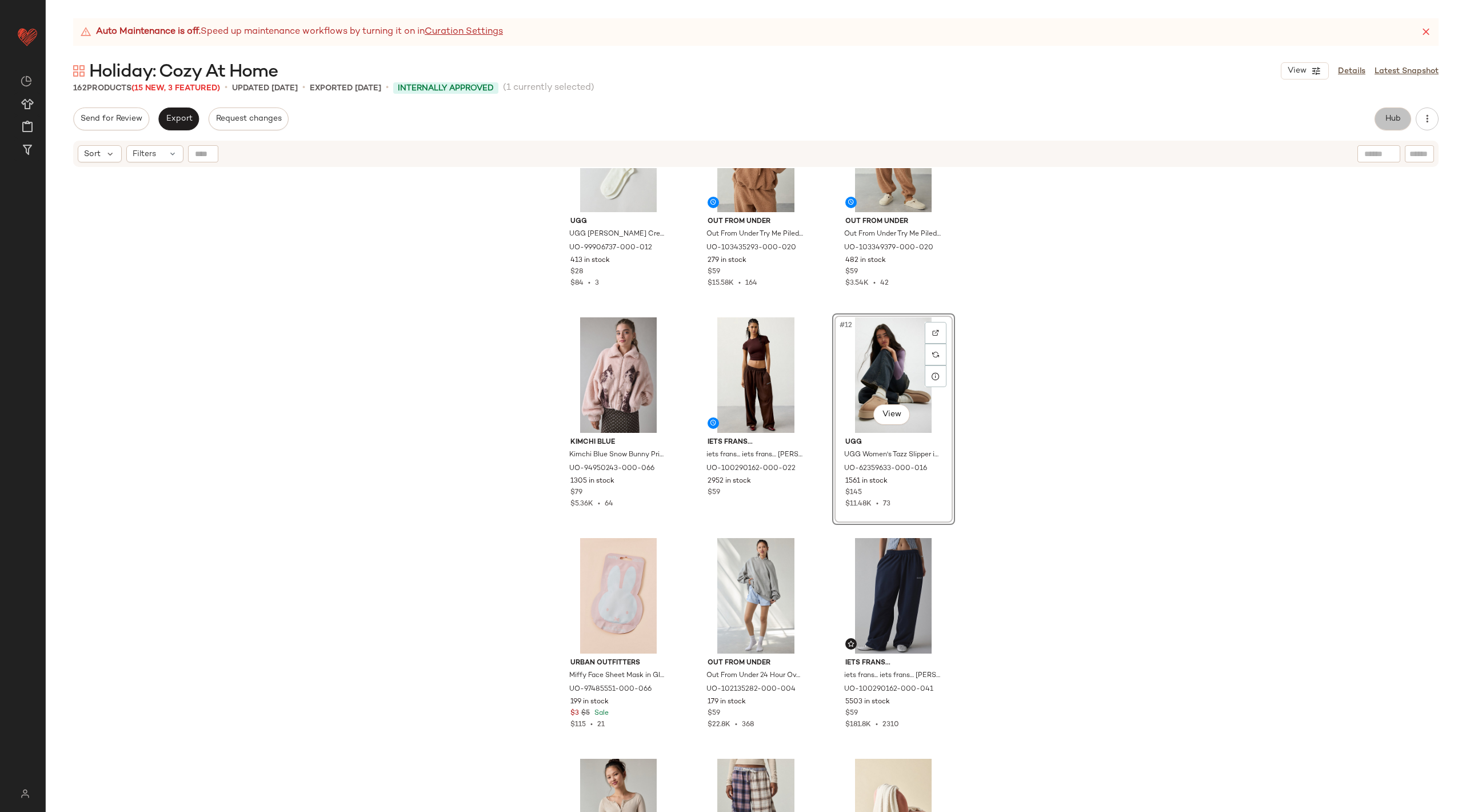
click at [1404, 118] on button "Hub" at bounding box center [1393, 119] width 37 height 23
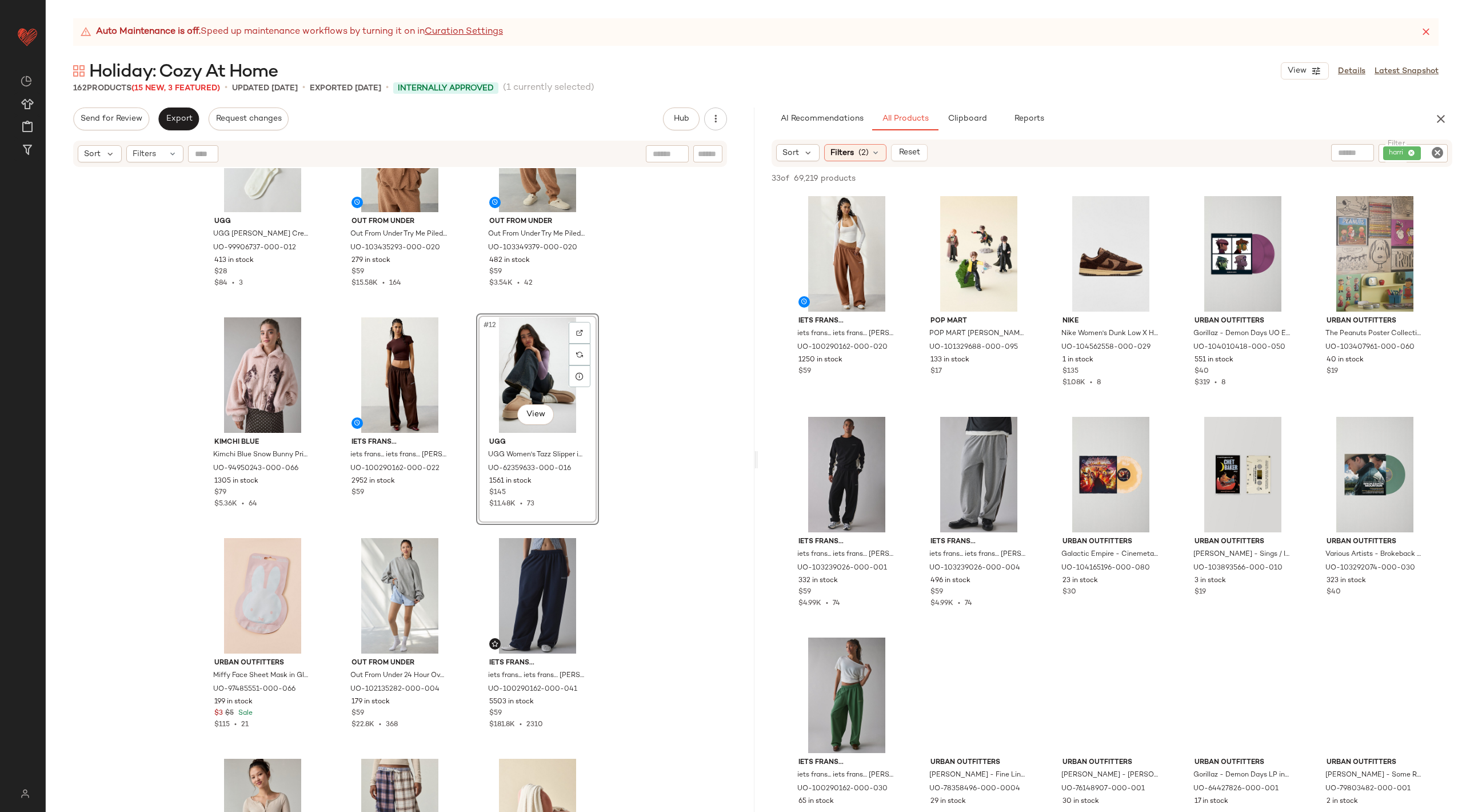
click at [1435, 148] on icon "Clear Filter" at bounding box center [1437, 152] width 13 height 13
click at [1320, 149] on input "text" at bounding box center [1316, 152] width 30 height 12
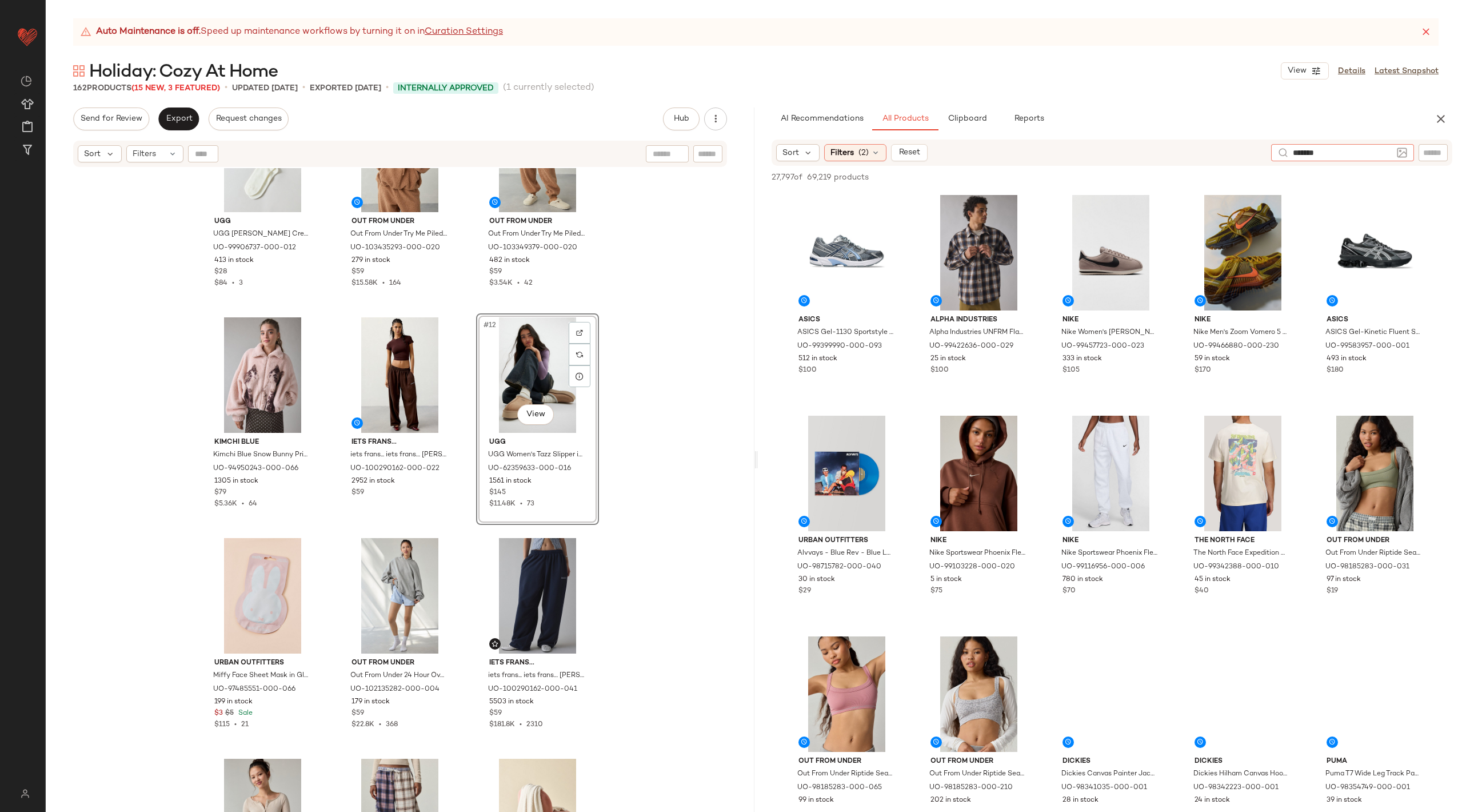
type input "********"
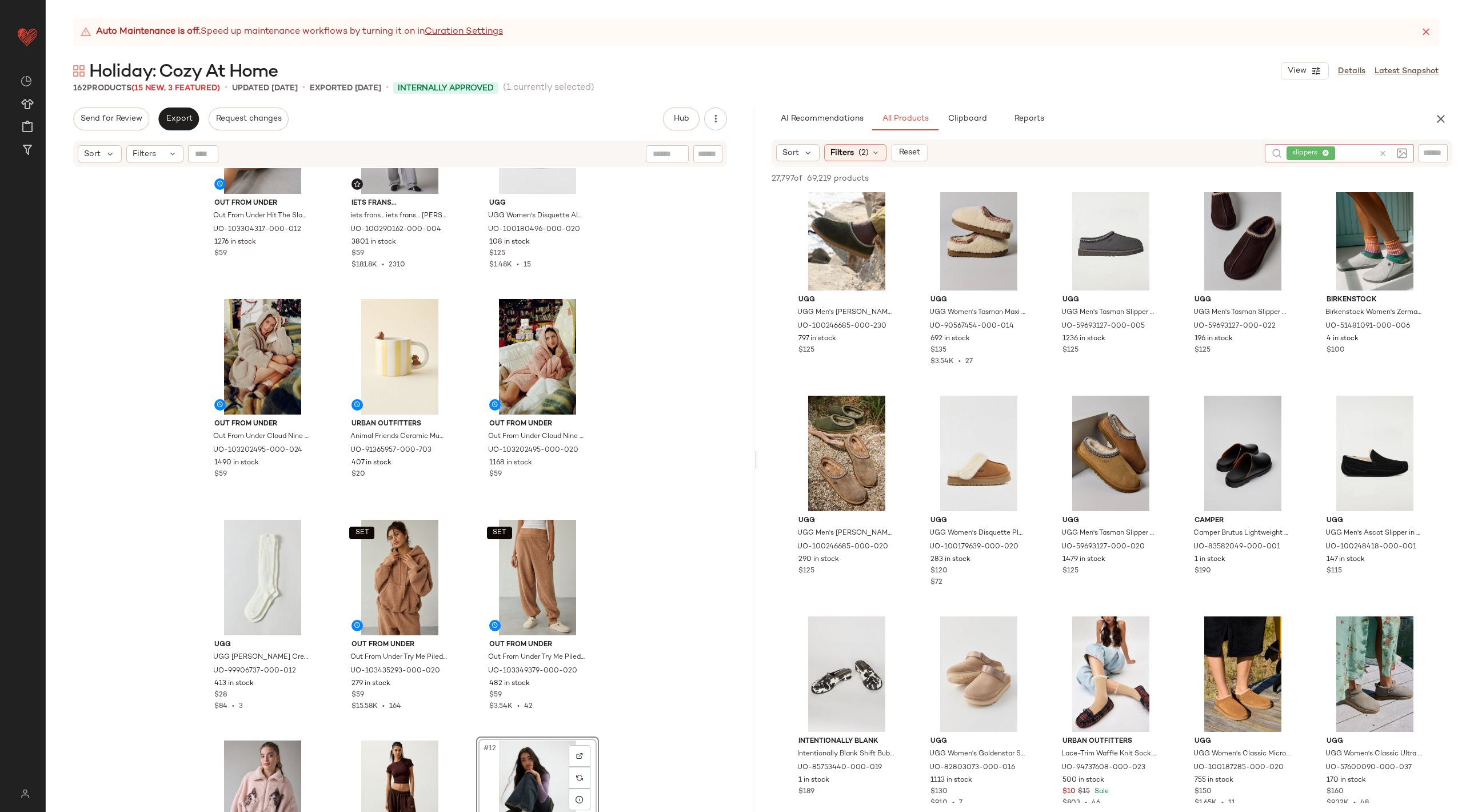
scroll to position [889, 0]
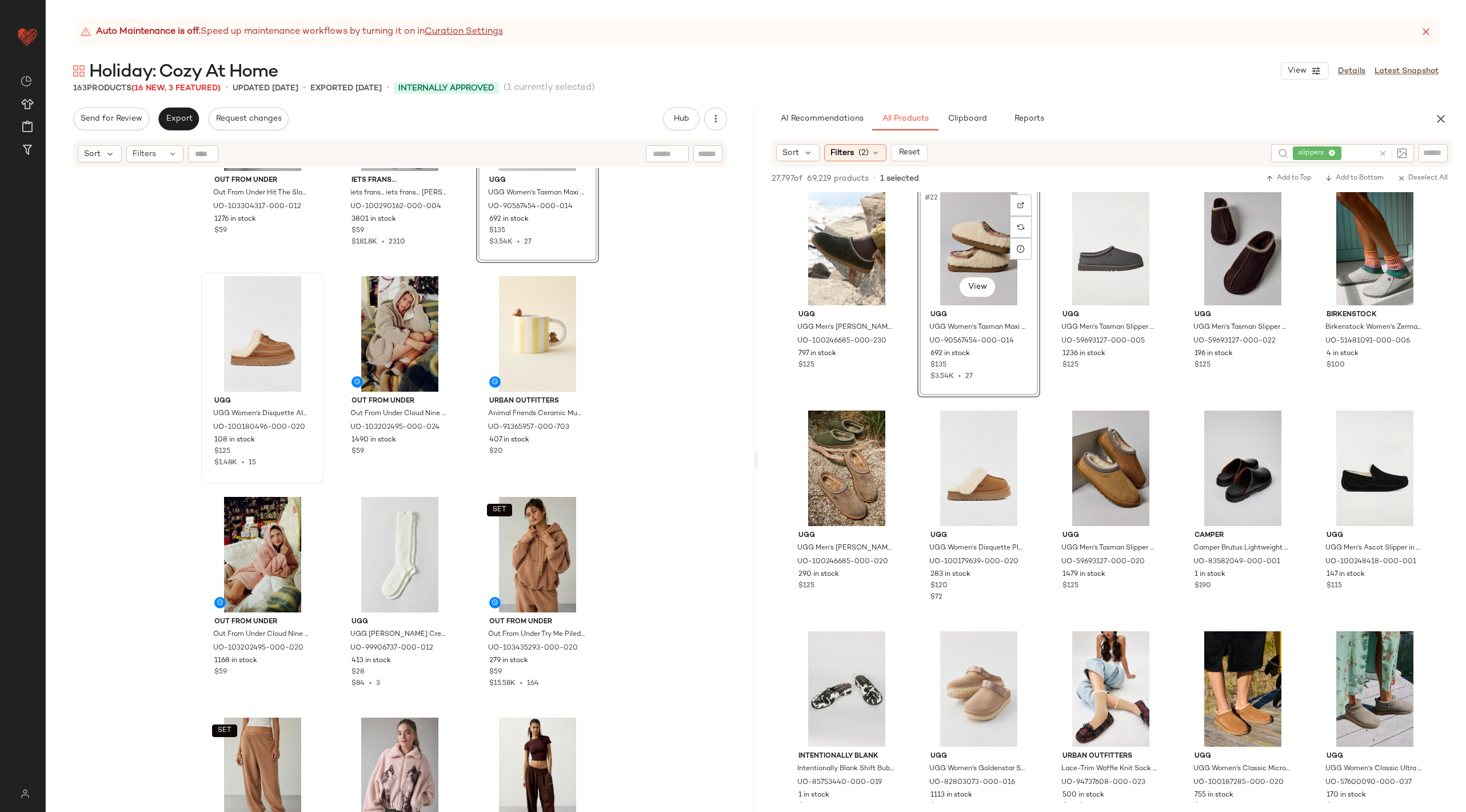
scroll to position [149, 0]
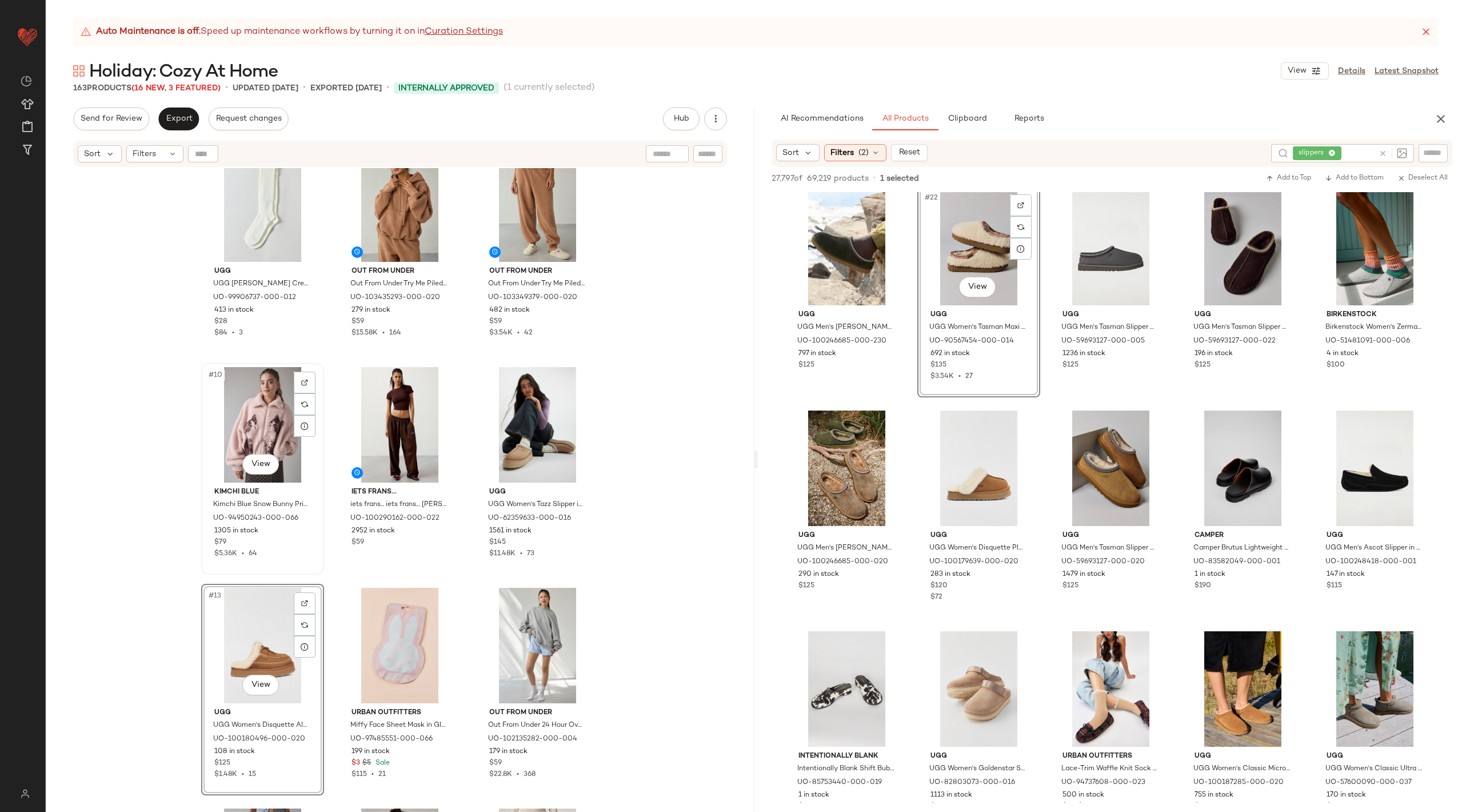
scroll to position [506, 0]
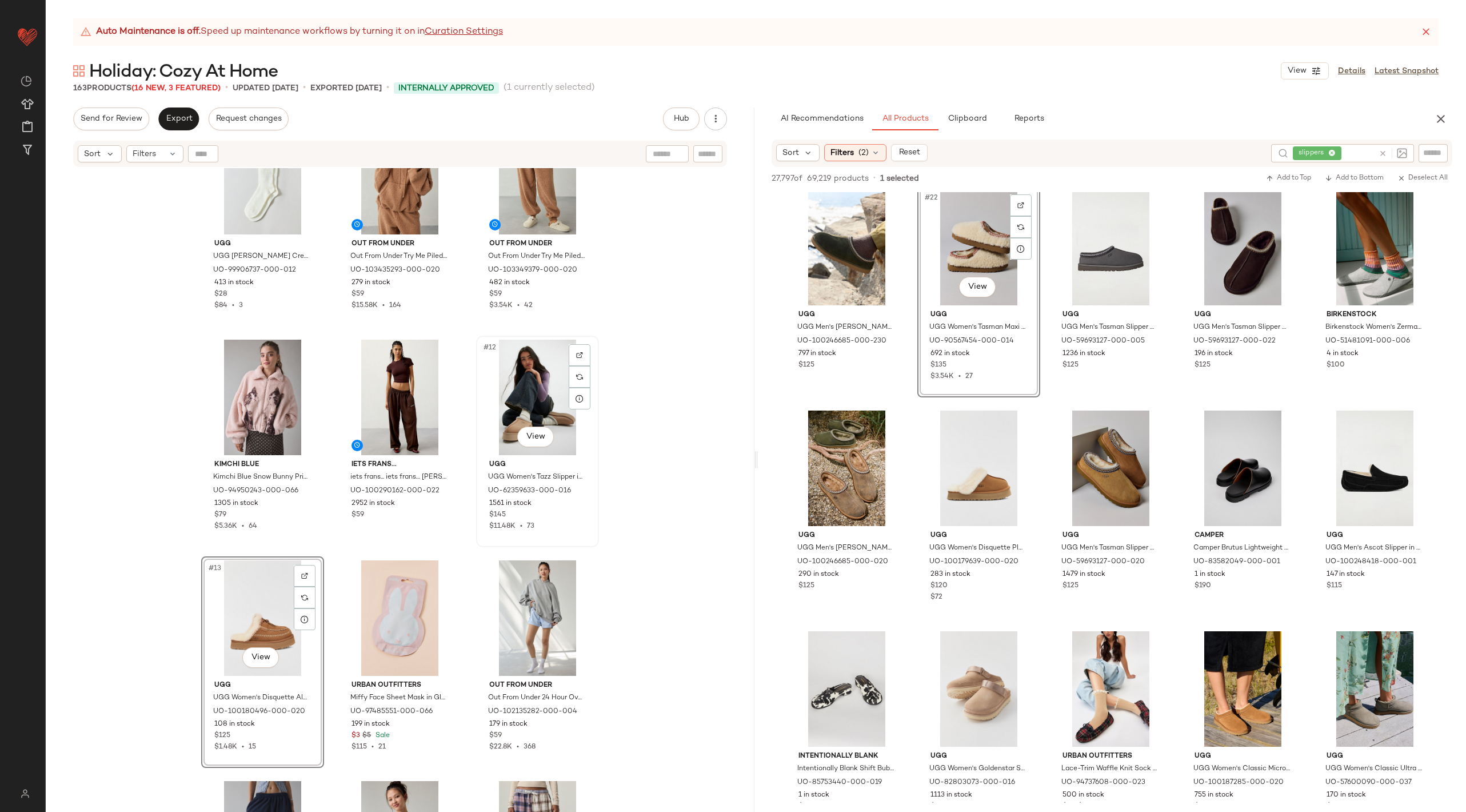
click at [535, 376] on div "#12 View" at bounding box center [538, 397] width 114 height 115
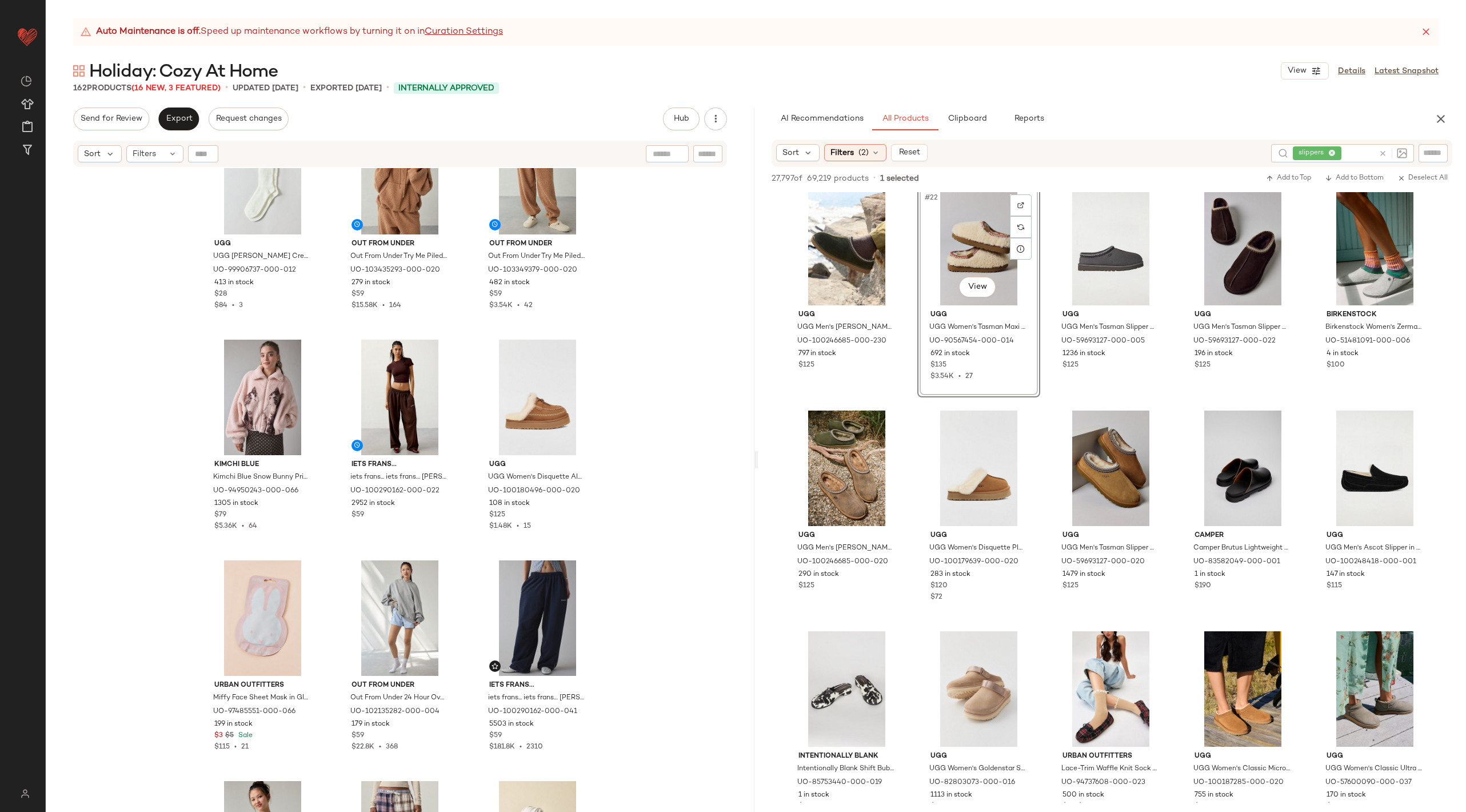
click at [689, 468] on div "UGG UGG [PERSON_NAME] Crew II Sock in [GEOGRAPHIC_DATA], Women's at Urban Outfi…" at bounding box center [400, 504] width 709 height 672
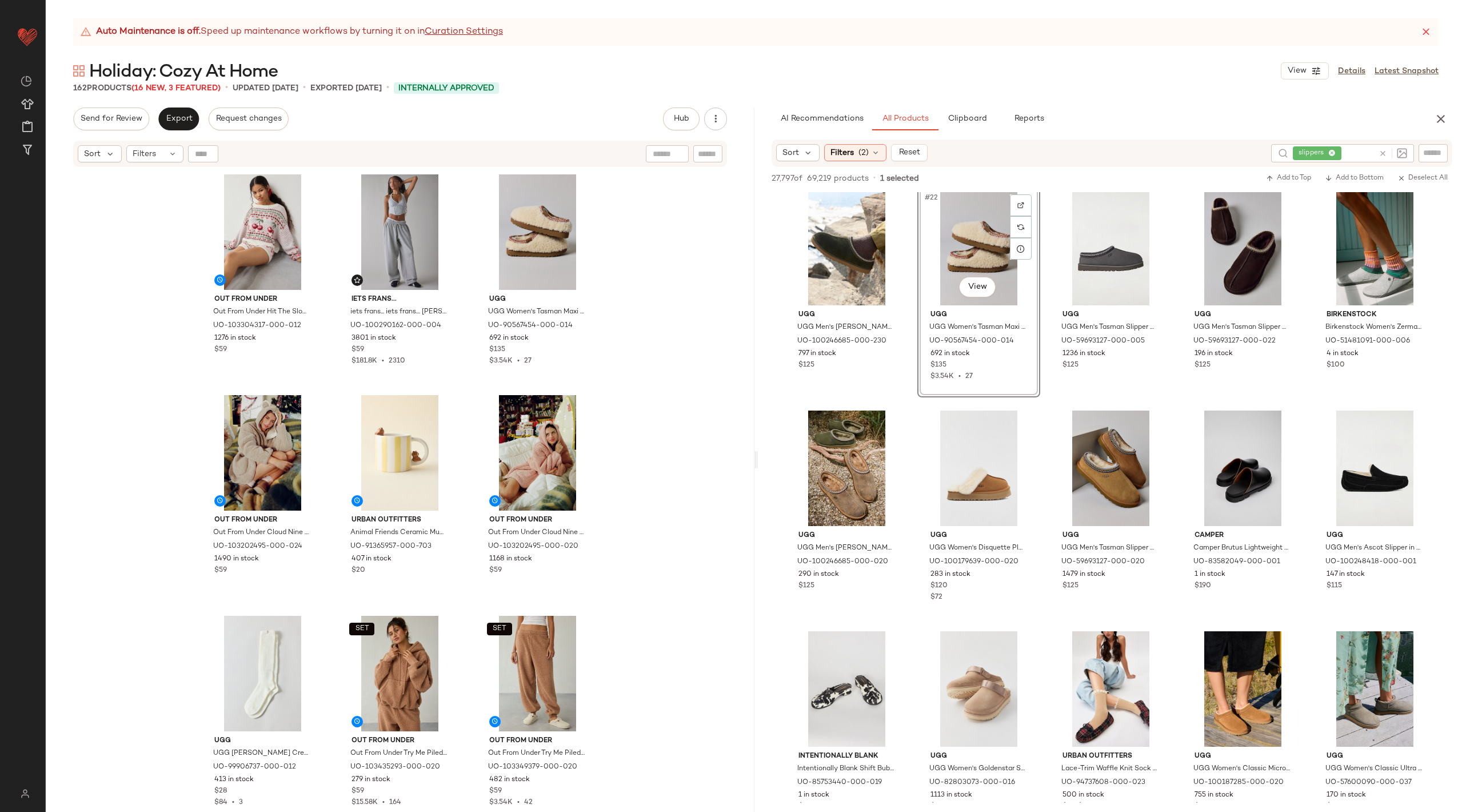
click at [1428, 33] on icon at bounding box center [1426, 31] width 12 height 12
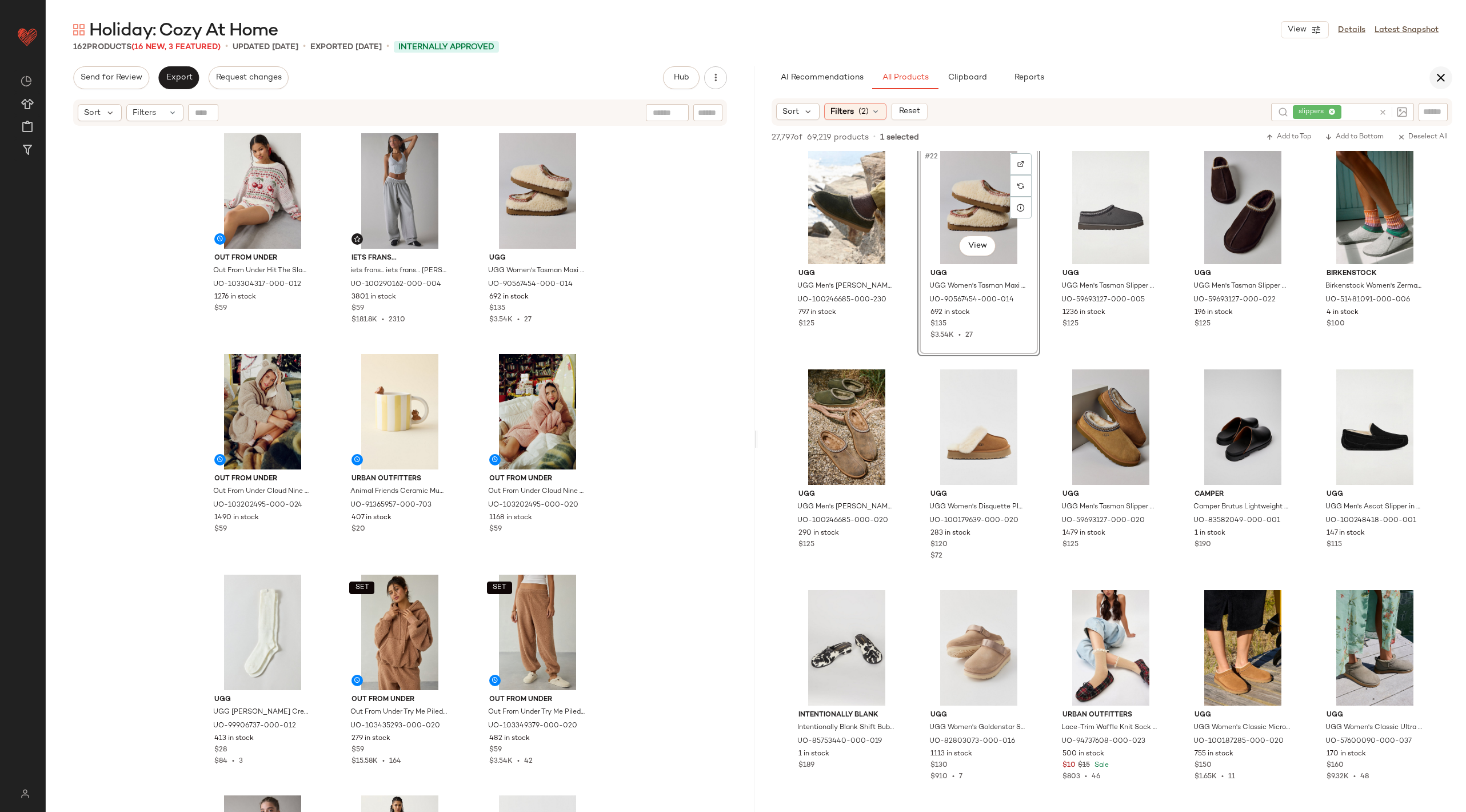
click at [1441, 73] on icon "button" at bounding box center [1441, 77] width 13 height 13
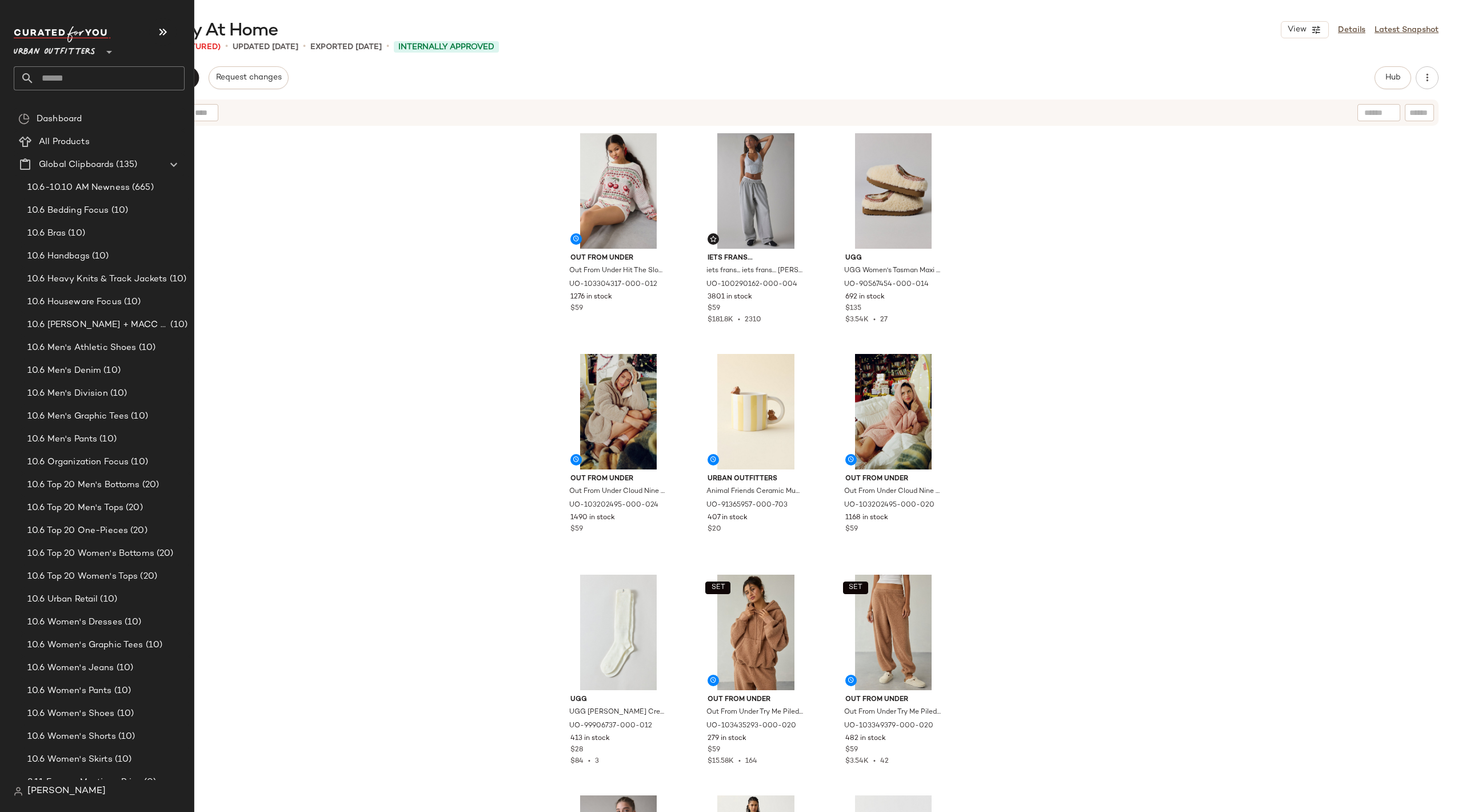
click at [63, 79] on input "text" at bounding box center [109, 78] width 150 height 24
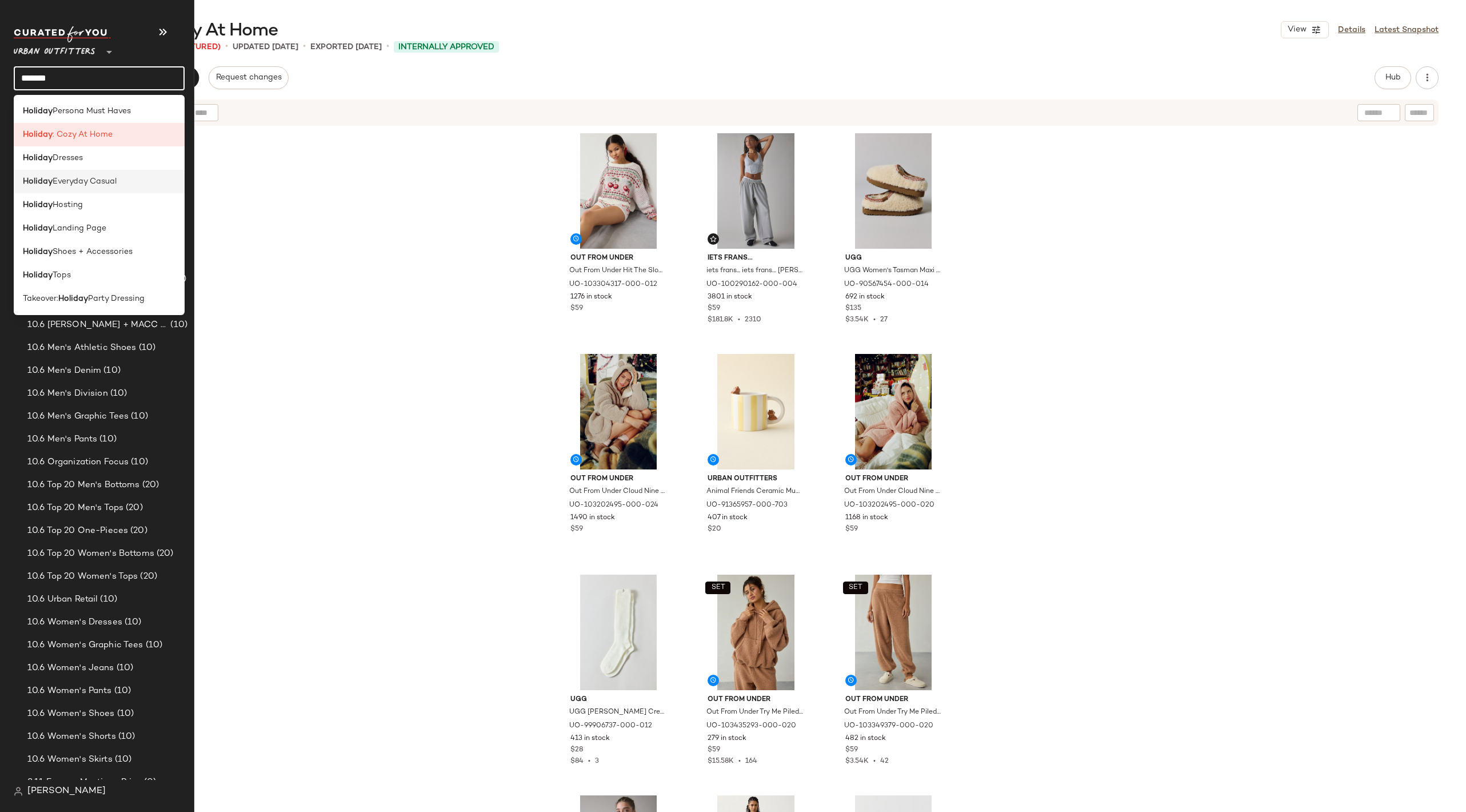
type input "*******"
click at [104, 178] on span "Everyday Casual" at bounding box center [85, 181] width 64 height 12
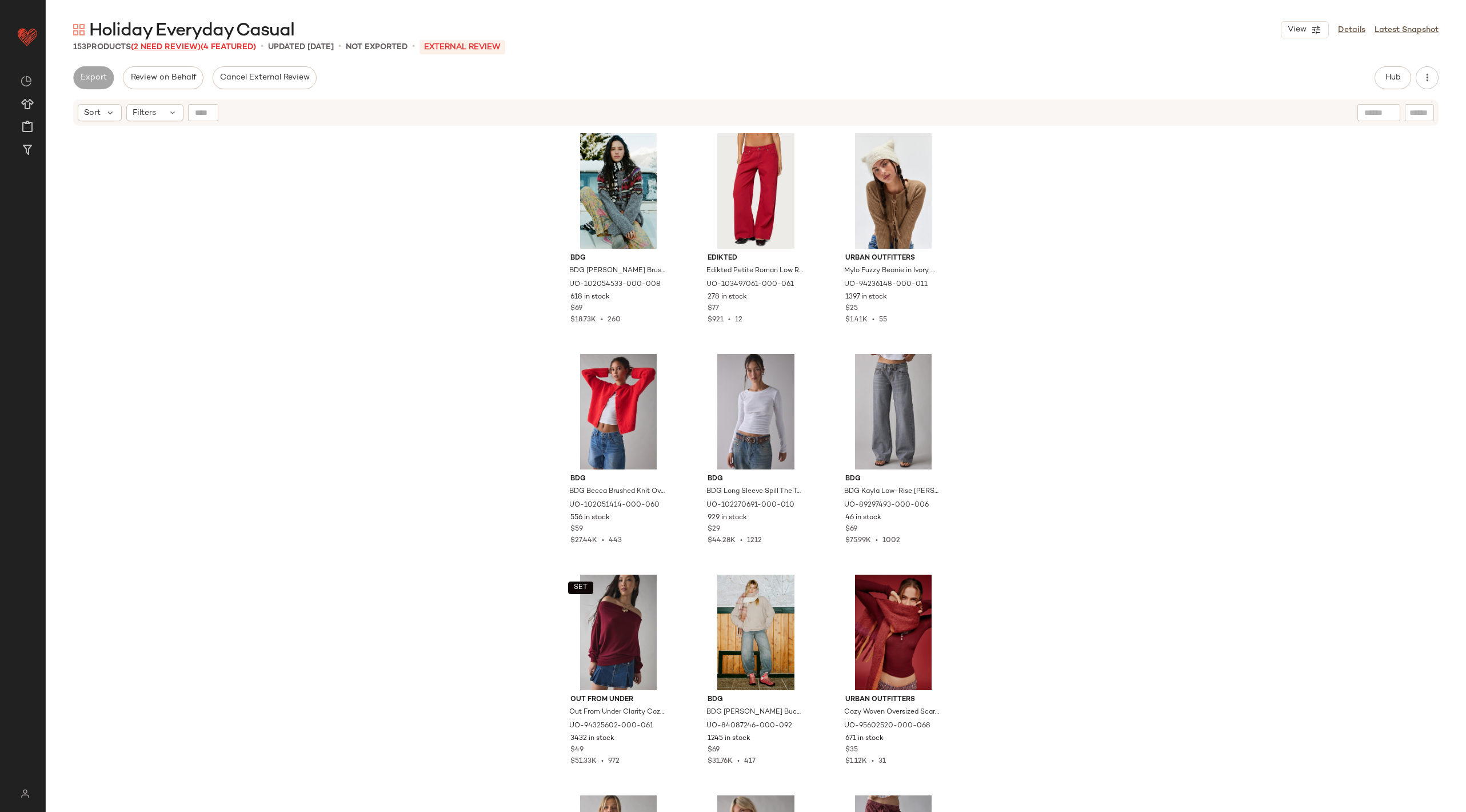
click at [165, 49] on span "(2 Need Review)" at bounding box center [165, 47] width 70 height 9
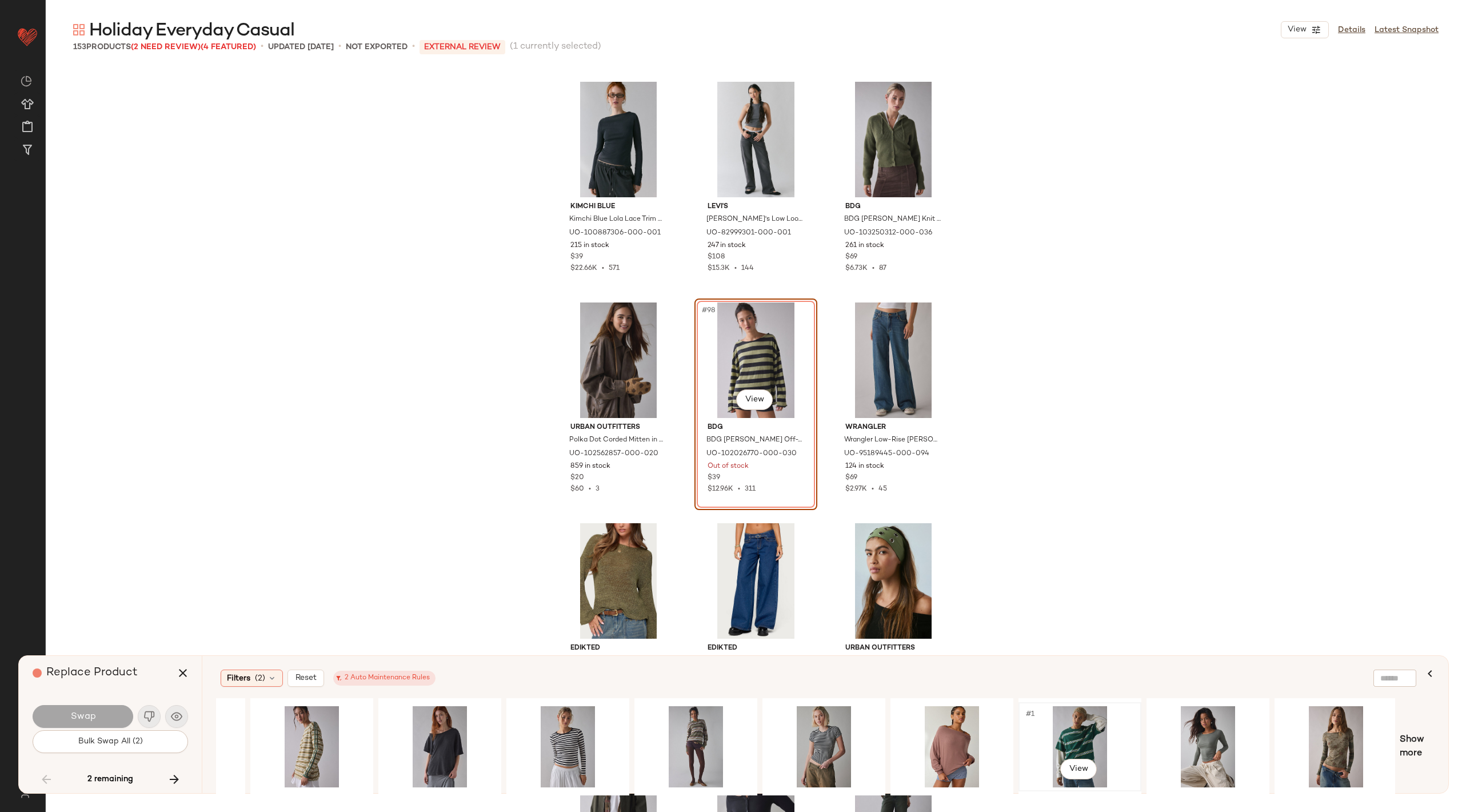
scroll to position [0, 479]
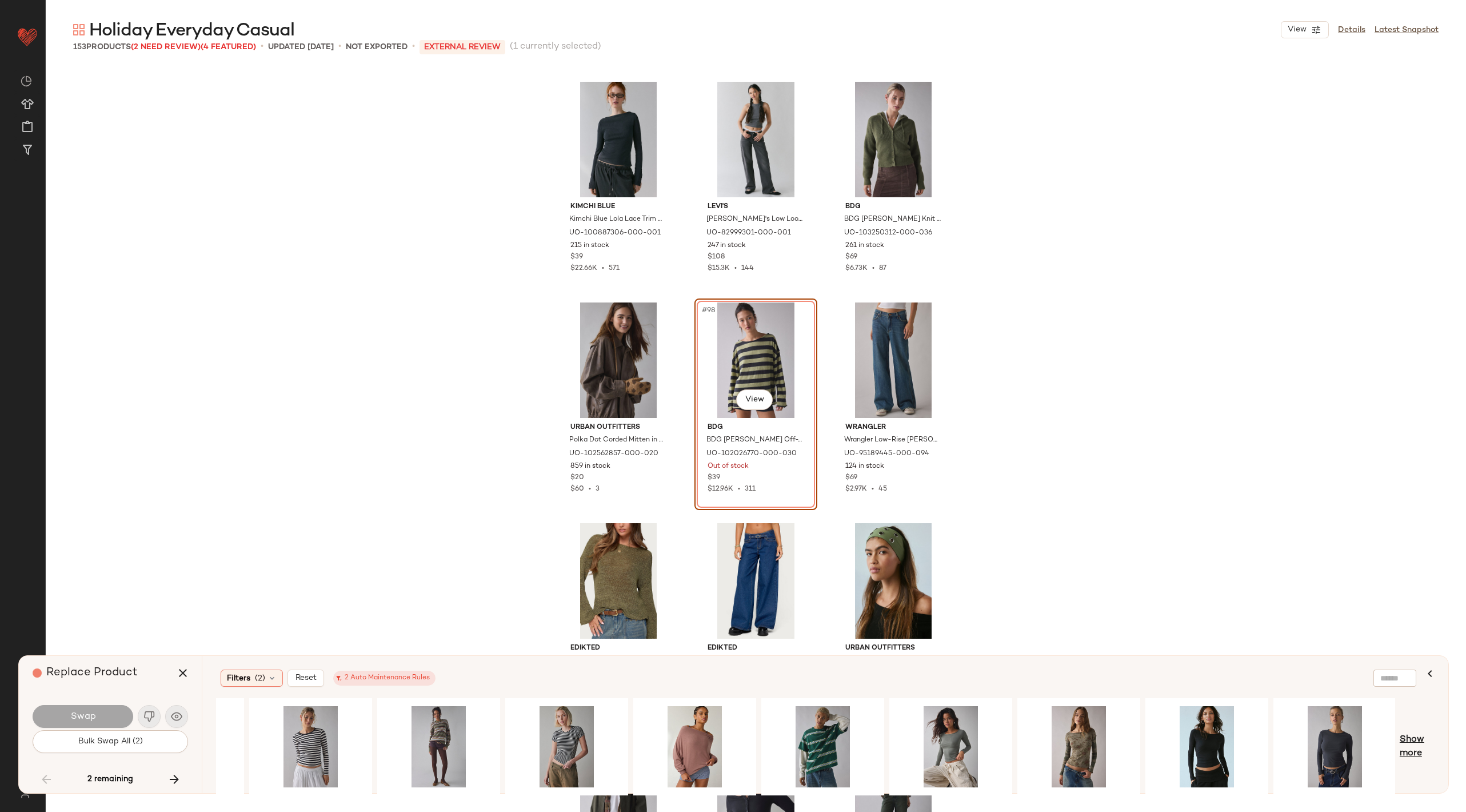
click at [1410, 745] on span "Show more" at bounding box center [1417, 746] width 35 height 28
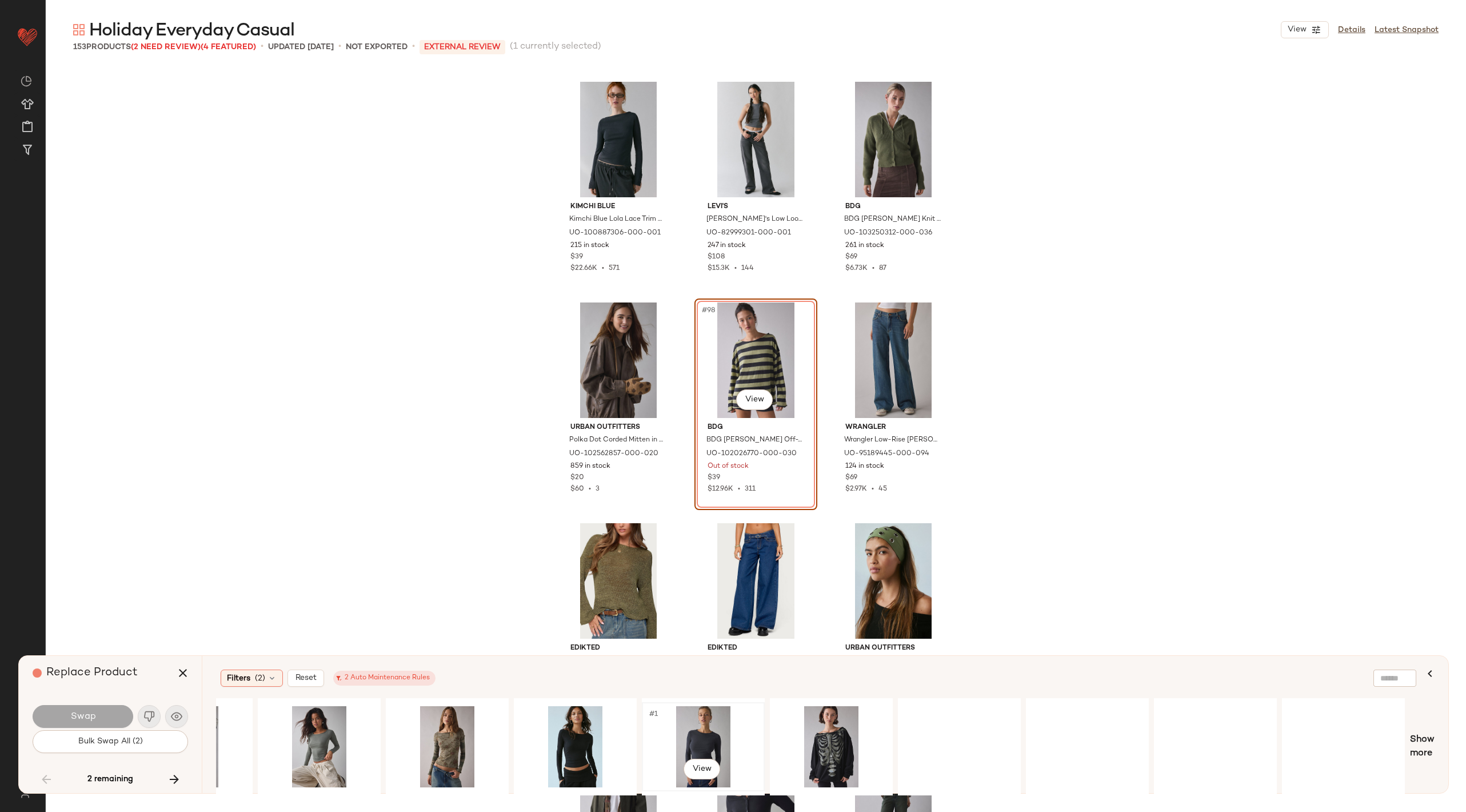
scroll to position [0, 1365]
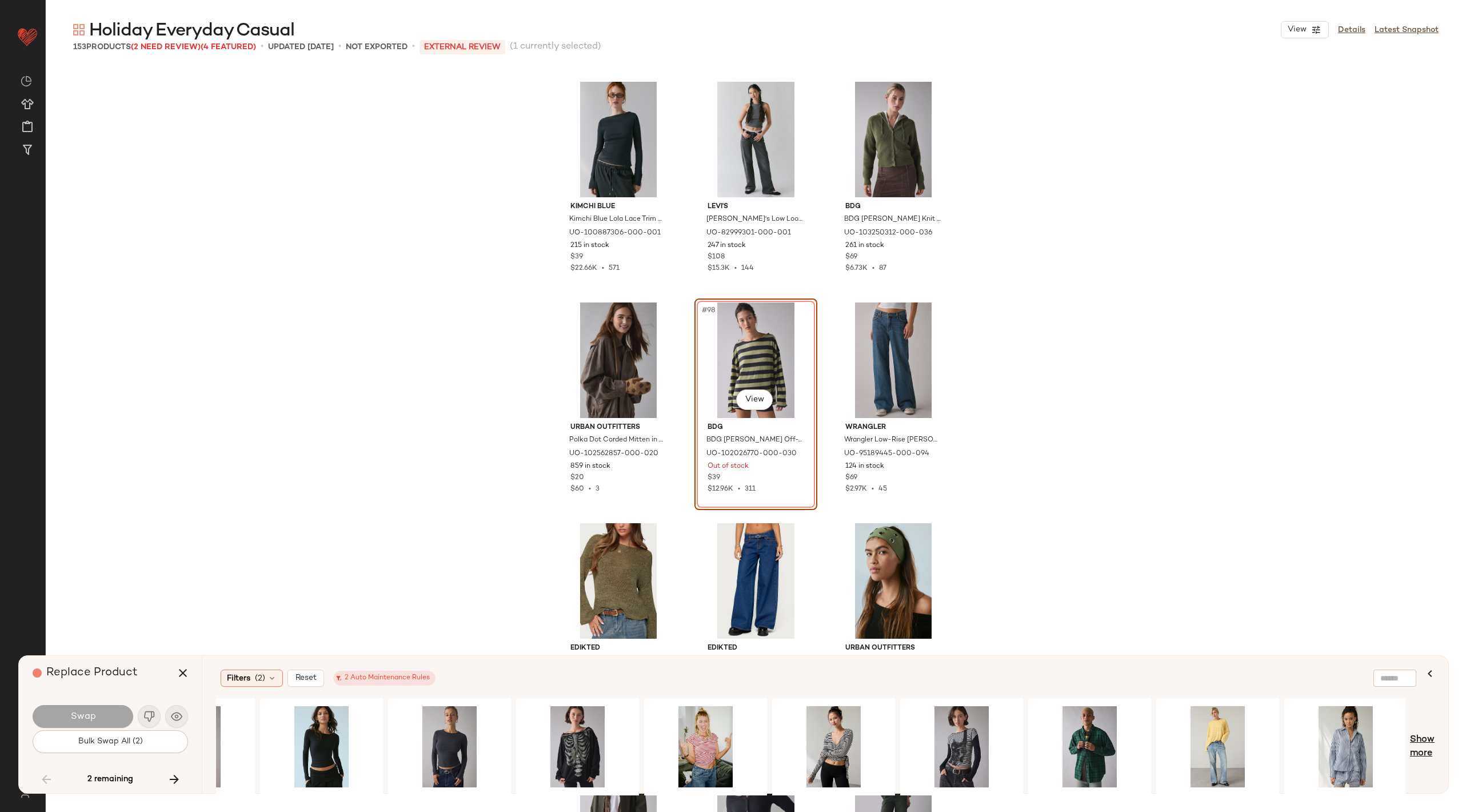
click at [1420, 751] on span "Show more" at bounding box center [1422, 746] width 24 height 28
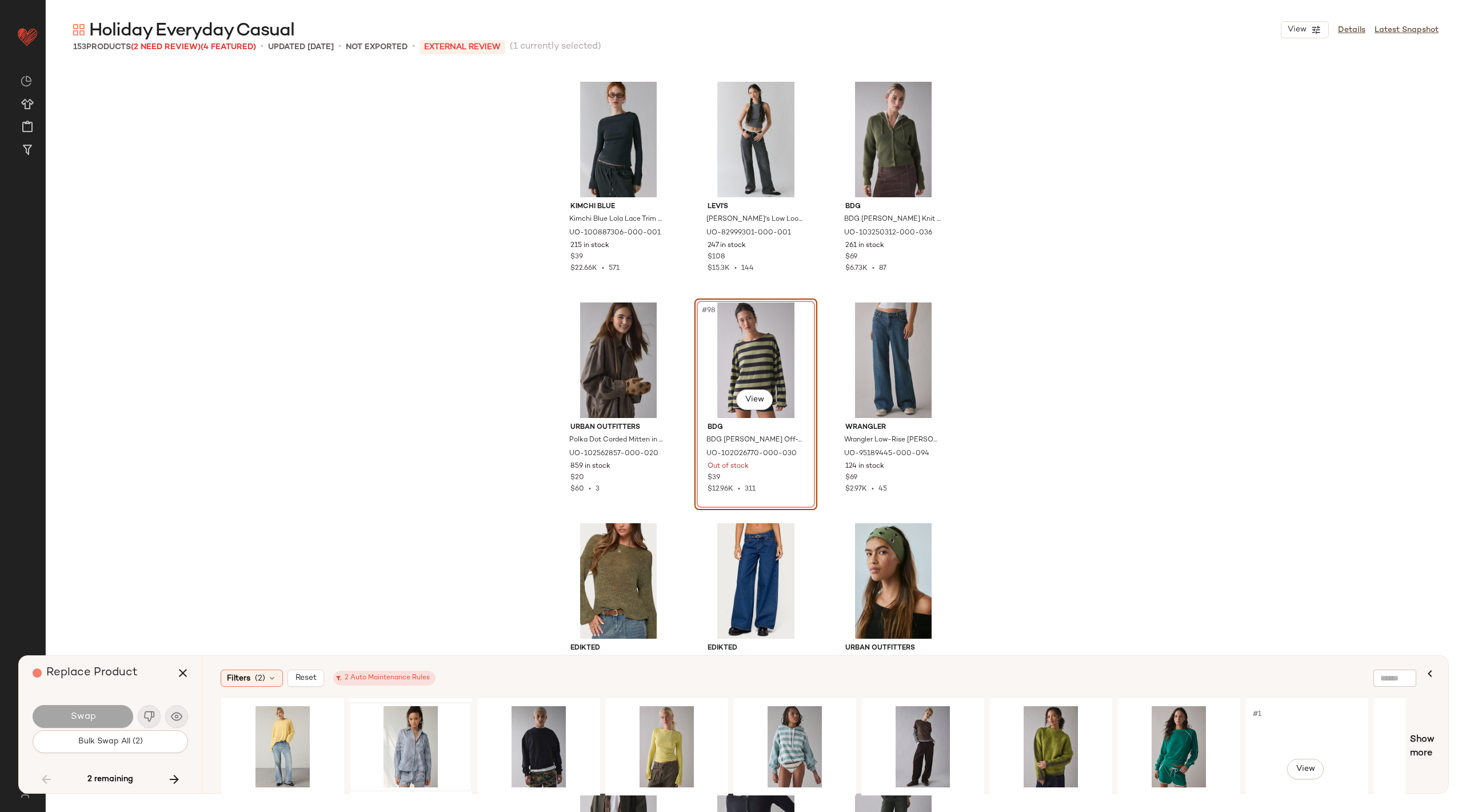
scroll to position [0, 2310]
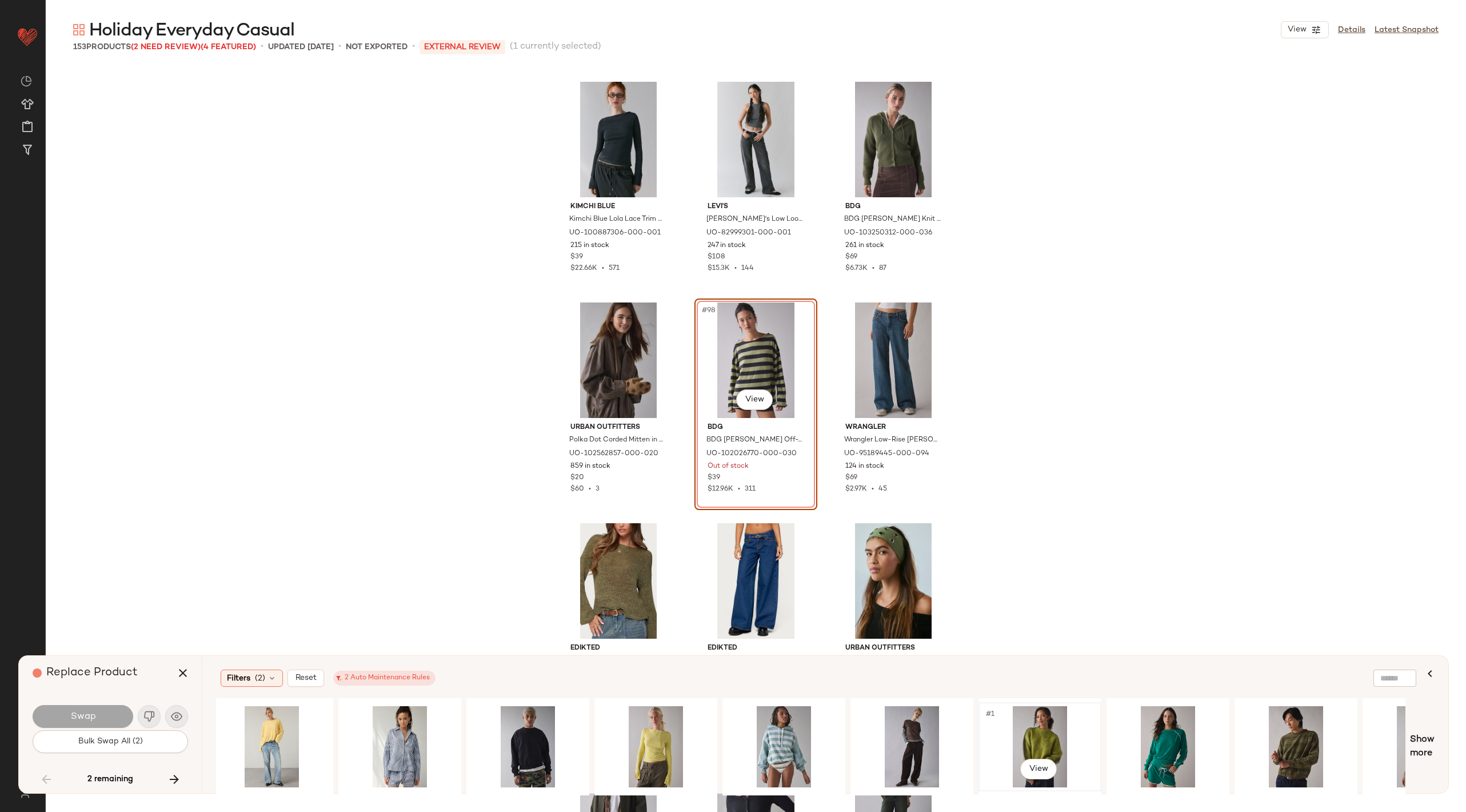
click at [1034, 743] on div "#1 View" at bounding box center [1040, 746] width 114 height 81
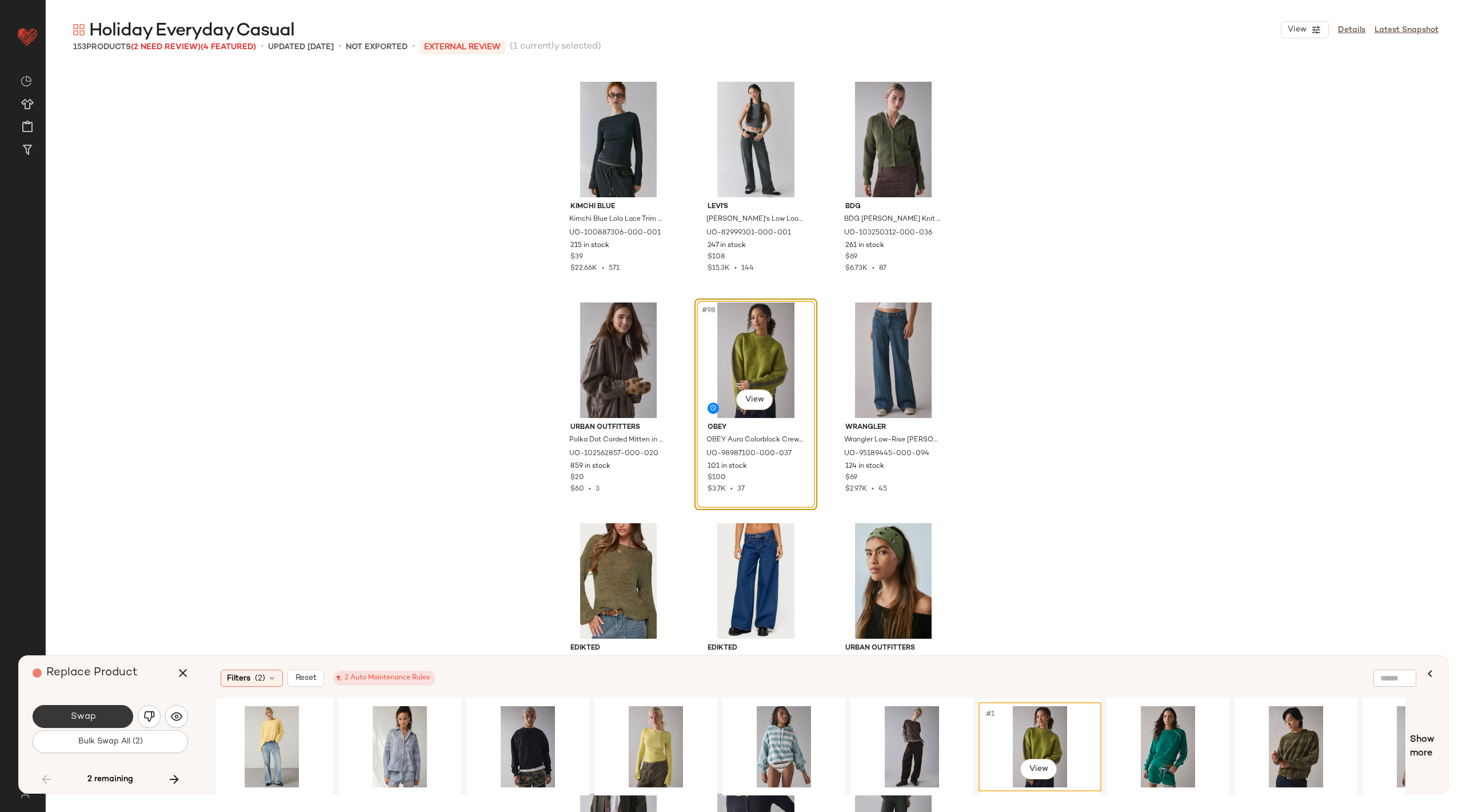
click at [79, 721] on span "Swap" at bounding box center [82, 716] width 26 height 11
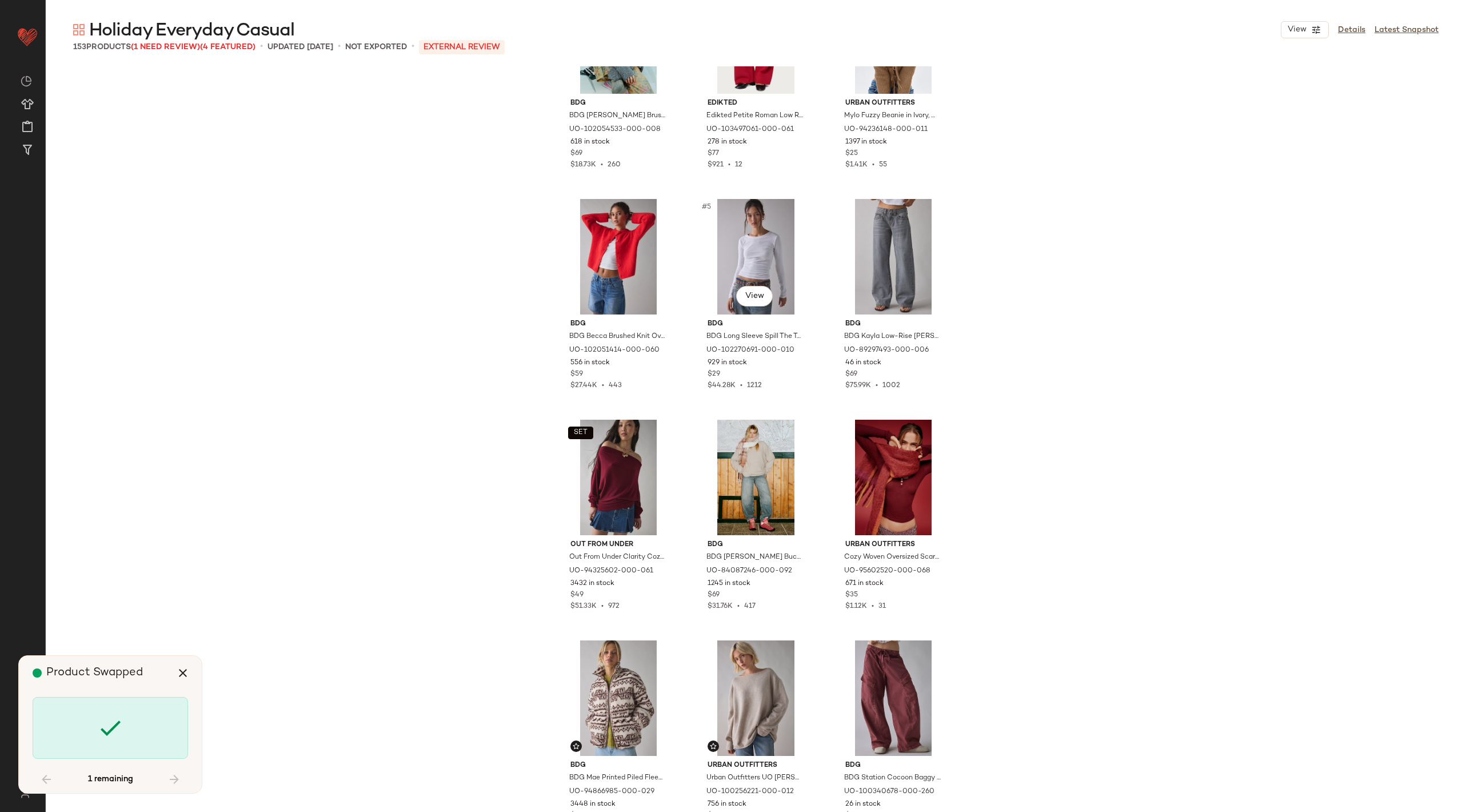
scroll to position [0, 0]
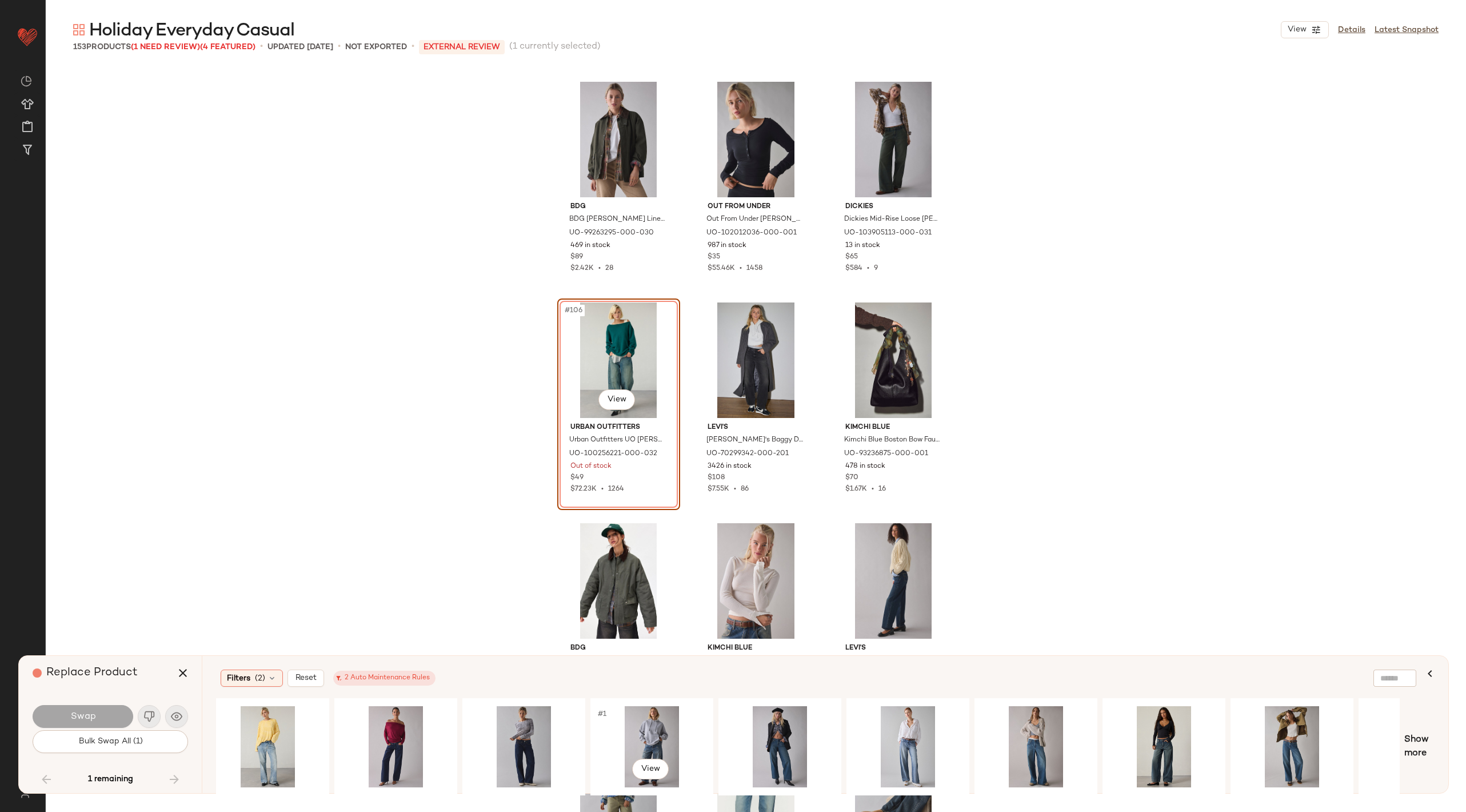
scroll to position [0, 731]
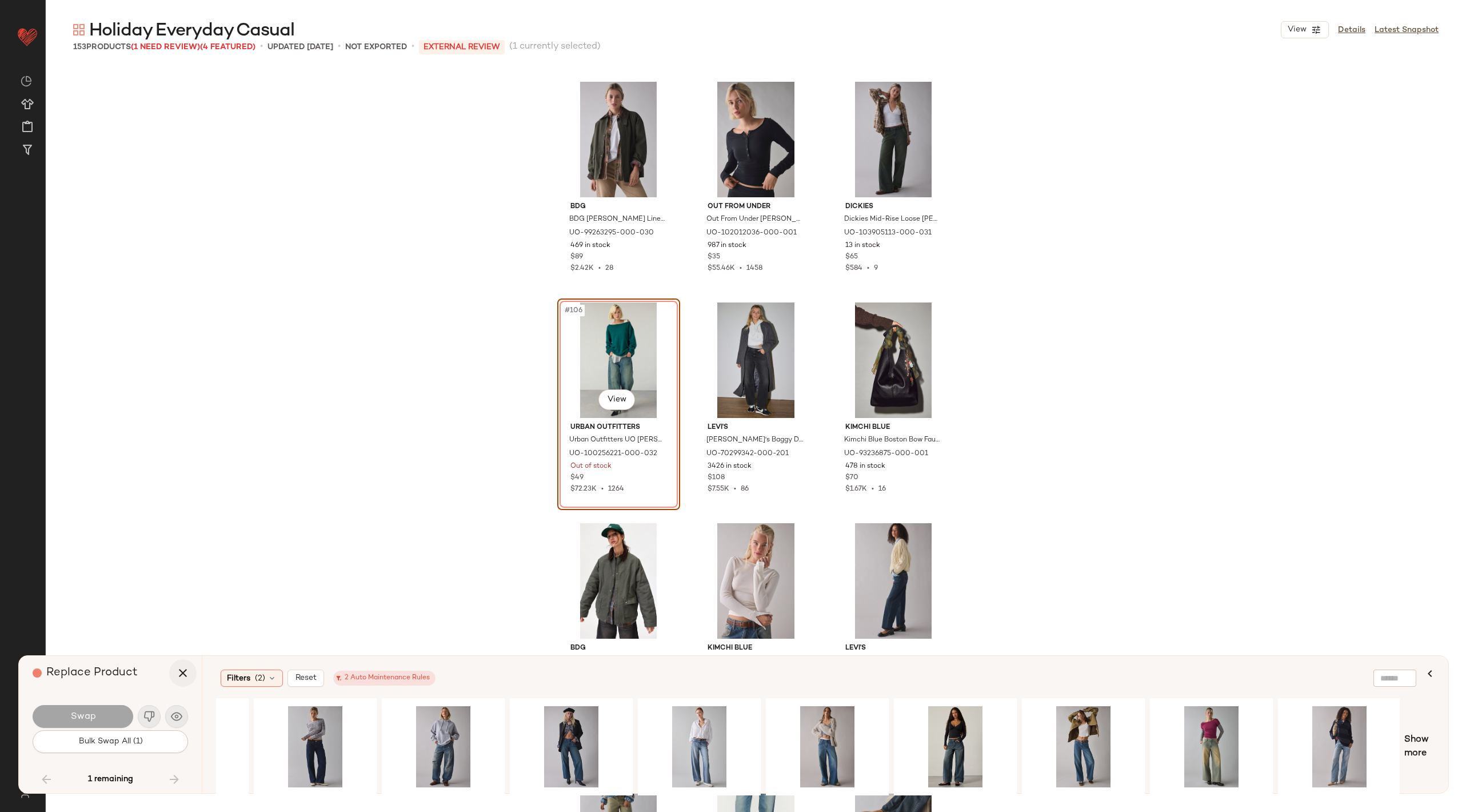
click at [181, 679] on icon "button" at bounding box center [182, 672] width 13 height 13
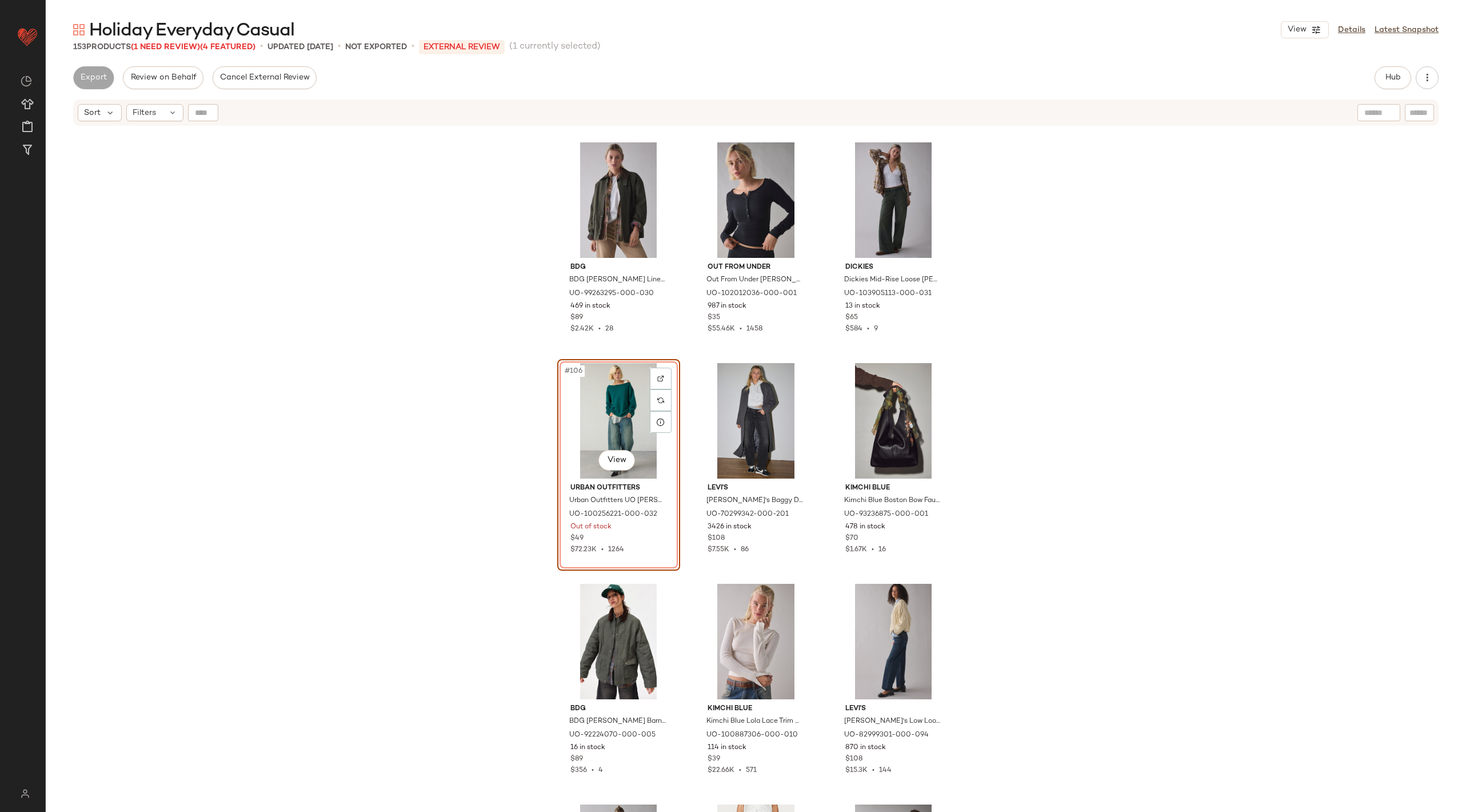
click at [1373, 84] on div "Export Review on Behalf Cancel External Review Hub Send for Review External Rev…" at bounding box center [756, 78] width 1366 height 23
click at [1381, 84] on button "Hub" at bounding box center [1393, 78] width 37 height 23
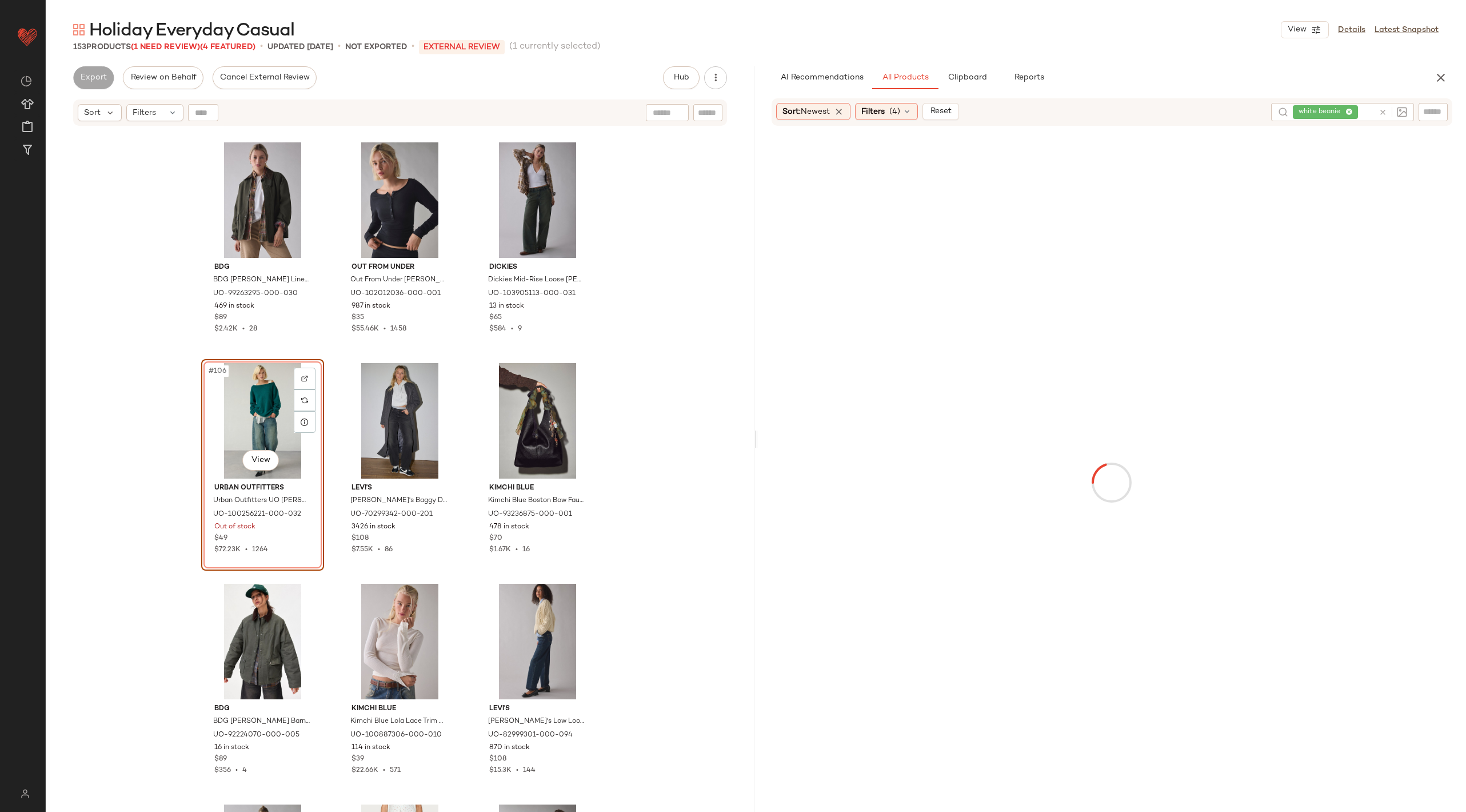
click at [1384, 112] on icon at bounding box center [1384, 113] width 9 height 9
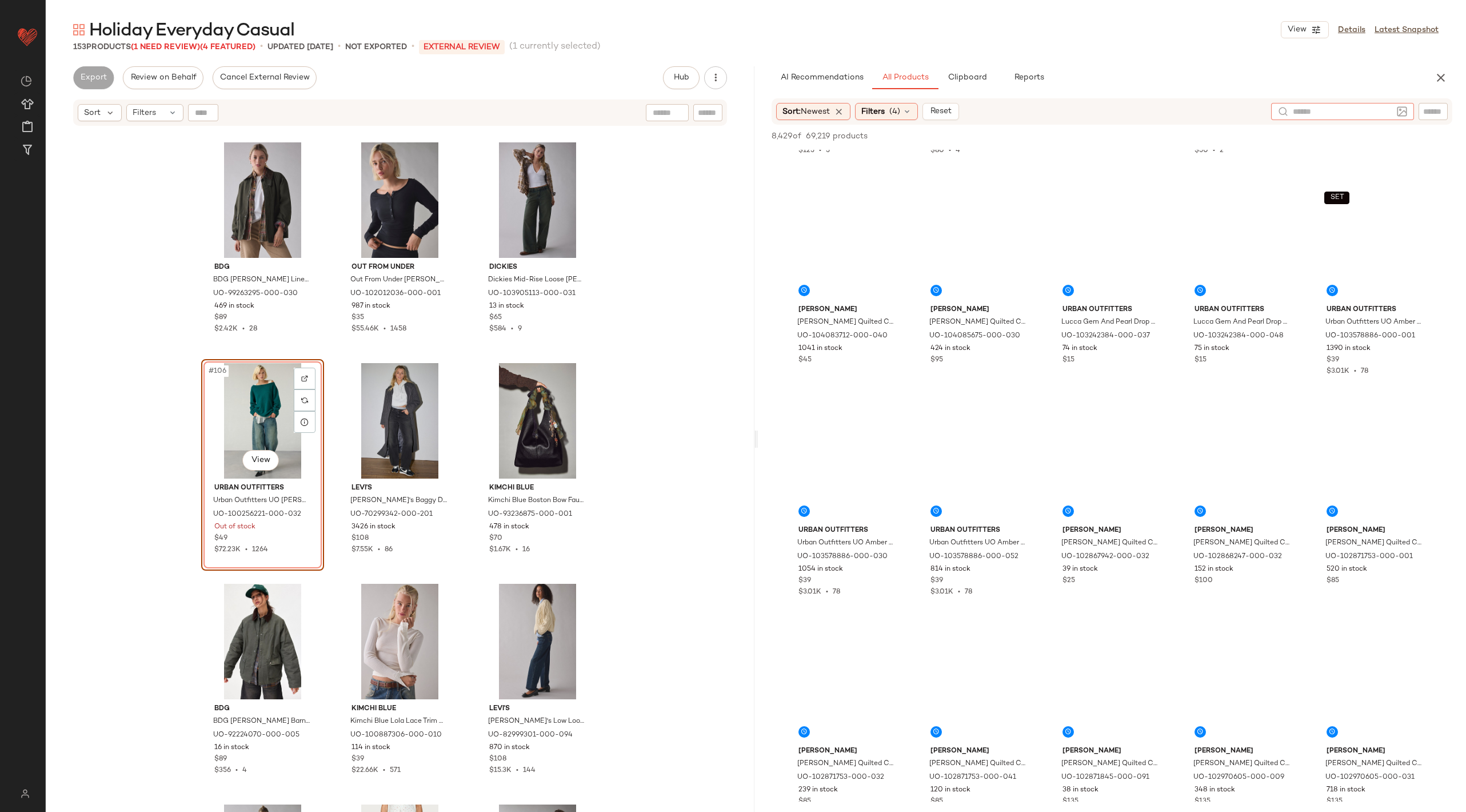
scroll to position [8120, 0]
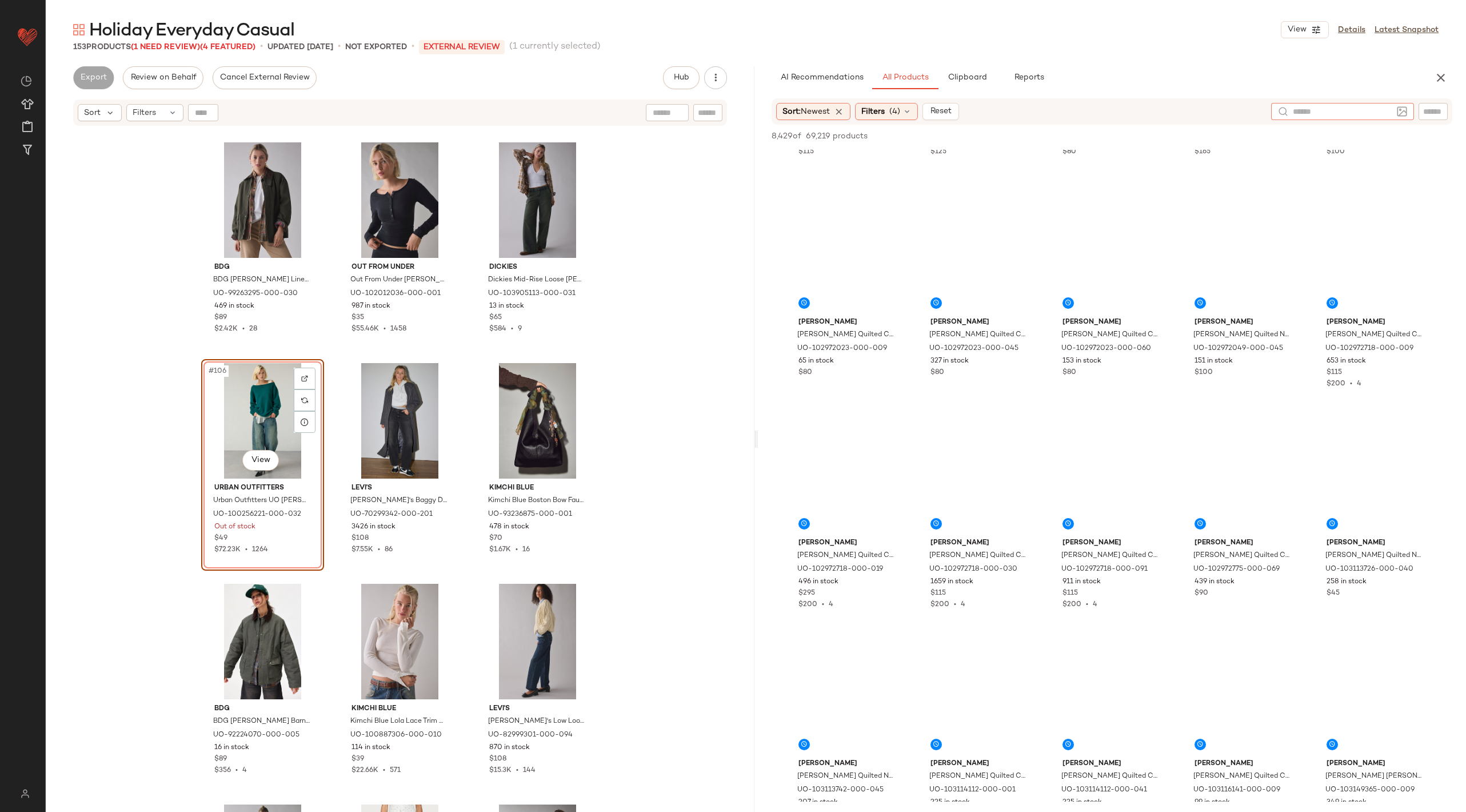
click at [1445, 114] on div at bounding box center [1433, 111] width 30 height 17
type input "*******"
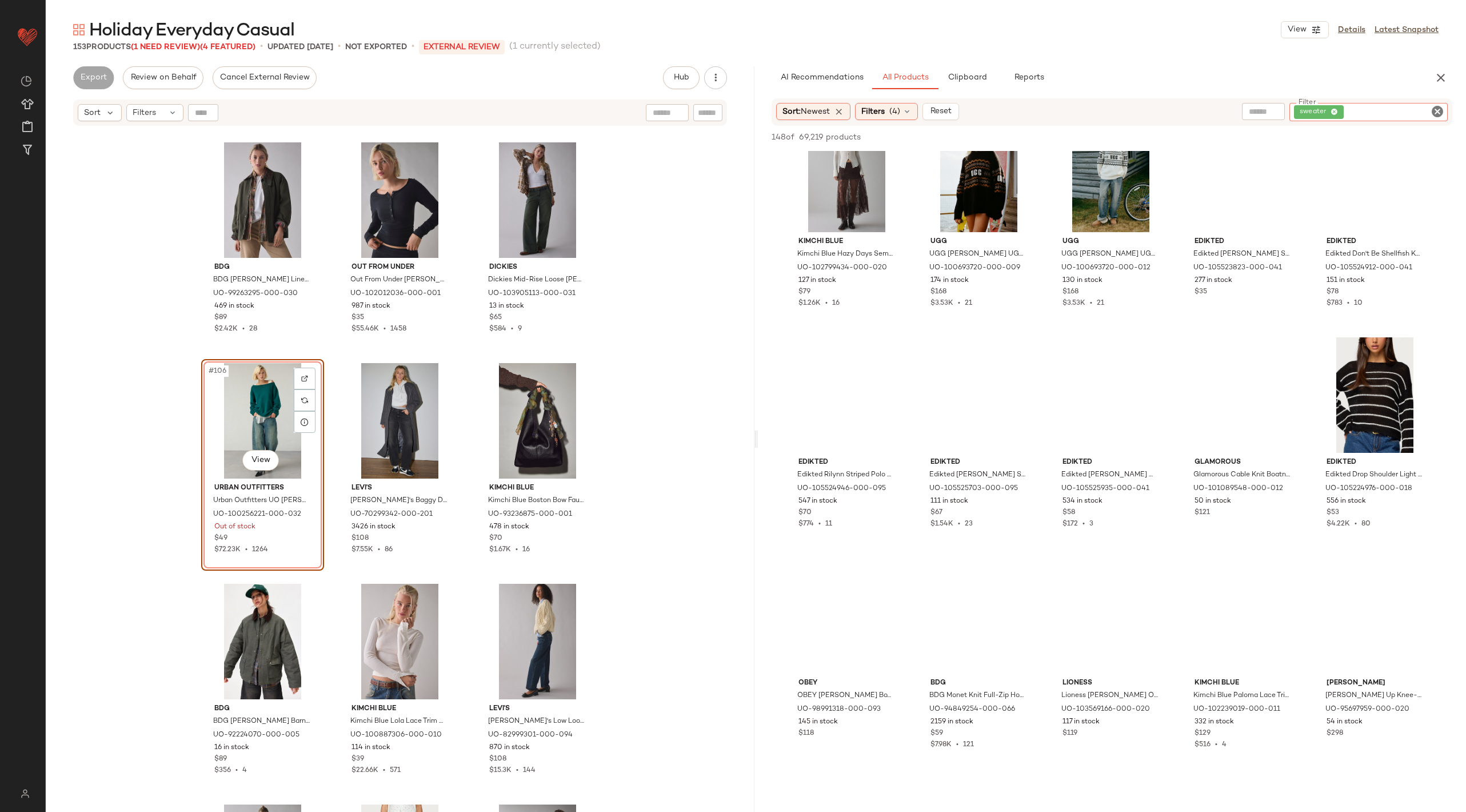
scroll to position [2225, 0]
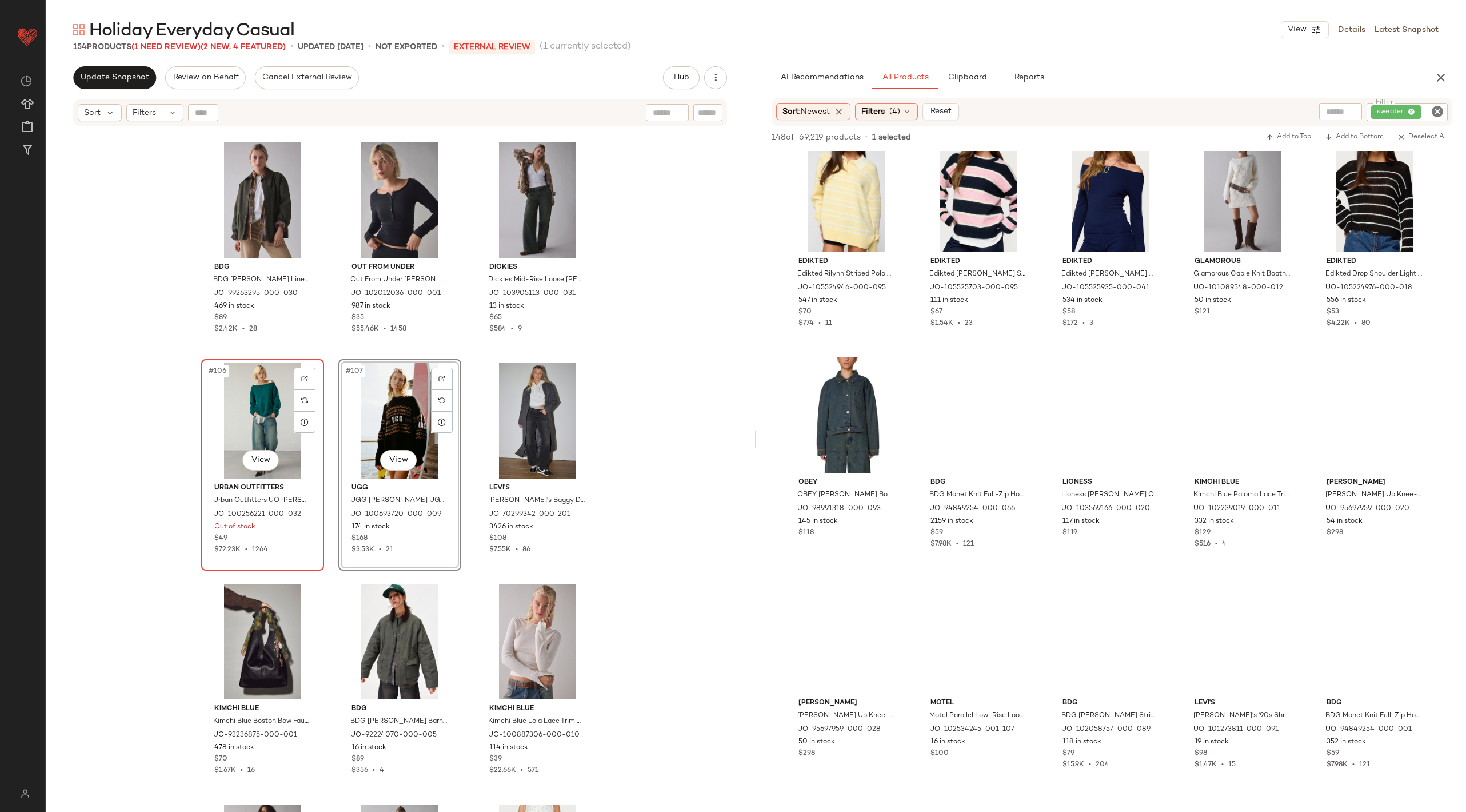
click at [254, 425] on div "#106 View" at bounding box center [262, 420] width 114 height 115
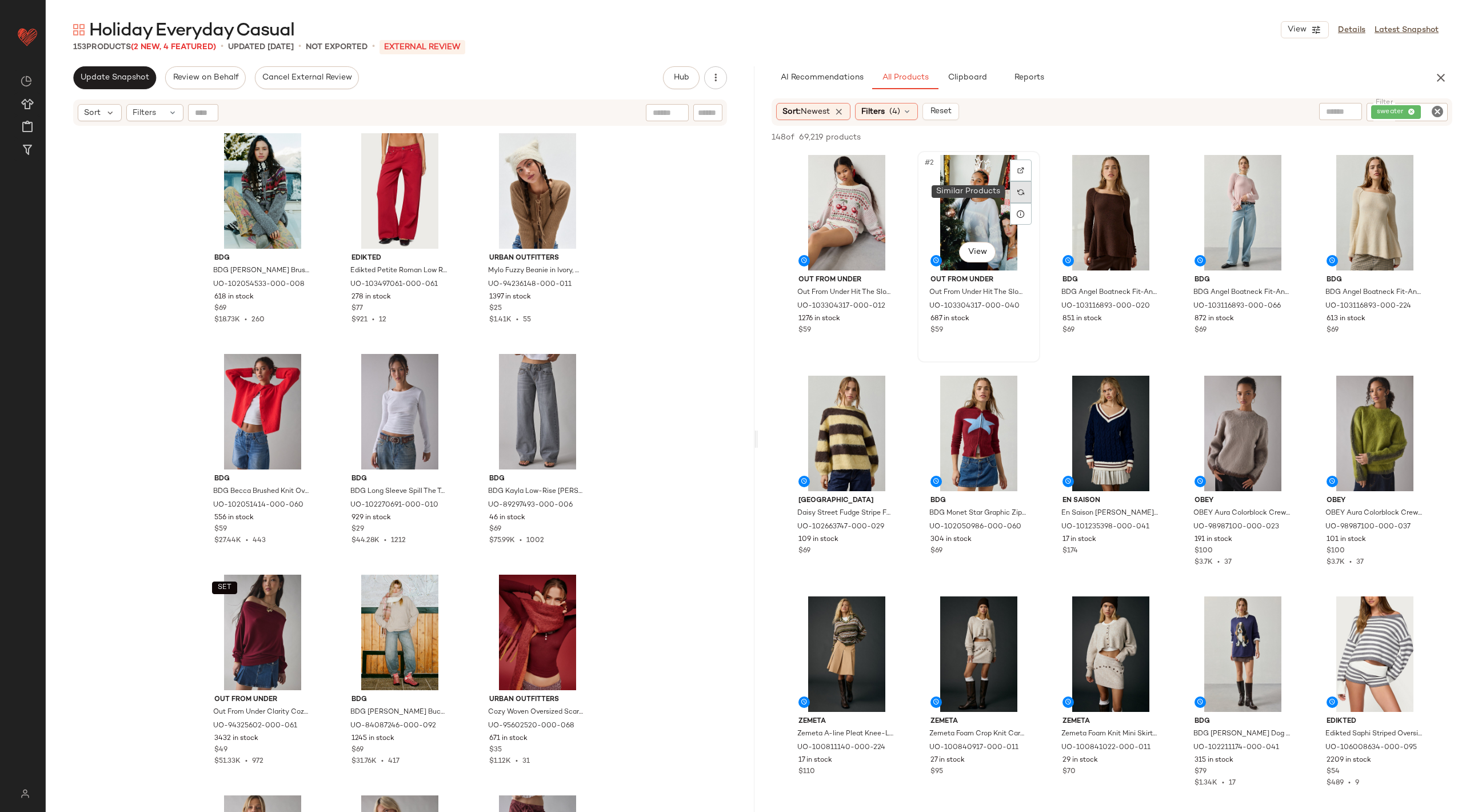
click at [1014, 196] on div at bounding box center [1021, 192] width 21 height 21
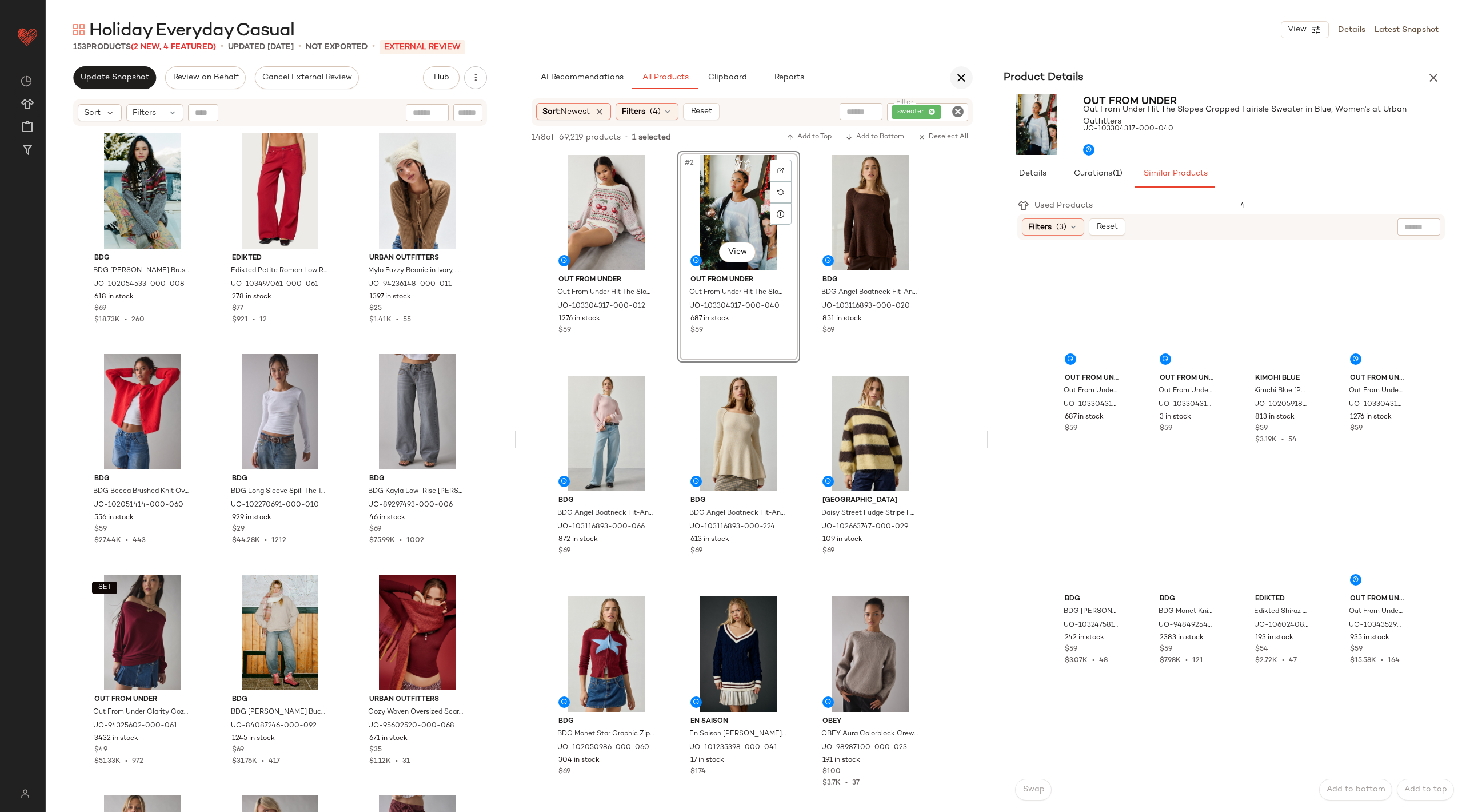
click at [959, 77] on icon "button" at bounding box center [961, 77] width 13 height 13
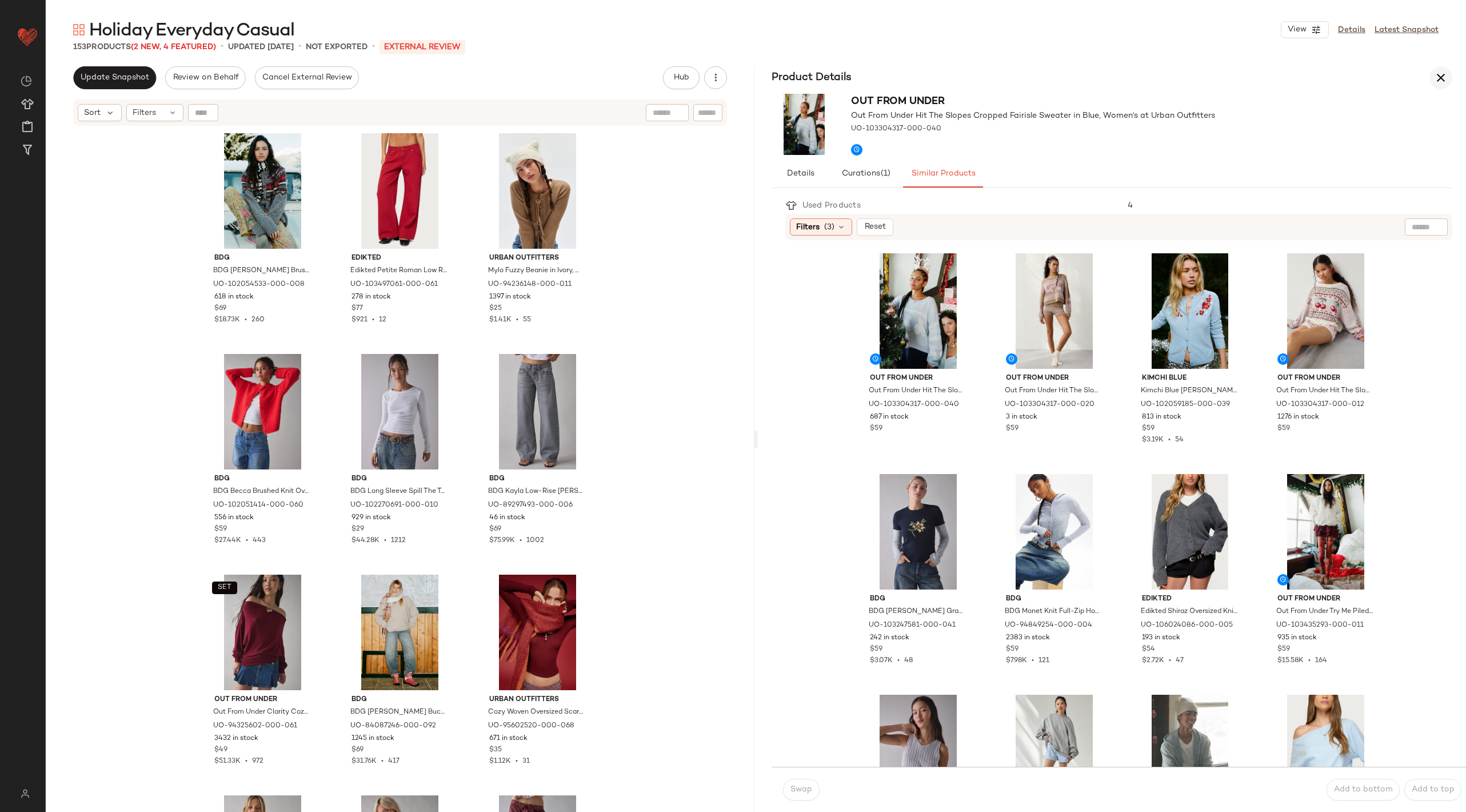
click at [1445, 75] on icon "button" at bounding box center [1441, 77] width 13 height 13
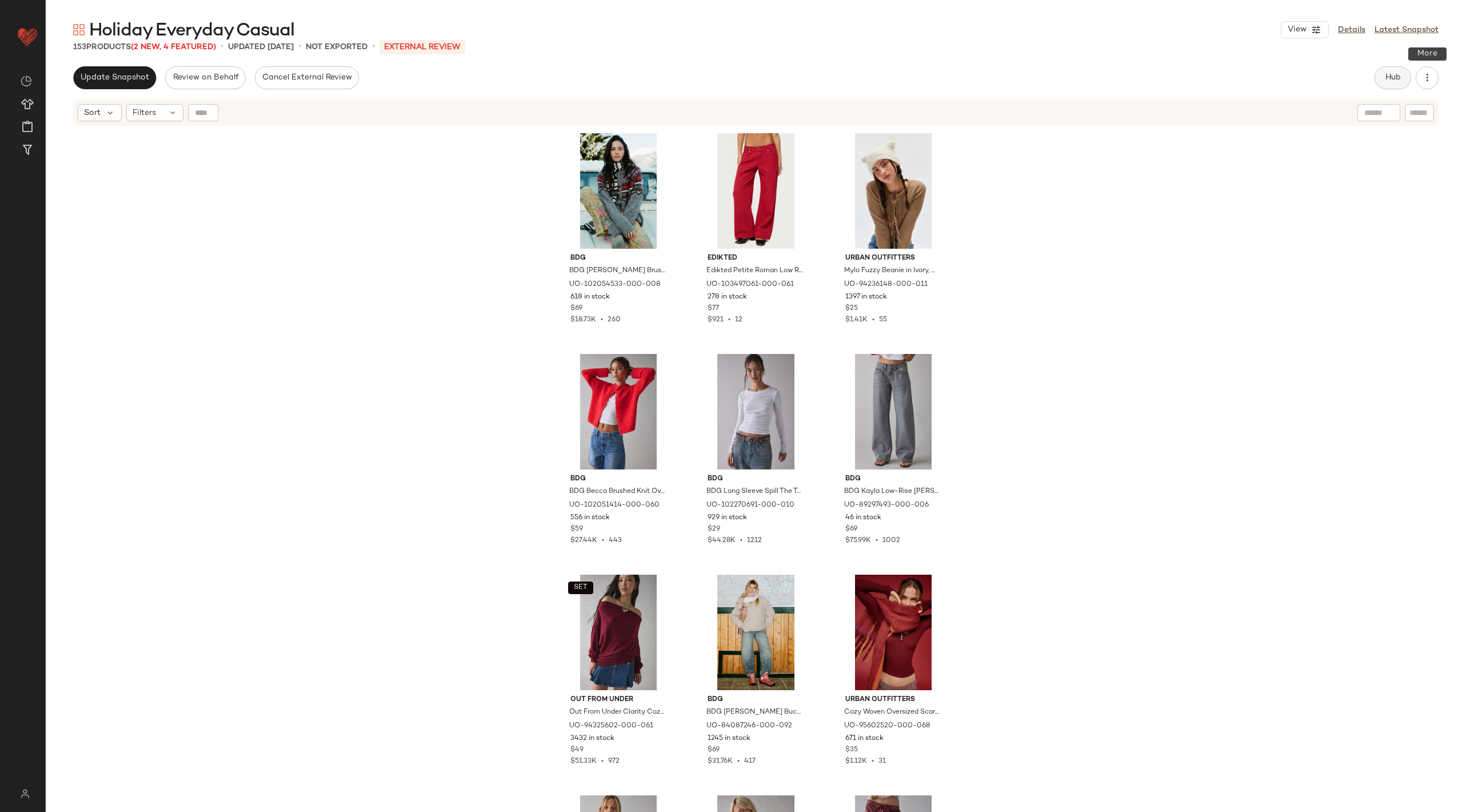
click at [1396, 78] on span "Hub" at bounding box center [1394, 78] width 16 height 9
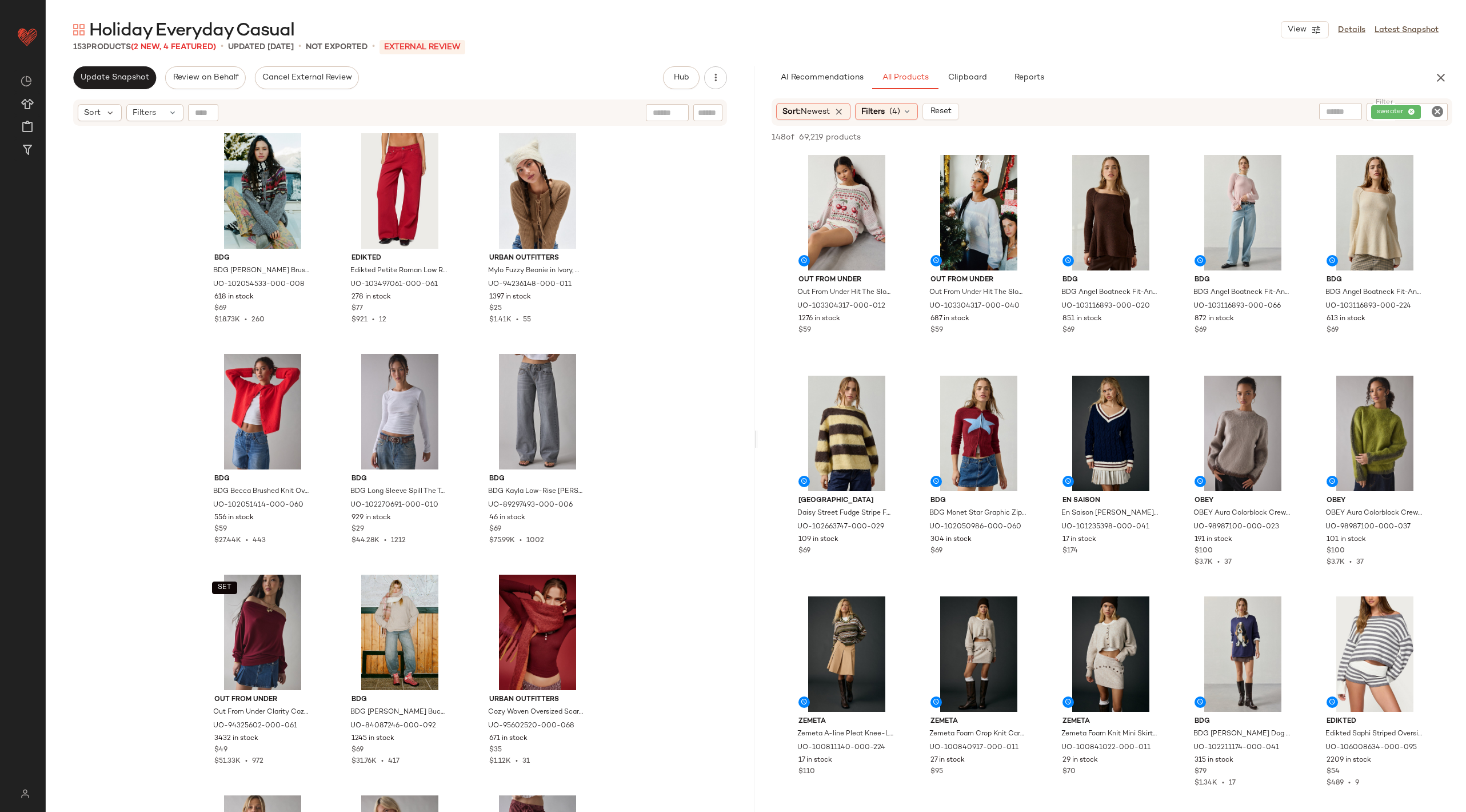
click at [1443, 106] on icon "Clear Filter" at bounding box center [1437, 111] width 13 height 13
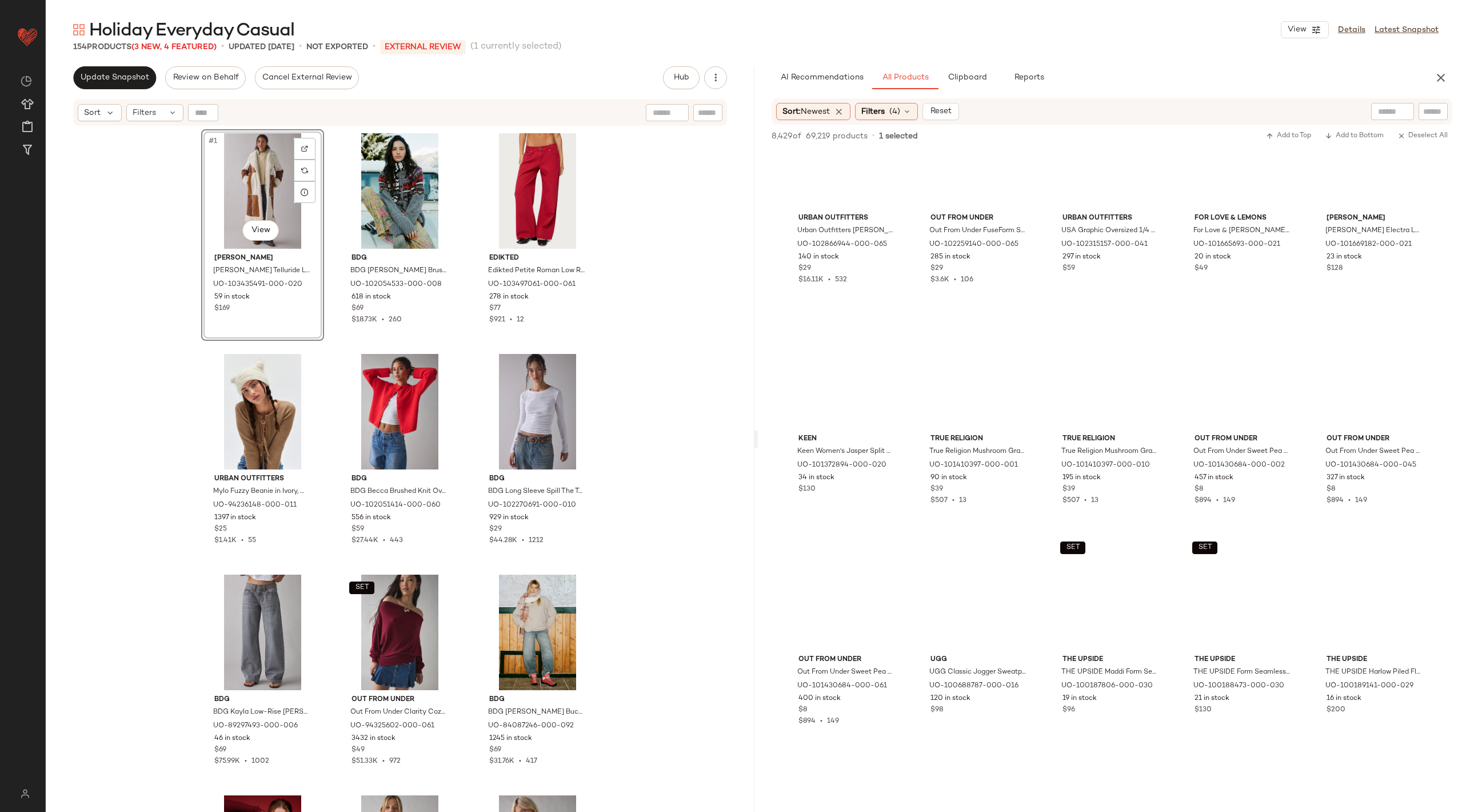
scroll to position [39335, 0]
click at [440, 49] on p "External REVIEW" at bounding box center [423, 47] width 86 height 14
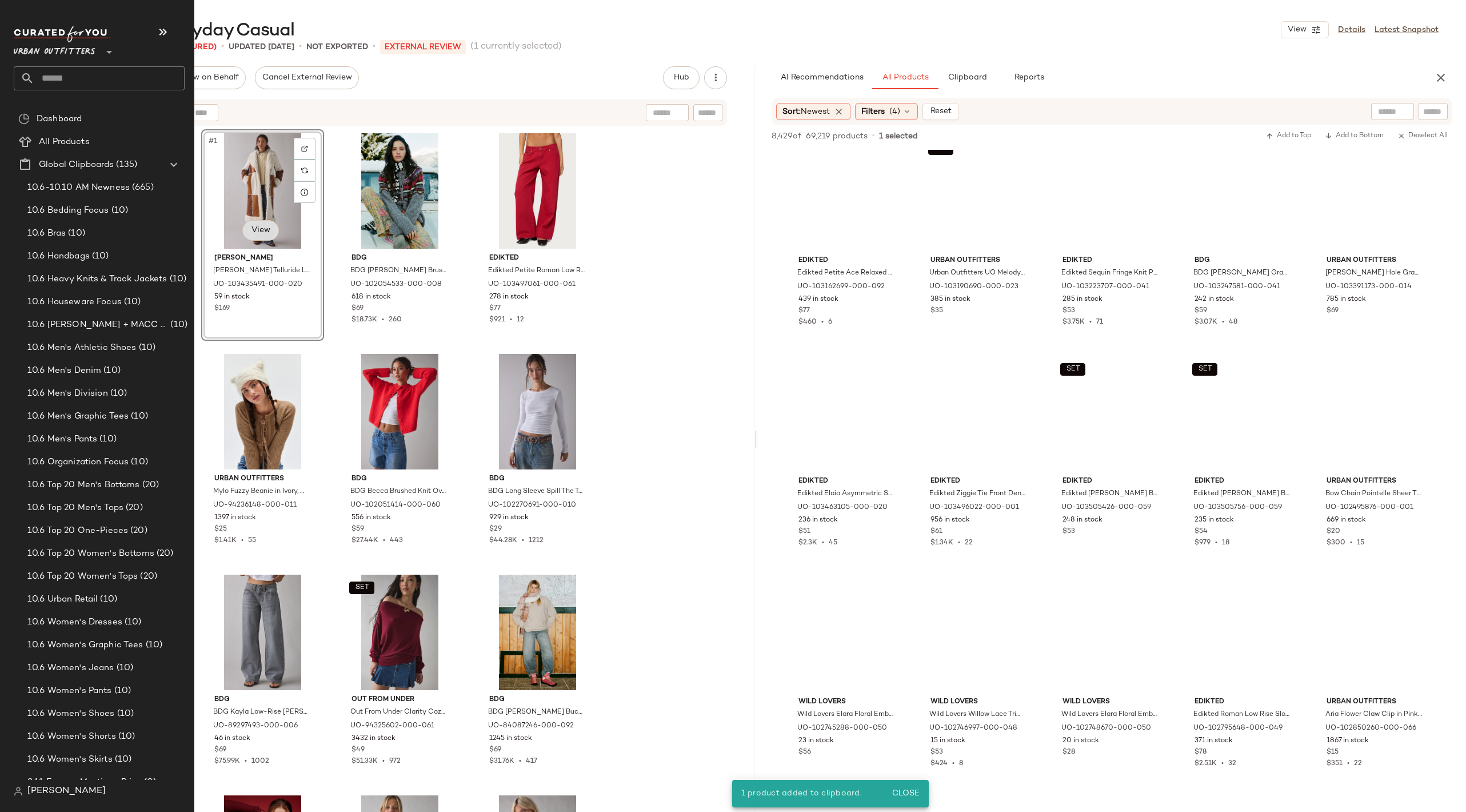
scroll to position [48115, 0]
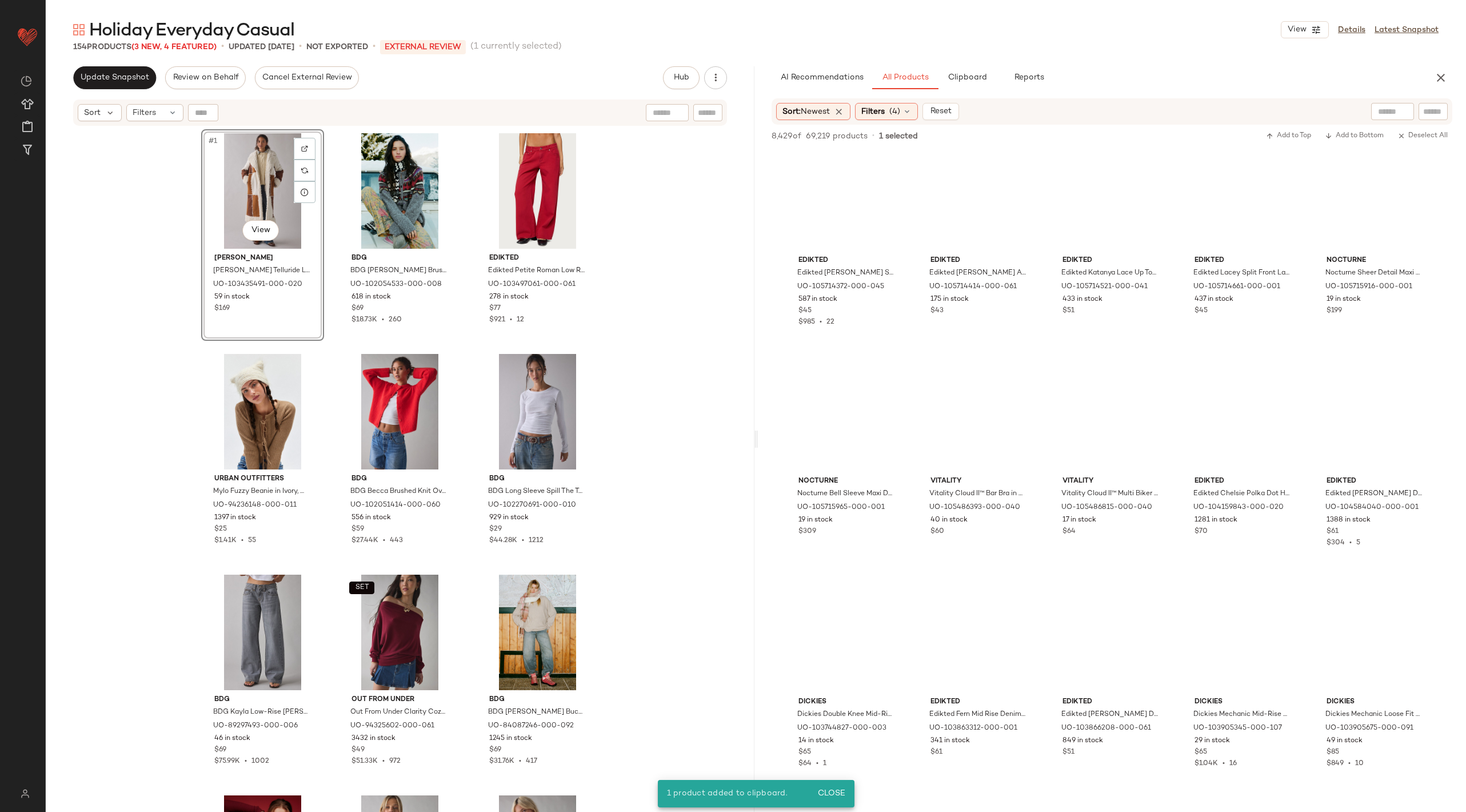
click at [241, 172] on div "#1 View" at bounding box center [262, 190] width 114 height 115
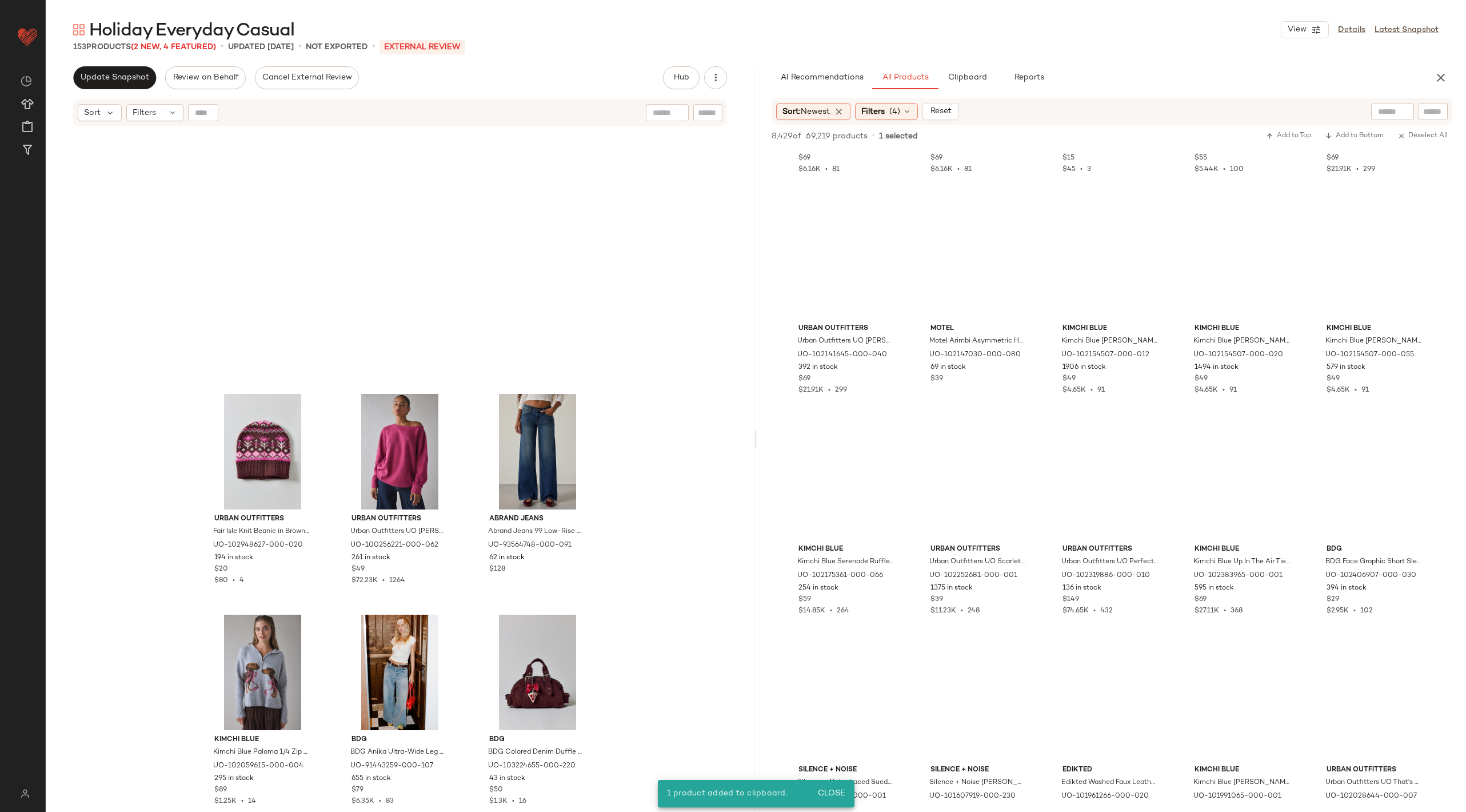
scroll to position [4513, 0]
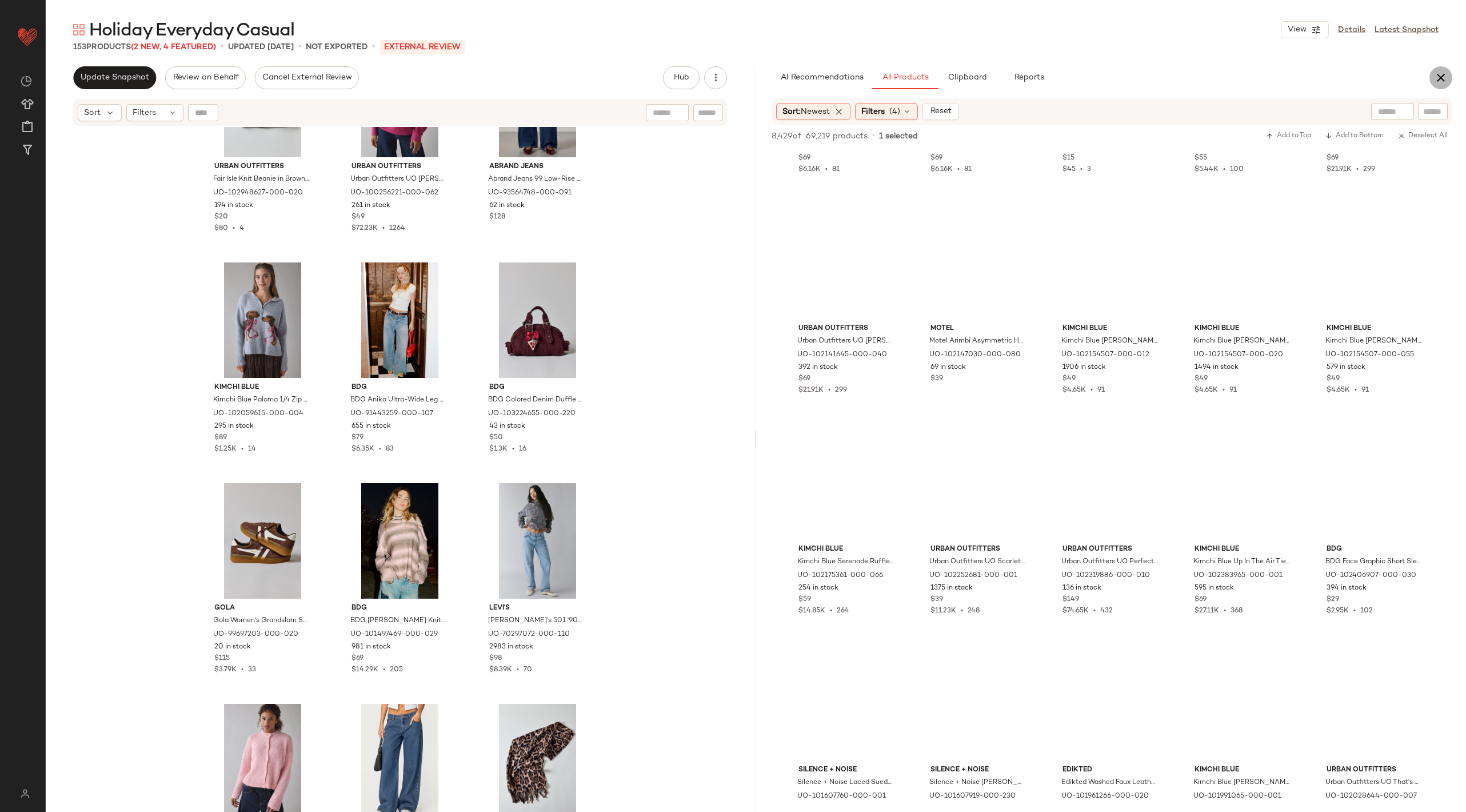
click at [1444, 80] on icon "button" at bounding box center [1441, 77] width 13 height 13
